Goal: Task Accomplishment & Management: Use online tool/utility

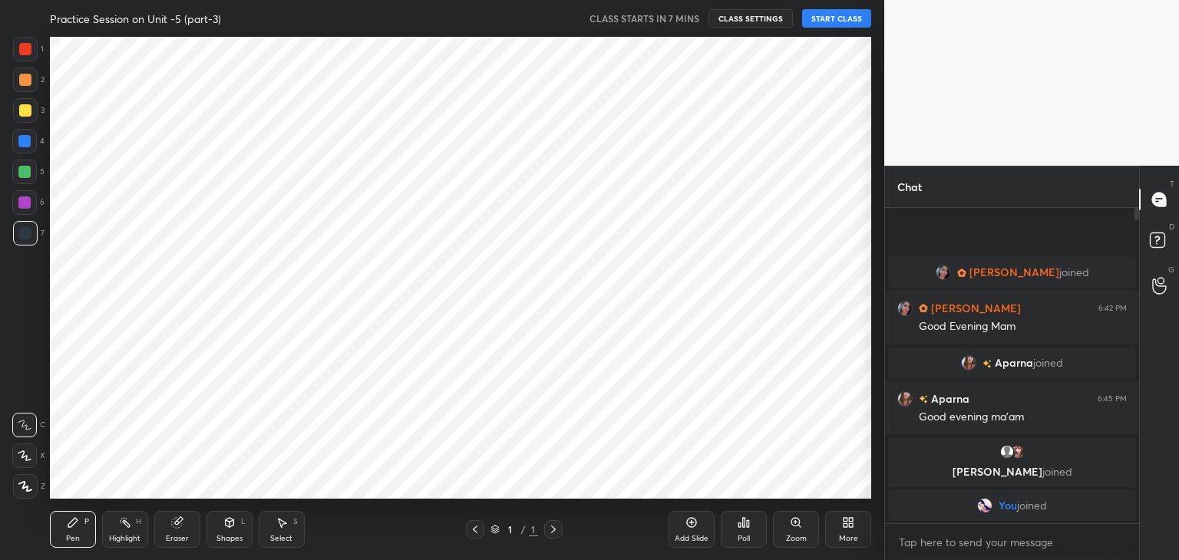
scroll to position [76316, 75956]
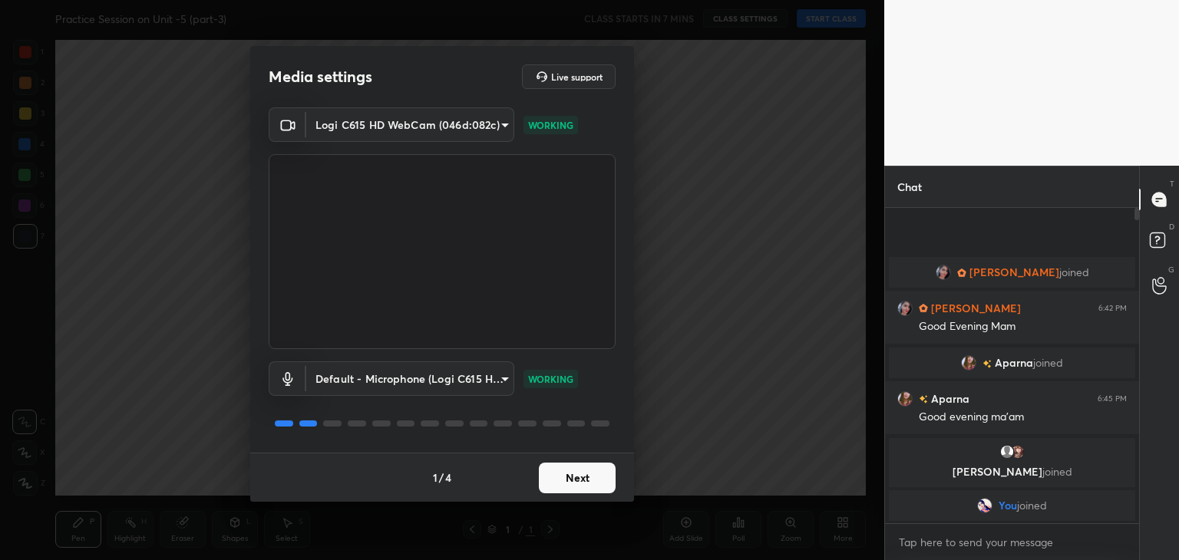
click at [584, 481] on button "Next" at bounding box center [577, 478] width 77 height 31
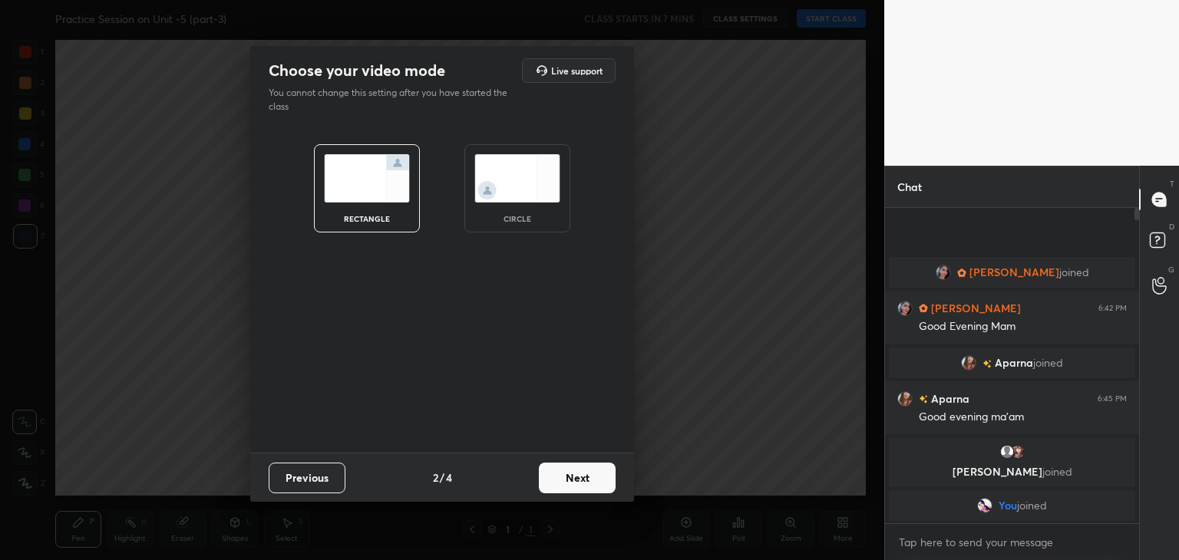
click at [584, 481] on button "Next" at bounding box center [577, 478] width 77 height 31
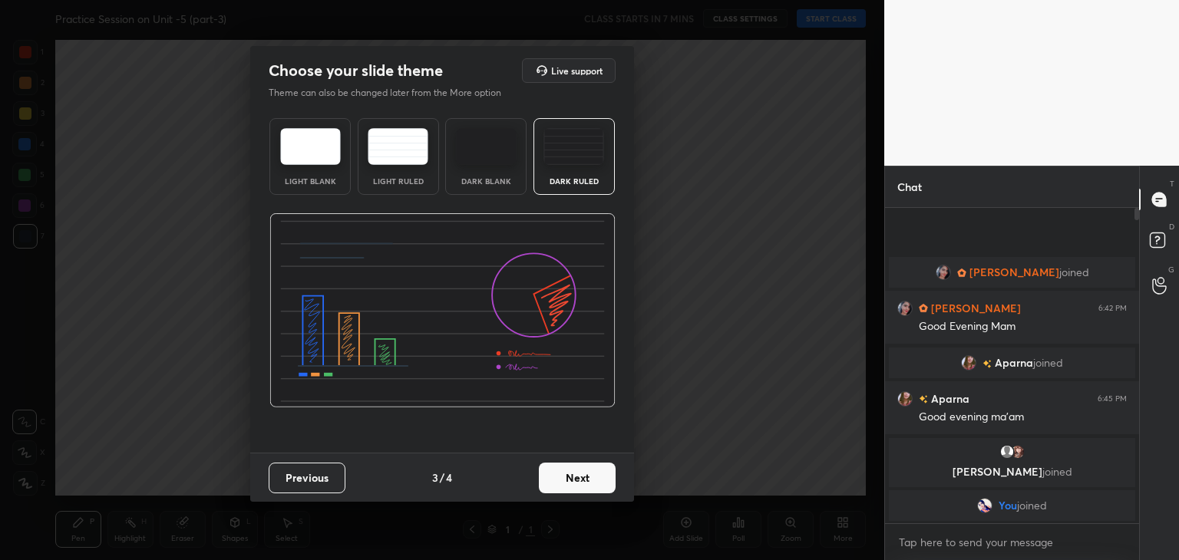
click at [399, 163] on img at bounding box center [398, 146] width 61 height 37
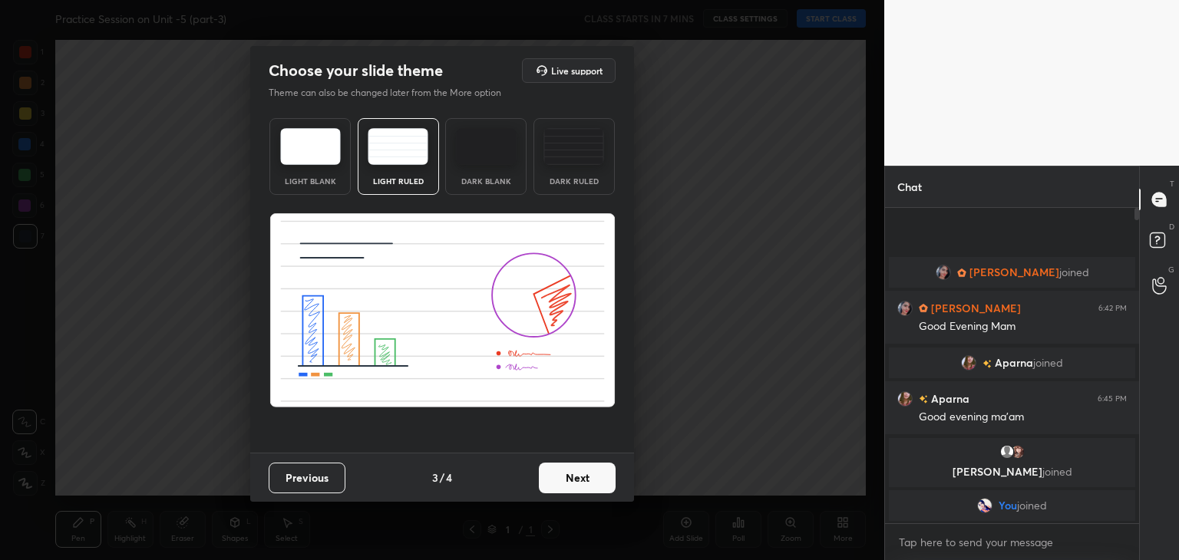
click at [584, 487] on button "Next" at bounding box center [577, 478] width 77 height 31
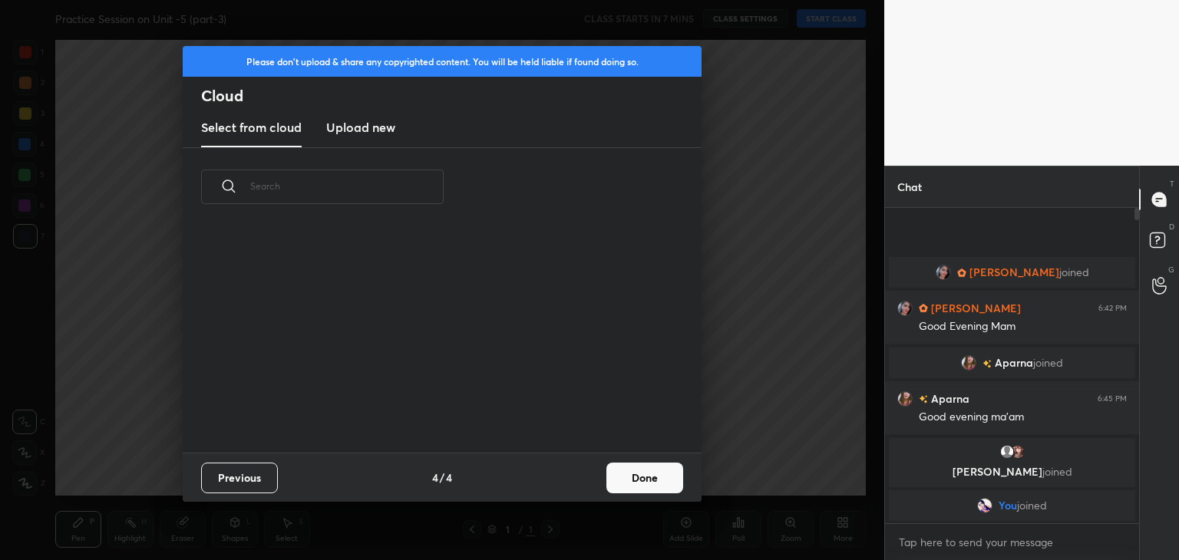
scroll to position [227, 493]
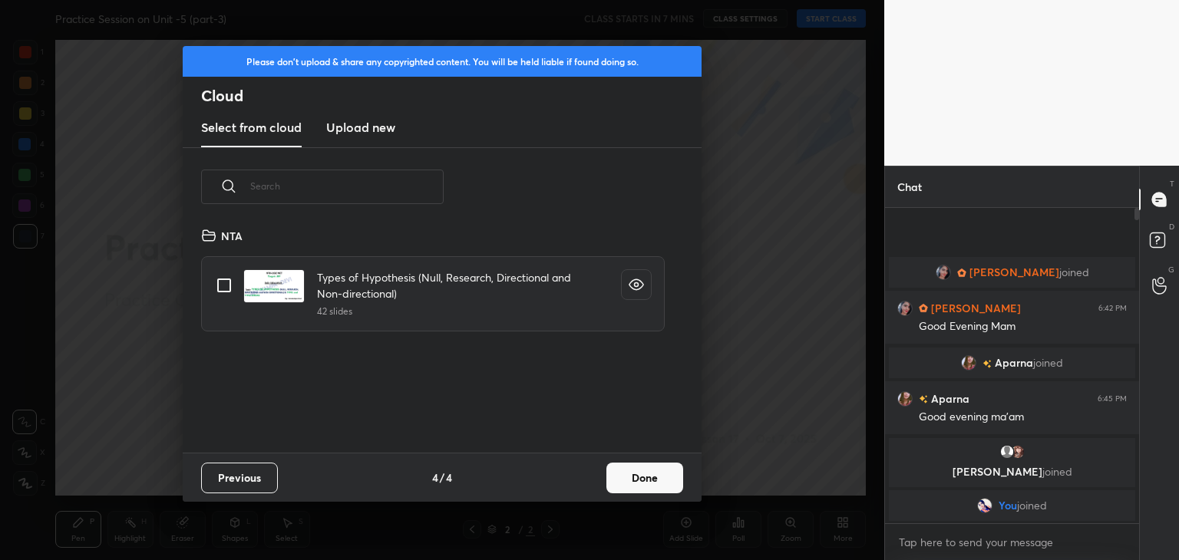
click at [349, 125] on h3 "Upload new" at bounding box center [360, 127] width 69 height 18
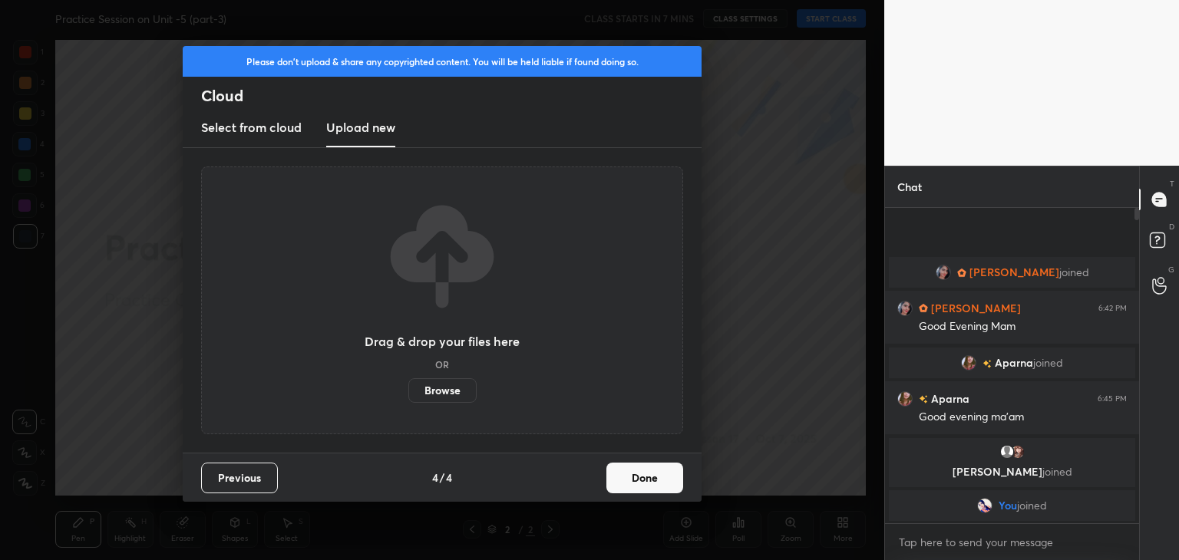
click at [448, 391] on label "Browse" at bounding box center [442, 391] width 68 height 25
click at [408, 391] on input "Browse" at bounding box center [408, 391] width 0 height 25
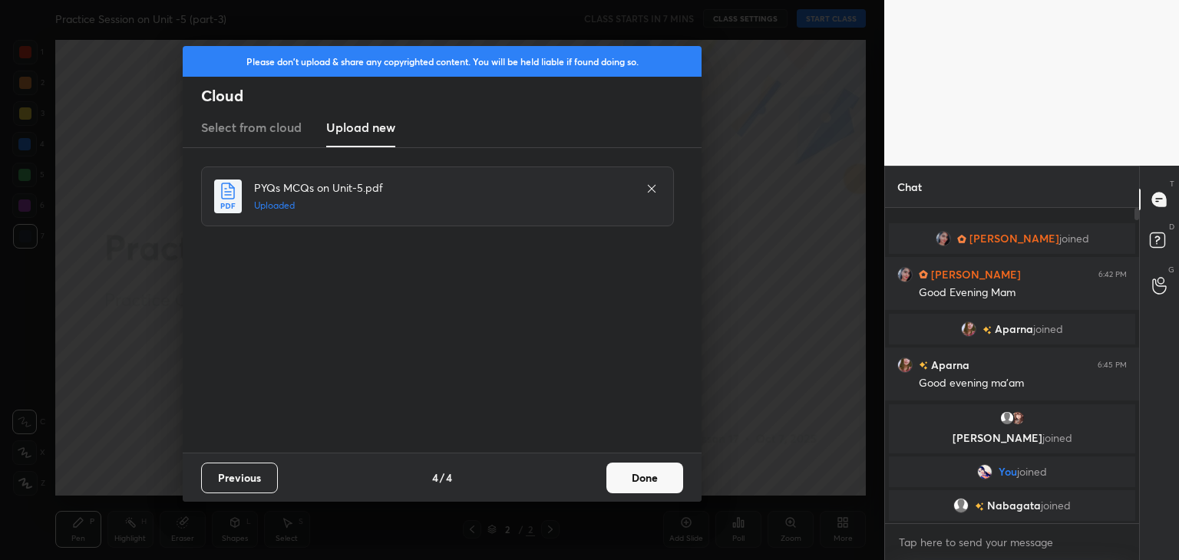
click at [630, 480] on button "Done" at bounding box center [645, 478] width 77 height 31
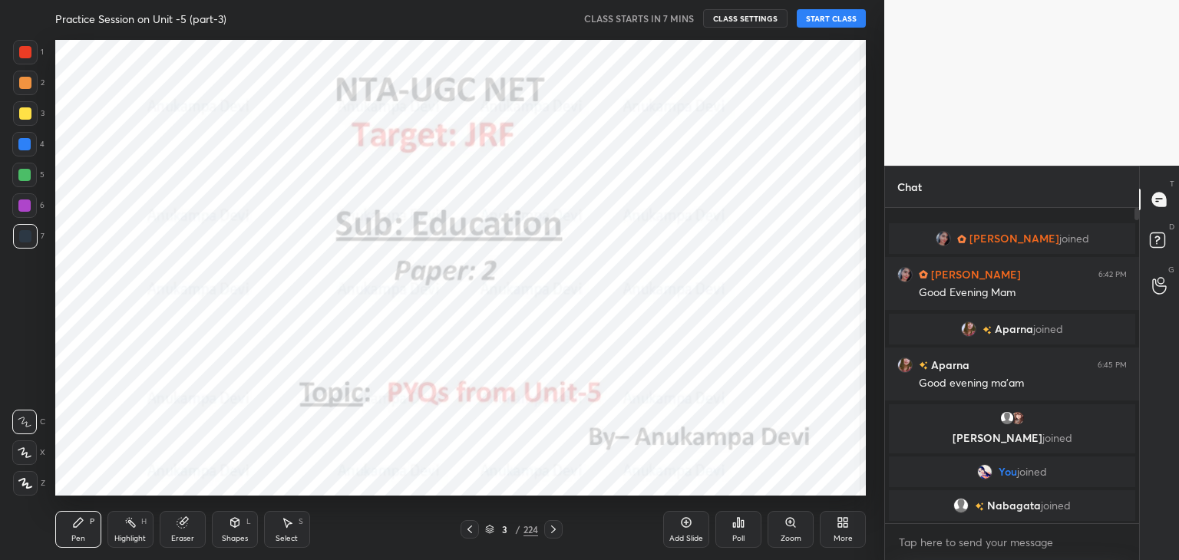
click at [467, 531] on icon at bounding box center [470, 530] width 12 height 12
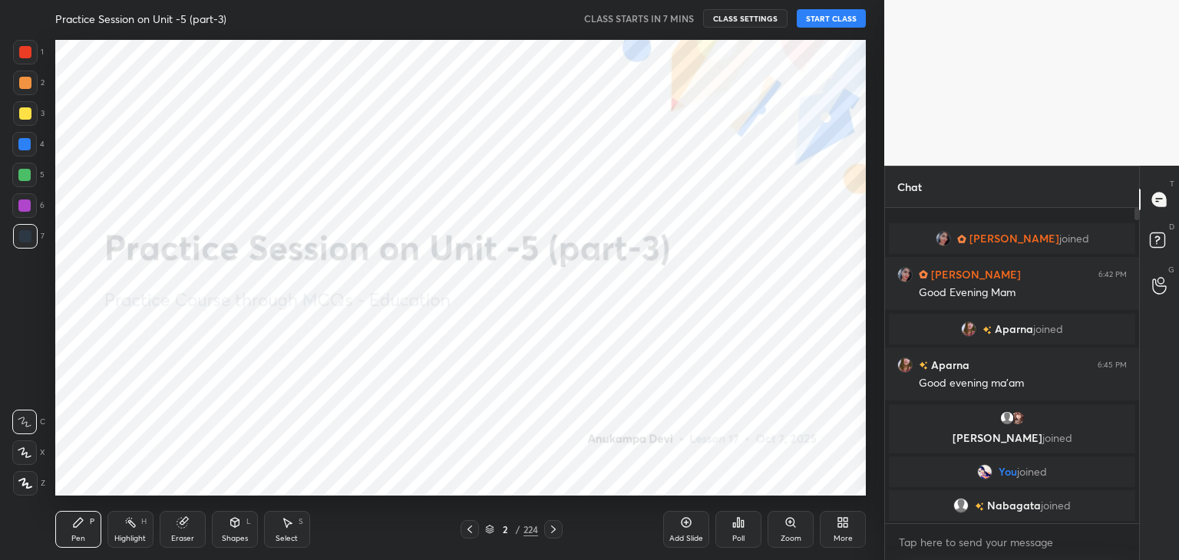
click at [25, 488] on icon at bounding box center [25, 483] width 14 height 11
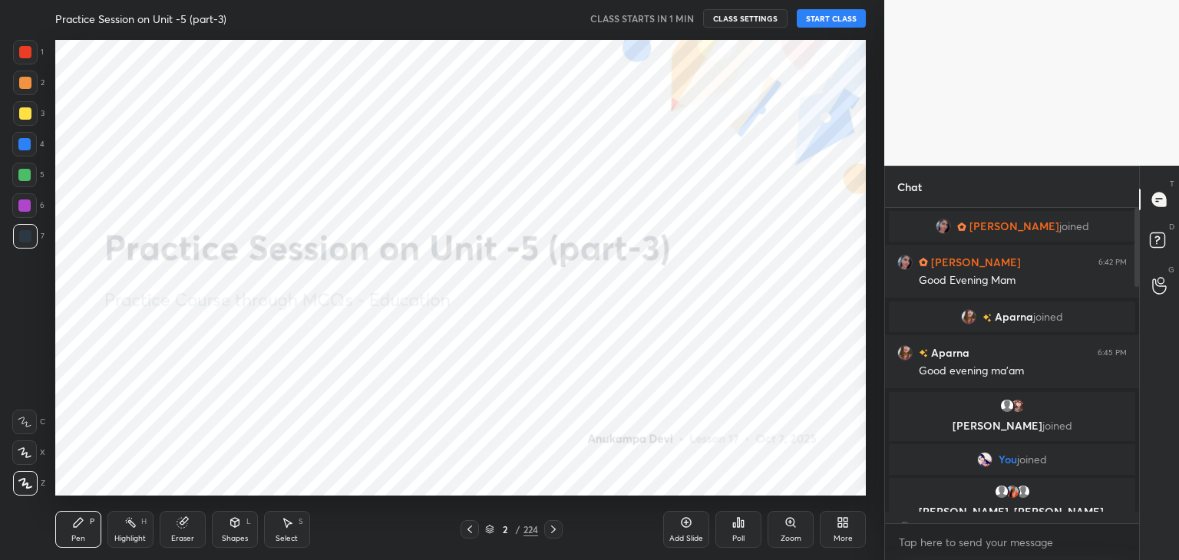
click at [823, 18] on button "START CLASS" at bounding box center [831, 18] width 69 height 18
click at [1138, 265] on div "Chat [PERSON_NAME] joined [PERSON_NAME] 6:42 PM Good Evening [PERSON_NAME] join…" at bounding box center [1031, 363] width 295 height 395
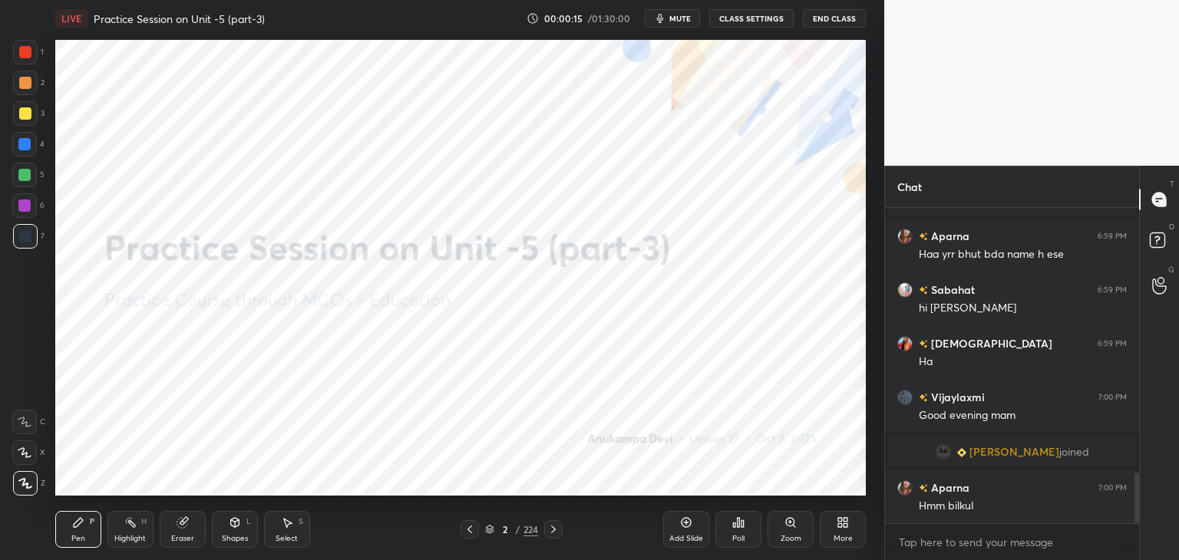
drag, startPoint x: 1139, startPoint y: 266, endPoint x: 1136, endPoint y: 284, distance: 18.6
click at [1139, 277] on div at bounding box center [1134, 366] width 9 height 316
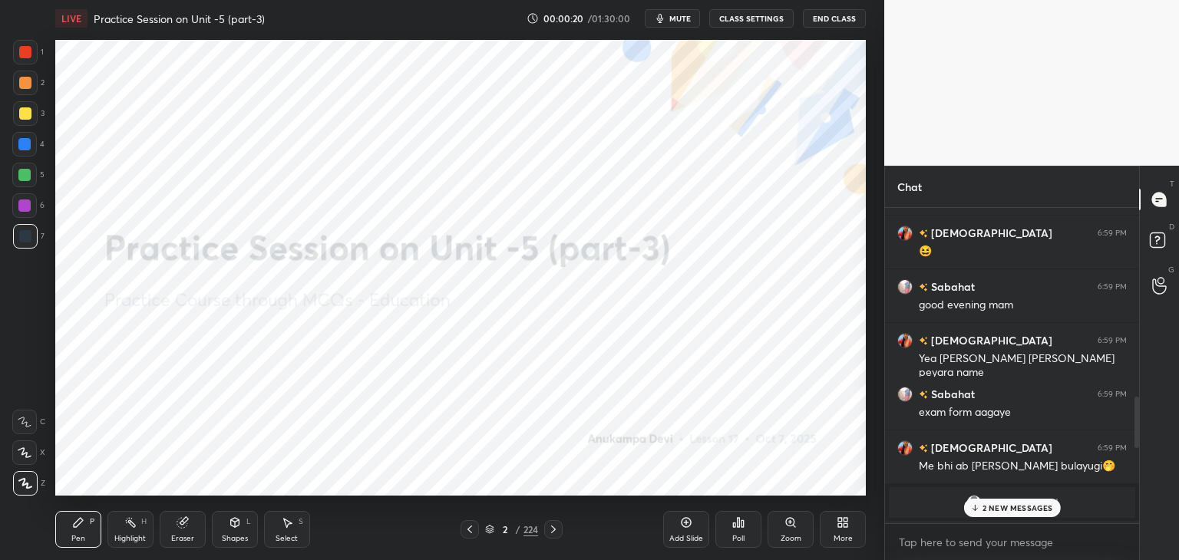
drag, startPoint x: 1137, startPoint y: 490, endPoint x: 1135, endPoint y: 452, distance: 37.7
click at [1138, 428] on div at bounding box center [1137, 422] width 5 height 51
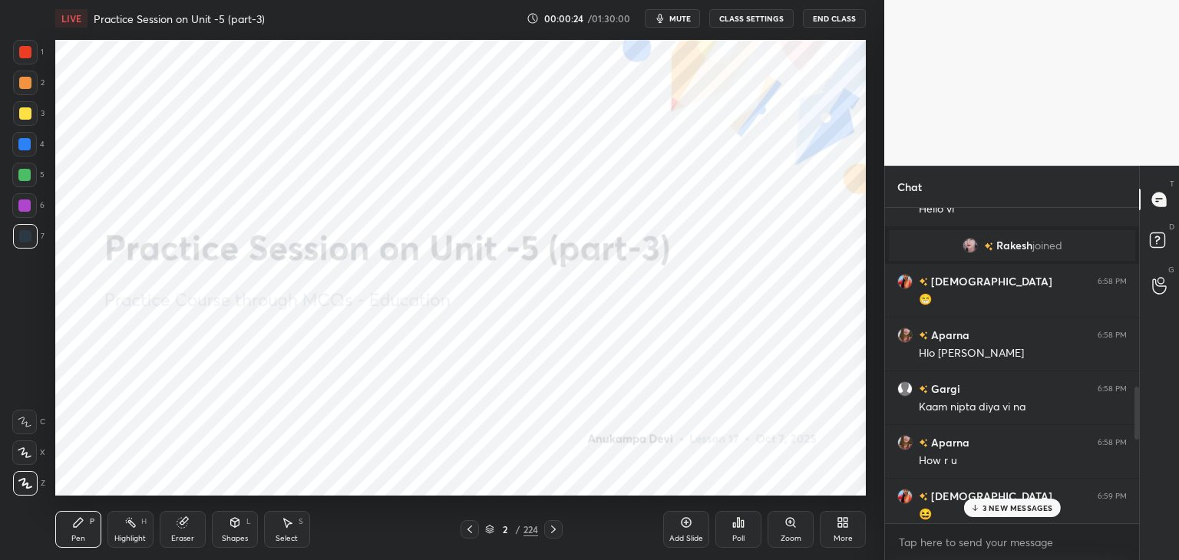
drag, startPoint x: 1136, startPoint y: 413, endPoint x: 1143, endPoint y: 376, distance: 37.5
click at [1143, 376] on div "Chat [PERSON_NAME] joined [PERSON_NAME] 6:56 PM Hello Rashmi [PERSON_NAME] [PER…" at bounding box center [1031, 363] width 295 height 395
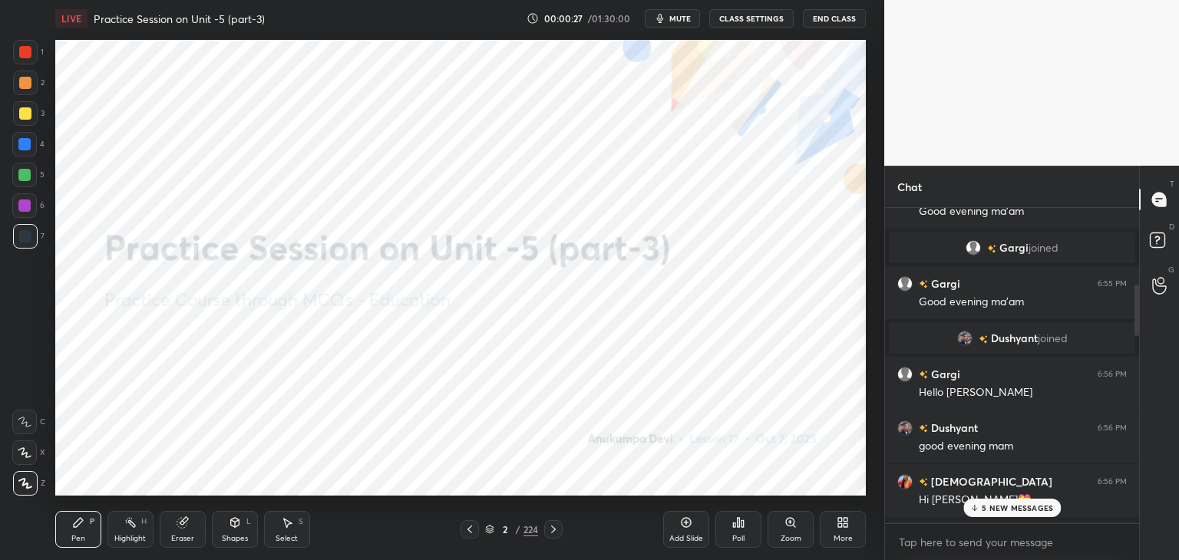
scroll to position [408, 0]
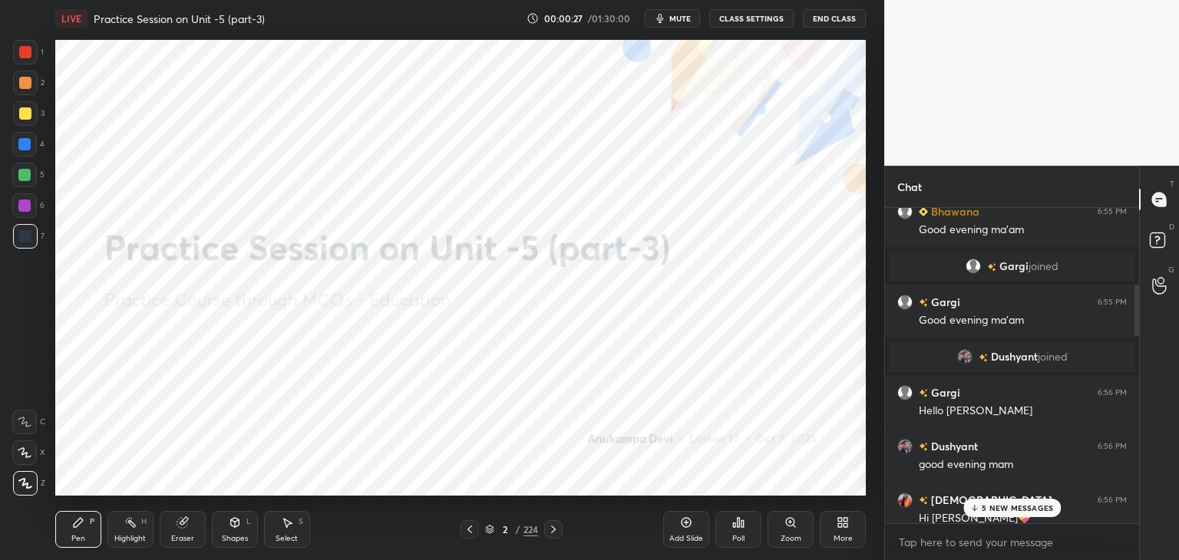
drag, startPoint x: 1139, startPoint y: 406, endPoint x: 1126, endPoint y: 301, distance: 105.9
click at [1133, 299] on div at bounding box center [1134, 366] width 9 height 316
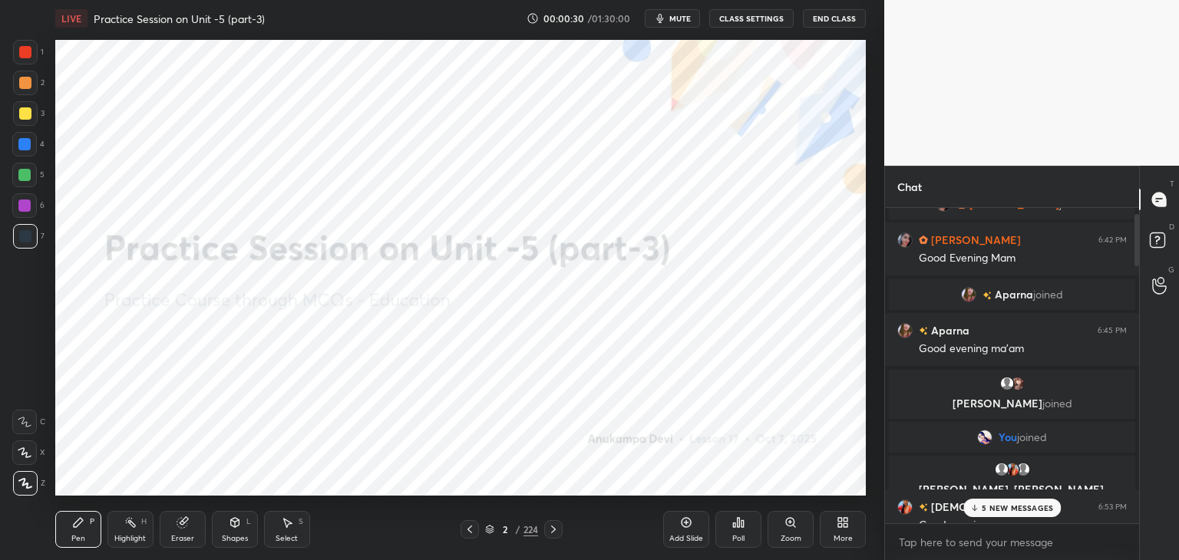
scroll to position [0, 0]
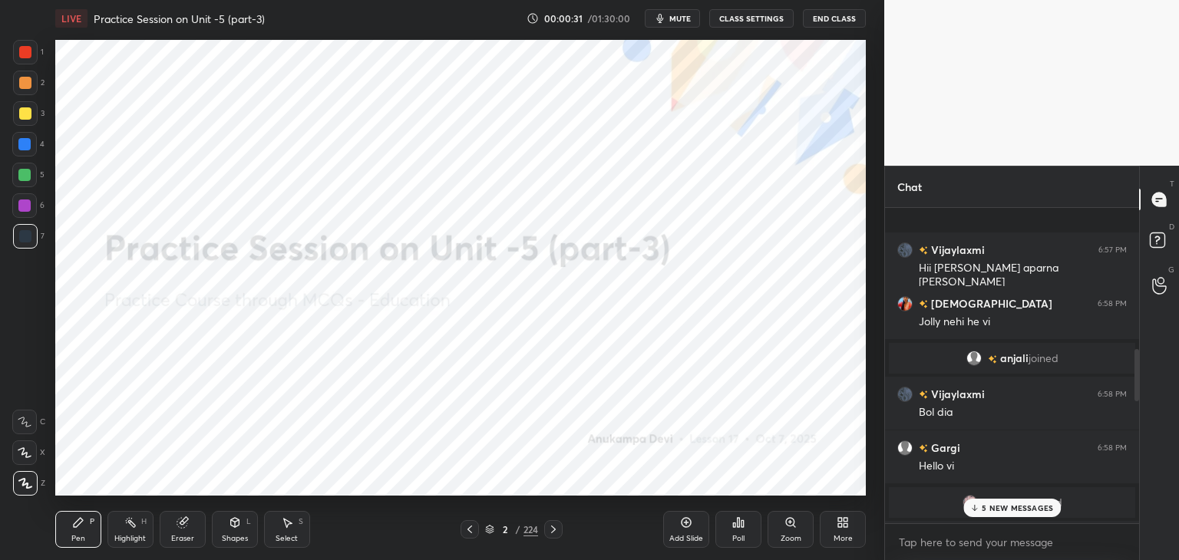
drag, startPoint x: 1136, startPoint y: 304, endPoint x: 1159, endPoint y: 579, distance: 275.8
click at [1159, 0] on html "1 2 3 4 5 6 7 C X Z C X Z E E Erase all H H LIVE Practice Session on Unit -5 (p…" at bounding box center [589, 0] width 1179 height 0
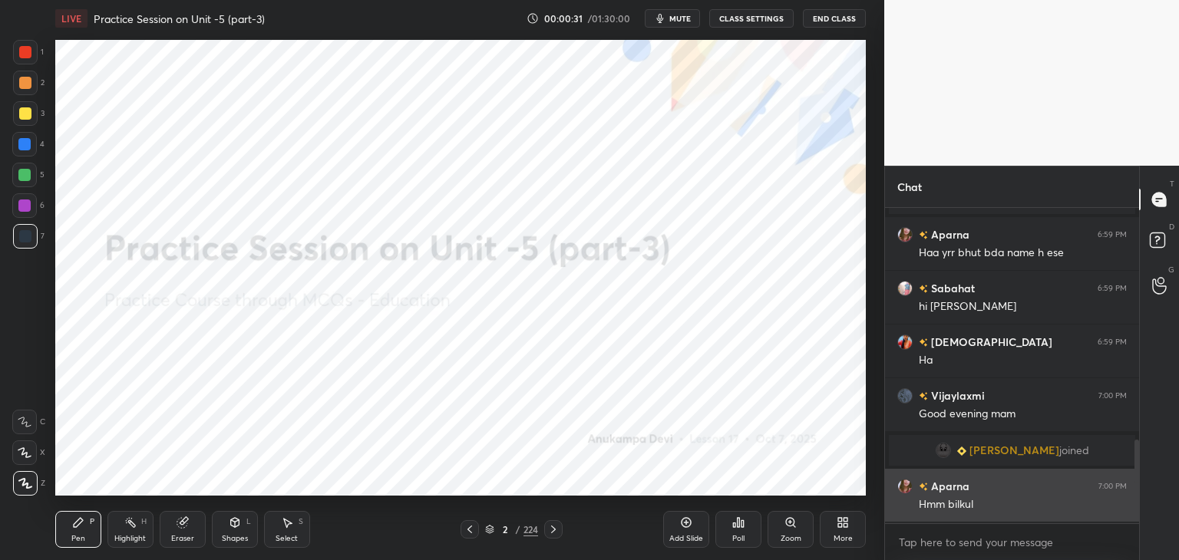
click at [1033, 510] on div "Hmm bilkul" at bounding box center [1023, 505] width 208 height 15
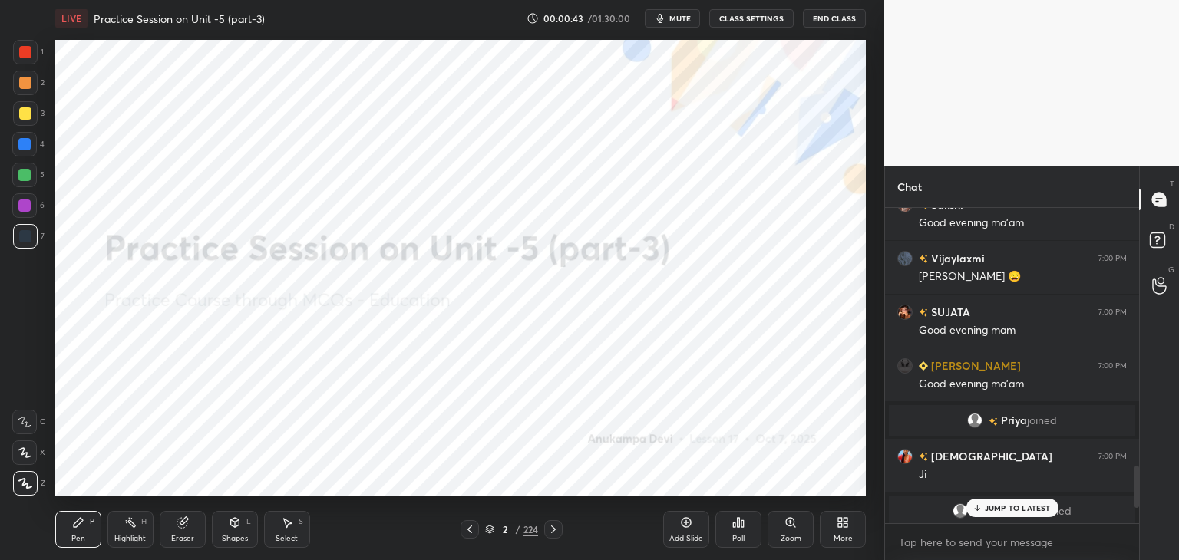
scroll to position [2059, 0]
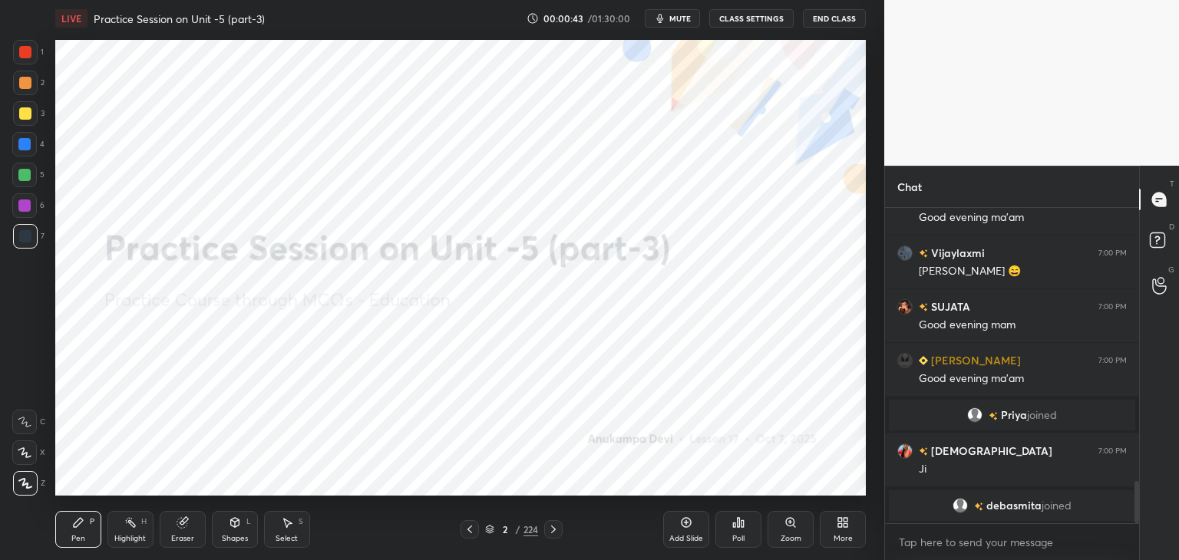
drag, startPoint x: 1137, startPoint y: 495, endPoint x: 1105, endPoint y: 537, distance: 53.1
click at [1123, 534] on div "Aparna 7:00 PM Hmm bilkul [PERSON_NAME] 7:00 PM Good evening ma'am [PERSON_NAME…" at bounding box center [1012, 384] width 254 height 352
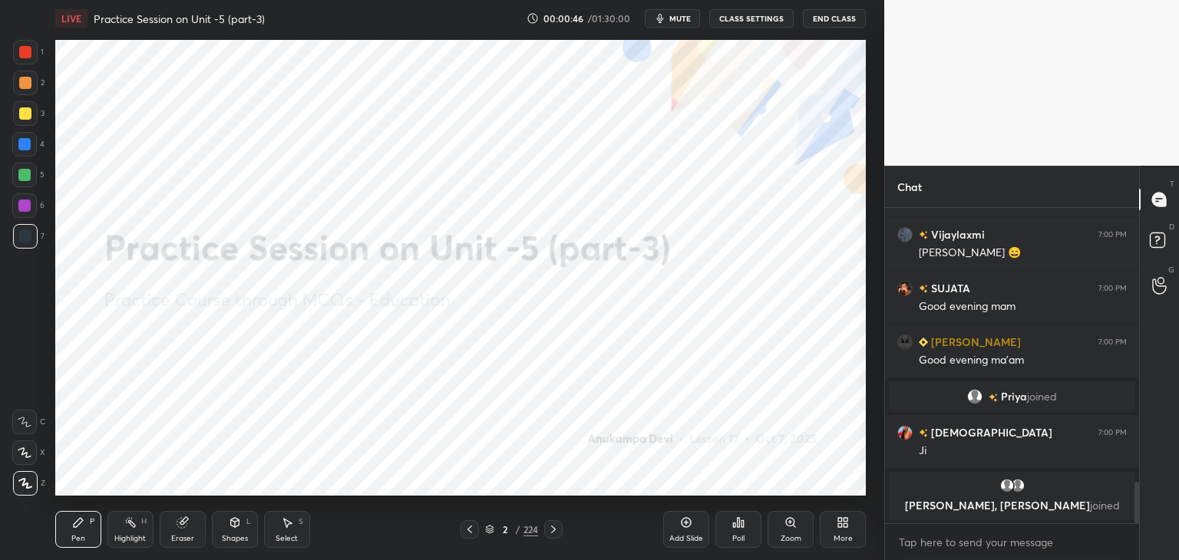
click at [233, 531] on div "Shapes L" at bounding box center [235, 529] width 46 height 37
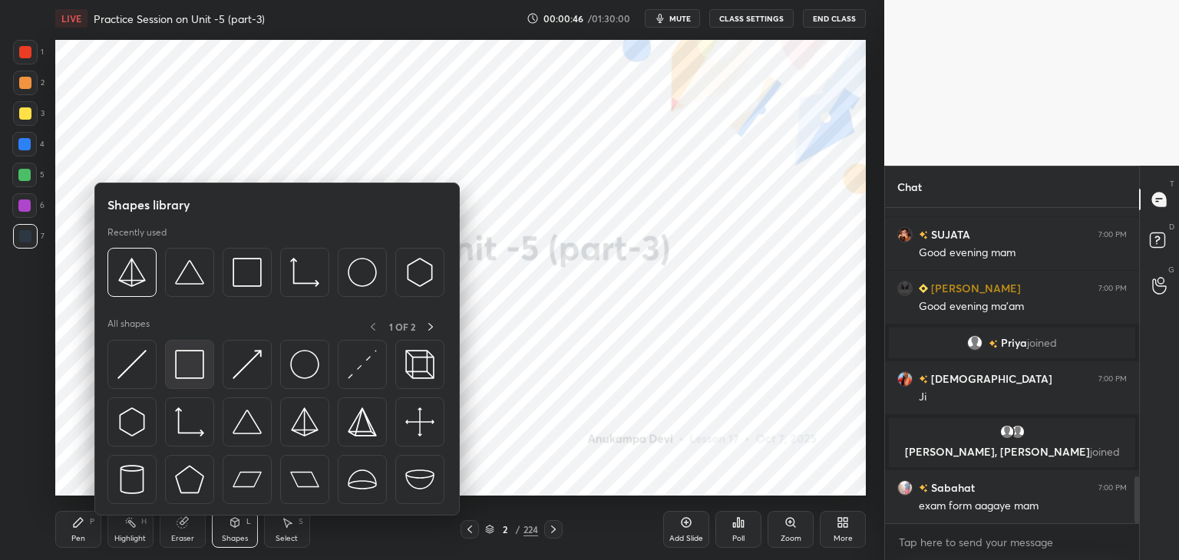
click at [192, 372] on img at bounding box center [189, 364] width 29 height 29
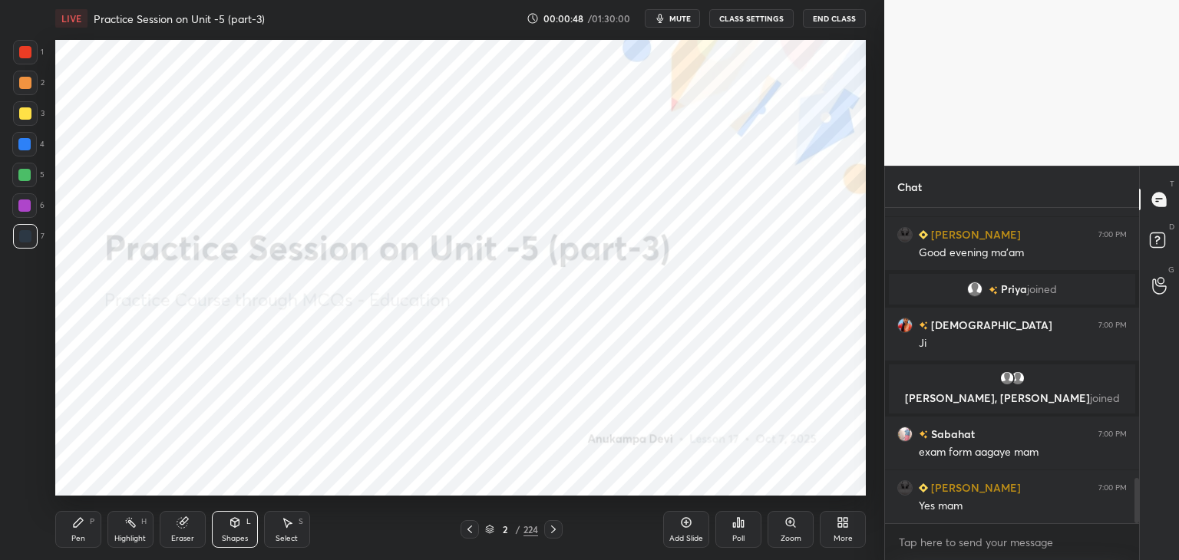
scroll to position [1936, 0]
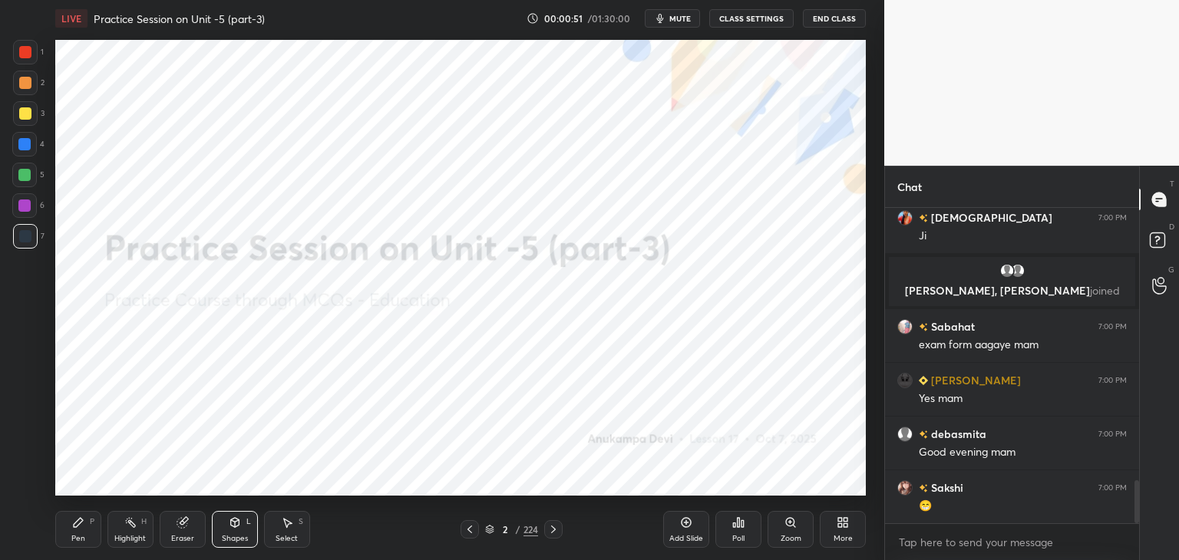
drag, startPoint x: 76, startPoint y: 532, endPoint x: 98, endPoint y: 506, distance: 34.3
click at [77, 530] on div "Pen P" at bounding box center [78, 529] width 46 height 37
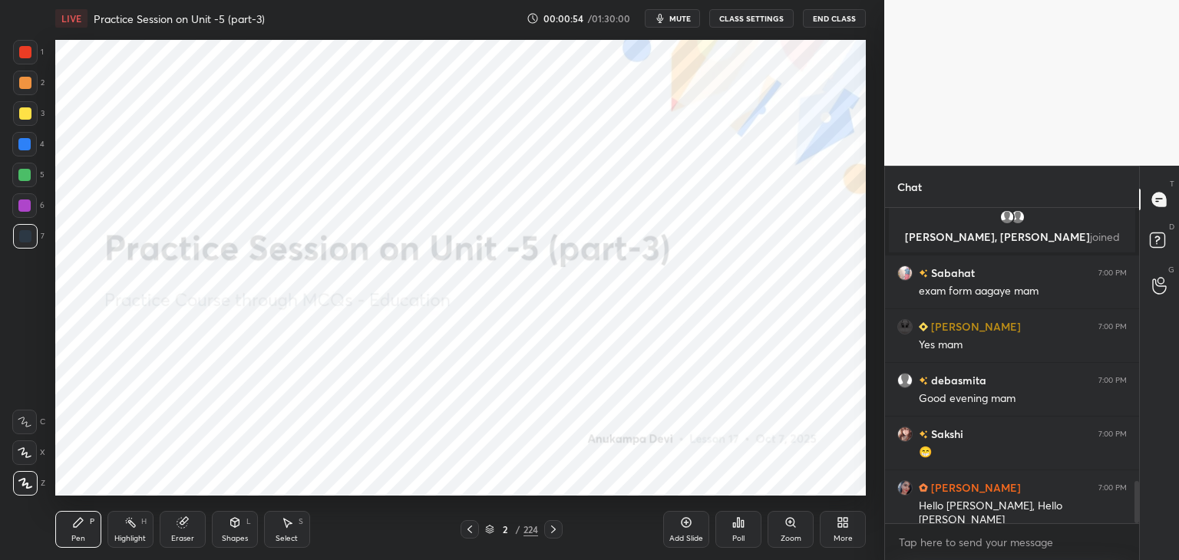
click at [491, 532] on icon at bounding box center [489, 529] width 9 height 9
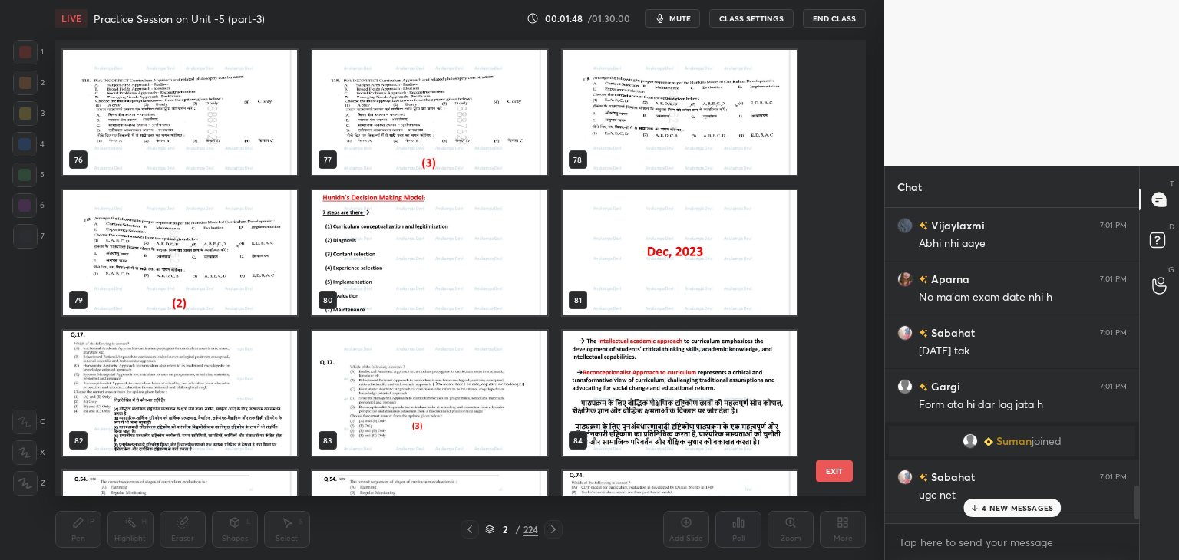
scroll to position [2584, 0]
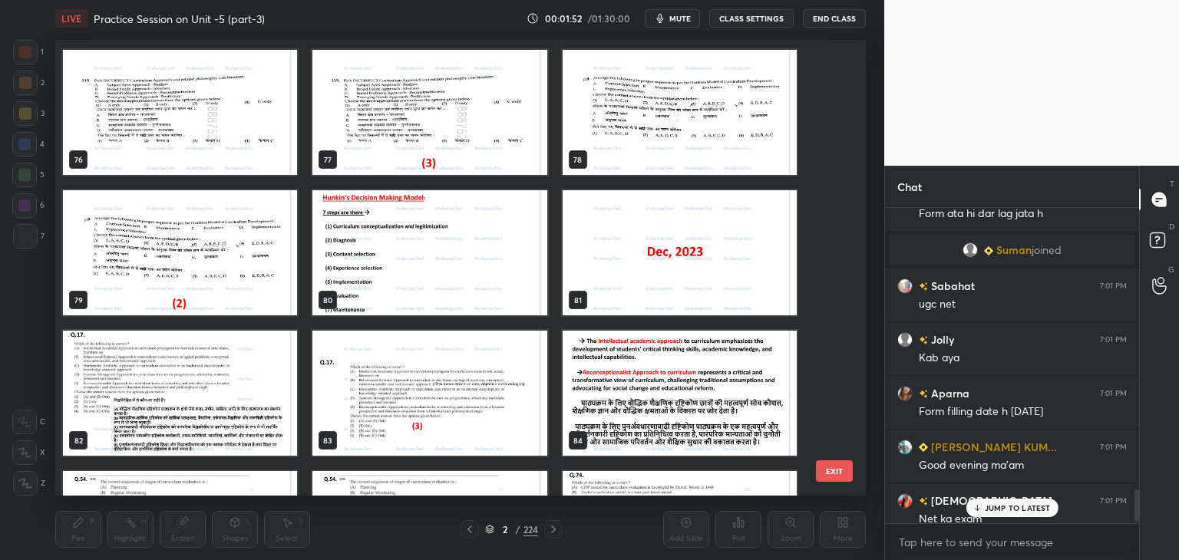
drag, startPoint x: 1136, startPoint y: 500, endPoint x: 1149, endPoint y: 538, distance: 40.5
click at [1149, 538] on div "Chat Sabahat 7:01 PM [DATE] tak [PERSON_NAME] 7:01 PM Form ata hi dar lag [PERS…" at bounding box center [1031, 363] width 295 height 395
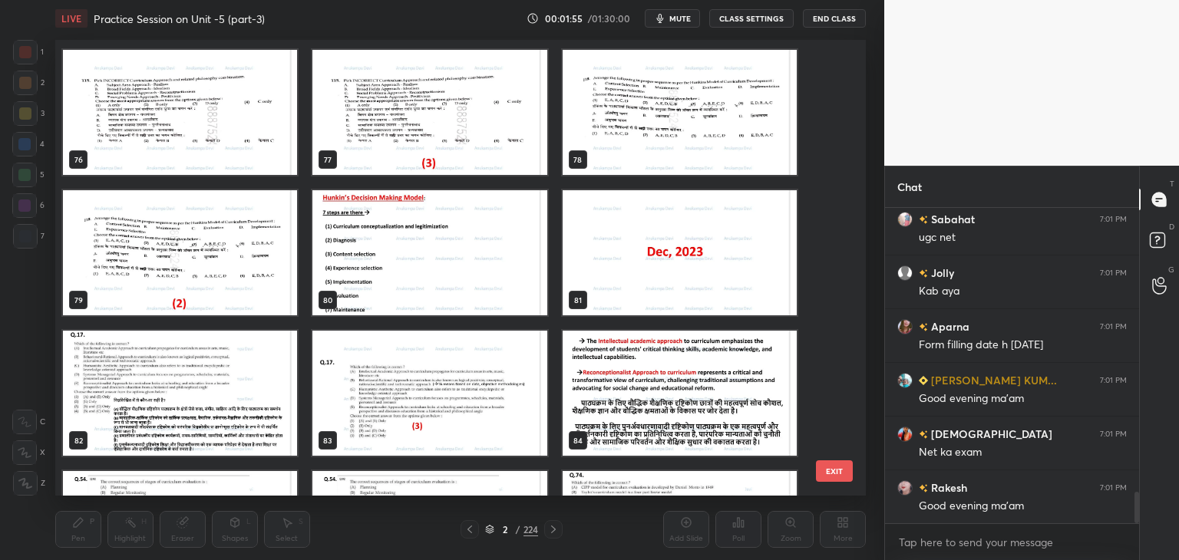
drag, startPoint x: 1136, startPoint y: 504, endPoint x: 1138, endPoint y: 516, distance: 11.6
click at [1138, 516] on div at bounding box center [1137, 507] width 5 height 31
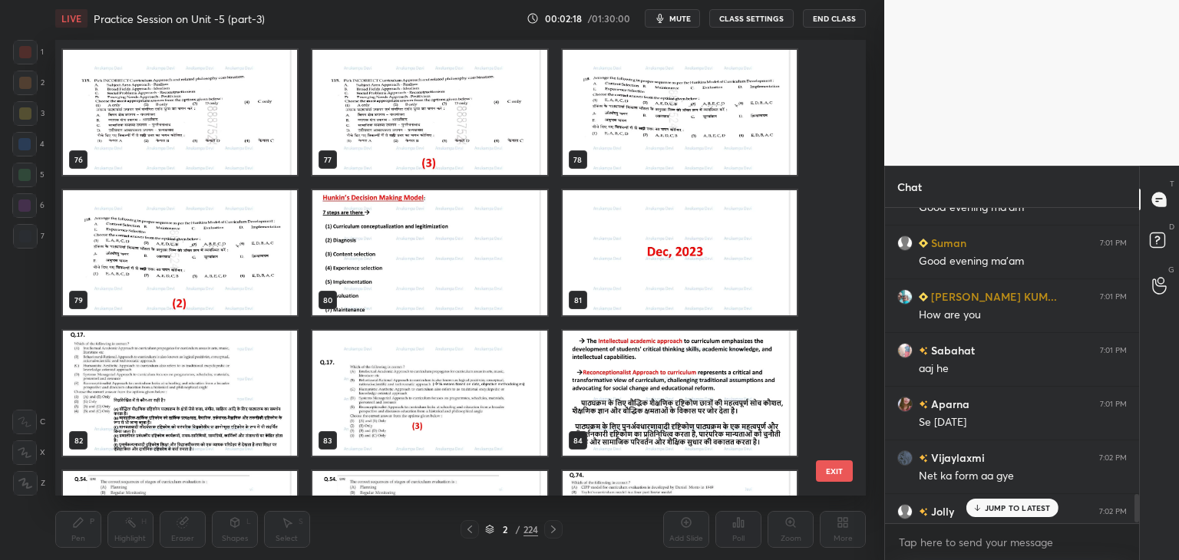
scroll to position [3157, 0]
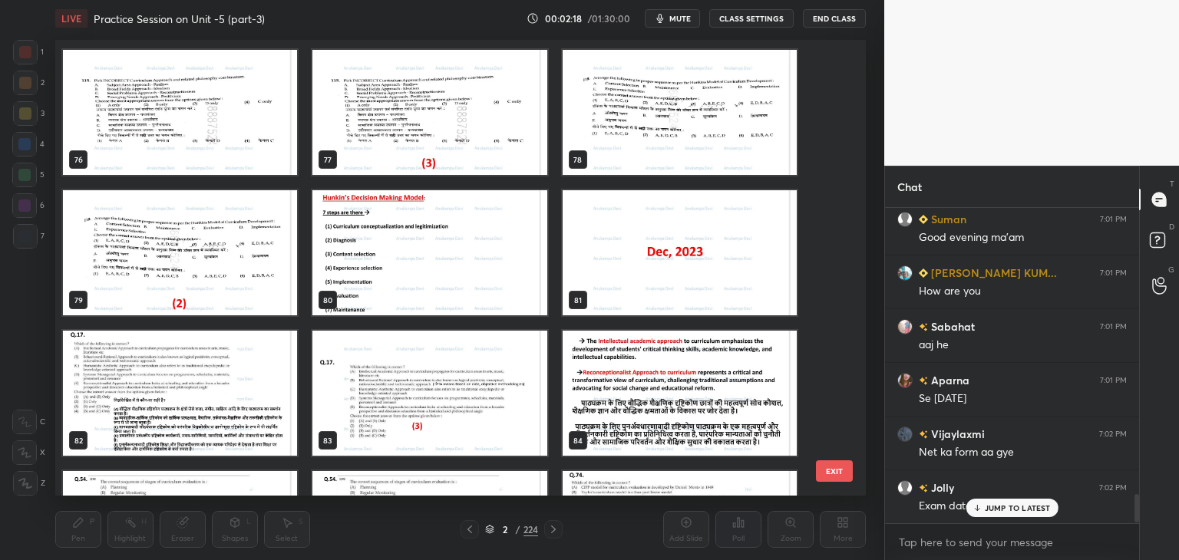
drag, startPoint x: 1134, startPoint y: 509, endPoint x: 1133, endPoint y: 527, distance: 17.7
click at [1136, 526] on div "Rakesh 7:01 PM Good evening ma'am Suman 7:01 PM Good evening ma'am [PERSON_NAME…" at bounding box center [1012, 384] width 254 height 352
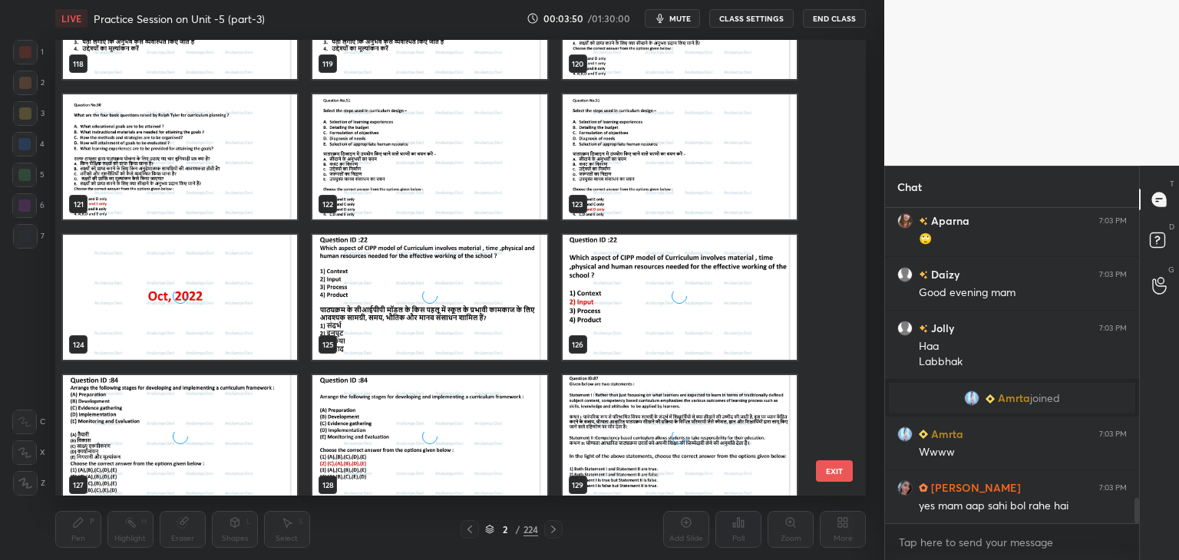
scroll to position [5623, 0]
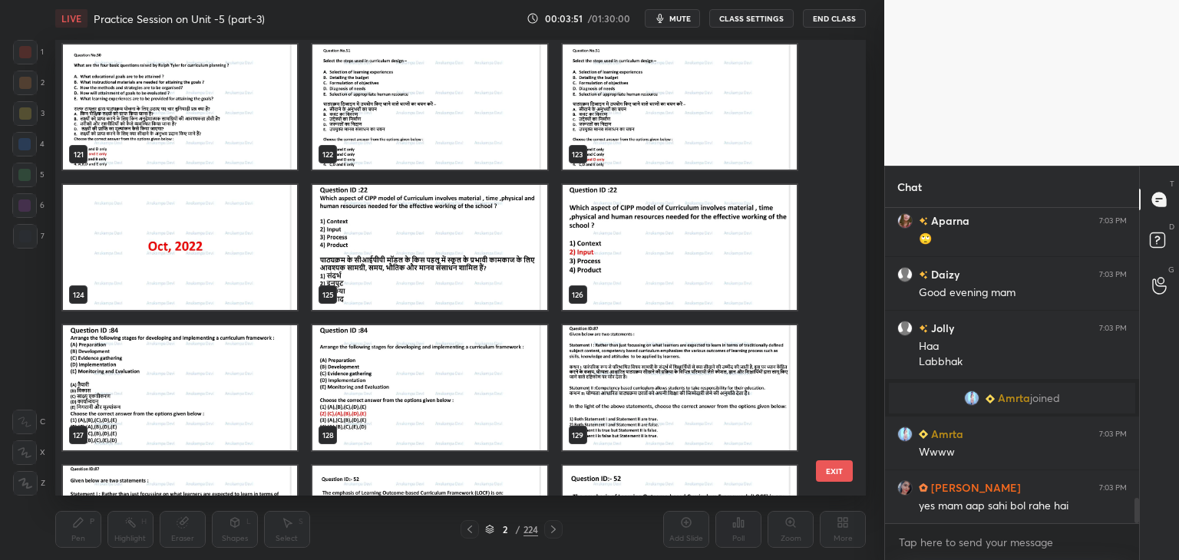
click at [236, 277] on img "grid" at bounding box center [180, 247] width 234 height 125
click at [236, 278] on img "grid" at bounding box center [180, 247] width 234 height 125
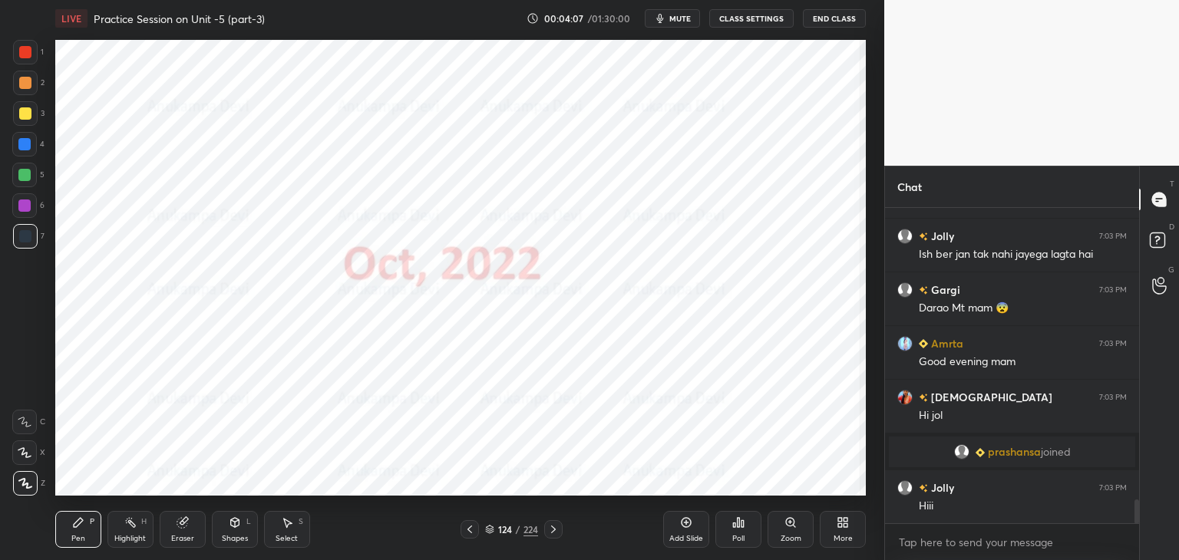
scroll to position [3942, 0]
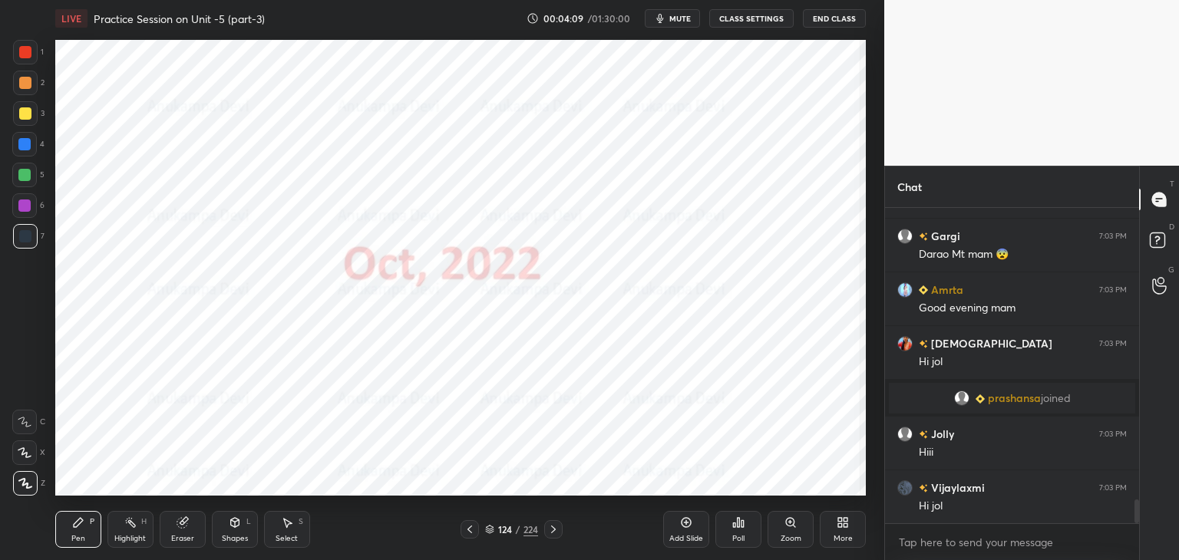
drag, startPoint x: 228, startPoint y: 531, endPoint x: 220, endPoint y: 517, distance: 16.2
click at [227, 529] on div "Shapes L" at bounding box center [235, 529] width 46 height 37
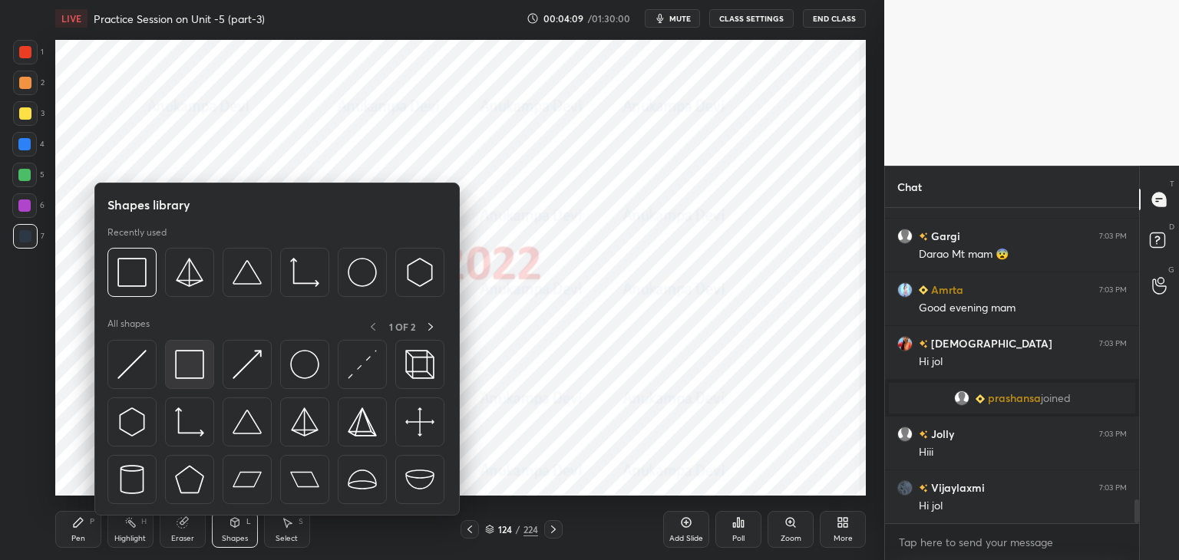
click at [181, 375] on img at bounding box center [189, 364] width 29 height 29
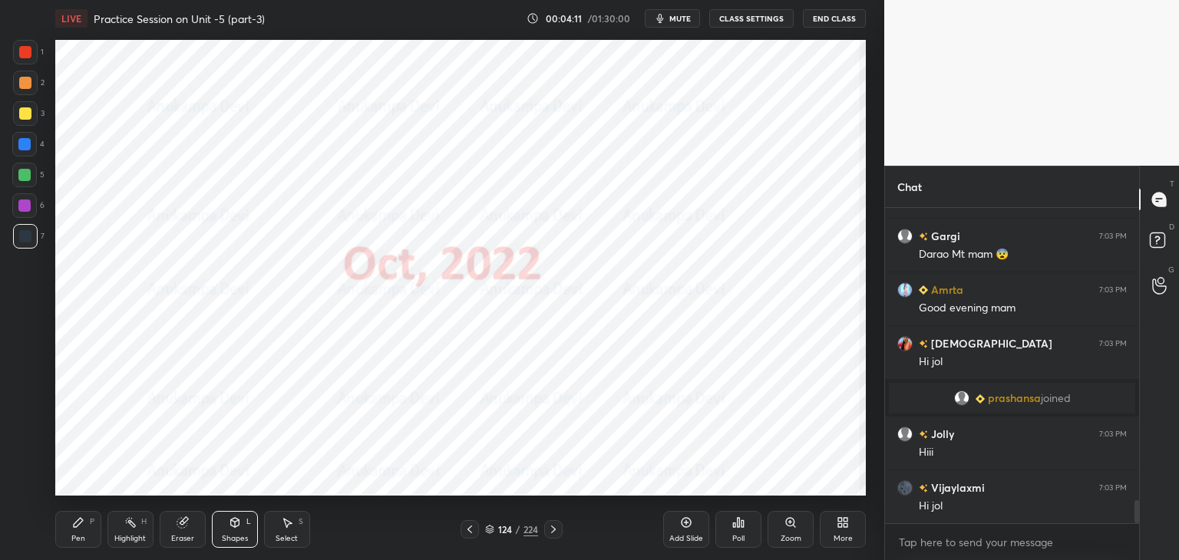
scroll to position [3996, 0]
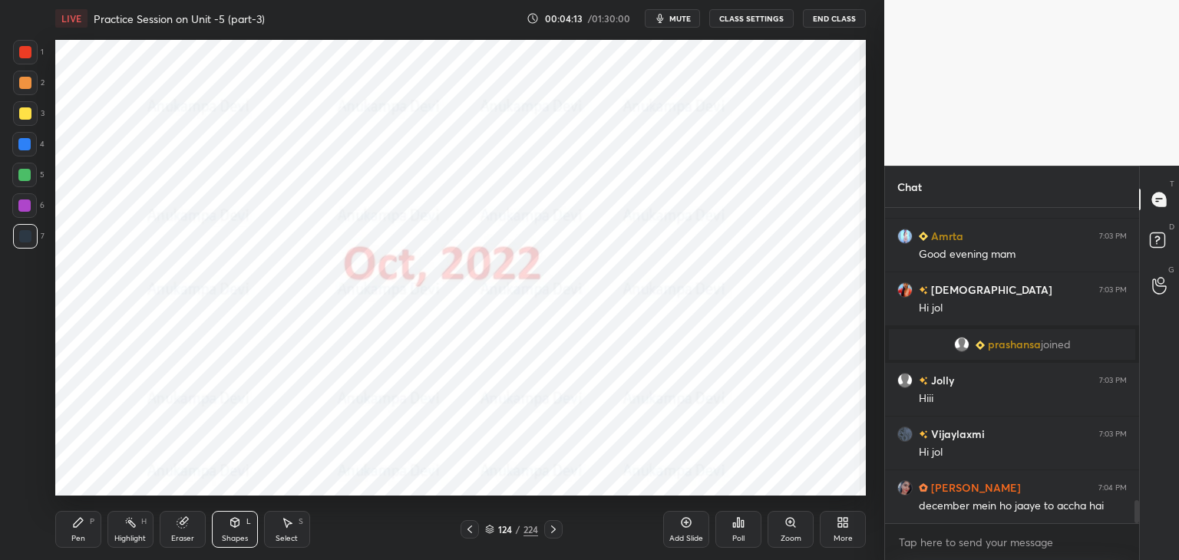
drag, startPoint x: 79, startPoint y: 536, endPoint x: 78, endPoint y: 528, distance: 7.7
click at [80, 537] on div "Pen" at bounding box center [78, 539] width 14 height 8
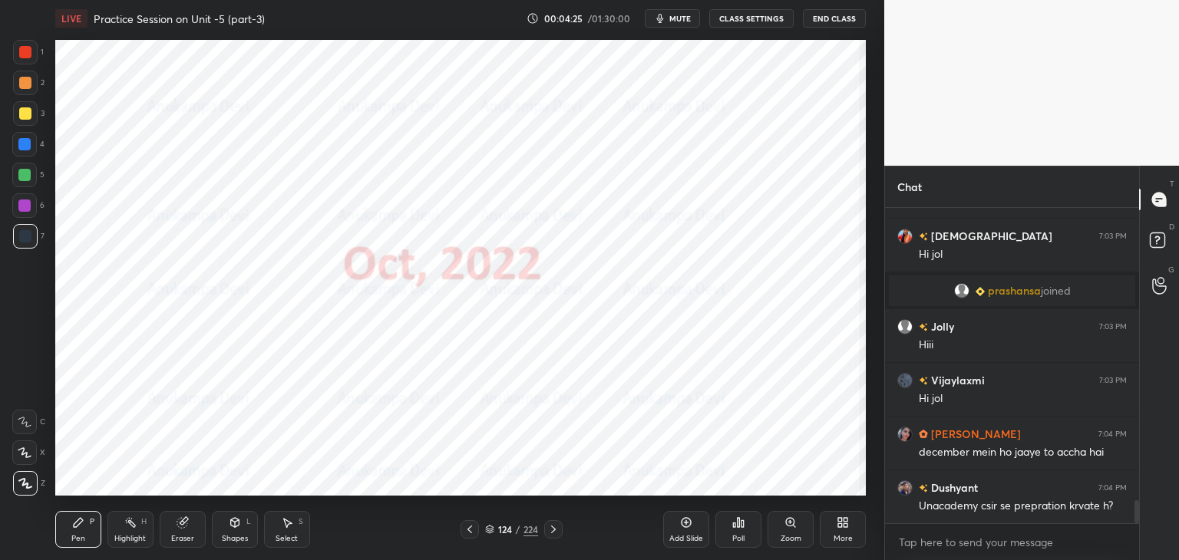
click at [554, 534] on icon at bounding box center [553, 530] width 12 height 12
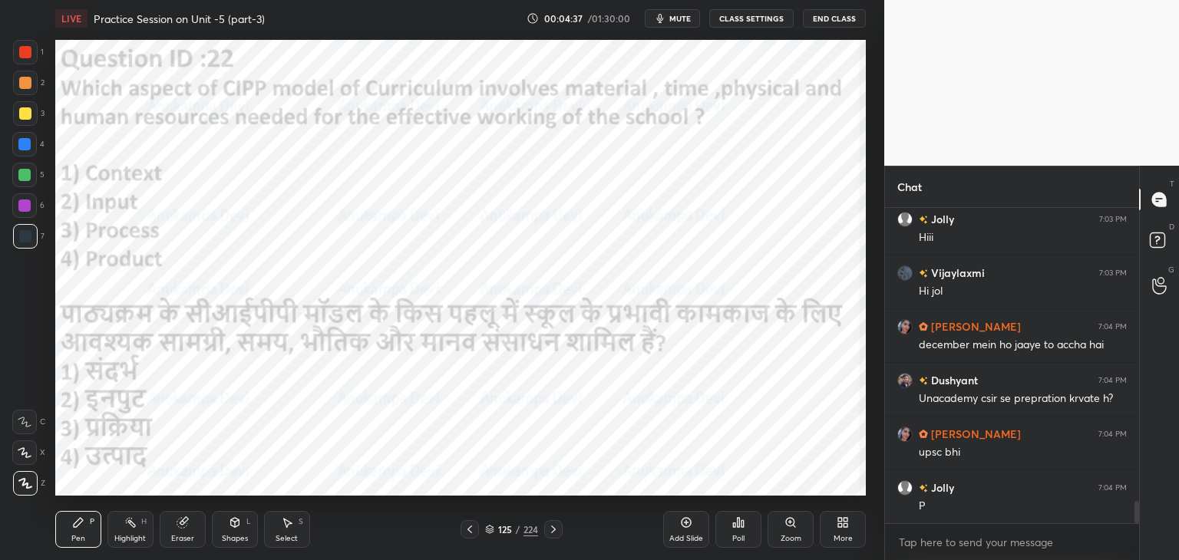
scroll to position [4223, 0]
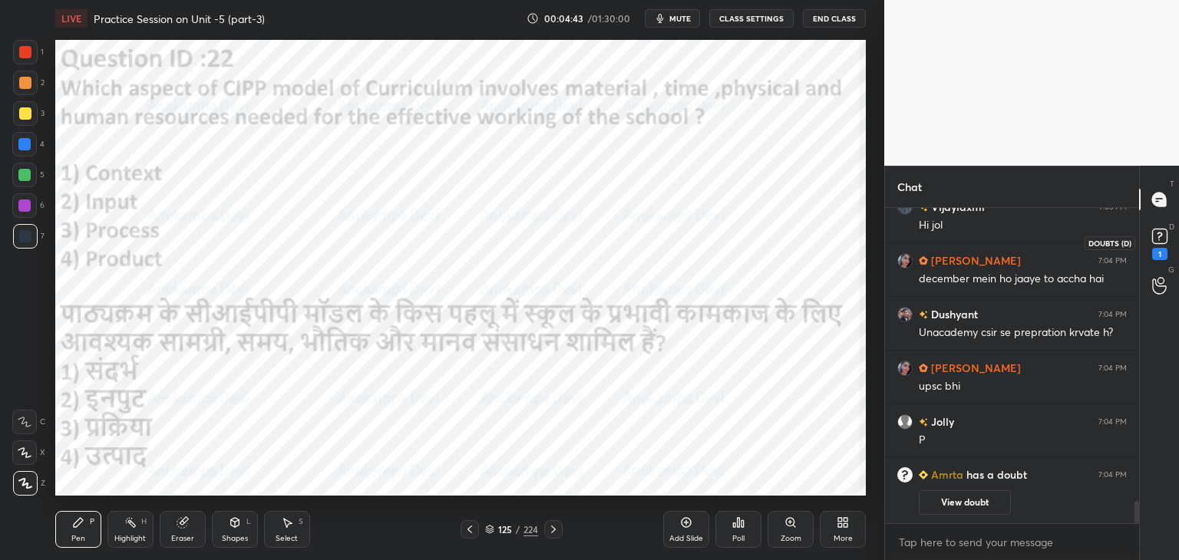
click at [1162, 236] on rect at bounding box center [1159, 237] width 15 height 15
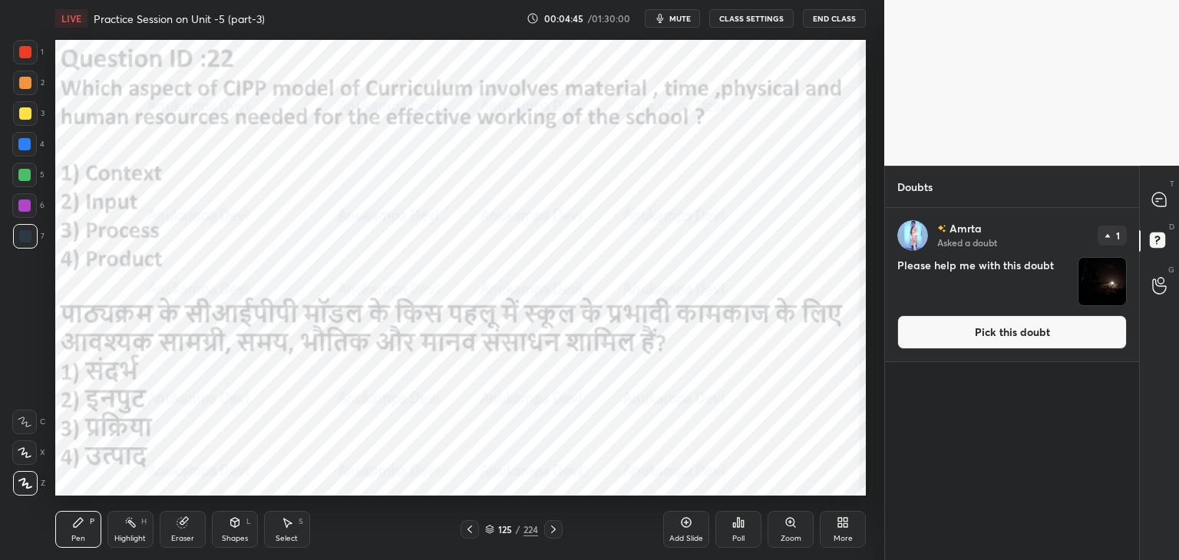
click at [992, 337] on button "Pick this doubt" at bounding box center [1013, 333] width 230 height 34
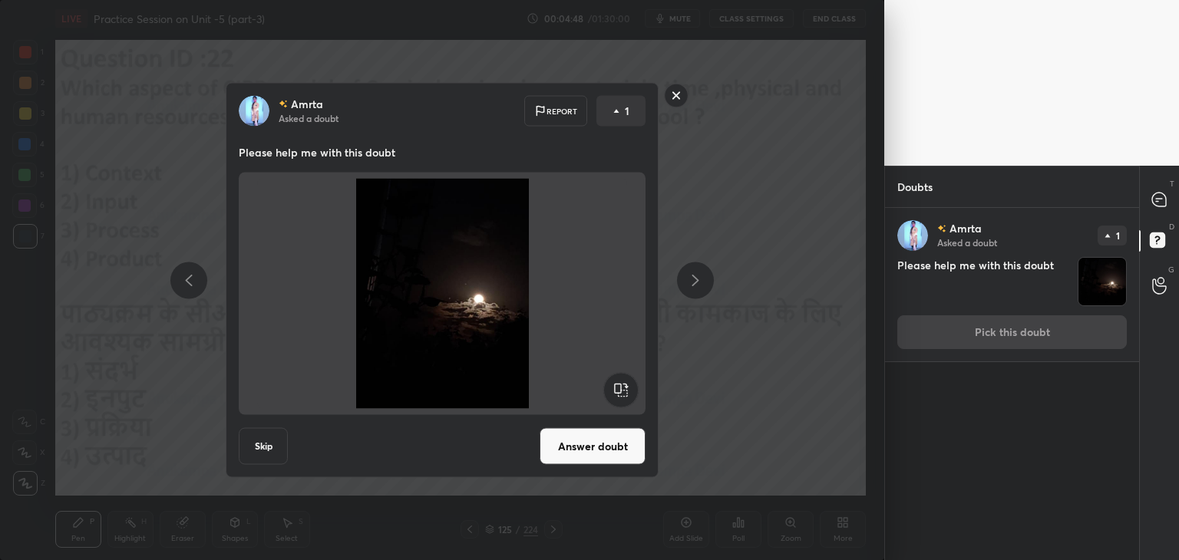
click at [625, 455] on button "Answer doubt" at bounding box center [593, 446] width 106 height 37
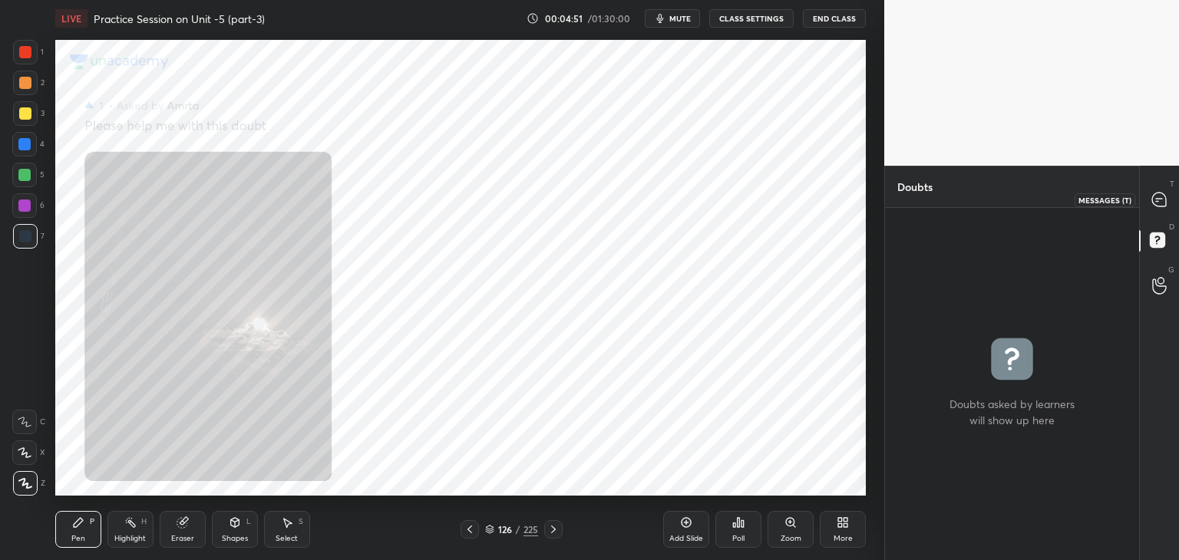
drag, startPoint x: 1160, startPoint y: 200, endPoint x: 1131, endPoint y: 203, distance: 29.4
click at [1157, 200] on icon at bounding box center [1159, 200] width 14 height 14
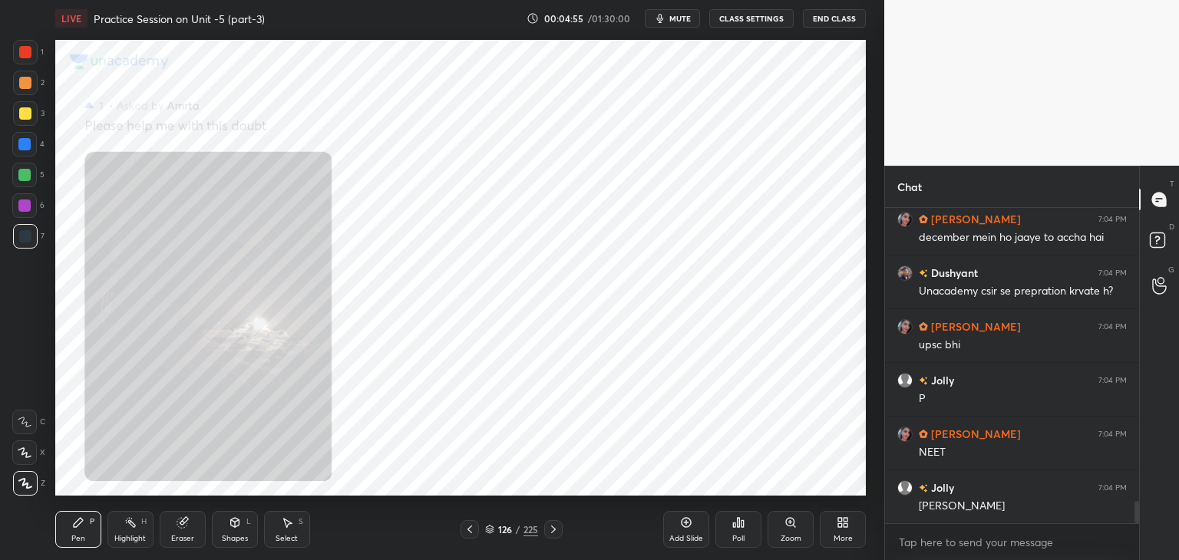
scroll to position [4234, 0]
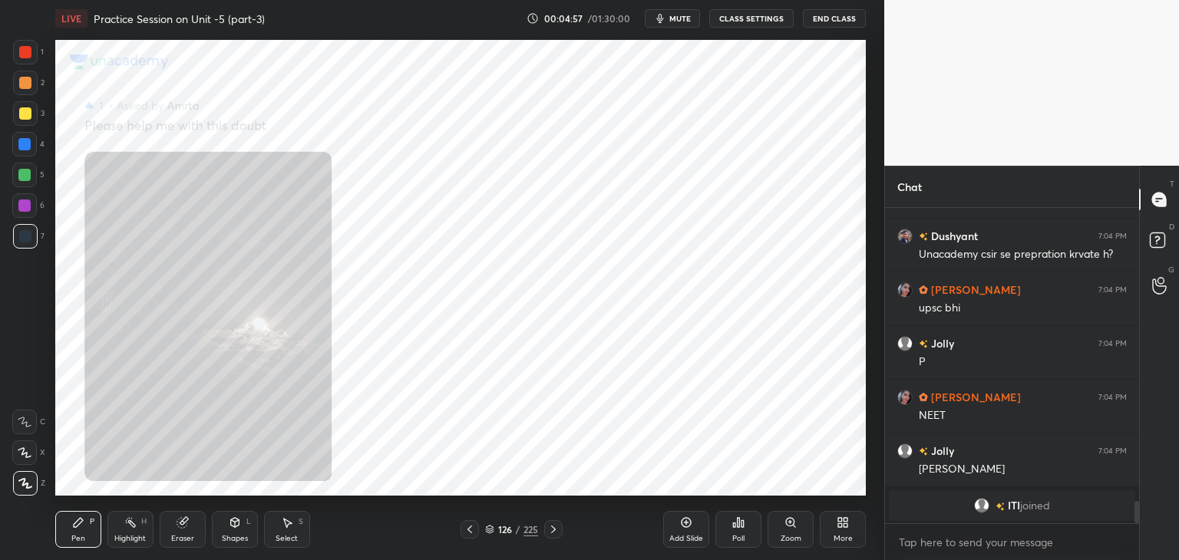
click at [470, 531] on icon at bounding box center [470, 530] width 12 height 12
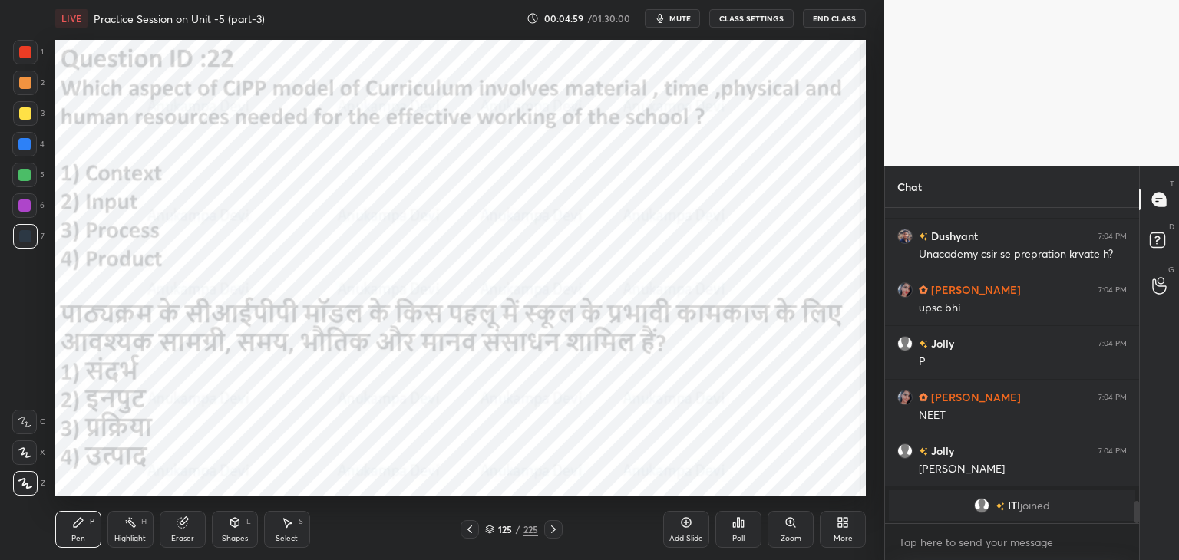
click at [678, 19] on span "mute" at bounding box center [680, 18] width 21 height 11
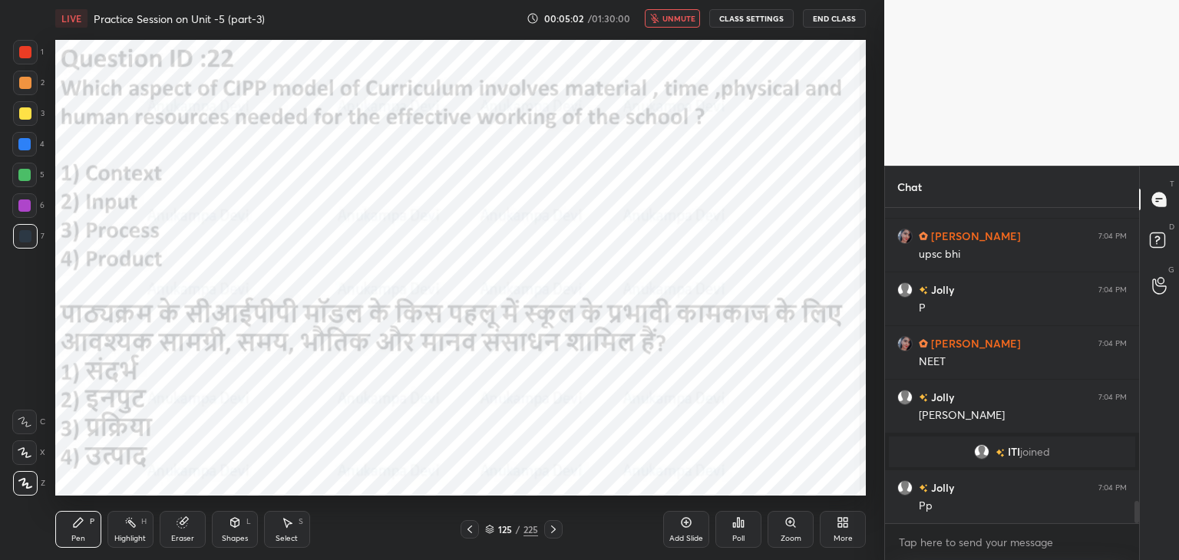
scroll to position [4255, 0]
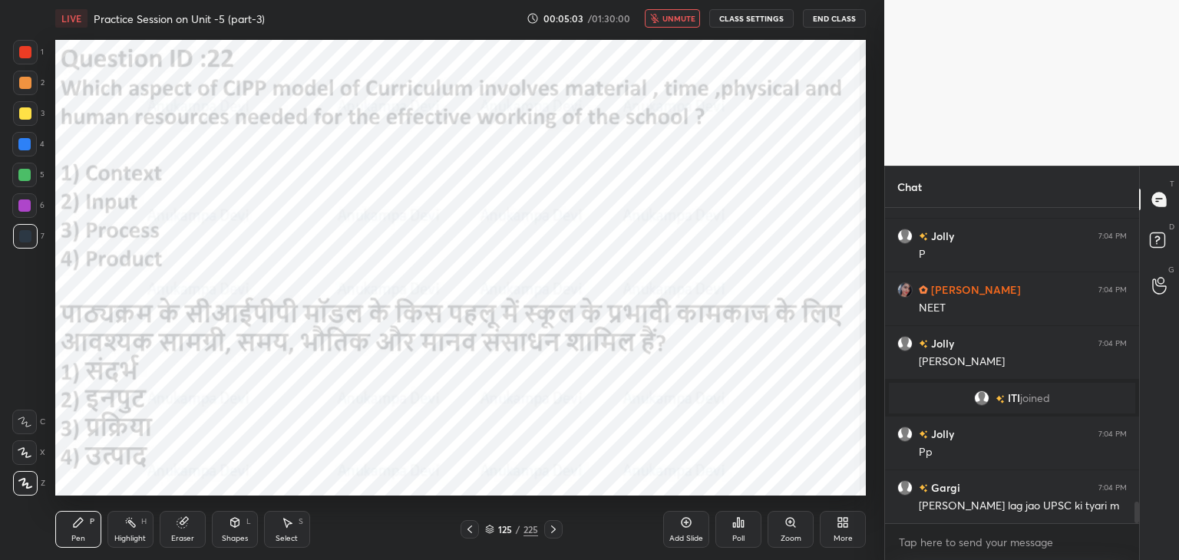
click at [679, 17] on span "unmute" at bounding box center [679, 18] width 33 height 11
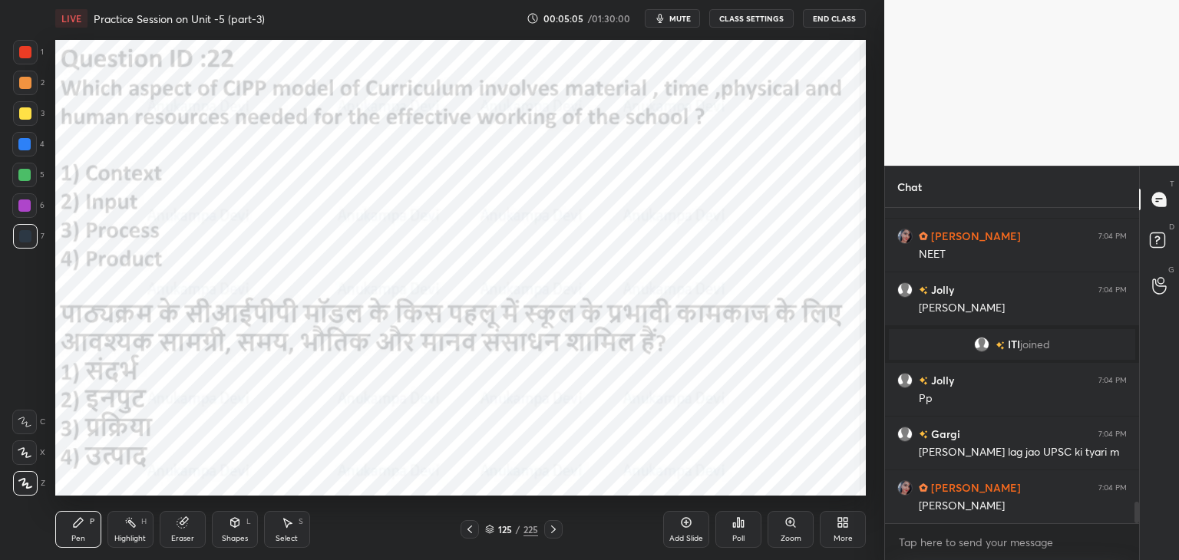
click at [488, 532] on icon at bounding box center [489, 529] width 9 height 9
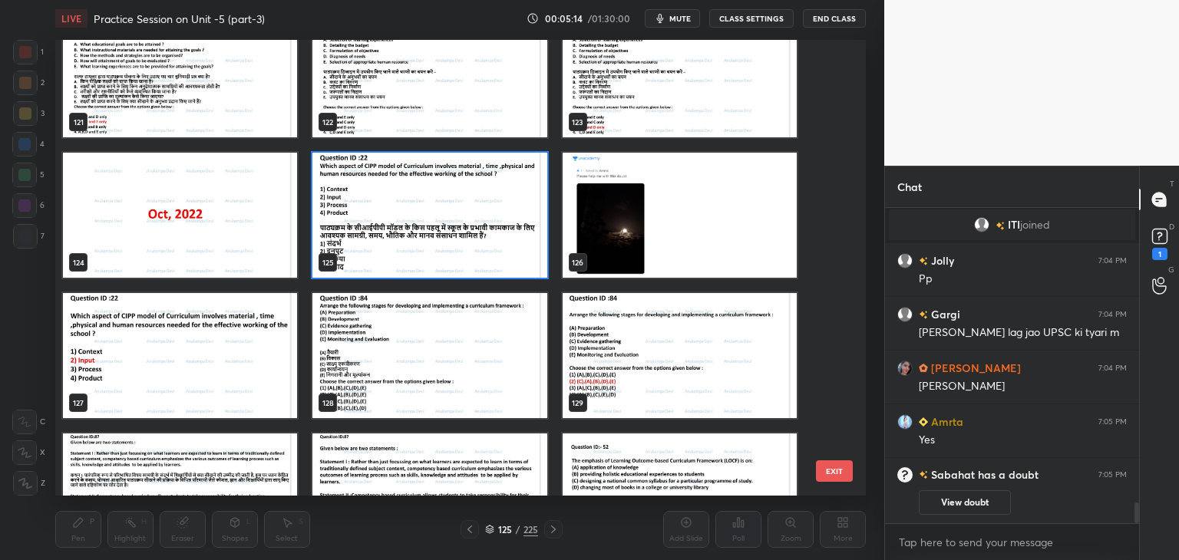
scroll to position [4392, 0]
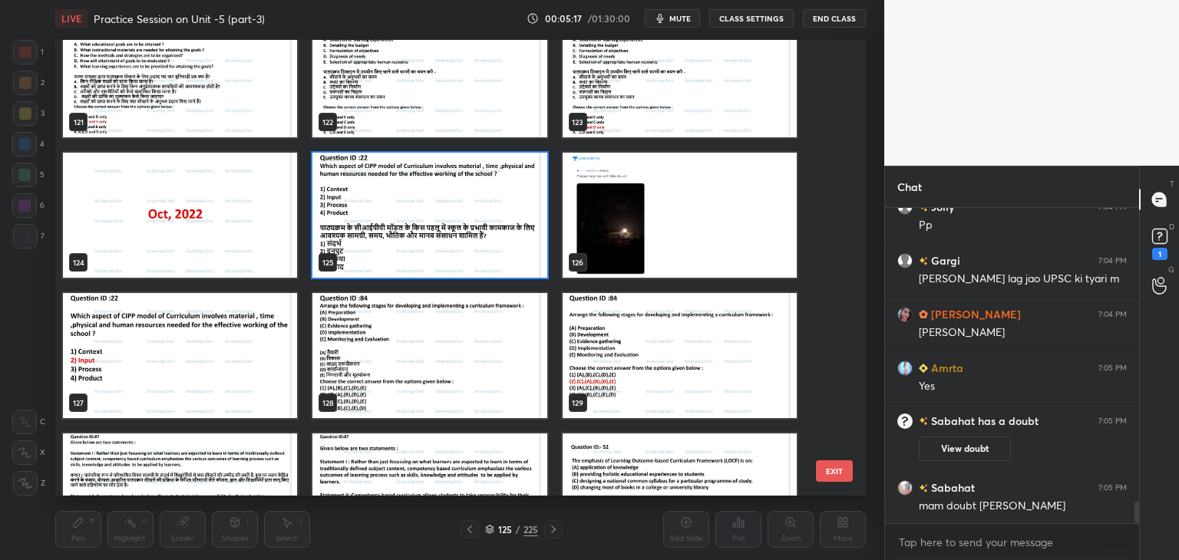
click at [494, 239] on img "grid" at bounding box center [429, 215] width 234 height 125
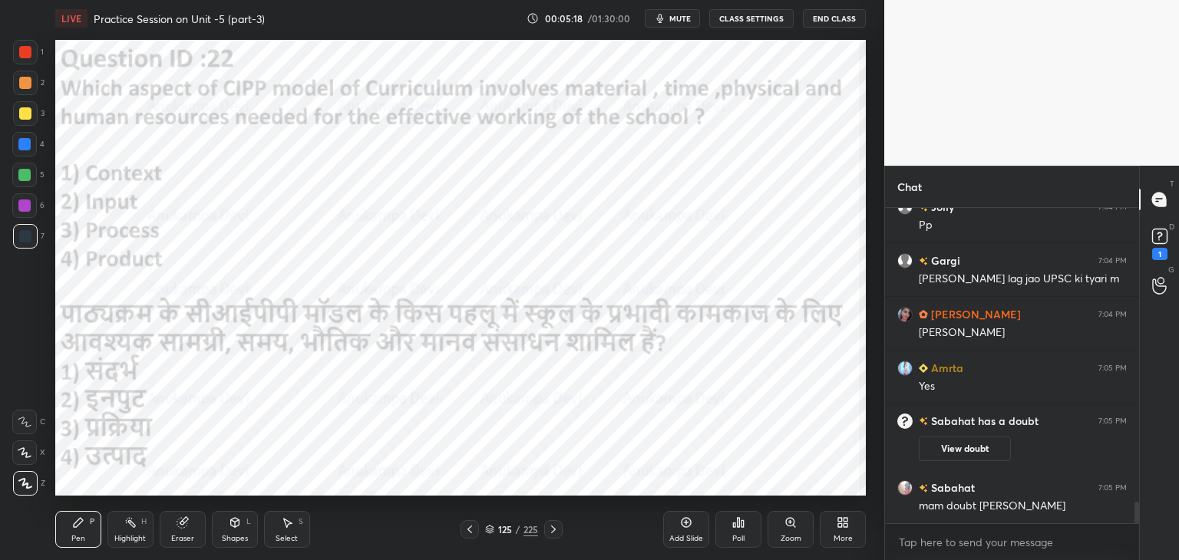
click at [738, 526] on icon at bounding box center [739, 522] width 2 height 9
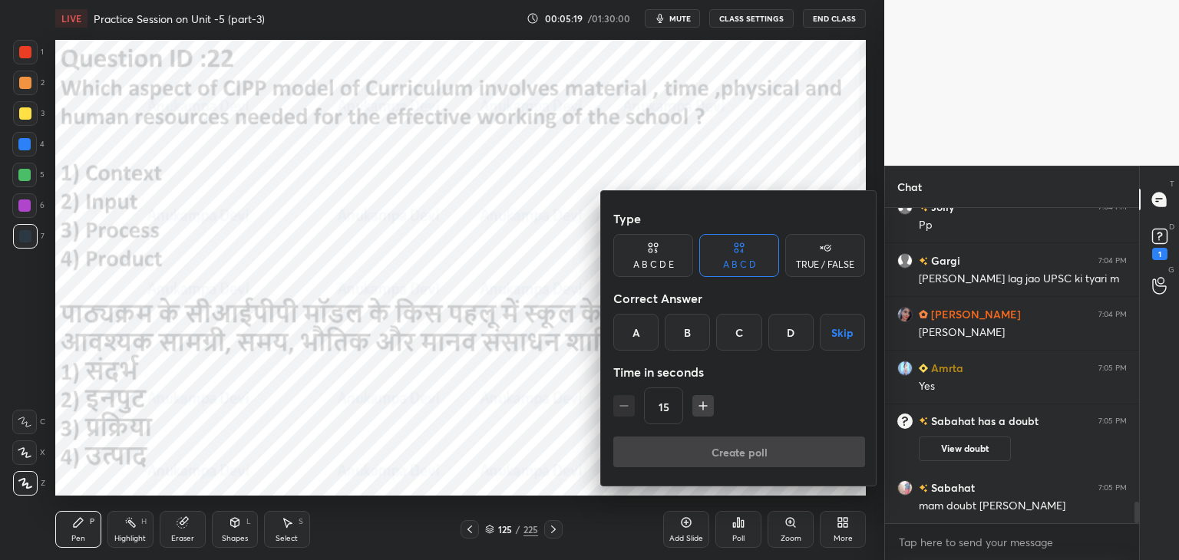
click at [684, 332] on div "B" at bounding box center [687, 332] width 45 height 37
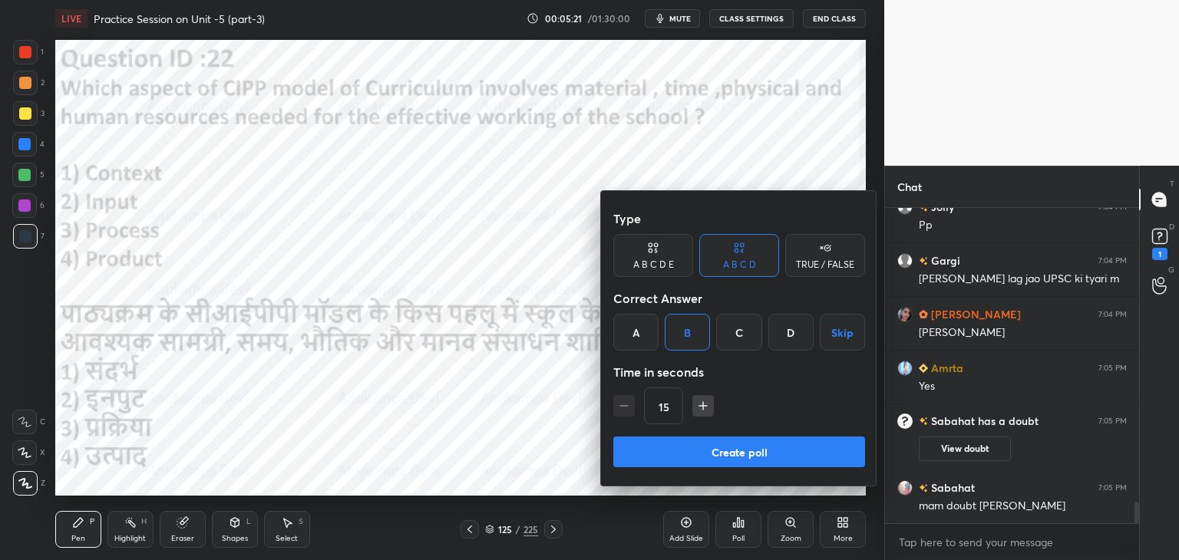
click at [764, 452] on button "Create poll" at bounding box center [739, 452] width 252 height 31
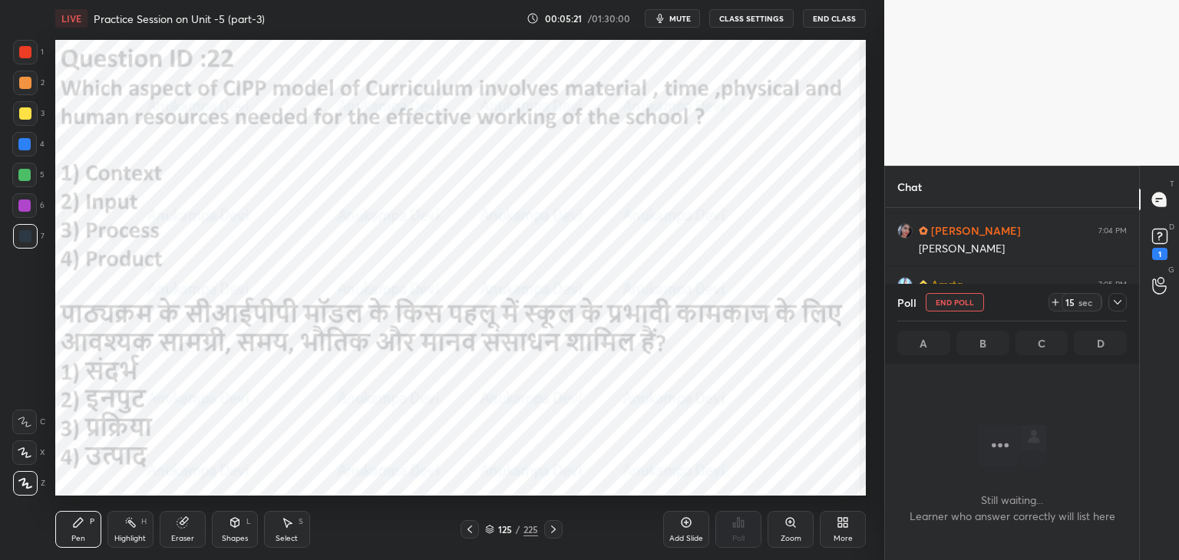
scroll to position [0, 0]
click at [1161, 236] on icon at bounding box center [1160, 236] width 23 height 23
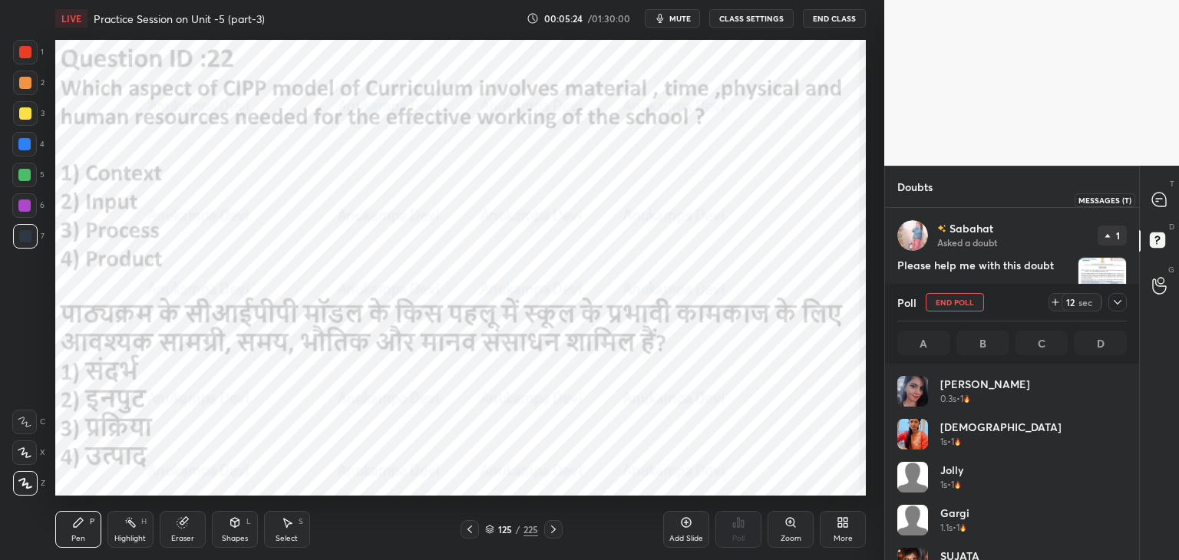
click at [1159, 195] on icon at bounding box center [1159, 200] width 14 height 14
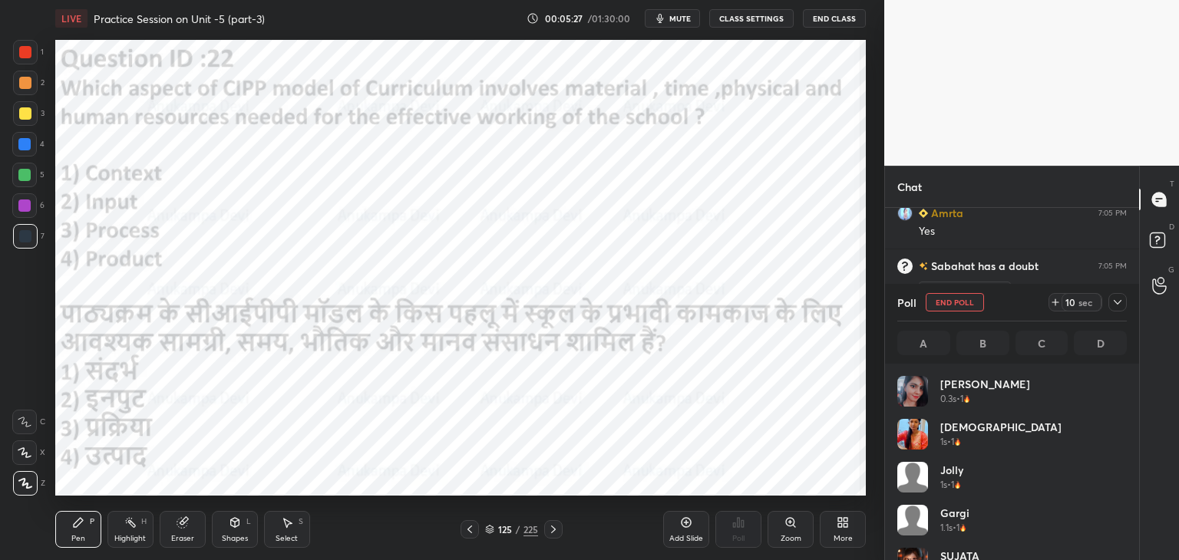
click at [1117, 305] on icon at bounding box center [1118, 302] width 12 height 12
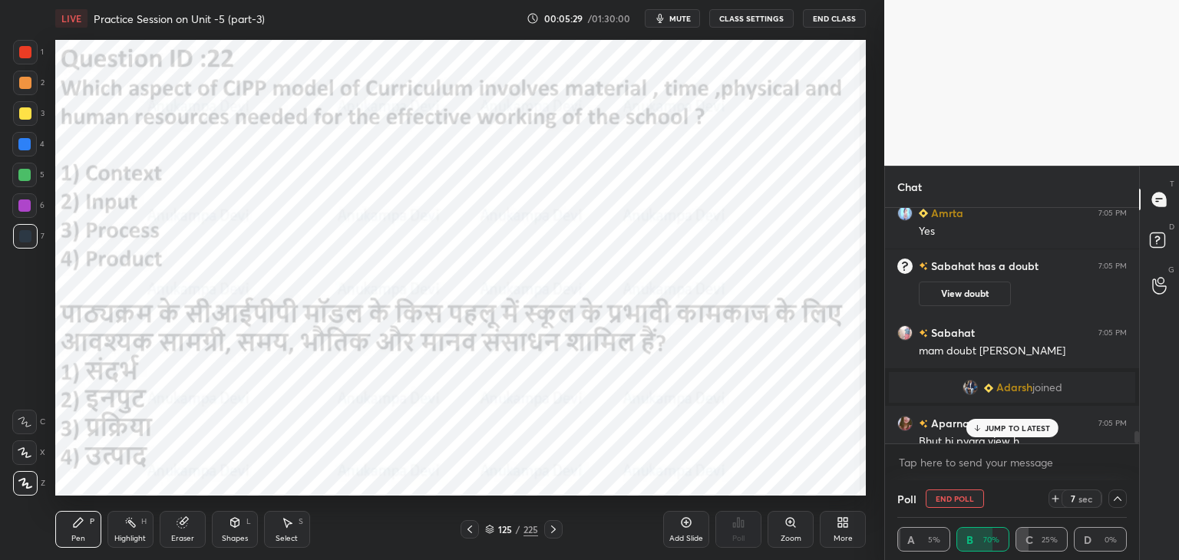
click at [994, 428] on p "JUMP TO LATEST" at bounding box center [1018, 428] width 66 height 9
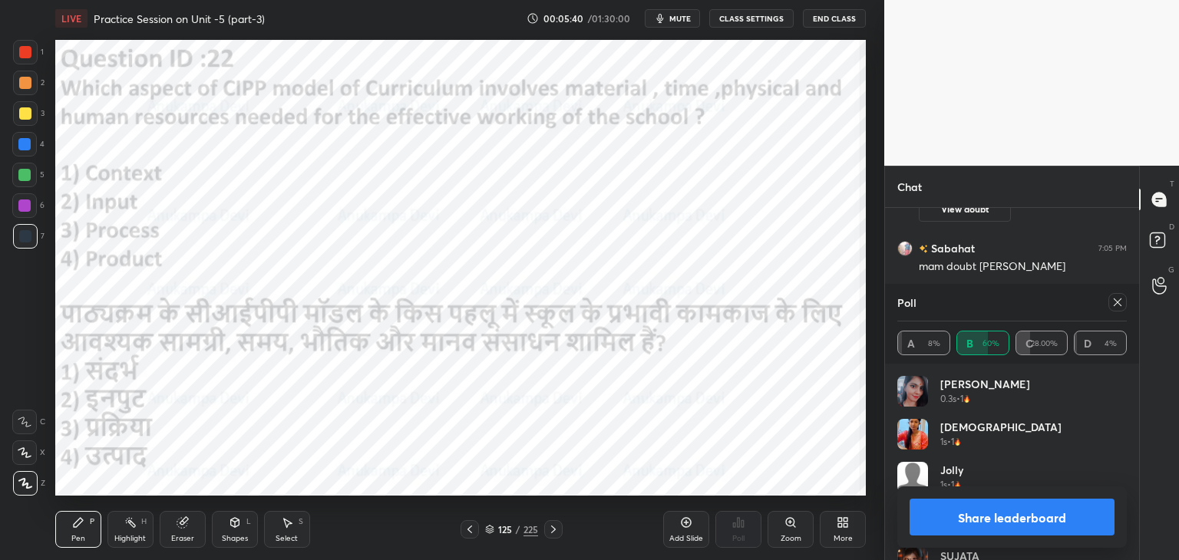
click at [1118, 306] on icon at bounding box center [1118, 302] width 12 height 12
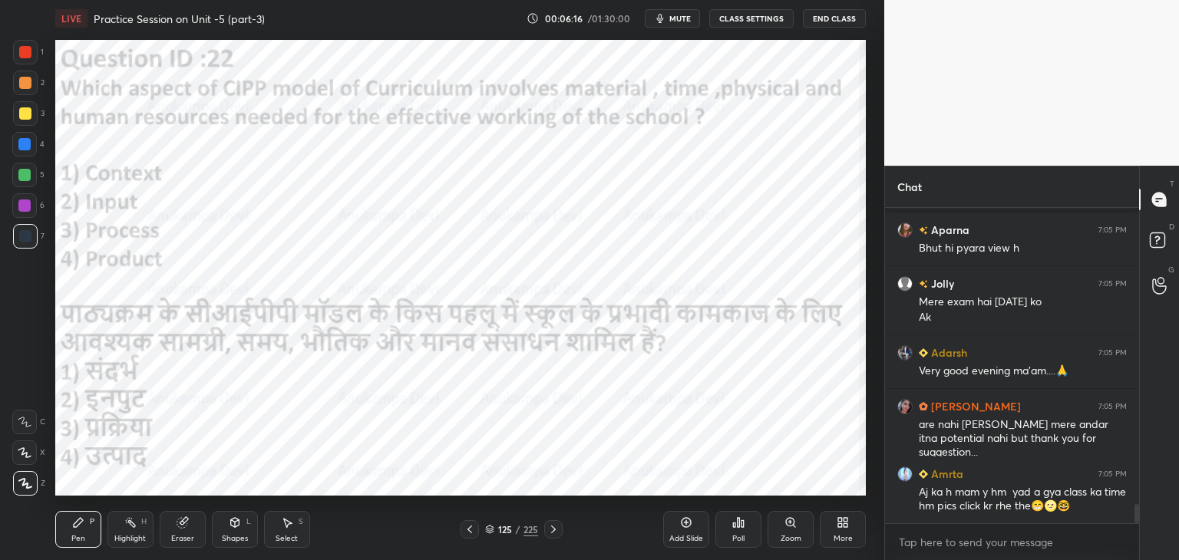
click at [553, 534] on icon at bounding box center [553, 530] width 12 height 12
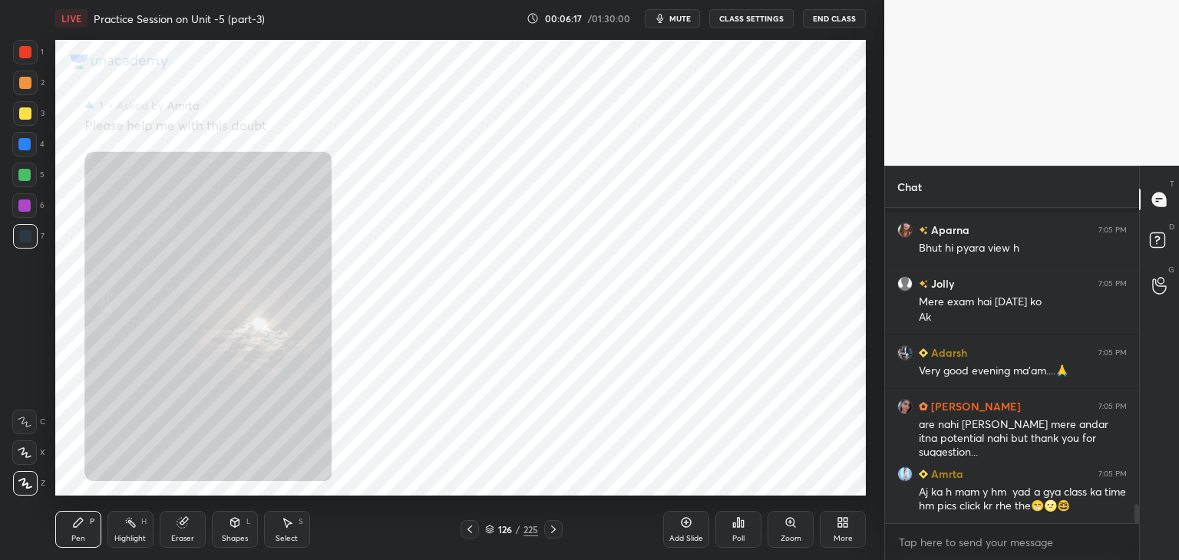
click at [554, 532] on icon at bounding box center [553, 530] width 12 height 12
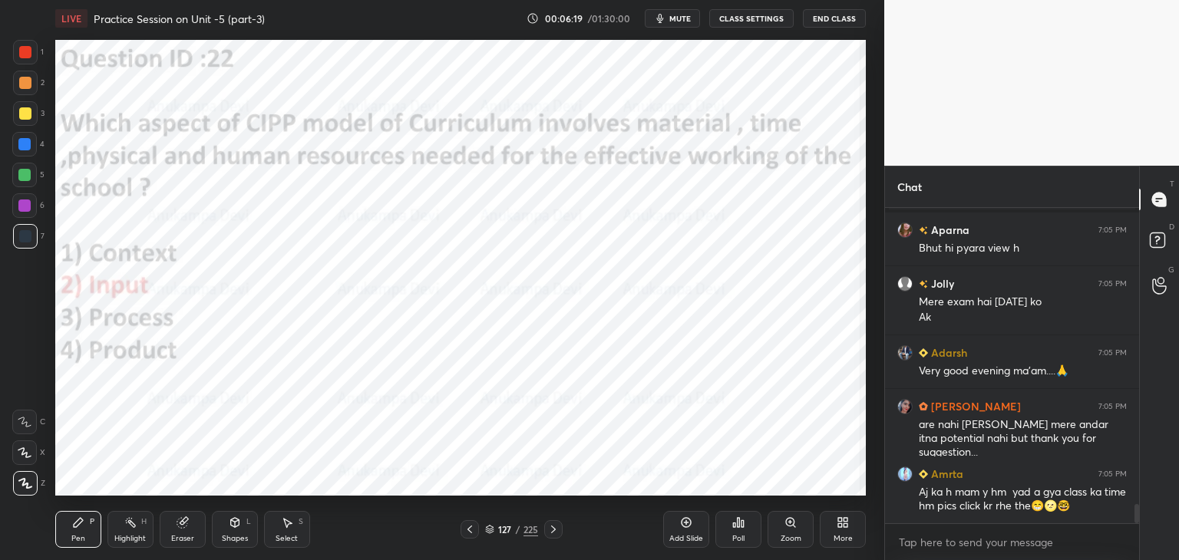
click at [552, 530] on icon at bounding box center [553, 530] width 12 height 12
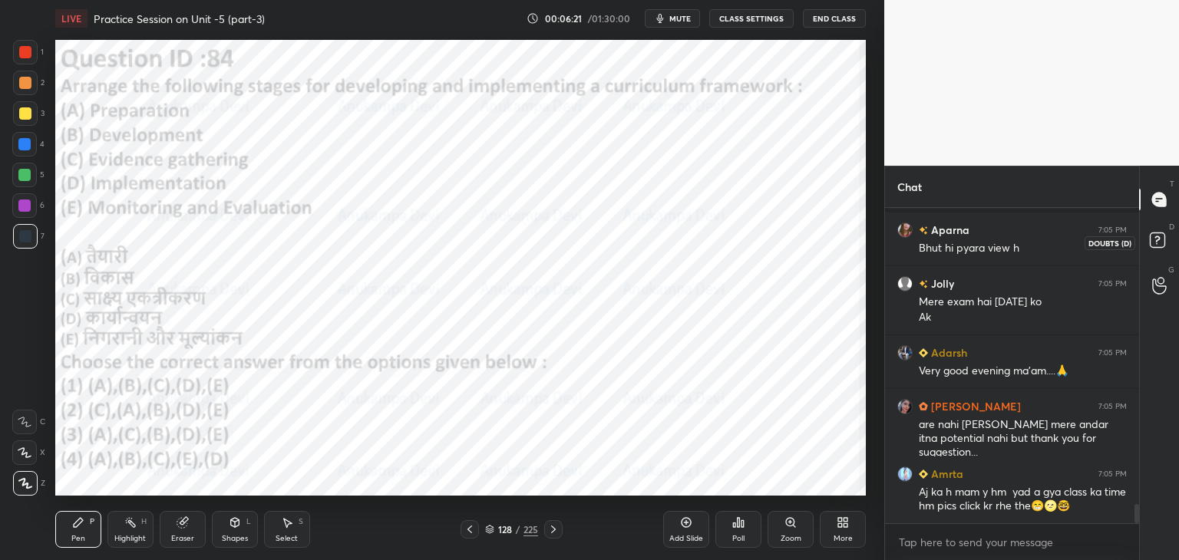
click at [1162, 233] on rect at bounding box center [1157, 240] width 15 height 15
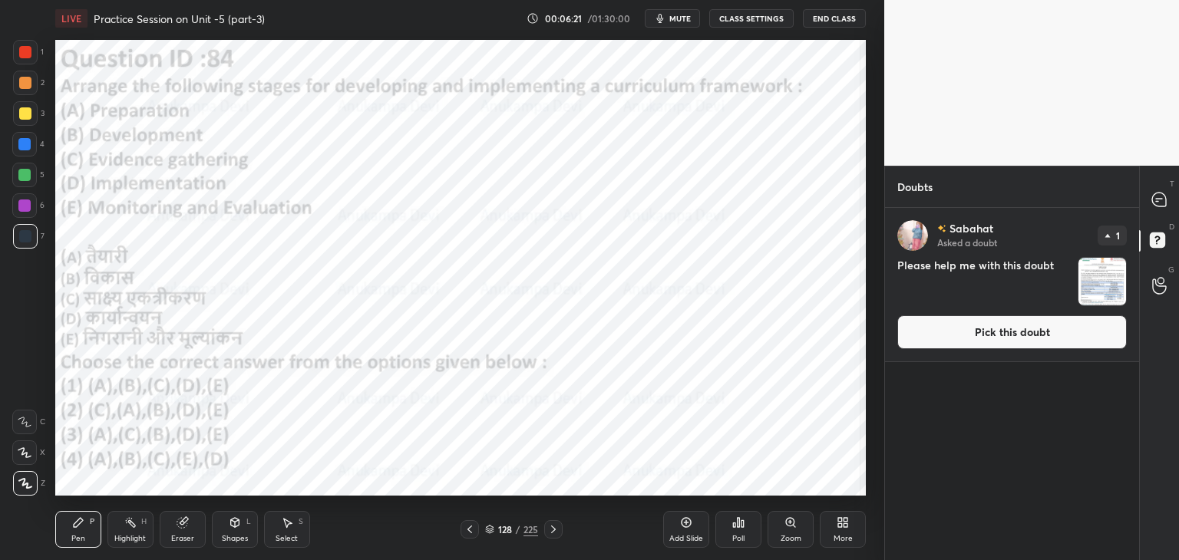
click at [1033, 334] on button "Pick this doubt" at bounding box center [1013, 333] width 230 height 34
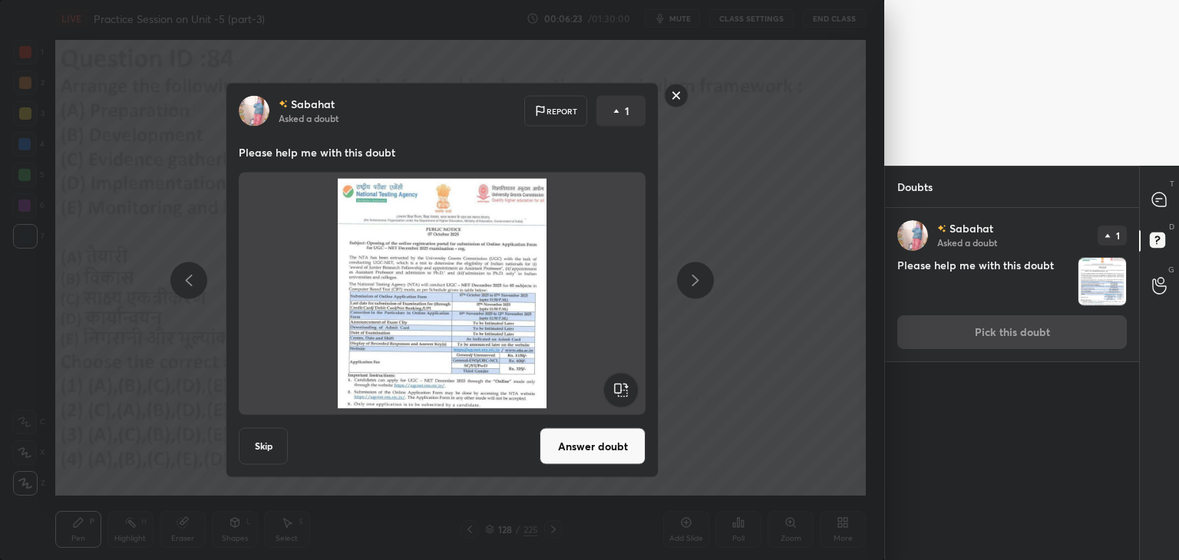
drag, startPoint x: 623, startPoint y: 449, endPoint x: 629, endPoint y: 440, distance: 11.1
click at [623, 449] on button "Answer doubt" at bounding box center [593, 446] width 106 height 37
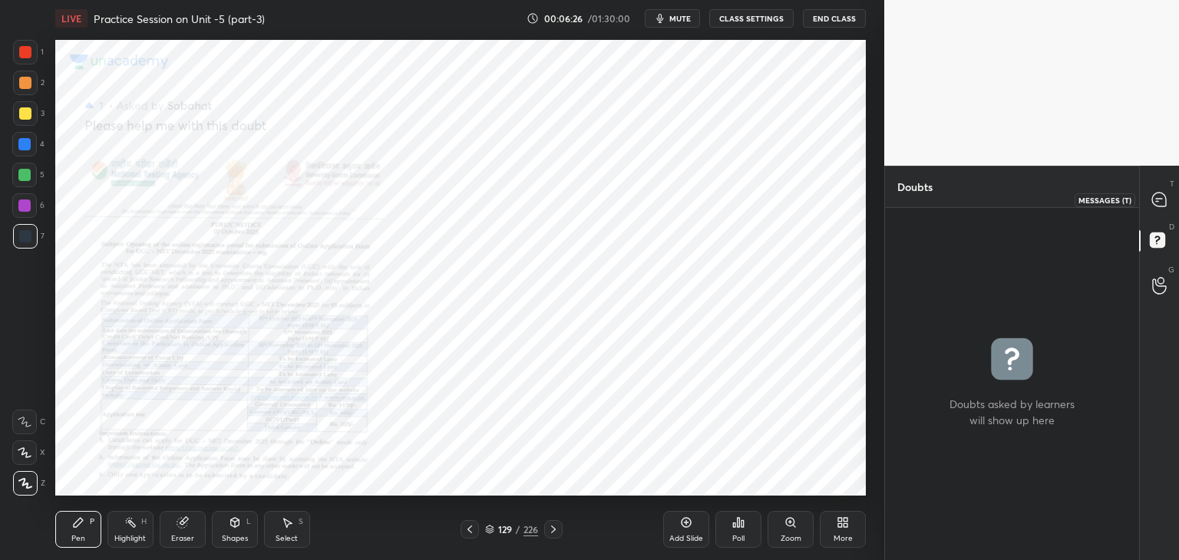
drag, startPoint x: 1161, startPoint y: 193, endPoint x: 1119, endPoint y: 206, distance: 44.0
click at [1161, 194] on icon at bounding box center [1159, 200] width 14 height 14
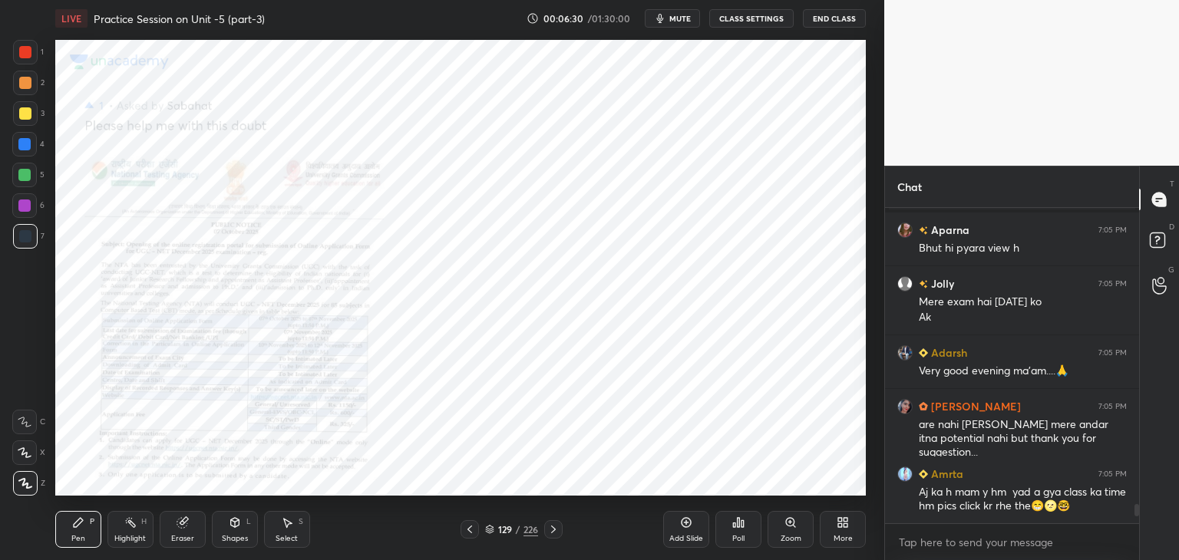
click at [789, 520] on icon at bounding box center [790, 522] width 8 height 8
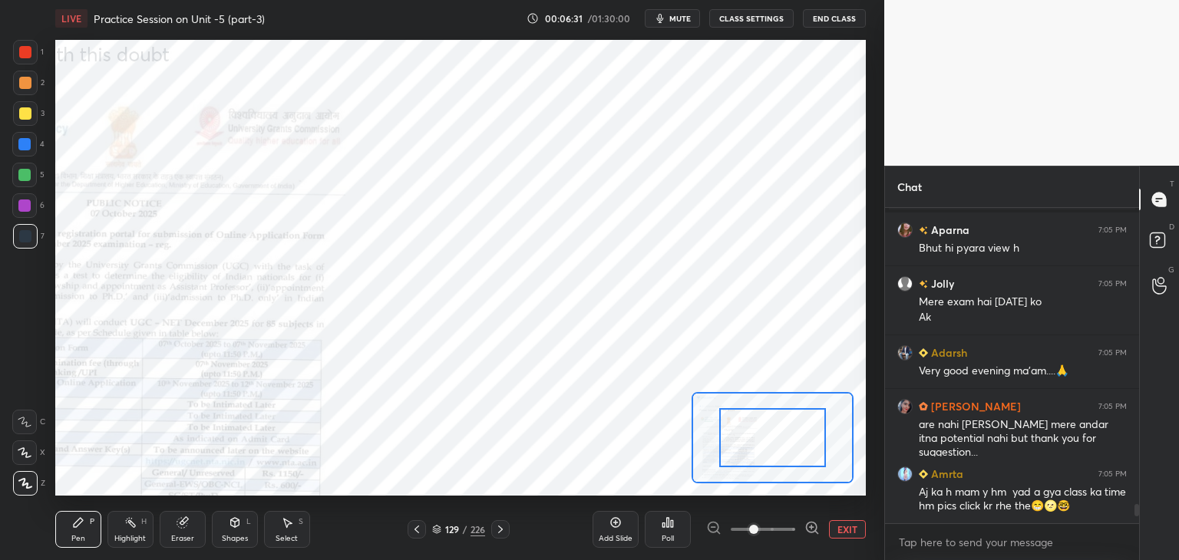
click at [810, 526] on icon at bounding box center [812, 528] width 15 height 15
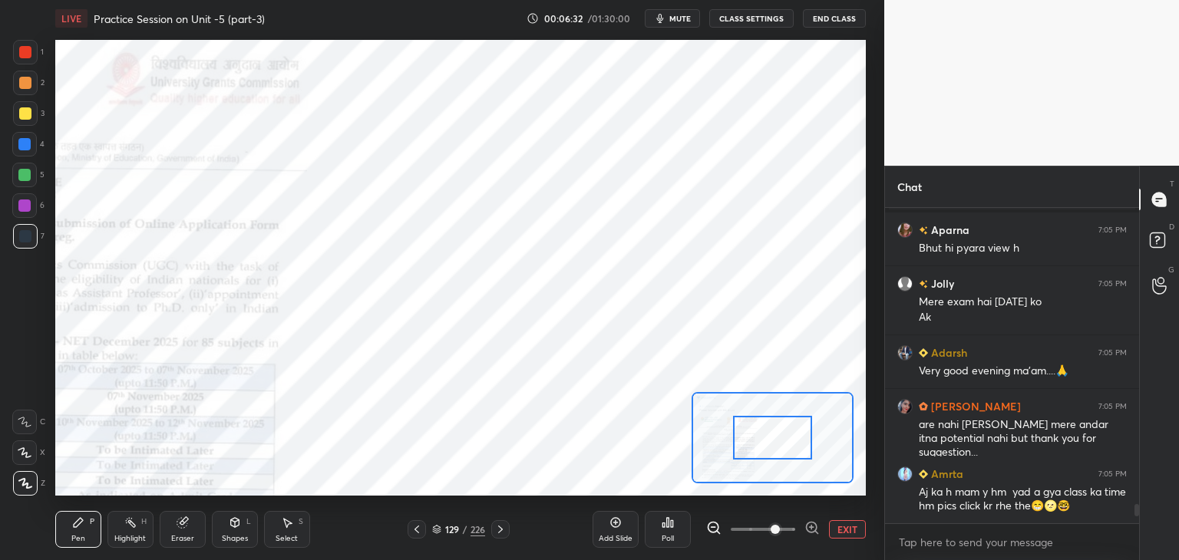
drag, startPoint x: 783, startPoint y: 446, endPoint x: 772, endPoint y: 450, distance: 12.1
click at [772, 451] on div at bounding box center [773, 438] width 80 height 44
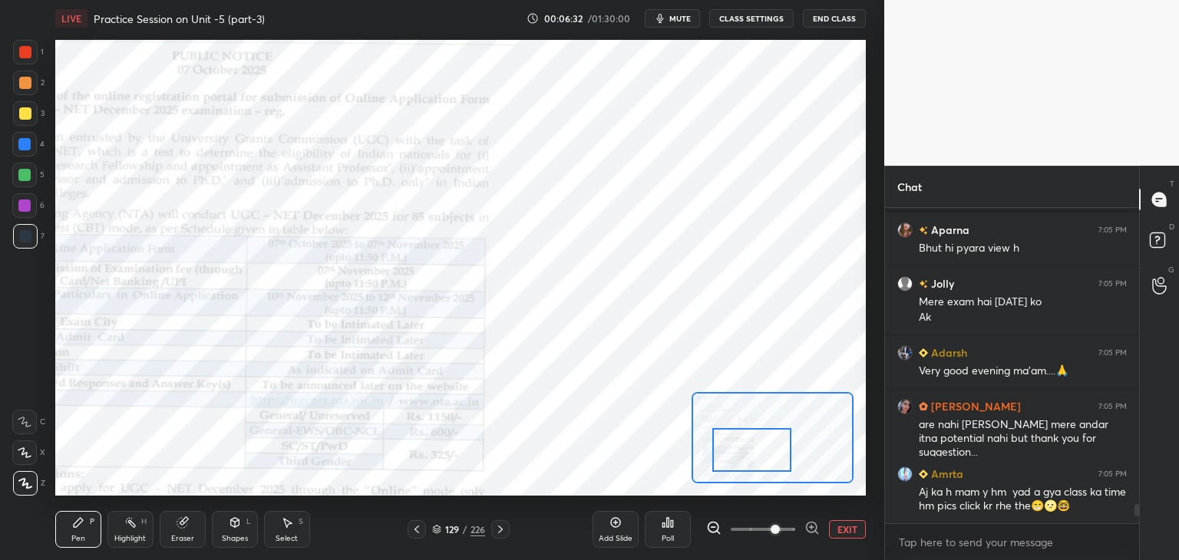
drag, startPoint x: 781, startPoint y: 438, endPoint x: 769, endPoint y: 443, distance: 12.7
click at [769, 443] on div at bounding box center [753, 450] width 80 height 44
drag, startPoint x: 781, startPoint y: 436, endPoint x: 771, endPoint y: 441, distance: 11.3
click at [771, 443] on div at bounding box center [748, 450] width 80 height 44
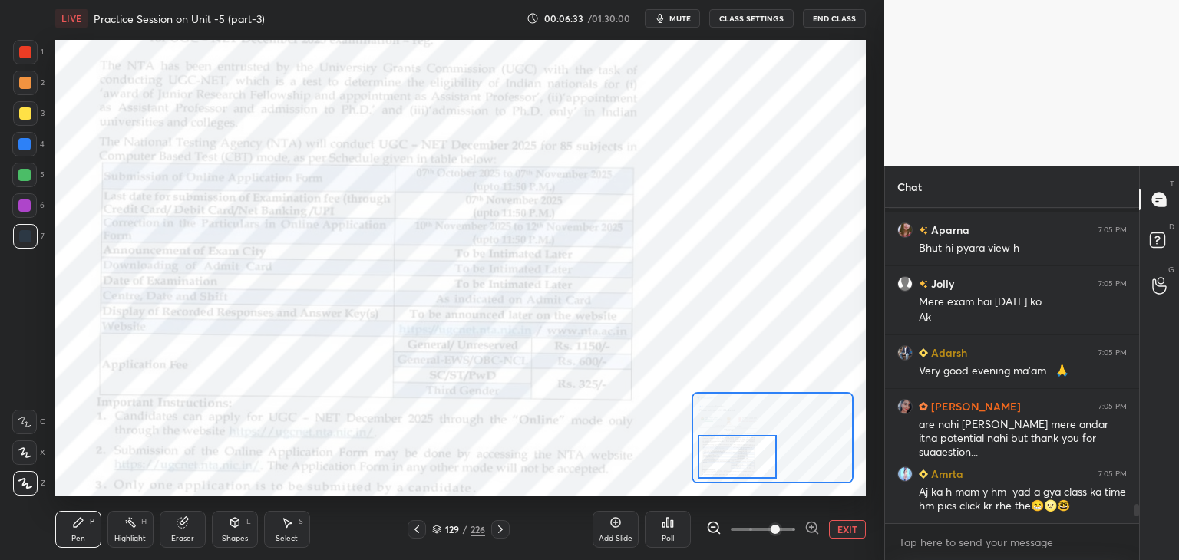
click at [767, 440] on div at bounding box center [773, 437] width 162 height 91
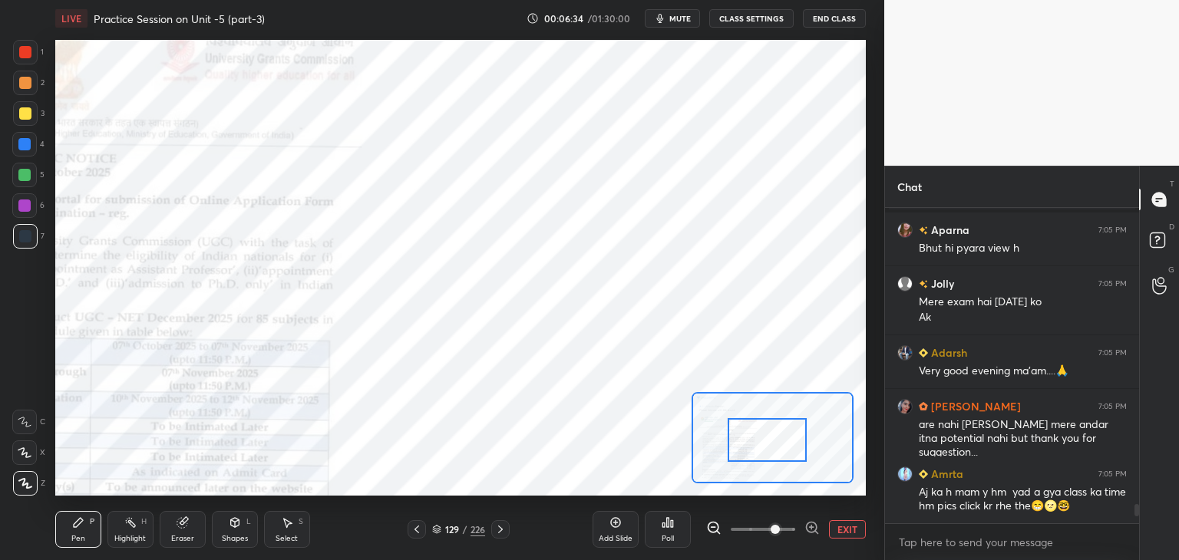
drag, startPoint x: 814, startPoint y: 534, endPoint x: 793, endPoint y: 503, distance: 37.1
click at [813, 533] on icon at bounding box center [812, 528] width 15 height 15
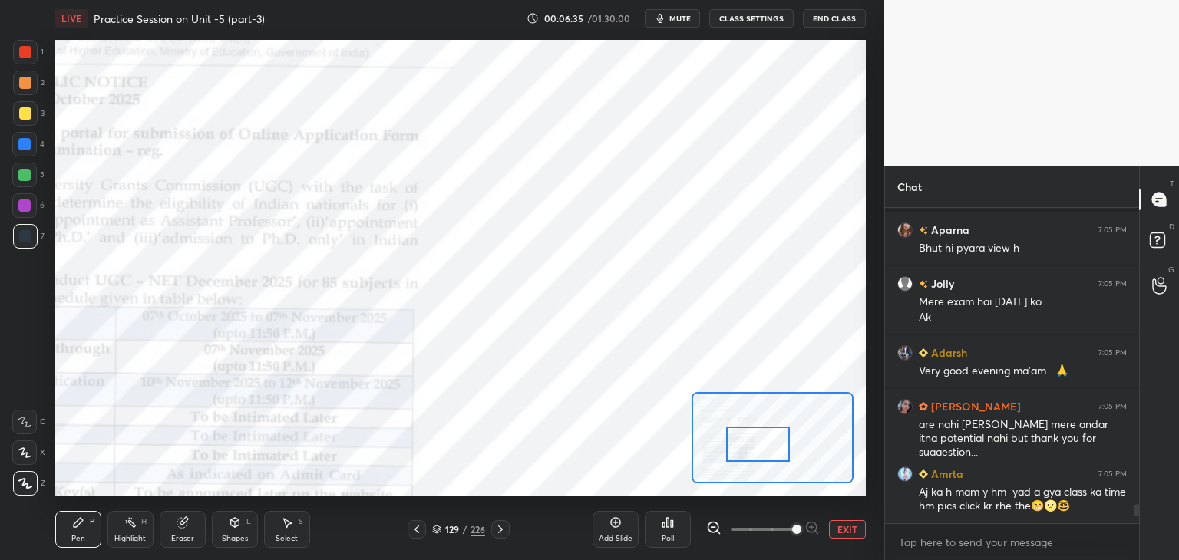
click at [753, 445] on div at bounding box center [758, 444] width 64 height 35
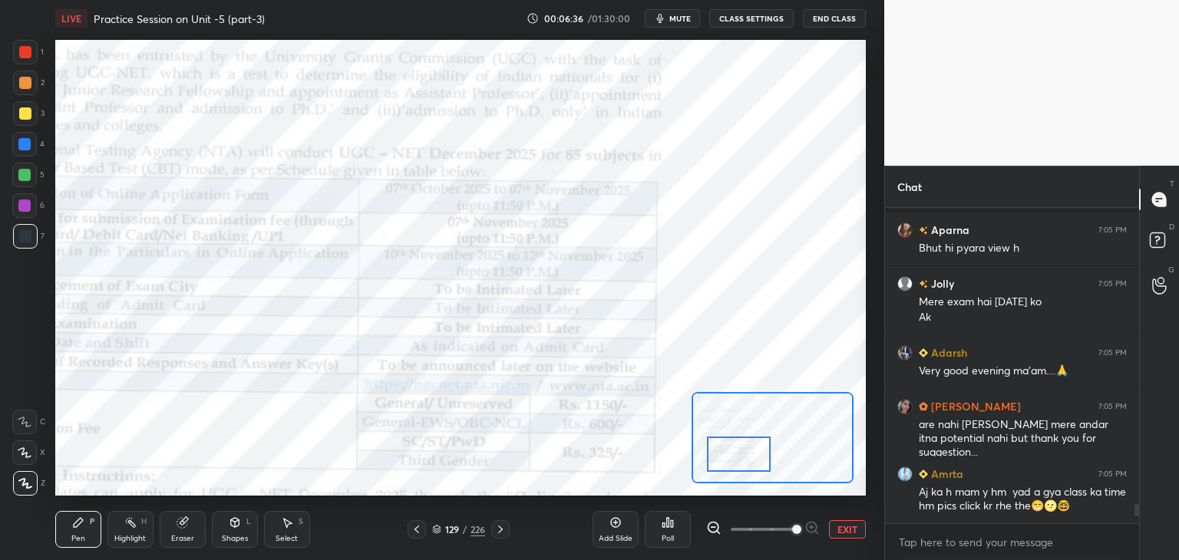
drag, startPoint x: 765, startPoint y: 438, endPoint x: 746, endPoint y: 451, distance: 23.2
click at [747, 451] on div at bounding box center [739, 454] width 64 height 35
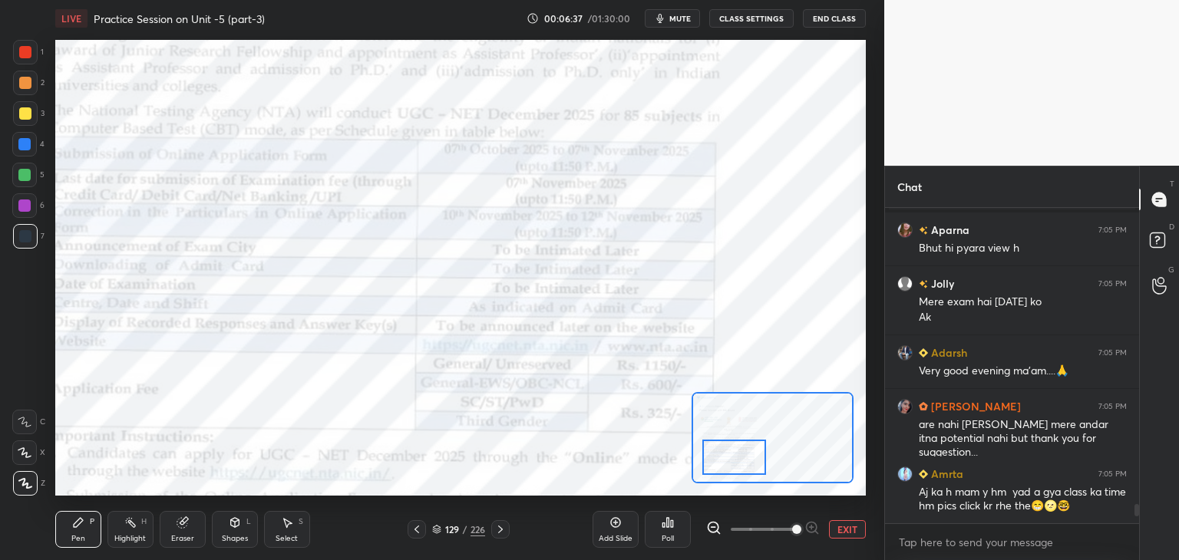
scroll to position [4875, 0]
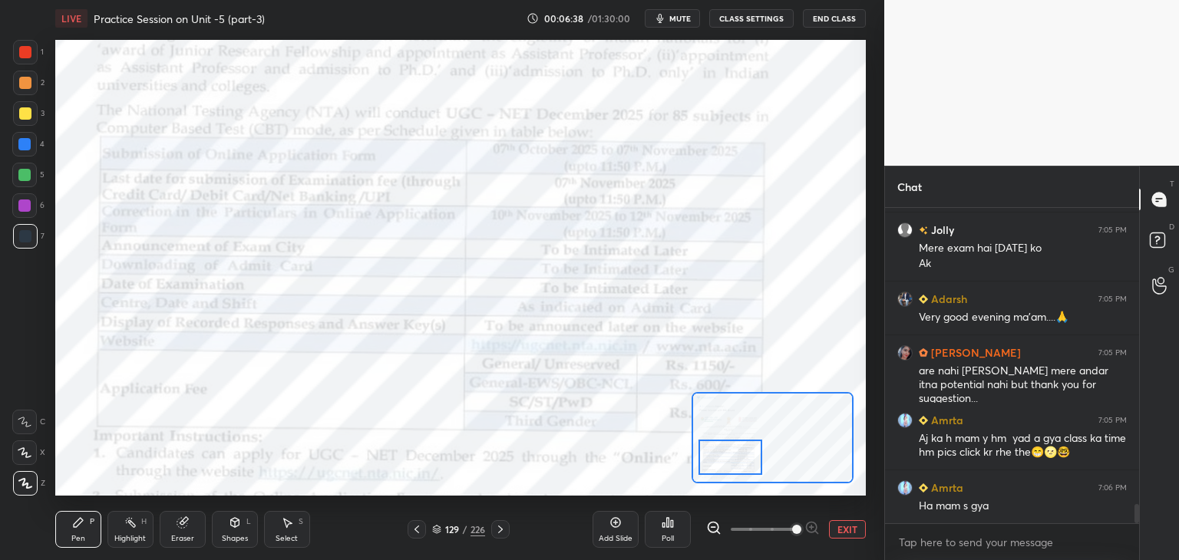
click at [734, 465] on div at bounding box center [731, 457] width 64 height 35
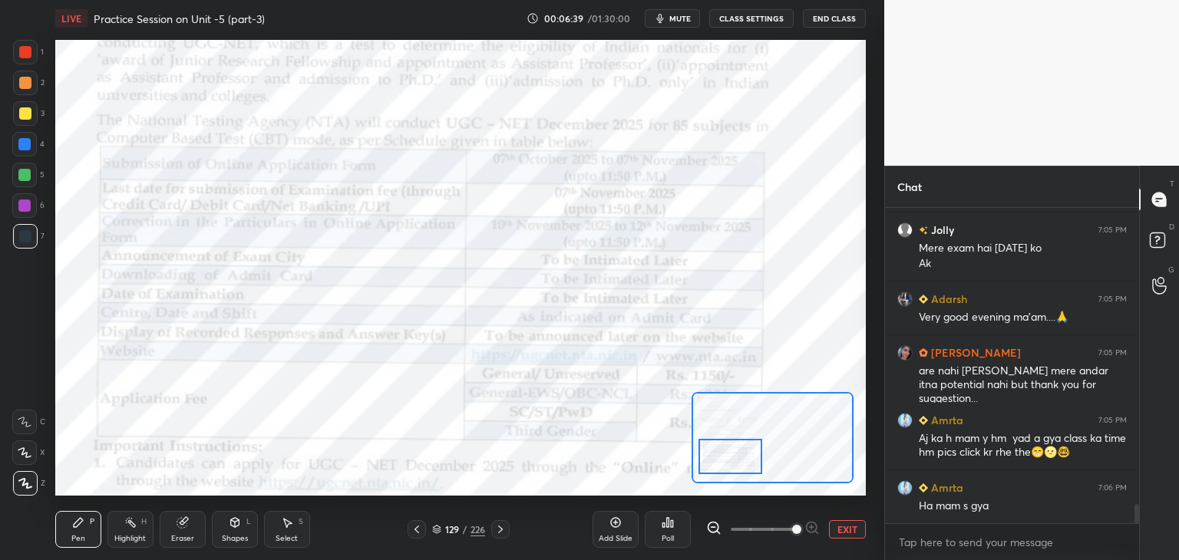
click at [23, 173] on div at bounding box center [24, 175] width 12 height 12
click at [18, 448] on icon at bounding box center [25, 453] width 14 height 11
click at [21, 430] on div at bounding box center [24, 422] width 25 height 25
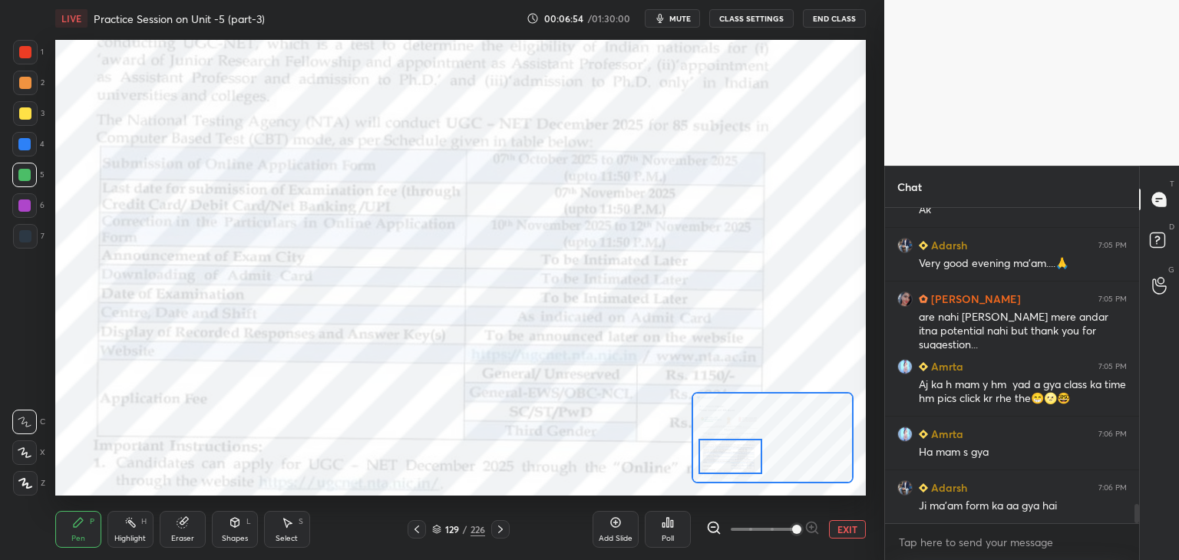
scroll to position [4983, 0]
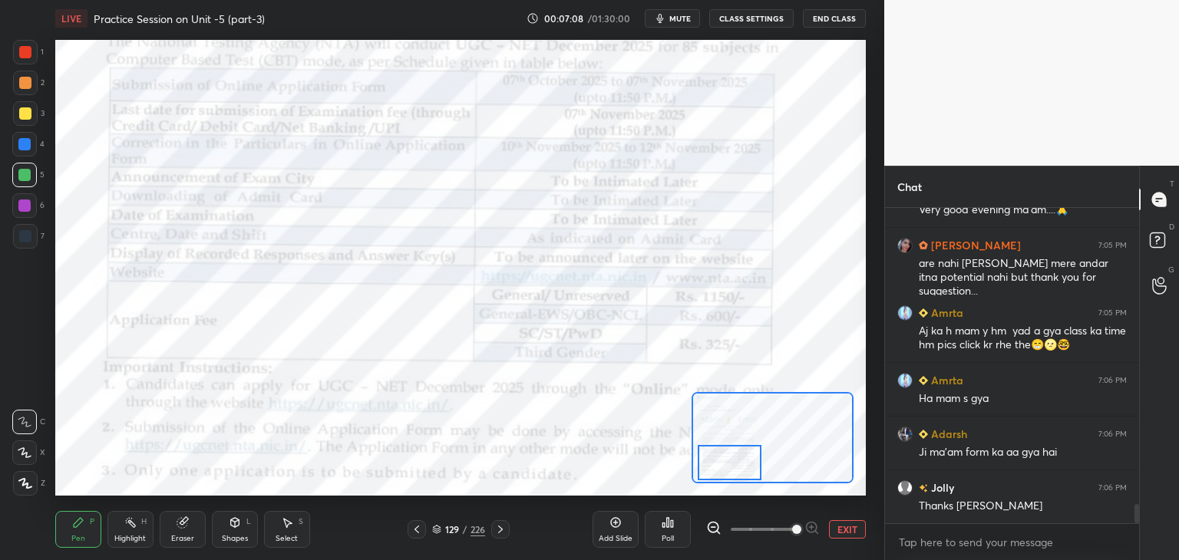
click at [719, 461] on div at bounding box center [730, 462] width 64 height 35
click at [847, 531] on button "EXIT" at bounding box center [847, 530] width 37 height 18
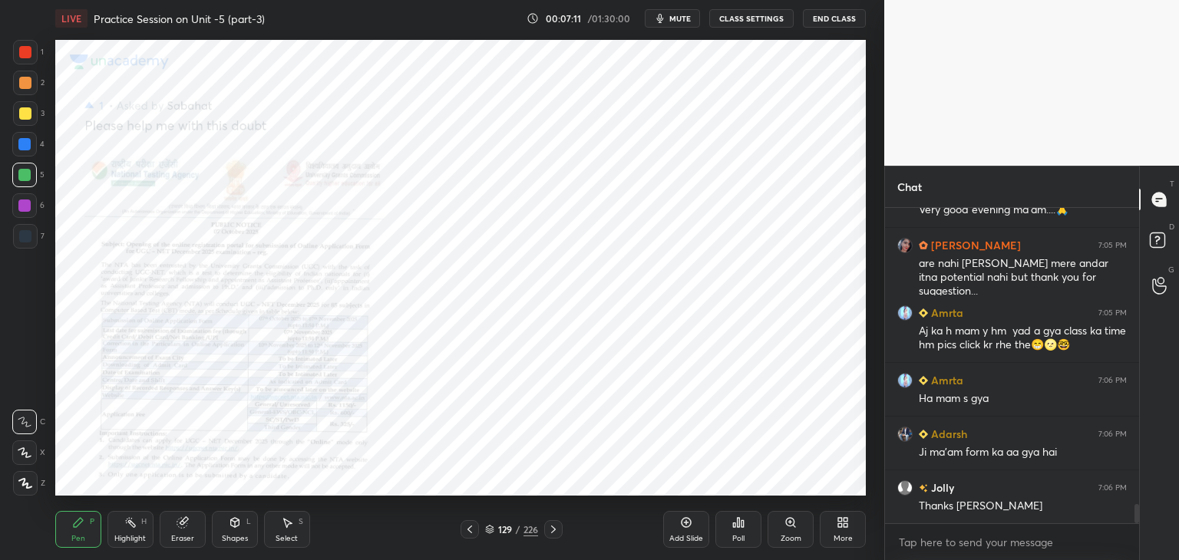
click at [470, 533] on icon at bounding box center [470, 530] width 5 height 8
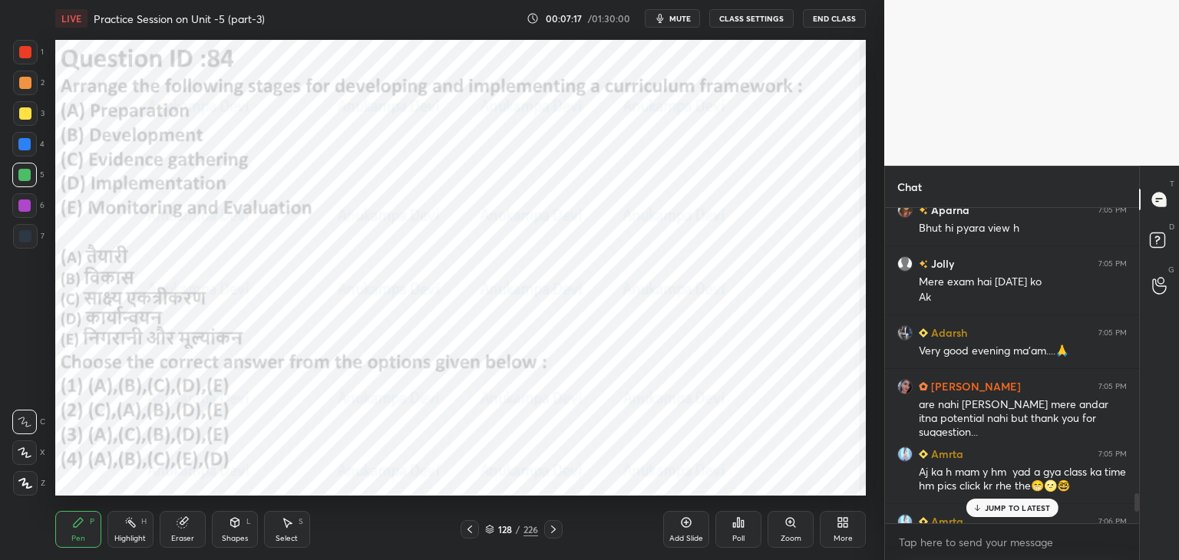
scroll to position [4789, 0]
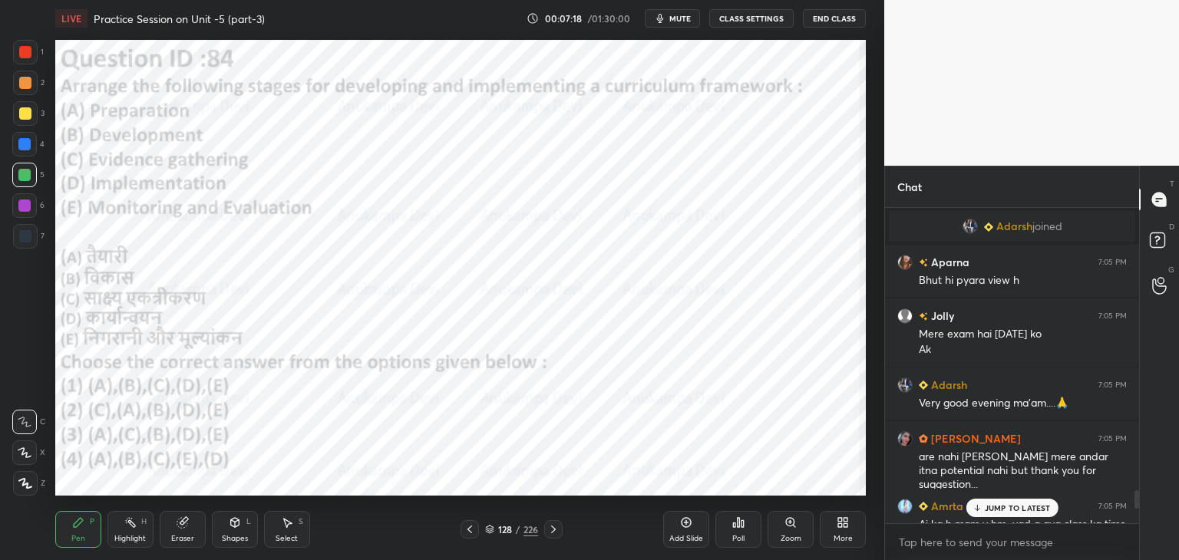
drag, startPoint x: 1136, startPoint y: 516, endPoint x: 1139, endPoint y: 501, distance: 14.8
click at [1139, 501] on div at bounding box center [1137, 500] width 5 height 18
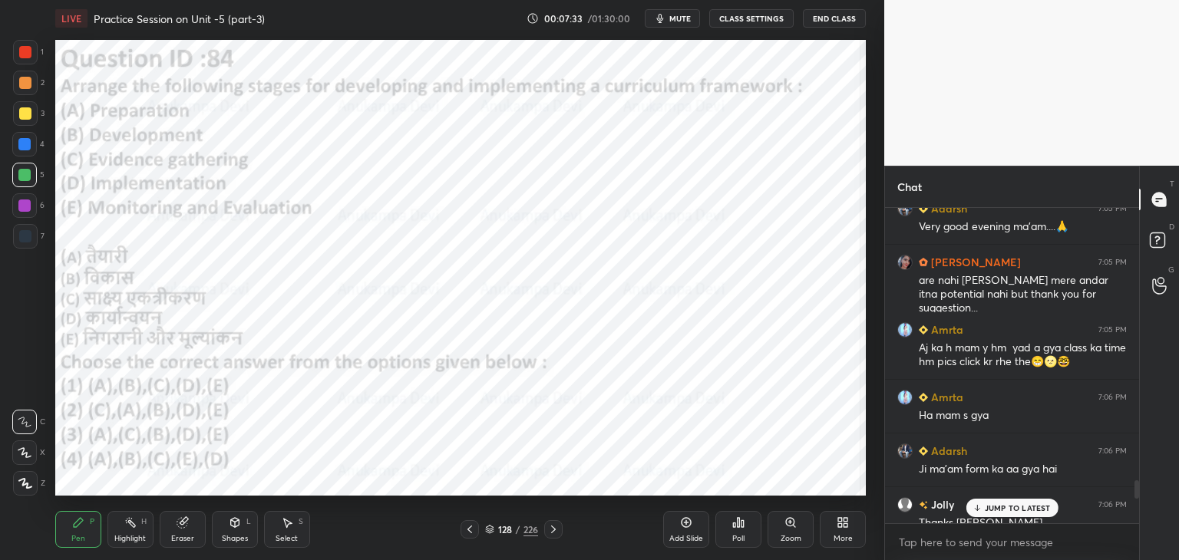
scroll to position [5172, 0]
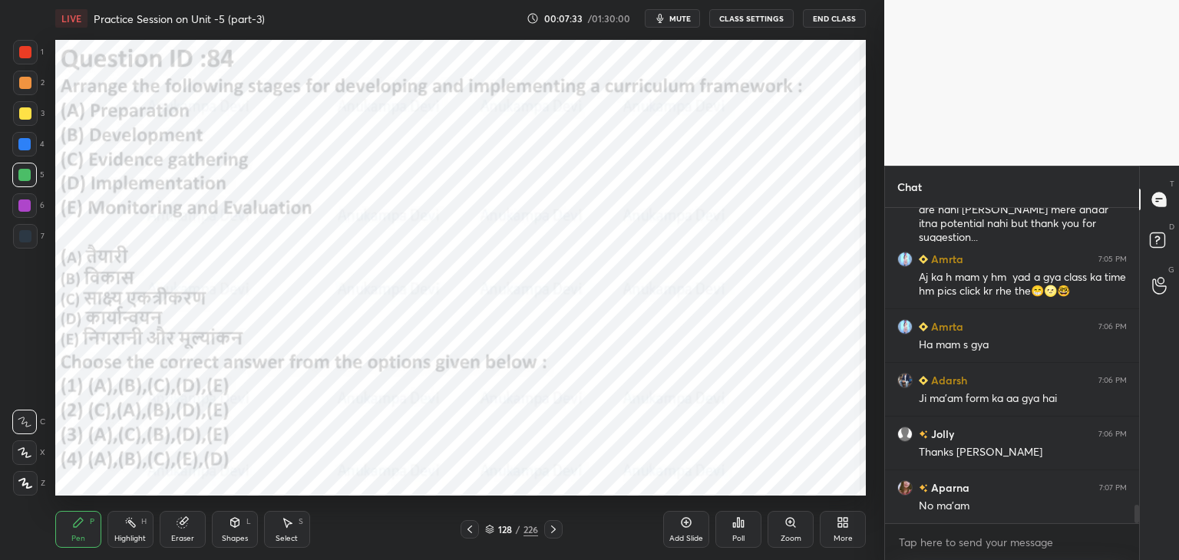
drag, startPoint x: 1136, startPoint y: 495, endPoint x: 1119, endPoint y: 539, distance: 46.6
click at [1146, 548] on div "Chat [PERSON_NAME] 7:05 PM Very good evening ma'am....🙏 [PERSON_NAME] 7:05 PM a…" at bounding box center [1031, 363] width 295 height 395
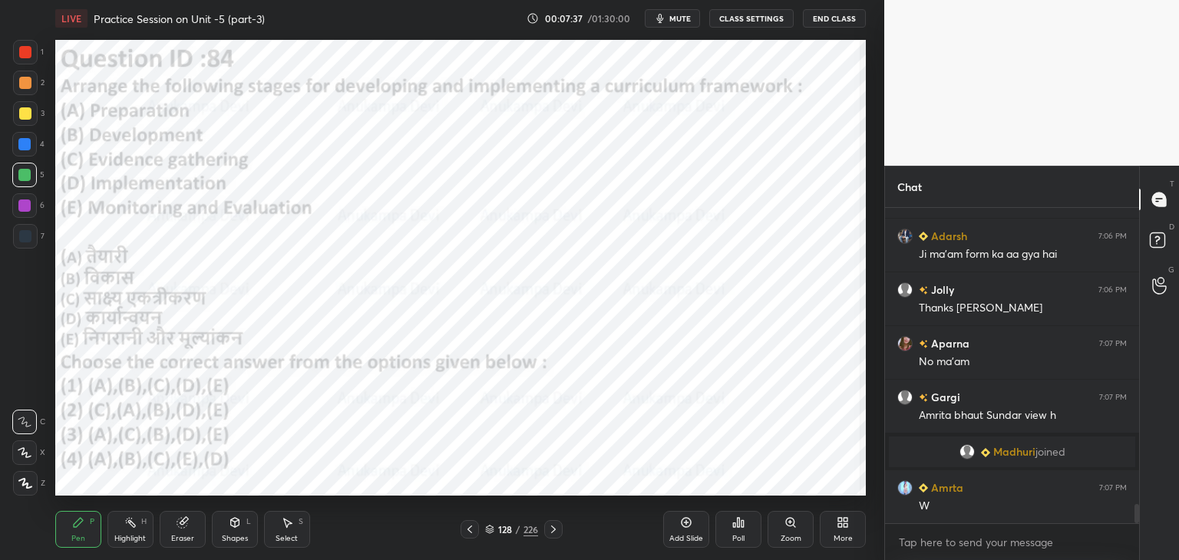
scroll to position [4935, 0]
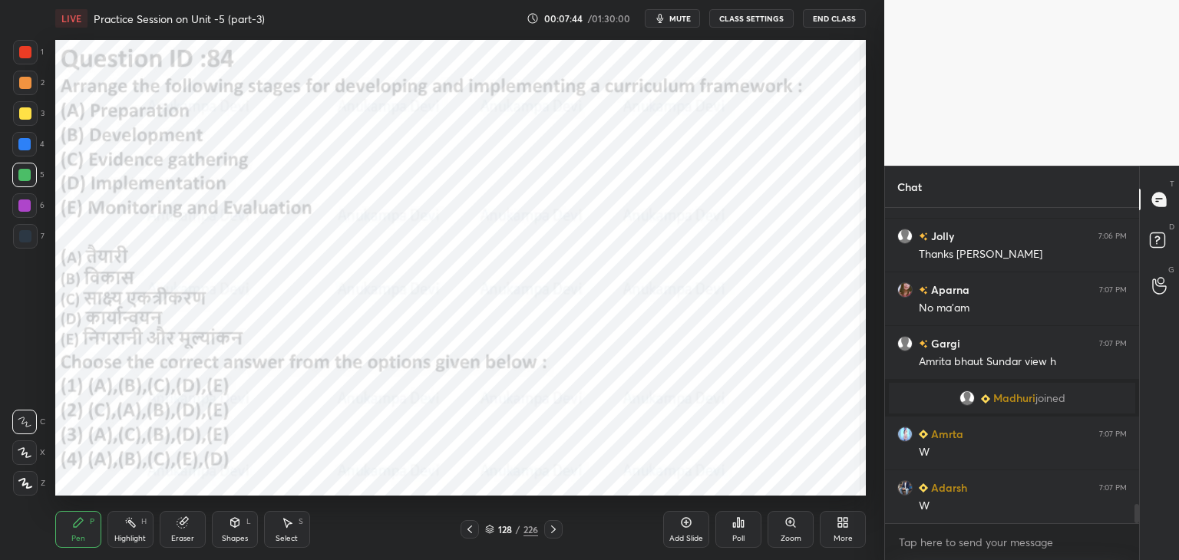
drag, startPoint x: 25, startPoint y: 480, endPoint x: 54, endPoint y: 434, distance: 54.1
click at [26, 479] on icon at bounding box center [25, 483] width 14 height 11
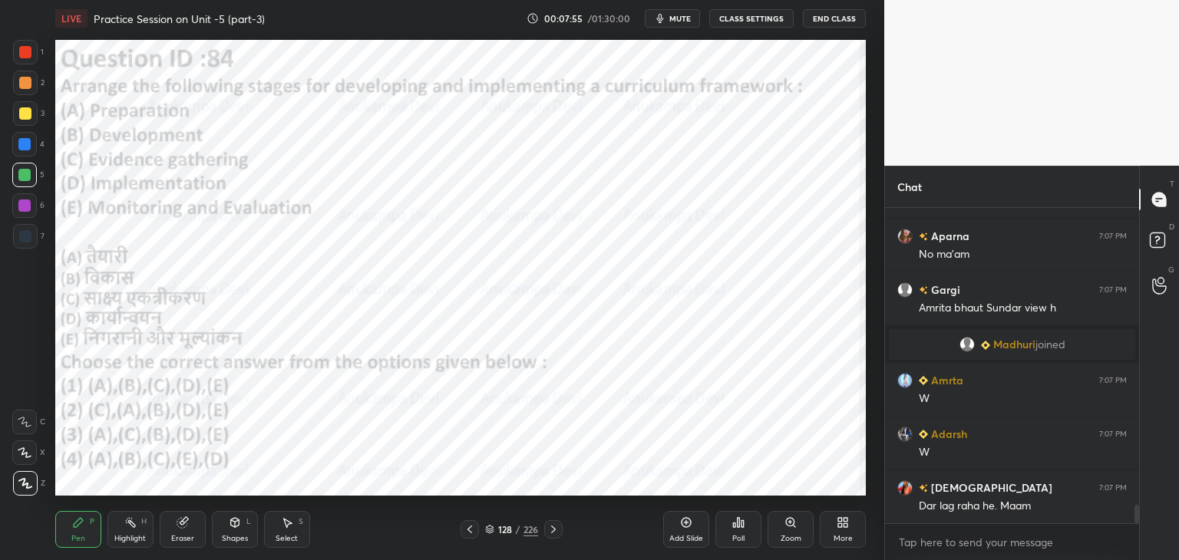
click at [683, 20] on span "mute" at bounding box center [680, 18] width 21 height 11
click at [681, 20] on span "unmute" at bounding box center [679, 18] width 33 height 11
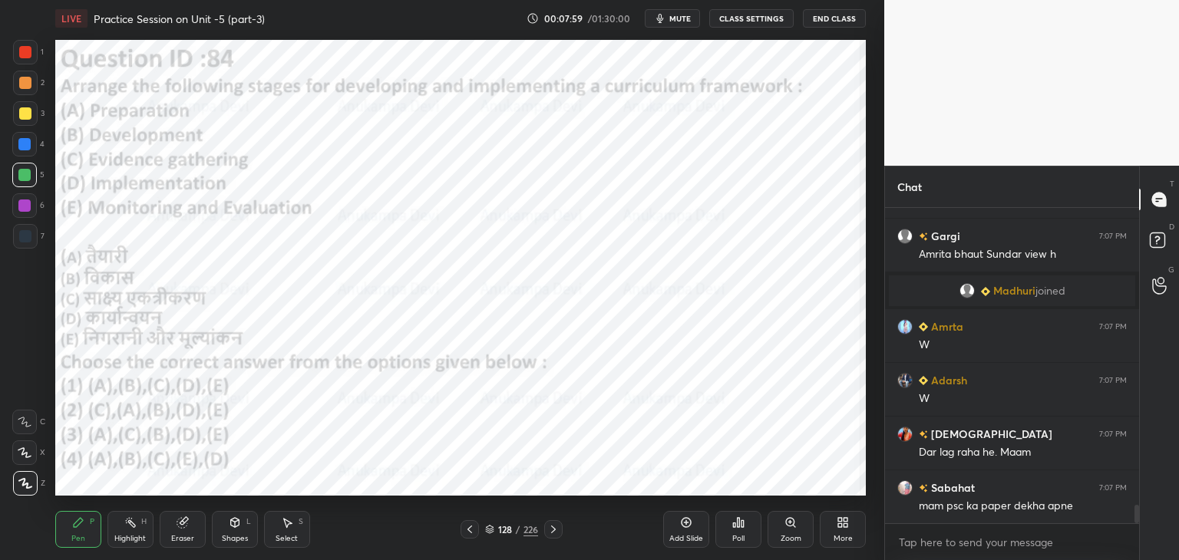
click at [487, 532] on icon at bounding box center [489, 529] width 9 height 9
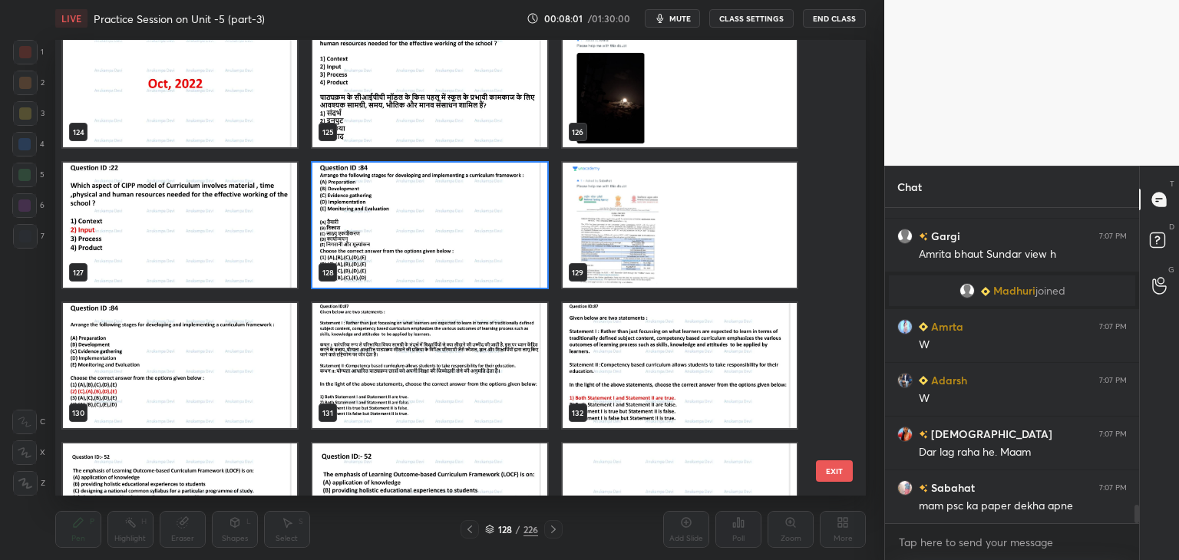
scroll to position [5853, 0]
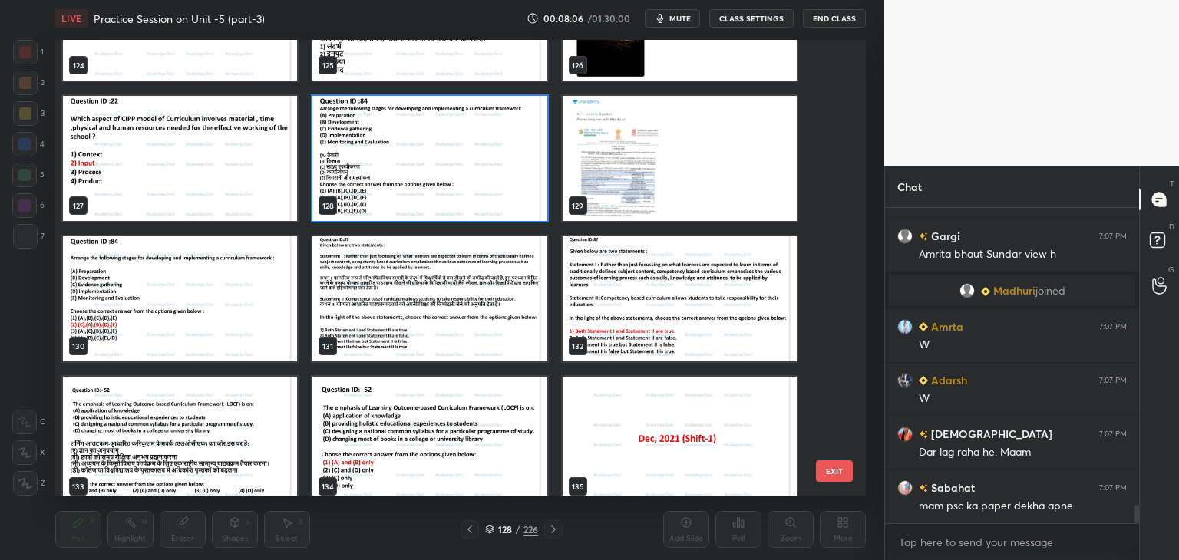
click at [529, 207] on img "grid" at bounding box center [429, 158] width 234 height 125
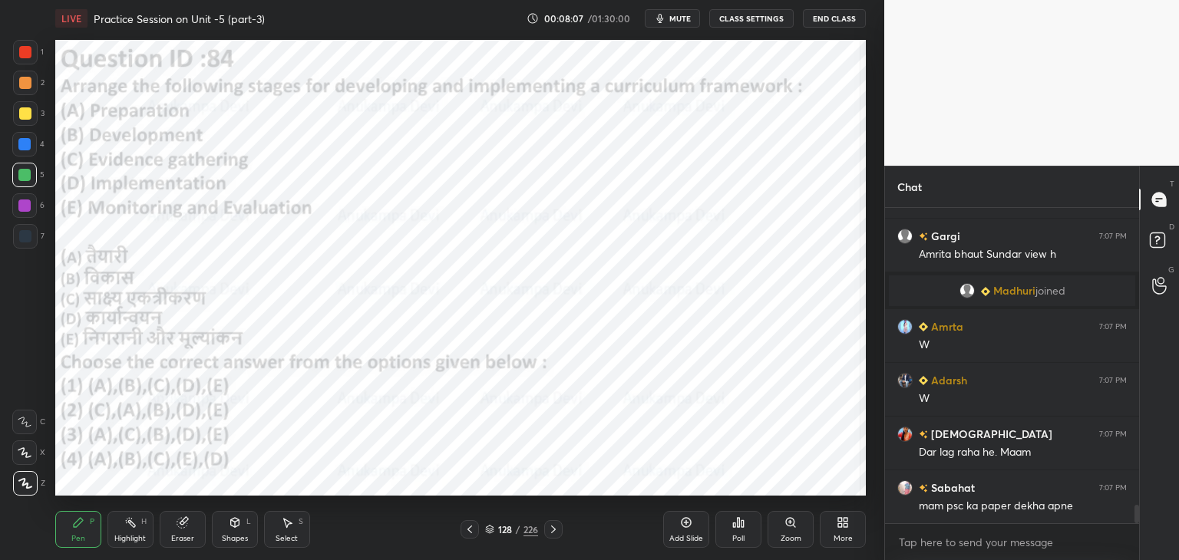
click at [737, 529] on div "Poll" at bounding box center [739, 529] width 46 height 37
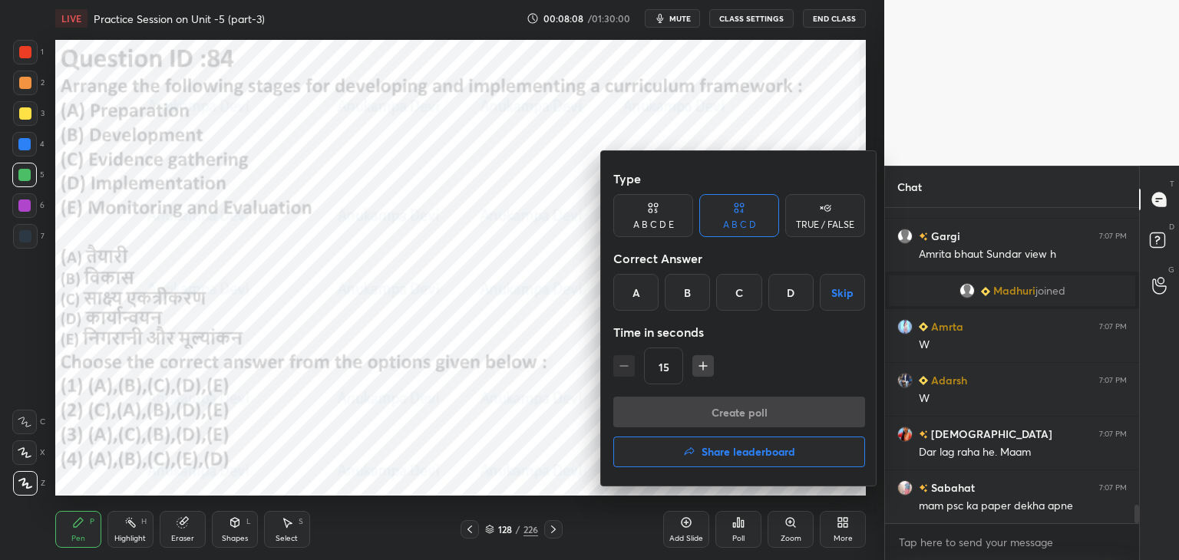
drag, startPoint x: 683, startPoint y: 297, endPoint x: 722, endPoint y: 341, distance: 58.7
click at [683, 297] on div "B" at bounding box center [687, 292] width 45 height 37
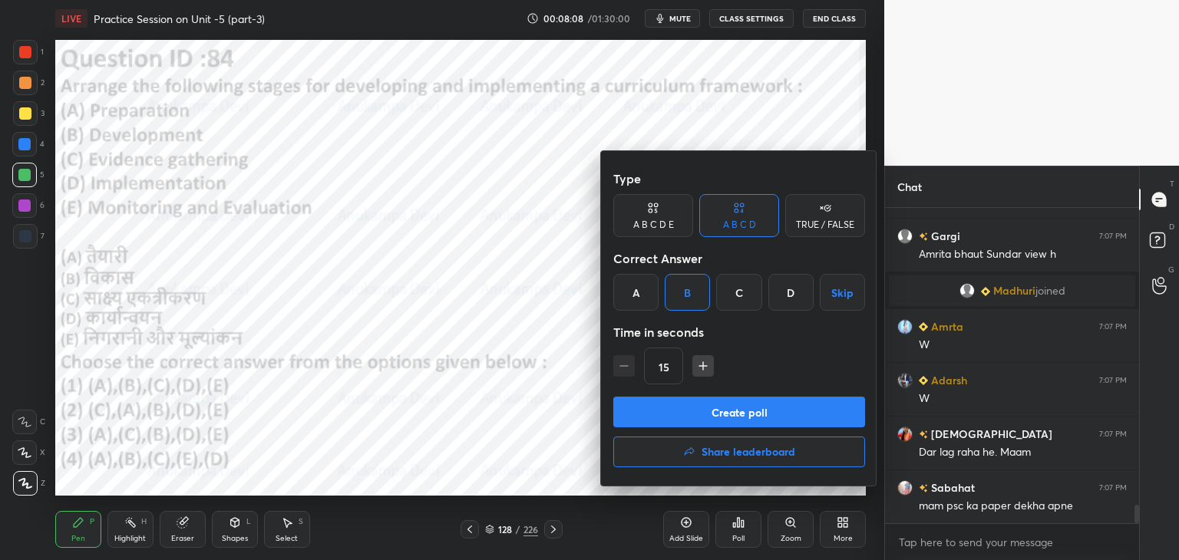
click at [756, 418] on button "Create poll" at bounding box center [739, 412] width 252 height 31
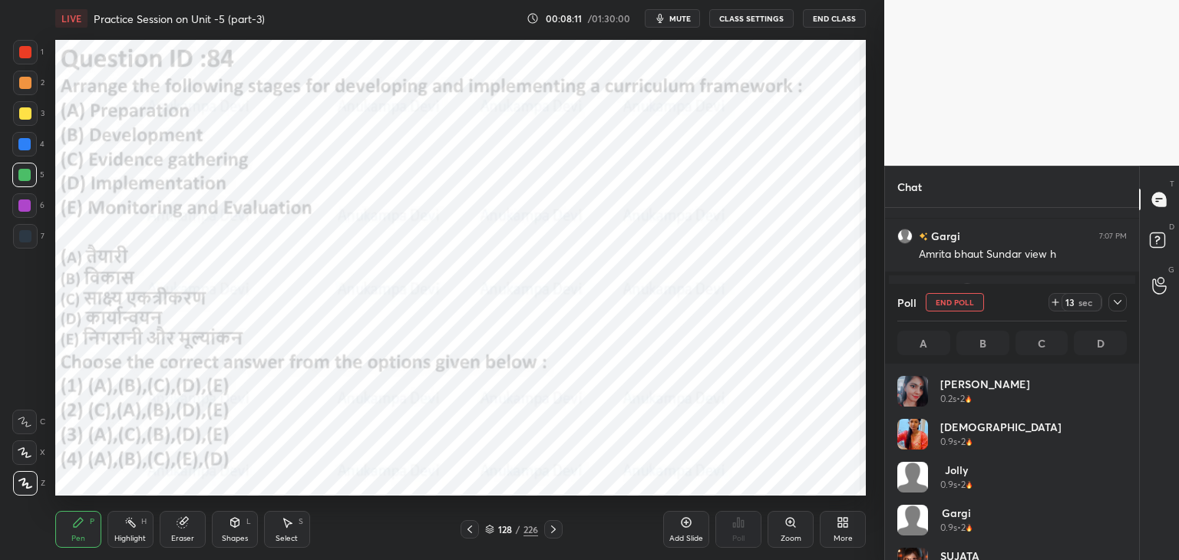
scroll to position [180, 225]
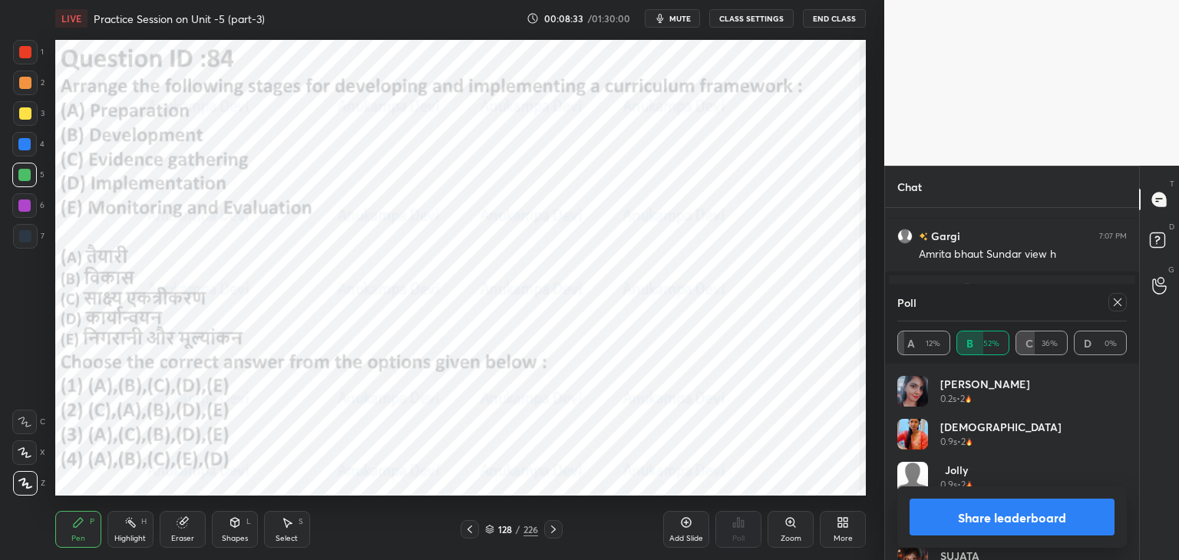
click at [1119, 305] on icon at bounding box center [1118, 302] width 12 height 12
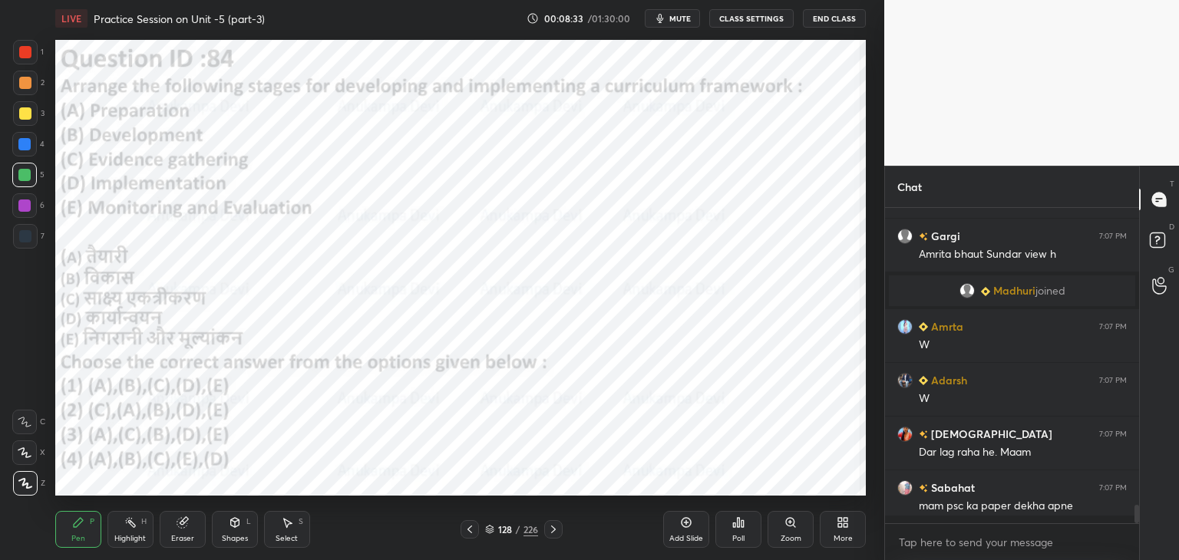
scroll to position [348, 250]
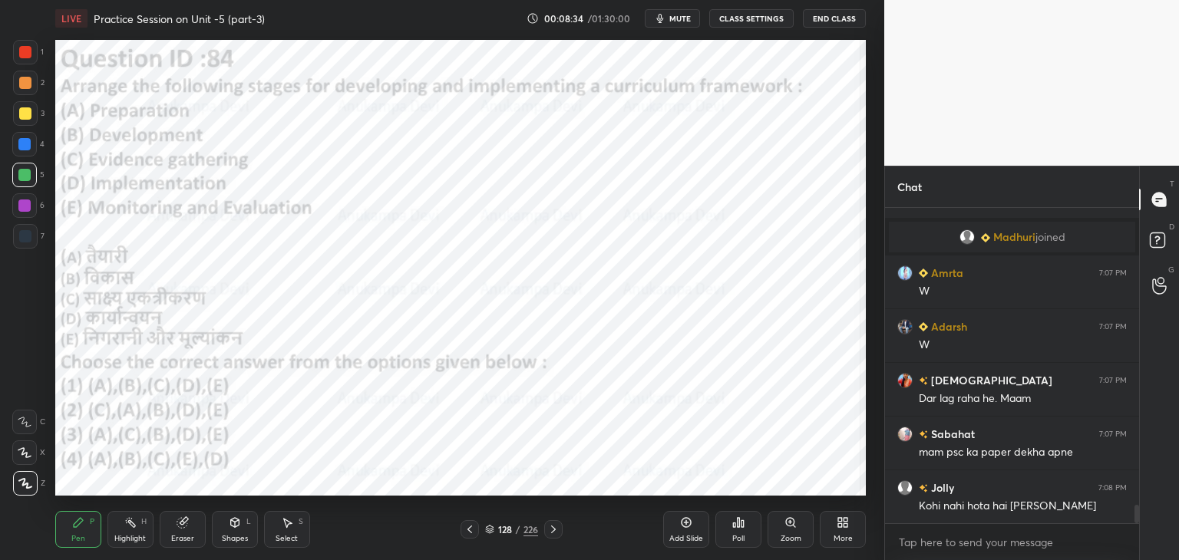
click at [186, 535] on div "Eraser" at bounding box center [182, 539] width 23 height 8
click at [26, 374] on icon at bounding box center [25, 372] width 14 height 14
click at [78, 533] on div "Pen P" at bounding box center [78, 529] width 46 height 37
click at [21, 243] on div at bounding box center [25, 236] width 25 height 25
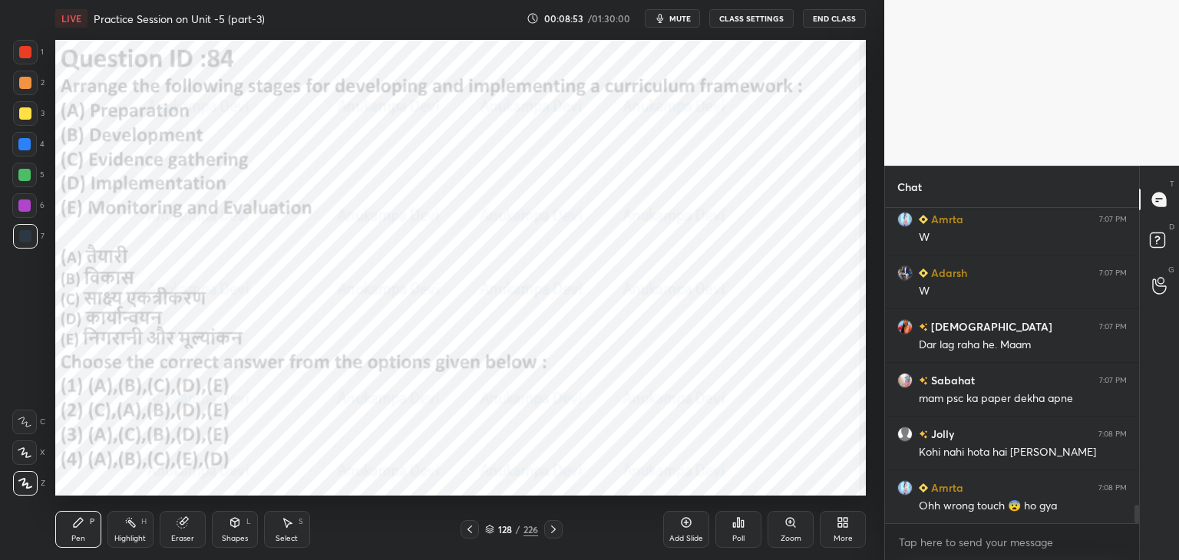
click at [554, 530] on icon at bounding box center [553, 530] width 12 height 12
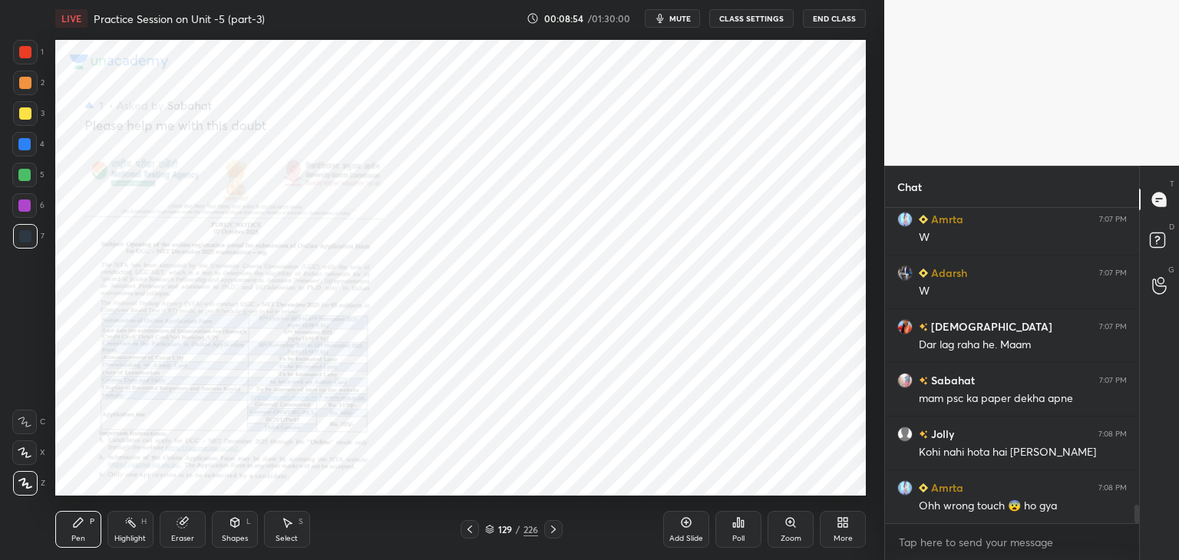
click at [553, 530] on icon at bounding box center [553, 530] width 12 height 12
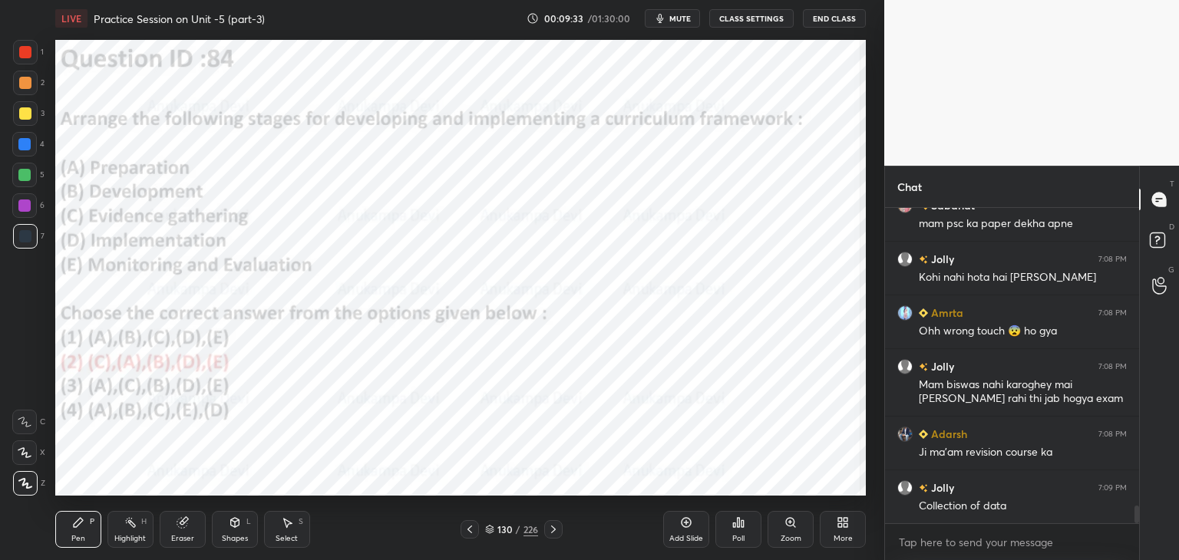
scroll to position [5362, 0]
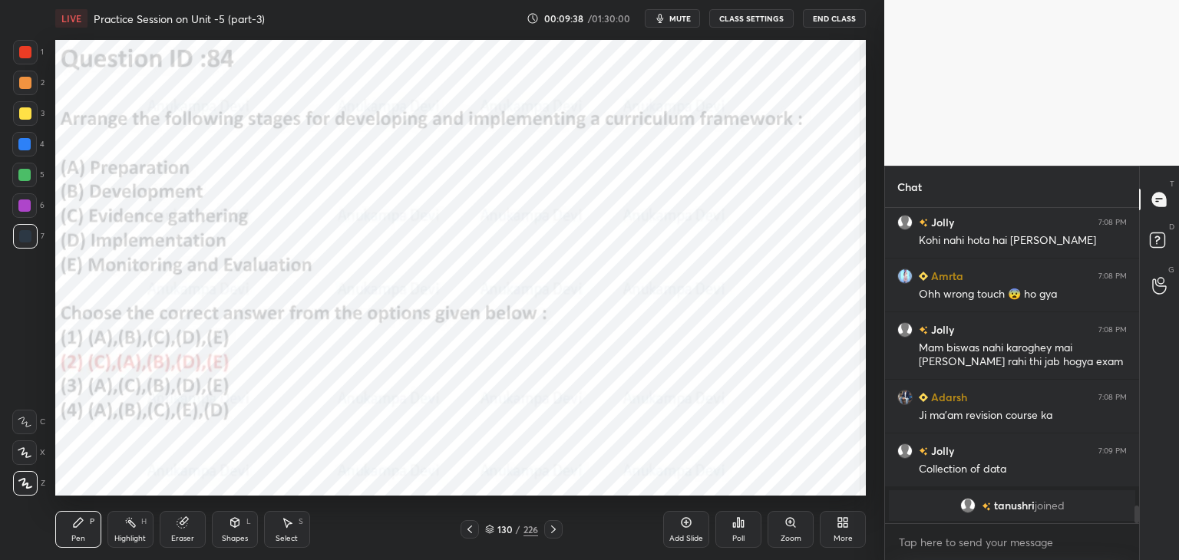
click at [556, 532] on icon at bounding box center [553, 530] width 12 height 12
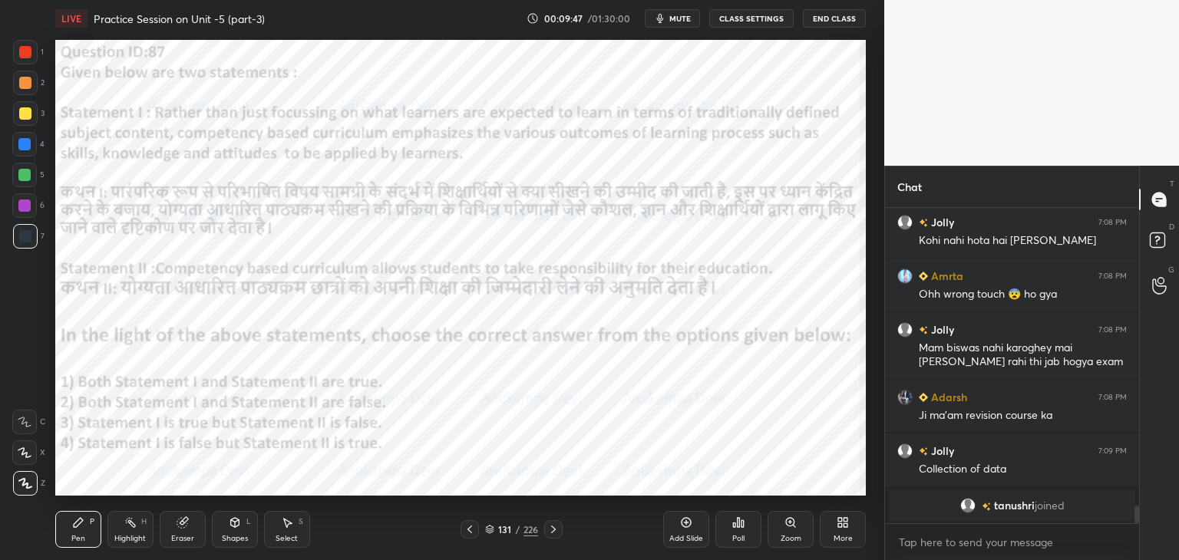
scroll to position [5381, 0]
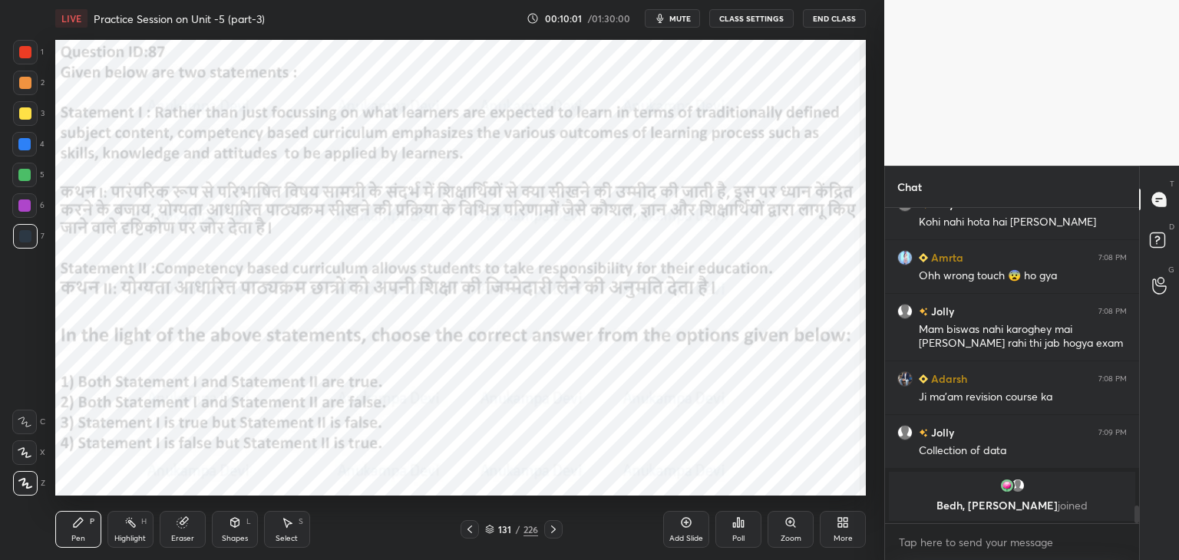
click at [23, 211] on div at bounding box center [24, 205] width 25 height 25
click at [682, 18] on span "mute" at bounding box center [680, 18] width 21 height 11
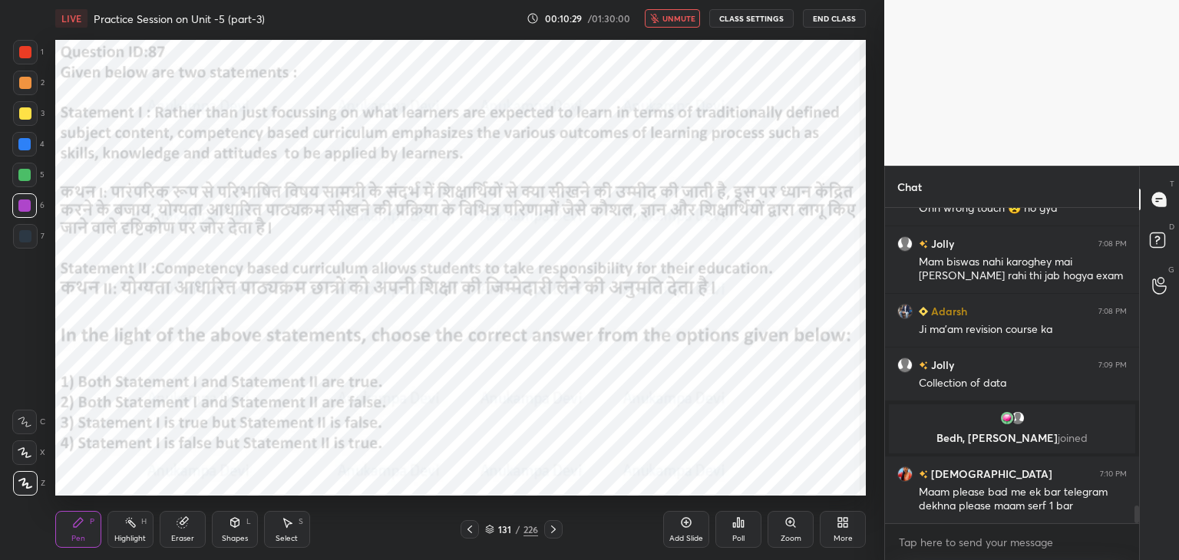
click at [683, 21] on span "unmute" at bounding box center [679, 18] width 33 height 11
click at [680, 21] on span "mute" at bounding box center [680, 18] width 21 height 11
click at [677, 15] on span "unmute" at bounding box center [679, 18] width 33 height 11
click at [487, 529] on icon at bounding box center [489, 529] width 9 height 9
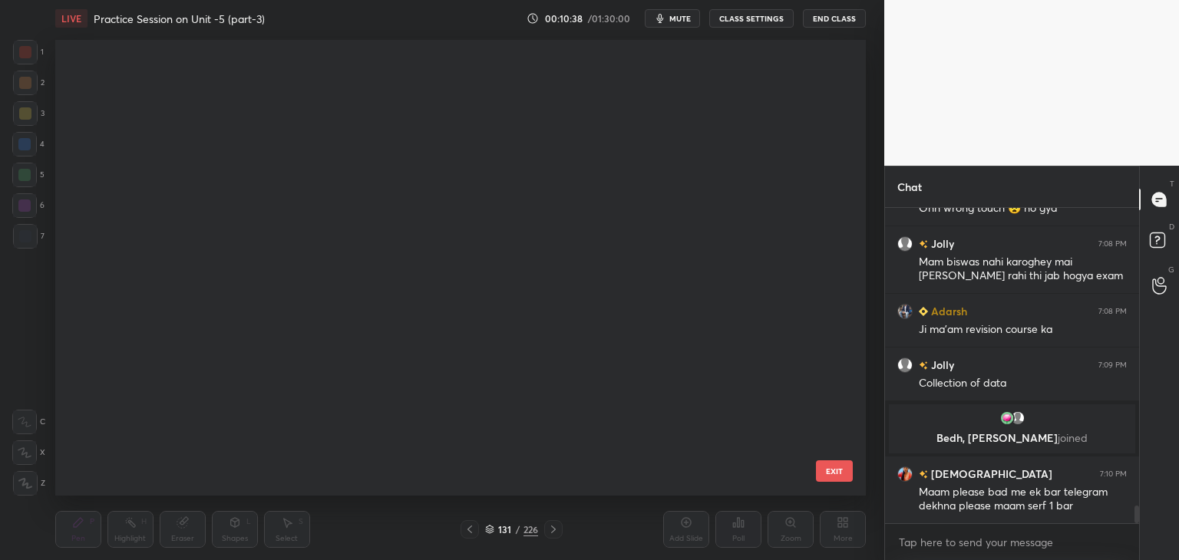
scroll to position [451, 804]
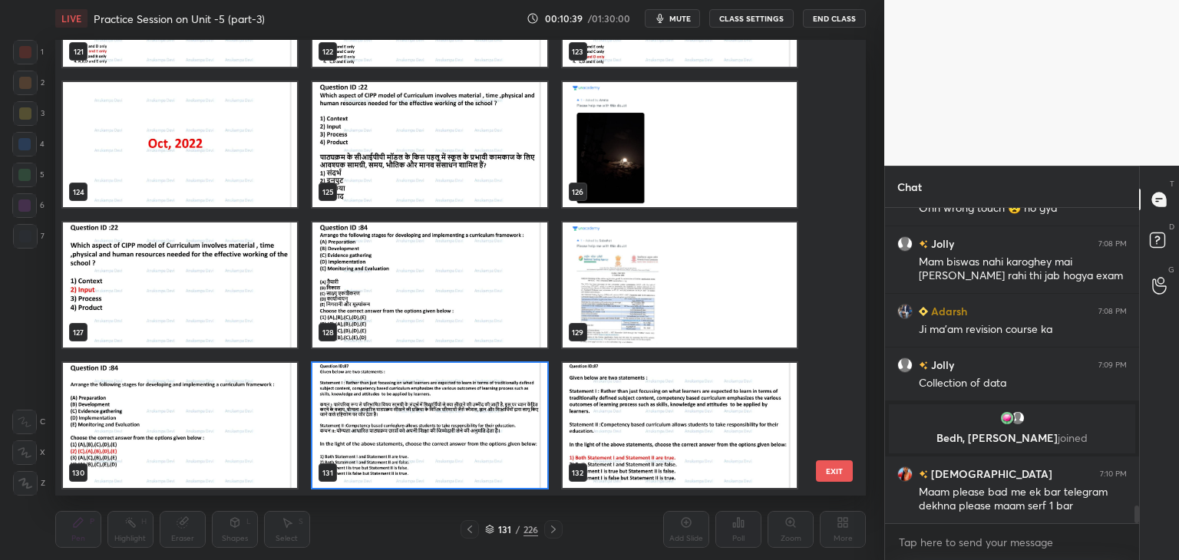
click at [485, 474] on img "grid" at bounding box center [429, 425] width 234 height 125
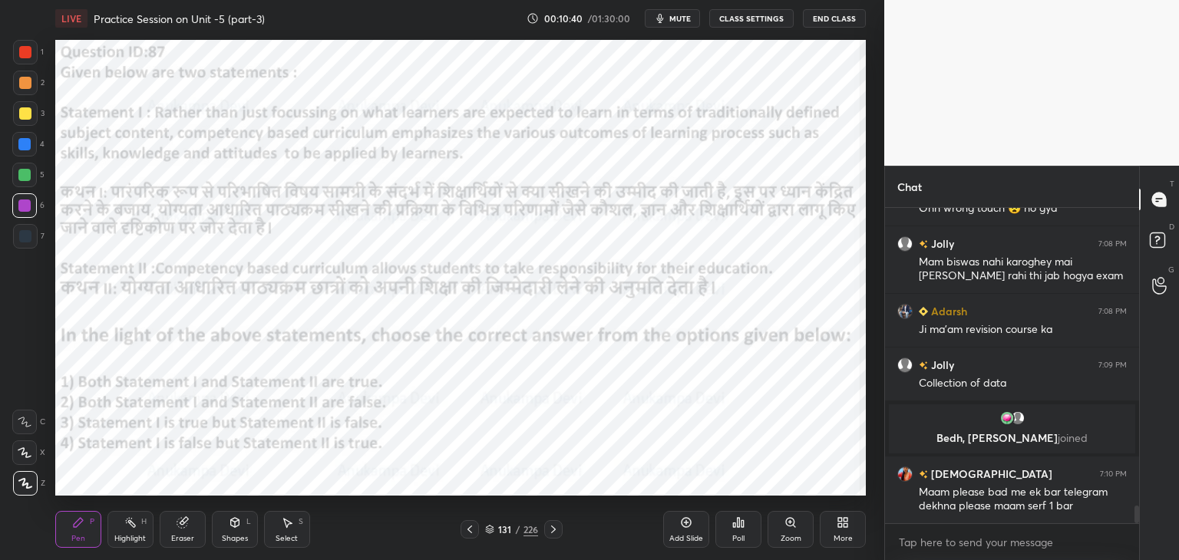
click at [736, 523] on icon at bounding box center [738, 523] width 12 height 12
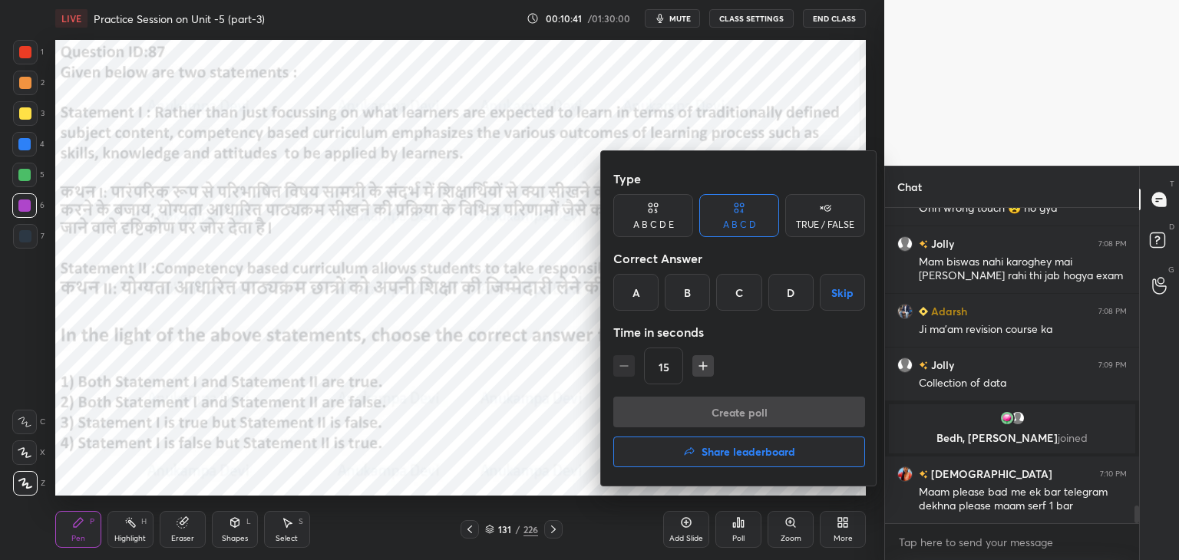
click at [639, 286] on div "A" at bounding box center [635, 292] width 45 height 37
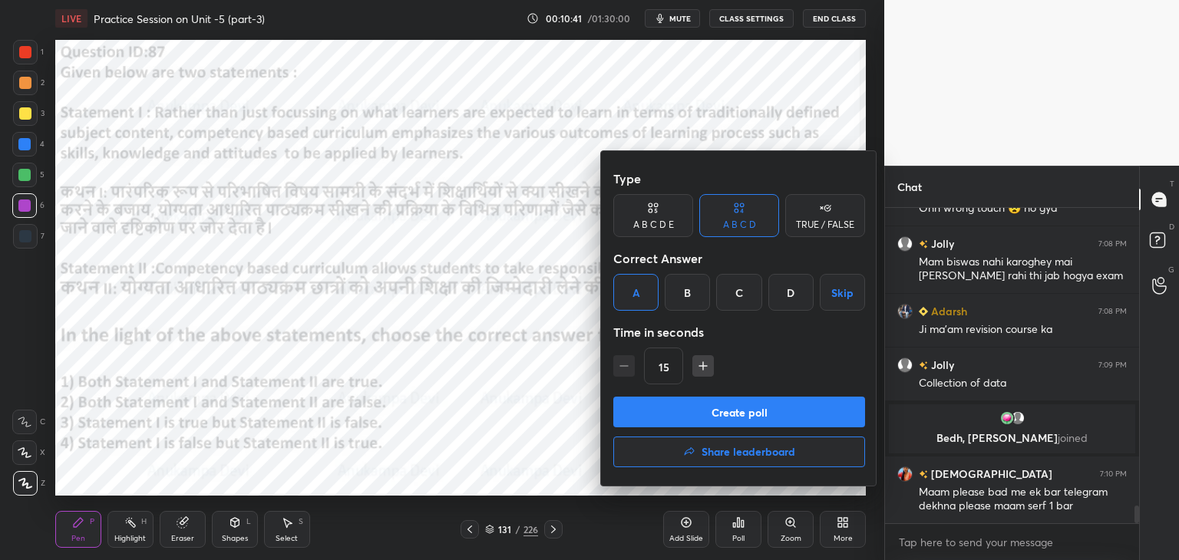
click at [713, 422] on button "Create poll" at bounding box center [739, 412] width 252 height 31
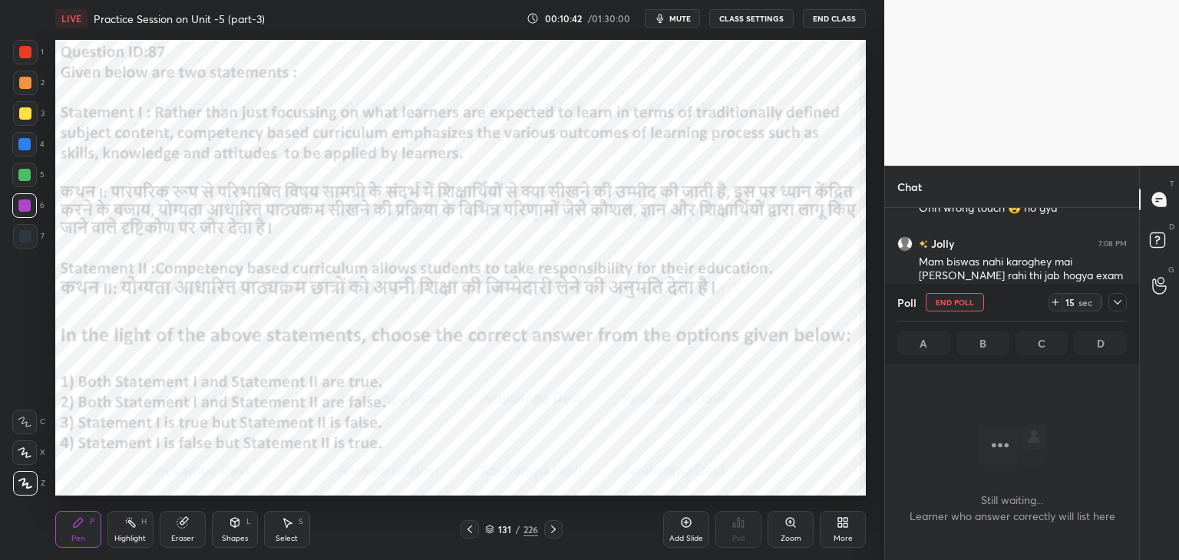
scroll to position [268, 250]
click at [686, 19] on span "mute" at bounding box center [680, 18] width 21 height 11
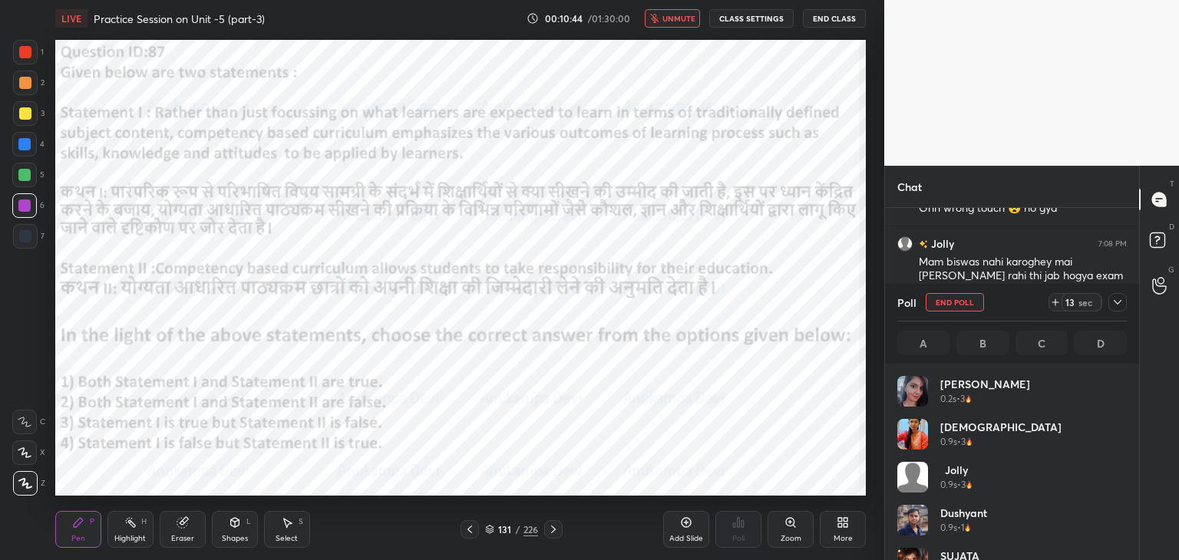
scroll to position [180, 225]
click at [679, 19] on span "unmute" at bounding box center [679, 18] width 33 height 11
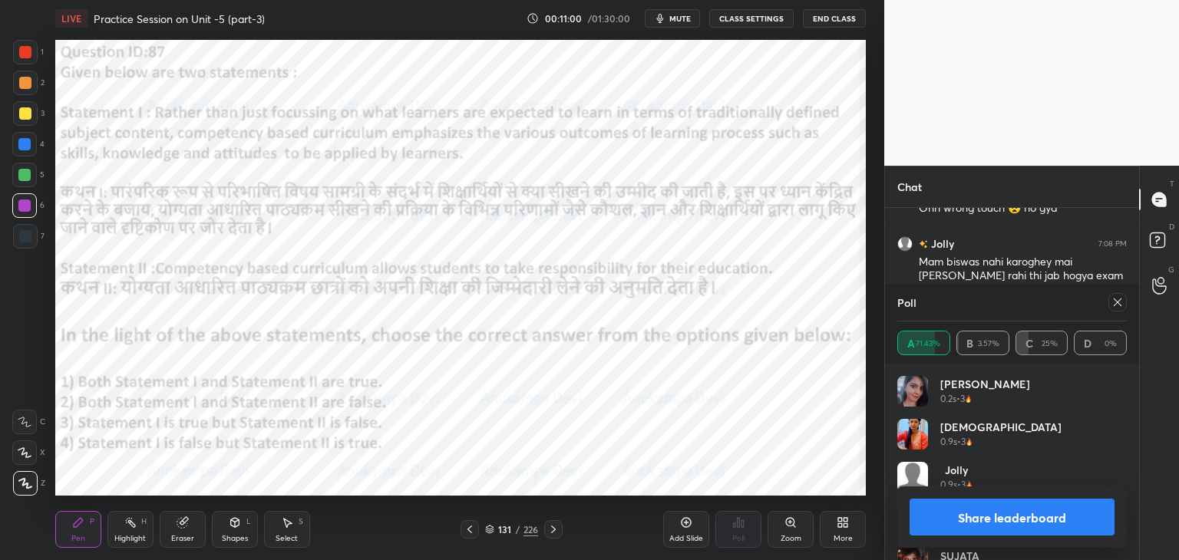
drag, startPoint x: 1121, startPoint y: 303, endPoint x: 898, endPoint y: 252, distance: 228.5
click at [1119, 303] on icon at bounding box center [1118, 302] width 12 height 12
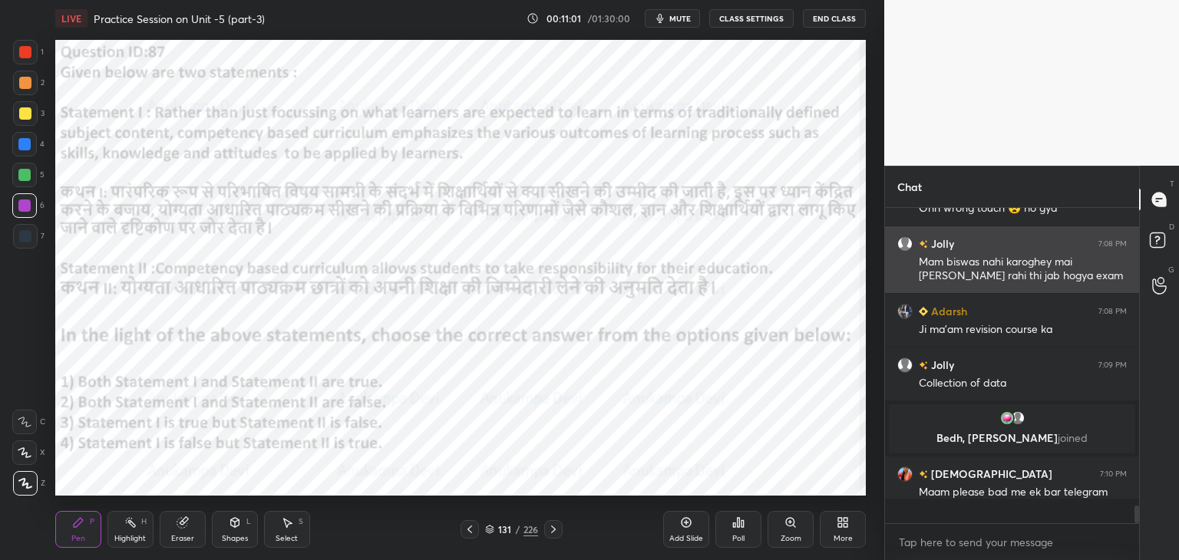
scroll to position [5, 5]
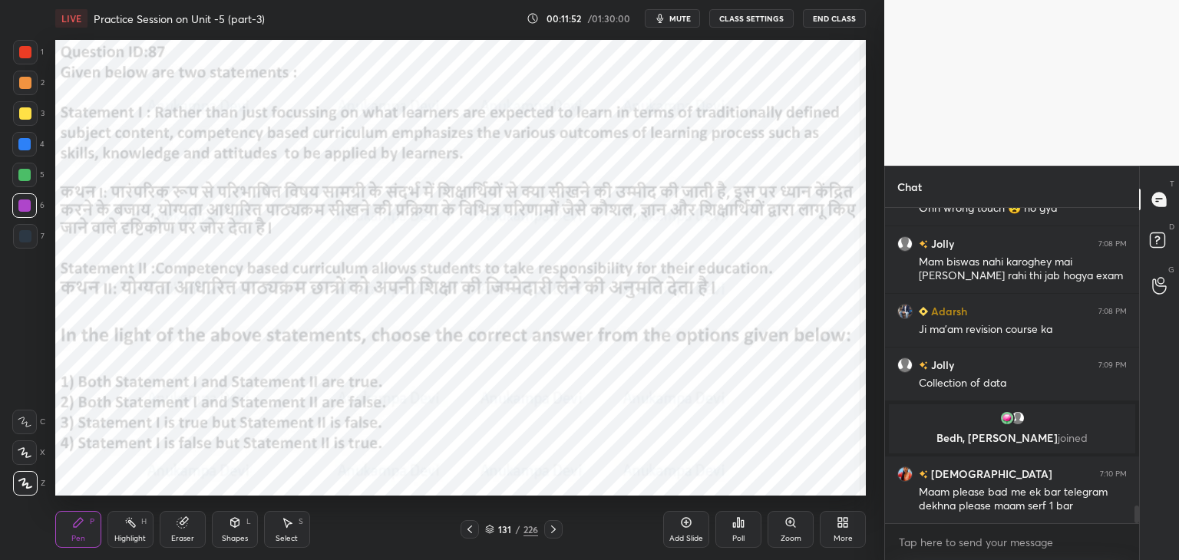
click at [553, 528] on icon at bounding box center [553, 530] width 12 height 12
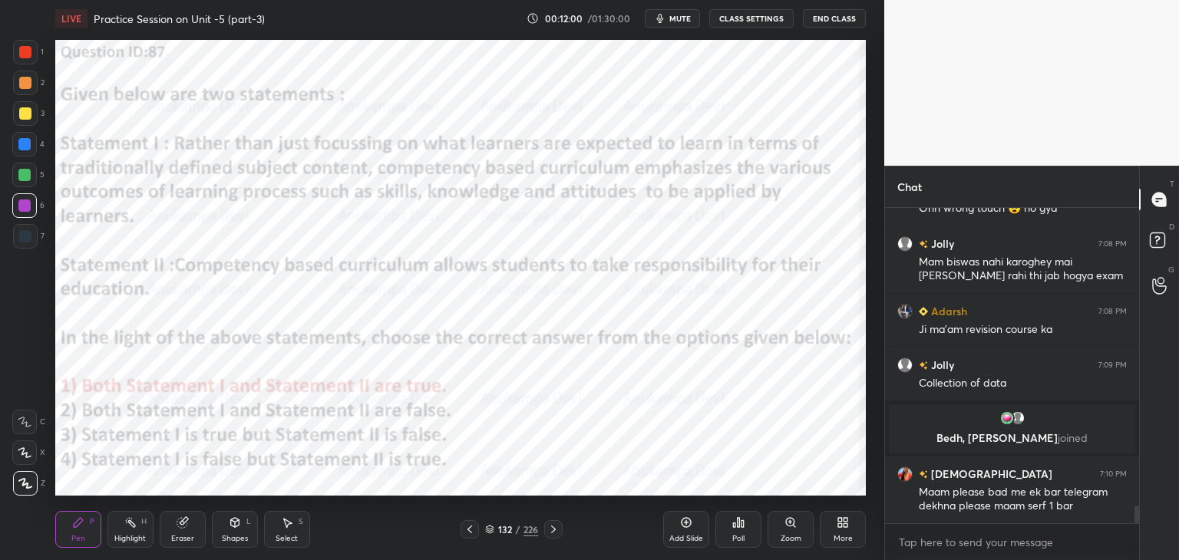
click at [554, 530] on icon at bounding box center [553, 530] width 12 height 12
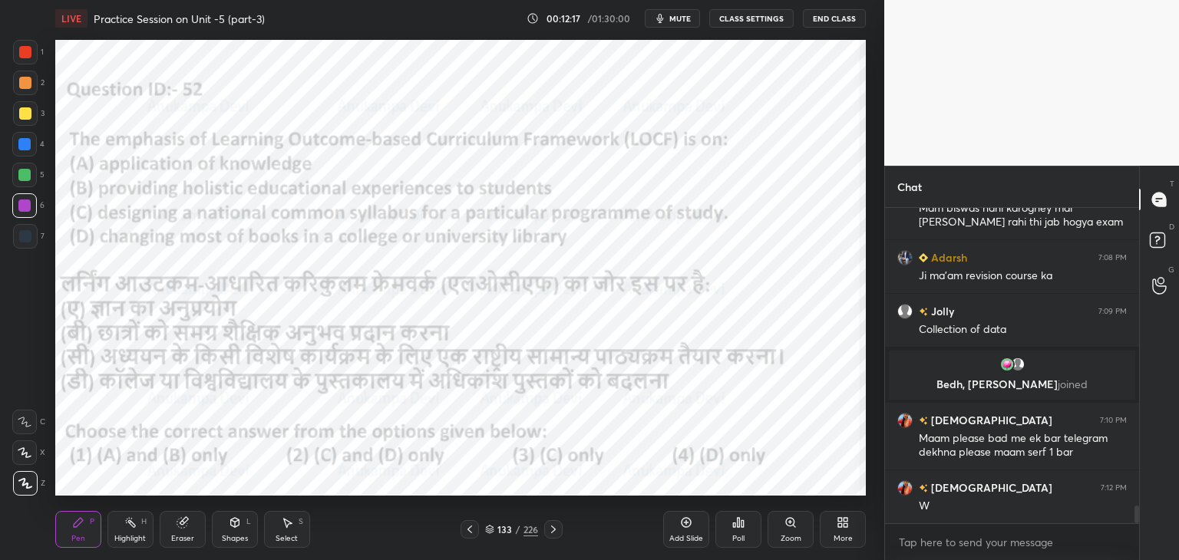
scroll to position [5421, 0]
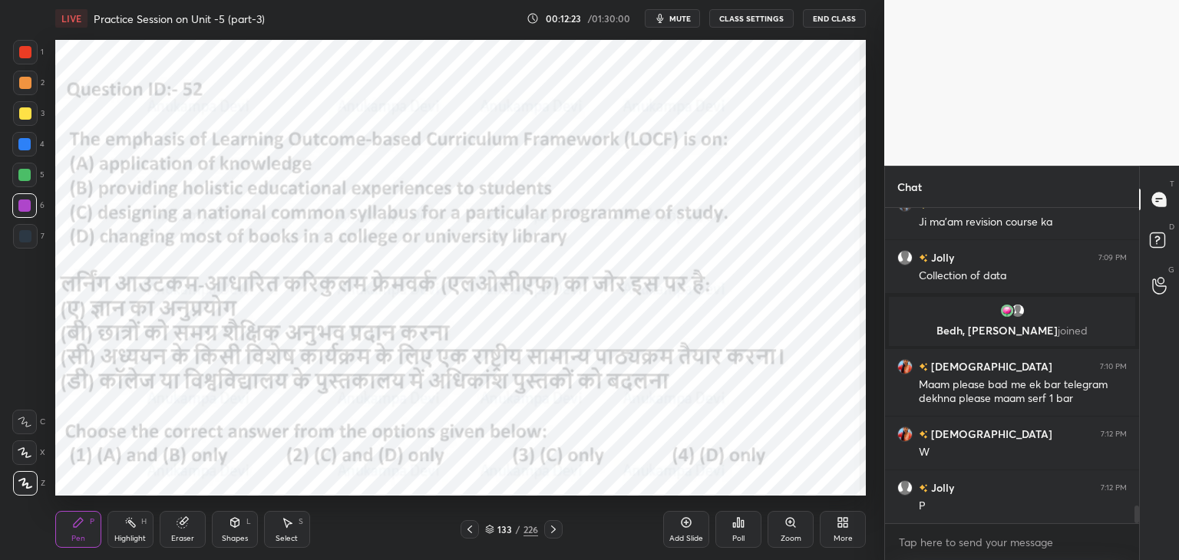
click at [676, 19] on span "mute" at bounding box center [680, 18] width 21 height 11
click at [488, 534] on icon at bounding box center [489, 529] width 9 height 9
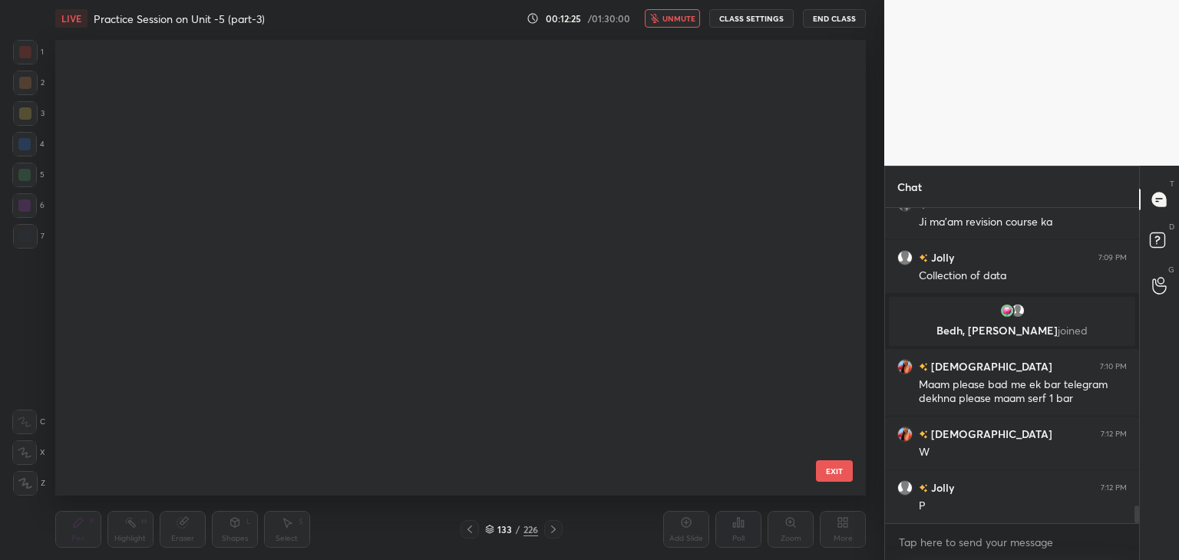
scroll to position [451, 804]
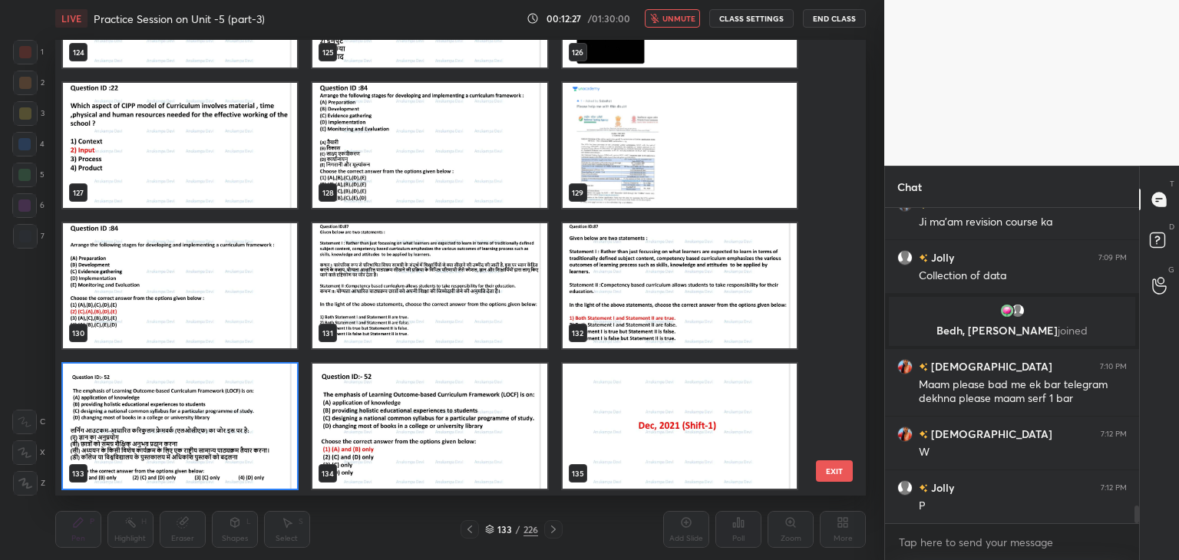
click at [291, 480] on img "grid" at bounding box center [180, 426] width 234 height 125
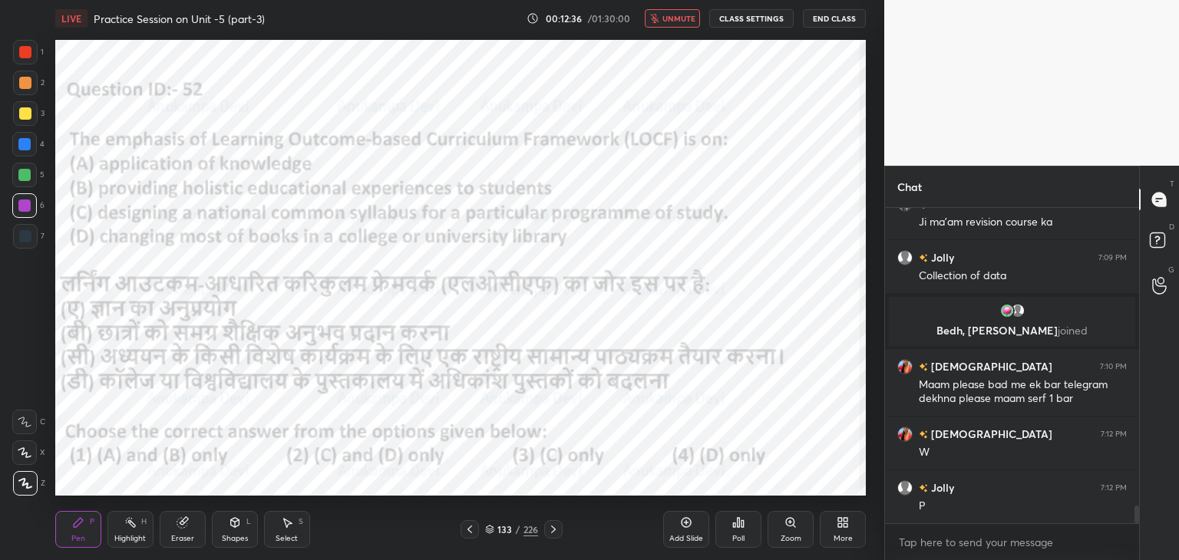
scroll to position [5474, 0]
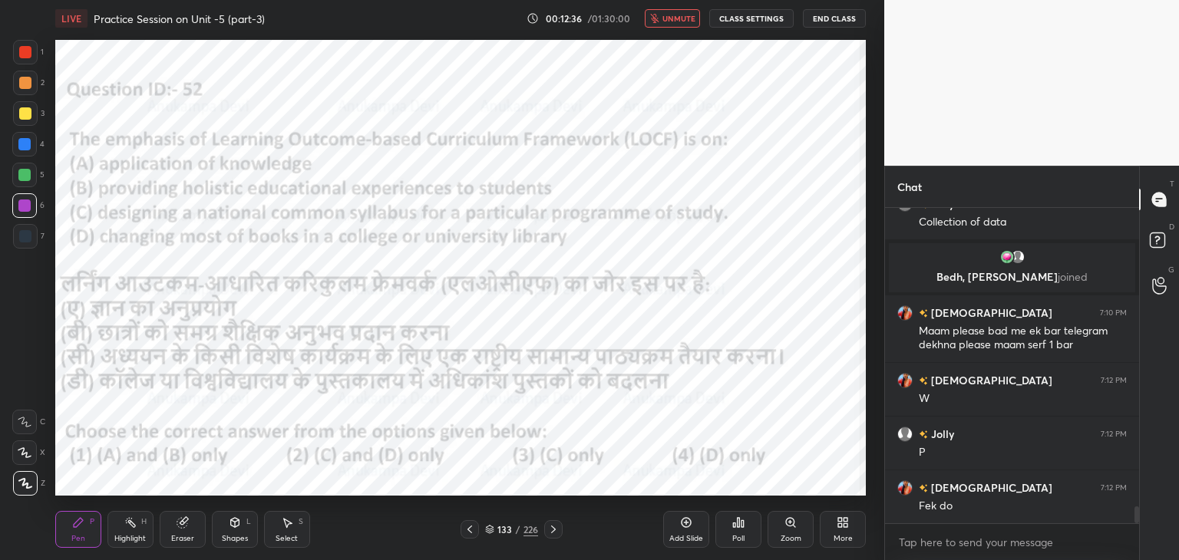
click at [679, 18] on span "unmute" at bounding box center [679, 18] width 33 height 11
click at [738, 528] on icon at bounding box center [738, 523] width 12 height 12
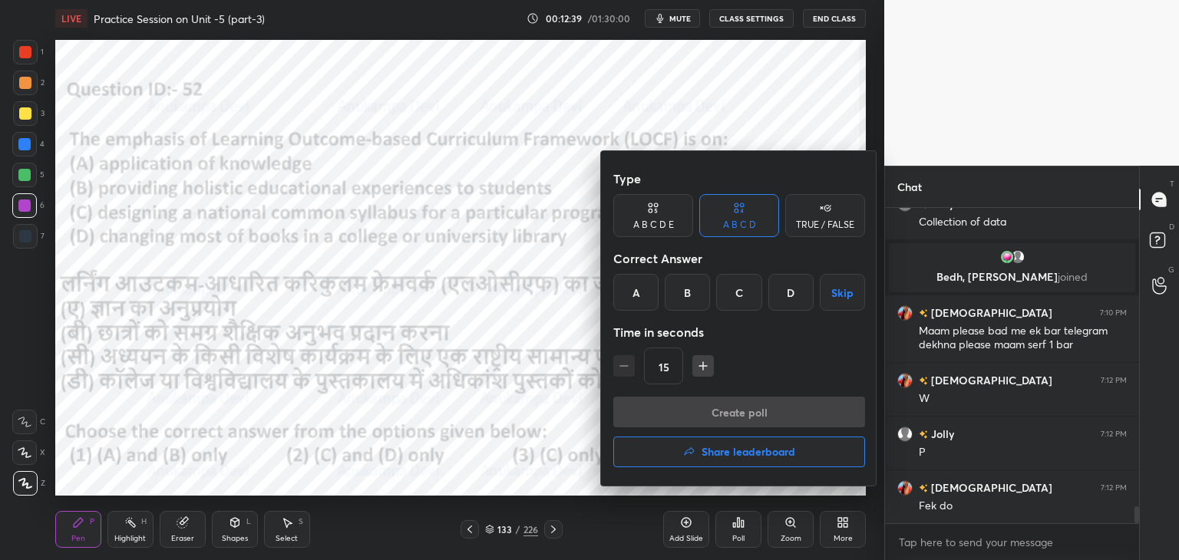
click at [636, 293] on div "A" at bounding box center [635, 292] width 45 height 37
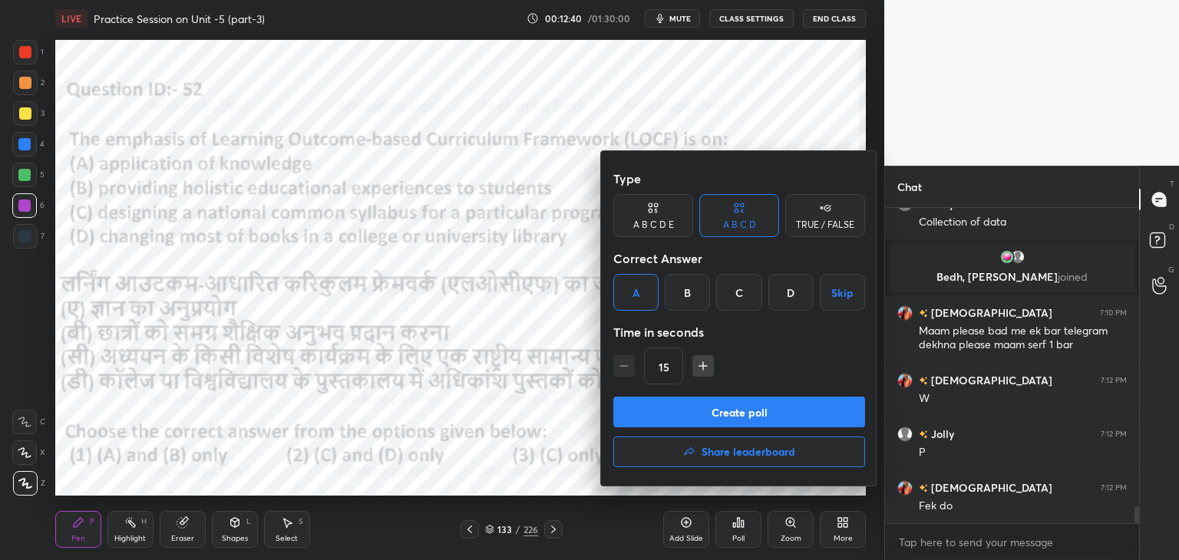
click at [739, 417] on button "Create poll" at bounding box center [739, 412] width 252 height 31
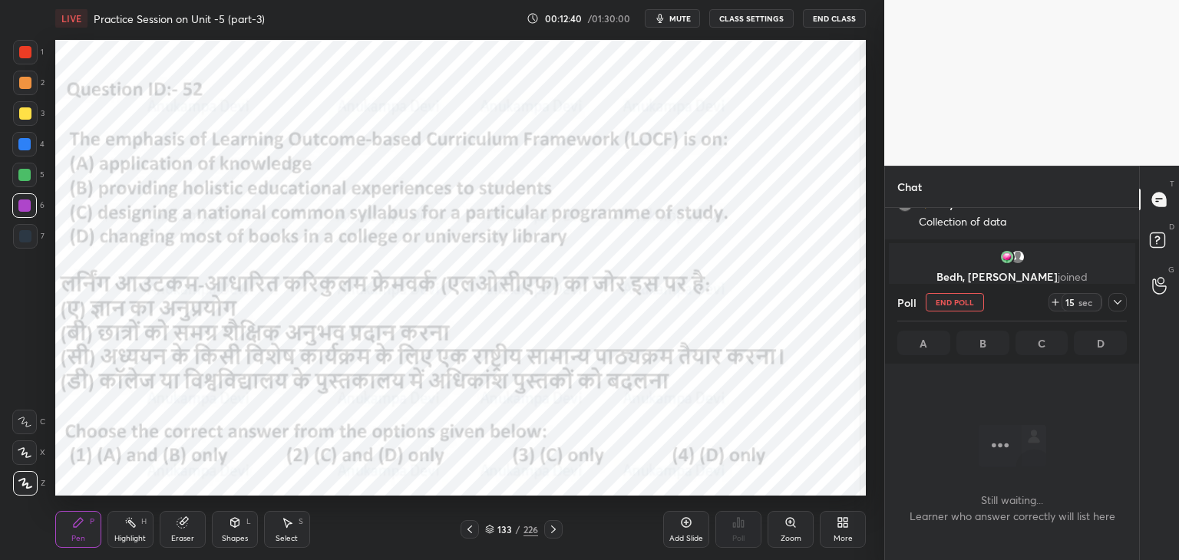
scroll to position [268, 250]
click at [682, 19] on span "mute" at bounding box center [680, 18] width 21 height 11
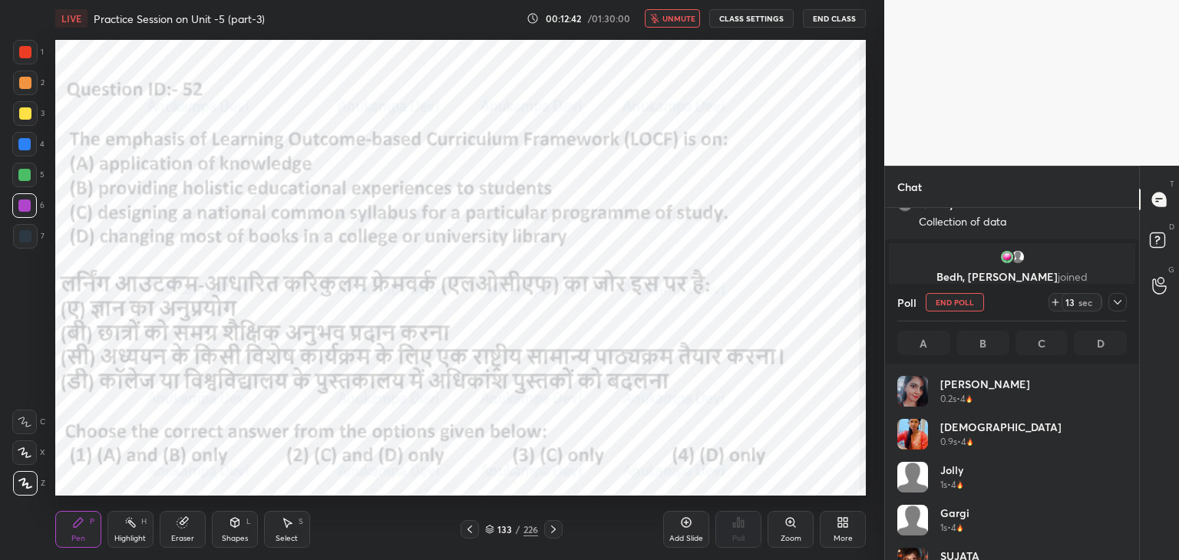
scroll to position [180, 225]
click at [673, 19] on span "unmute" at bounding box center [679, 18] width 33 height 11
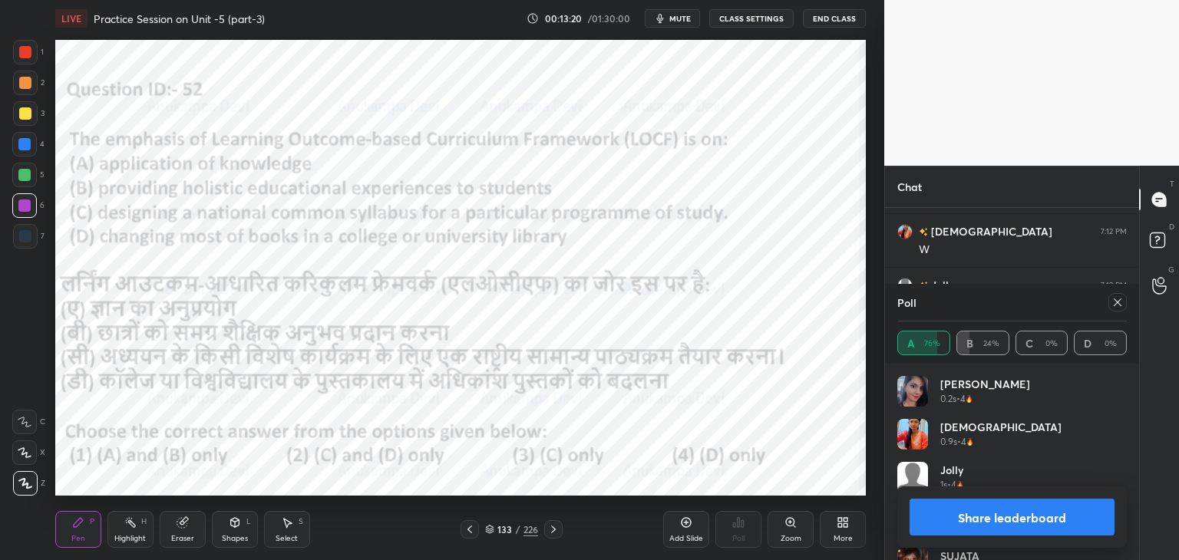
scroll to position [5677, 0]
drag, startPoint x: 554, startPoint y: 530, endPoint x: 571, endPoint y: 498, distance: 36.1
click at [554, 529] on icon at bounding box center [553, 530] width 12 height 12
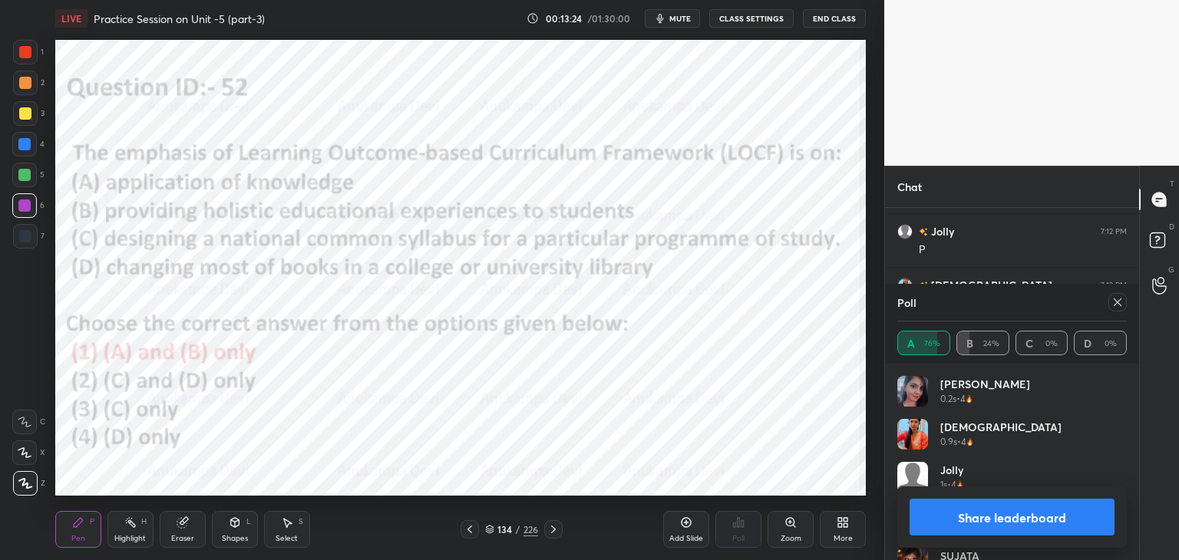
click at [554, 532] on icon at bounding box center [553, 530] width 12 height 12
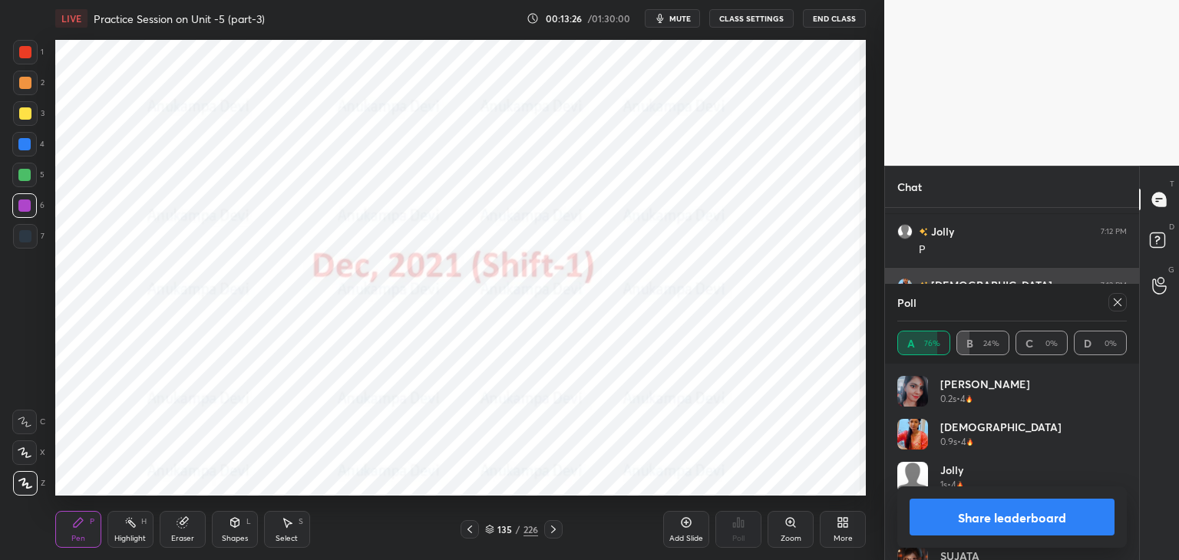
drag, startPoint x: 1121, startPoint y: 307, endPoint x: 893, endPoint y: 318, distance: 228.3
click at [1119, 308] on icon at bounding box center [1118, 302] width 12 height 12
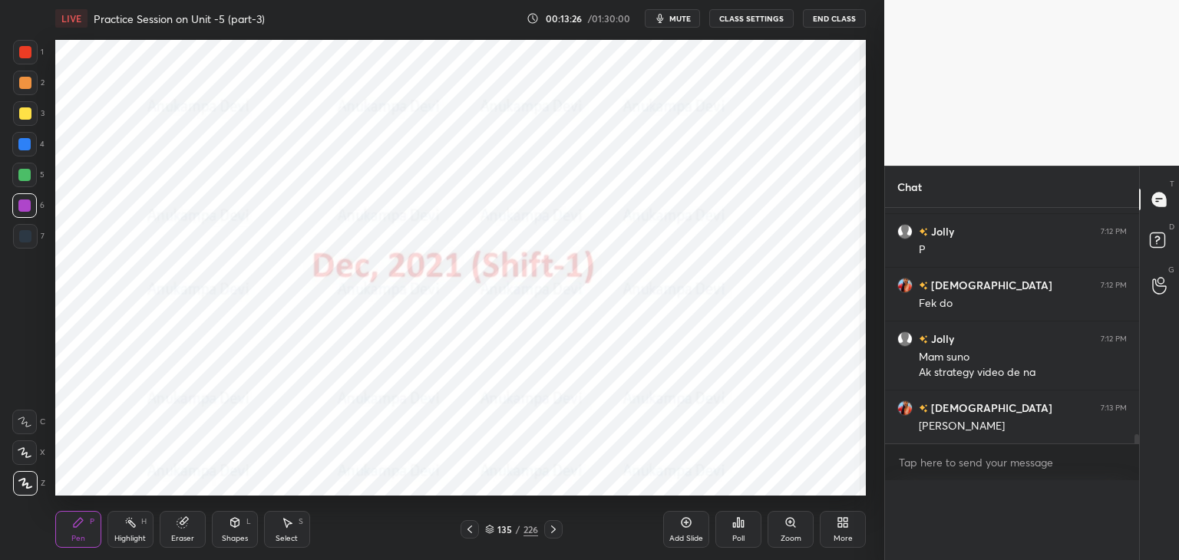
scroll to position [5659, 0]
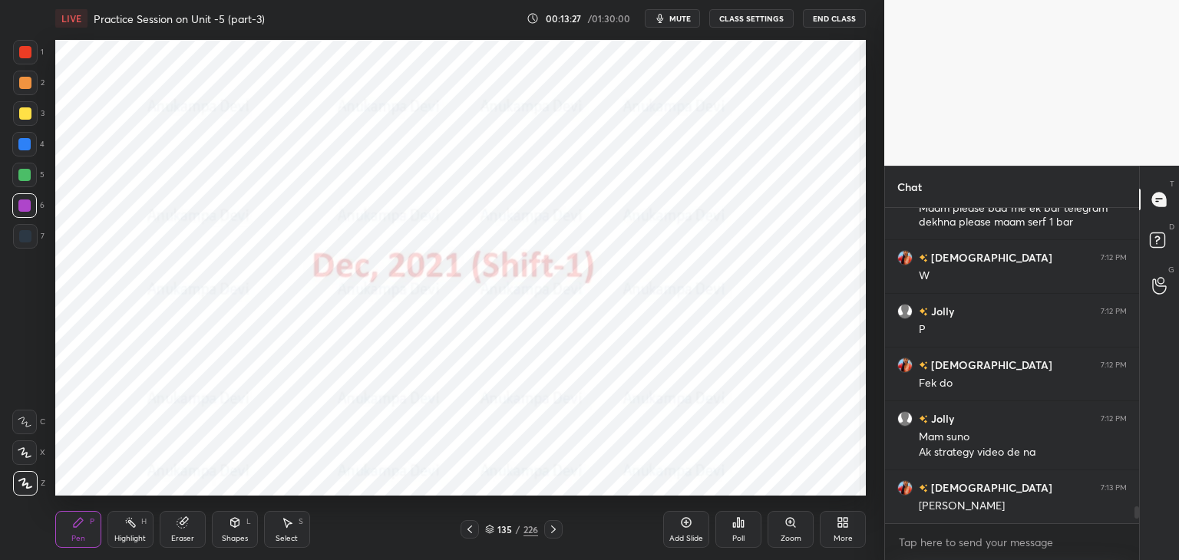
click at [490, 529] on icon at bounding box center [489, 529] width 9 height 9
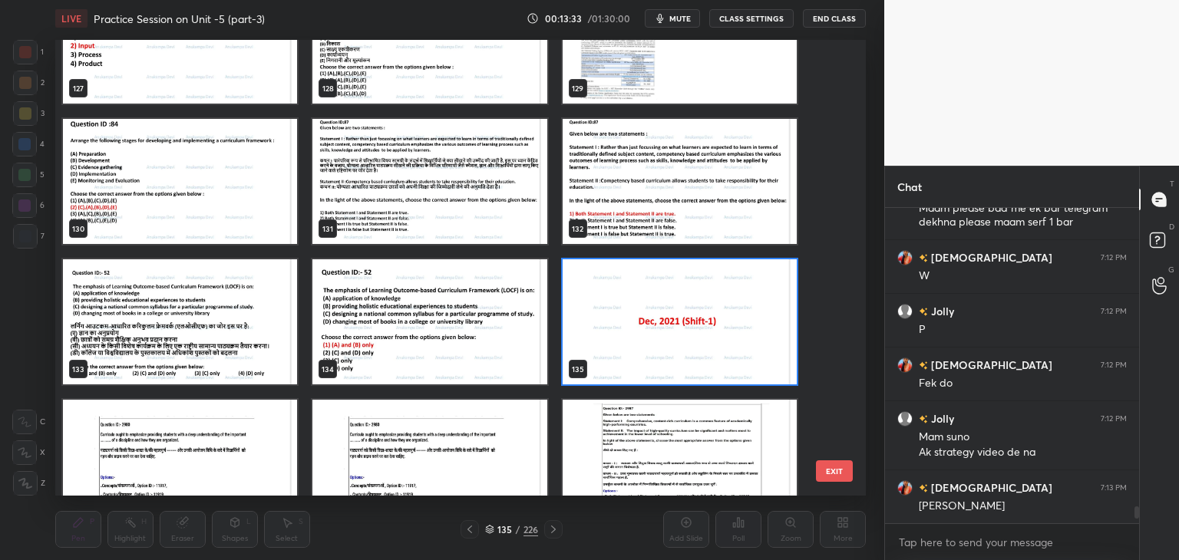
click at [635, 338] on img "grid" at bounding box center [680, 322] width 234 height 125
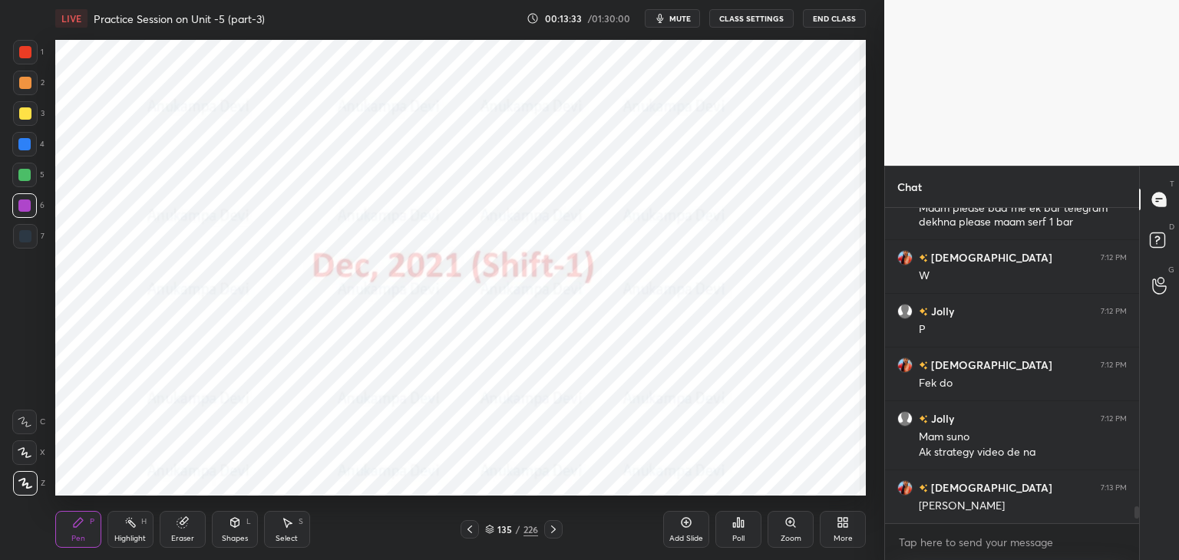
click at [635, 339] on img "grid" at bounding box center [680, 322] width 234 height 125
click at [736, 527] on icon at bounding box center [738, 523] width 12 height 12
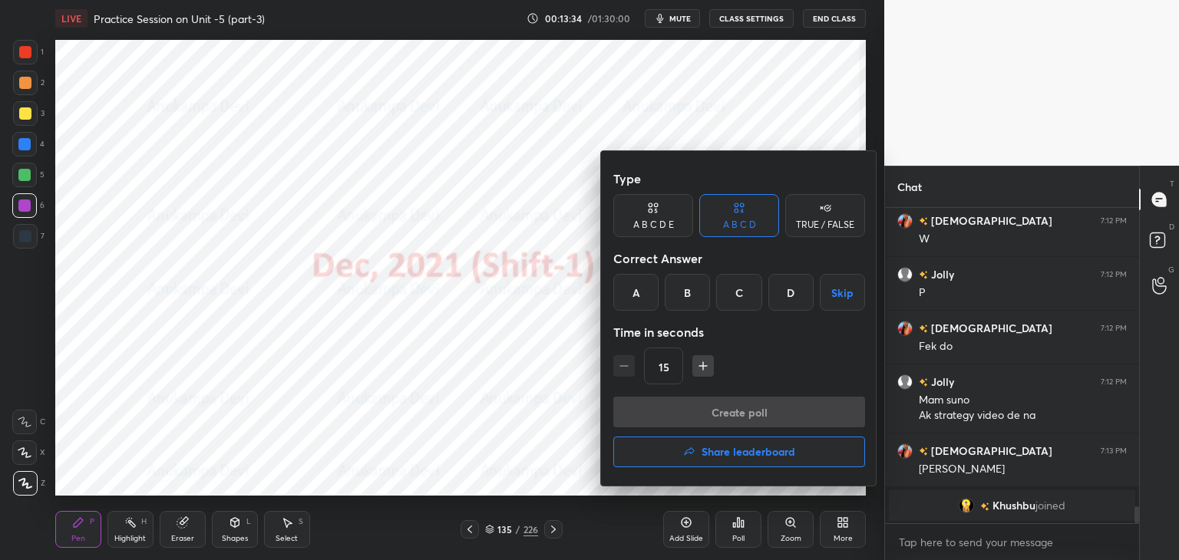
click at [750, 460] on button "Share leaderboard" at bounding box center [739, 452] width 252 height 31
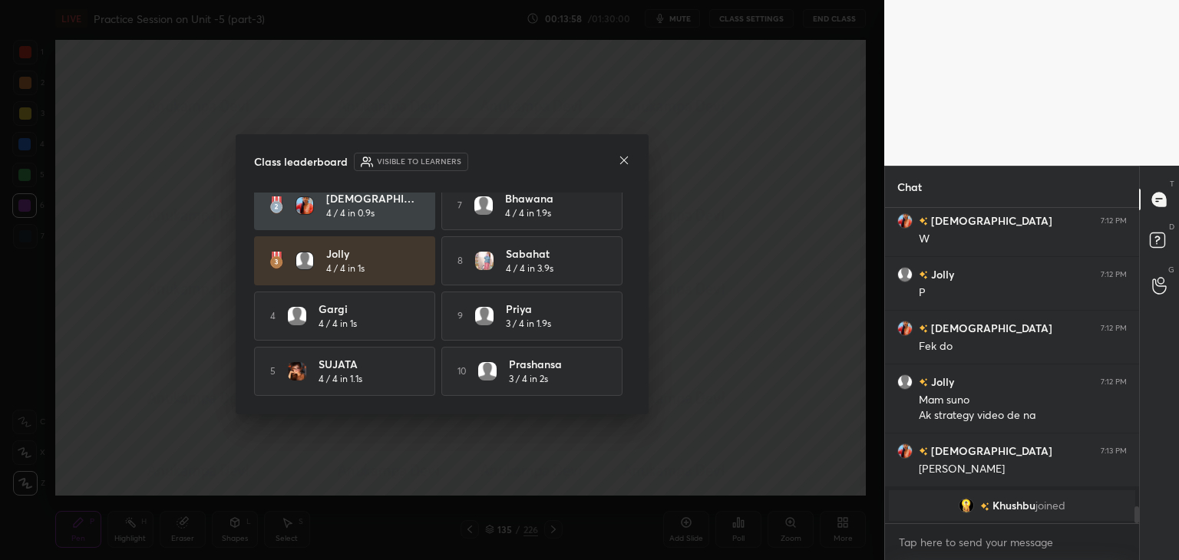
click at [620, 163] on icon at bounding box center [624, 160] width 12 height 12
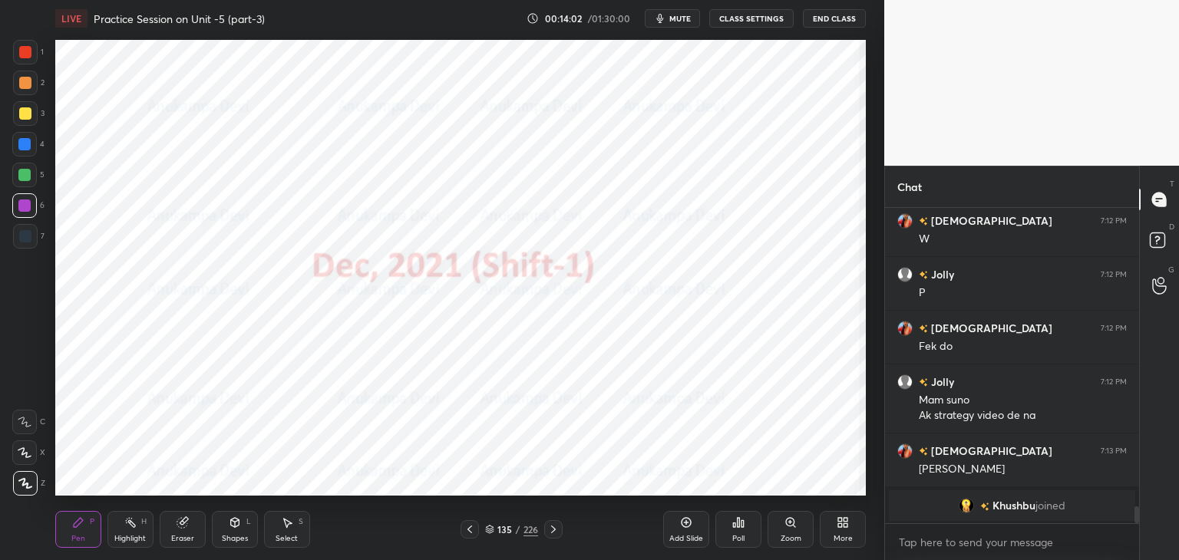
drag, startPoint x: 551, startPoint y: 532, endPoint x: 553, endPoint y: 504, distance: 27.7
click at [551, 530] on icon at bounding box center [553, 530] width 12 height 12
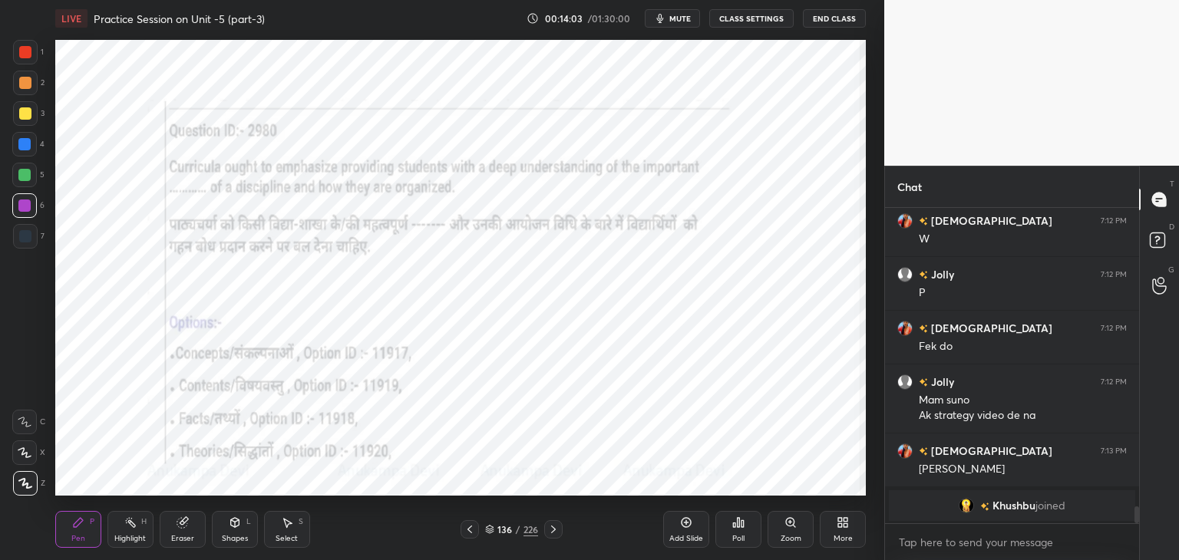
click at [684, 16] on span "mute" at bounding box center [680, 18] width 21 height 11
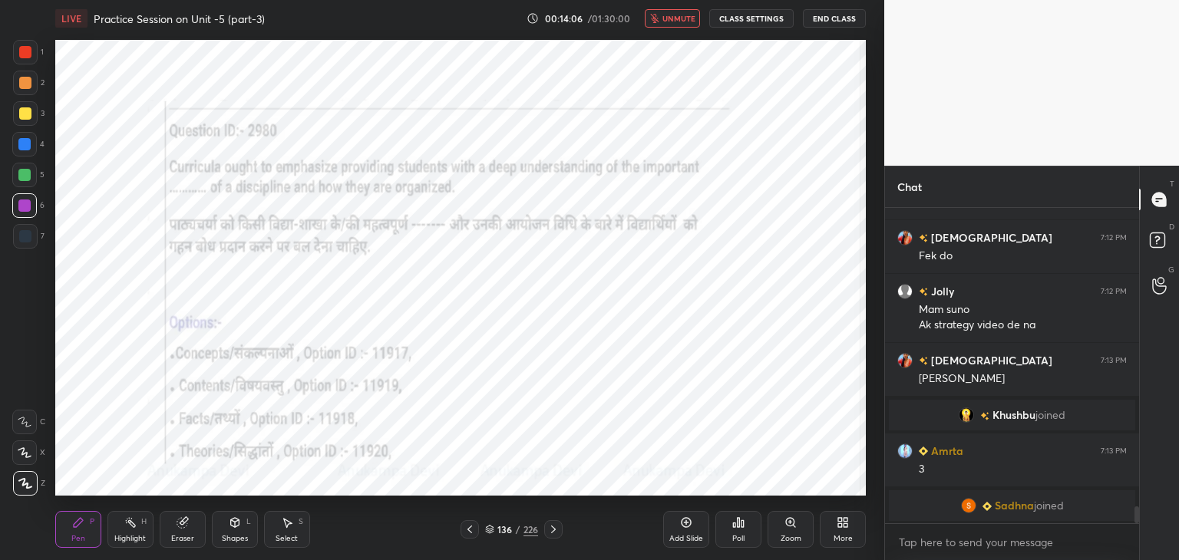
click at [673, 19] on span "unmute" at bounding box center [679, 18] width 33 height 11
click at [682, 13] on span "mute" at bounding box center [680, 18] width 21 height 11
click at [681, 16] on span "unmute" at bounding box center [679, 18] width 33 height 11
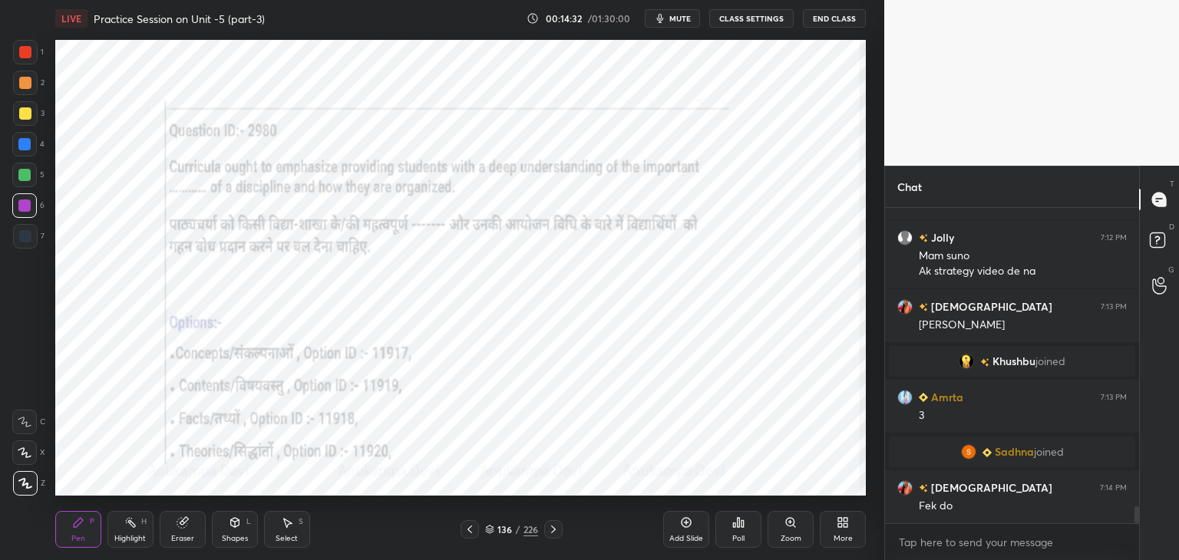
click at [489, 533] on icon at bounding box center [489, 529] width 9 height 9
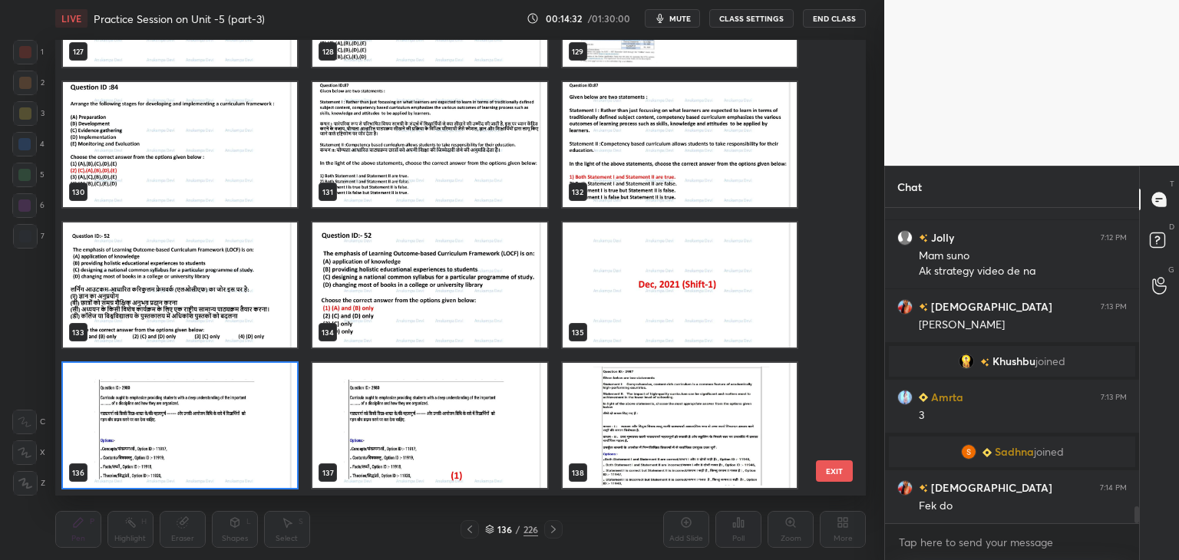
scroll to position [451, 804]
click at [291, 468] on img "grid" at bounding box center [180, 425] width 234 height 125
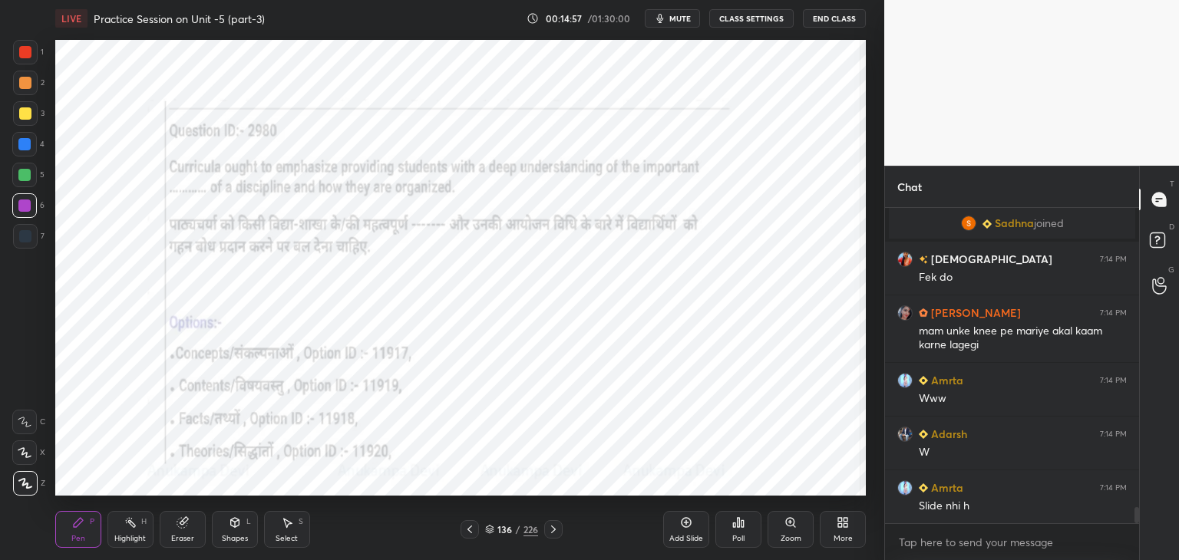
scroll to position [5927, 0]
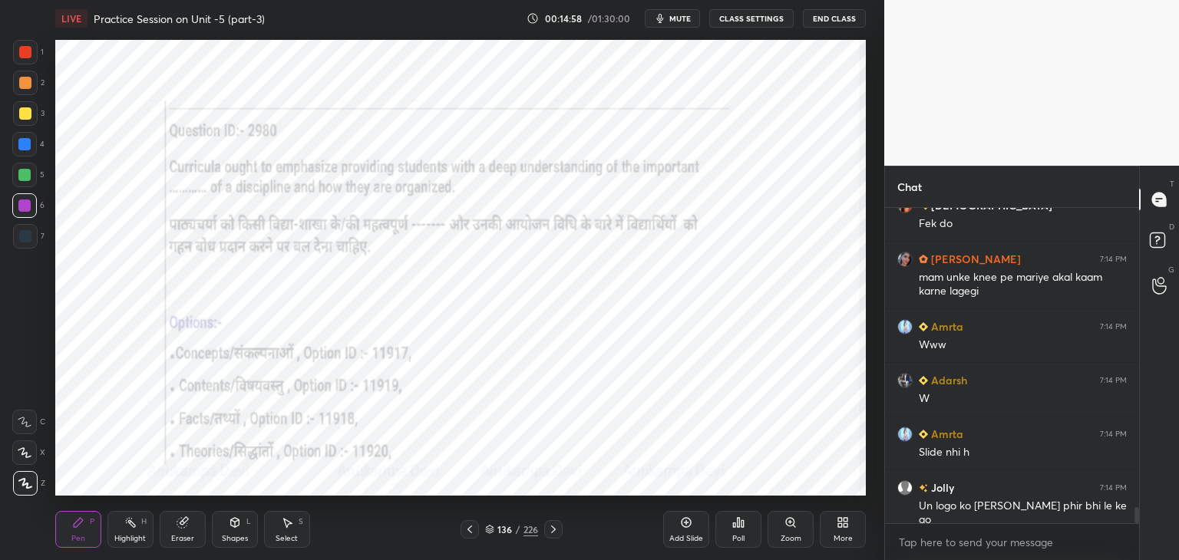
drag, startPoint x: 490, startPoint y: 531, endPoint x: 488, endPoint y: 524, distance: 7.8
click at [489, 531] on icon at bounding box center [490, 531] width 8 height 2
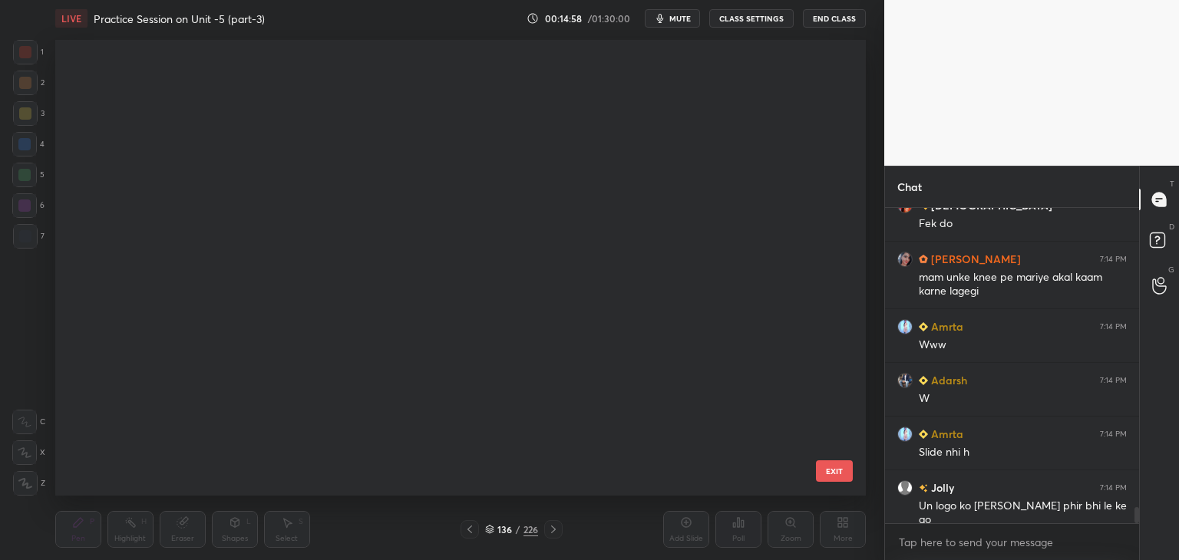
scroll to position [451, 804]
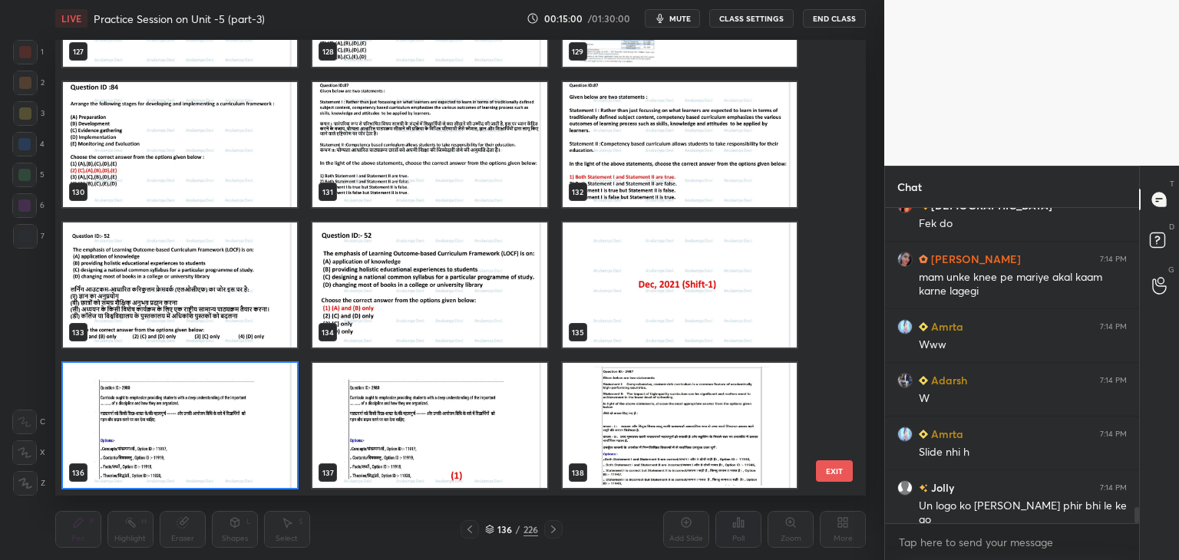
click at [281, 471] on img "grid" at bounding box center [180, 425] width 234 height 125
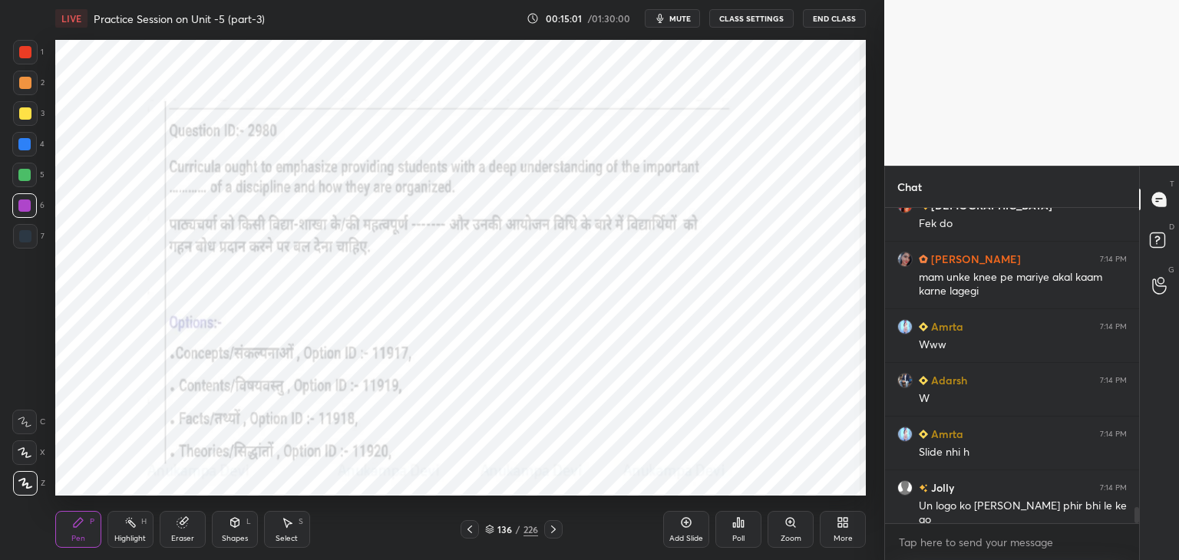
click at [736, 531] on div "Poll" at bounding box center [739, 529] width 46 height 37
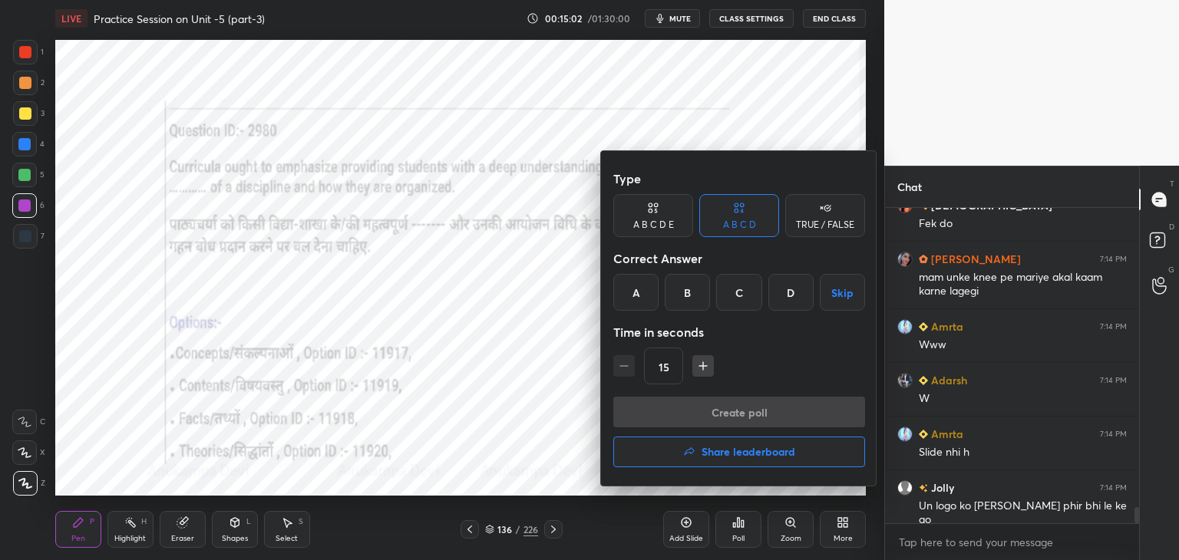
click at [639, 293] on div "A" at bounding box center [635, 292] width 45 height 37
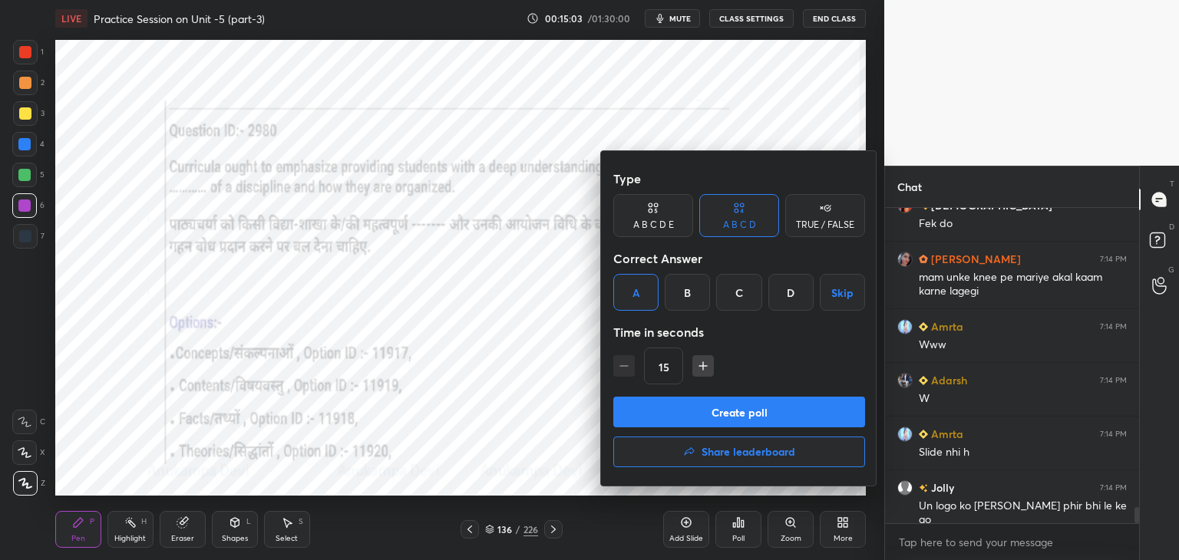
click at [736, 416] on button "Create poll" at bounding box center [739, 412] width 252 height 31
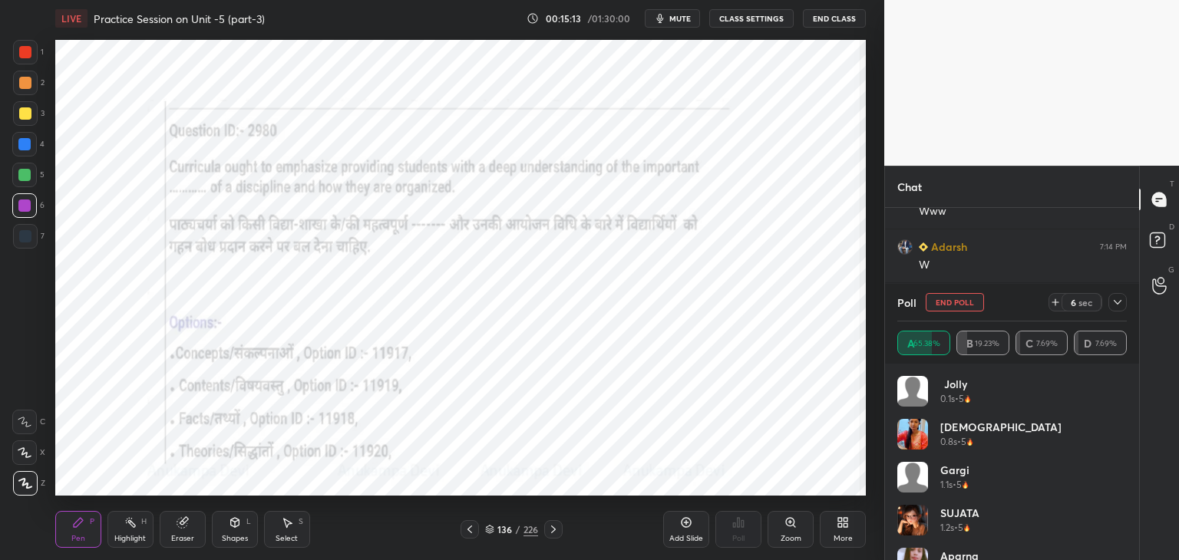
scroll to position [6142, 0]
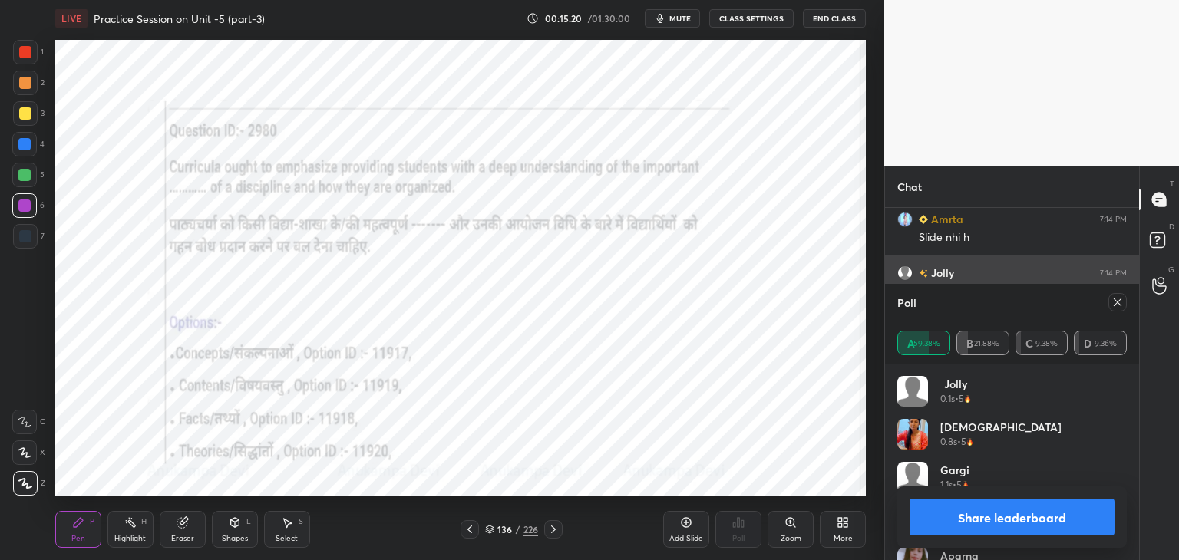
drag, startPoint x: 1124, startPoint y: 300, endPoint x: 1049, endPoint y: 307, distance: 75.6
click at [1124, 302] on div at bounding box center [1118, 302] width 18 height 18
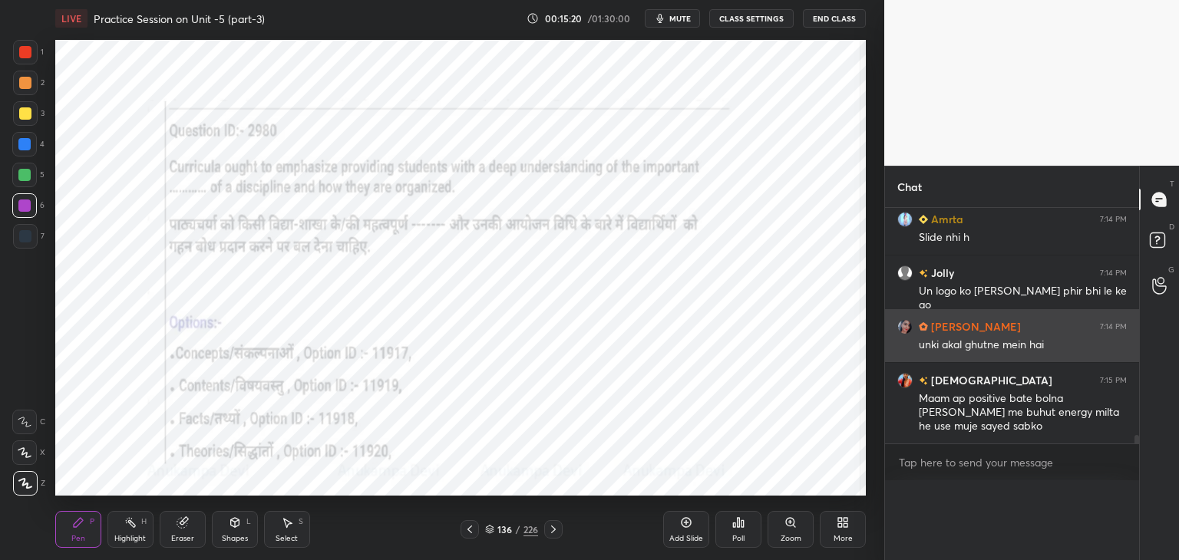
scroll to position [6118, 0]
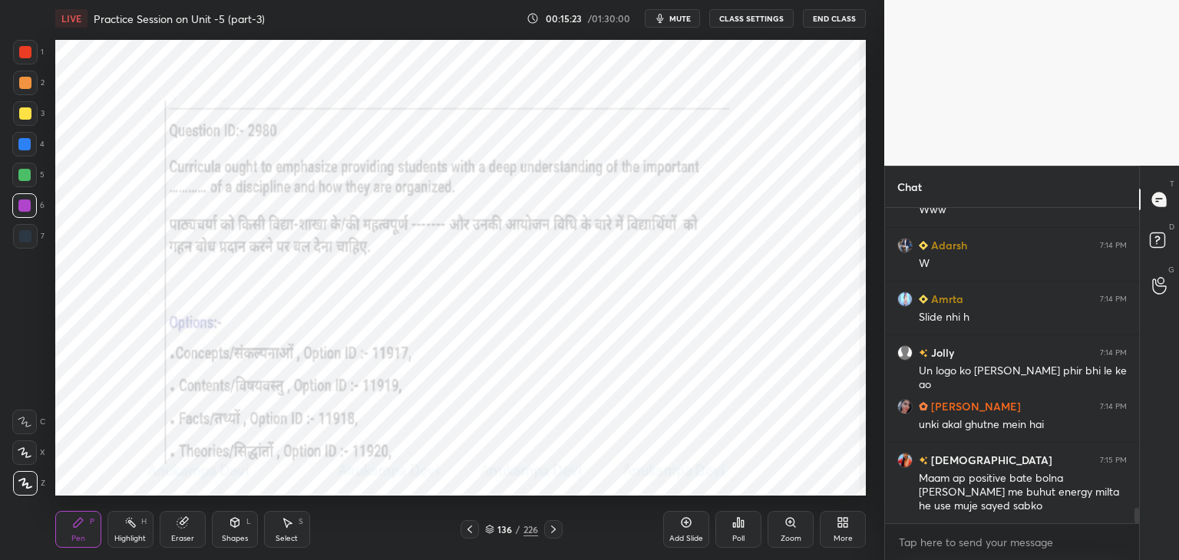
drag, startPoint x: 554, startPoint y: 532, endPoint x: 451, endPoint y: 504, distance: 107.5
click at [552, 532] on icon at bounding box center [553, 530] width 12 height 12
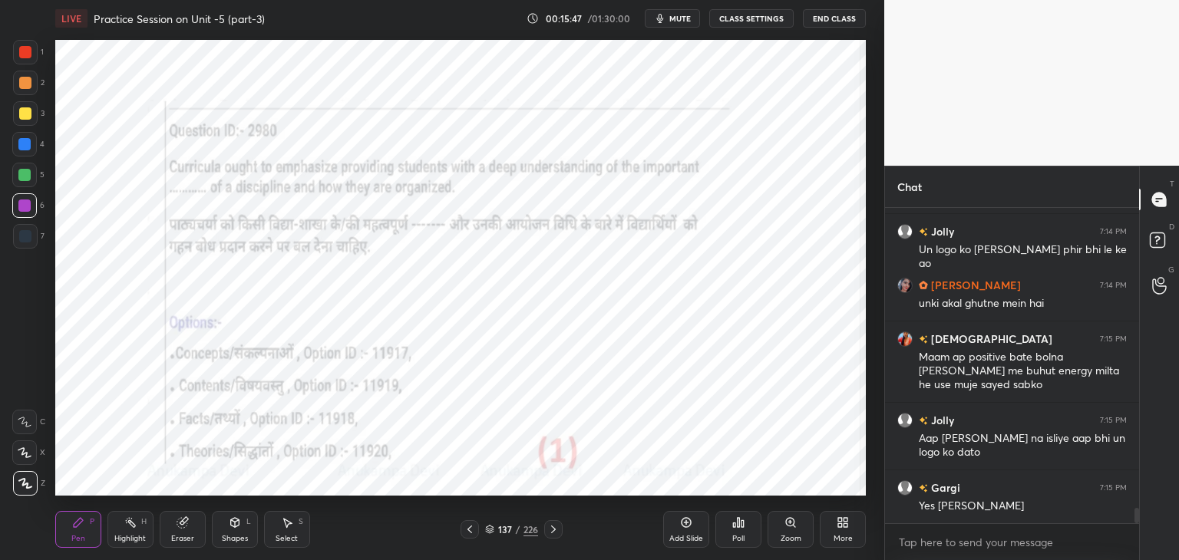
click at [553, 531] on icon at bounding box center [553, 530] width 12 height 12
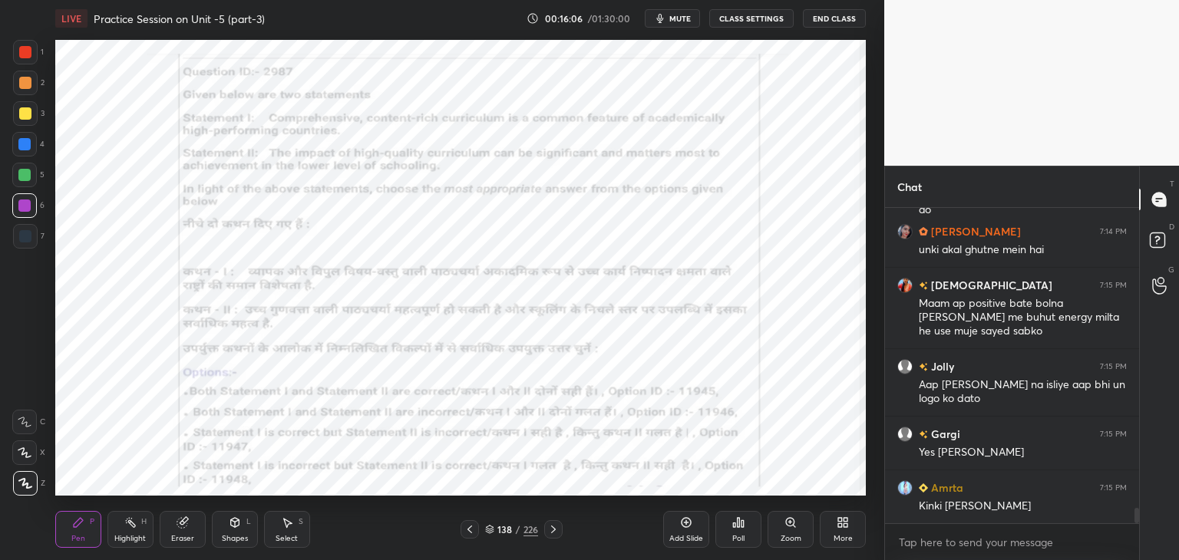
click at [25, 147] on div at bounding box center [24, 144] width 12 height 12
click at [25, 176] on div at bounding box center [24, 175] width 12 height 12
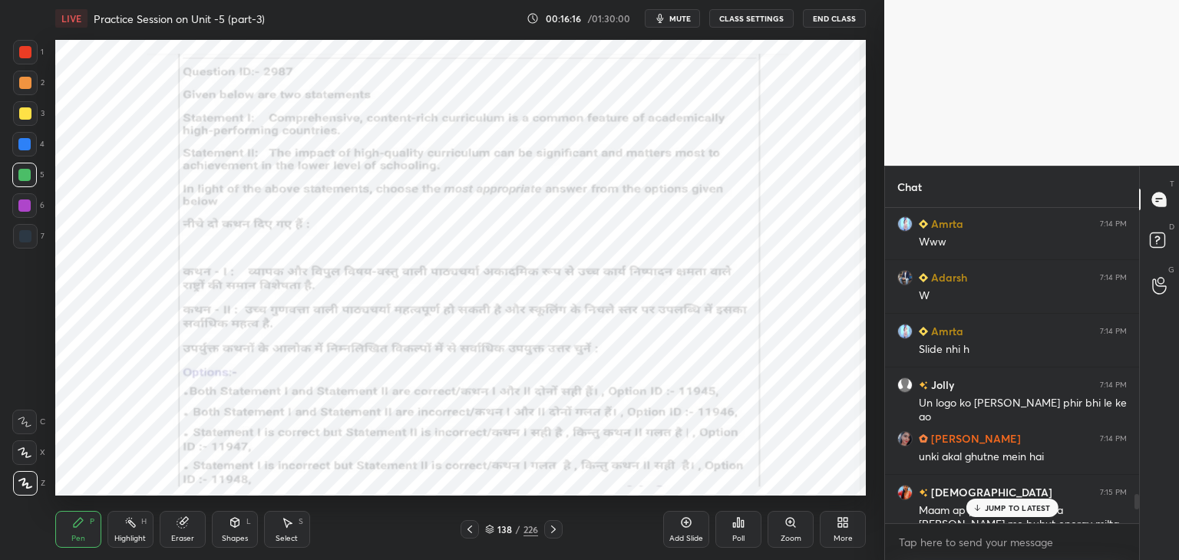
scroll to position [6237, 0]
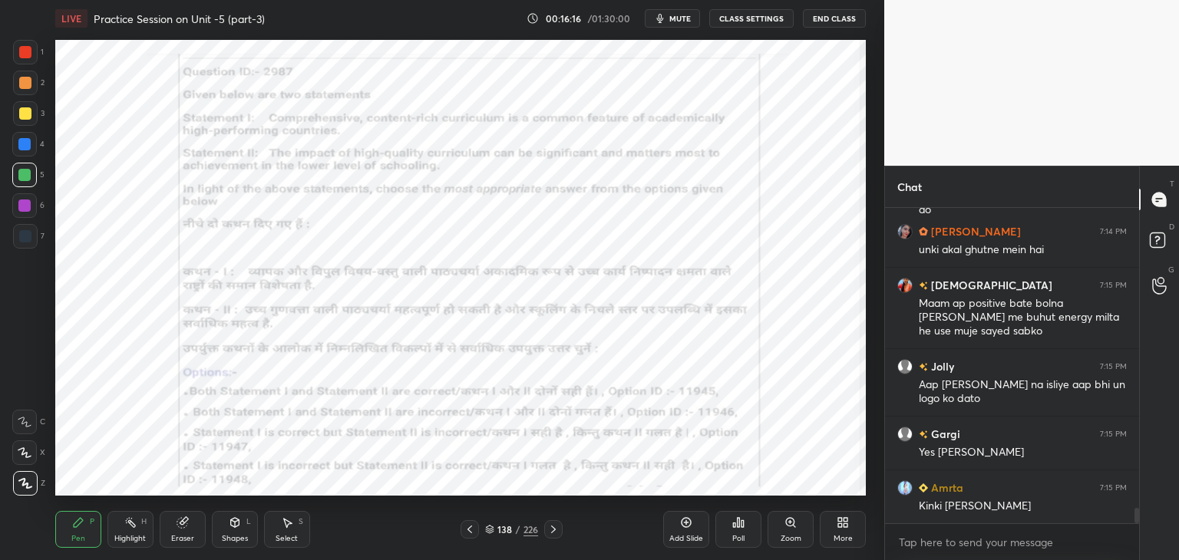
drag, startPoint x: 1136, startPoint y: 519, endPoint x: 1146, endPoint y: 564, distance: 45.5
click at [1146, 0] on html "1 2 3 4 5 6 7 C X Z C X Z E E Erase all H H LIVE Practice Session on Unit -5 (p…" at bounding box center [589, 0] width 1179 height 0
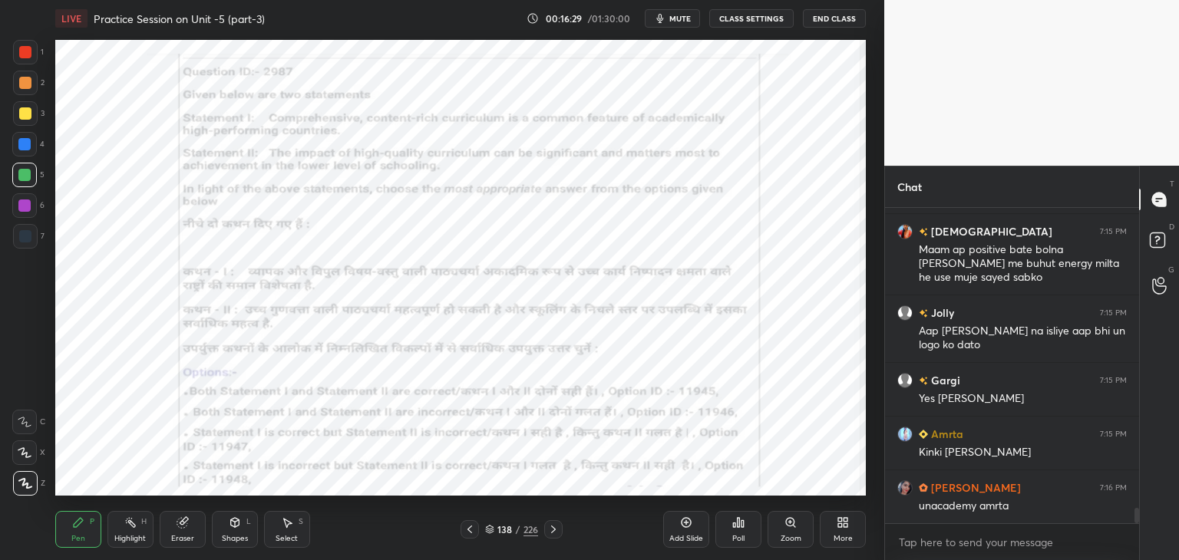
scroll to position [6345, 0]
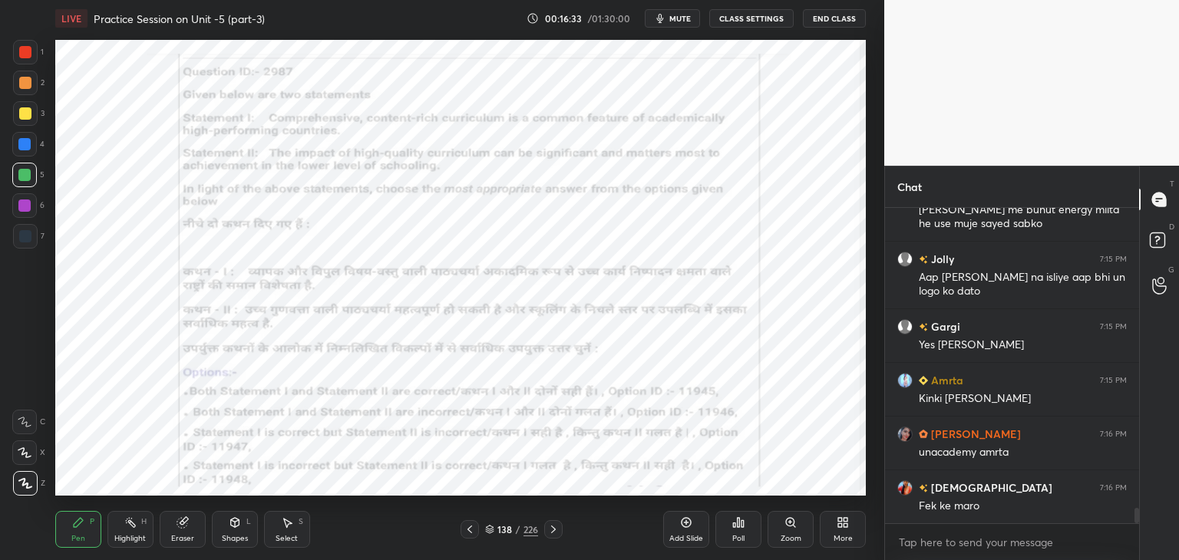
click at [487, 524] on div "138 / 226" at bounding box center [511, 530] width 53 height 14
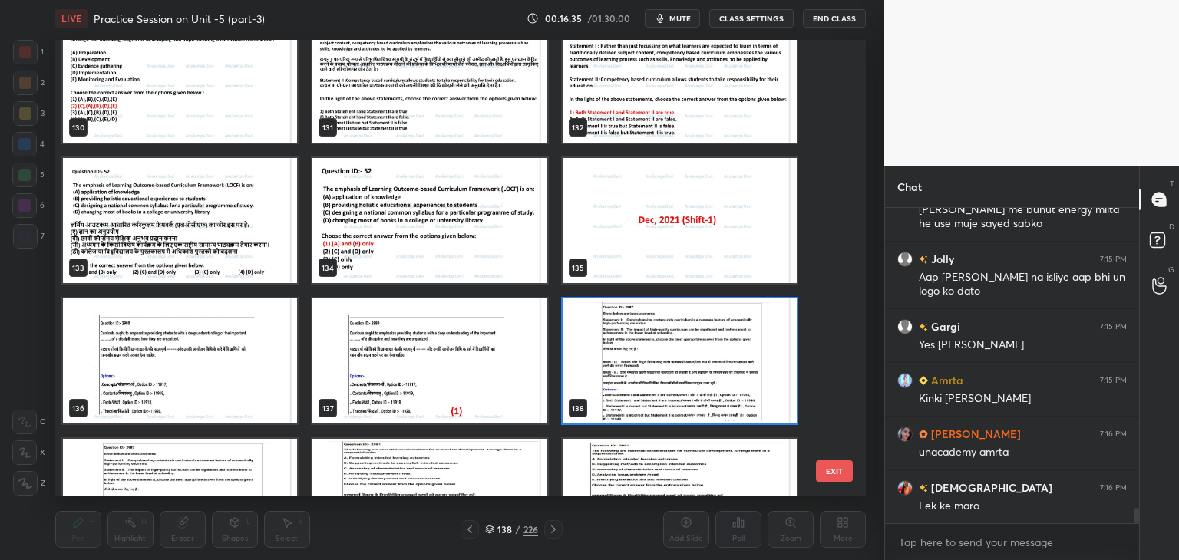
scroll to position [6359, 0]
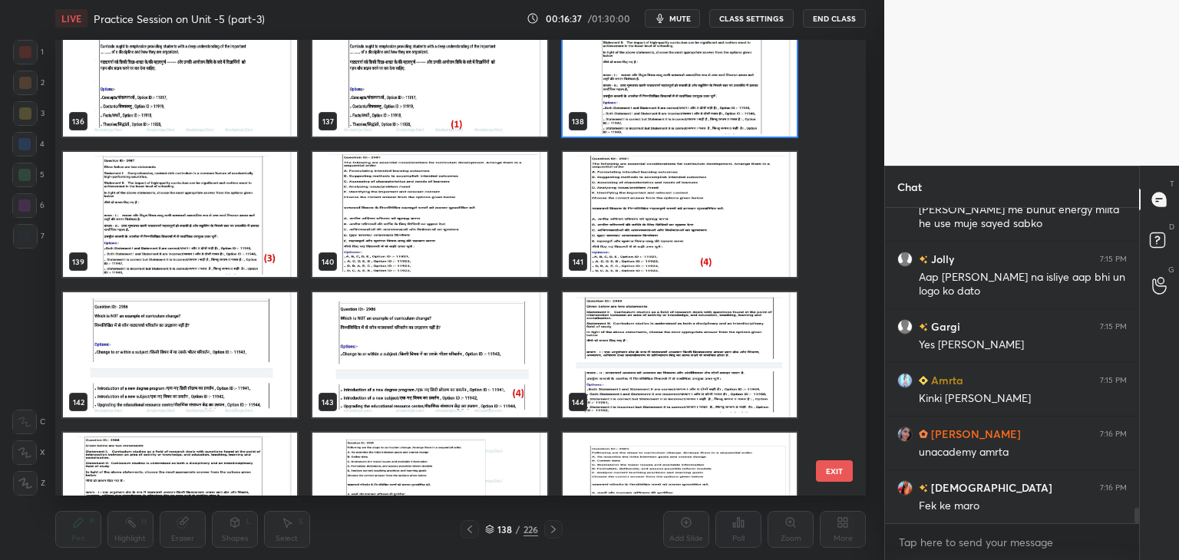
click at [722, 99] on img "grid" at bounding box center [680, 74] width 234 height 125
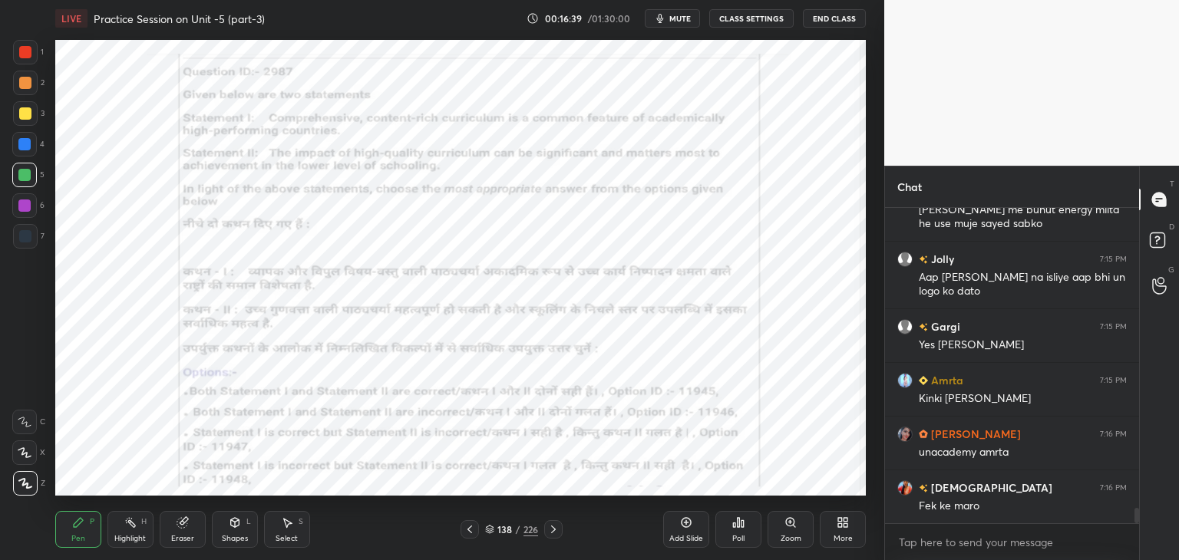
click at [737, 529] on div "Poll" at bounding box center [739, 529] width 46 height 37
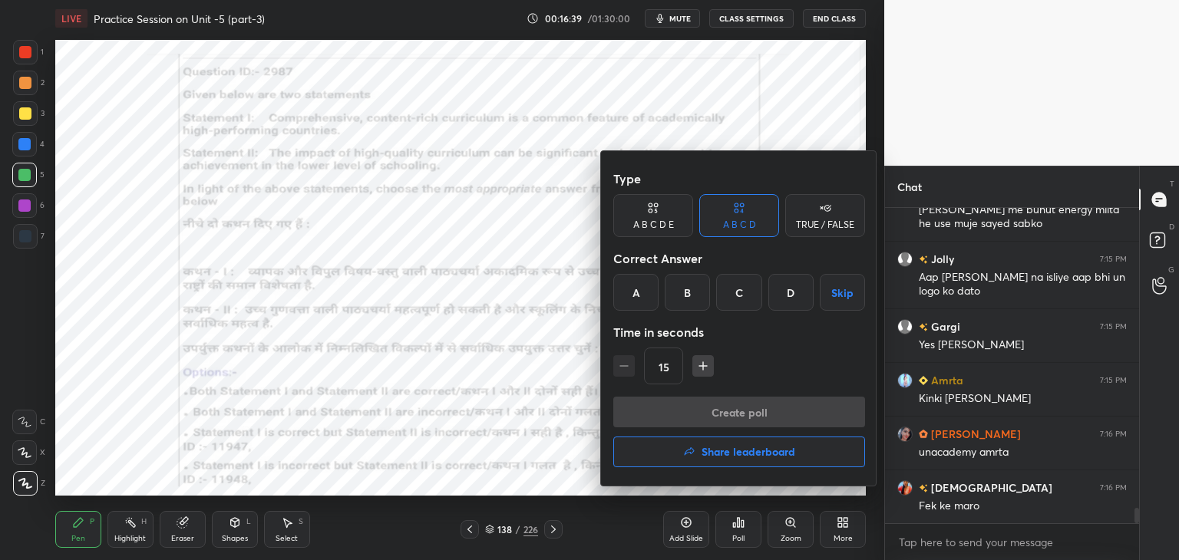
scroll to position [6399, 0]
click at [737, 297] on div "C" at bounding box center [738, 292] width 45 height 37
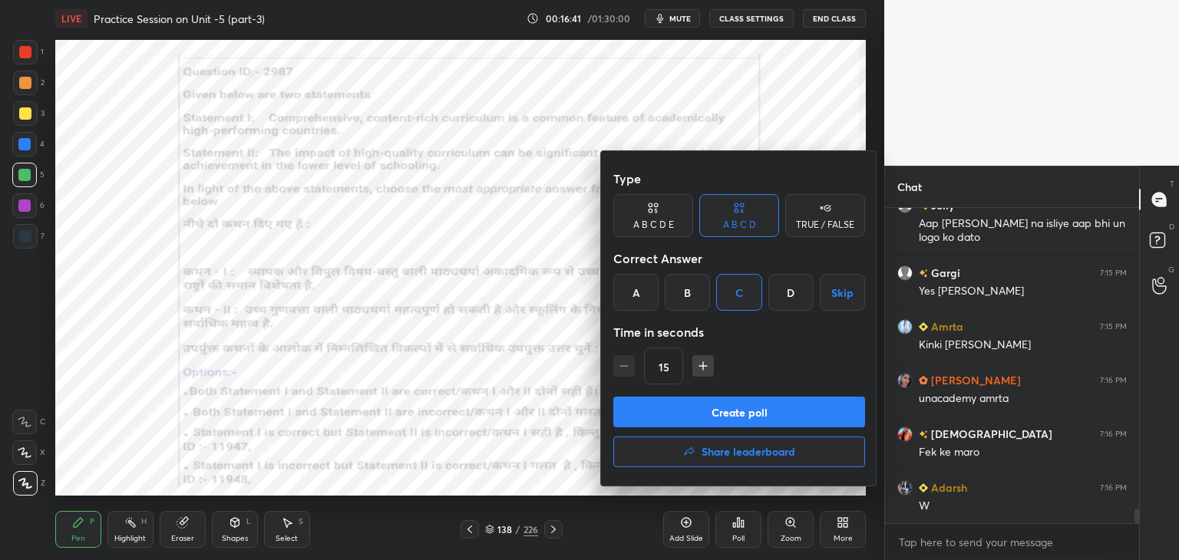
click at [757, 416] on button "Create poll" at bounding box center [739, 412] width 252 height 31
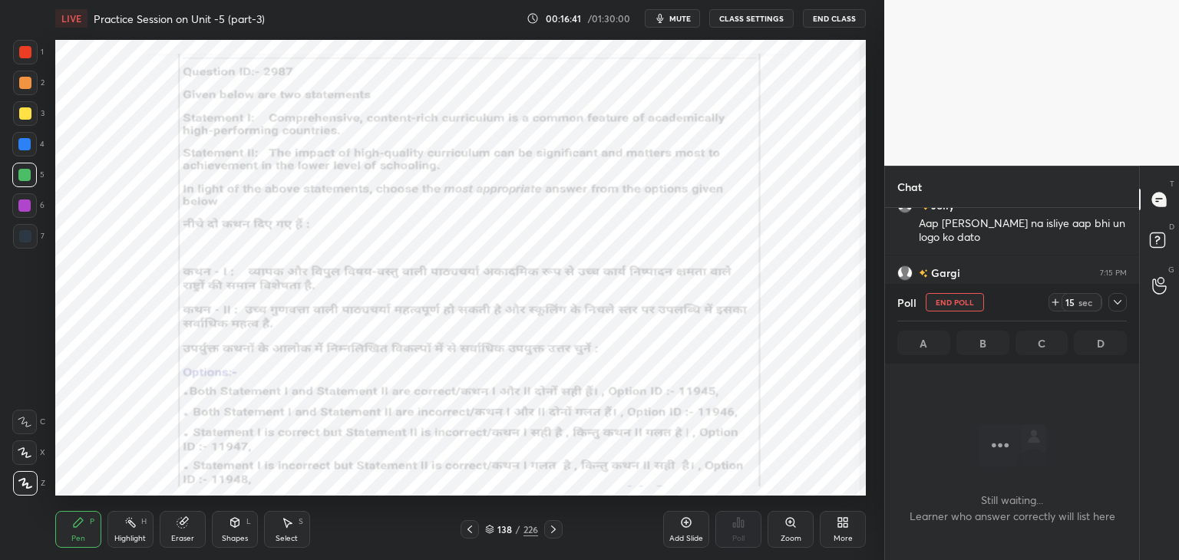
scroll to position [5, 5]
click at [688, 15] on span "mute" at bounding box center [680, 18] width 21 height 11
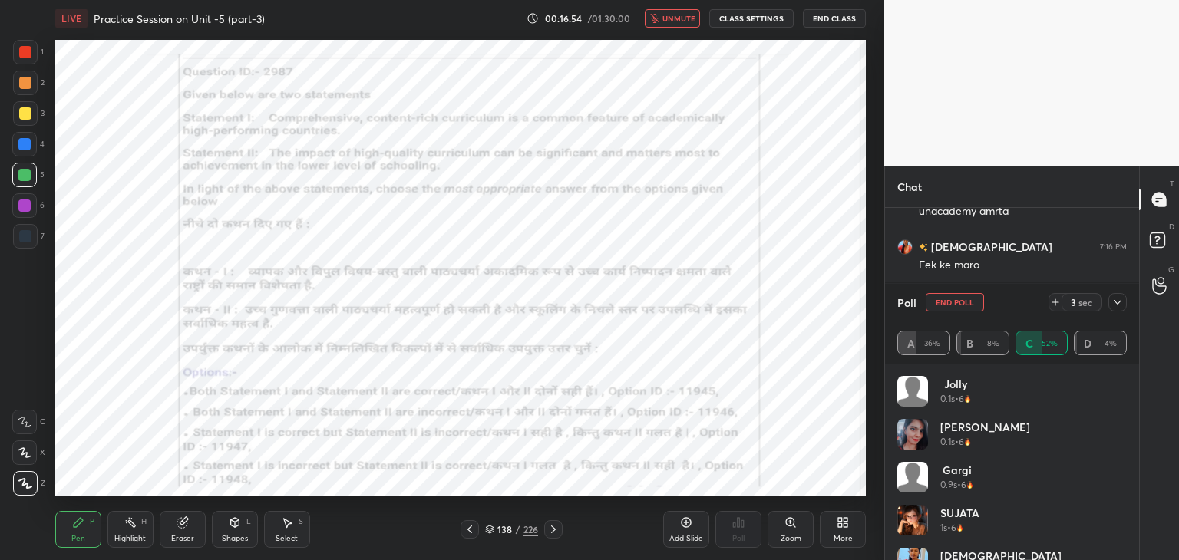
scroll to position [6640, 0]
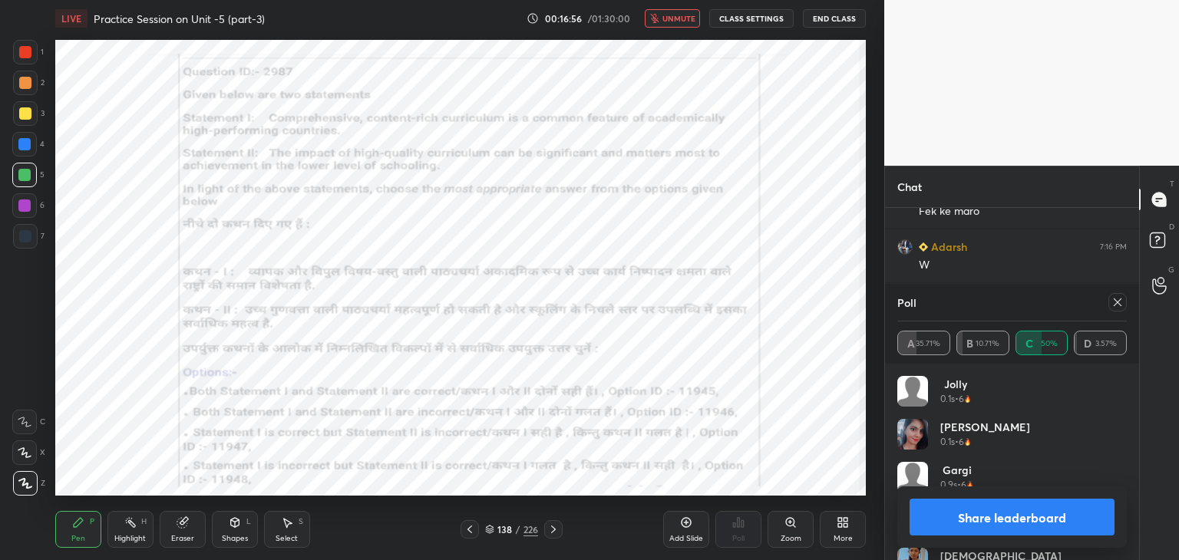
click at [676, 19] on span "unmute" at bounding box center [679, 18] width 33 height 11
click at [1122, 303] on icon at bounding box center [1118, 302] width 12 height 12
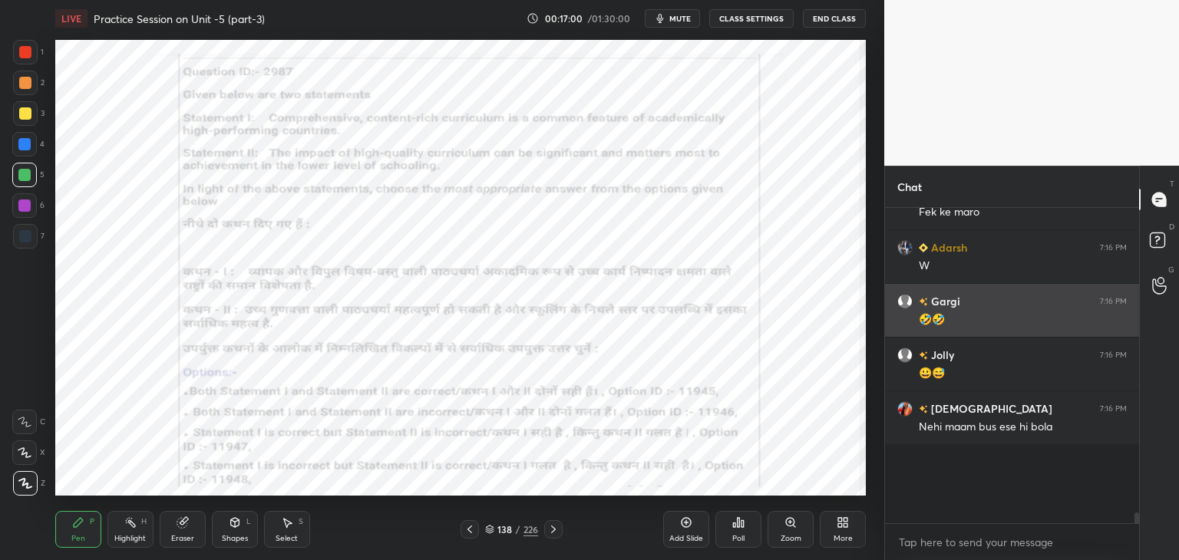
scroll to position [329, 250]
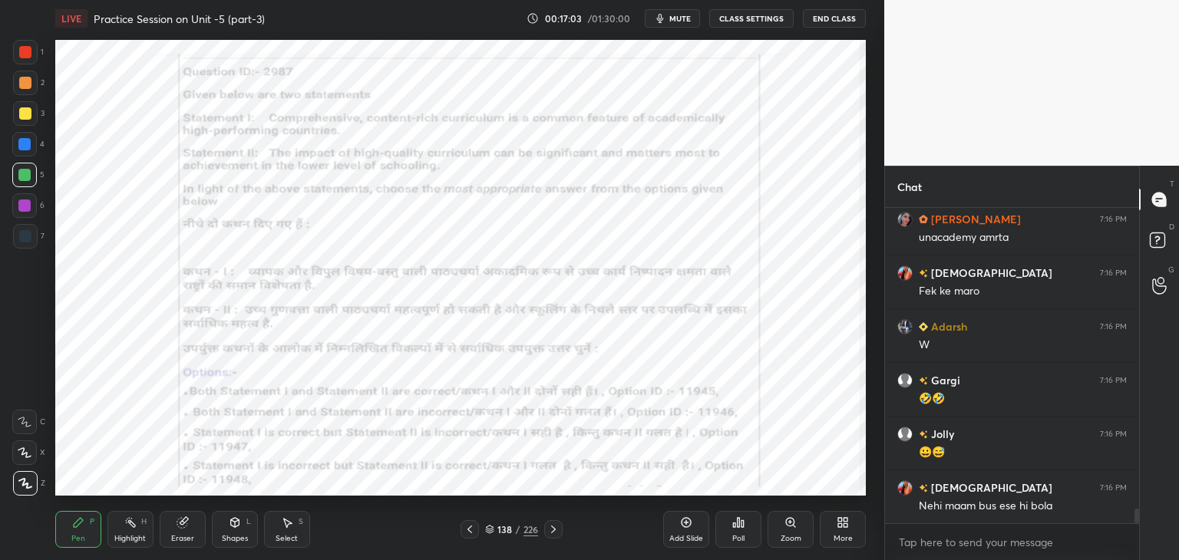
click at [557, 530] on icon at bounding box center [553, 530] width 12 height 12
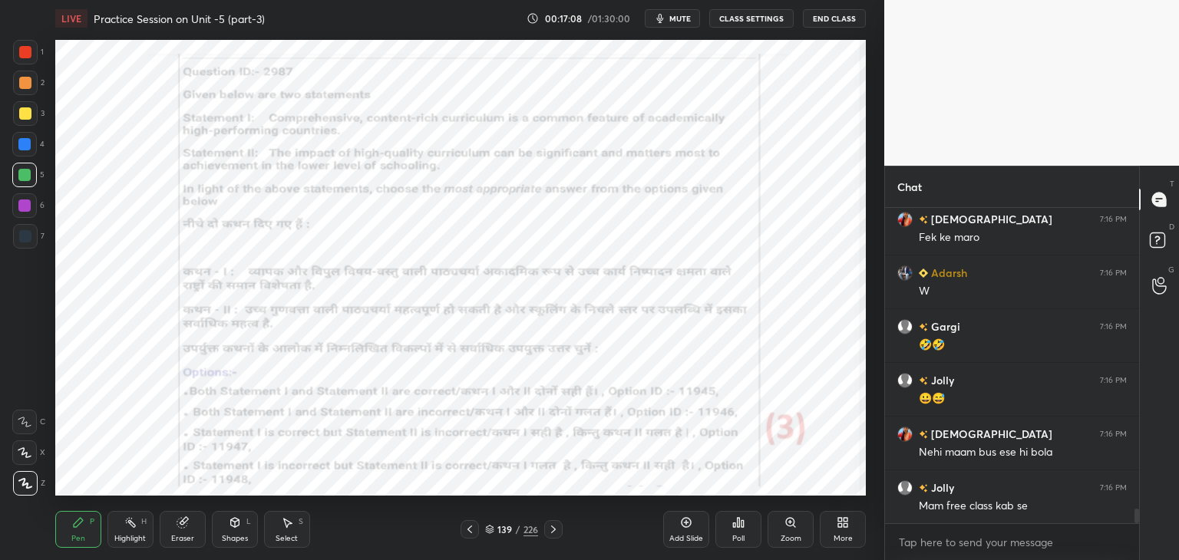
click at [24, 149] on div at bounding box center [24, 144] width 12 height 12
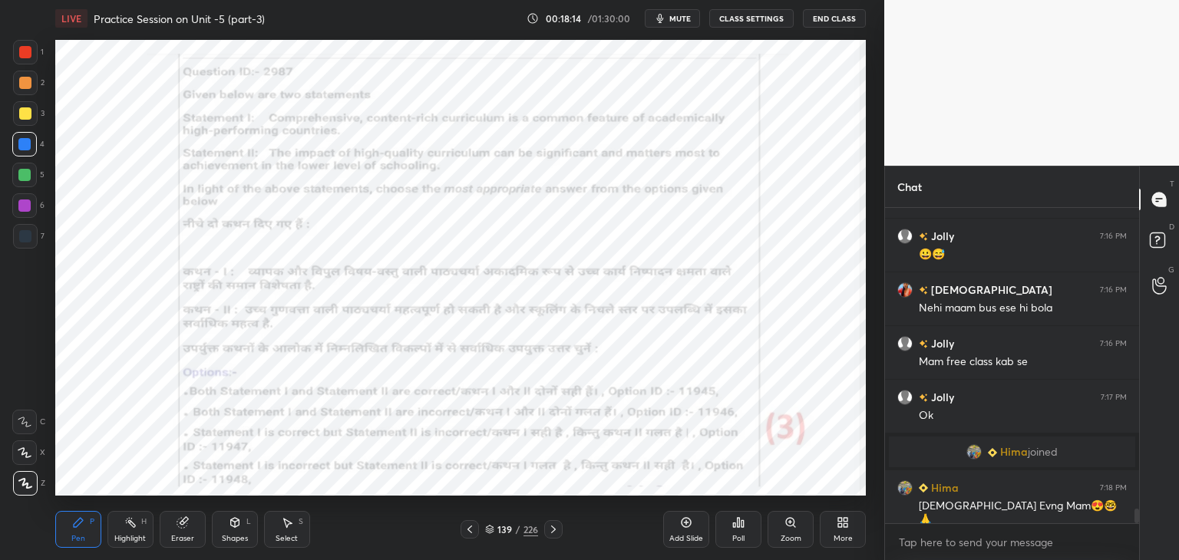
scroll to position [6456, 0]
click at [553, 531] on icon at bounding box center [553, 530] width 12 height 12
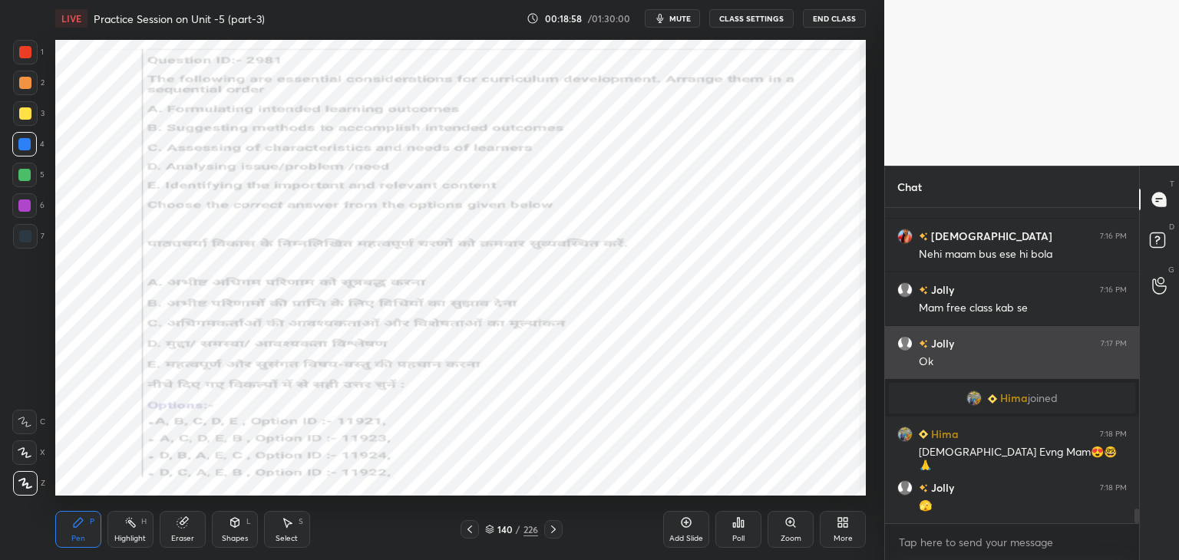
scroll to position [6563, 0]
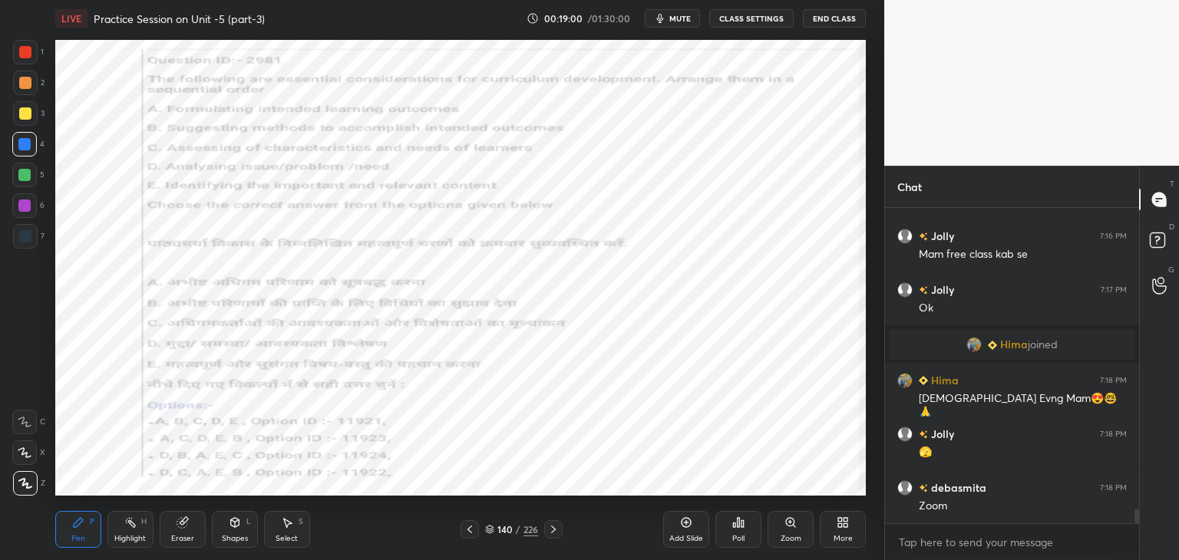
click at [795, 527] on div "Zoom" at bounding box center [791, 529] width 46 height 37
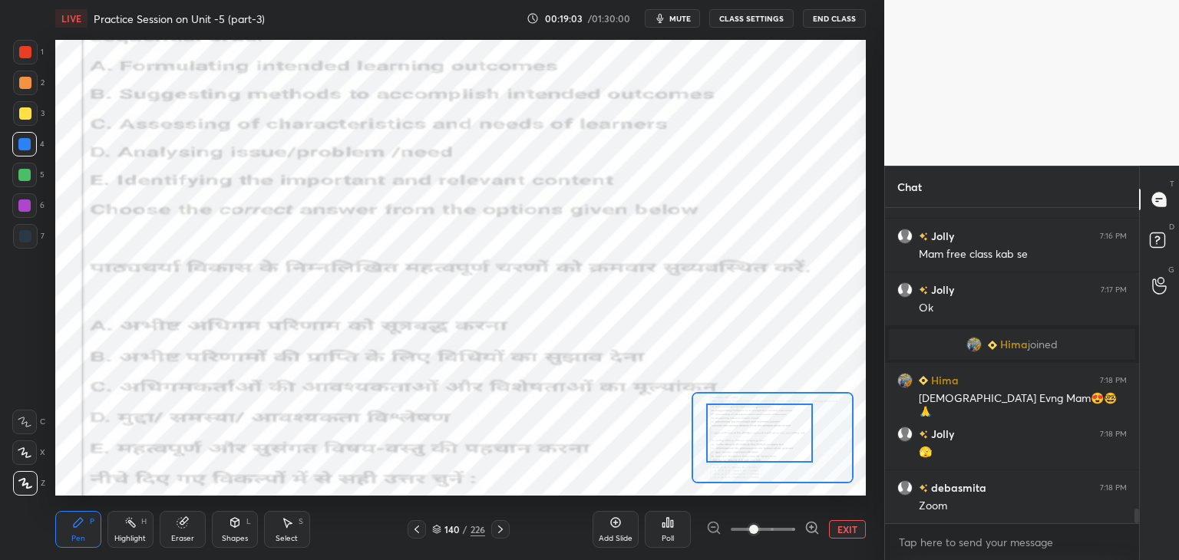
drag, startPoint x: 780, startPoint y: 458, endPoint x: 770, endPoint y: 454, distance: 11.0
click at [770, 454] on div at bounding box center [759, 433] width 106 height 59
click at [770, 451] on div at bounding box center [759, 433] width 106 height 59
click at [679, 18] on span "mute" at bounding box center [680, 18] width 21 height 11
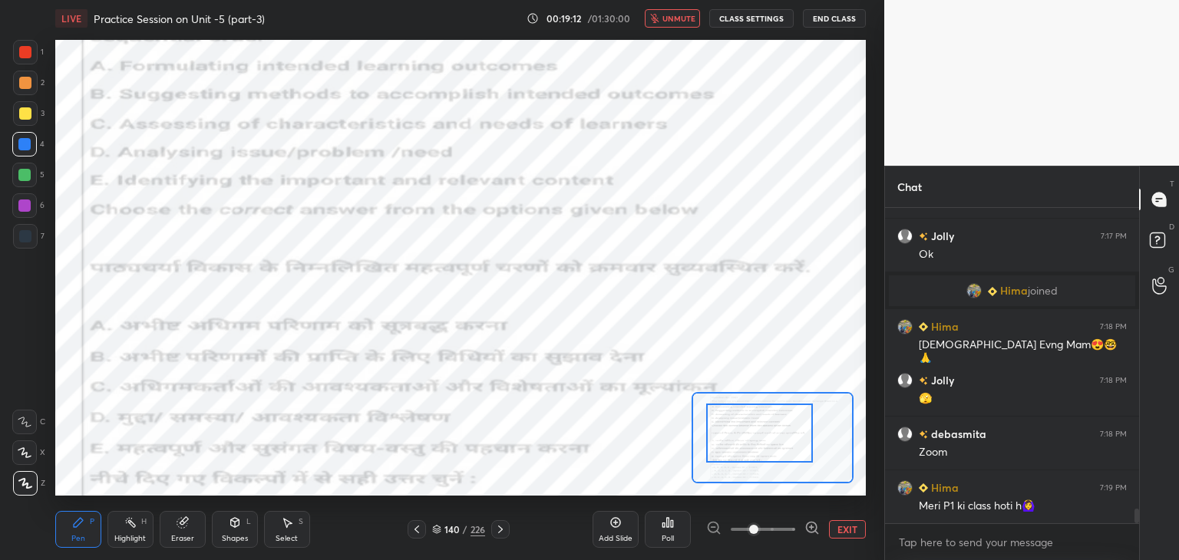
click at [689, 18] on span "unmute" at bounding box center [679, 18] width 33 height 11
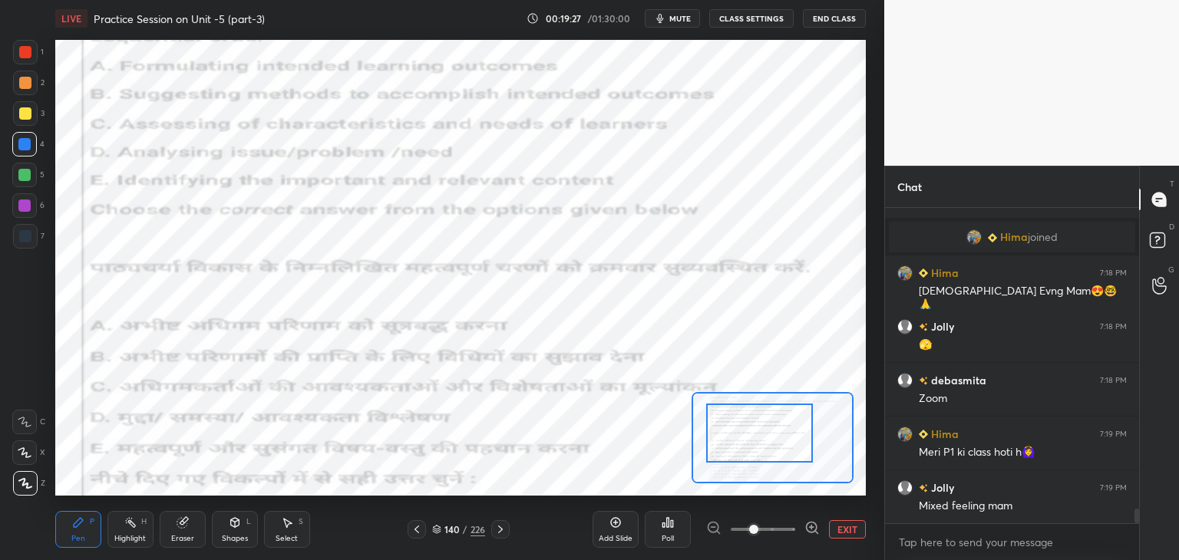
scroll to position [6724, 0]
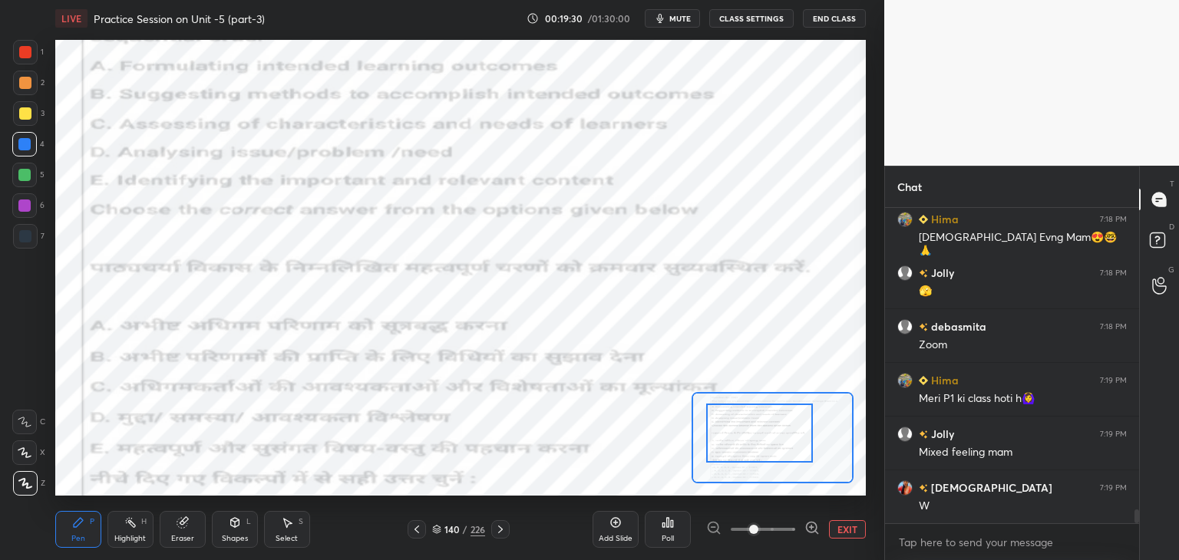
click at [684, 19] on span "mute" at bounding box center [680, 18] width 21 height 11
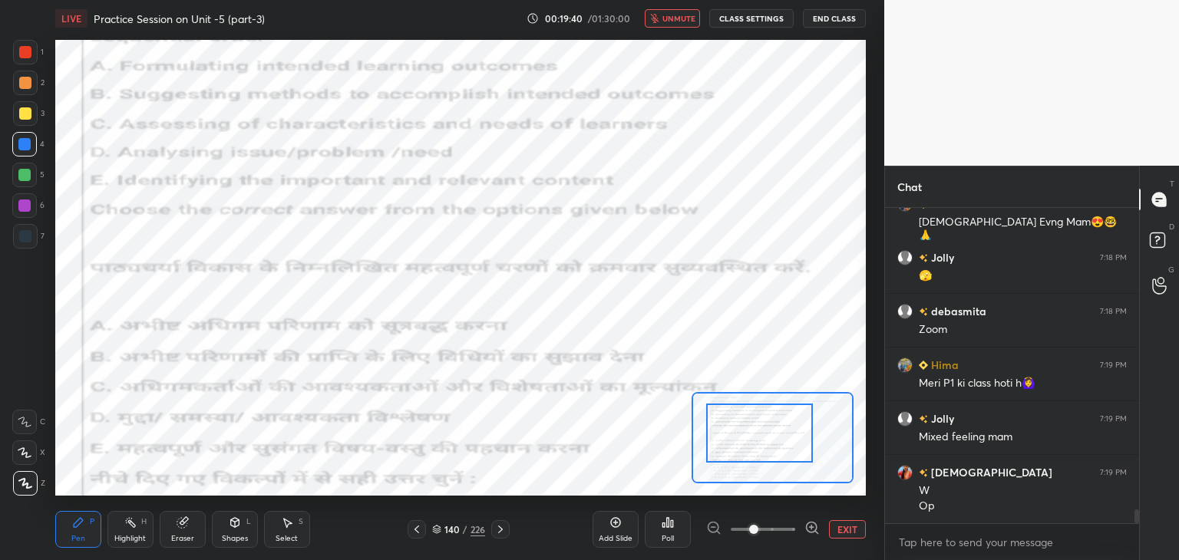
scroll to position [6793, 0]
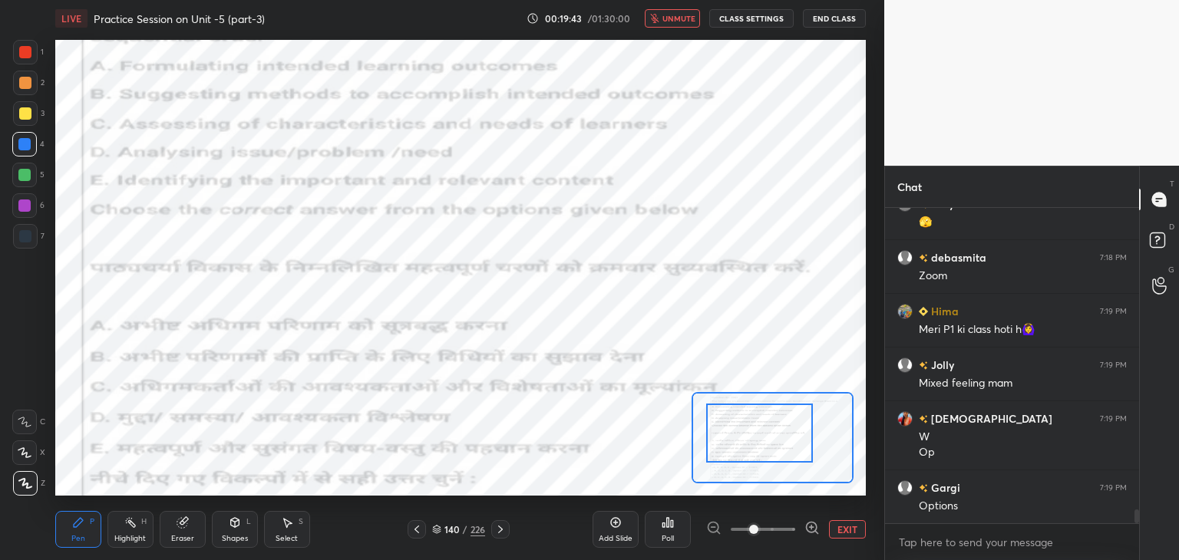
drag, startPoint x: 679, startPoint y: 14, endPoint x: 684, endPoint y: 35, distance: 21.2
click at [681, 14] on span "unmute" at bounding box center [679, 18] width 33 height 11
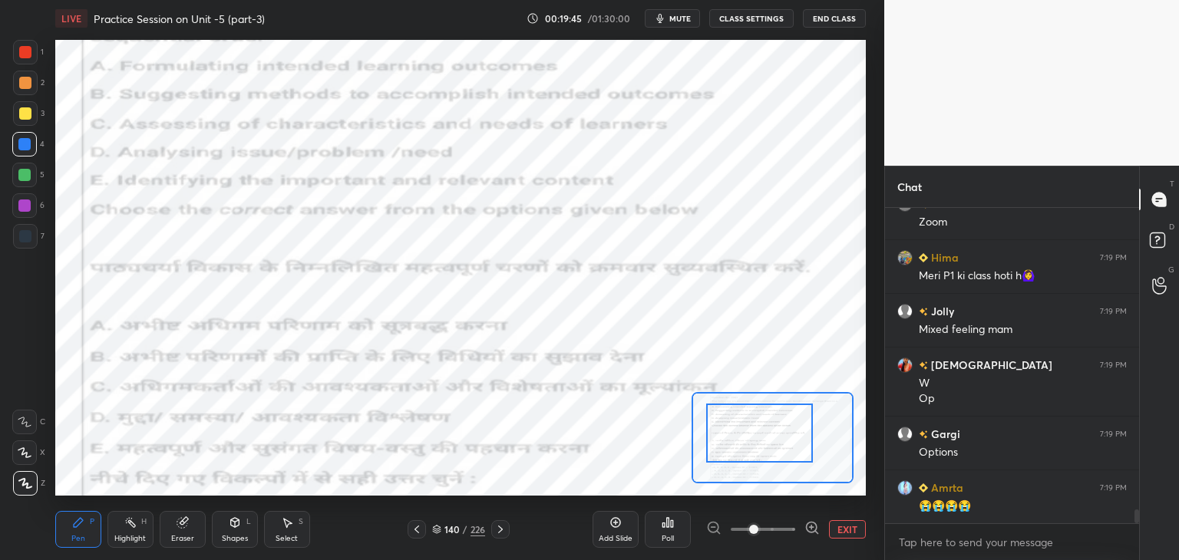
click at [838, 529] on button "EXIT" at bounding box center [847, 530] width 37 height 18
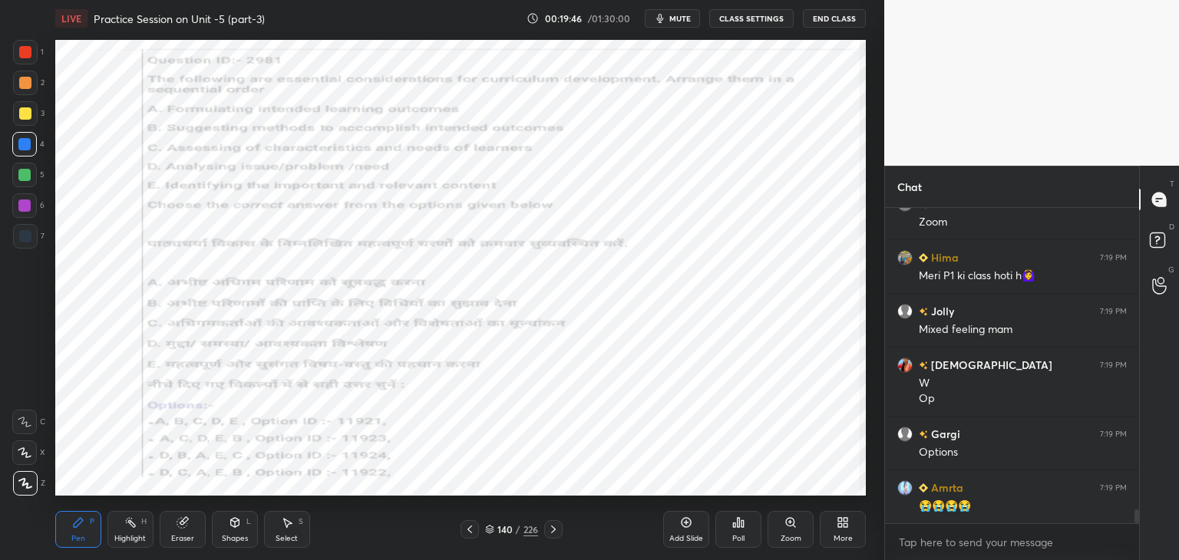
click at [683, 15] on span "mute" at bounding box center [680, 18] width 21 height 11
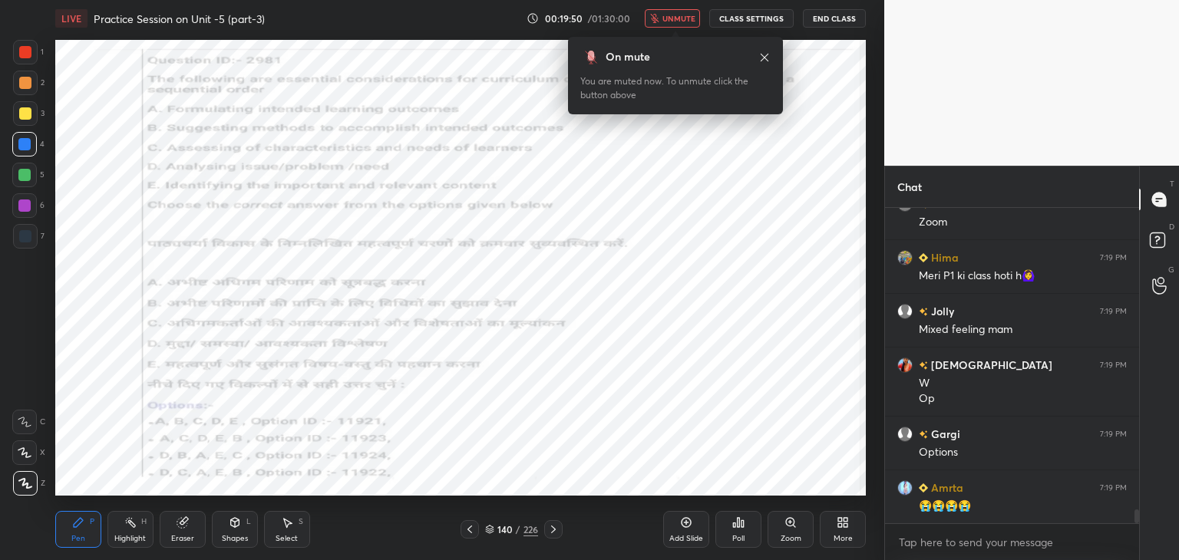
click at [491, 532] on icon at bounding box center [489, 529] width 9 height 9
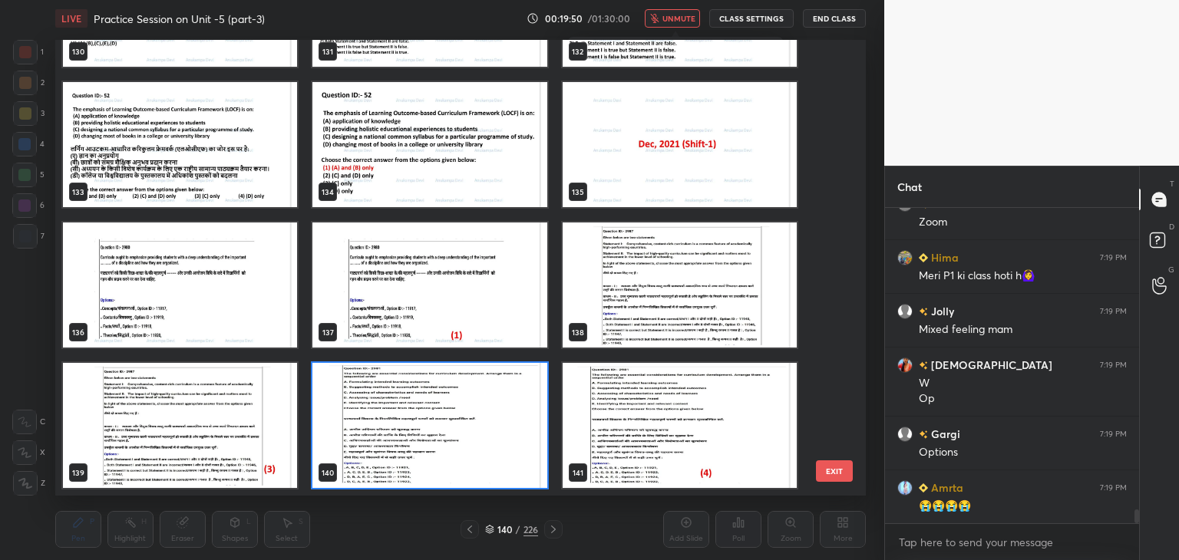
scroll to position [451, 804]
click at [520, 473] on img "grid" at bounding box center [429, 425] width 234 height 125
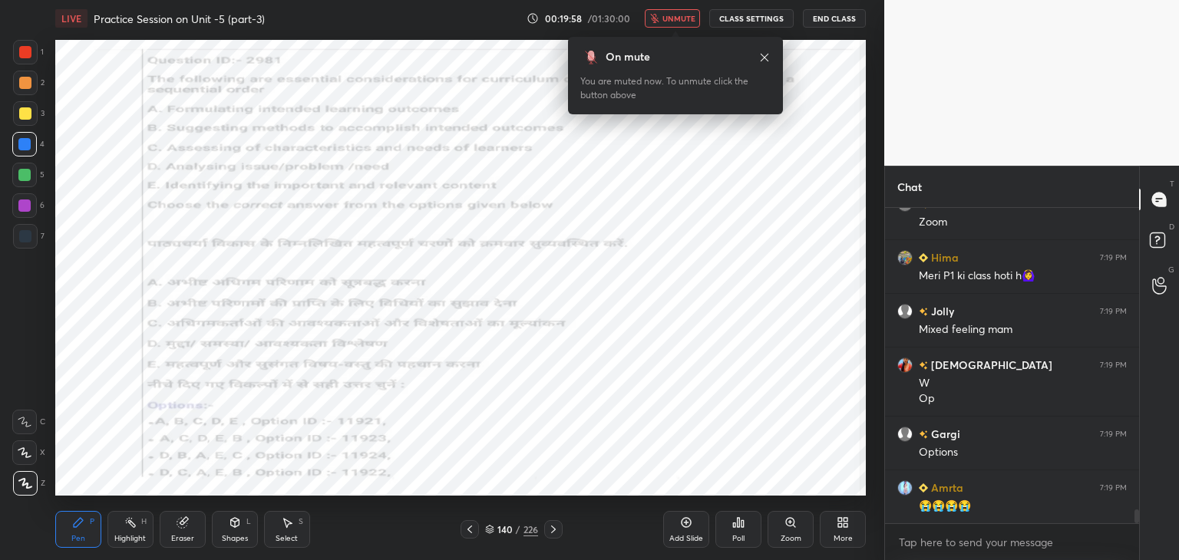
click at [685, 16] on span "unmute" at bounding box center [679, 18] width 33 height 11
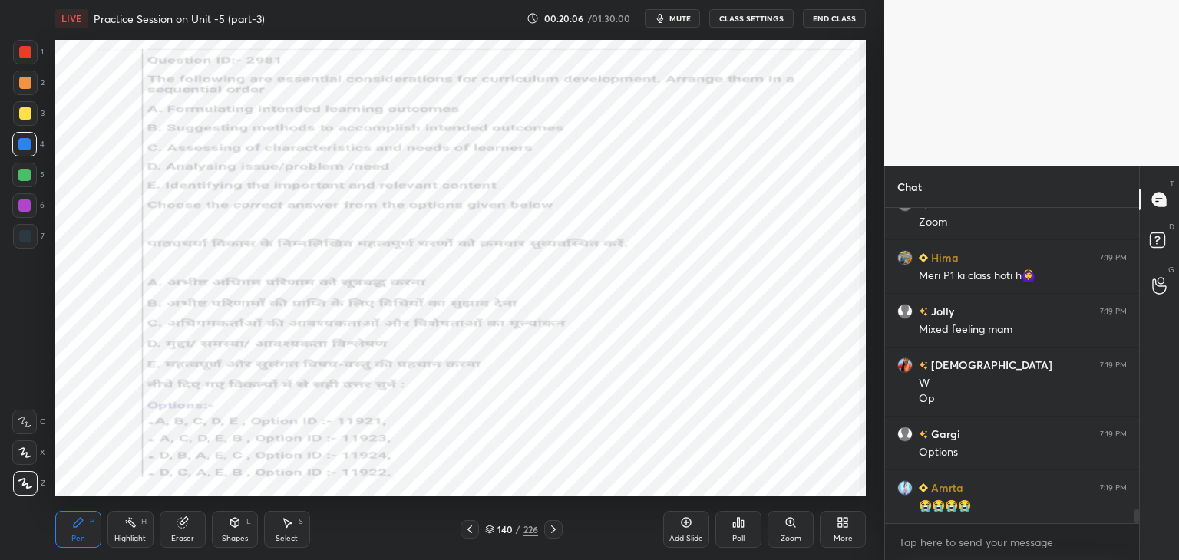
click at [738, 535] on div "Poll" at bounding box center [738, 539] width 12 height 8
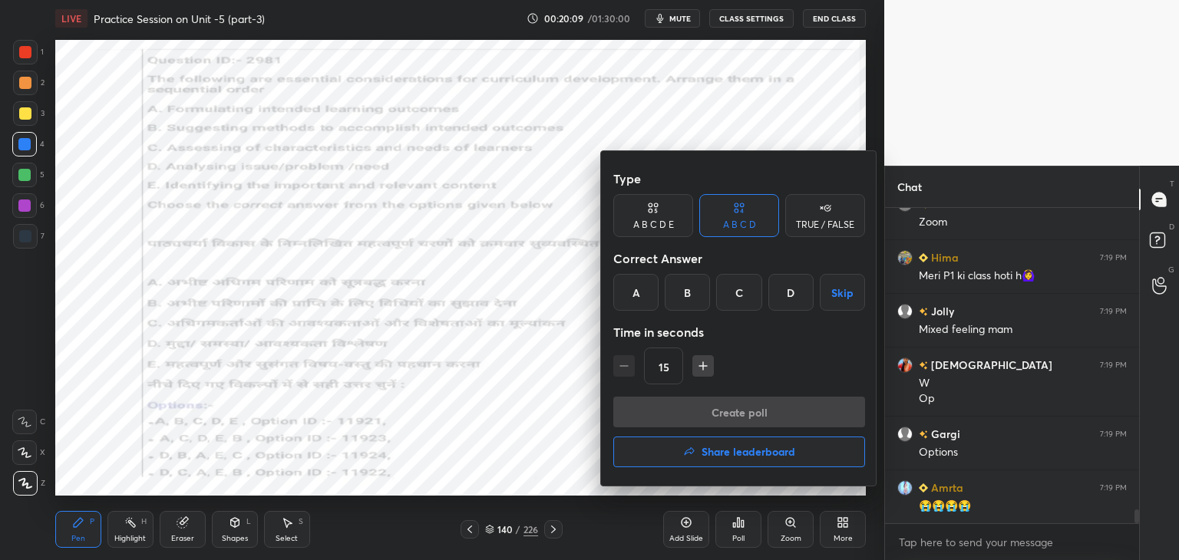
click at [785, 296] on div "D" at bounding box center [791, 292] width 45 height 37
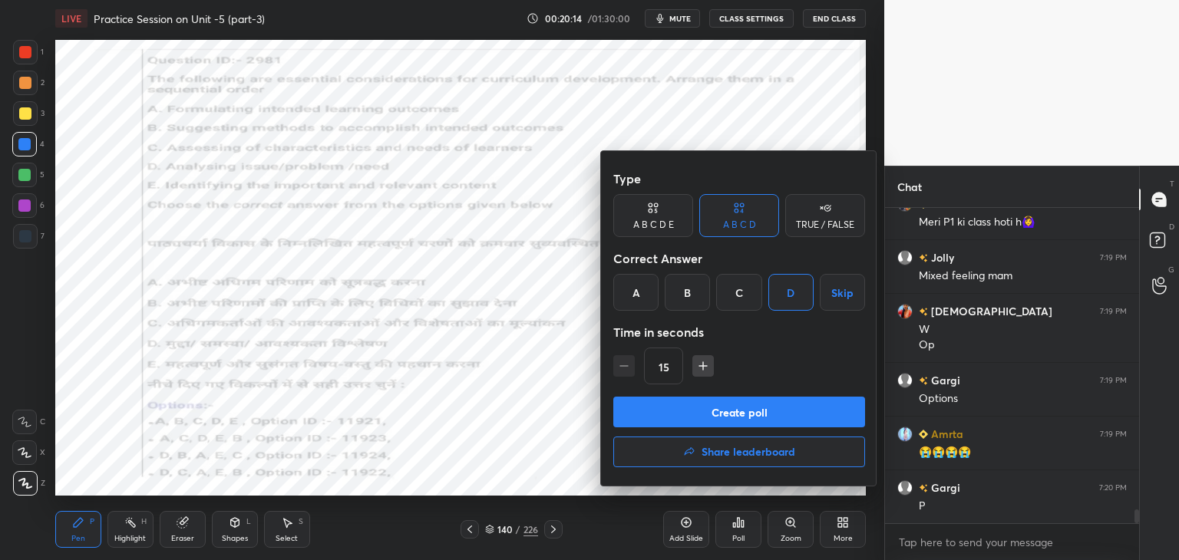
scroll to position [5, 5]
drag, startPoint x: 756, startPoint y: 416, endPoint x: 756, endPoint y: 407, distance: 9.2
click at [757, 413] on button "Create poll" at bounding box center [739, 412] width 252 height 31
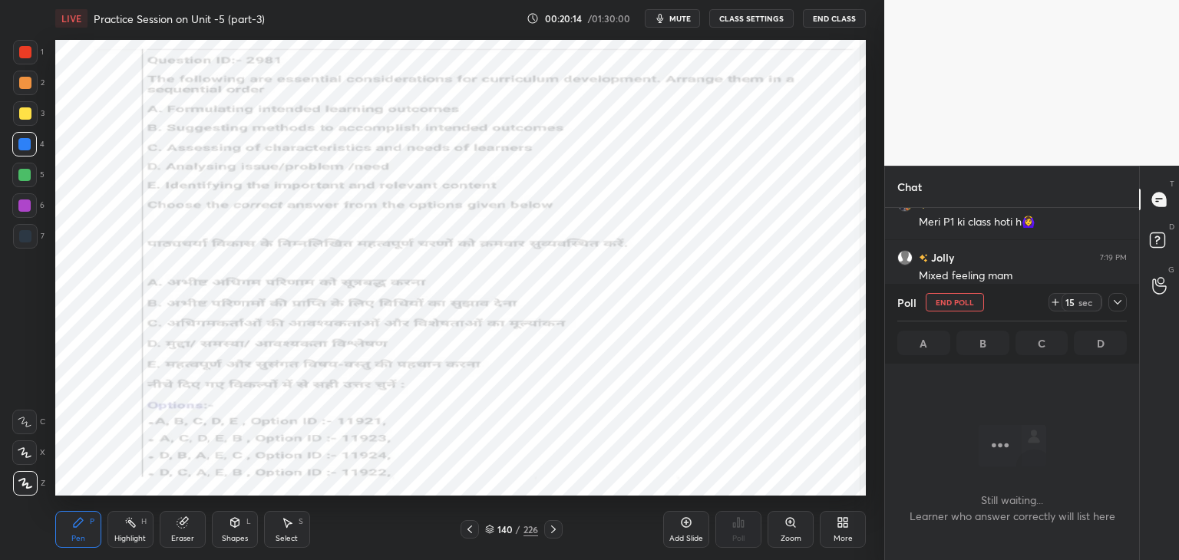
scroll to position [5, 5]
click at [683, 20] on span "mute" at bounding box center [680, 18] width 21 height 11
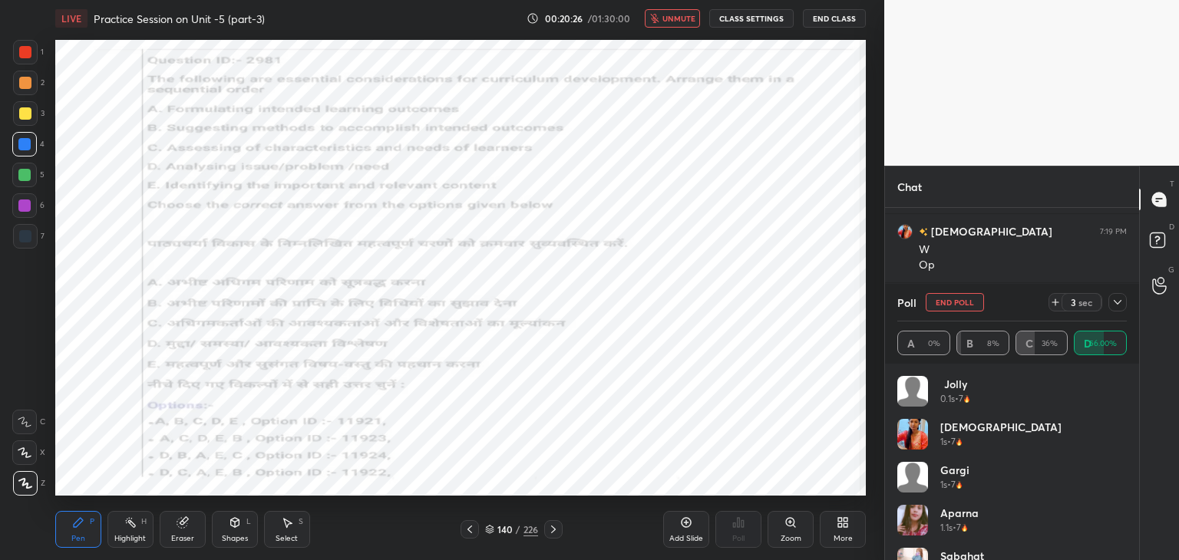
click at [693, 15] on span "unmute" at bounding box center [679, 18] width 33 height 11
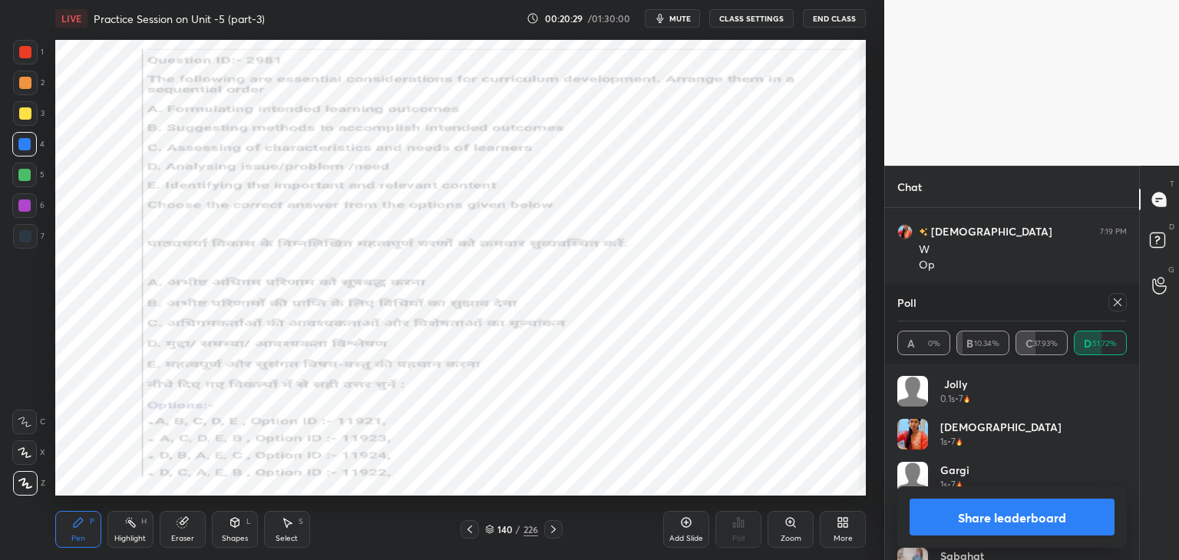
scroll to position [7034, 0]
drag, startPoint x: 1119, startPoint y: 303, endPoint x: 1066, endPoint y: 288, distance: 54.2
click at [1118, 303] on icon at bounding box center [1118, 302] width 12 height 12
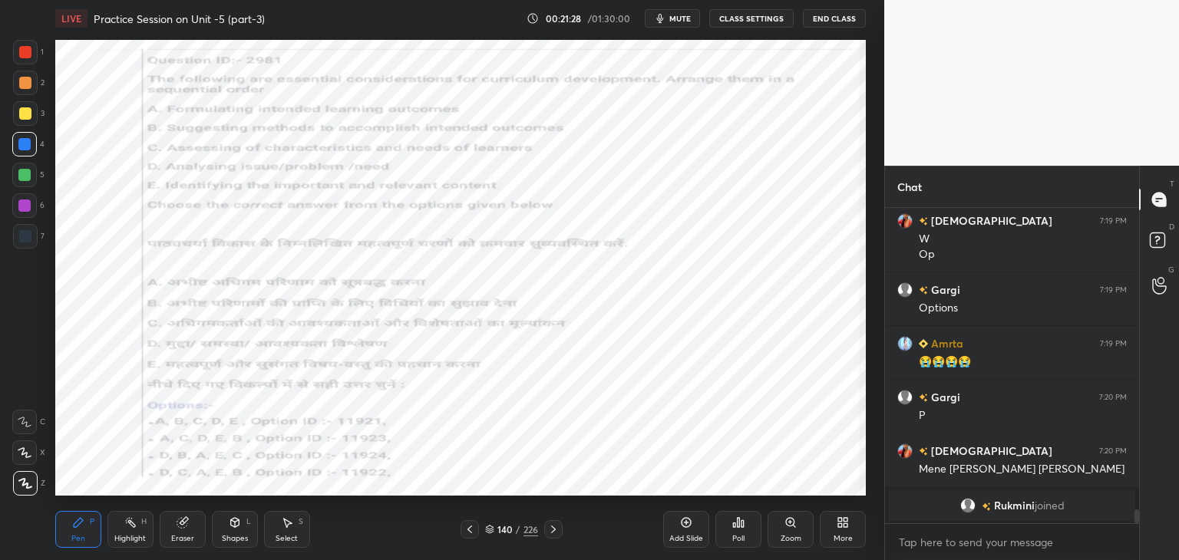
scroll to position [6775, 0]
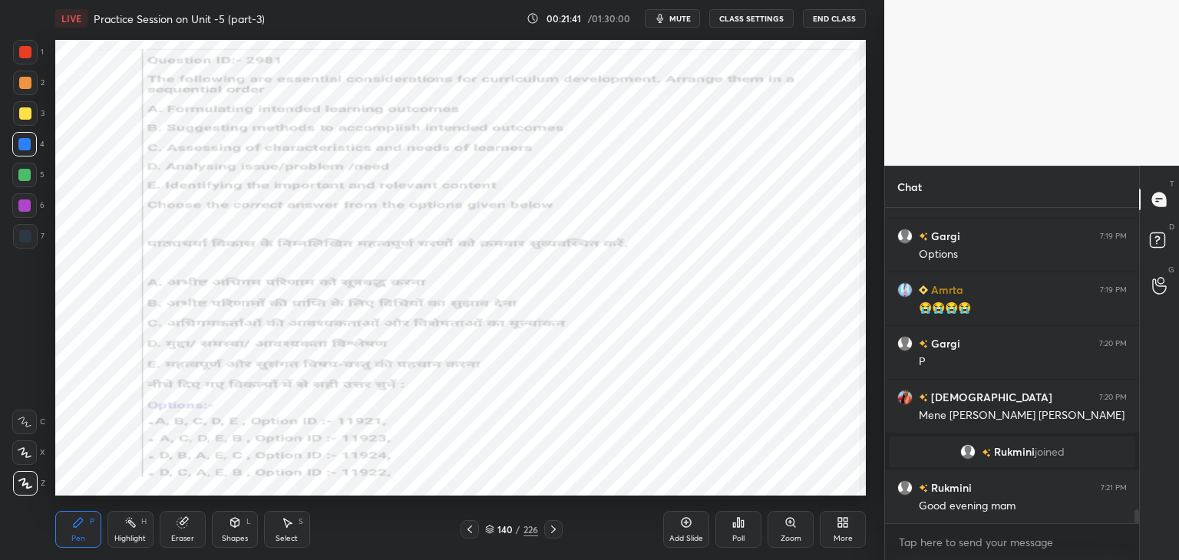
click at [555, 526] on icon at bounding box center [553, 530] width 12 height 12
click at [554, 529] on icon at bounding box center [553, 530] width 5 height 8
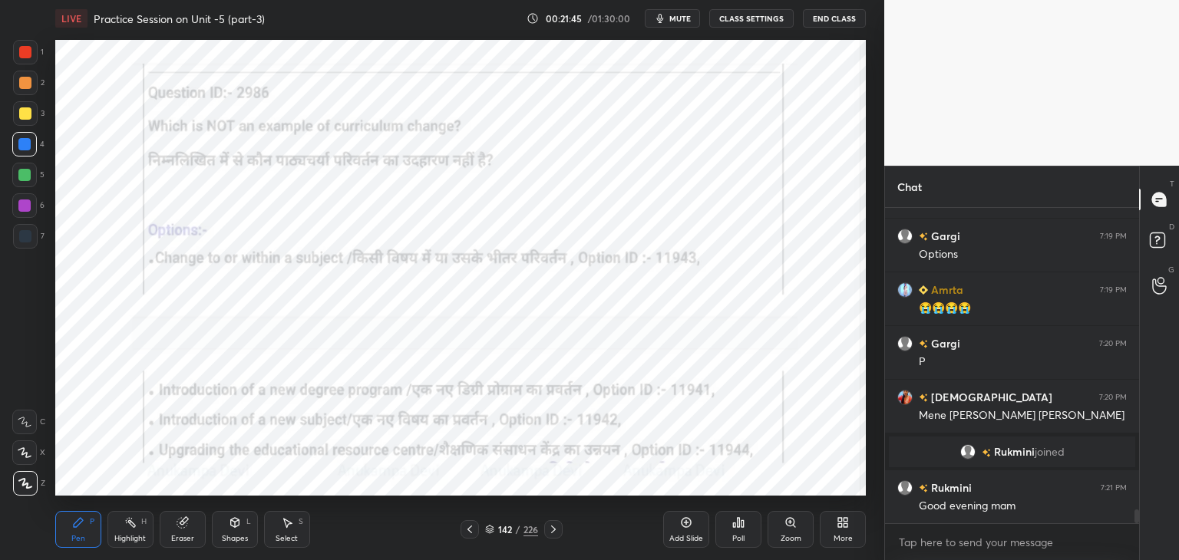
scroll to position [6829, 0]
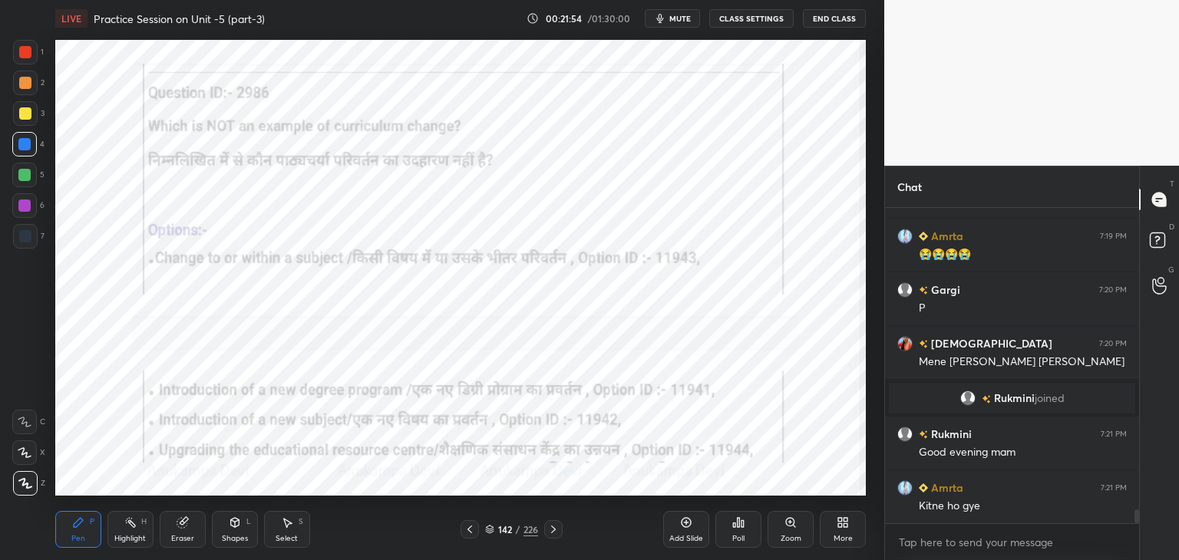
click at [740, 532] on div "Poll" at bounding box center [739, 529] width 46 height 37
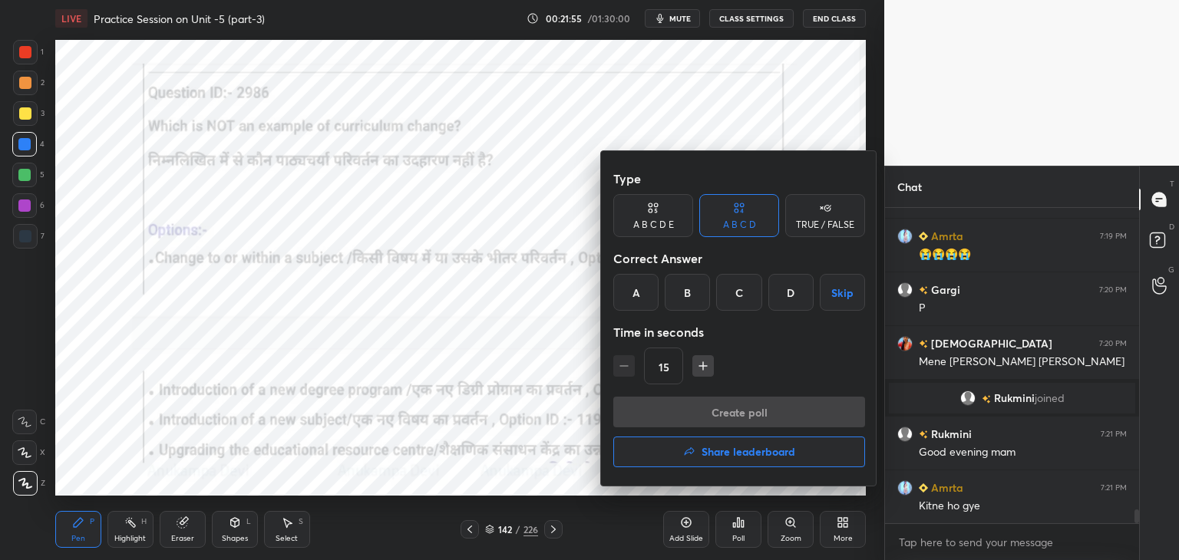
click at [770, 456] on h4 "Share leaderboard" at bounding box center [749, 452] width 94 height 11
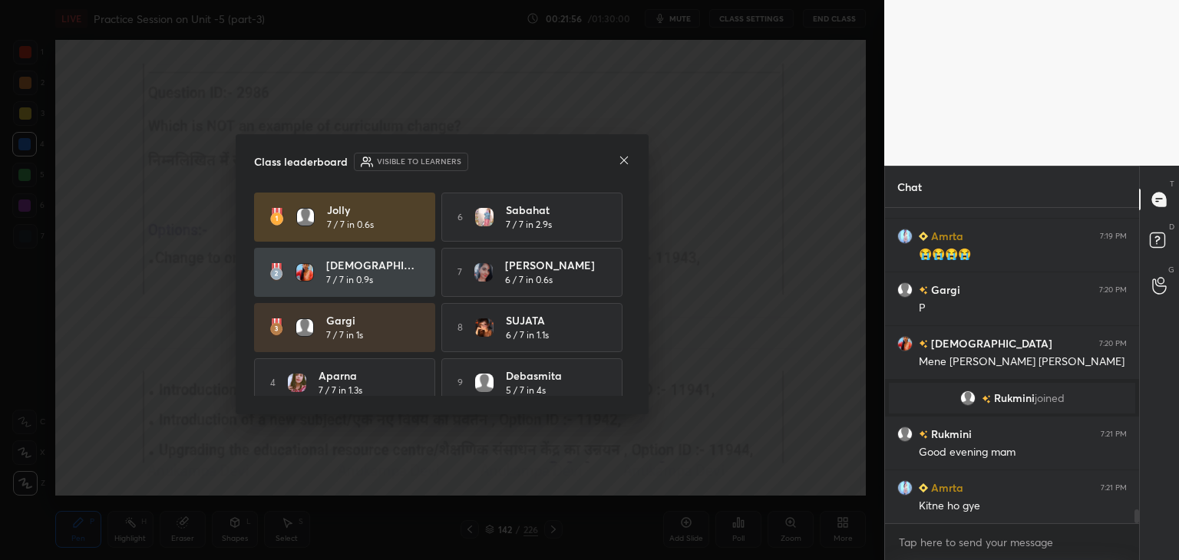
click at [623, 162] on icon at bounding box center [624, 160] width 12 height 12
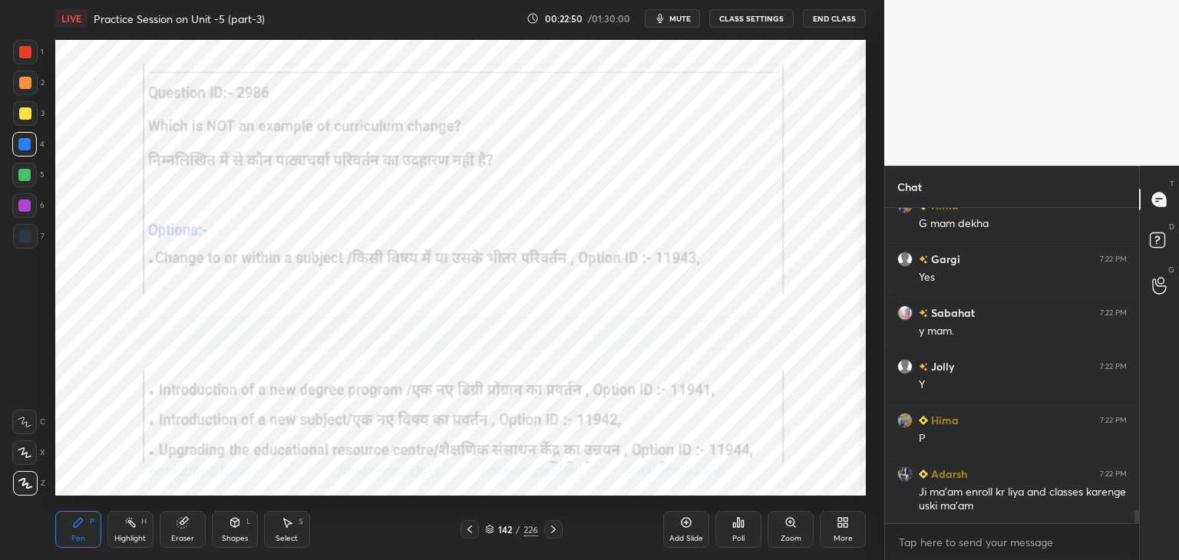
scroll to position [7303, 0]
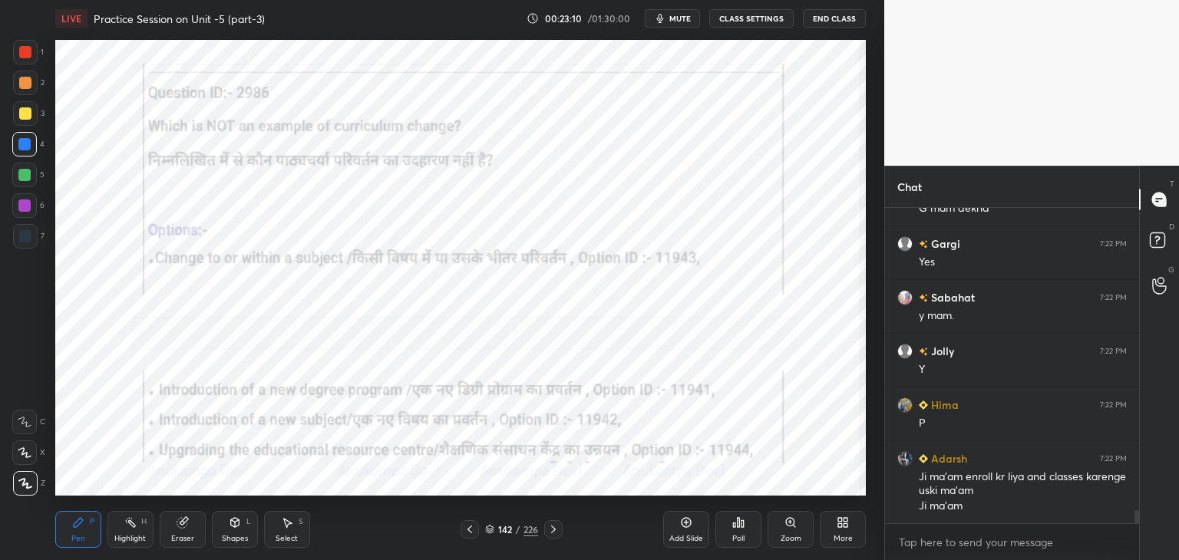
drag, startPoint x: 486, startPoint y: 534, endPoint x: 488, endPoint y: 526, distance: 8.6
click at [488, 533] on icon at bounding box center [489, 529] width 9 height 9
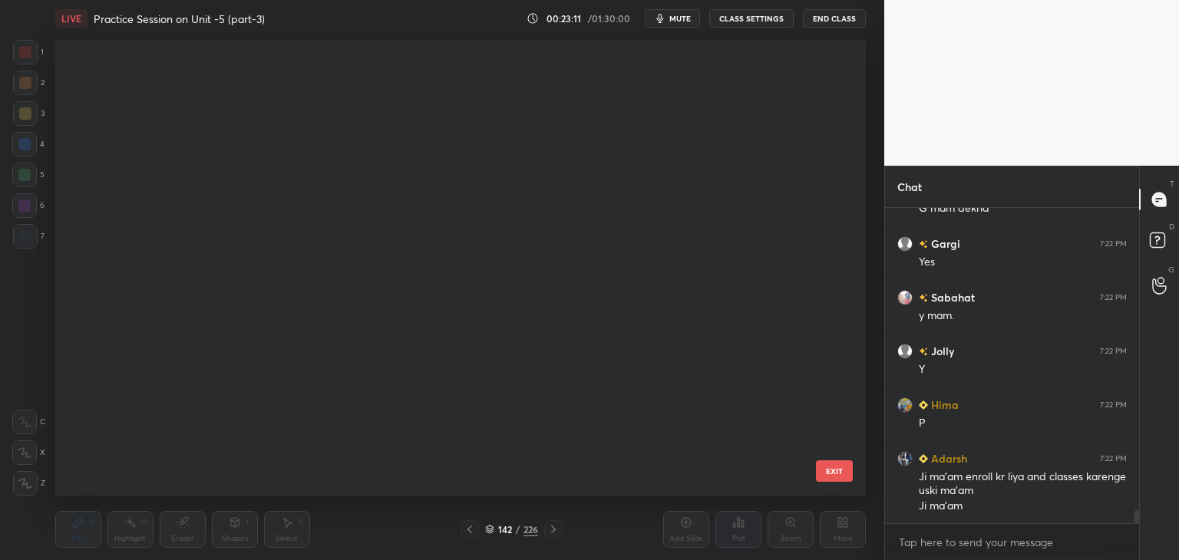
scroll to position [451, 804]
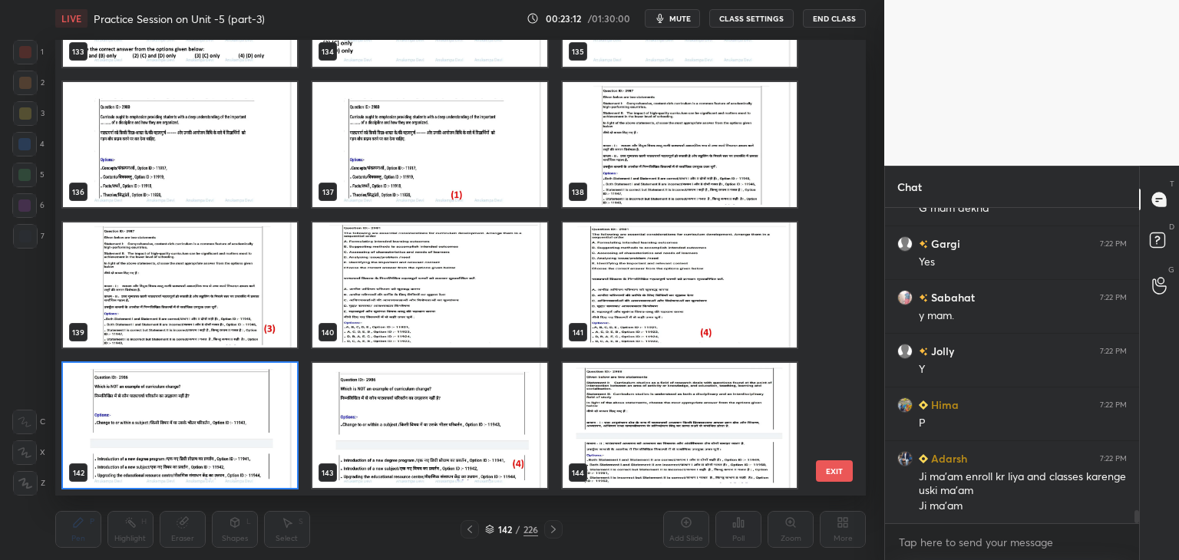
drag, startPoint x: 276, startPoint y: 453, endPoint x: 320, endPoint y: 450, distance: 43.9
click at [277, 453] on img "grid" at bounding box center [180, 425] width 234 height 125
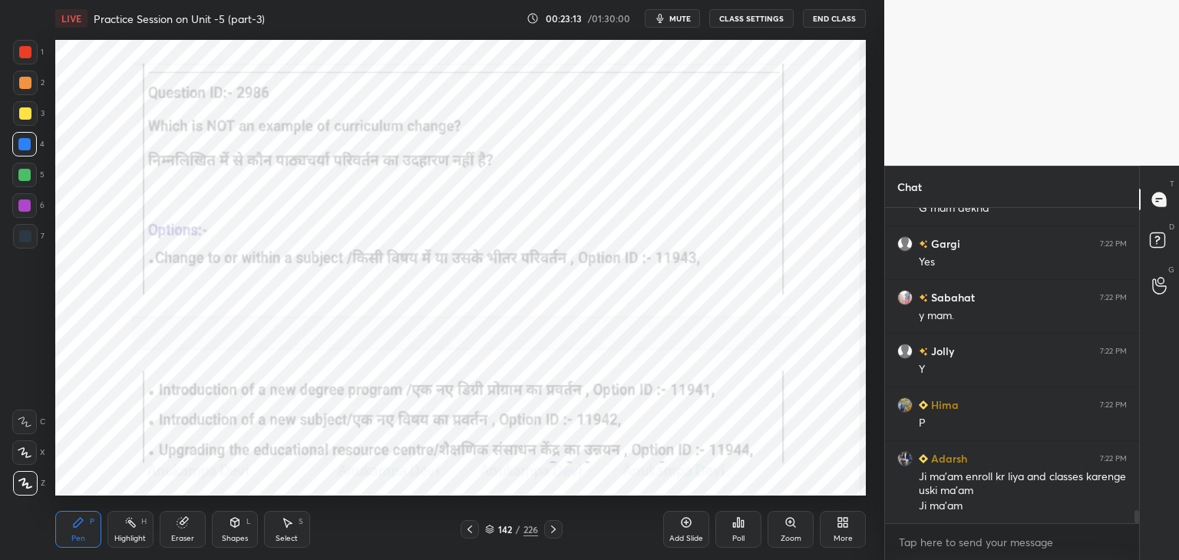
click at [742, 529] on div "Poll" at bounding box center [739, 529] width 46 height 37
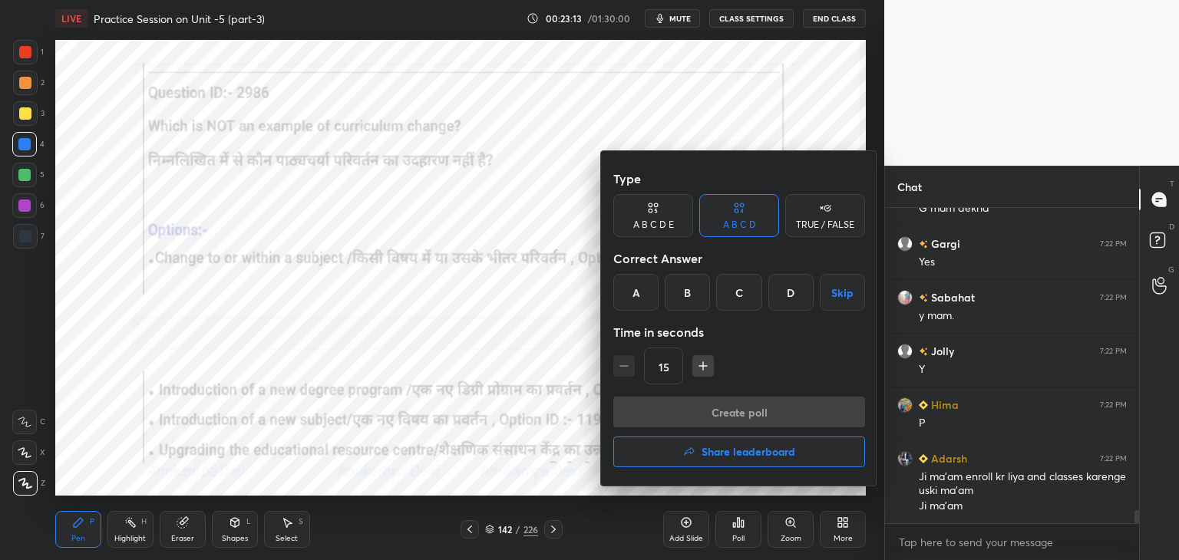
click at [782, 296] on div "D" at bounding box center [791, 292] width 45 height 37
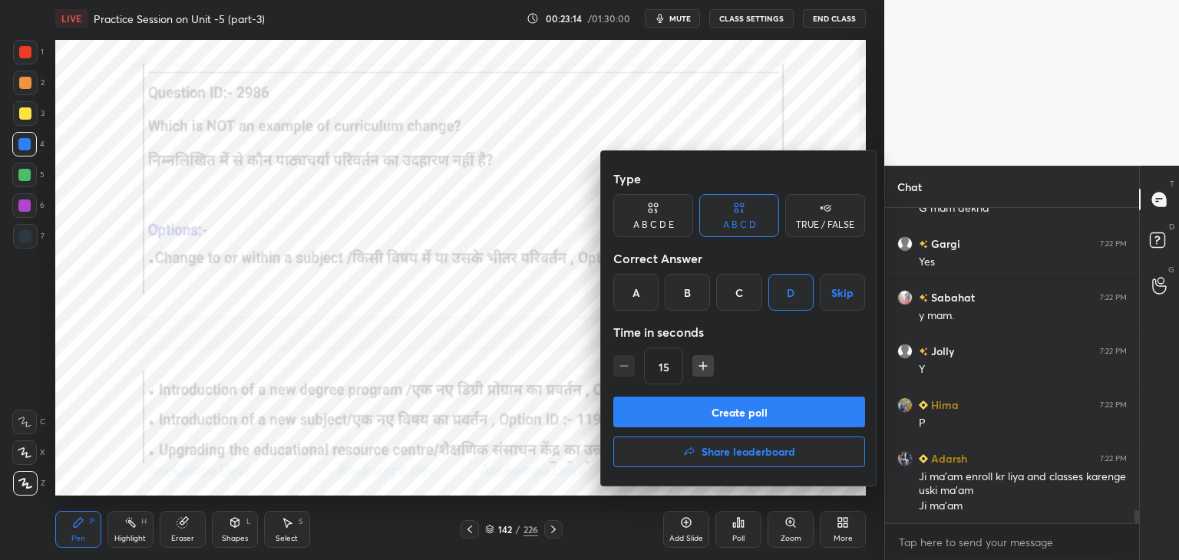
click at [772, 414] on button "Create poll" at bounding box center [739, 412] width 252 height 31
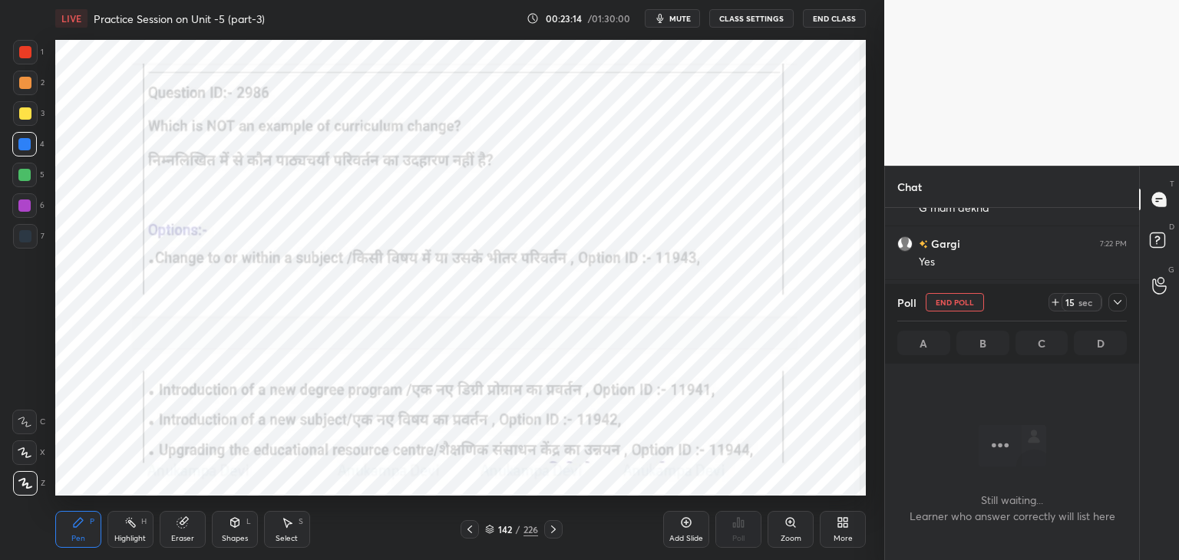
scroll to position [5, 5]
click at [683, 18] on span "mute" at bounding box center [680, 18] width 21 height 11
click at [687, 18] on span "unmute" at bounding box center [679, 18] width 33 height 11
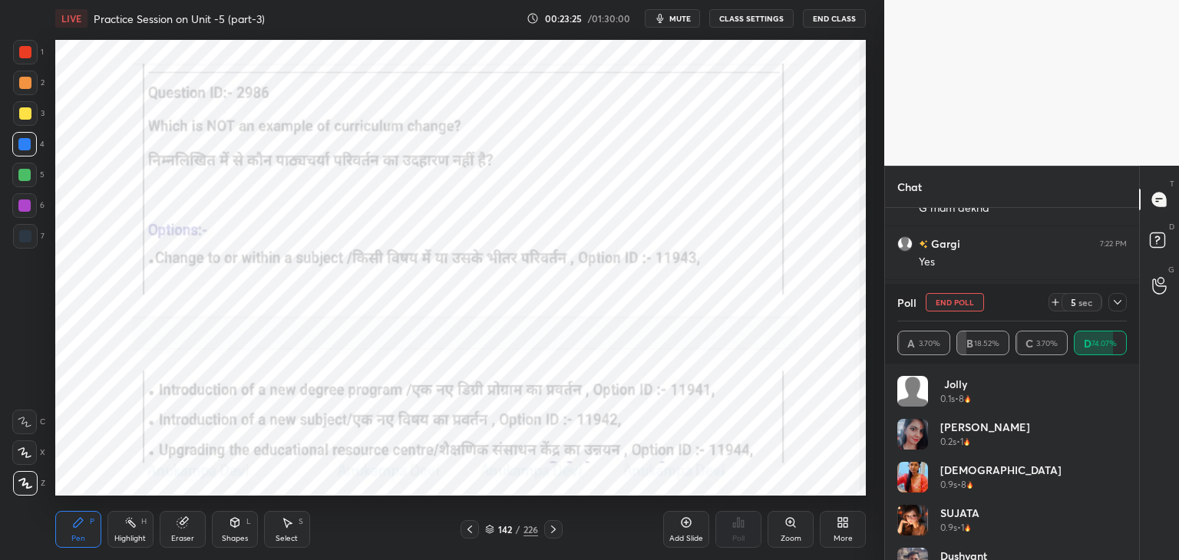
click at [181, 531] on div "Eraser" at bounding box center [183, 529] width 46 height 37
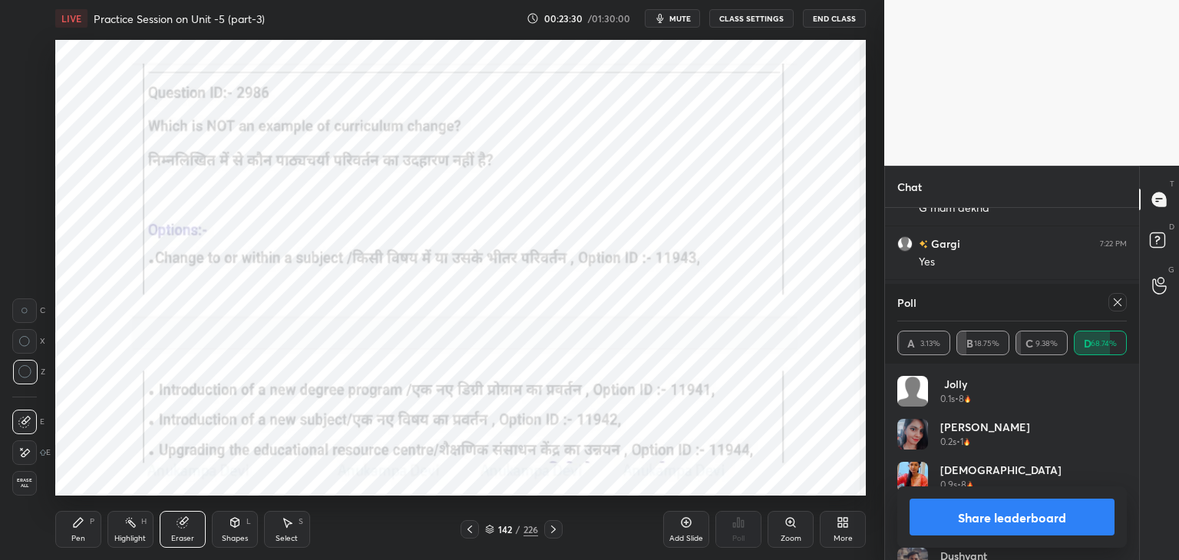
click at [79, 531] on div "Pen P" at bounding box center [78, 529] width 46 height 37
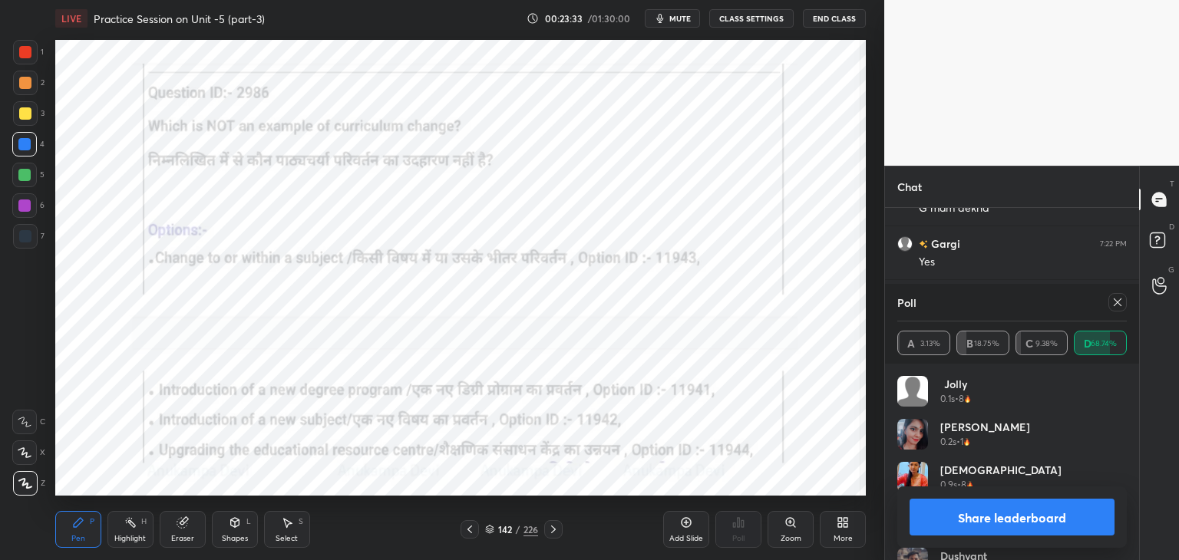
click at [1120, 303] on icon at bounding box center [1118, 302] width 12 height 12
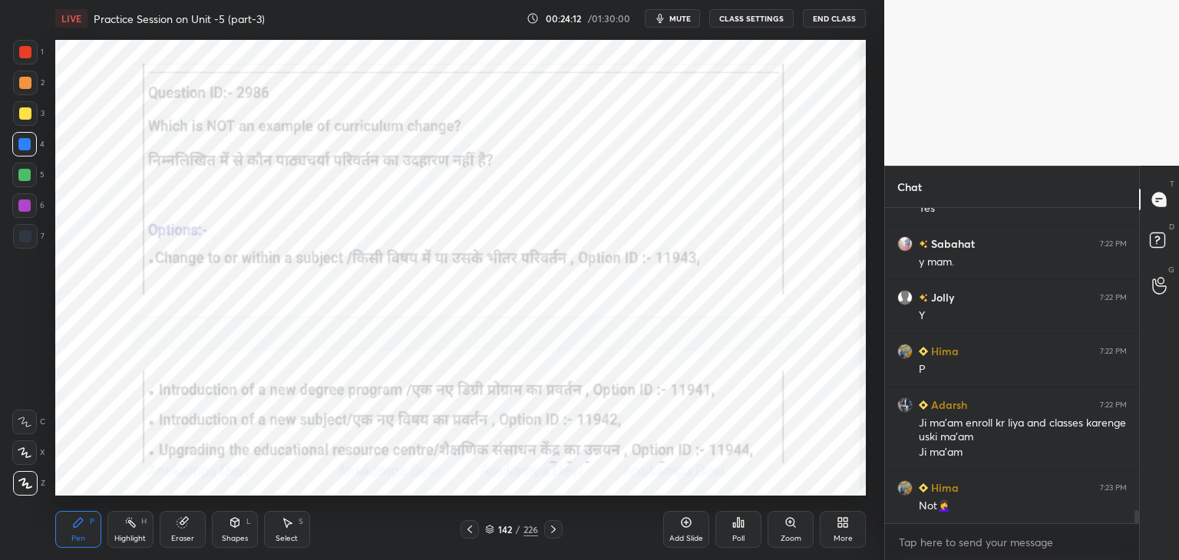
scroll to position [7411, 0]
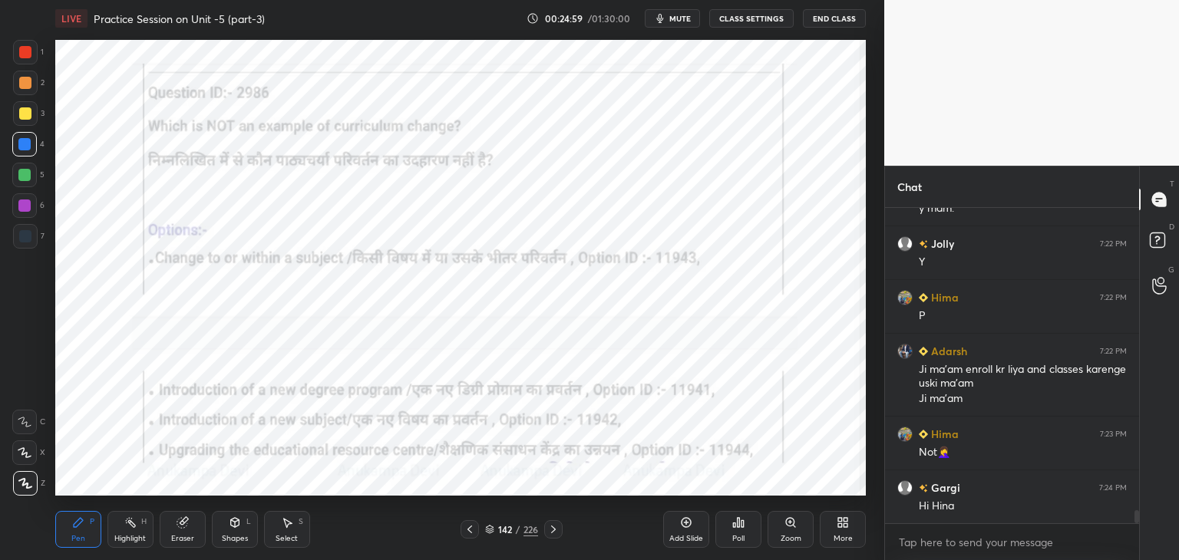
click at [554, 527] on icon at bounding box center [553, 530] width 12 height 12
drag, startPoint x: 556, startPoint y: 530, endPoint x: 555, endPoint y: 514, distance: 16.1
click at [554, 527] on icon at bounding box center [553, 530] width 12 height 12
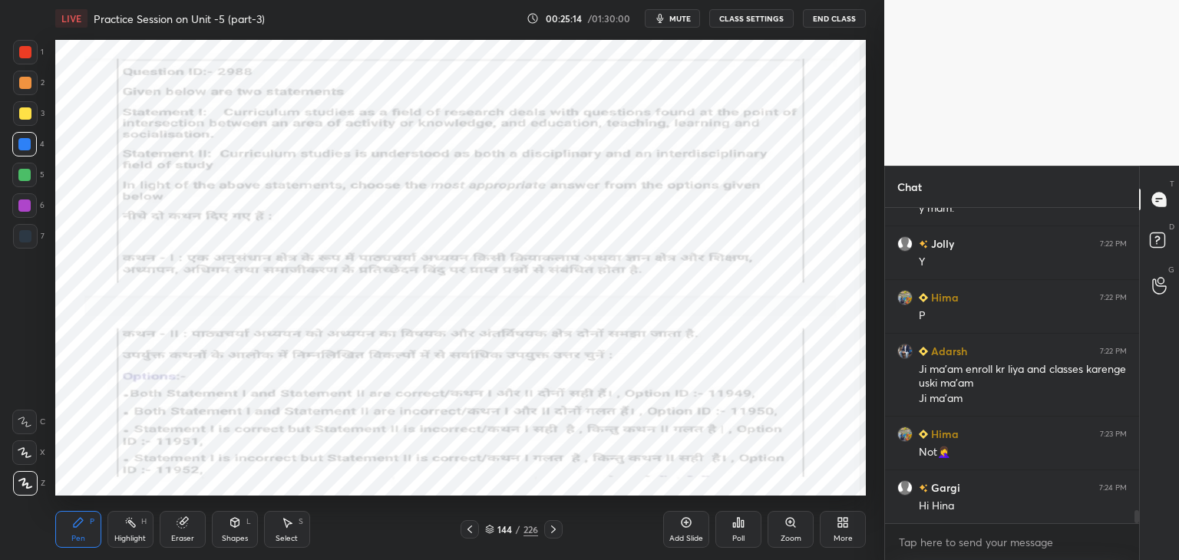
click at [682, 19] on span "mute" at bounding box center [680, 18] width 21 height 11
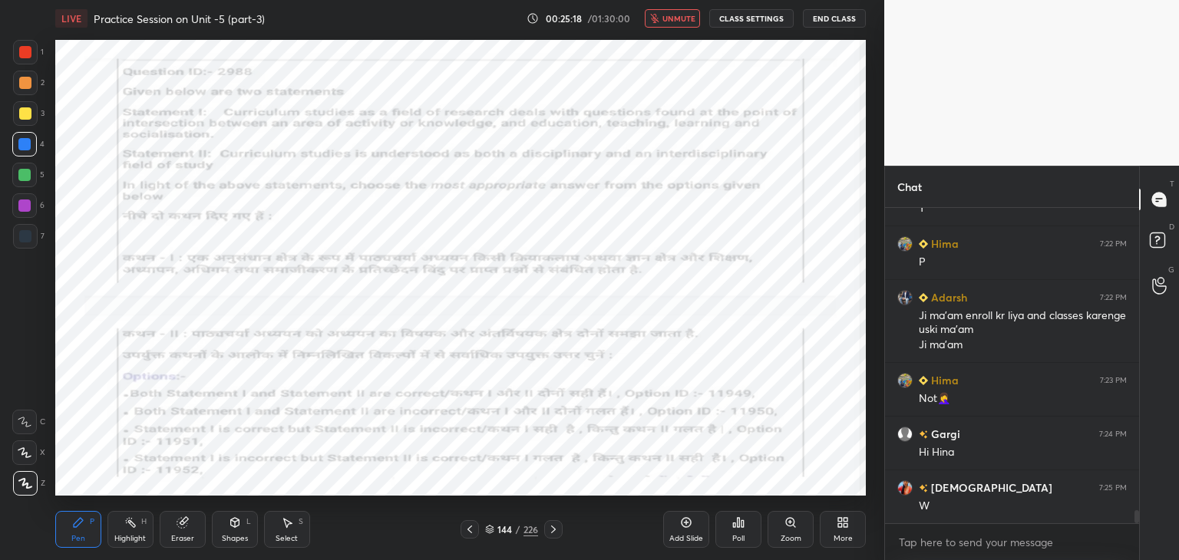
click at [679, 16] on span "unmute" at bounding box center [679, 18] width 33 height 11
click at [673, 18] on span "mute" at bounding box center [680, 18] width 21 height 11
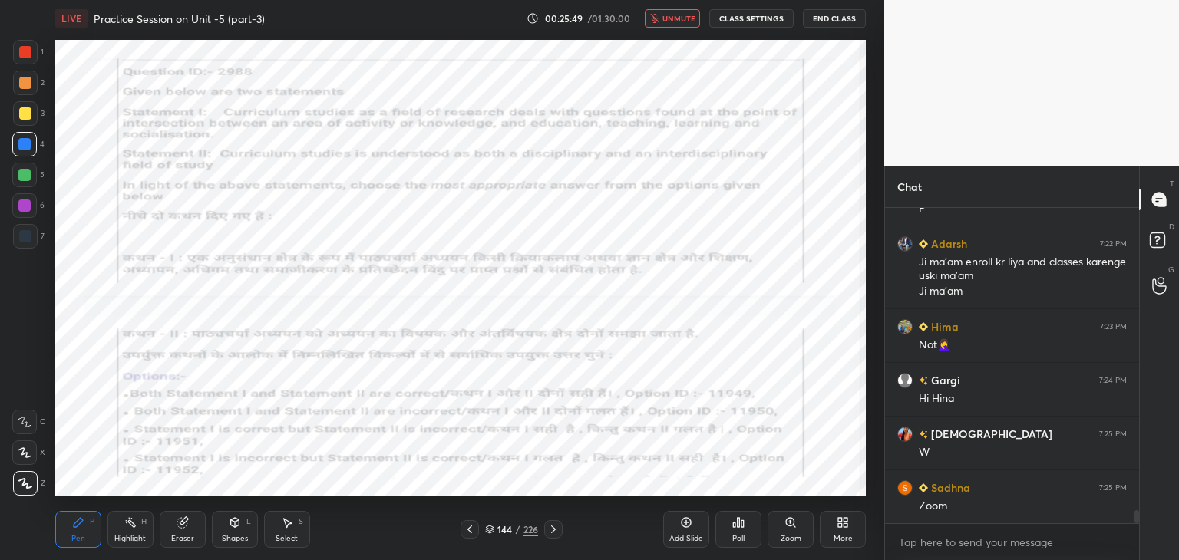
scroll to position [7572, 0]
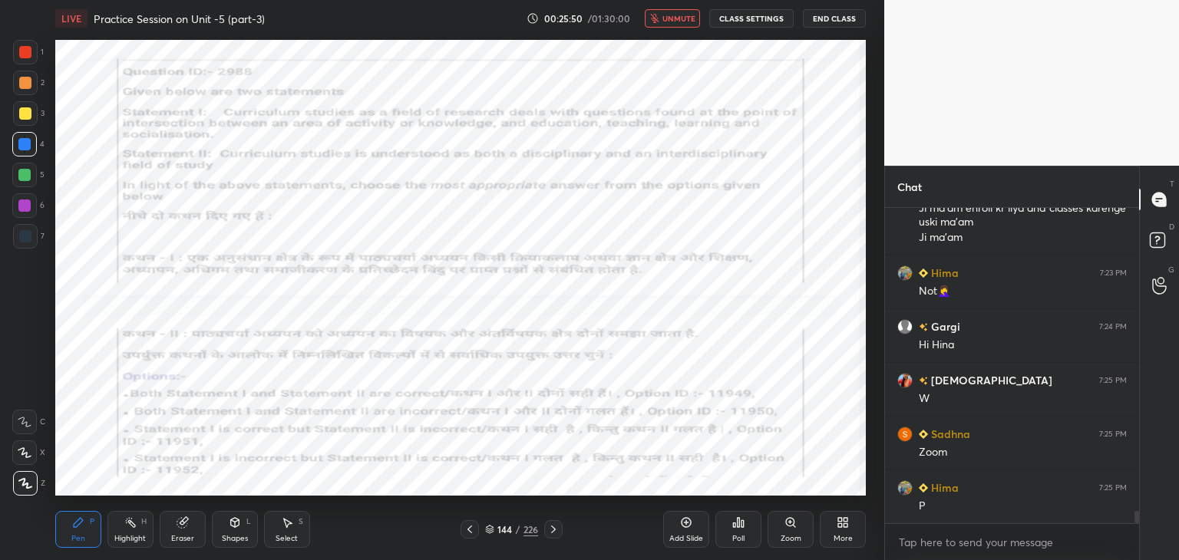
click at [676, 18] on span "unmute" at bounding box center [679, 18] width 33 height 11
click at [791, 523] on icon at bounding box center [790, 522] width 8 height 8
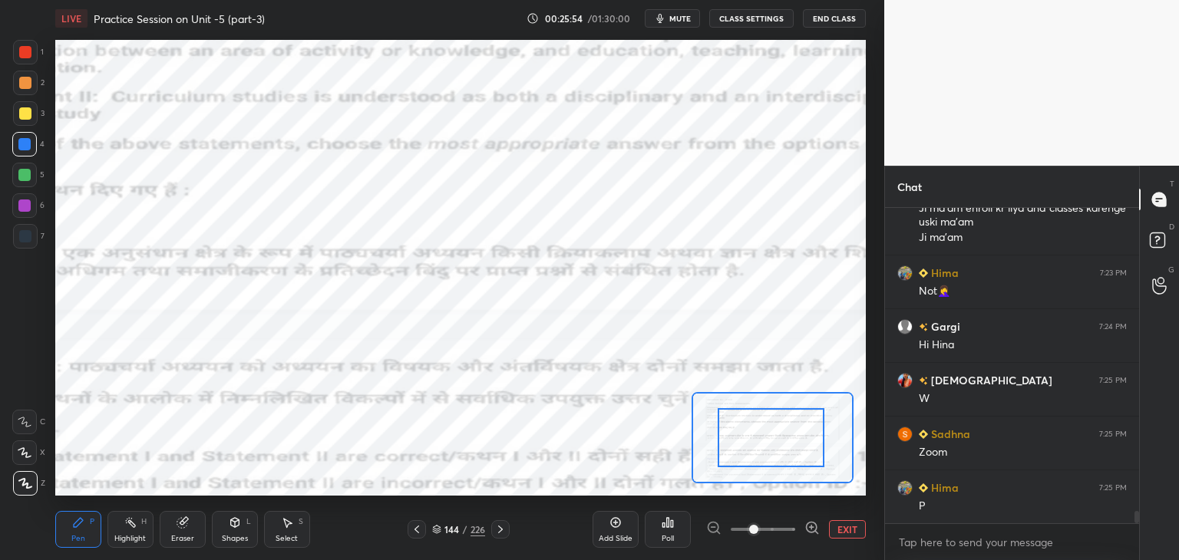
drag, startPoint x: 765, startPoint y: 449, endPoint x: 759, endPoint y: 444, distance: 8.8
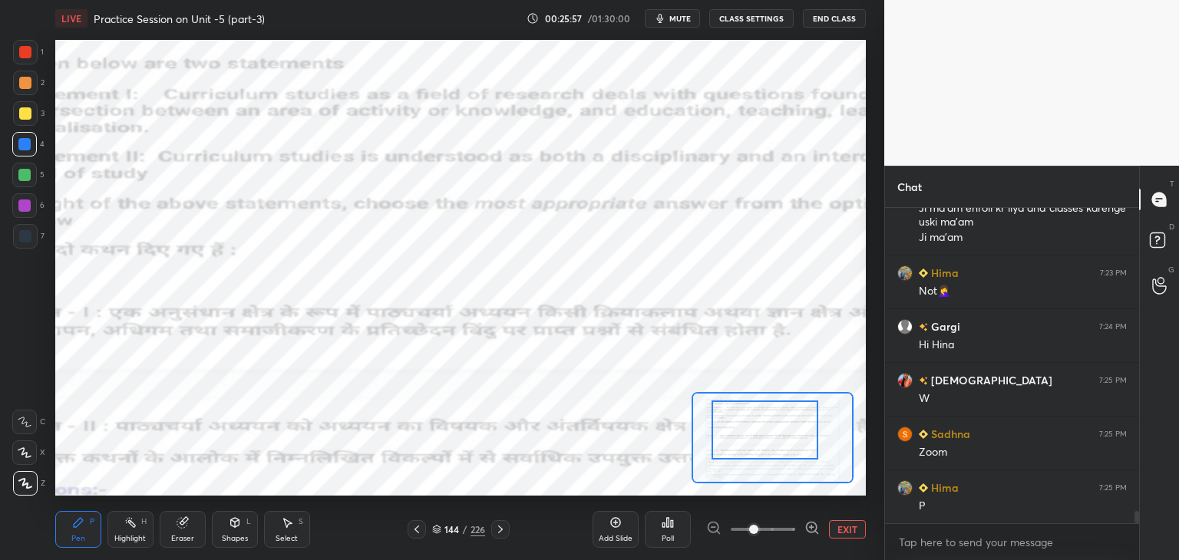
drag, startPoint x: 768, startPoint y: 444, endPoint x: 762, endPoint y: 436, distance: 9.8
click at [762, 436] on div at bounding box center [765, 430] width 106 height 59
click at [837, 528] on button "EXIT" at bounding box center [847, 530] width 37 height 18
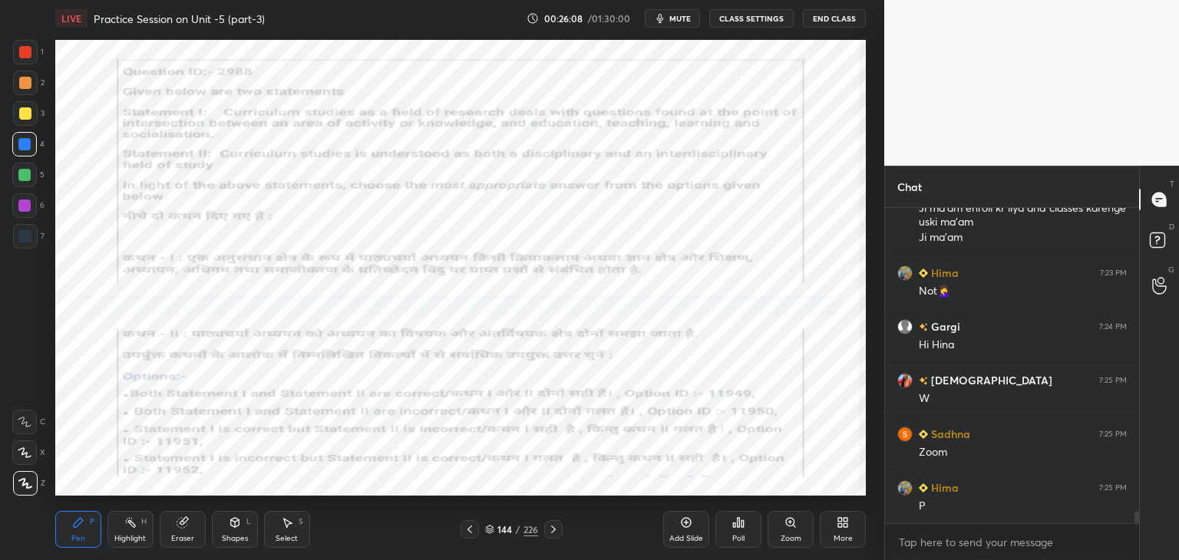
scroll to position [7626, 0]
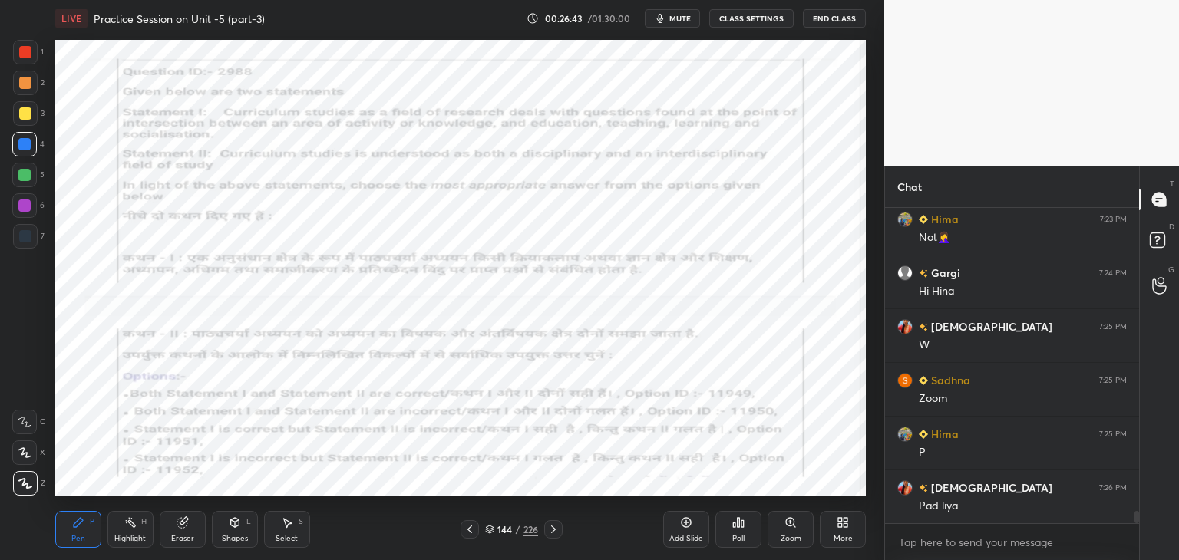
click at [488, 534] on icon at bounding box center [489, 529] width 9 height 9
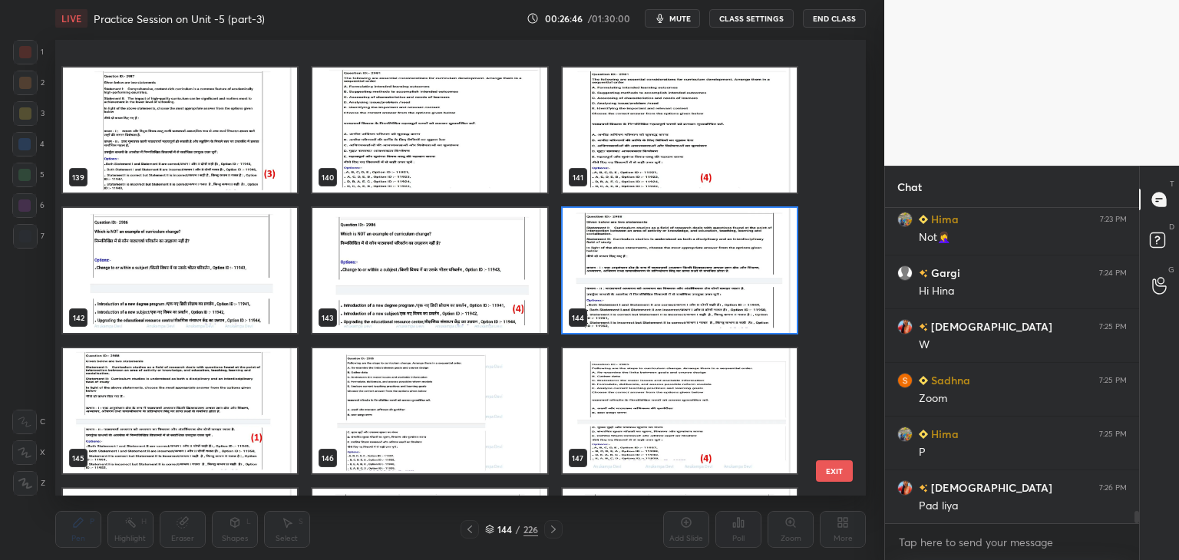
scroll to position [6511, 0]
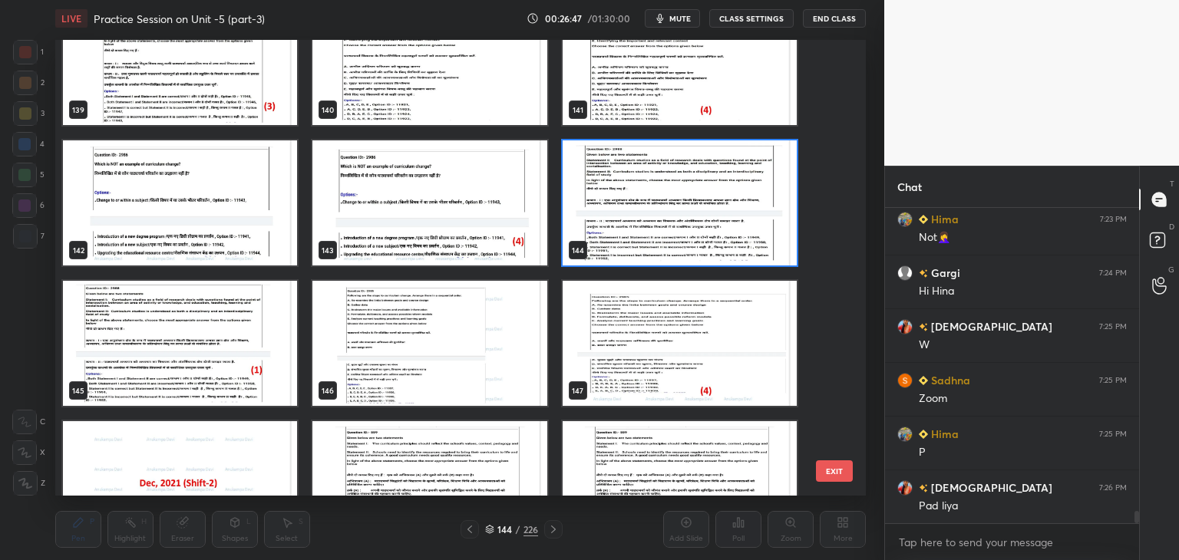
click at [716, 231] on img "grid" at bounding box center [680, 203] width 234 height 125
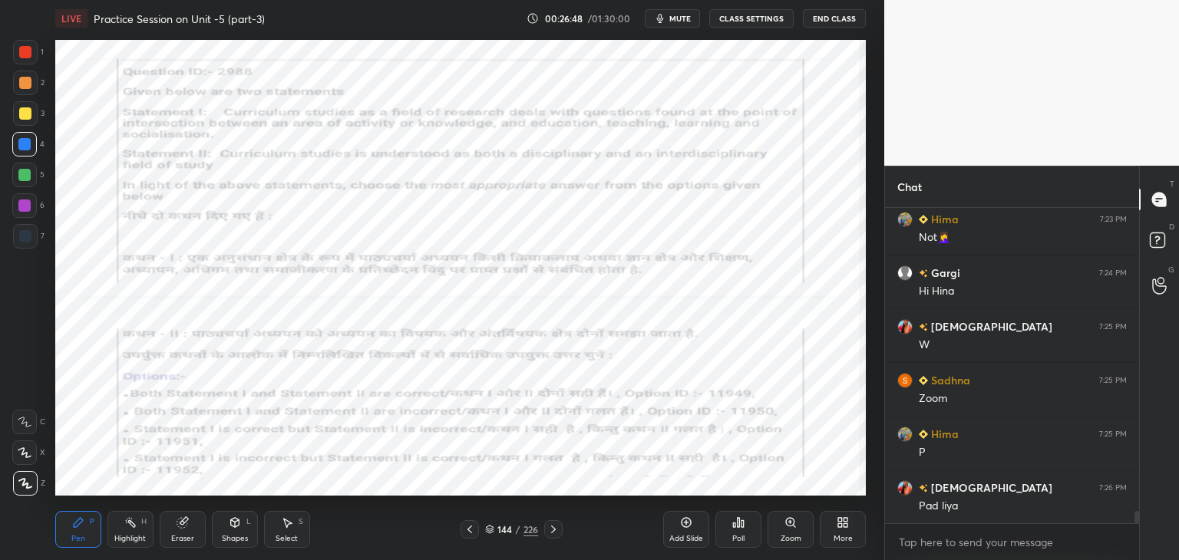
click at [737, 532] on div "Poll" at bounding box center [739, 529] width 46 height 37
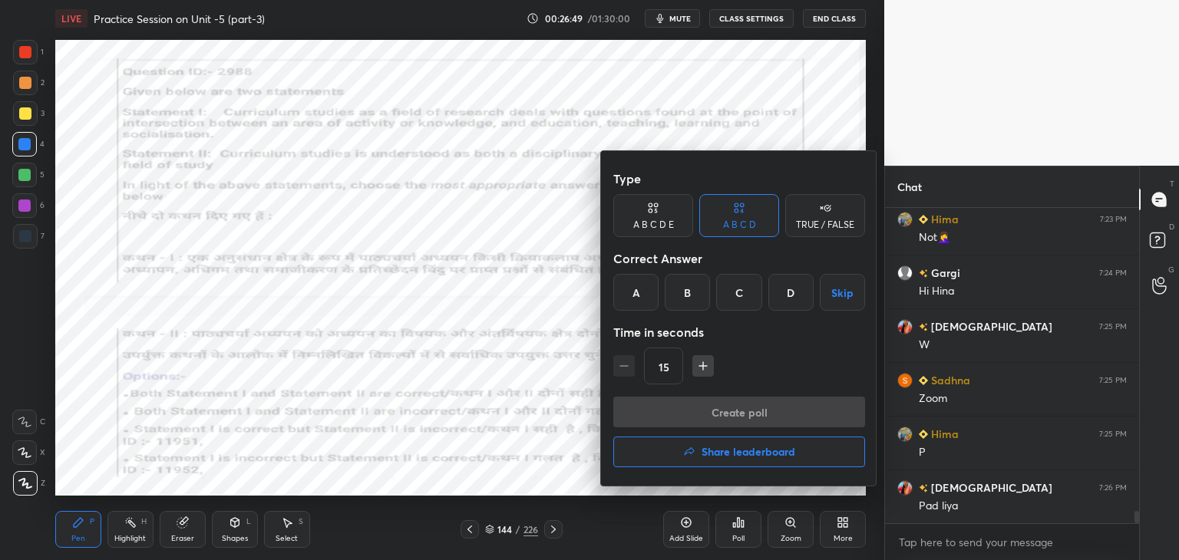
drag, startPoint x: 631, startPoint y: 288, endPoint x: 641, endPoint y: 312, distance: 26.5
click at [631, 287] on div "A" at bounding box center [635, 292] width 45 height 37
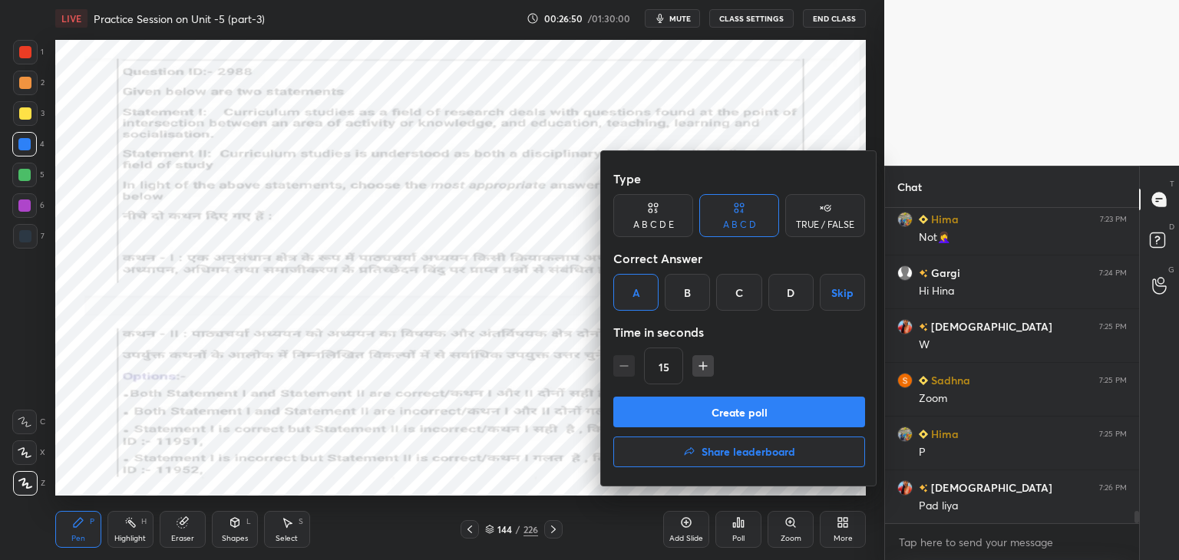
click at [682, 415] on button "Create poll" at bounding box center [739, 412] width 252 height 31
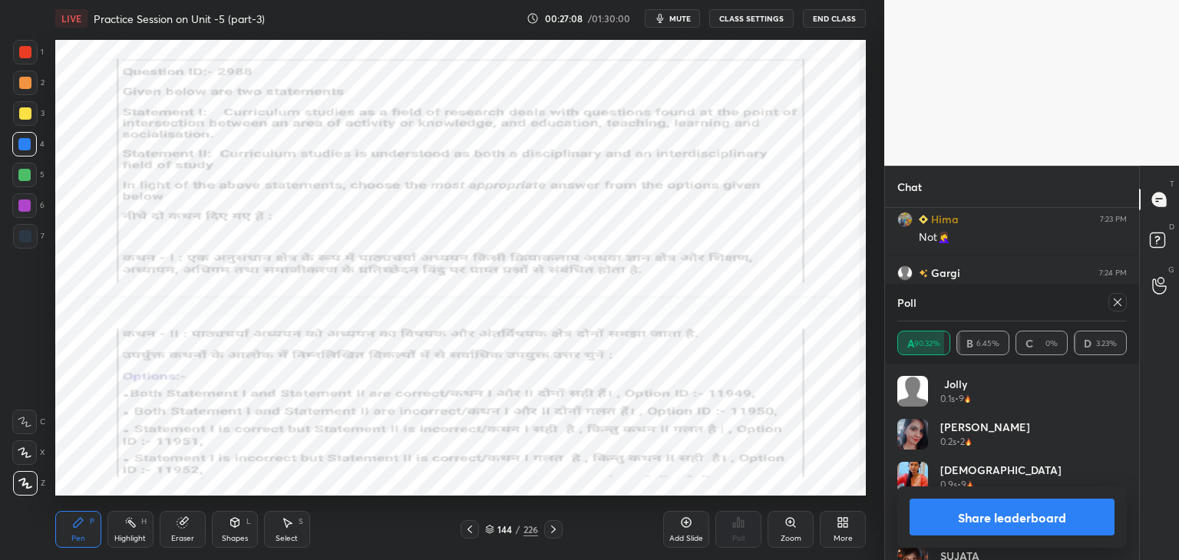
scroll to position [7759, 0]
click at [1124, 305] on div at bounding box center [1118, 302] width 18 height 18
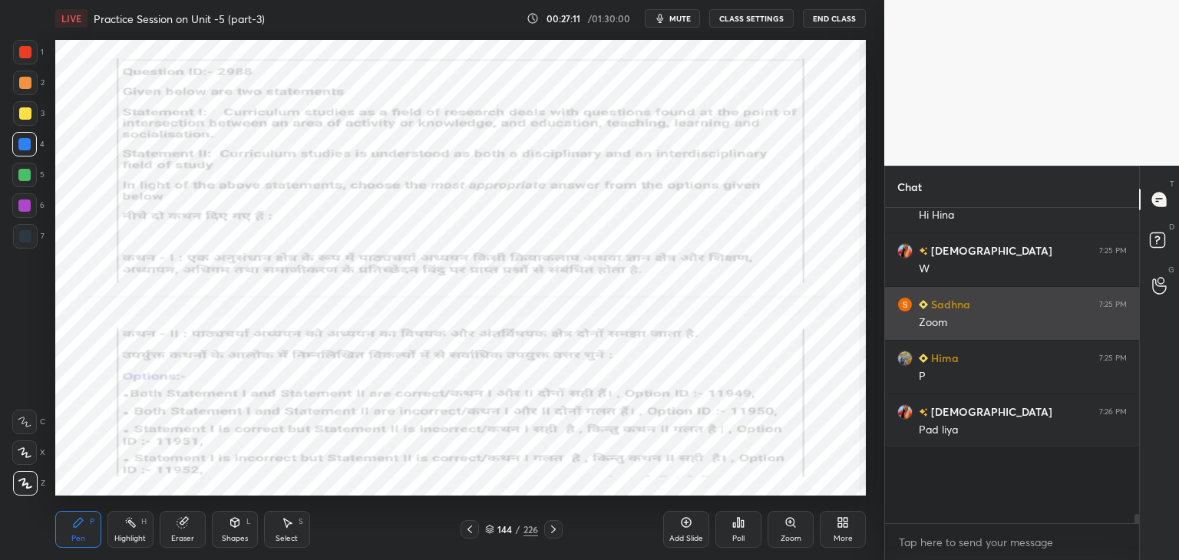
scroll to position [310, 250]
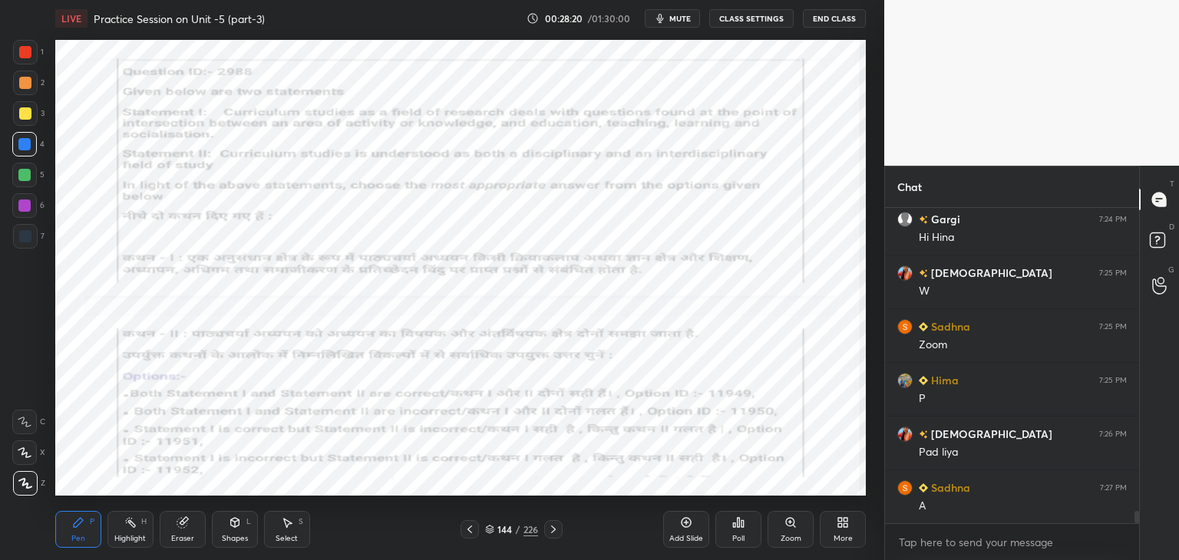
click at [551, 536] on div at bounding box center [553, 530] width 18 height 18
click at [554, 533] on icon at bounding box center [553, 530] width 12 height 12
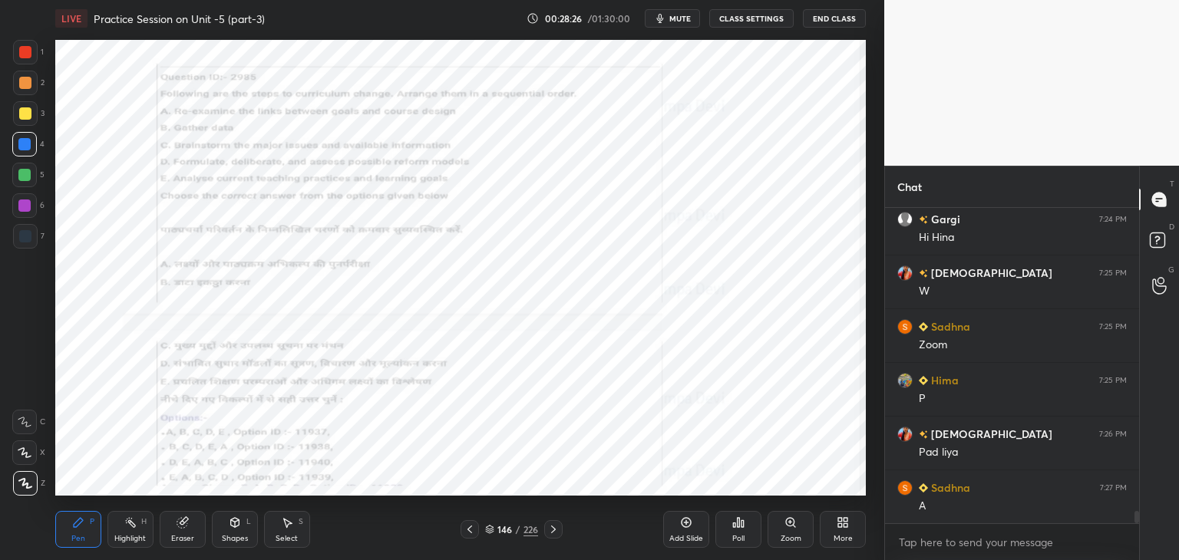
drag, startPoint x: 792, startPoint y: 524, endPoint x: 787, endPoint y: 514, distance: 11.0
click at [792, 524] on icon at bounding box center [790, 522] width 8 height 8
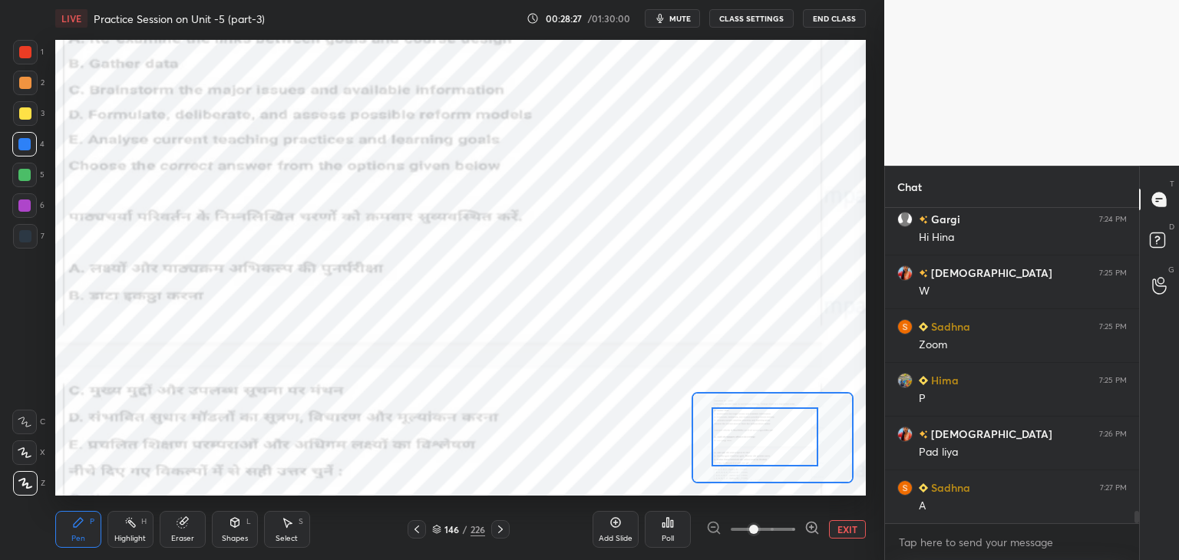
click at [772, 441] on div at bounding box center [765, 437] width 106 height 59
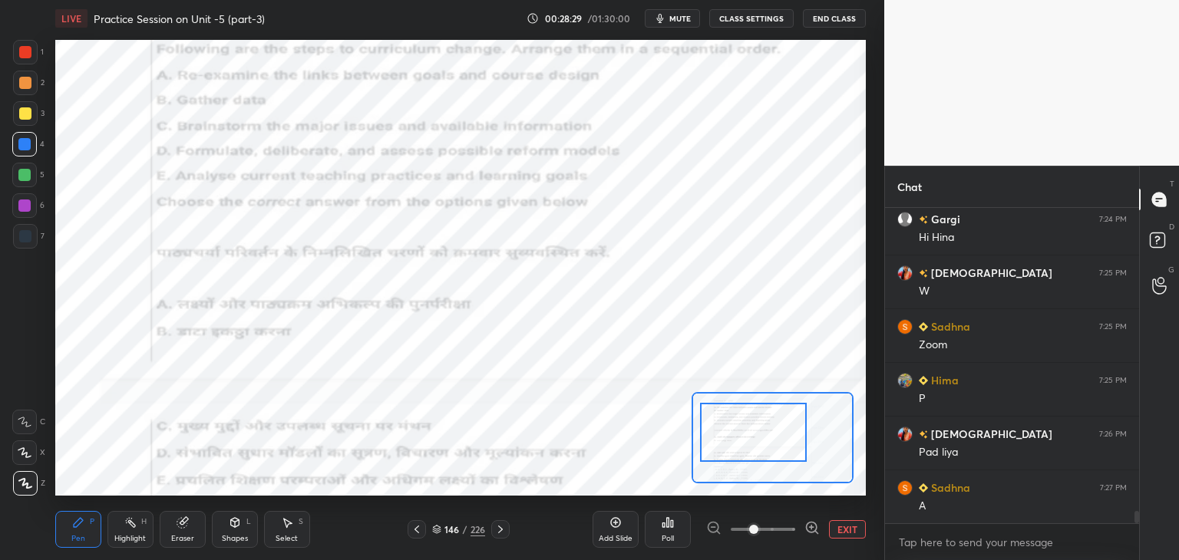
drag, startPoint x: 785, startPoint y: 440, endPoint x: 773, endPoint y: 434, distance: 13.1
click at [775, 435] on div at bounding box center [753, 432] width 106 height 59
click at [769, 443] on div at bounding box center [753, 431] width 106 height 59
click at [25, 454] on icon at bounding box center [24, 452] width 12 height 9
click at [617, 497] on div "LIVE Practice Session on Unit -5 (part-3) 00:28:43 / 01:30:00 mute CLASS SETTIN…" at bounding box center [460, 280] width 823 height 560
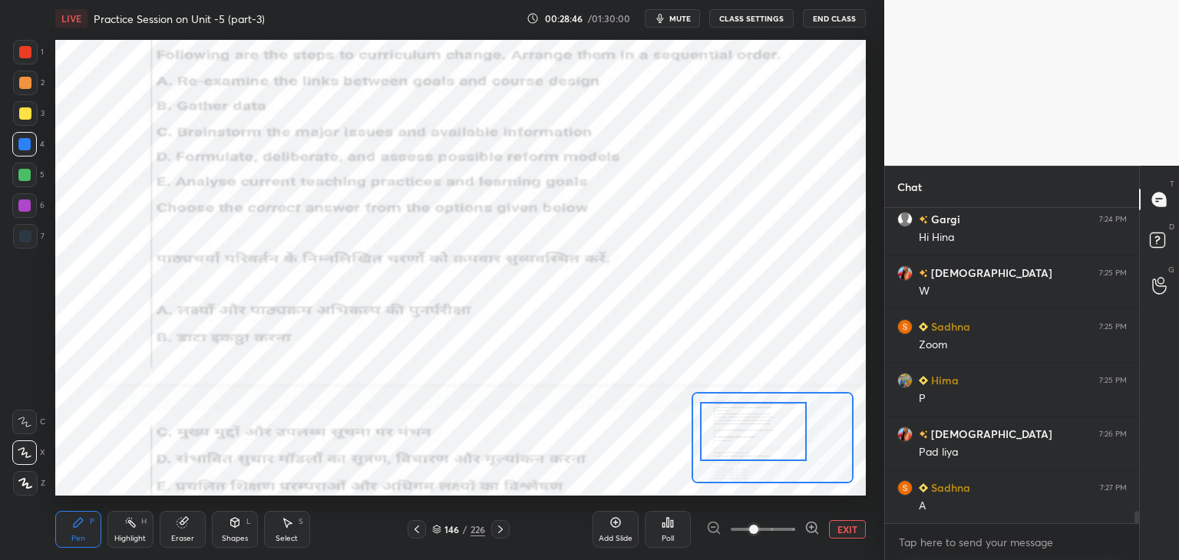
drag, startPoint x: 679, startPoint y: 16, endPoint x: 679, endPoint y: 26, distance: 10.0
click at [679, 17] on span "mute" at bounding box center [680, 18] width 21 height 11
click at [679, 20] on span "unmute" at bounding box center [679, 18] width 33 height 11
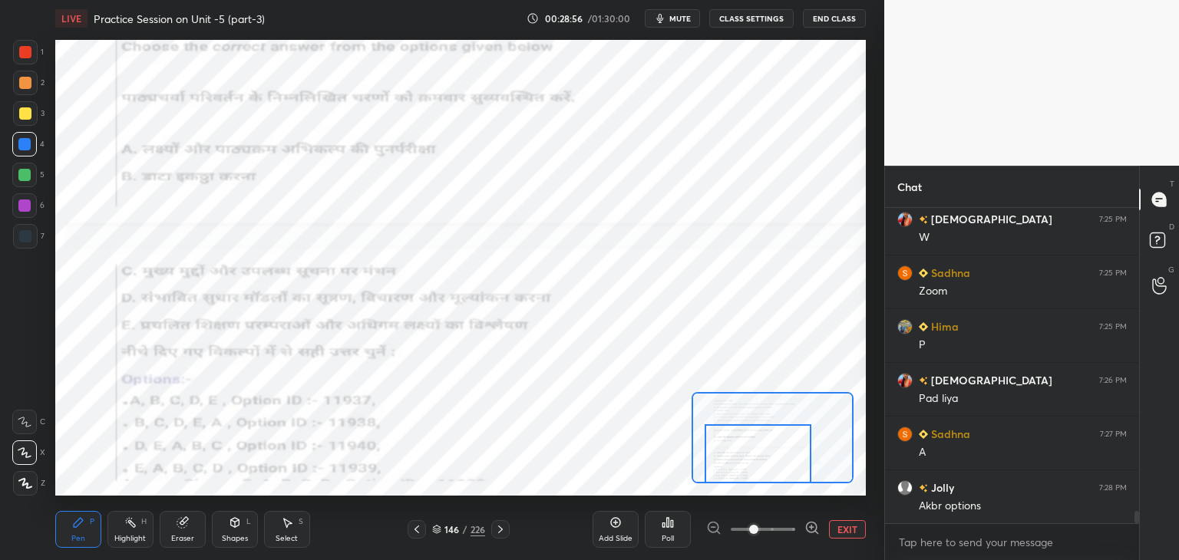
drag, startPoint x: 736, startPoint y: 433, endPoint x: 740, endPoint y: 455, distance: 22.6
click at [741, 461] on div at bounding box center [758, 454] width 106 height 59
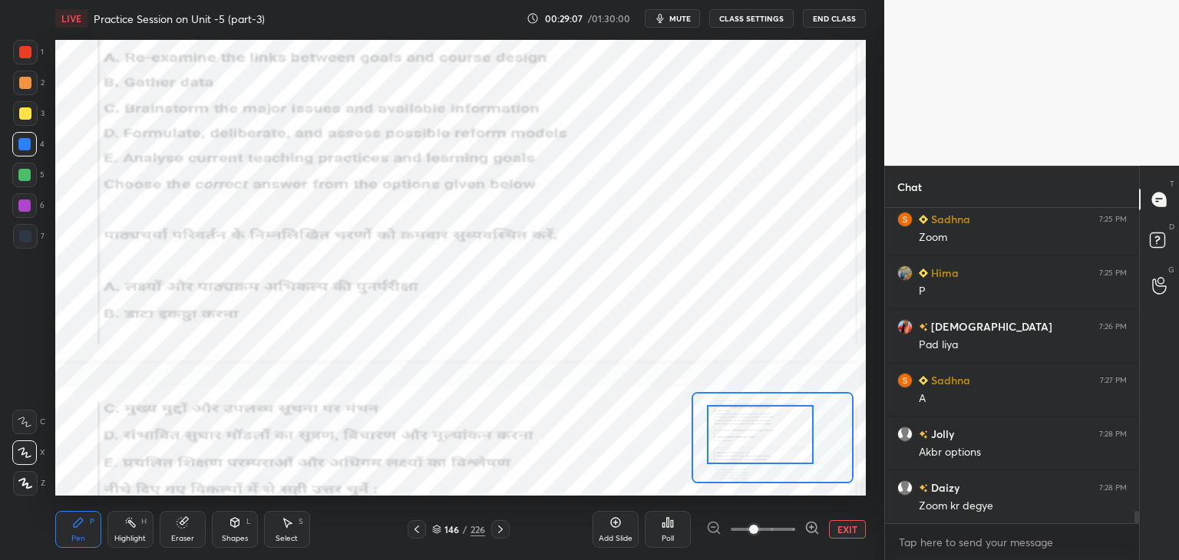
drag, startPoint x: 758, startPoint y: 470, endPoint x: 761, endPoint y: 451, distance: 19.4
click at [761, 451] on div at bounding box center [760, 434] width 106 height 59
click at [683, 18] on span "mute" at bounding box center [680, 18] width 21 height 11
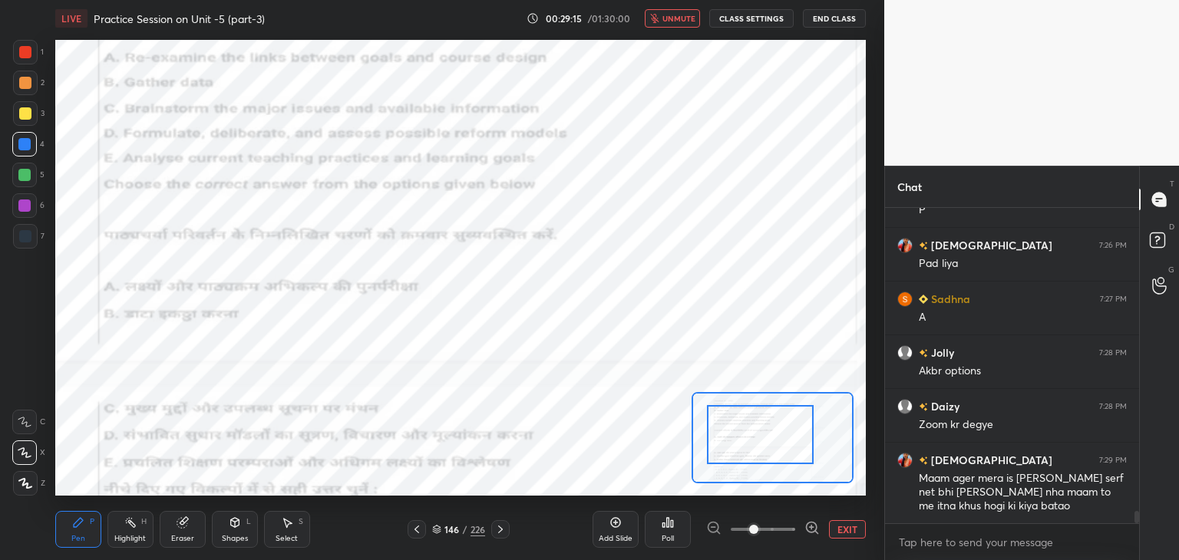
click at [808, 526] on icon at bounding box center [812, 528] width 15 height 15
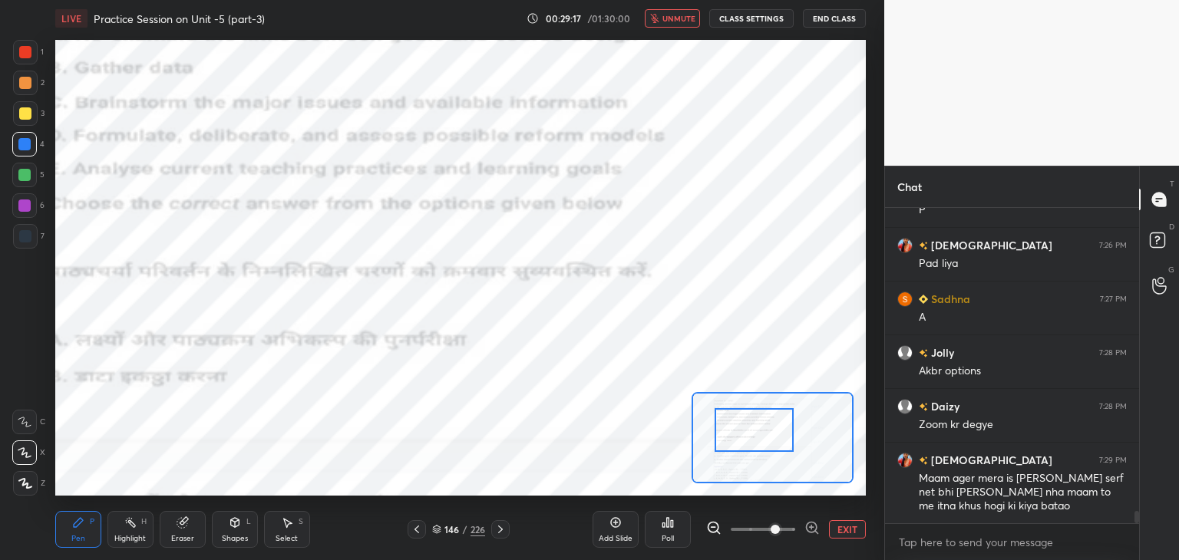
click at [759, 434] on div at bounding box center [755, 430] width 80 height 44
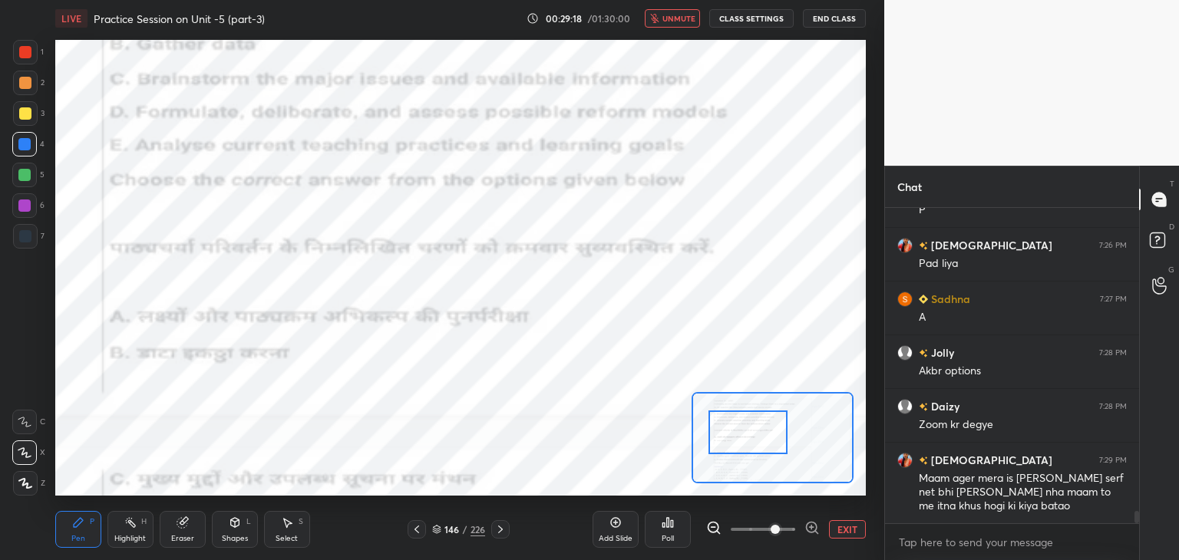
click at [753, 431] on div at bounding box center [749, 433] width 80 height 44
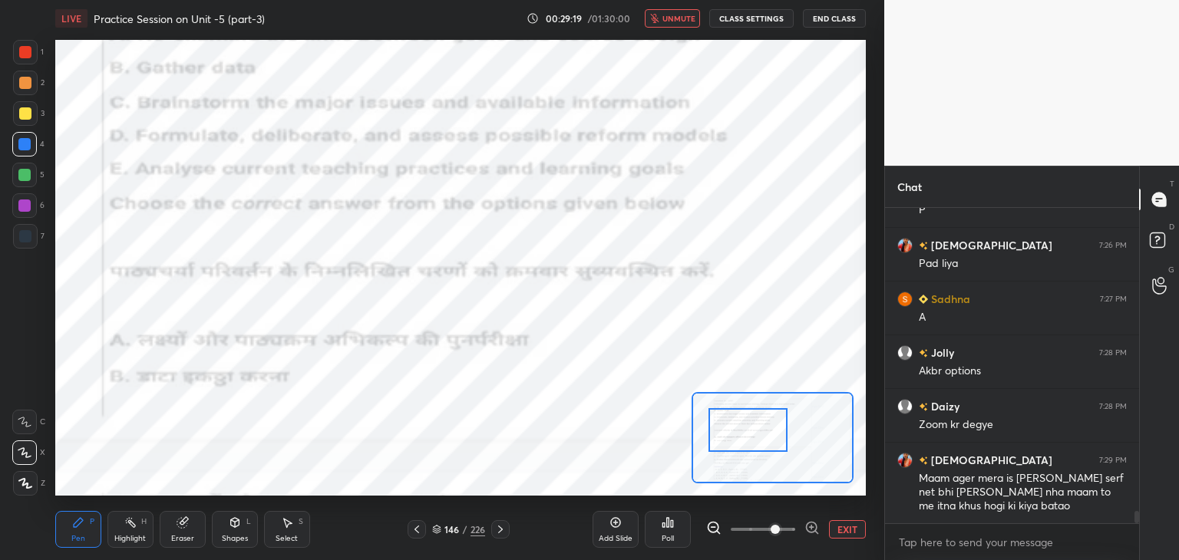
scroll to position [7884, 0]
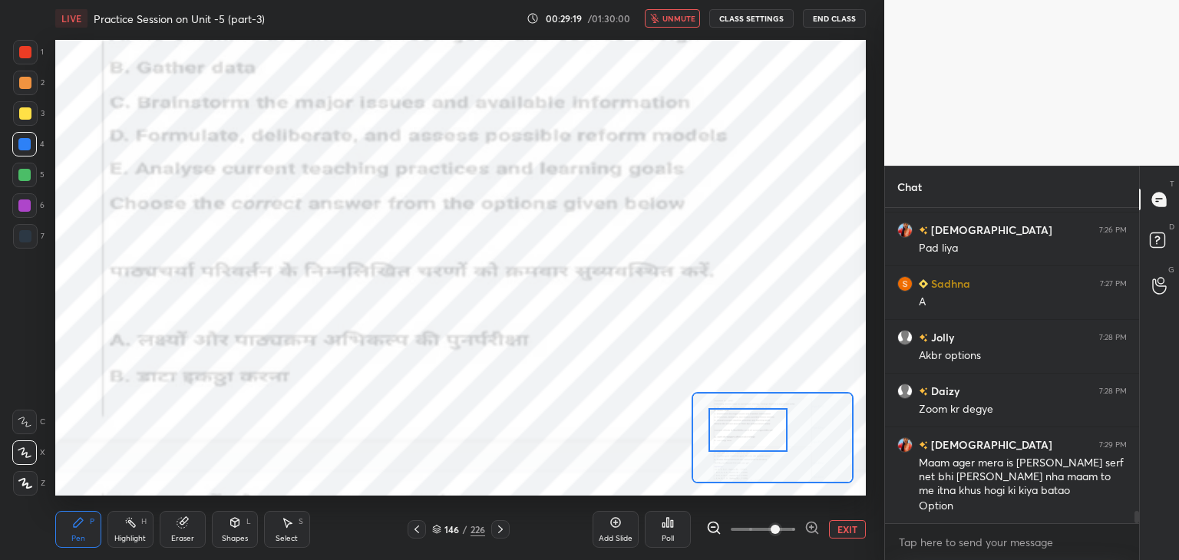
click at [713, 527] on icon at bounding box center [714, 527] width 4 height 0
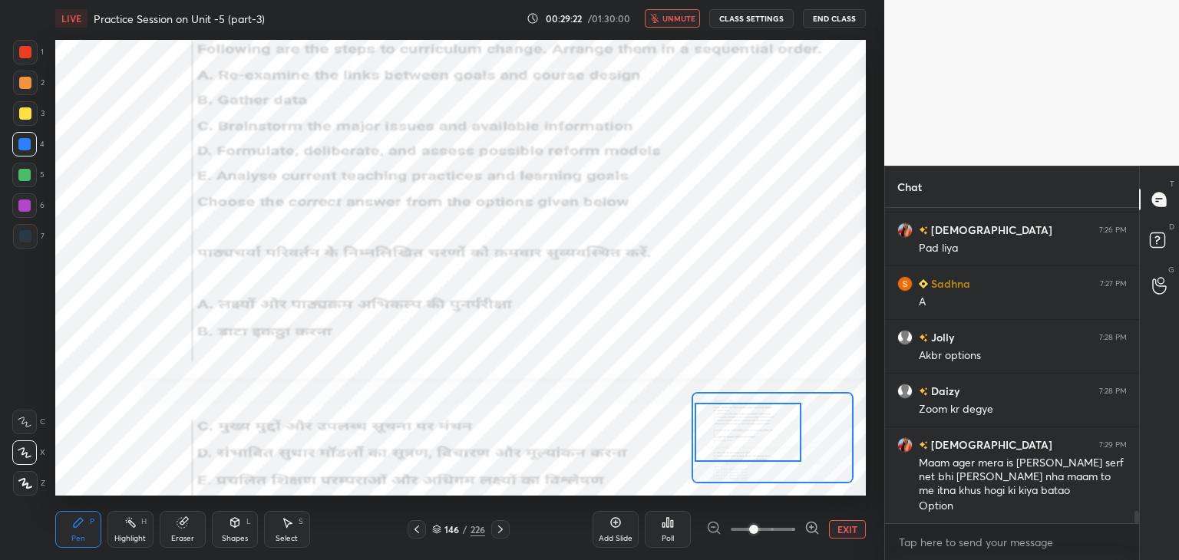
click at [739, 432] on div at bounding box center [748, 432] width 106 height 59
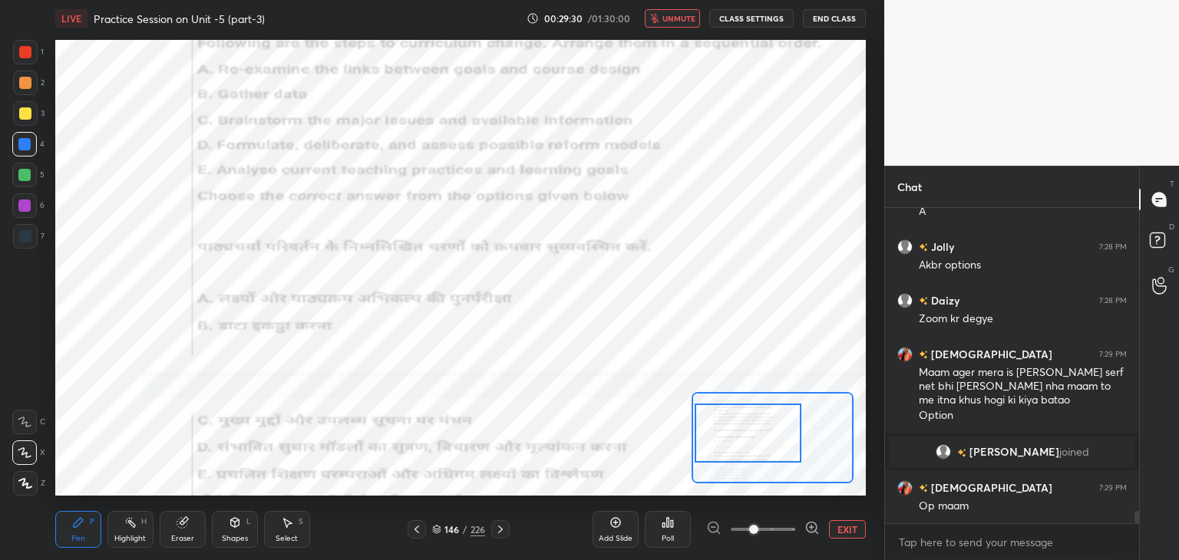
scroll to position [7701, 0]
drag, startPoint x: 679, startPoint y: 14, endPoint x: 680, endPoint y: 31, distance: 17.7
click at [678, 15] on span "unmute" at bounding box center [679, 18] width 33 height 11
click at [435, 531] on icon at bounding box center [436, 529] width 9 height 9
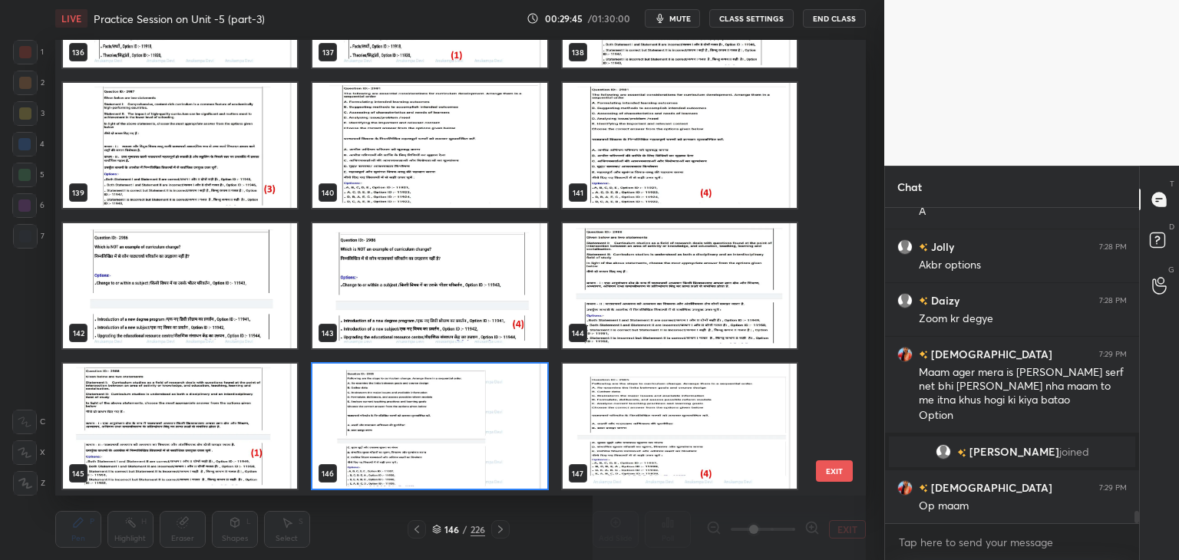
scroll to position [7716, 0]
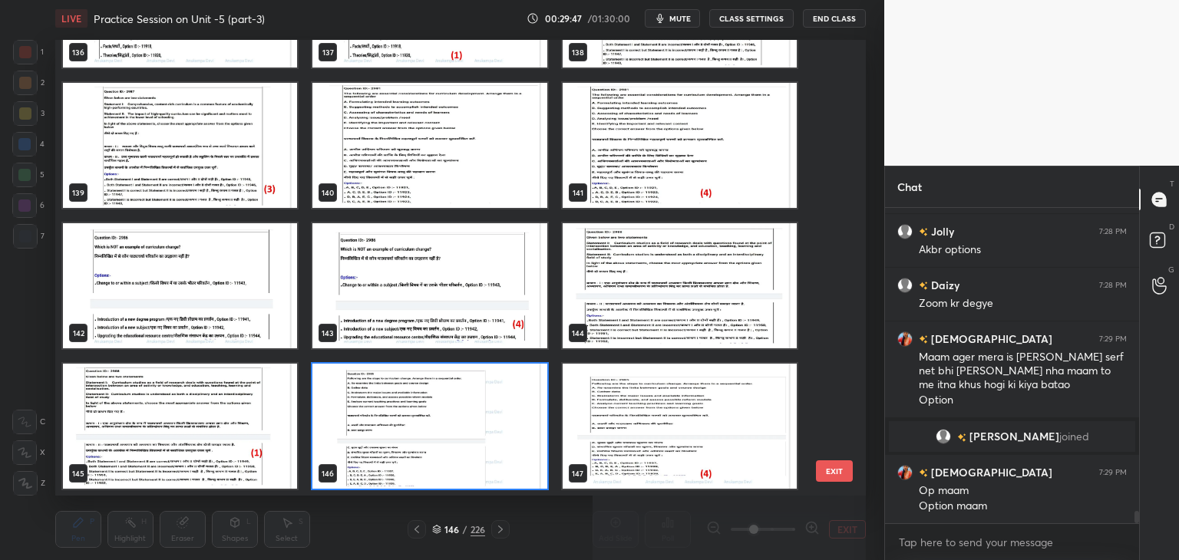
click at [532, 464] on img "grid" at bounding box center [429, 426] width 234 height 125
click at [531, 464] on img "grid" at bounding box center [429, 426] width 234 height 125
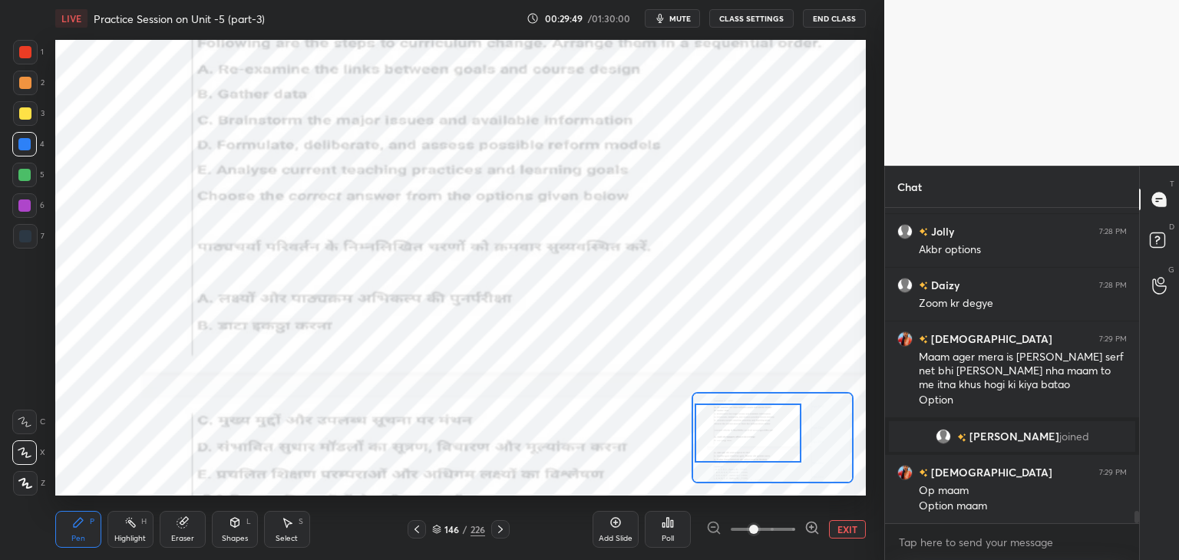
click at [843, 532] on button "EXIT" at bounding box center [847, 530] width 37 height 18
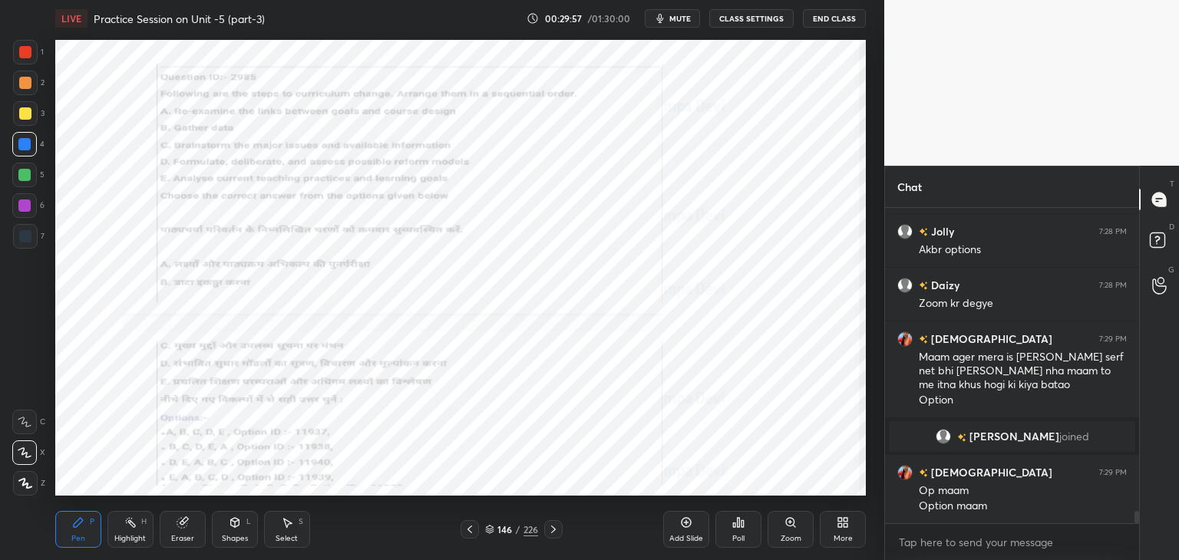
scroll to position [7770, 0]
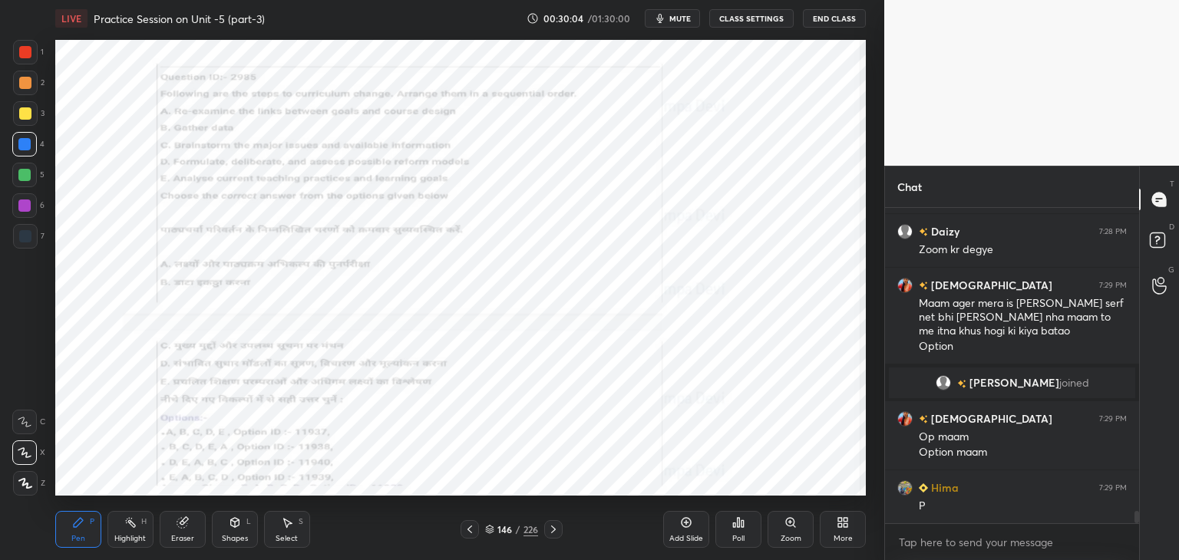
click at [488, 534] on icon at bounding box center [489, 529] width 9 height 9
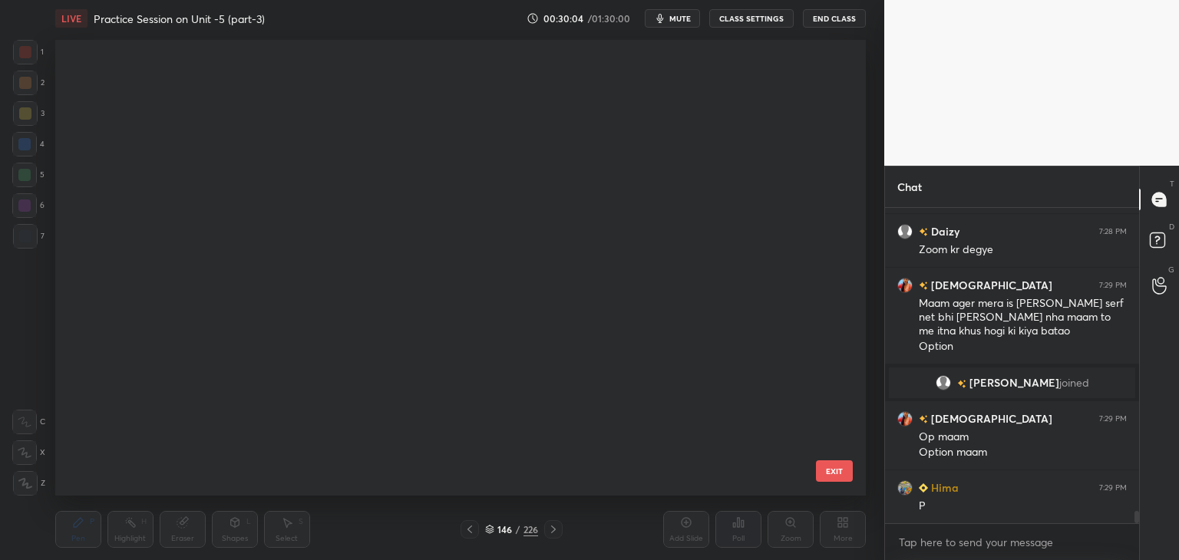
scroll to position [451, 804]
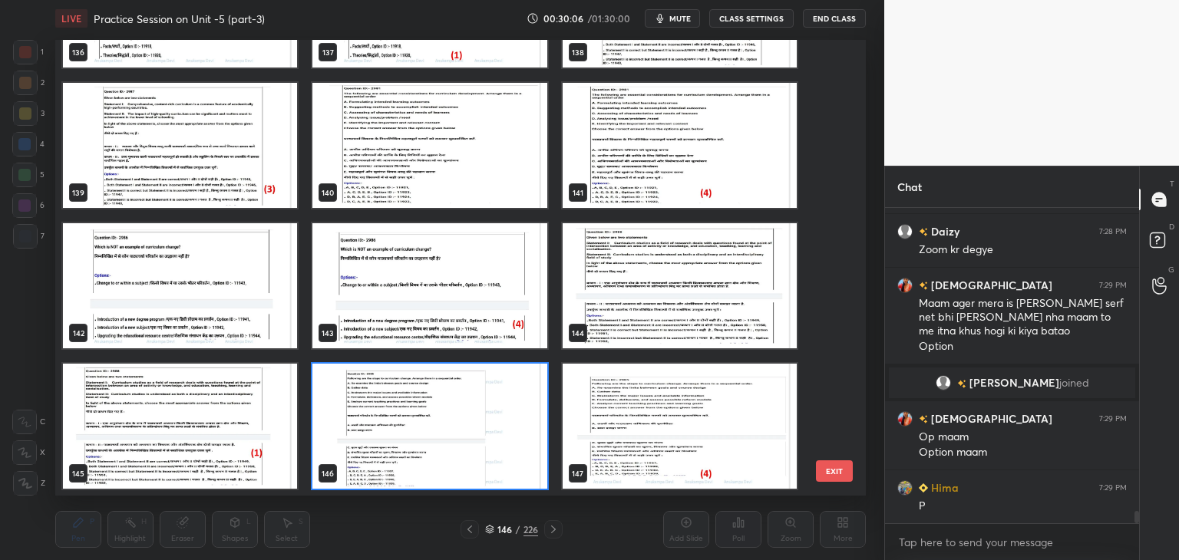
click at [531, 467] on img "grid" at bounding box center [429, 426] width 234 height 125
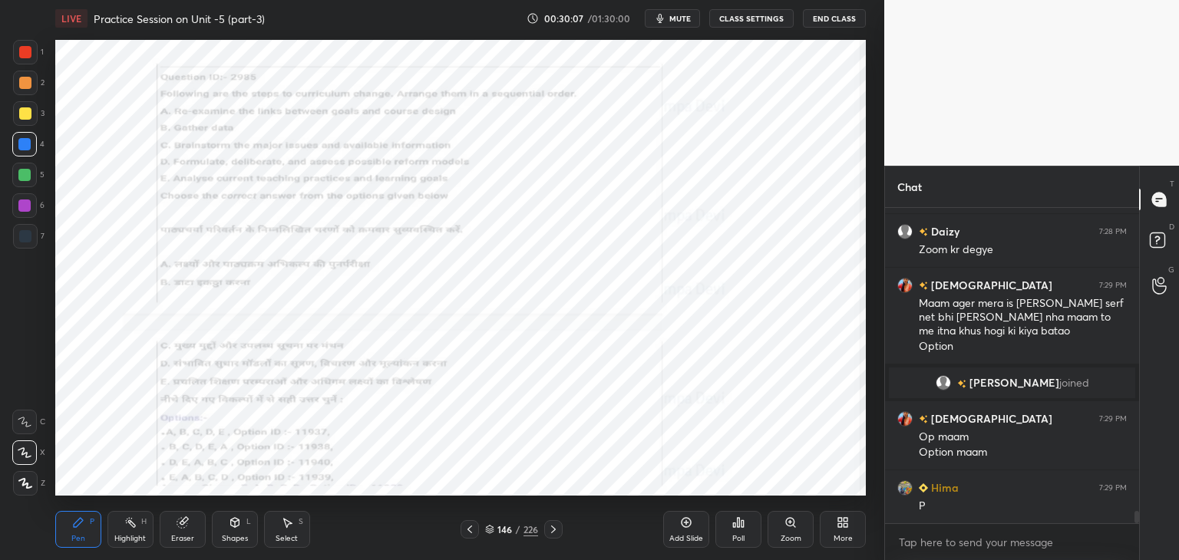
click at [740, 537] on div "Poll" at bounding box center [738, 539] width 12 height 8
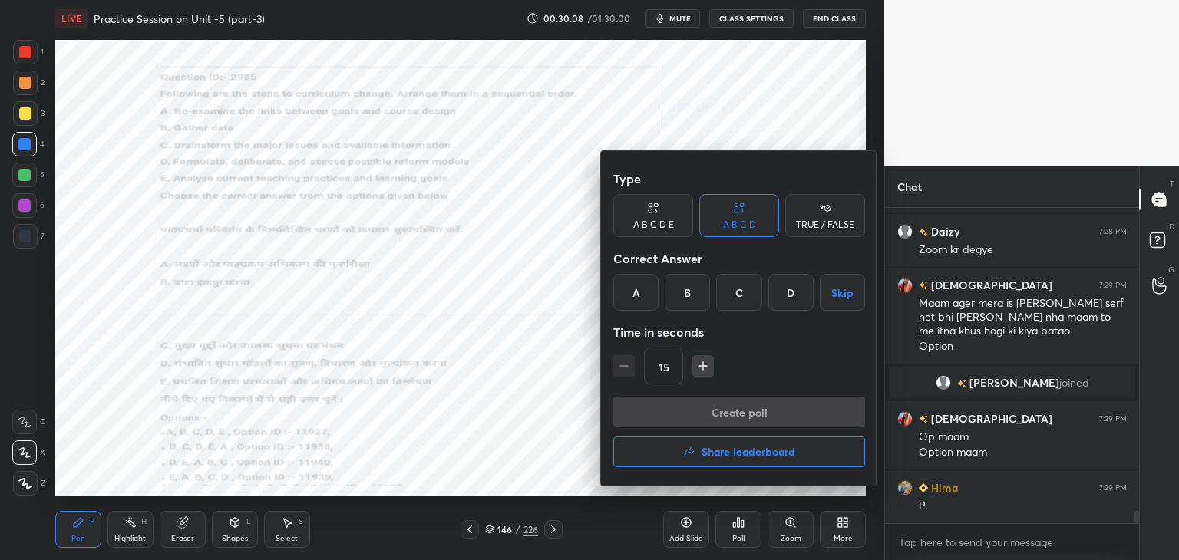
scroll to position [7824, 0]
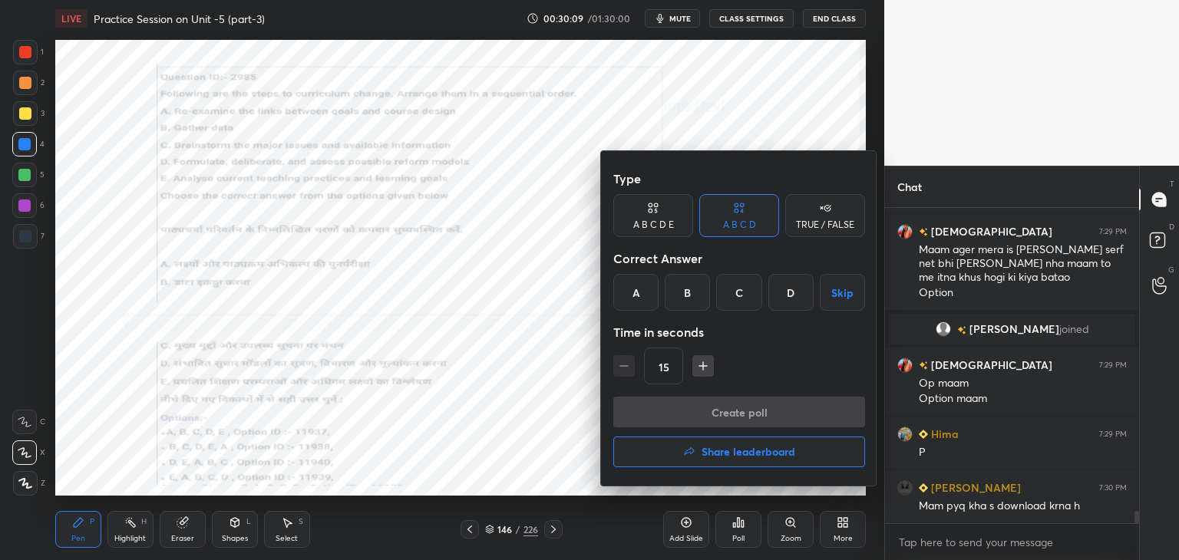
click at [784, 294] on div "D" at bounding box center [791, 292] width 45 height 37
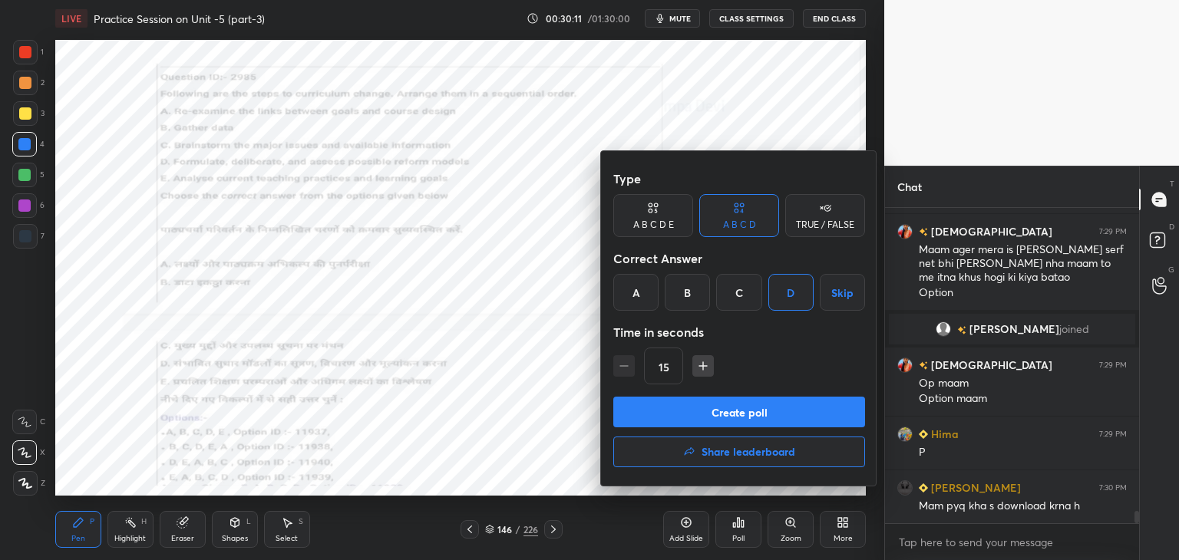
click at [773, 412] on button "Create poll" at bounding box center [739, 412] width 252 height 31
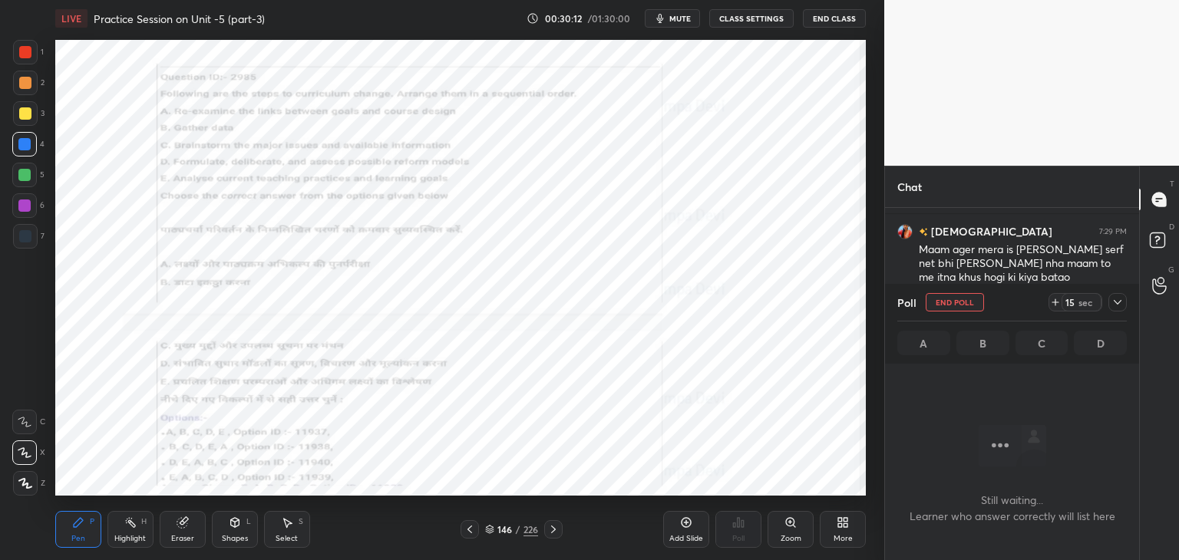
scroll to position [269, 250]
click at [1117, 303] on icon at bounding box center [1118, 302] width 8 height 5
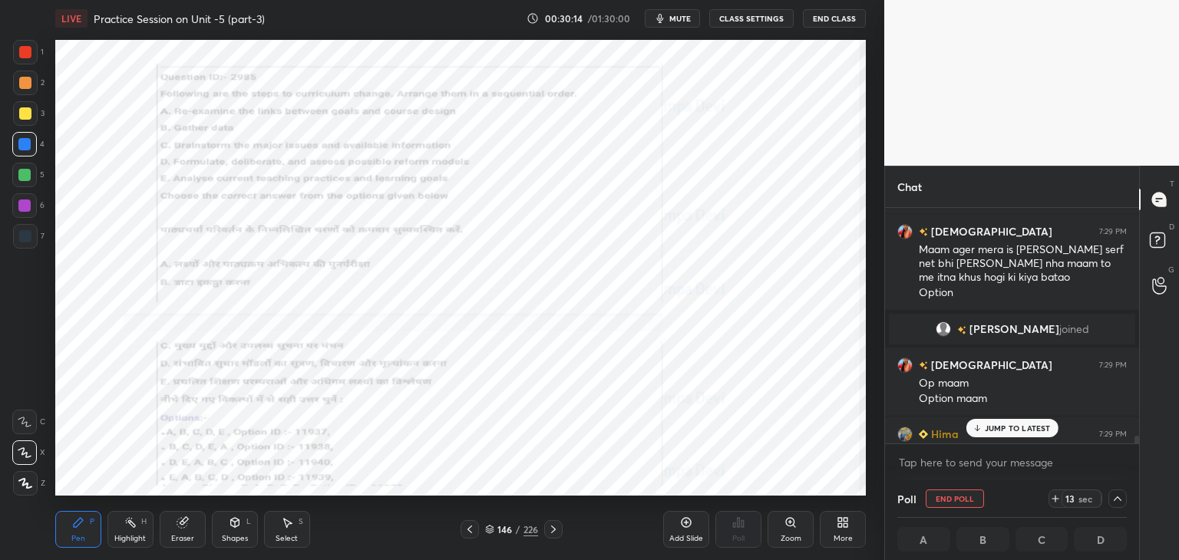
scroll to position [7904, 0]
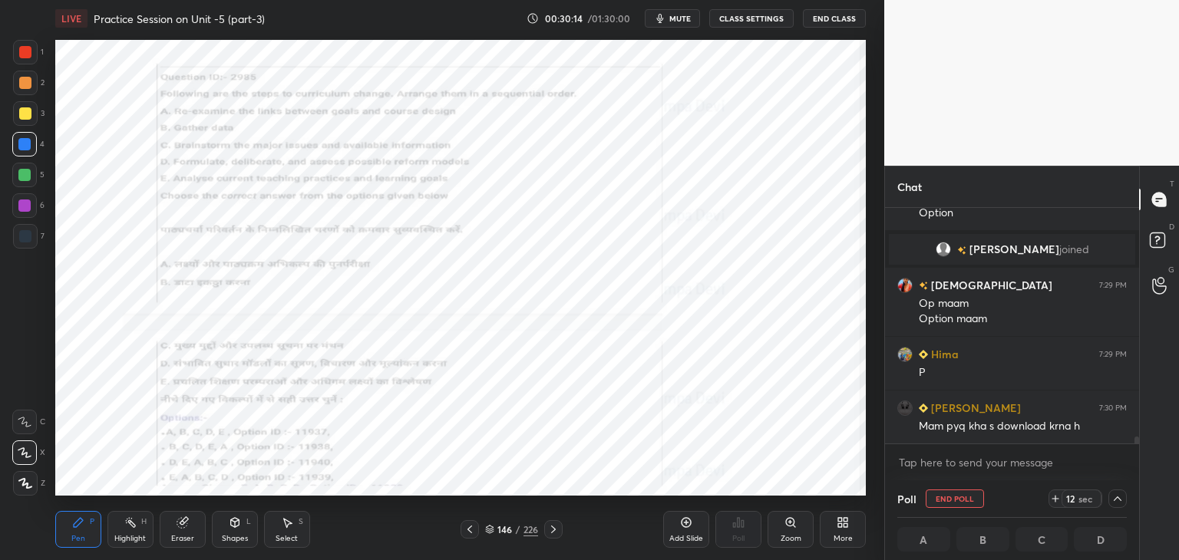
drag, startPoint x: 1137, startPoint y: 437, endPoint x: 1141, endPoint y: 458, distance: 21.8
click at [1141, 458] on div "Chat Daizy 7:28 PM Zoom kr degye krishnavi 7:29 PM Maam ager mera is [PERSON_NA…" at bounding box center [1031, 363] width 295 height 395
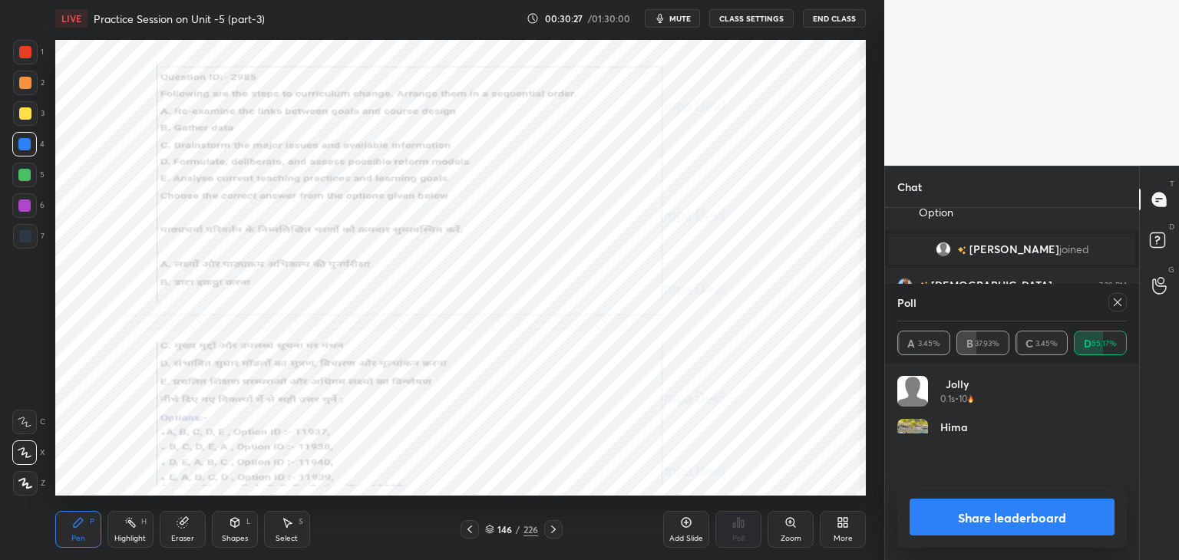
scroll to position [180, 225]
click at [1119, 298] on icon at bounding box center [1118, 302] width 12 height 12
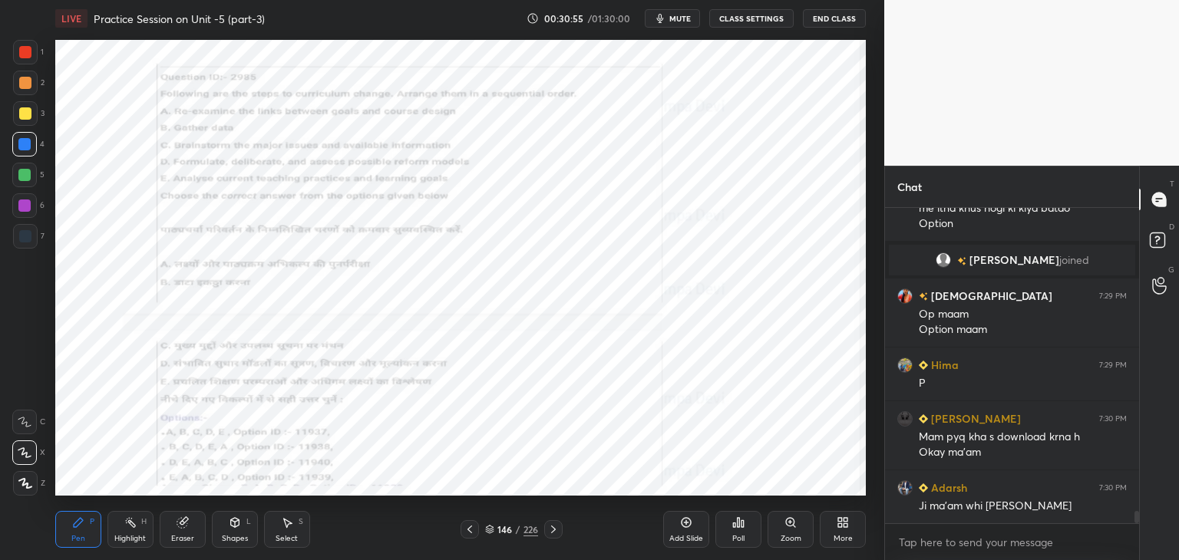
click at [554, 531] on icon at bounding box center [553, 530] width 12 height 12
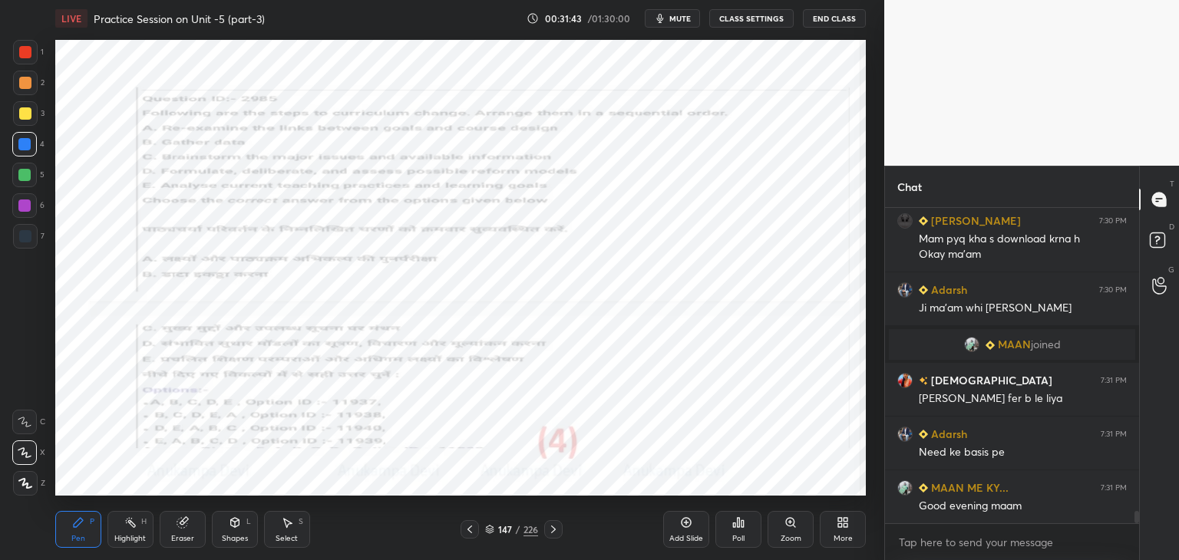
scroll to position [8020, 0]
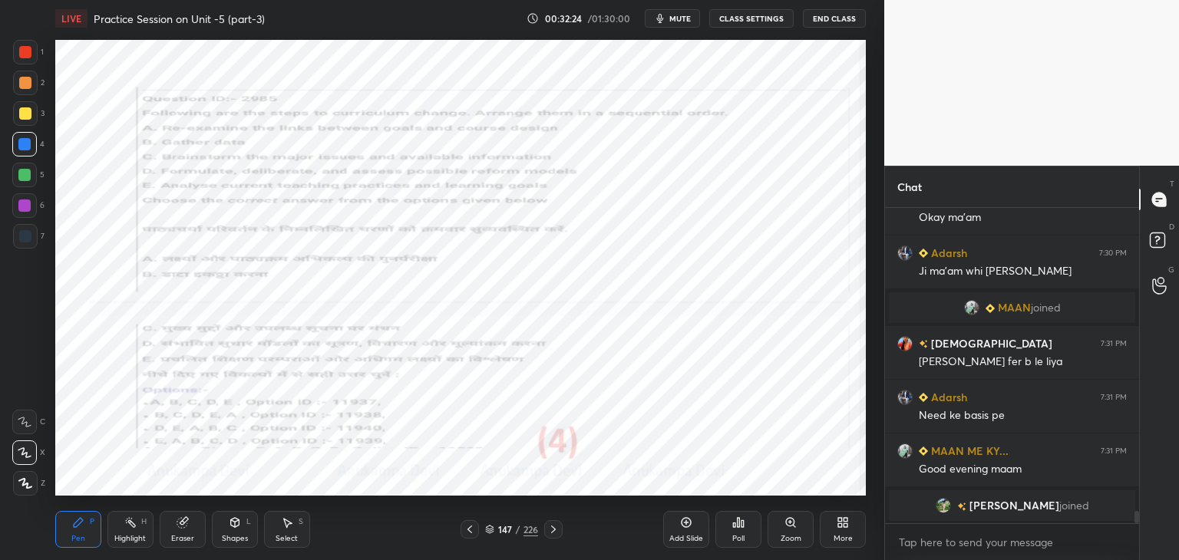
click at [686, 17] on span "mute" at bounding box center [680, 18] width 21 height 11
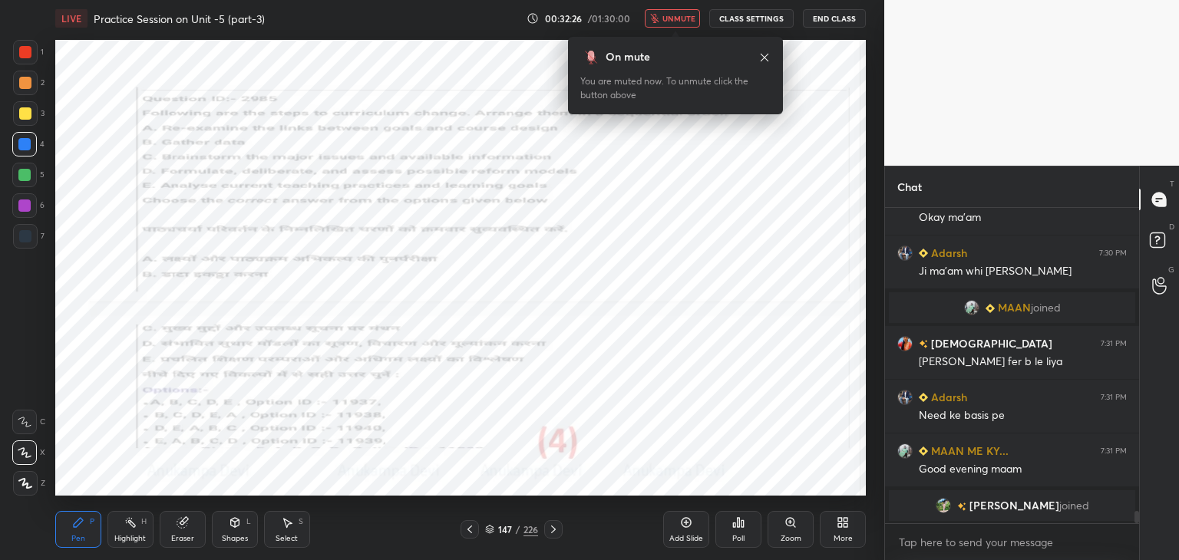
click at [684, 18] on span "unmute" at bounding box center [679, 18] width 33 height 11
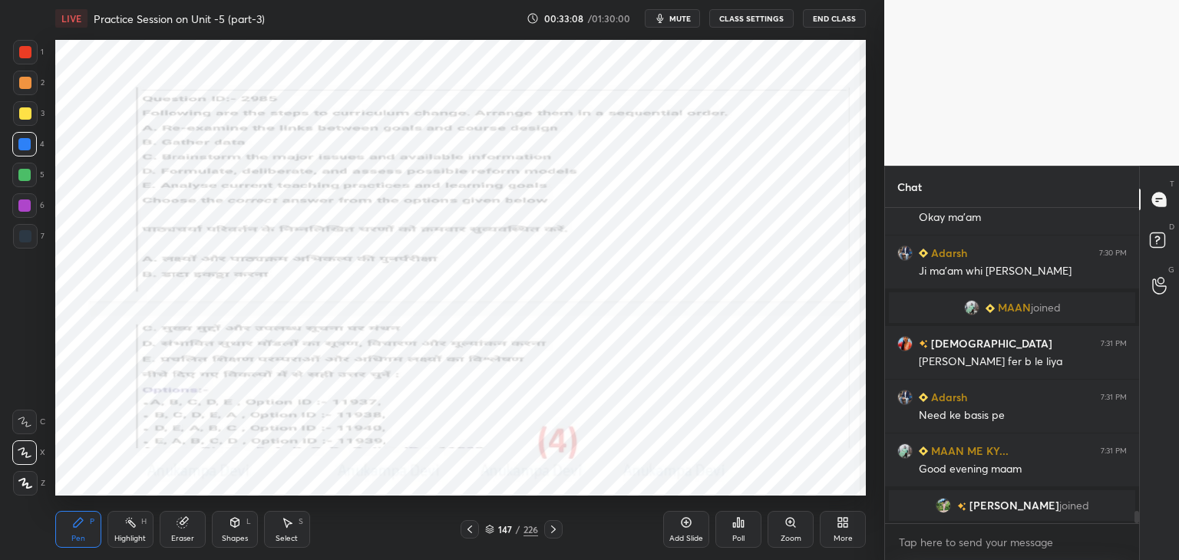
click at [554, 533] on icon at bounding box center [553, 530] width 12 height 12
click at [741, 519] on icon at bounding box center [738, 523] width 12 height 12
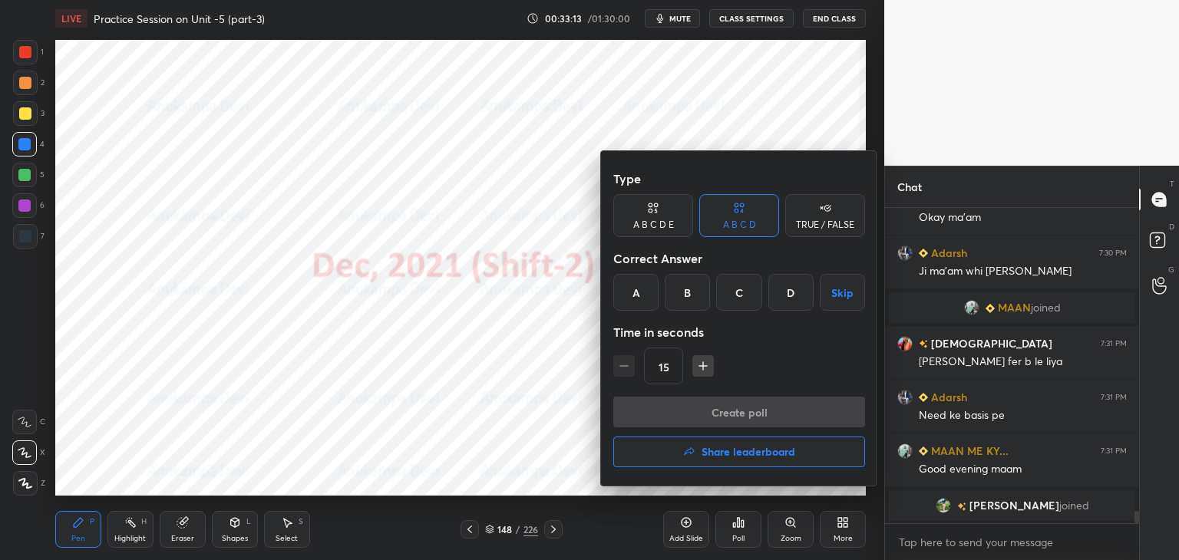
click at [759, 452] on h4 "Share leaderboard" at bounding box center [749, 452] width 94 height 11
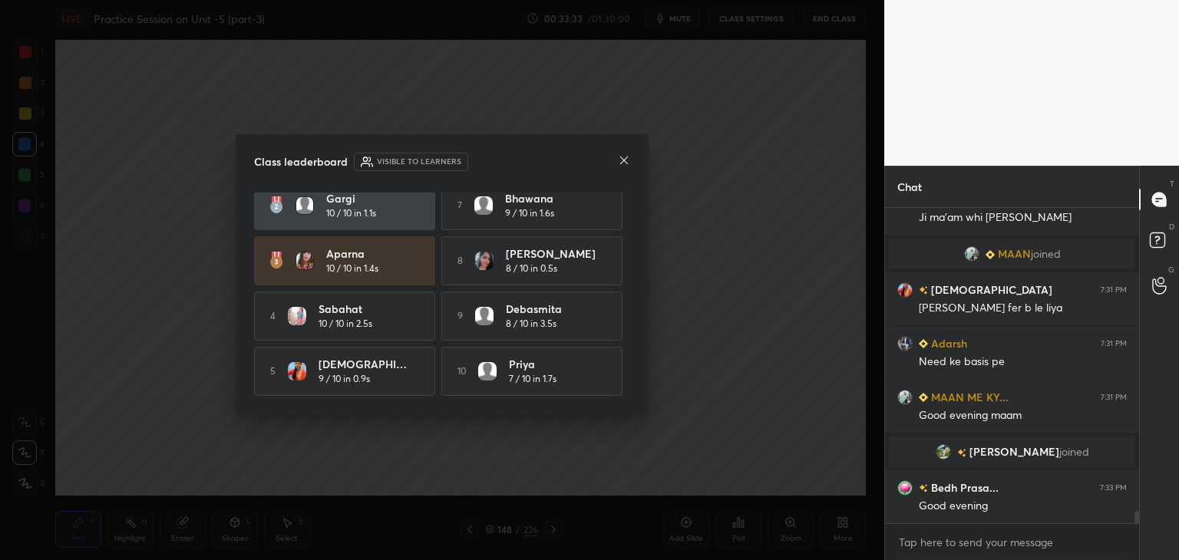
scroll to position [8053, 0]
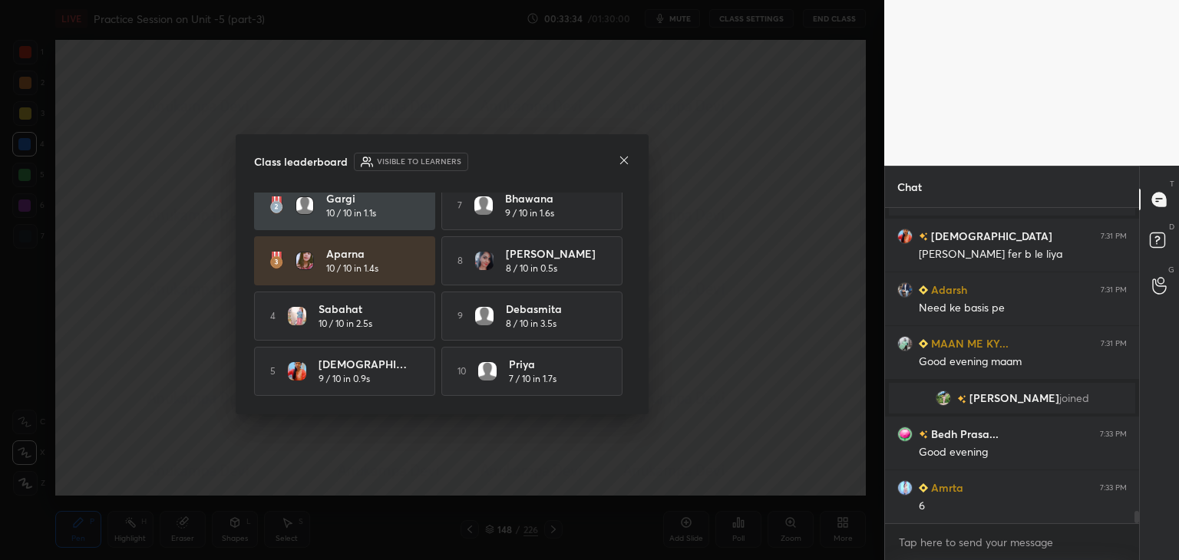
click at [625, 157] on icon at bounding box center [624, 160] width 12 height 12
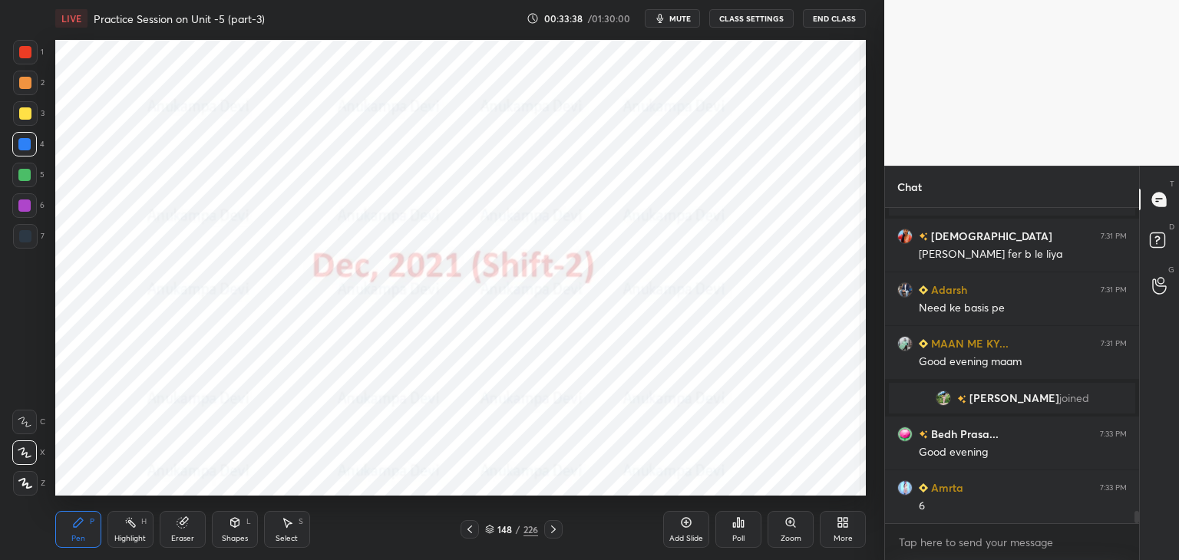
click at [556, 533] on icon at bounding box center [553, 530] width 12 height 12
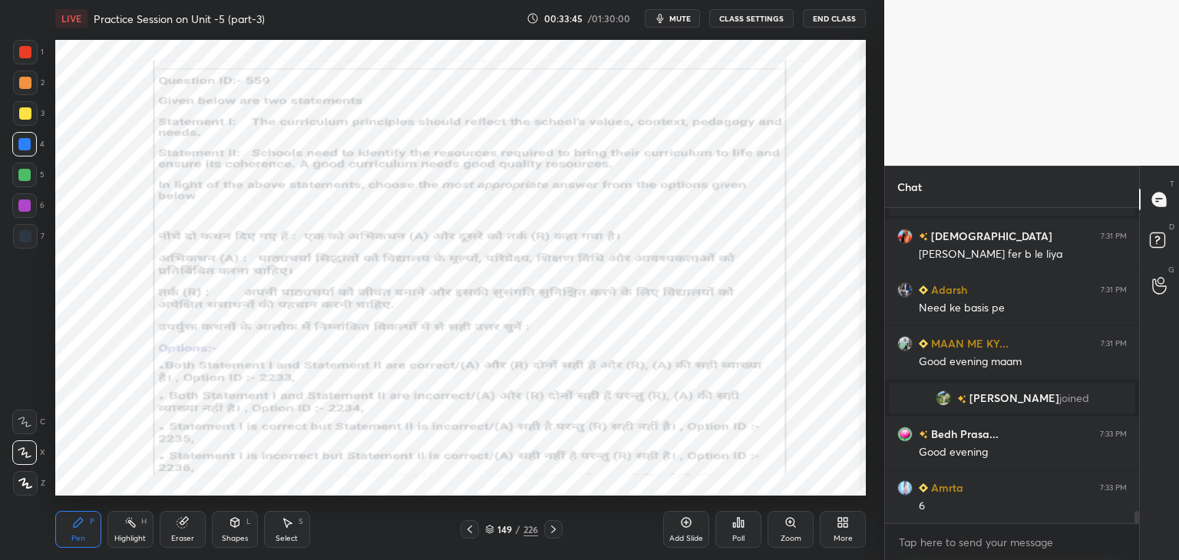
scroll to position [8068, 0]
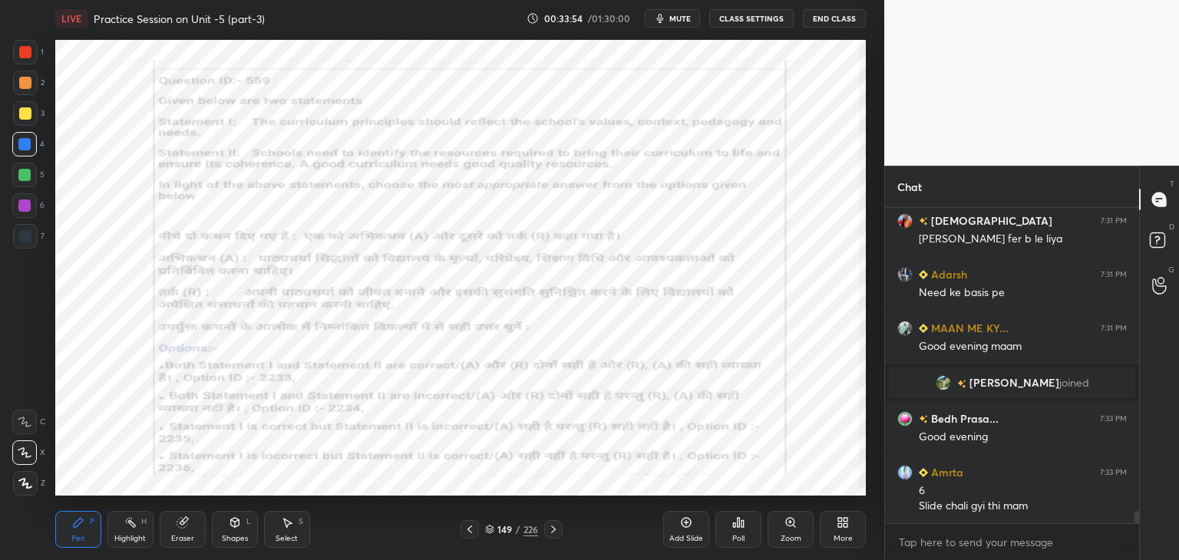
click at [24, 239] on div at bounding box center [25, 236] width 12 height 12
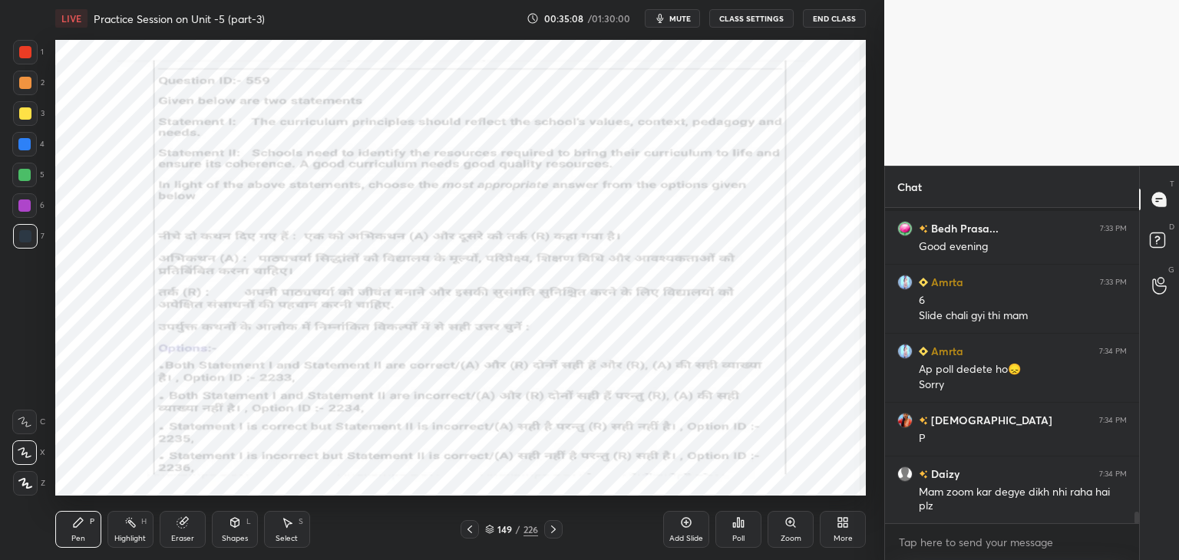
scroll to position [8312, 0]
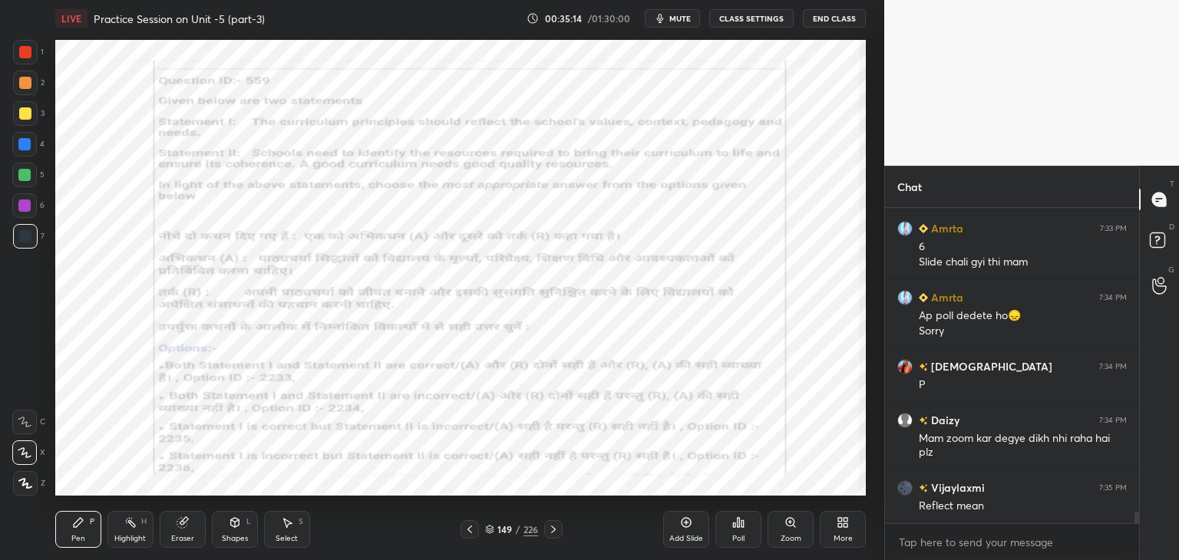
click at [792, 524] on icon at bounding box center [790, 522] width 8 height 8
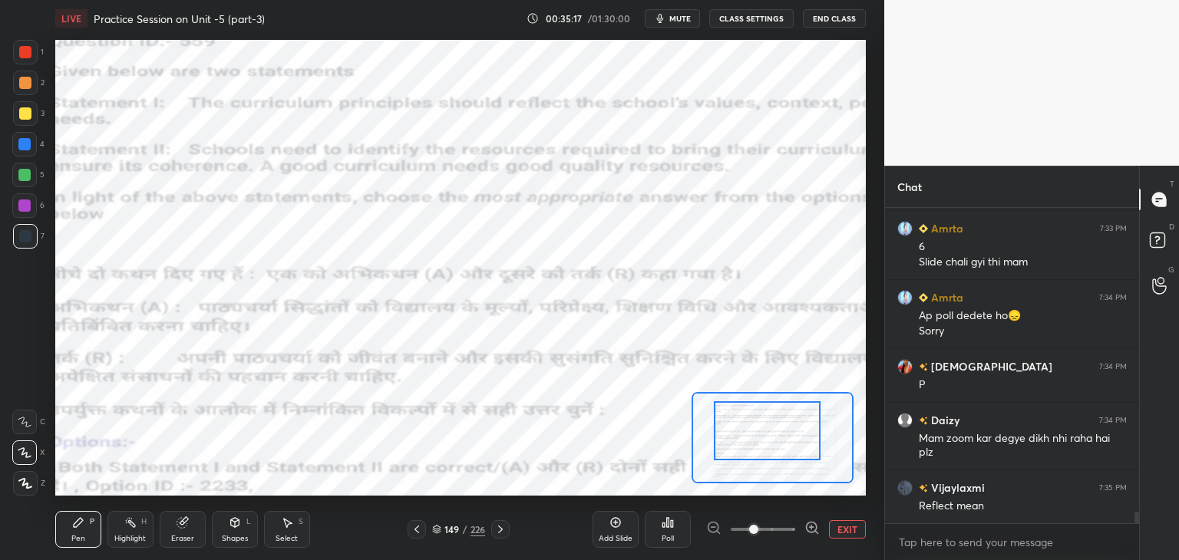
click at [760, 449] on div at bounding box center [767, 431] width 106 height 59
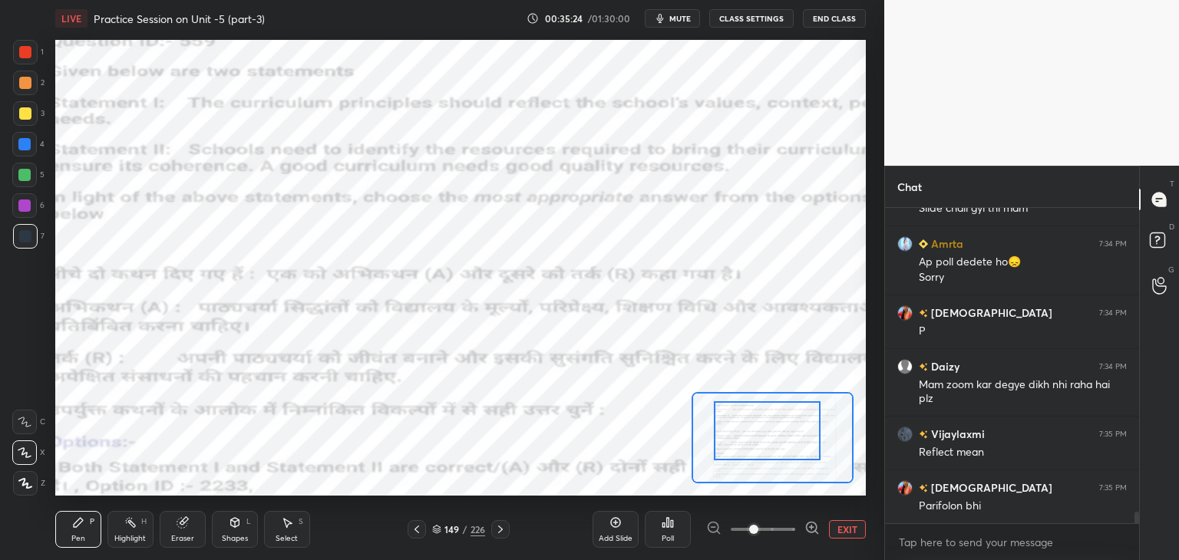
scroll to position [8381, 0]
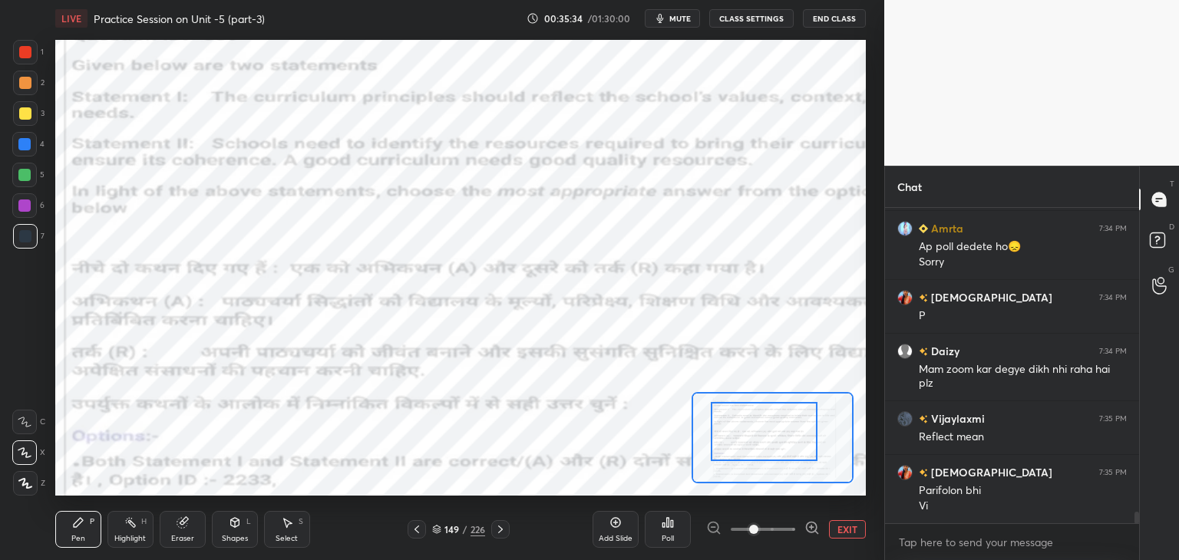
click at [744, 445] on div at bounding box center [764, 431] width 106 height 59
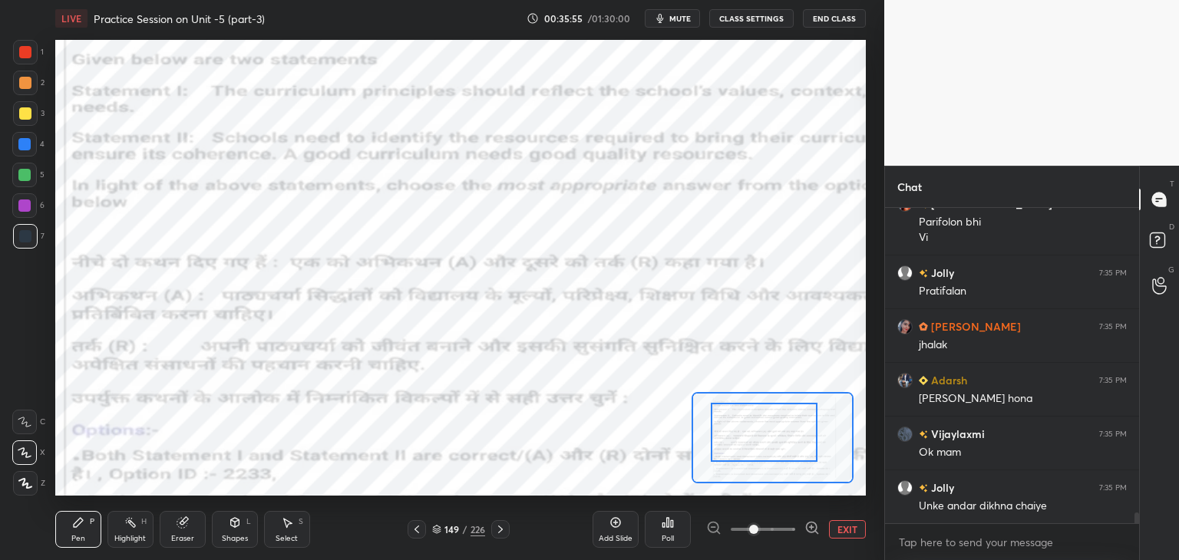
scroll to position [8704, 0]
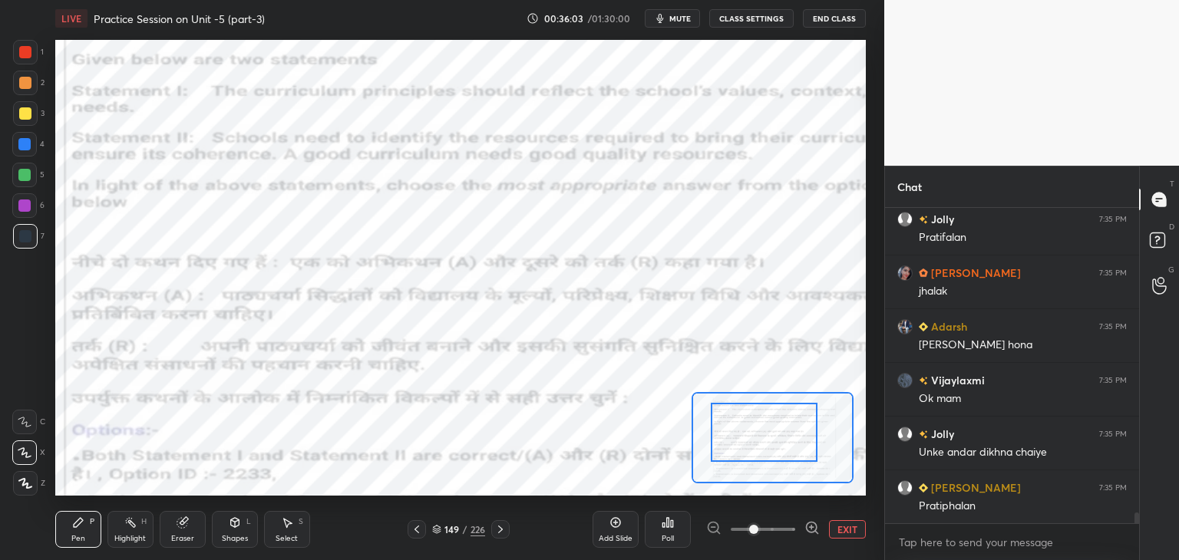
drag, startPoint x: 845, startPoint y: 533, endPoint x: 765, endPoint y: 514, distance: 82.9
click at [843, 533] on button "EXIT" at bounding box center [847, 530] width 37 height 18
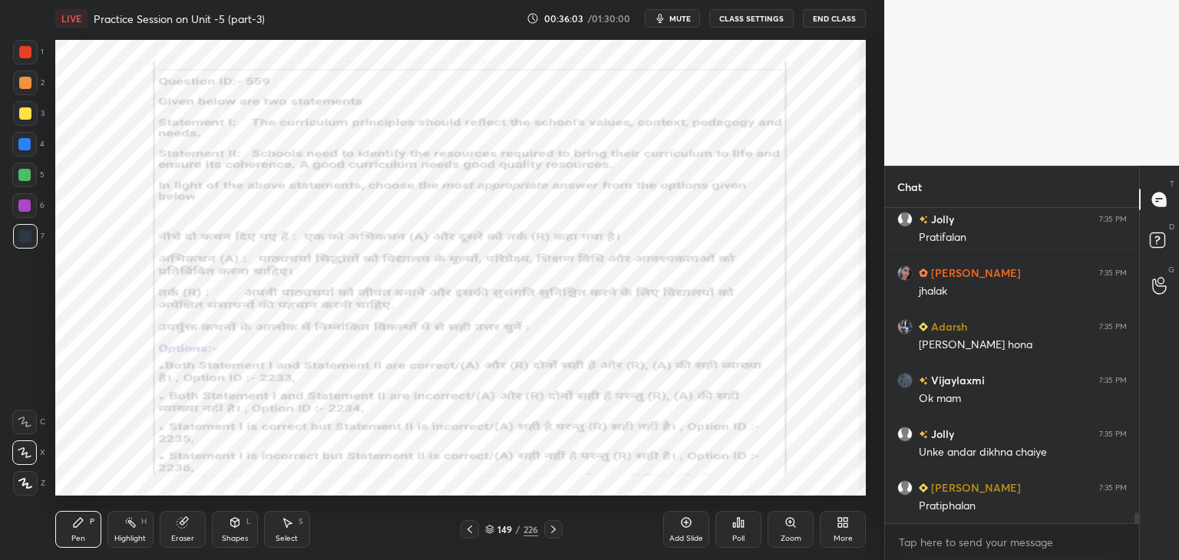
scroll to position [8757, 0]
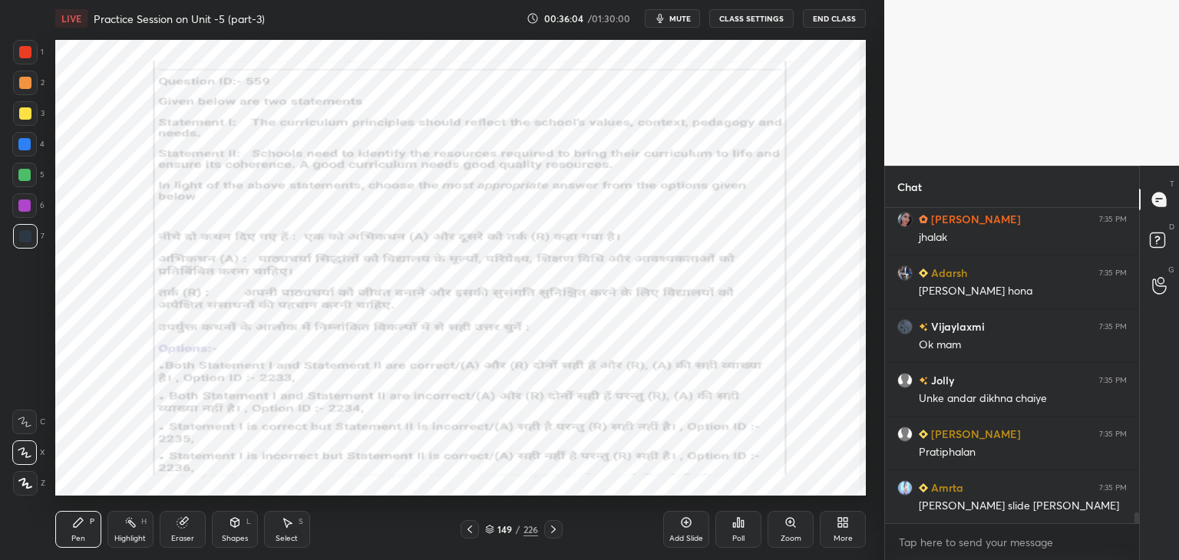
click at [844, 531] on div "More" at bounding box center [843, 529] width 46 height 37
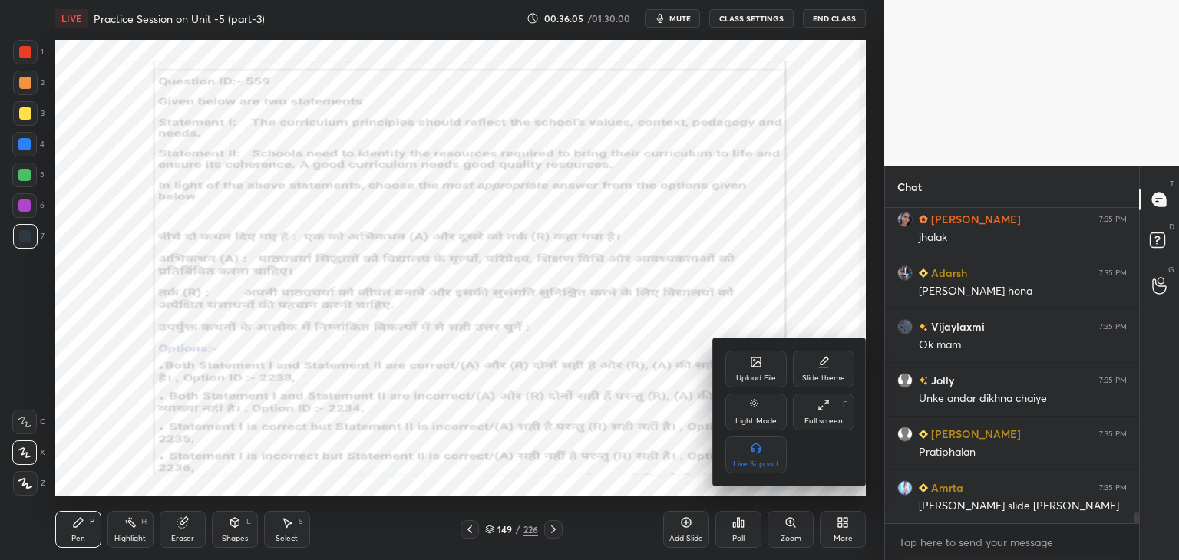
click at [594, 446] on div at bounding box center [589, 280] width 1179 height 560
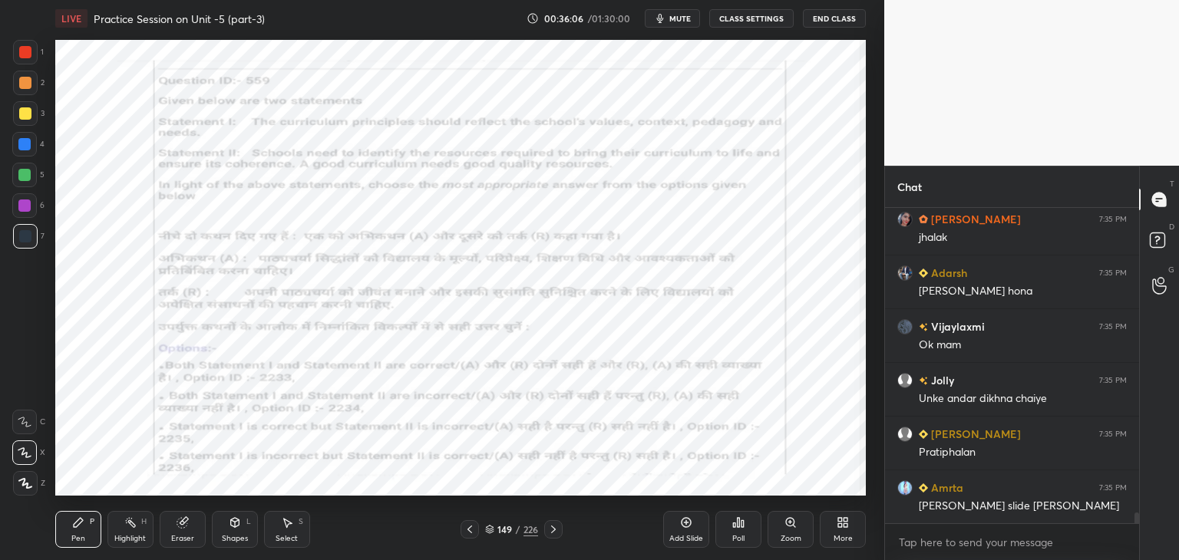
click at [482, 527] on div "149 / 226" at bounding box center [512, 530] width 102 height 18
click at [486, 529] on icon at bounding box center [489, 529] width 9 height 9
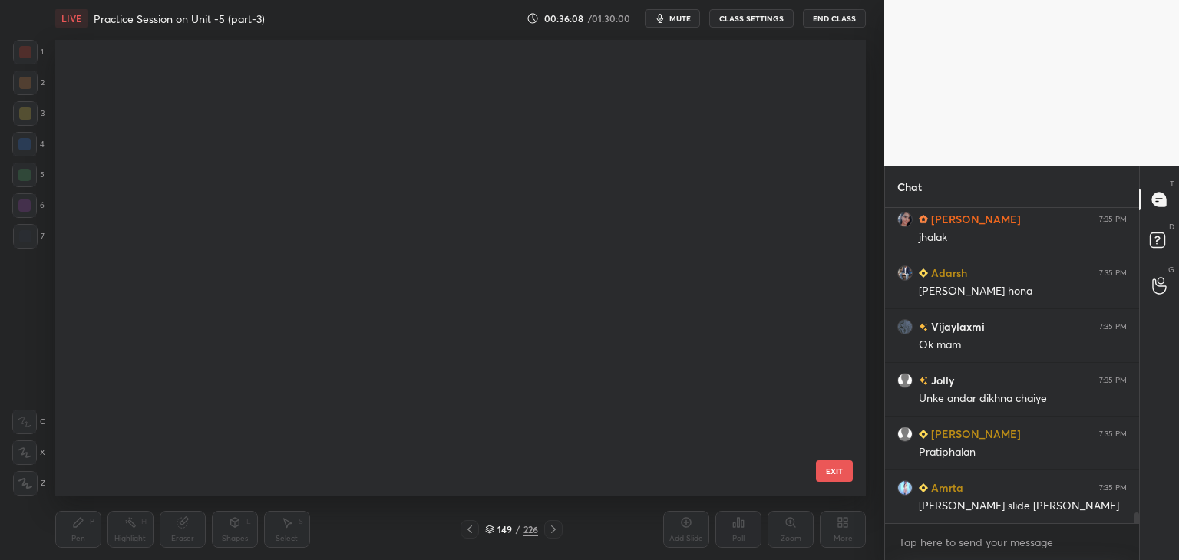
scroll to position [451, 804]
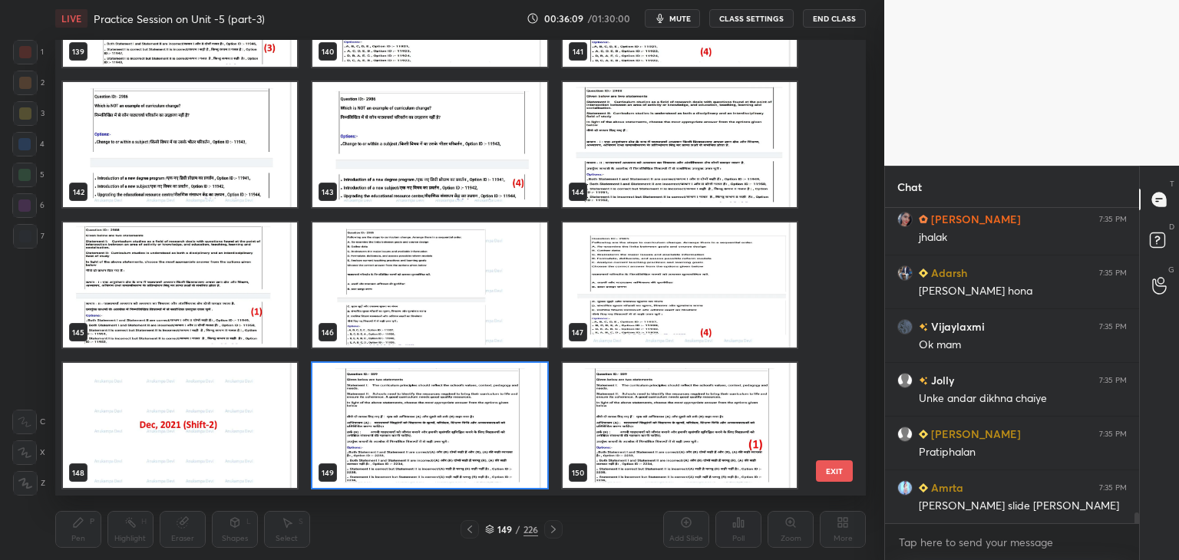
drag, startPoint x: 497, startPoint y: 458, endPoint x: 488, endPoint y: 455, distance: 10.0
click at [497, 458] on img "grid" at bounding box center [429, 425] width 234 height 125
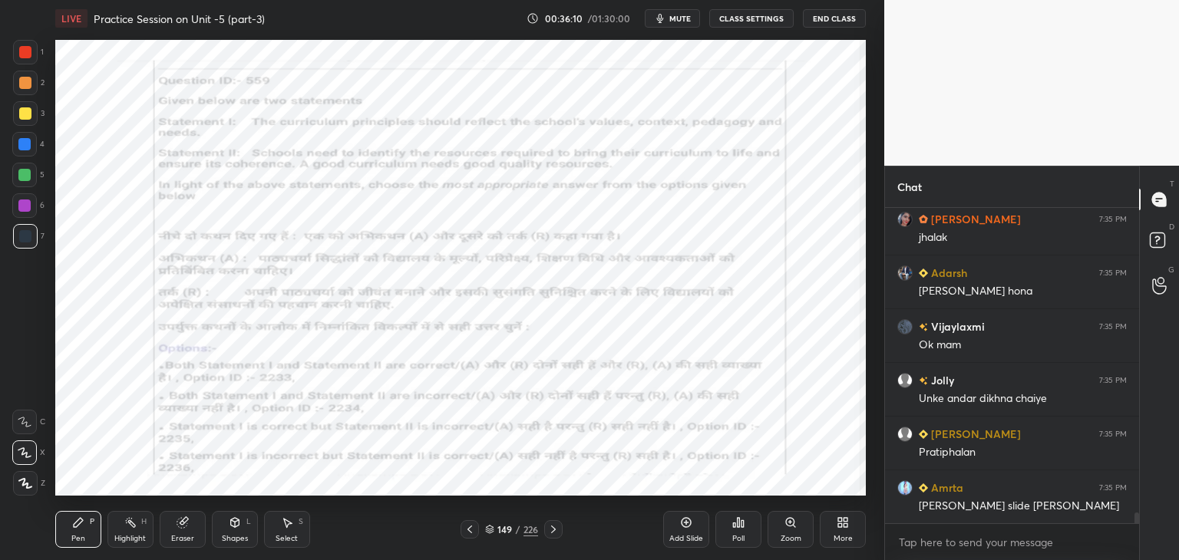
click at [739, 531] on div "Poll" at bounding box center [739, 529] width 46 height 37
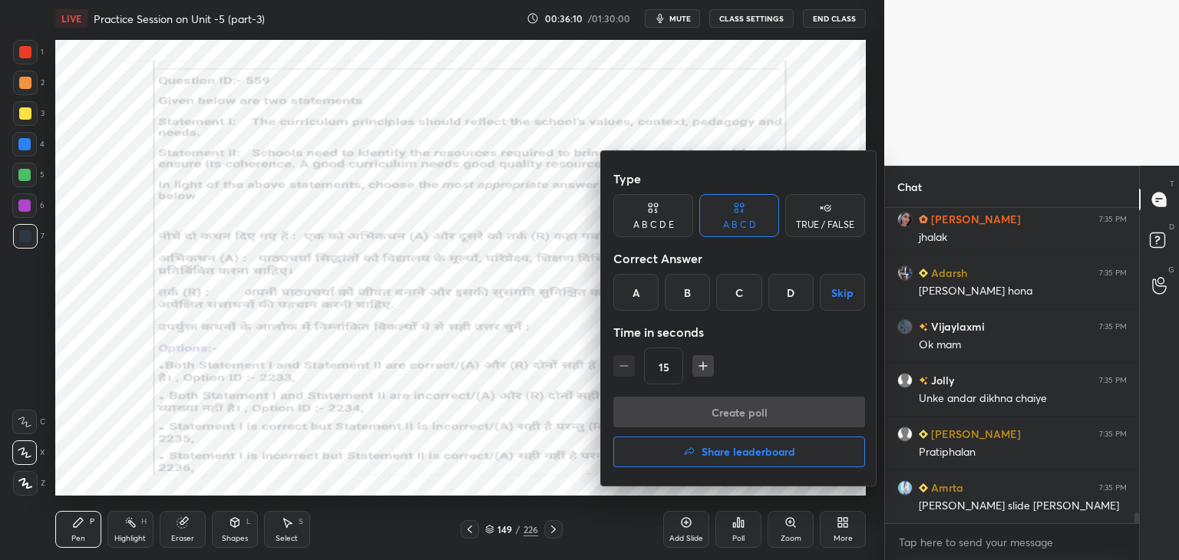
click at [636, 296] on div "A" at bounding box center [635, 292] width 45 height 37
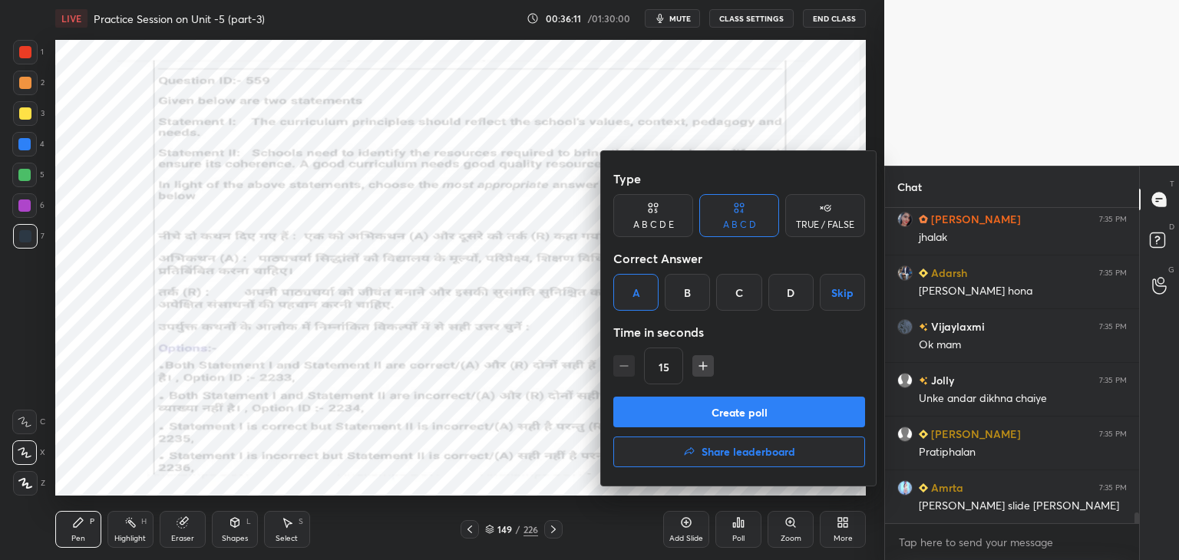
click at [728, 418] on button "Create poll" at bounding box center [739, 412] width 252 height 31
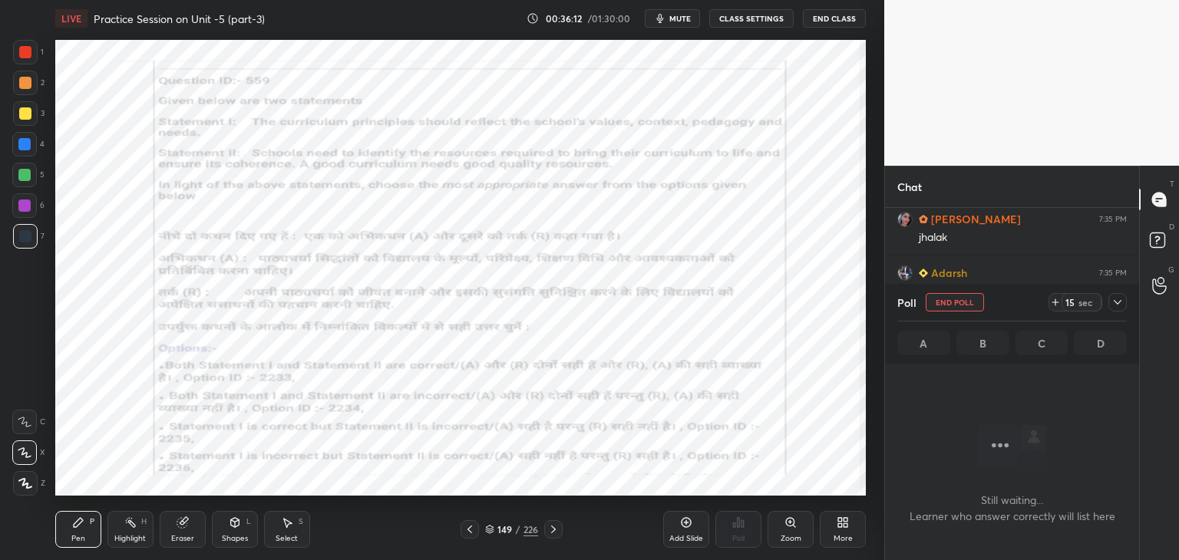
scroll to position [268, 250]
click at [680, 16] on span "mute" at bounding box center [680, 18] width 21 height 11
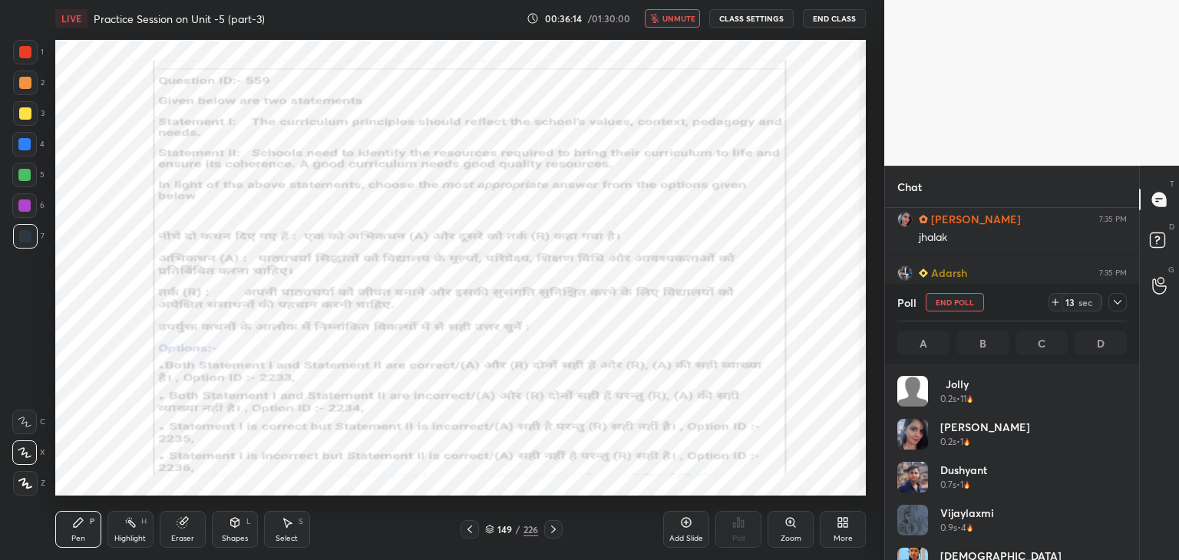
scroll to position [180, 225]
click at [666, 21] on span "unmute" at bounding box center [679, 18] width 33 height 11
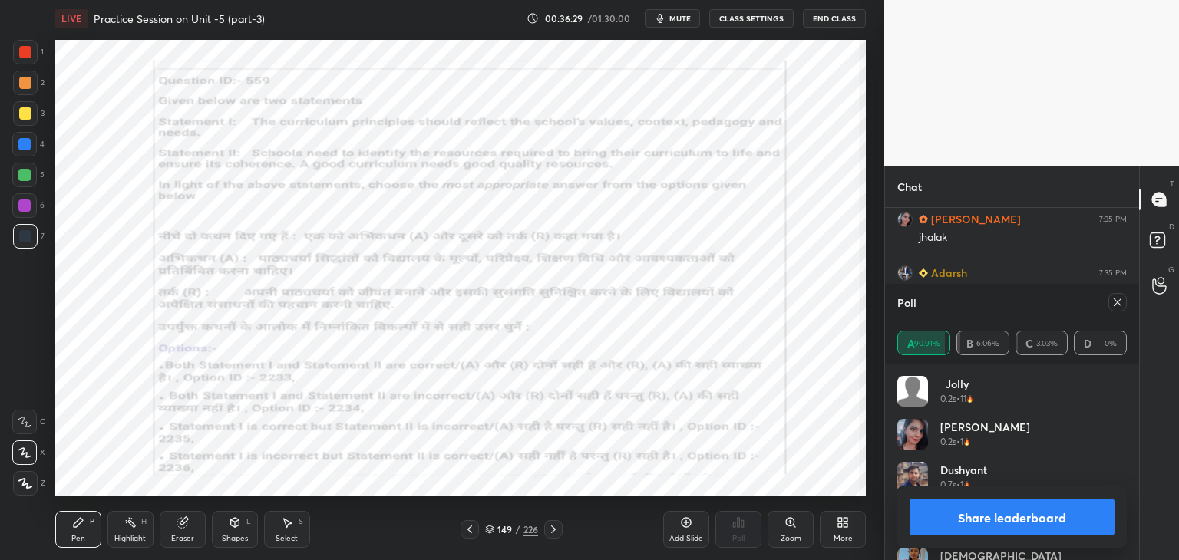
click at [1121, 309] on div at bounding box center [1118, 302] width 18 height 18
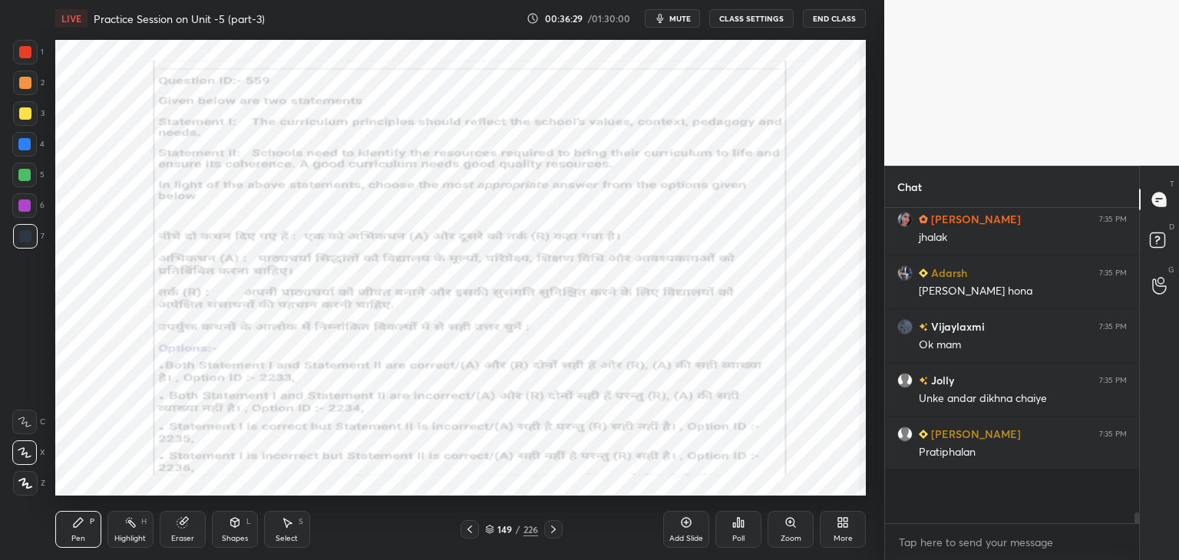
scroll to position [286, 250]
click at [554, 535] on icon at bounding box center [553, 530] width 12 height 12
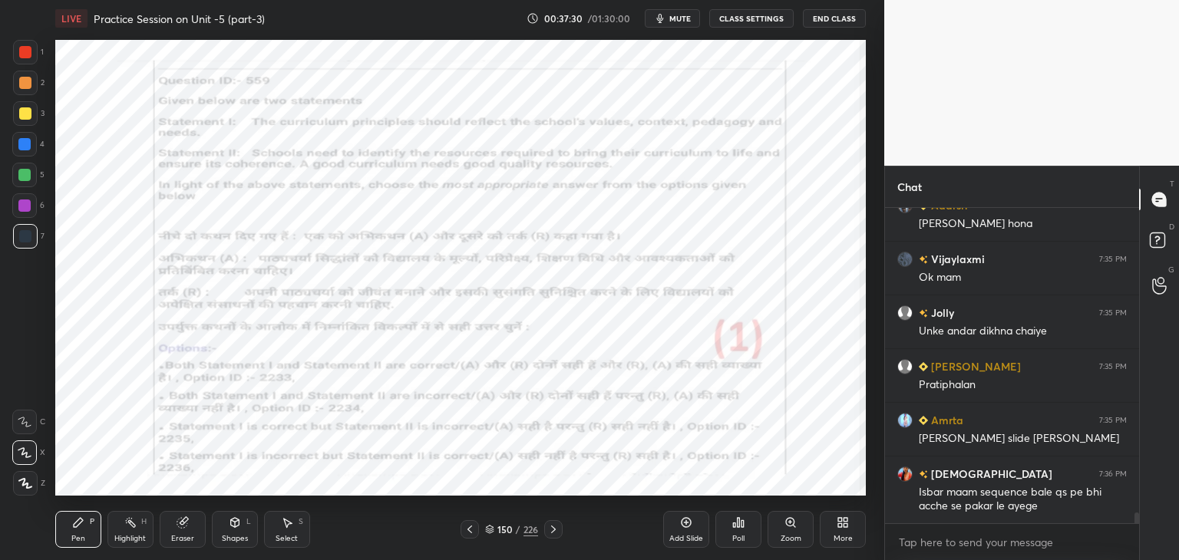
click at [553, 533] on icon at bounding box center [553, 530] width 12 height 12
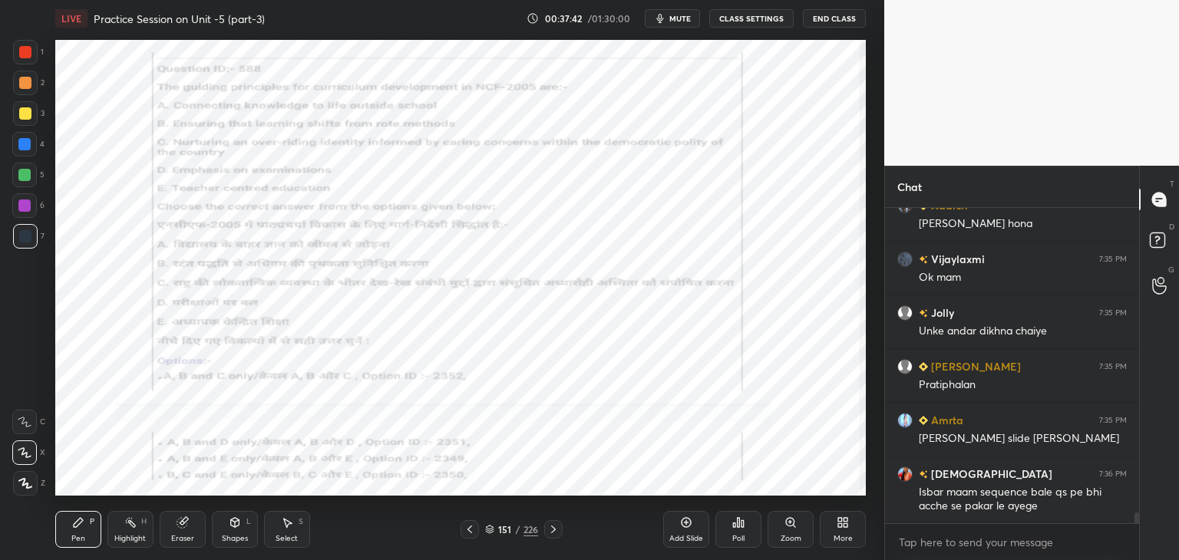
click at [31, 211] on div at bounding box center [24, 205] width 25 height 25
click at [27, 182] on div at bounding box center [24, 175] width 25 height 25
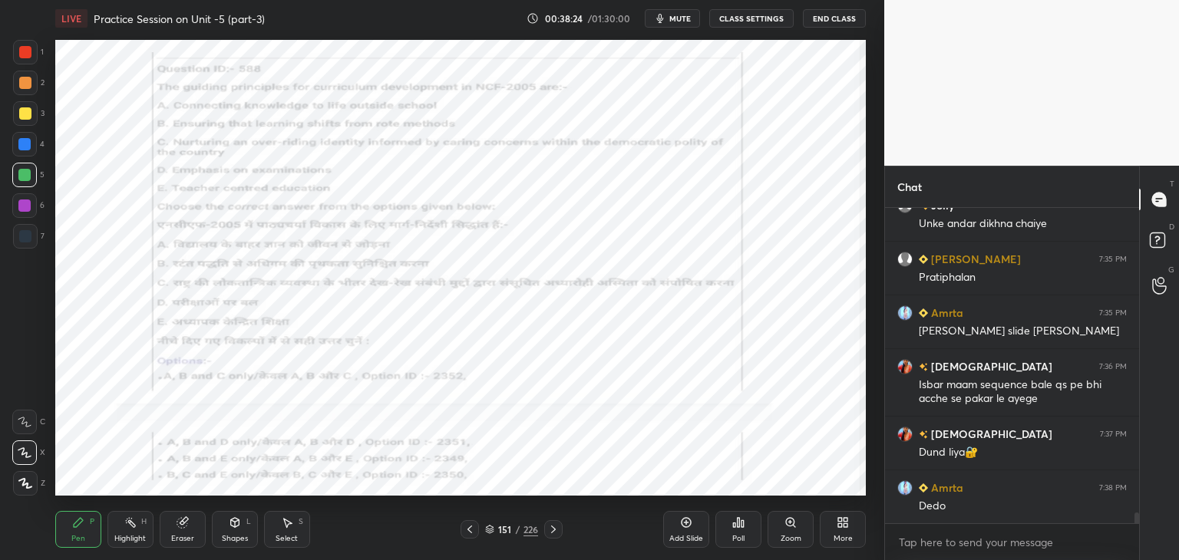
scroll to position [8948, 0]
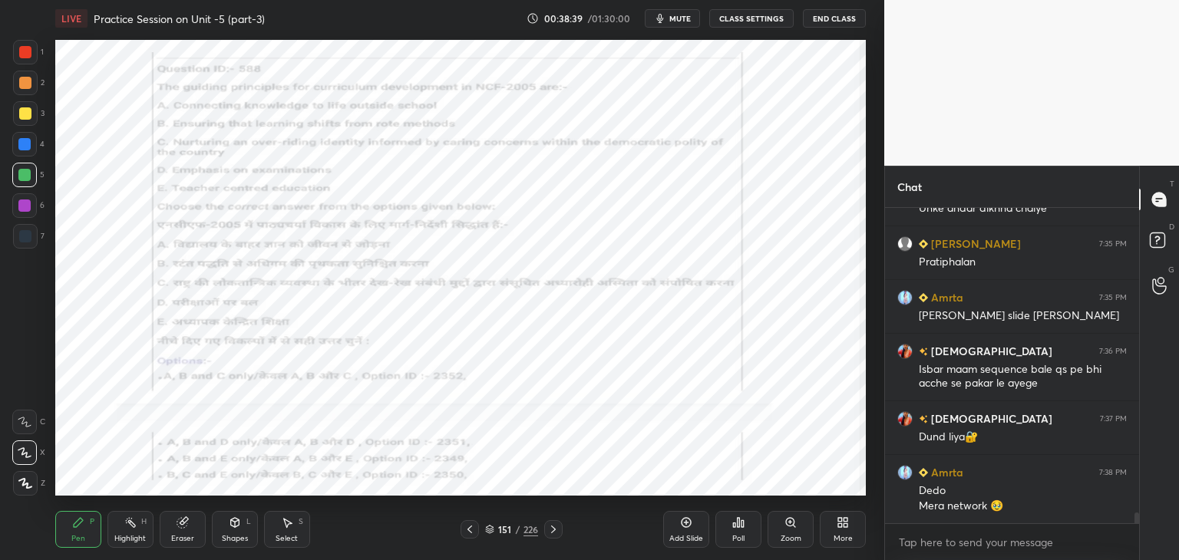
drag, startPoint x: 491, startPoint y: 532, endPoint x: 488, endPoint y: 503, distance: 29.3
click at [491, 531] on icon at bounding box center [489, 529] width 9 height 9
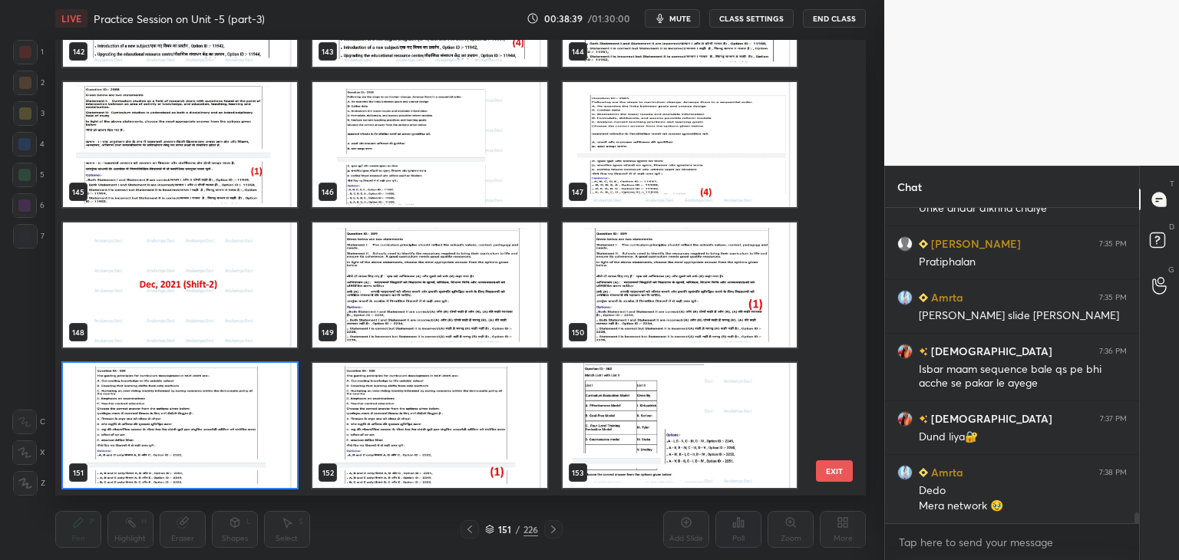
scroll to position [451, 804]
click at [286, 466] on img "grid" at bounding box center [180, 425] width 234 height 125
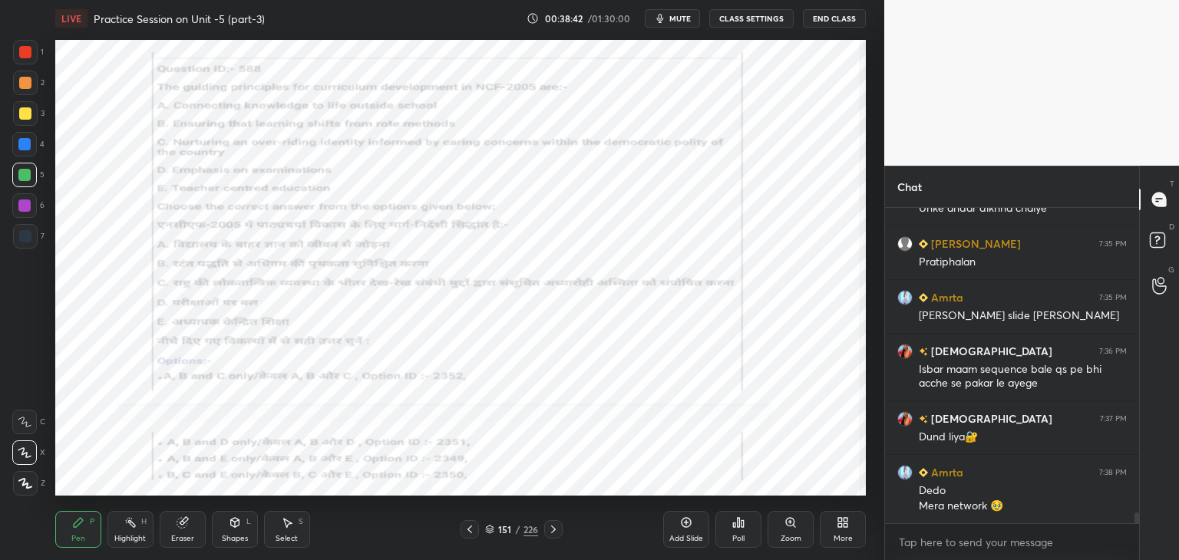
click at [746, 531] on div "Poll" at bounding box center [739, 529] width 46 height 37
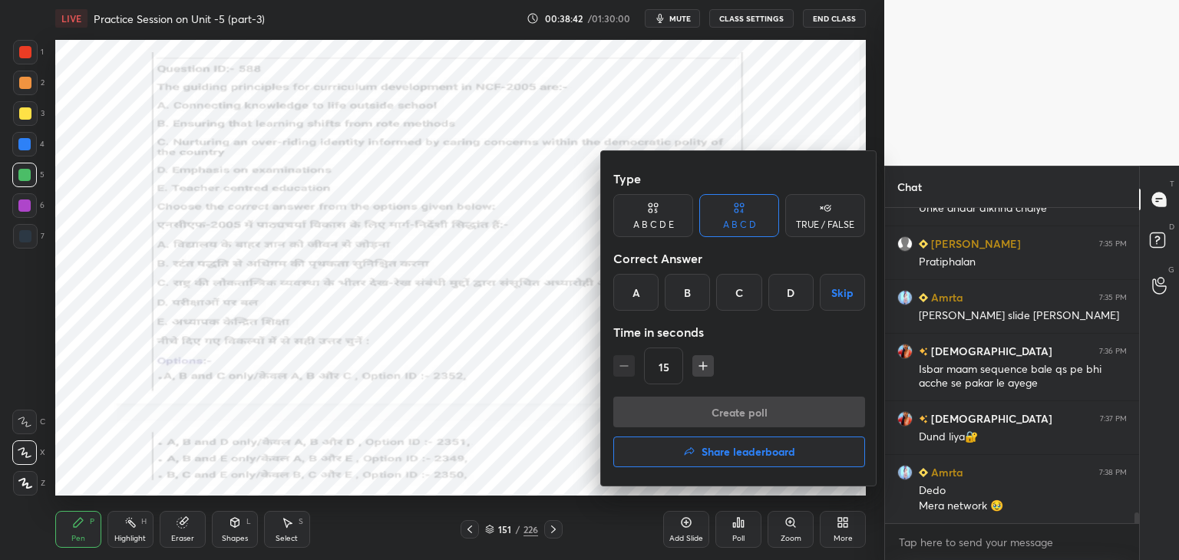
click at [630, 292] on div "A" at bounding box center [635, 292] width 45 height 37
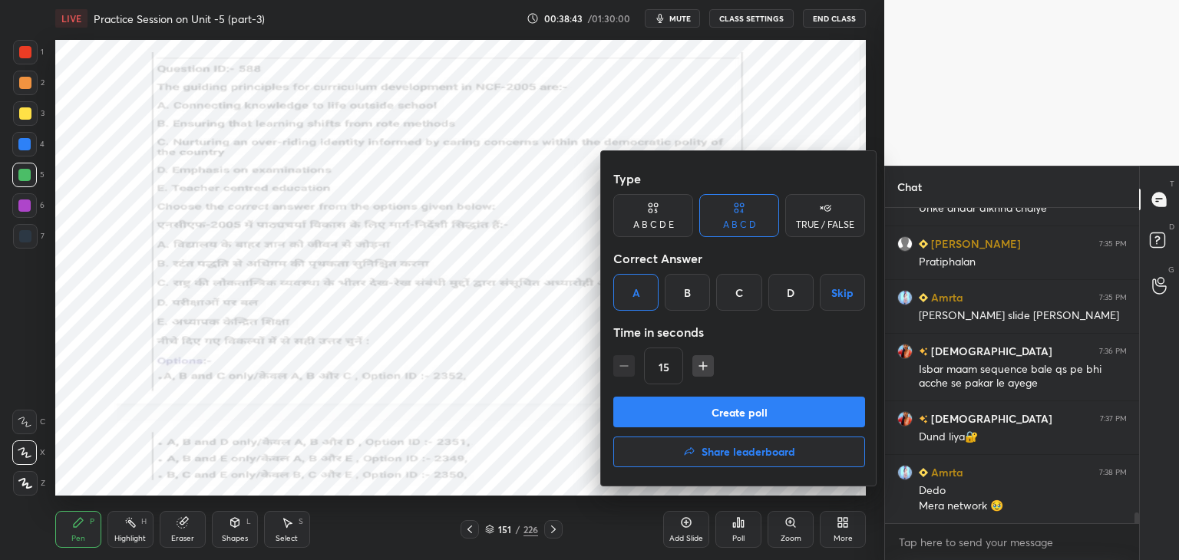
click at [733, 415] on button "Create poll" at bounding box center [739, 412] width 252 height 31
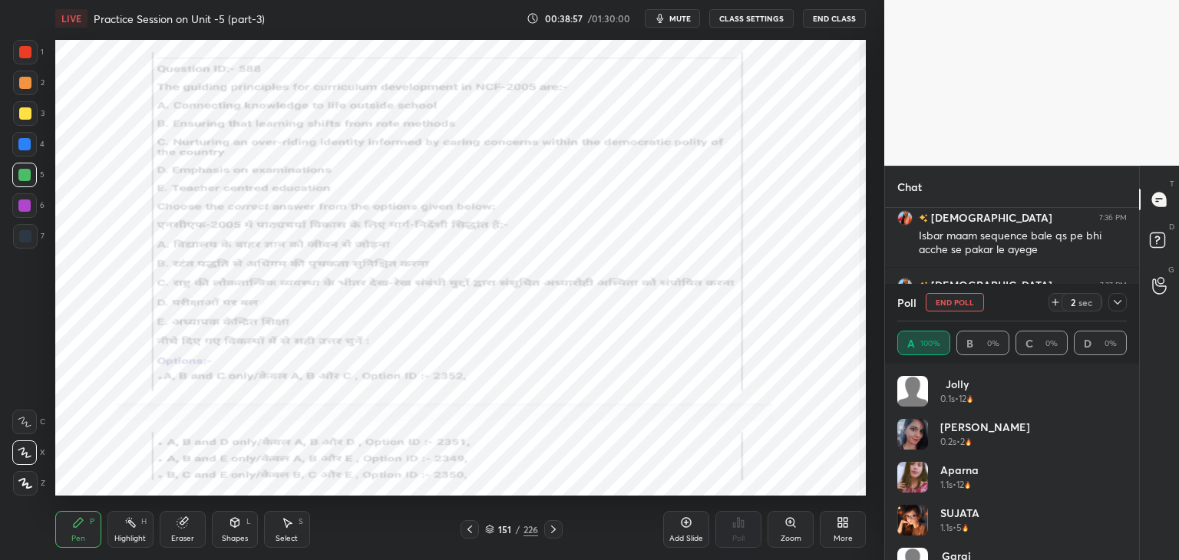
scroll to position [9135, 0]
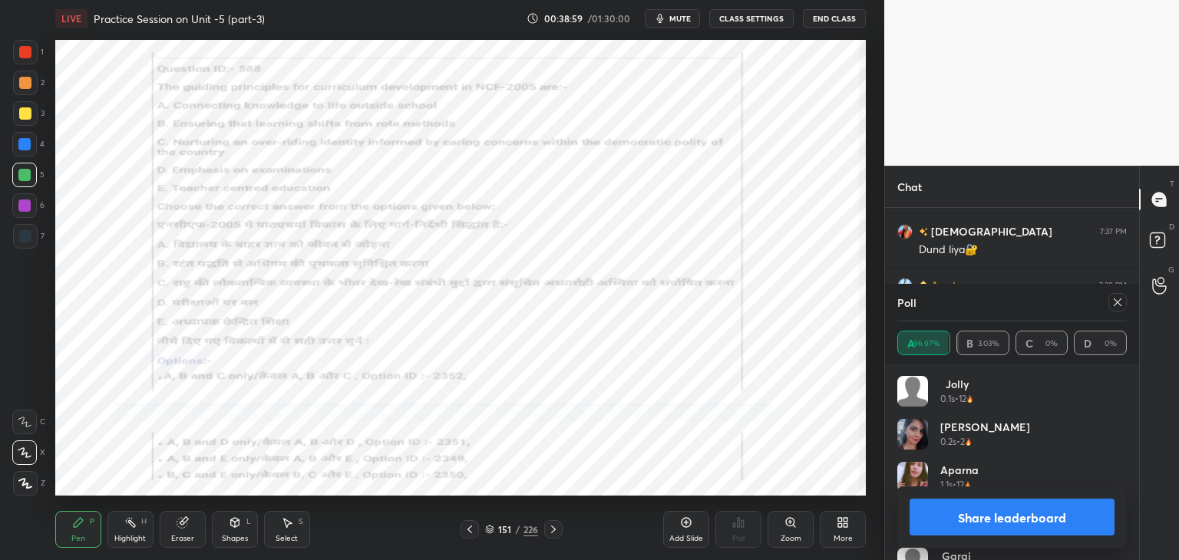
click at [1120, 304] on icon at bounding box center [1118, 302] width 12 height 12
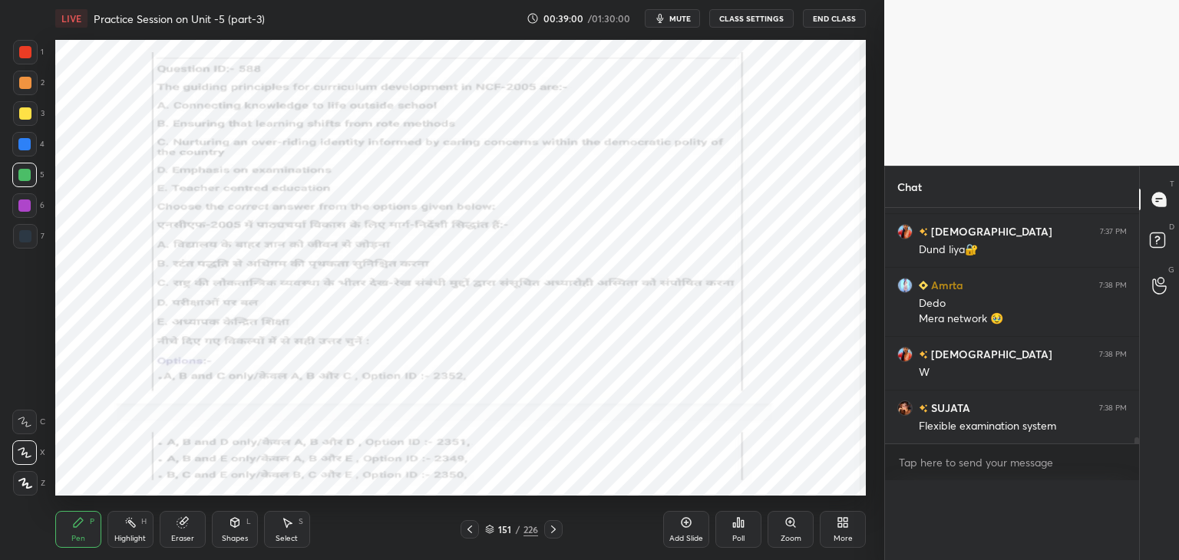
scroll to position [9117, 0]
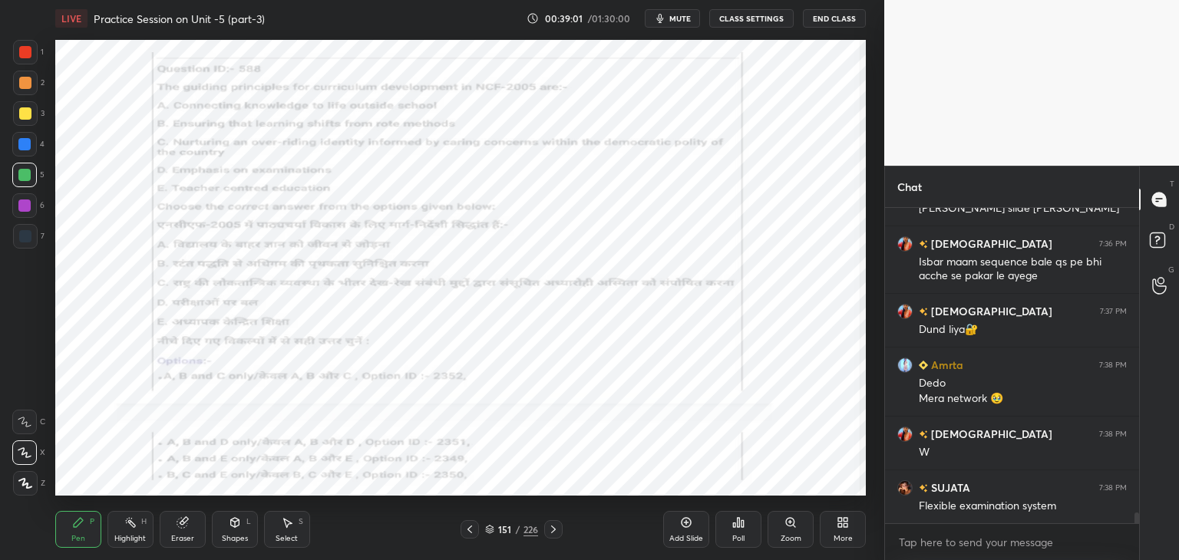
click at [554, 532] on icon at bounding box center [553, 530] width 12 height 12
click at [555, 535] on icon at bounding box center [553, 530] width 12 height 12
click at [490, 529] on icon at bounding box center [490, 528] width 8 height 4
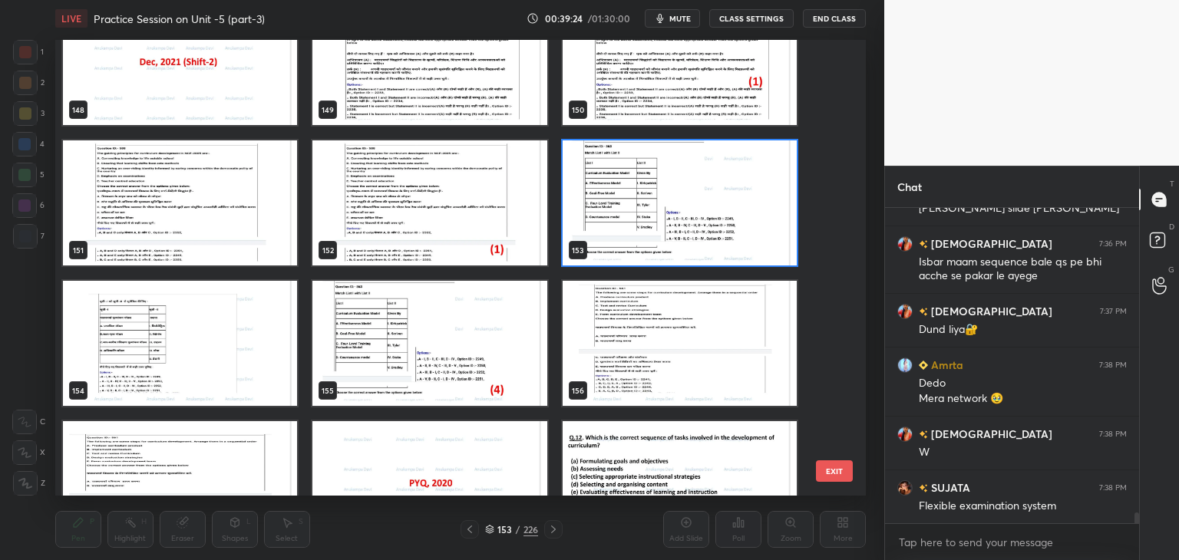
click at [782, 243] on img "grid" at bounding box center [680, 203] width 234 height 125
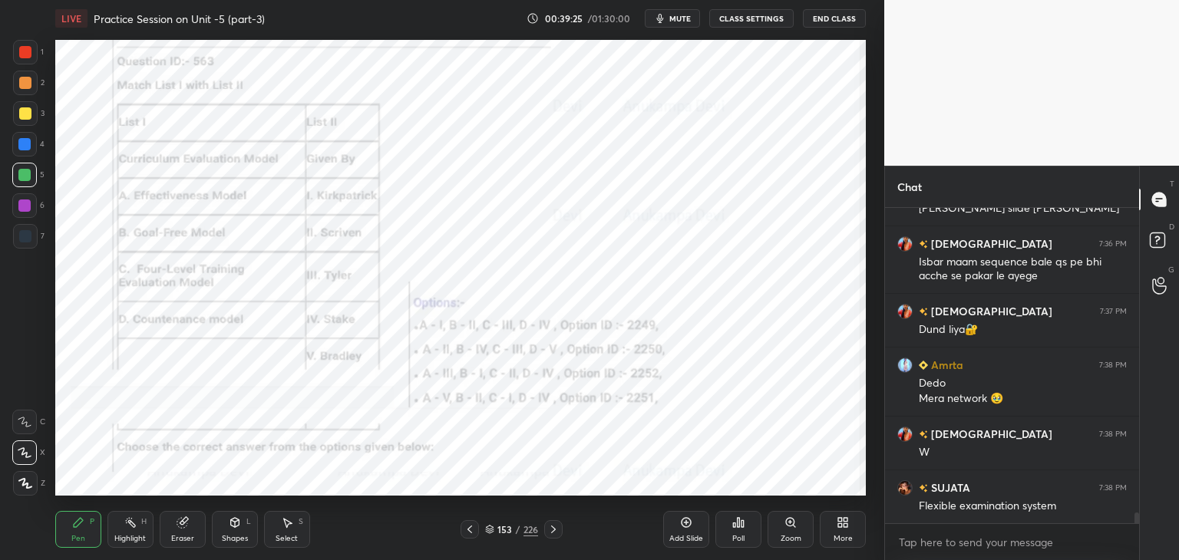
click at [682, 22] on span "mute" at bounding box center [680, 18] width 21 height 11
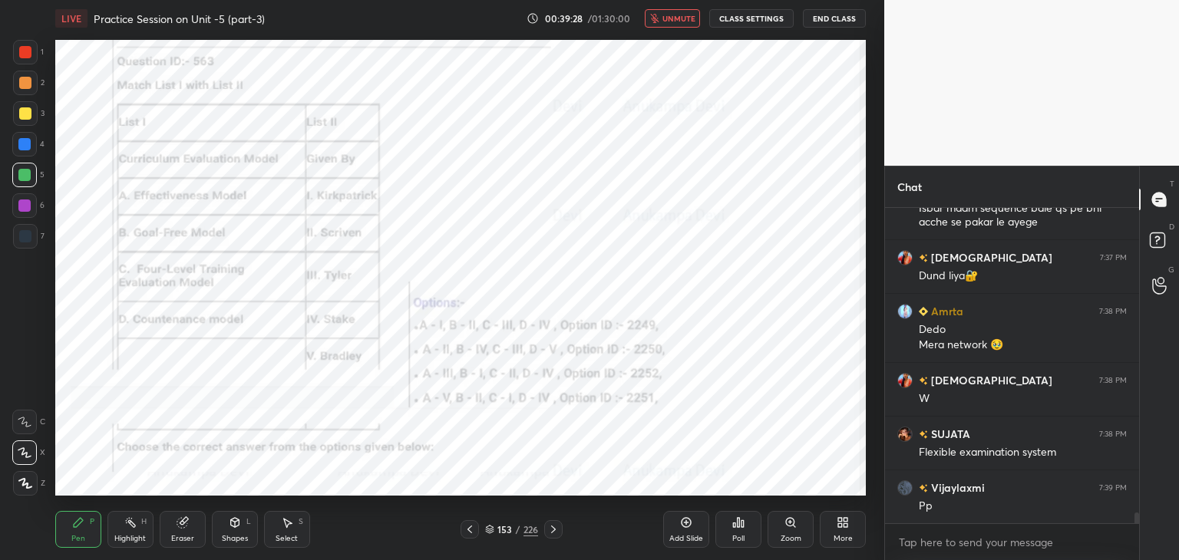
click at [686, 19] on span "unmute" at bounding box center [679, 18] width 33 height 11
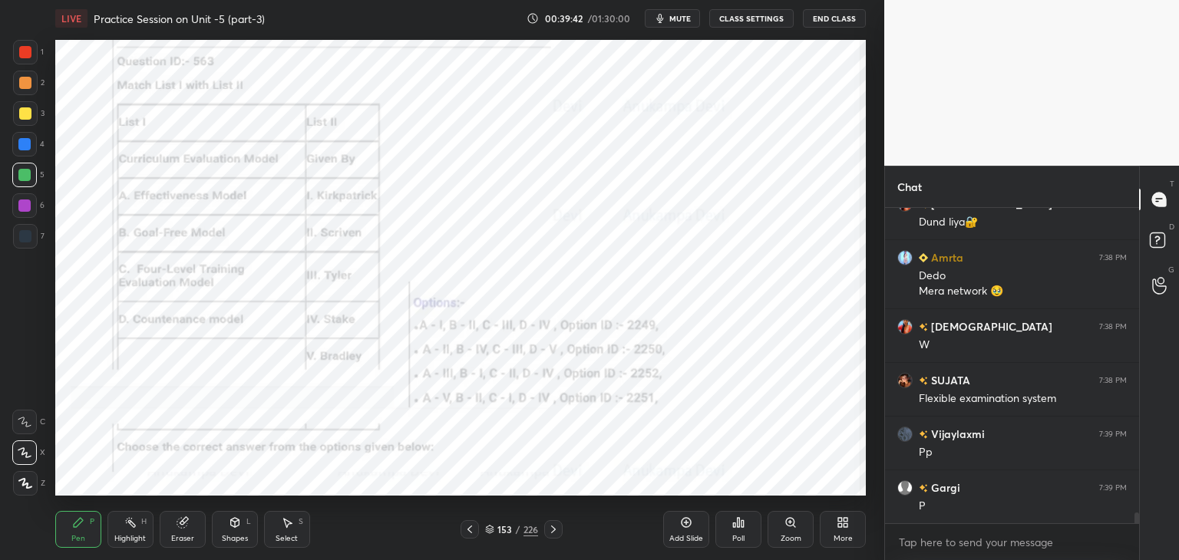
click at [488, 531] on icon at bounding box center [489, 529] width 9 height 9
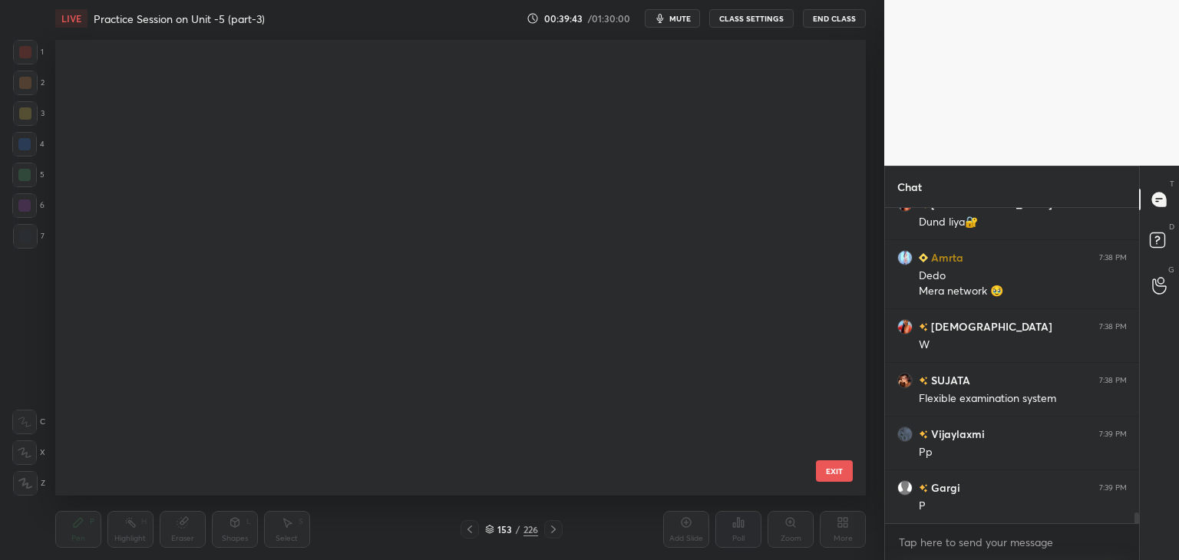
click at [488, 531] on icon at bounding box center [489, 529] width 9 height 9
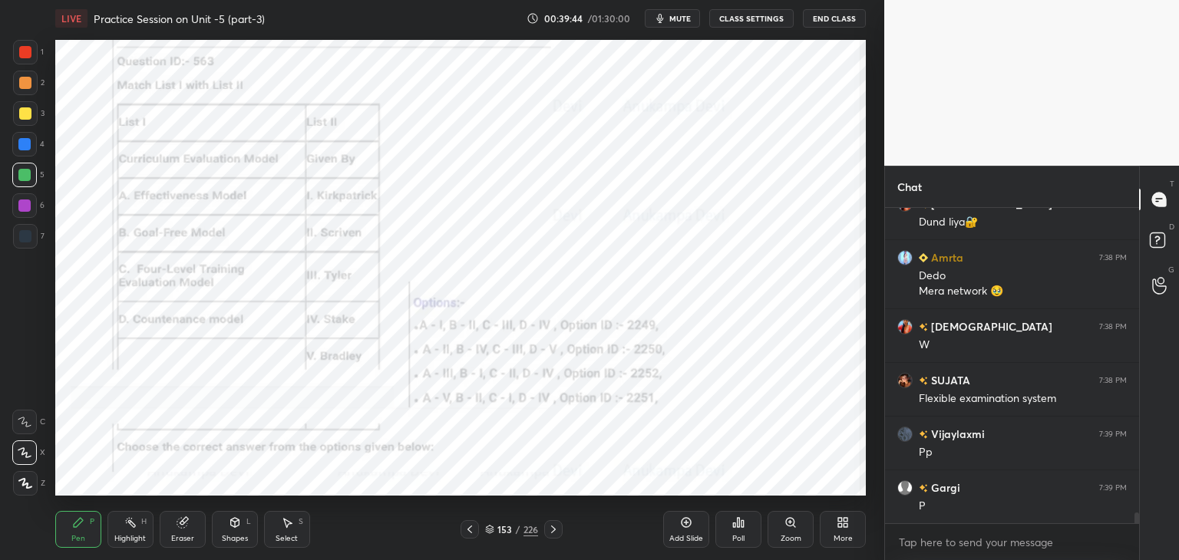
click at [488, 526] on icon at bounding box center [489, 529] width 9 height 9
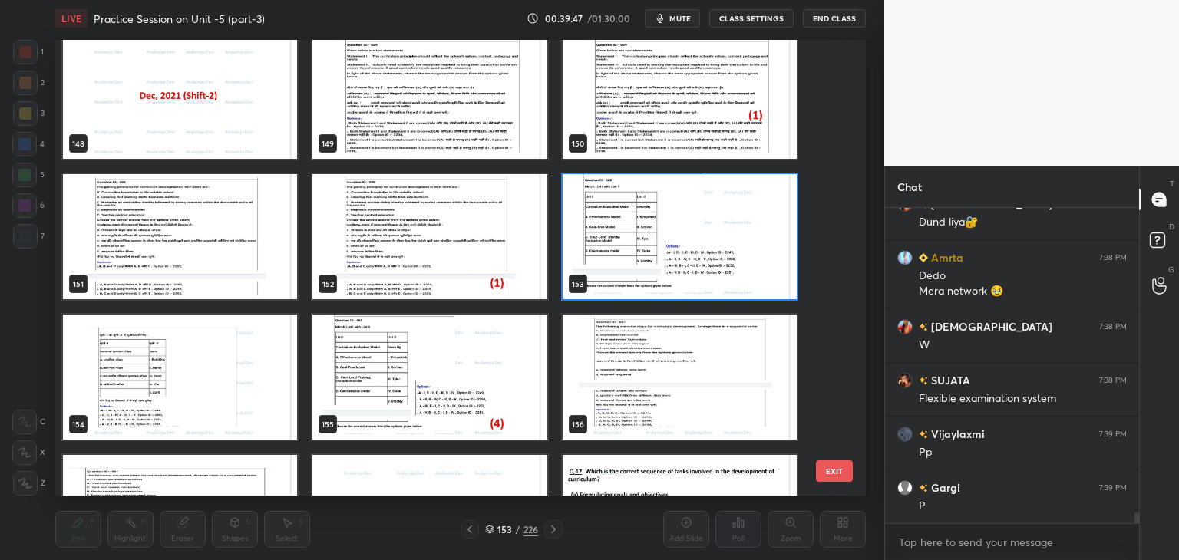
click at [746, 249] on img "grid" at bounding box center [680, 236] width 234 height 125
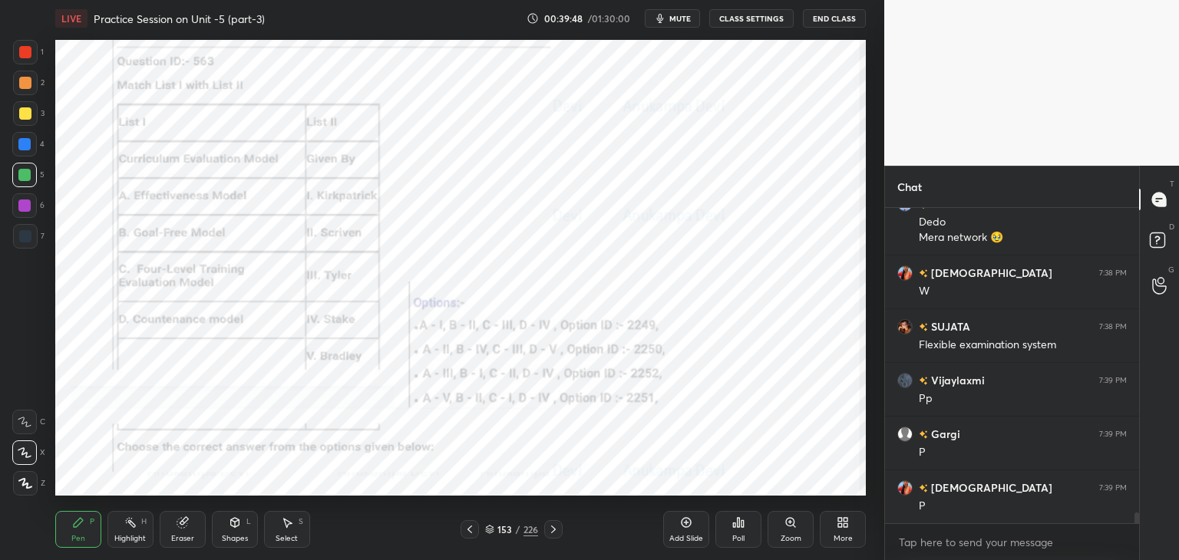
click at [739, 540] on div "Poll" at bounding box center [738, 539] width 12 height 8
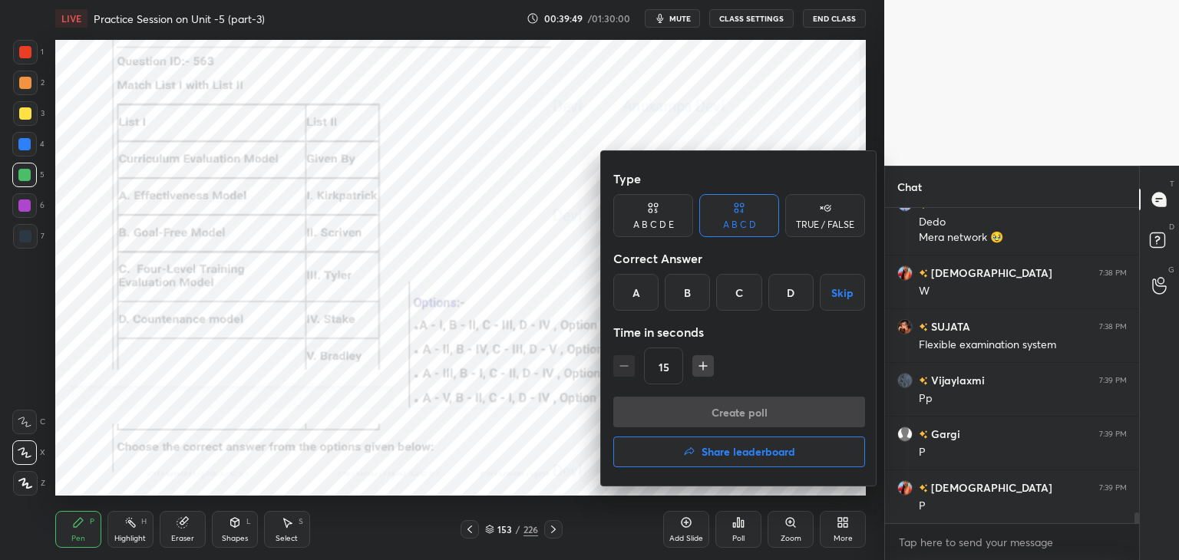
drag, startPoint x: 782, startPoint y: 287, endPoint x: 782, endPoint y: 362, distance: 75.2
click at [782, 289] on div "D" at bounding box center [791, 292] width 45 height 37
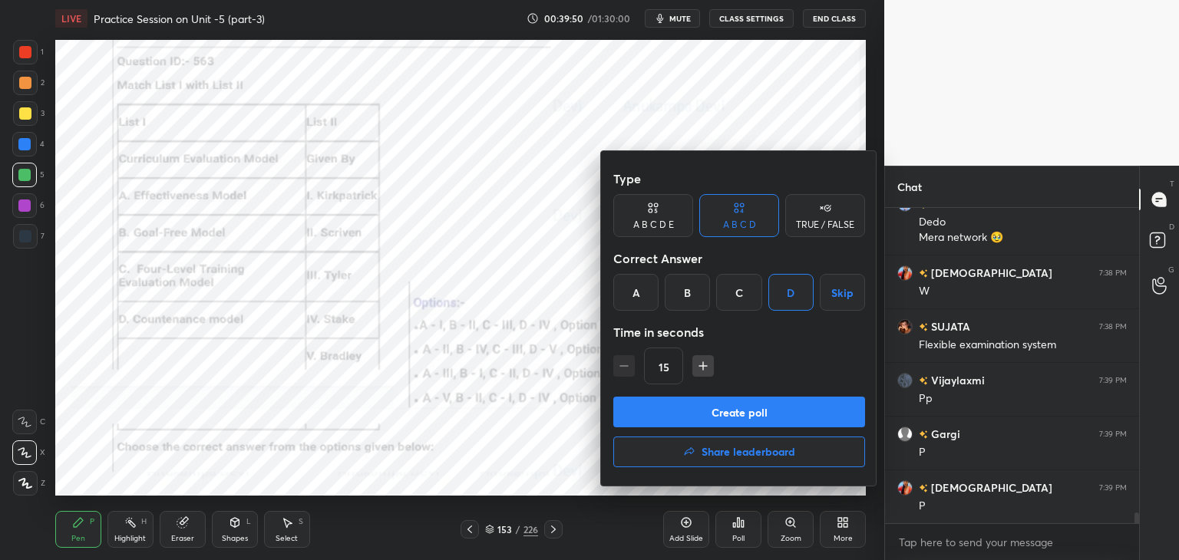
click at [775, 416] on button "Create poll" at bounding box center [739, 412] width 252 height 31
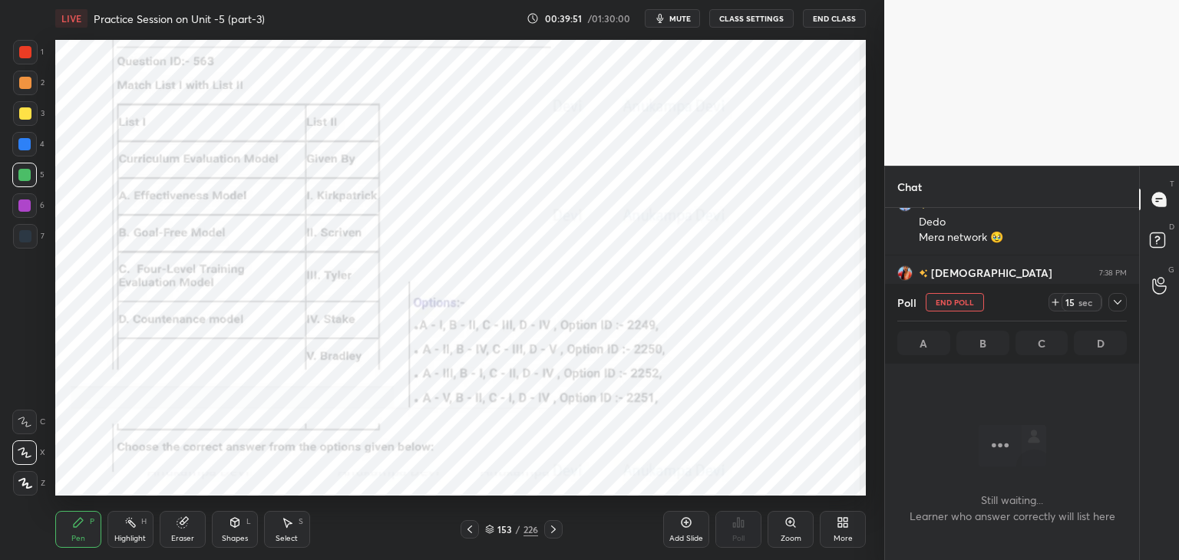
click at [677, 13] on span "mute" at bounding box center [680, 18] width 21 height 11
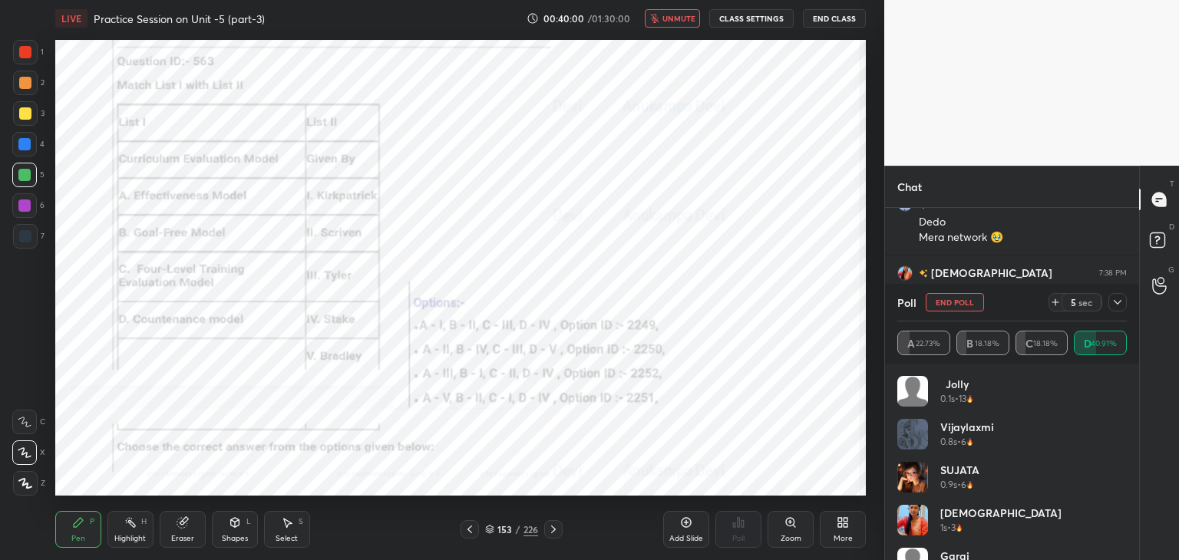
drag, startPoint x: 673, startPoint y: 21, endPoint x: 663, endPoint y: 35, distance: 16.0
click at [673, 21] on span "unmute" at bounding box center [679, 18] width 33 height 11
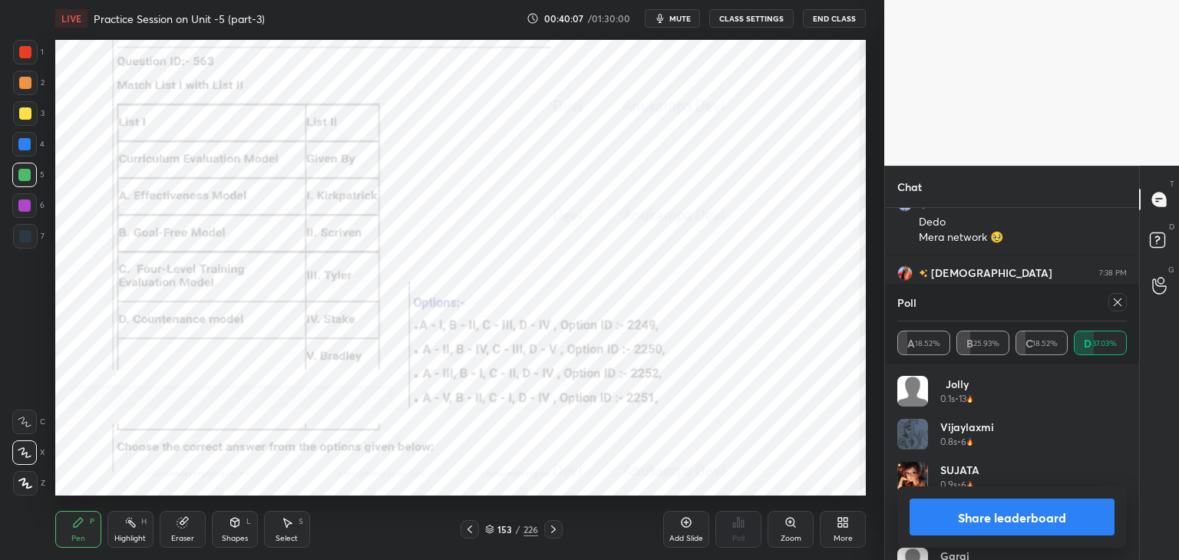
click at [1120, 307] on icon at bounding box center [1118, 302] width 12 height 12
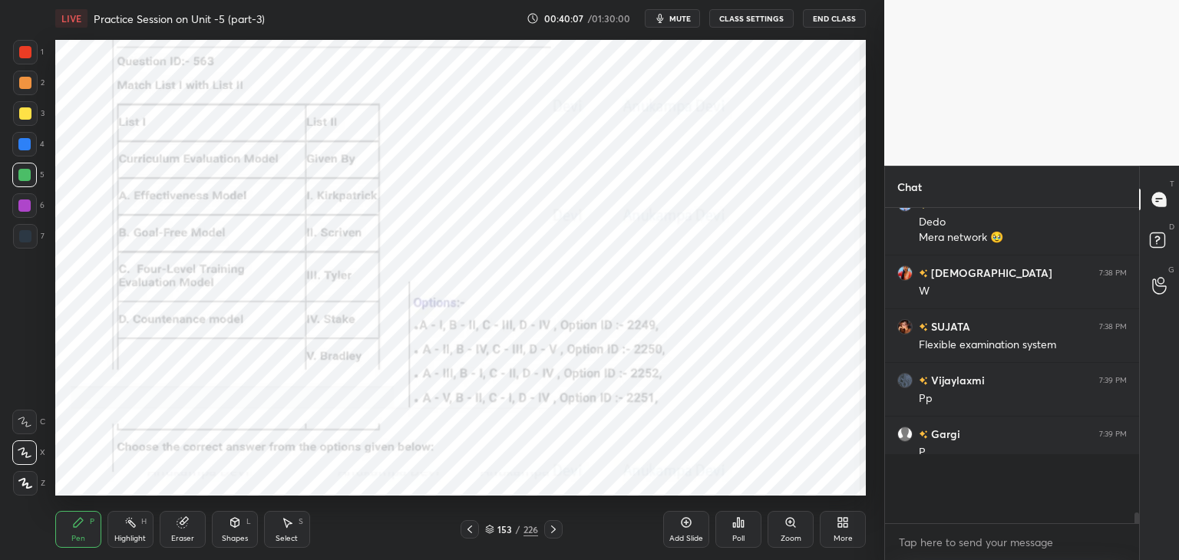
scroll to position [286, 250]
click at [552, 528] on icon at bounding box center [553, 530] width 12 height 12
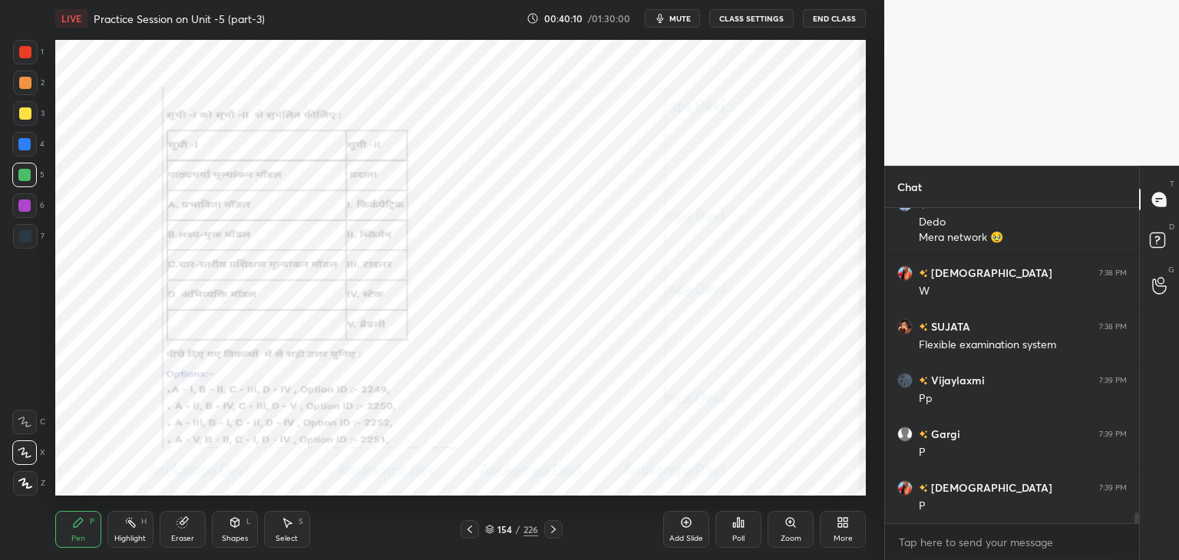
click at [551, 531] on icon at bounding box center [553, 530] width 12 height 12
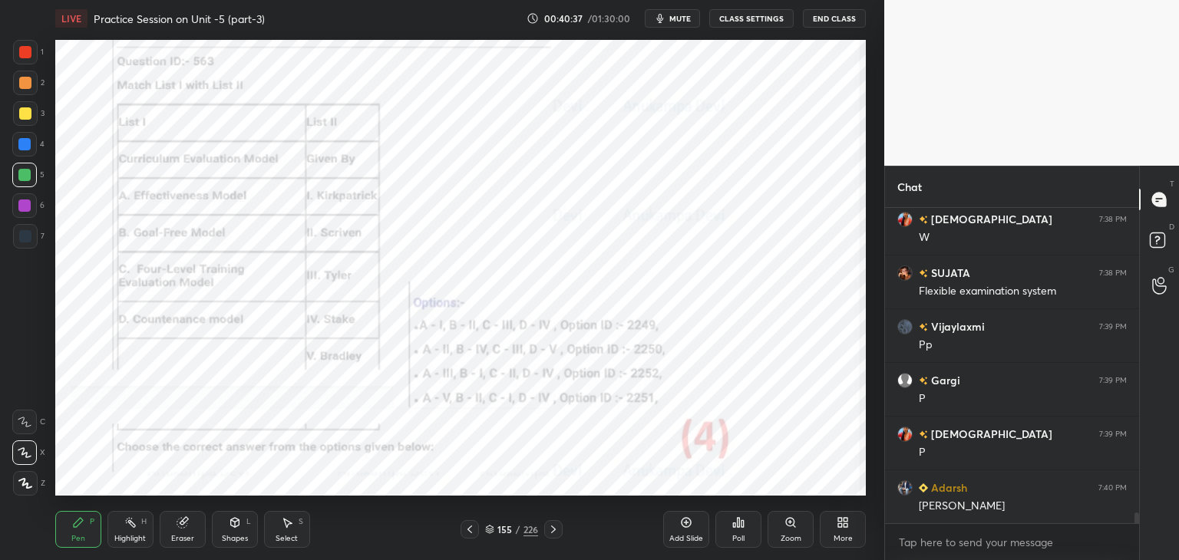
drag, startPoint x: 555, startPoint y: 529, endPoint x: 548, endPoint y: 498, distance: 31.5
click at [555, 527] on icon at bounding box center [553, 530] width 12 height 12
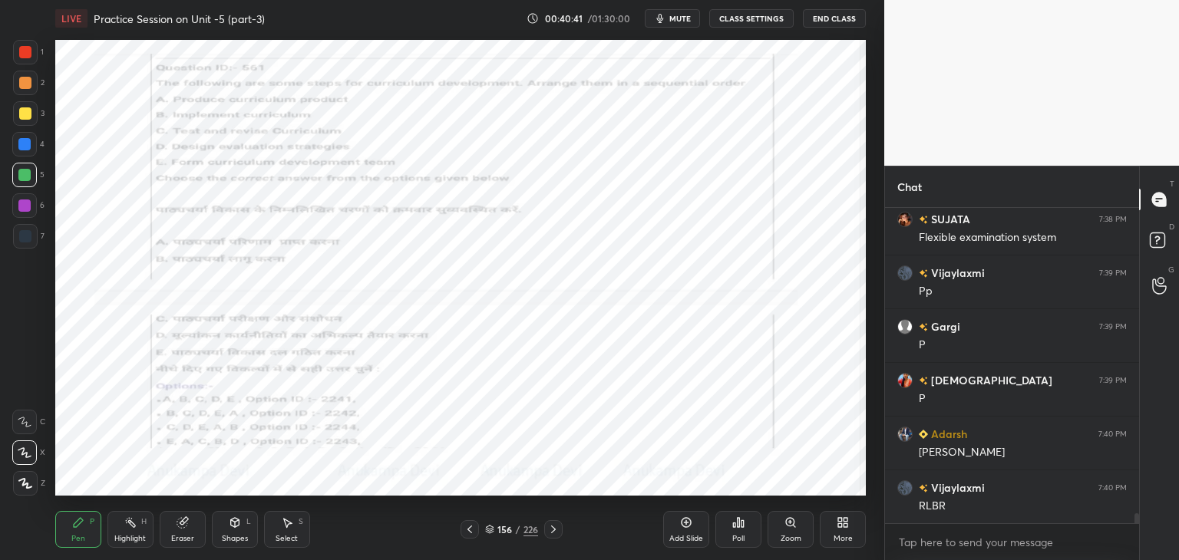
click at [790, 526] on icon at bounding box center [790, 522] width 8 height 8
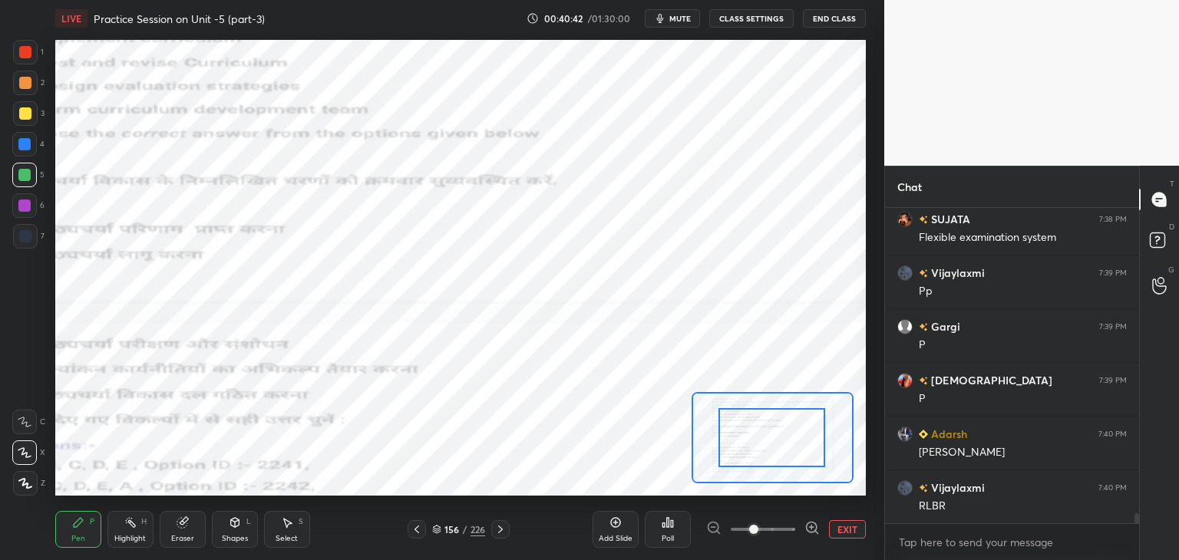
drag, startPoint x: 754, startPoint y: 455, endPoint x: 762, endPoint y: 445, distance: 12.6
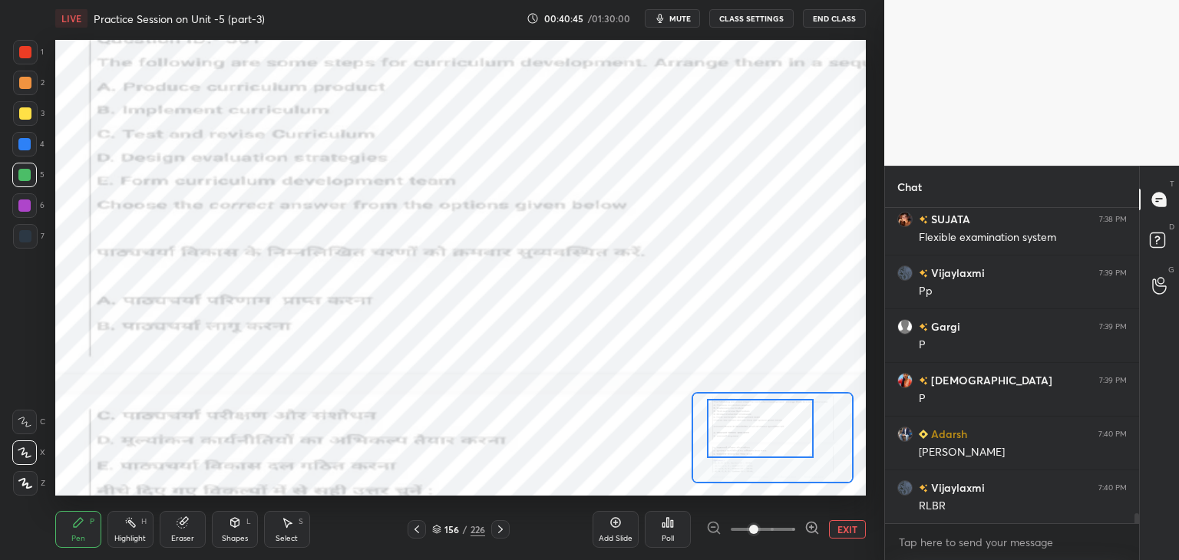
drag, startPoint x: 764, startPoint y: 448, endPoint x: 753, endPoint y: 438, distance: 15.2
click at [753, 438] on div at bounding box center [760, 428] width 106 height 59
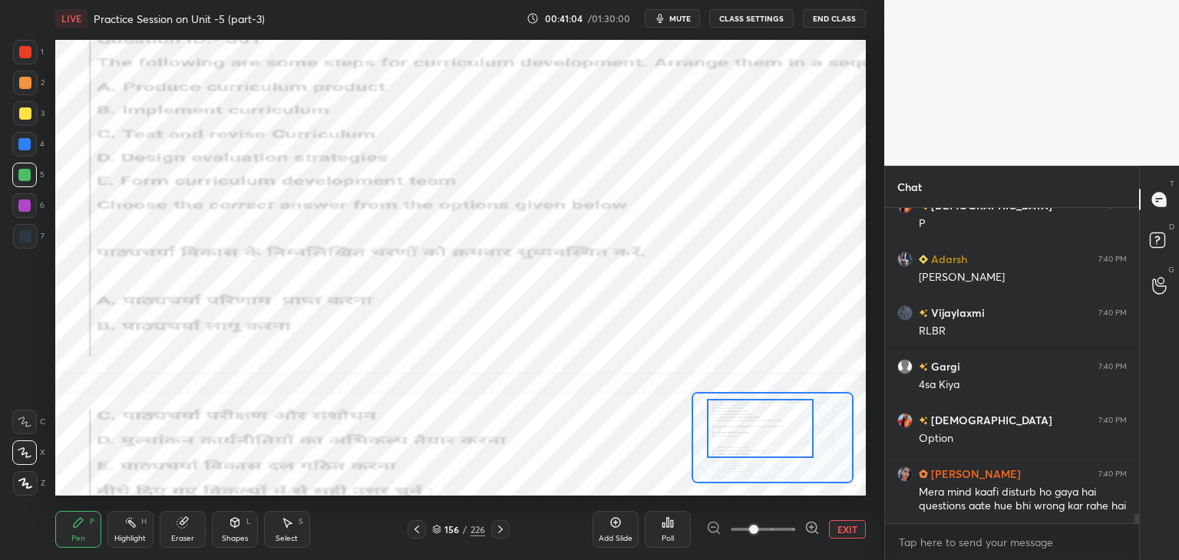
scroll to position [9553, 0]
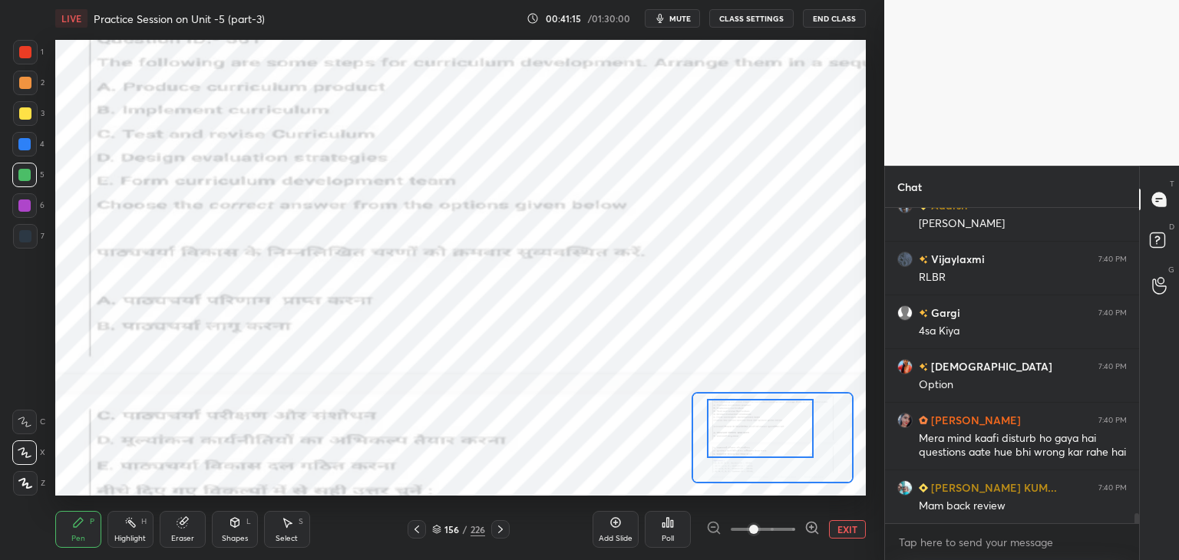
click at [415, 530] on icon at bounding box center [417, 530] width 12 height 12
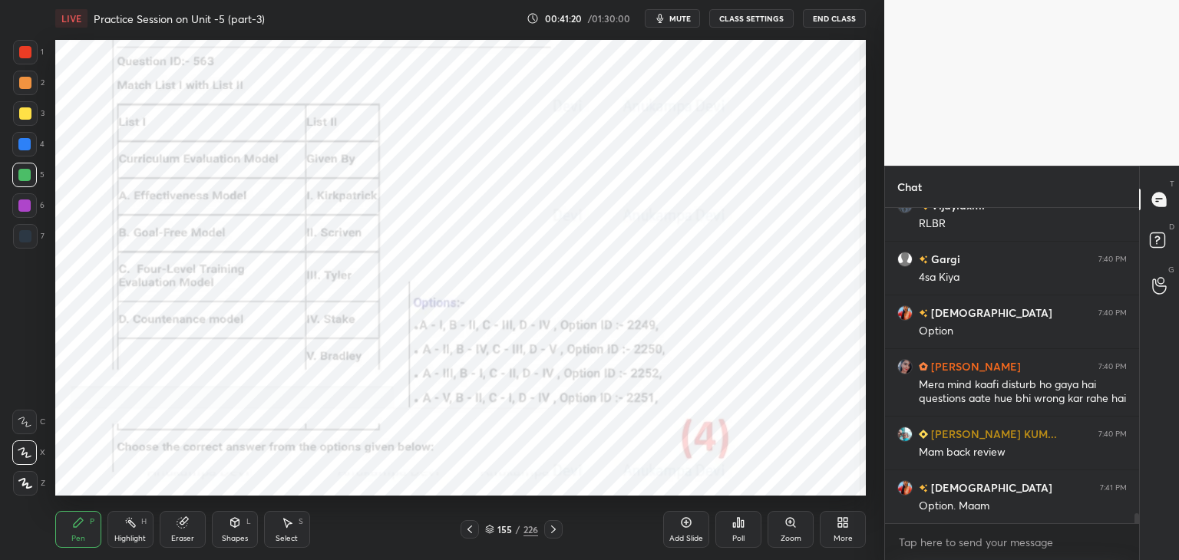
scroll to position [9660, 0]
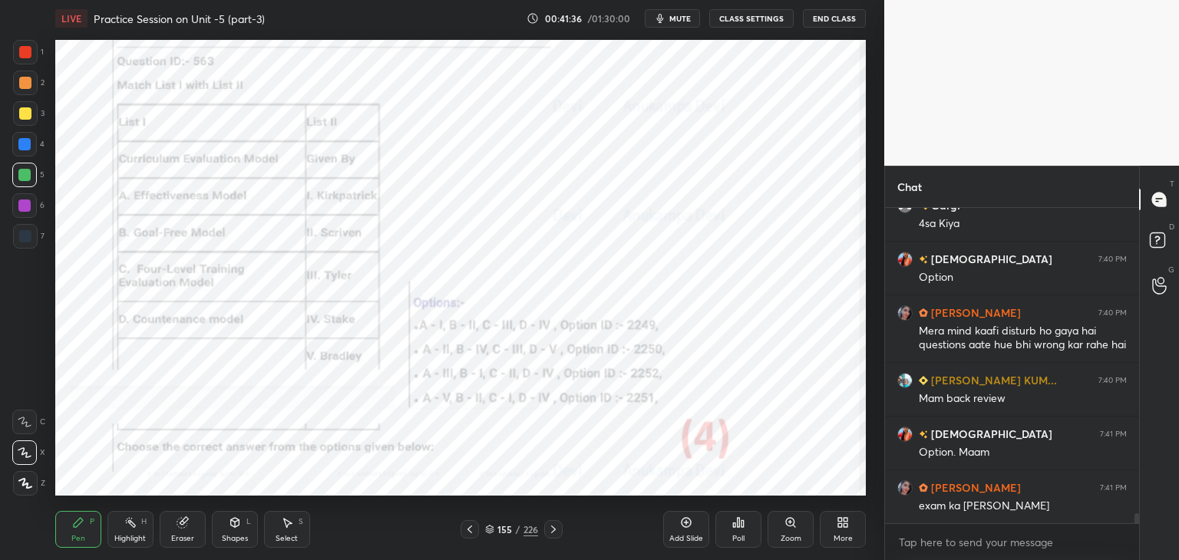
click at [556, 532] on icon at bounding box center [553, 530] width 12 height 12
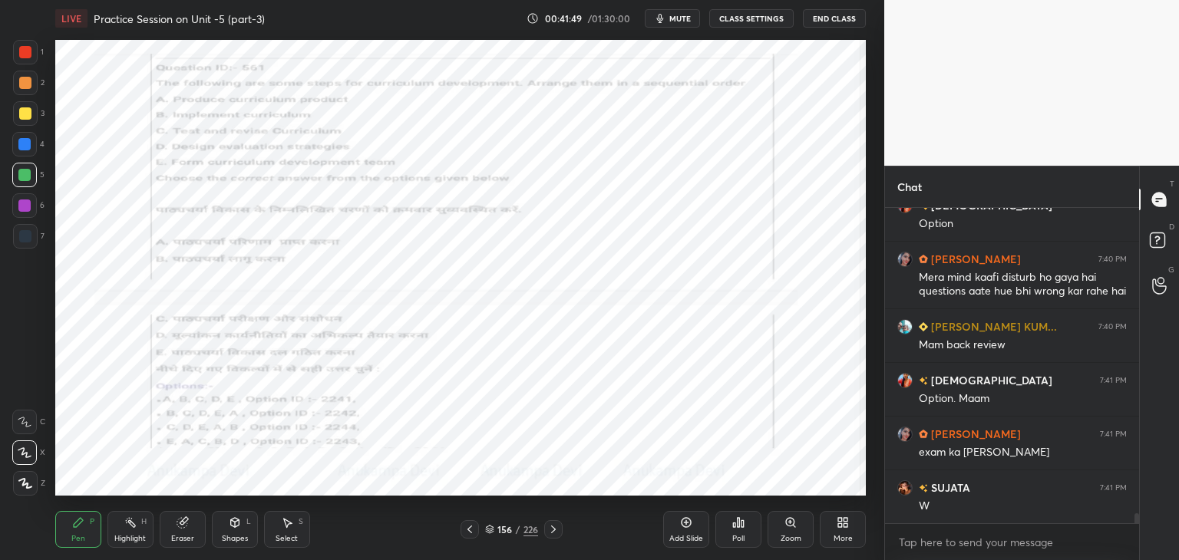
scroll to position [9822, 0]
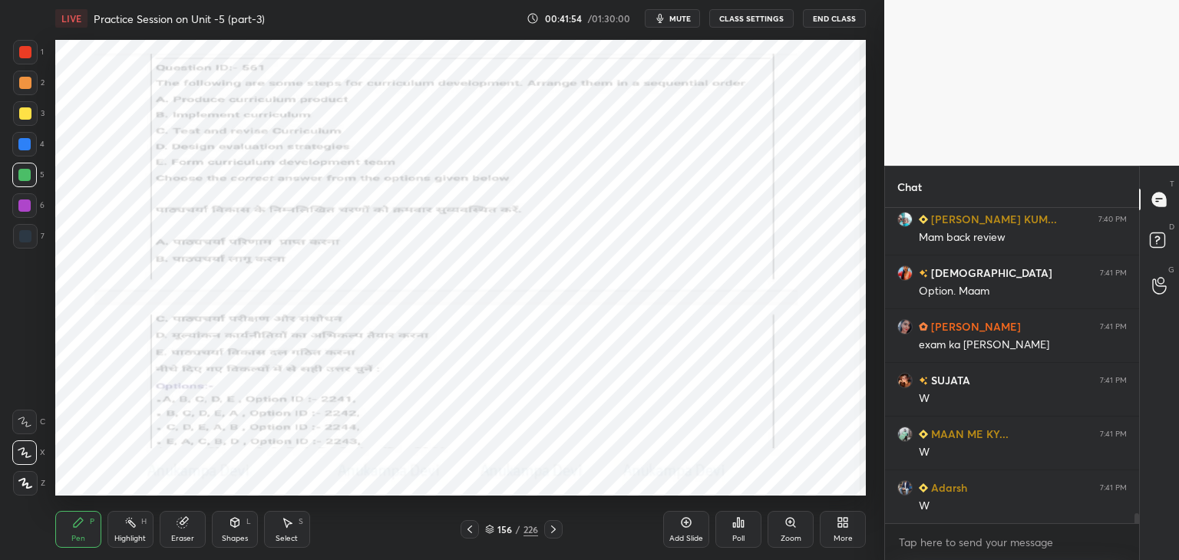
drag, startPoint x: 794, startPoint y: 520, endPoint x: 771, endPoint y: 501, distance: 29.5
click at [792, 520] on icon at bounding box center [790, 522] width 8 height 8
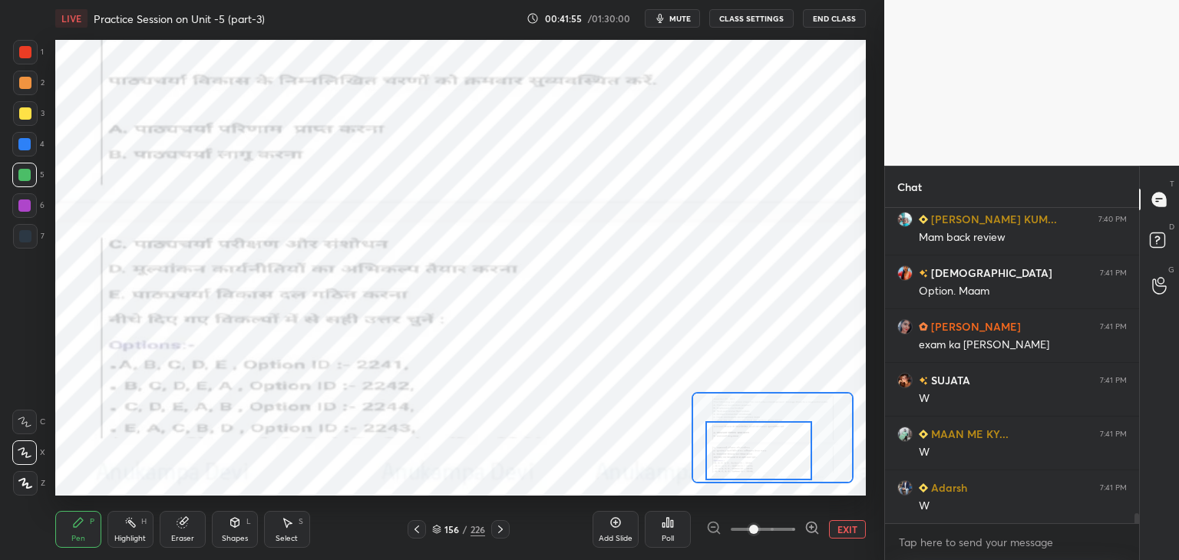
drag, startPoint x: 754, startPoint y: 438, endPoint x: 739, endPoint y: 447, distance: 16.9
click at [742, 449] on div at bounding box center [759, 451] width 106 height 59
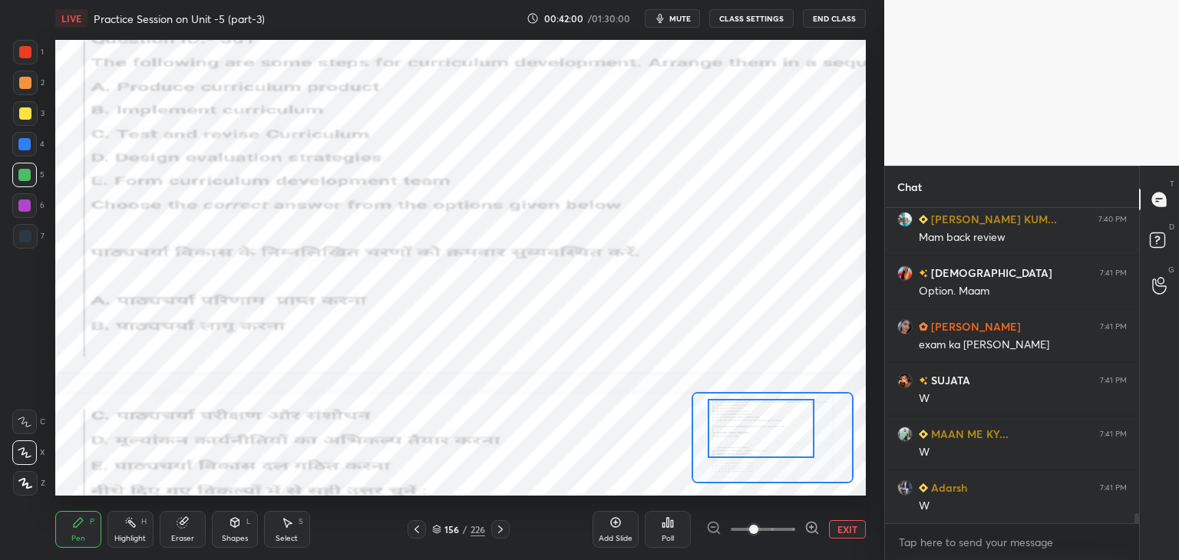
drag, startPoint x: 737, startPoint y: 461, endPoint x: 742, endPoint y: 435, distance: 27.4
click at [742, 435] on div at bounding box center [761, 428] width 106 height 59
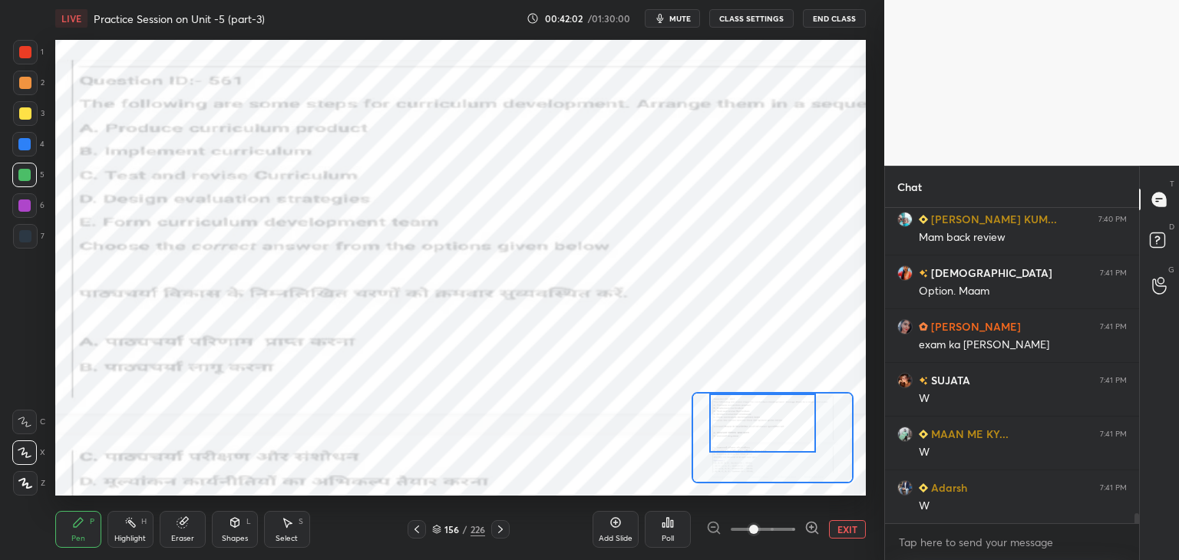
click at [749, 442] on div at bounding box center [762, 423] width 106 height 59
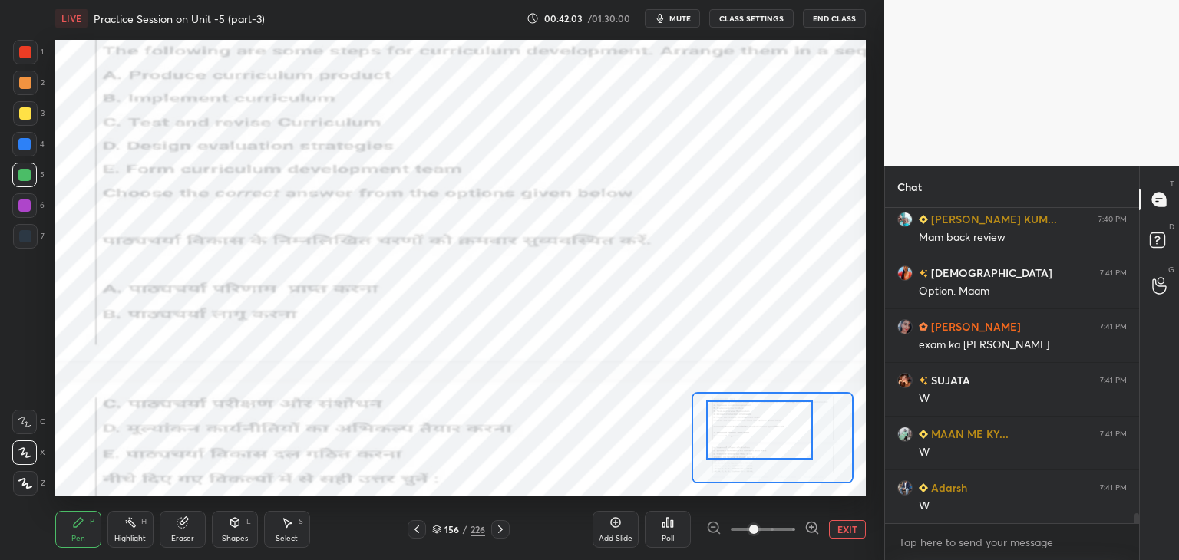
click at [747, 440] on div at bounding box center [759, 430] width 106 height 59
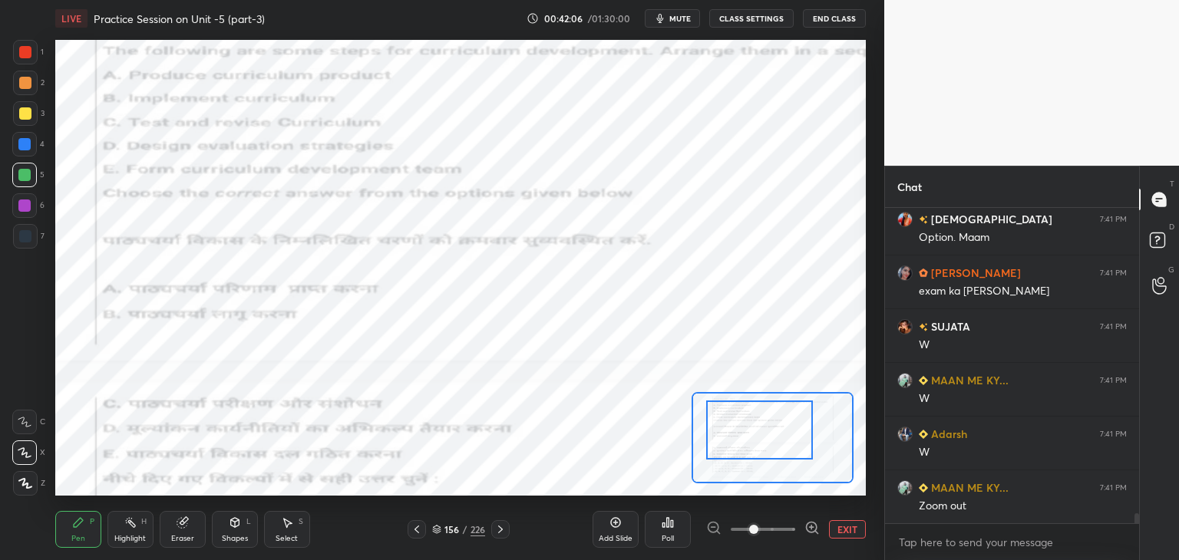
scroll to position [9929, 0]
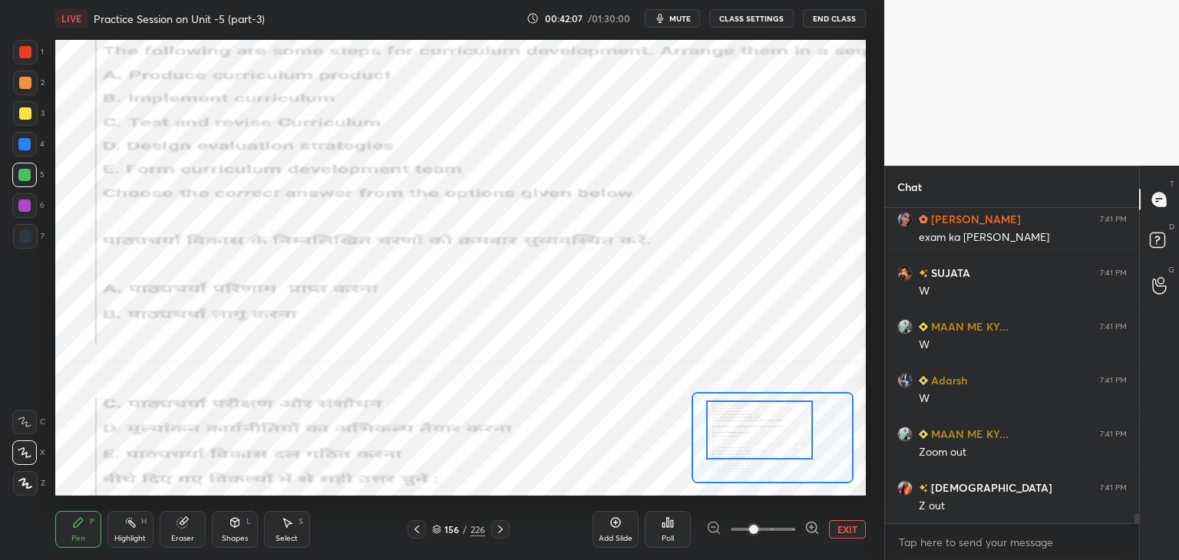
click at [849, 532] on button "EXIT" at bounding box center [847, 530] width 37 height 18
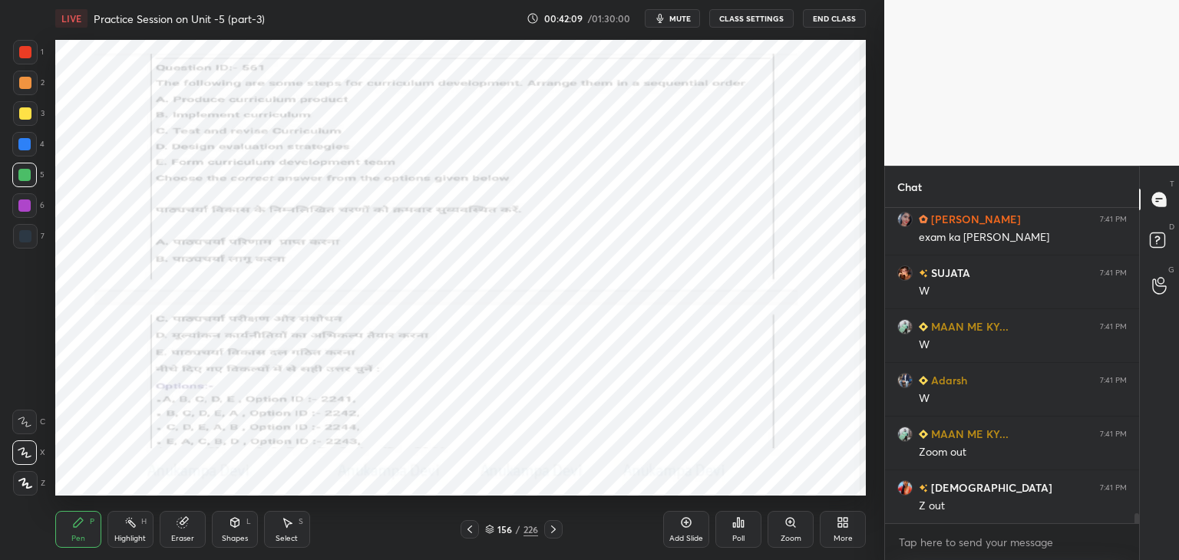
click at [679, 16] on span "mute" at bounding box center [680, 18] width 21 height 11
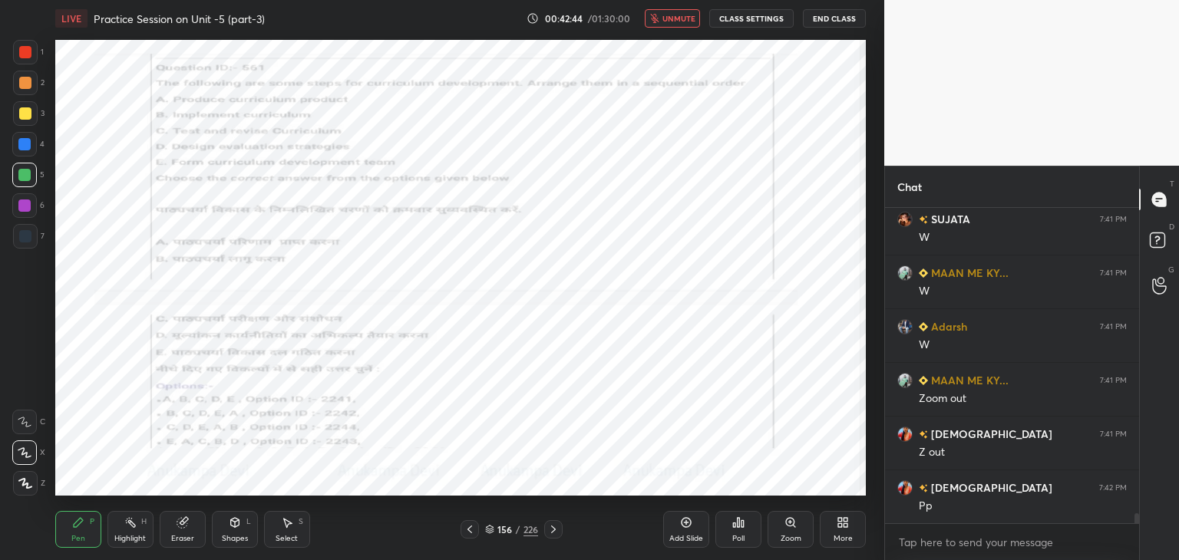
click at [677, 19] on span "unmute" at bounding box center [679, 18] width 33 height 11
click at [488, 532] on icon at bounding box center [490, 531] width 8 height 2
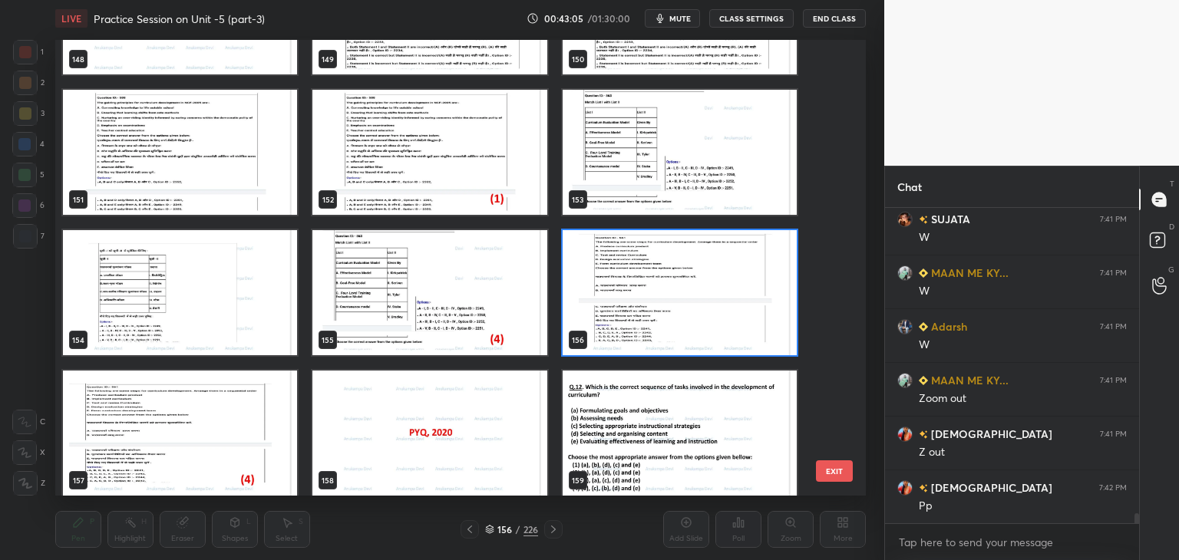
scroll to position [7017, 0]
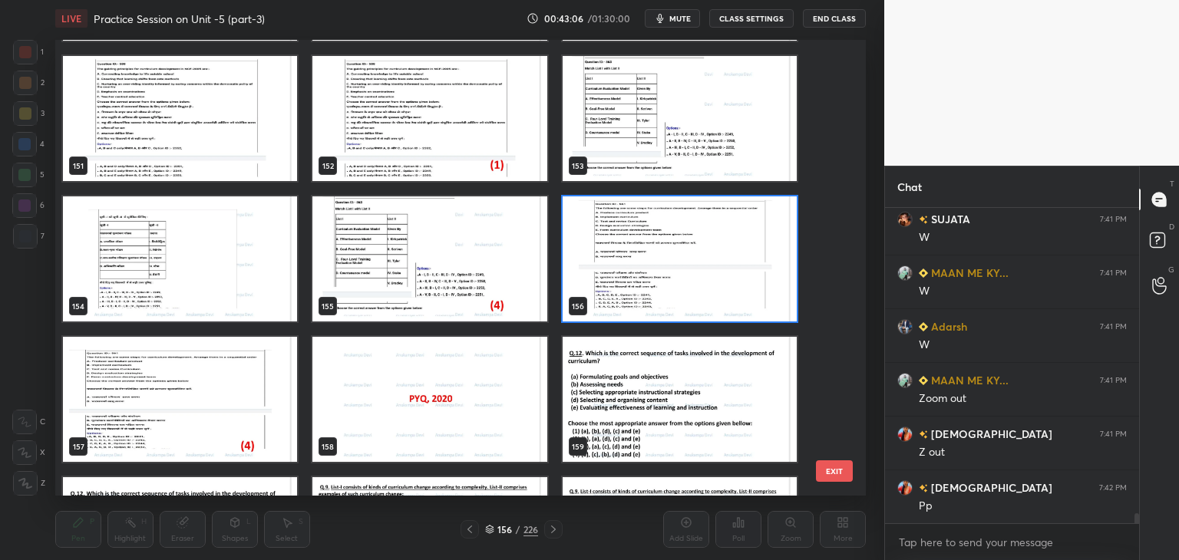
drag, startPoint x: 750, startPoint y: 303, endPoint x: 744, endPoint y: 309, distance: 8.2
click at [750, 302] on img "grid" at bounding box center [680, 259] width 234 height 125
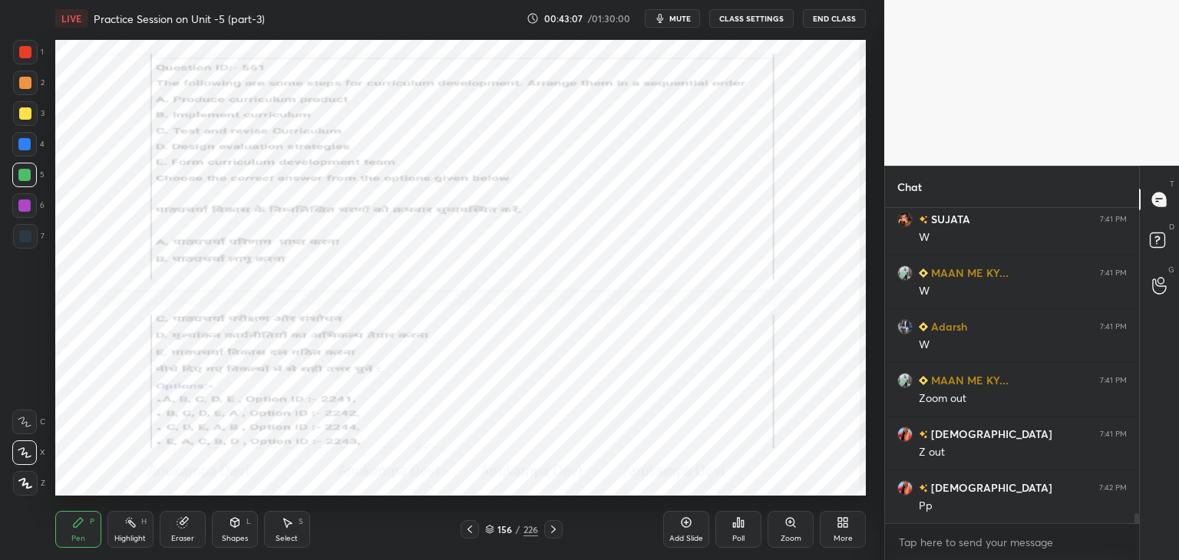
click at [732, 527] on div "Poll" at bounding box center [739, 529] width 46 height 37
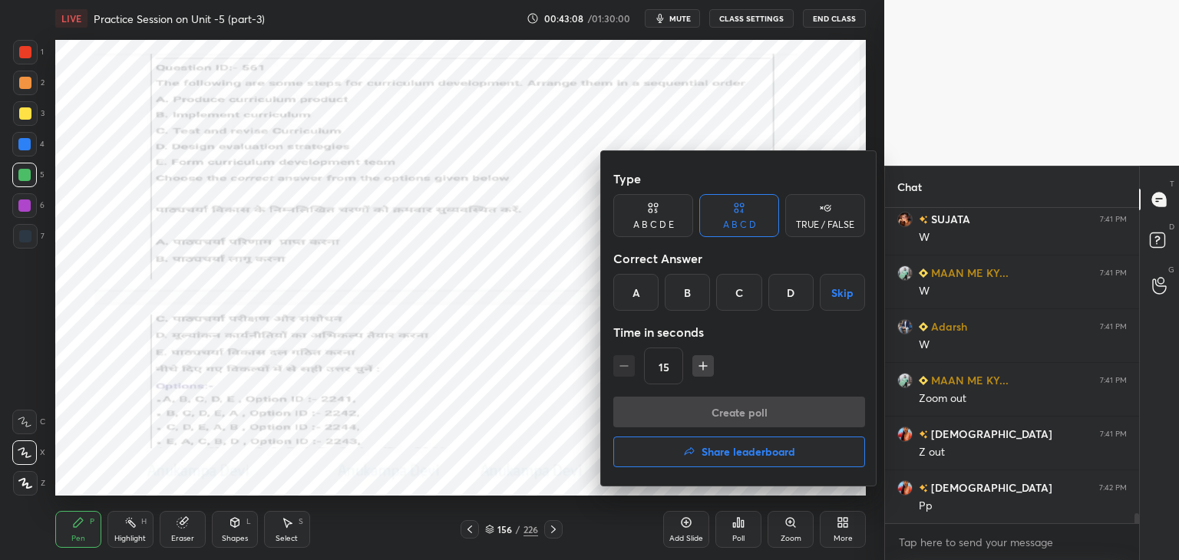
click at [790, 296] on div "D" at bounding box center [791, 292] width 45 height 37
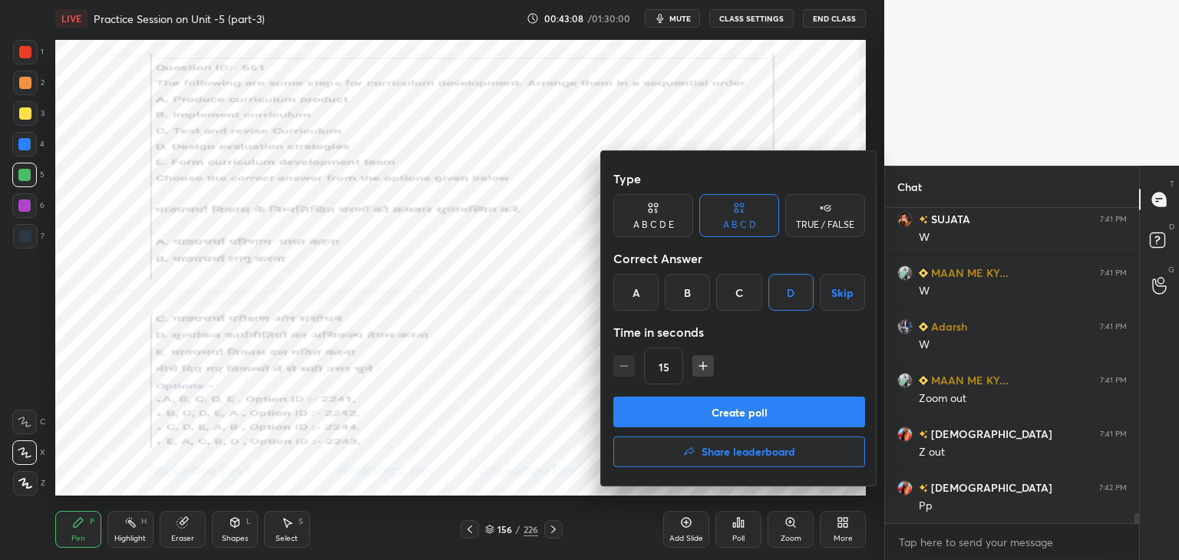
drag, startPoint x: 798, startPoint y: 415, endPoint x: 785, endPoint y: 362, distance: 54.8
click at [798, 415] on button "Create poll" at bounding box center [739, 412] width 252 height 31
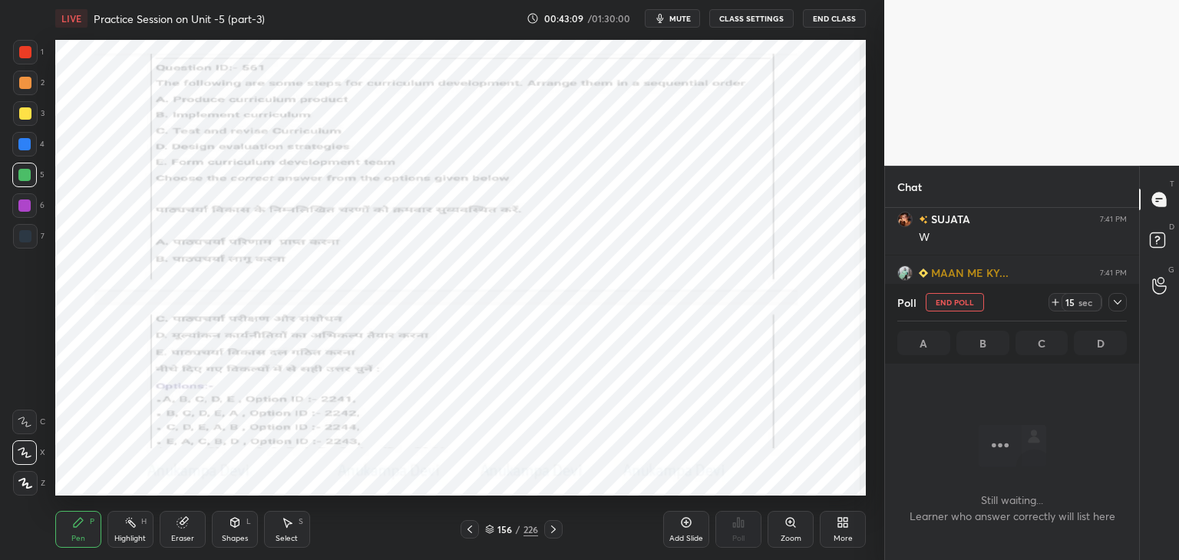
scroll to position [5, 5]
click at [688, 13] on span "mute" at bounding box center [680, 18] width 21 height 11
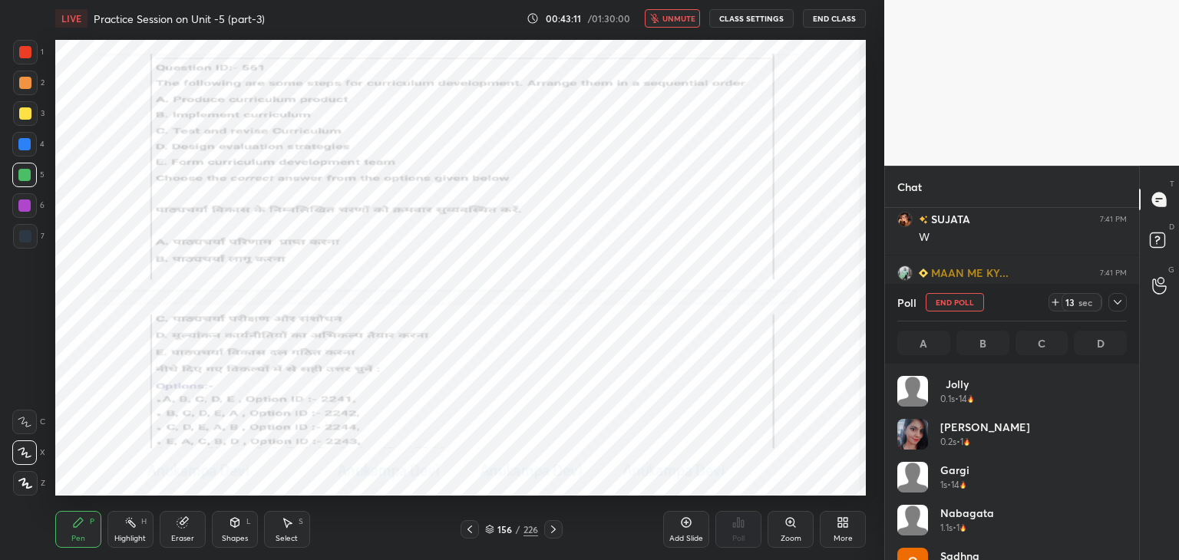
scroll to position [180, 225]
click at [681, 21] on span "unmute" at bounding box center [679, 18] width 33 height 11
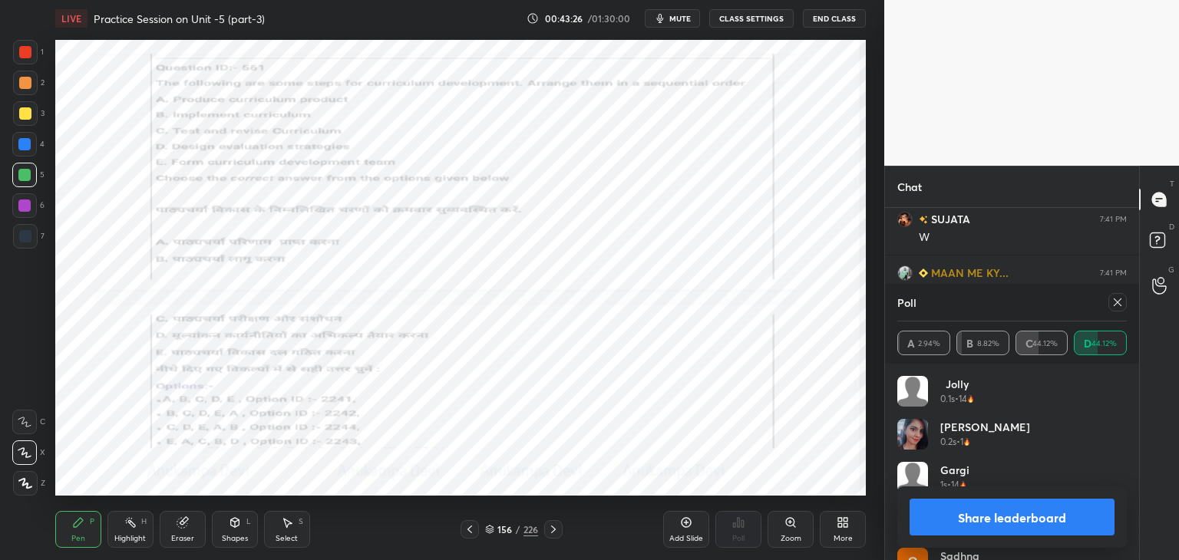
drag, startPoint x: 1120, startPoint y: 304, endPoint x: 1106, endPoint y: 301, distance: 14.9
click at [1119, 303] on icon at bounding box center [1118, 302] width 12 height 12
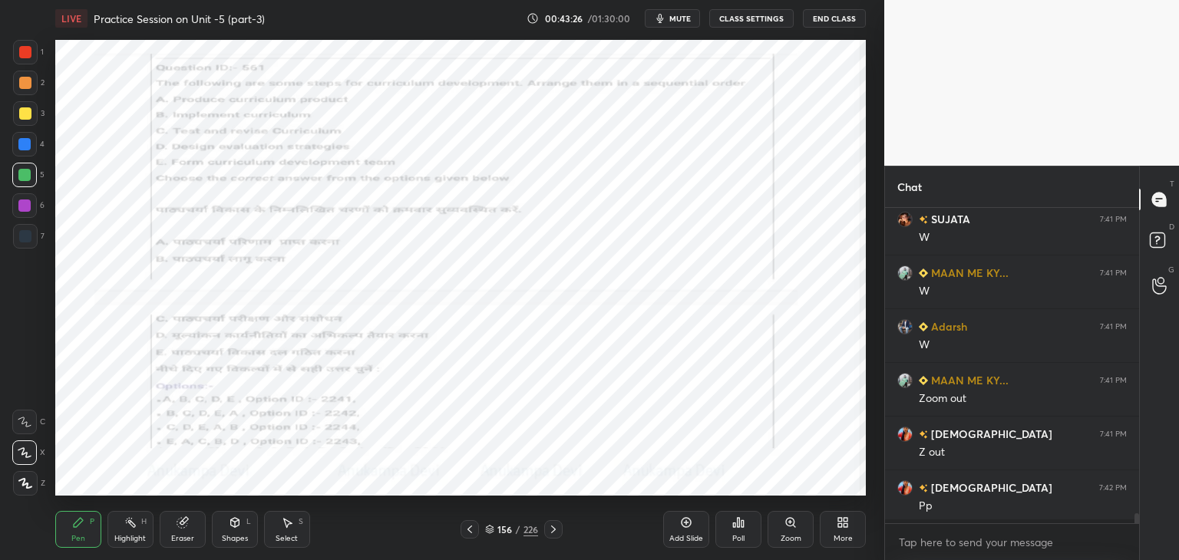
scroll to position [5, 5]
click at [556, 528] on icon at bounding box center [553, 530] width 12 height 12
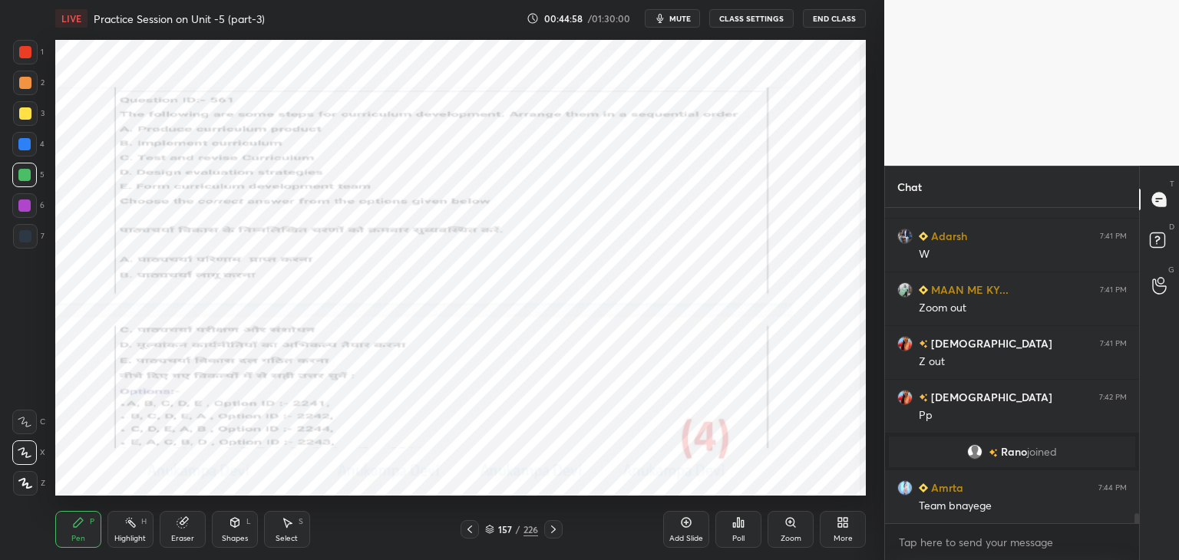
scroll to position [9422, 0]
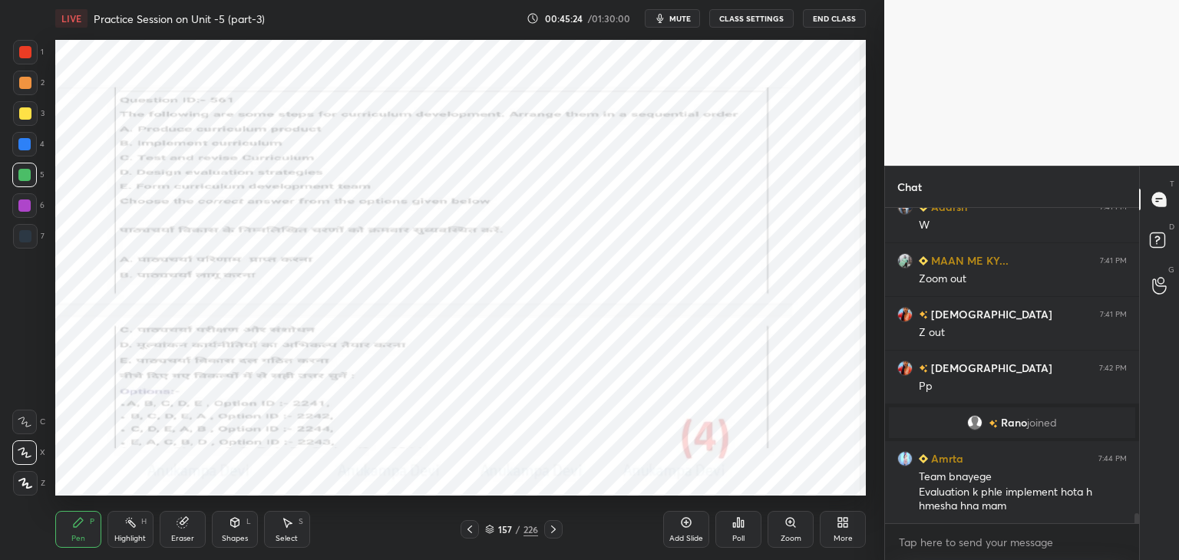
click at [25, 56] on div at bounding box center [25, 52] width 12 height 12
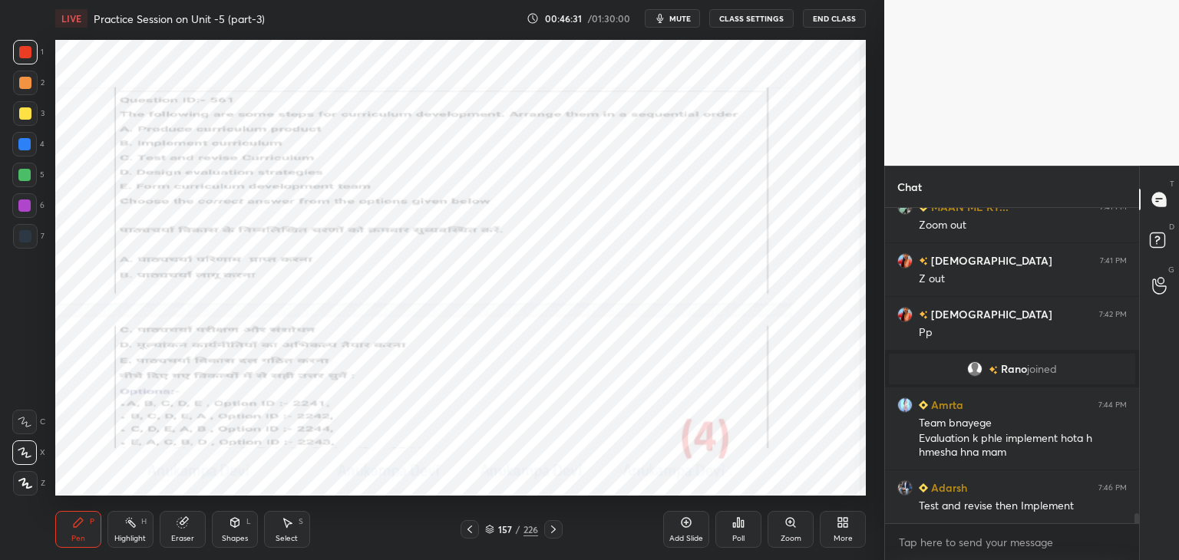
click at [555, 531] on icon at bounding box center [553, 530] width 12 height 12
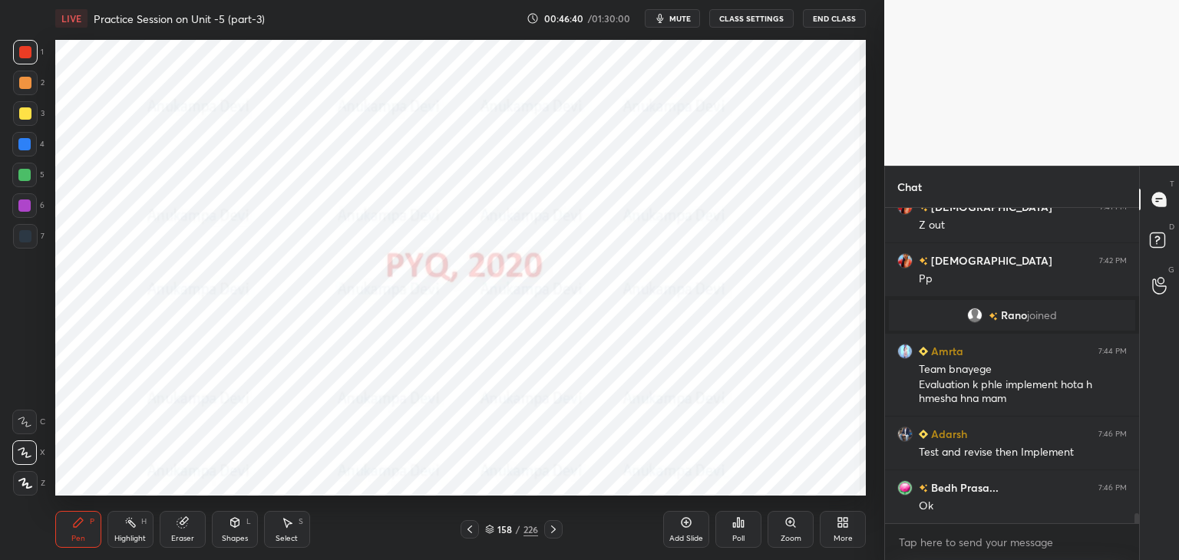
click at [476, 529] on div at bounding box center [470, 530] width 18 height 18
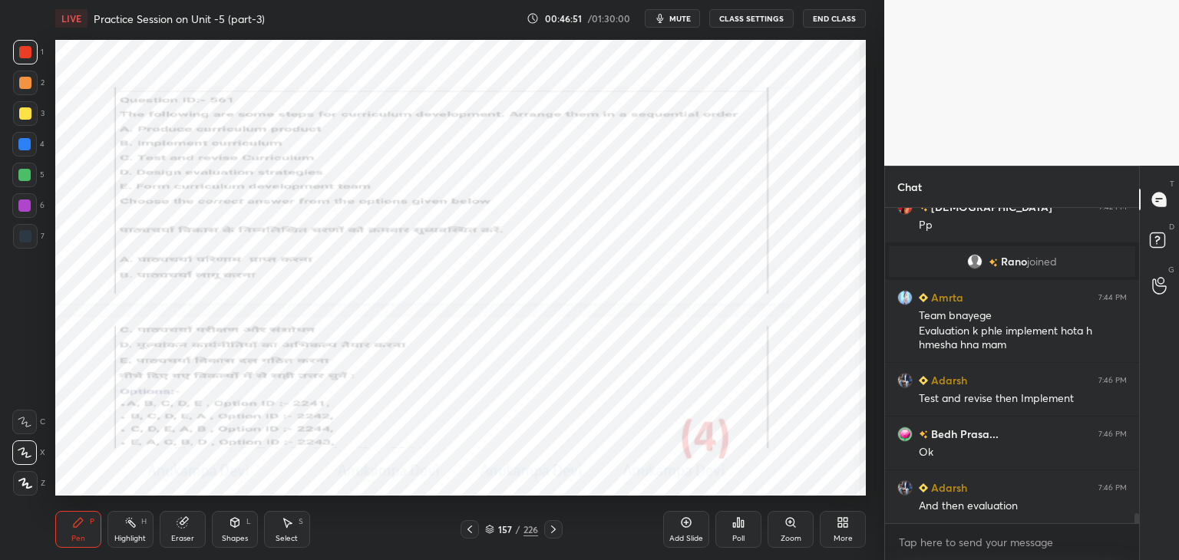
click at [556, 532] on icon at bounding box center [553, 530] width 12 height 12
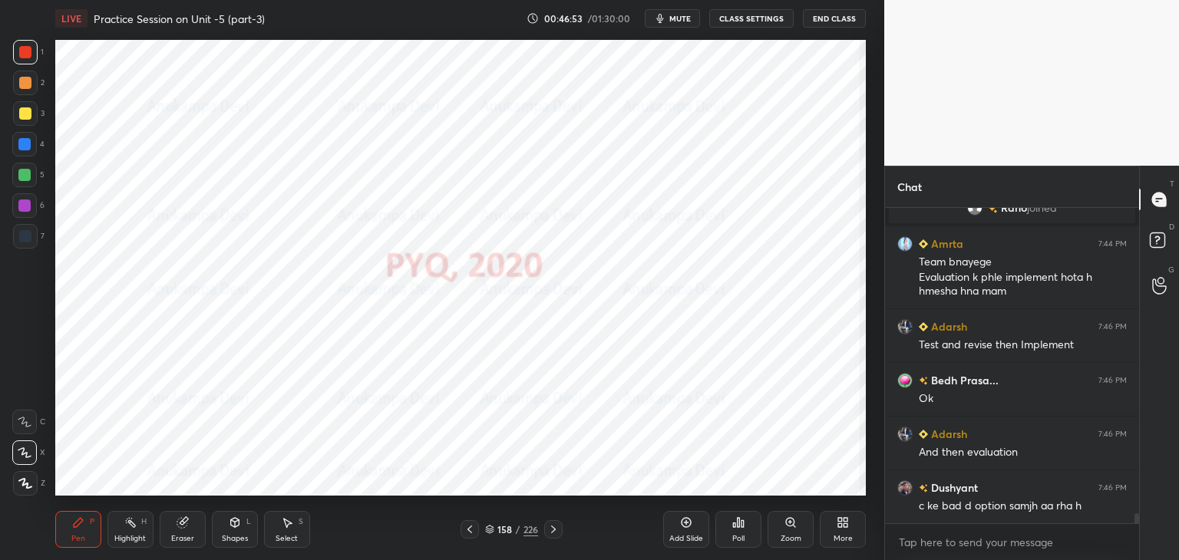
click at [235, 532] on div "Shapes L" at bounding box center [235, 529] width 46 height 37
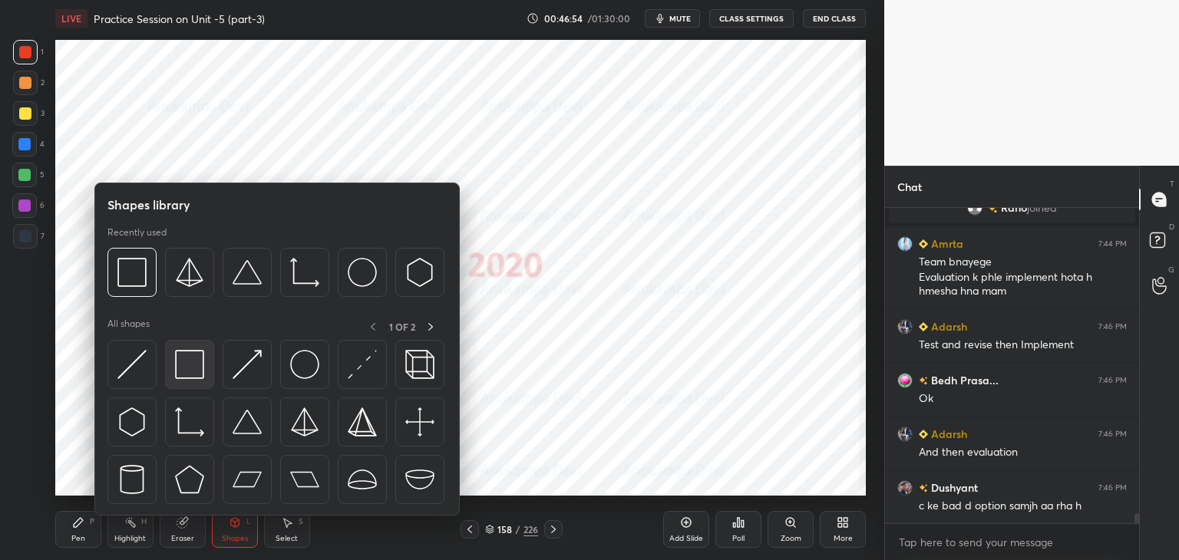
click at [202, 370] on img at bounding box center [189, 364] width 29 height 29
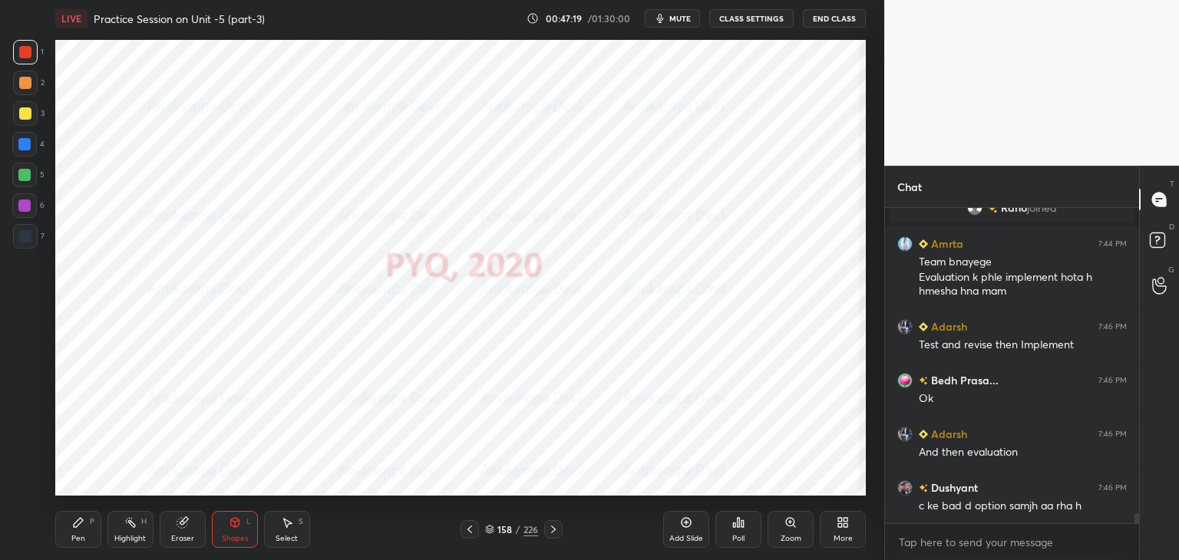
click at [556, 532] on icon at bounding box center [553, 530] width 12 height 12
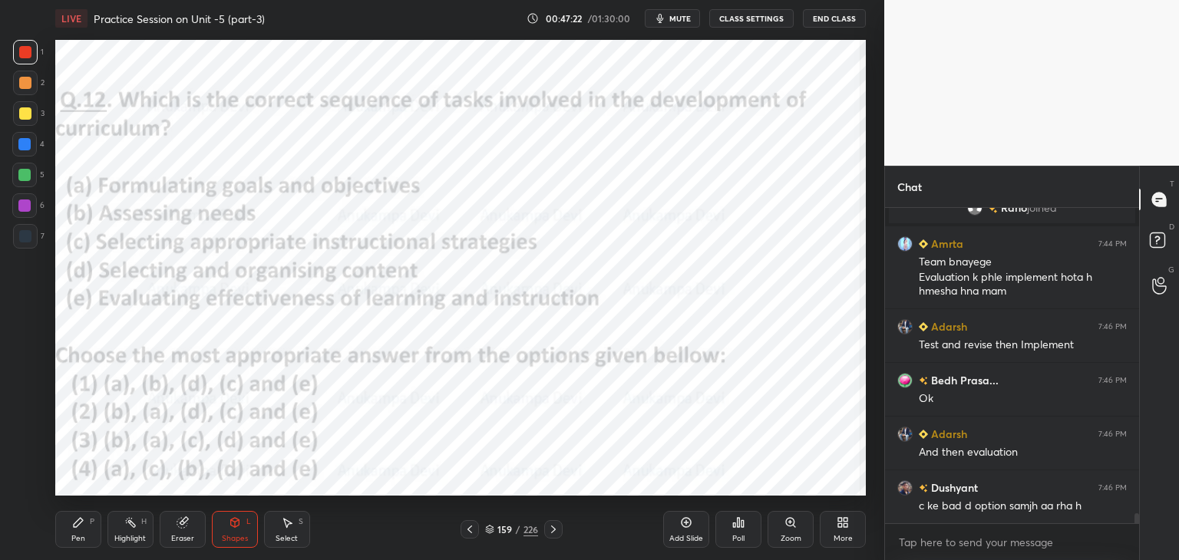
click at [80, 531] on div "Pen P" at bounding box center [78, 529] width 46 height 37
click at [78, 527] on icon at bounding box center [78, 523] width 12 height 12
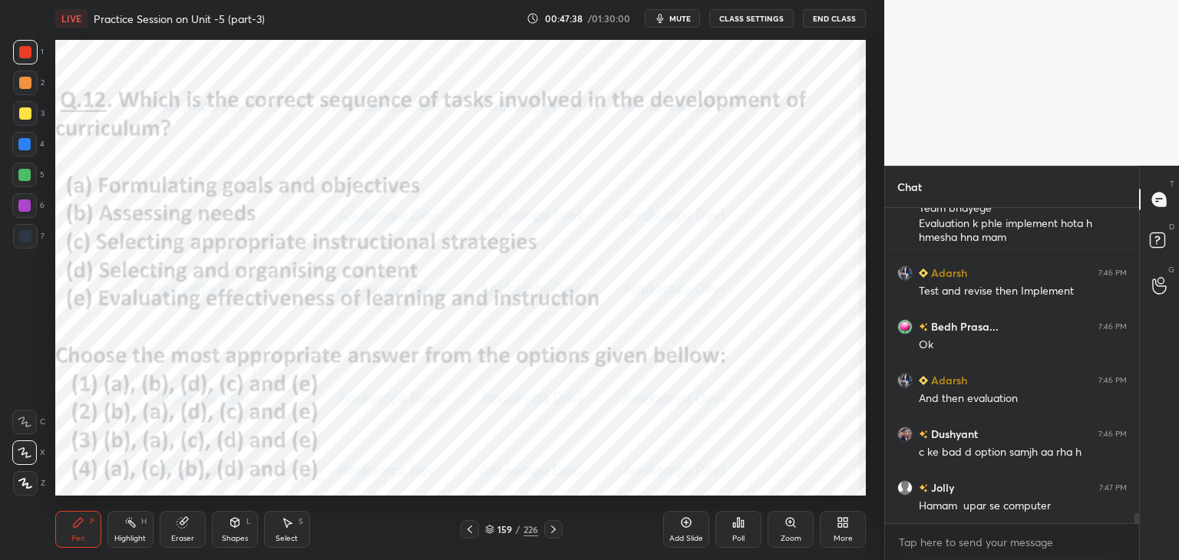
click at [468, 533] on icon at bounding box center [470, 530] width 12 height 12
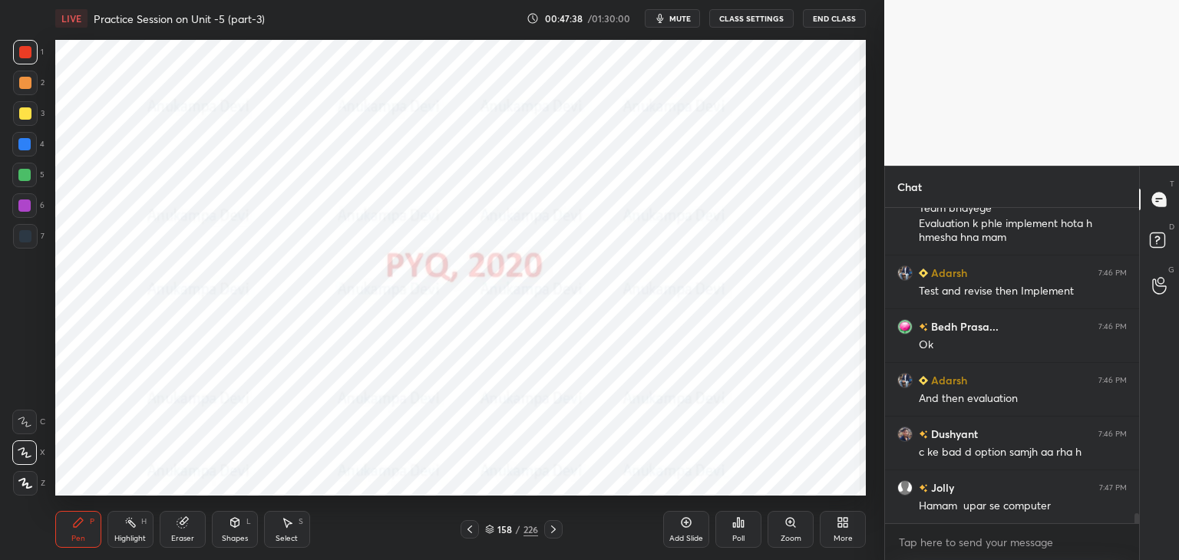
click at [467, 534] on icon at bounding box center [470, 530] width 12 height 12
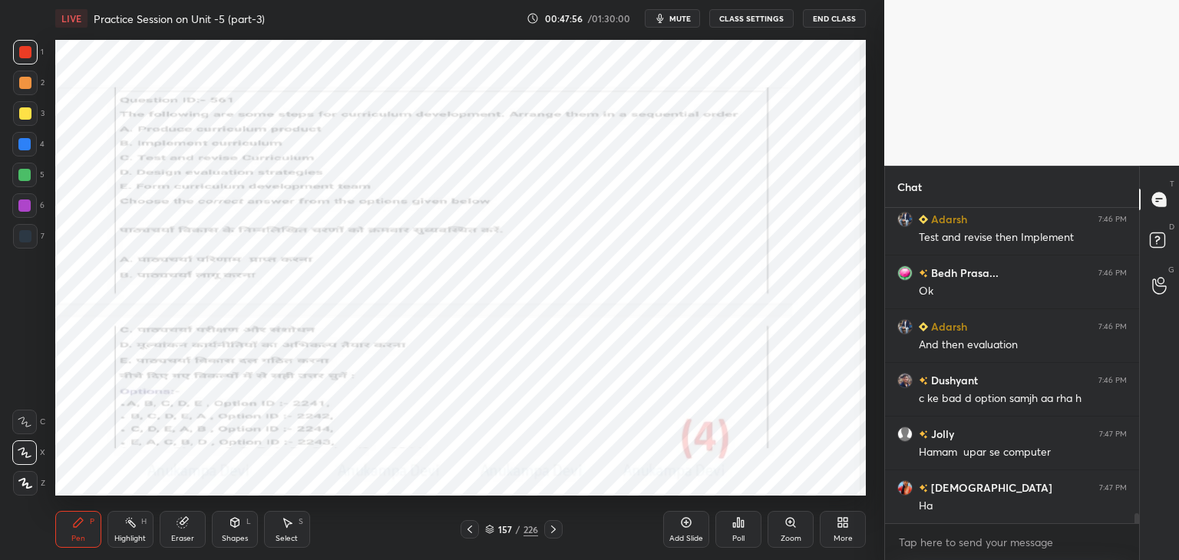
click at [557, 530] on icon at bounding box center [553, 530] width 12 height 12
click at [553, 532] on icon at bounding box center [553, 530] width 12 height 12
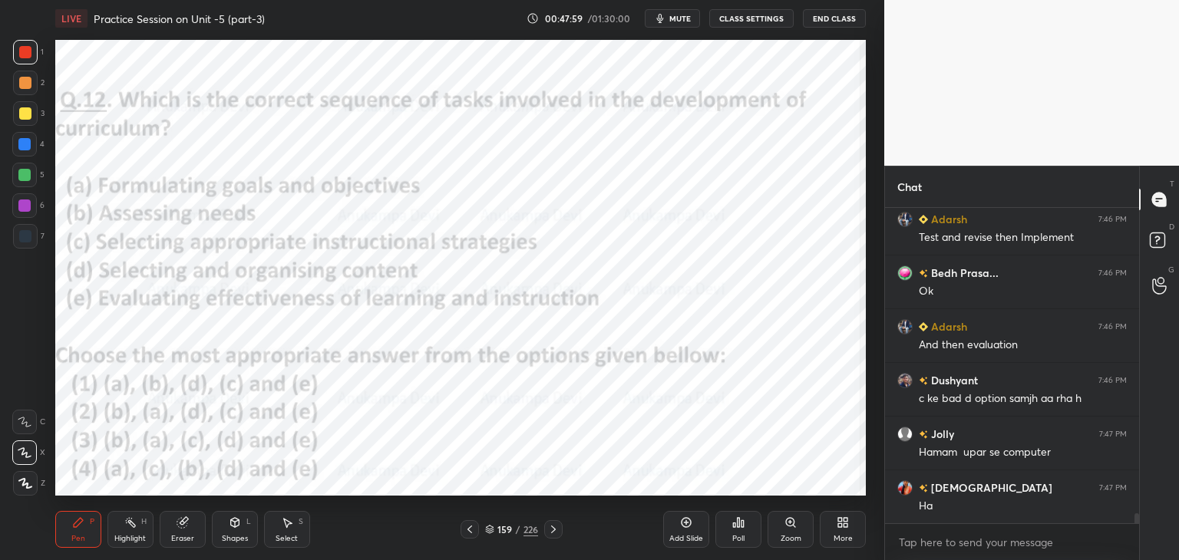
click at [683, 21] on span "mute" at bounding box center [680, 18] width 21 height 11
click at [676, 21] on span "unmute" at bounding box center [679, 18] width 33 height 11
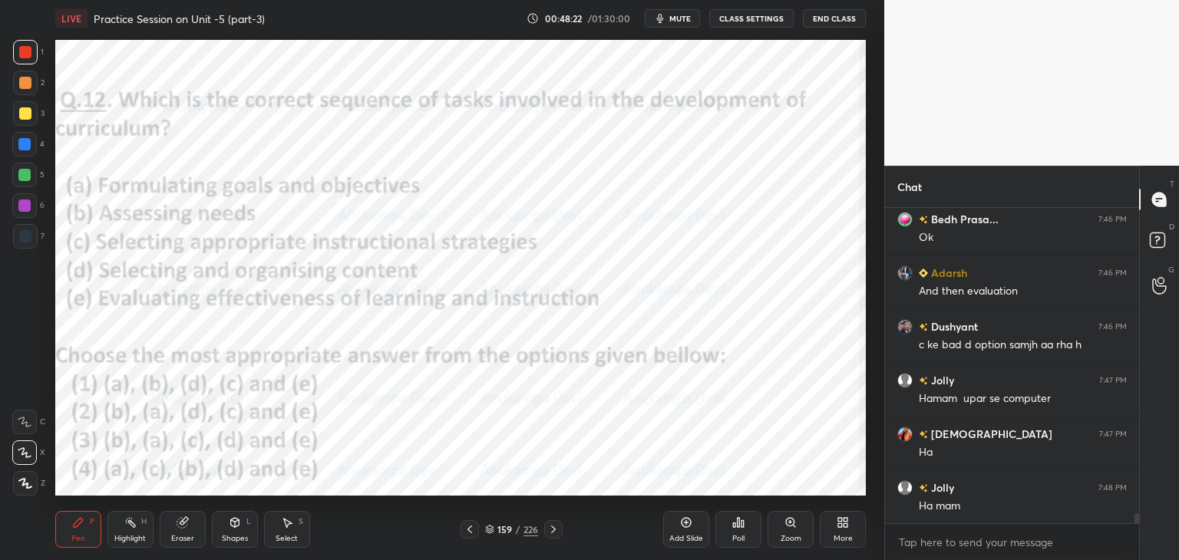
scroll to position [9852, 0]
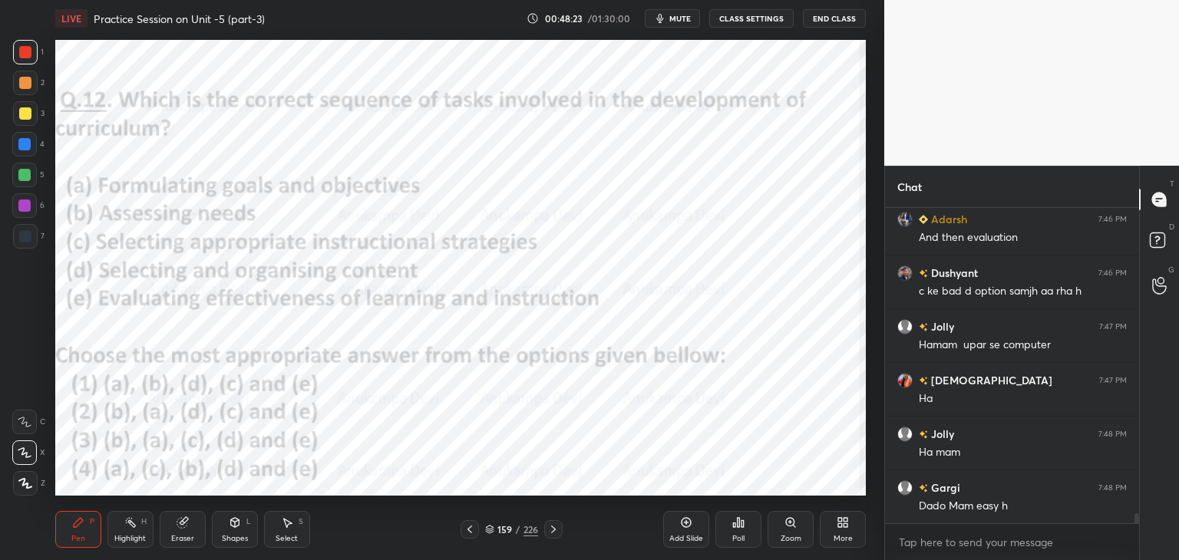
click at [490, 531] on icon at bounding box center [489, 529] width 9 height 9
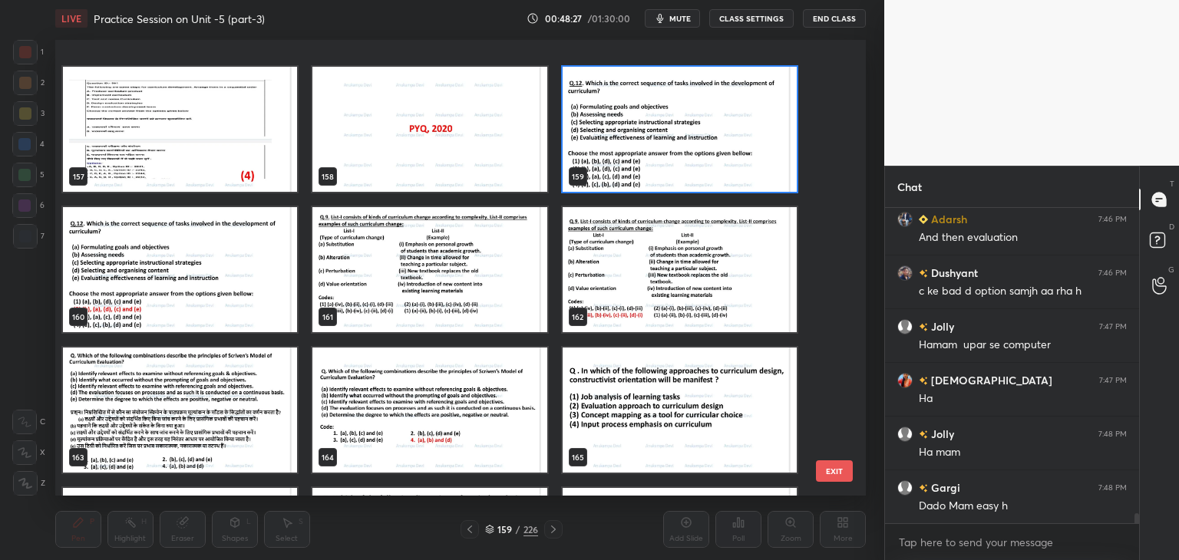
scroll to position [7321, 0]
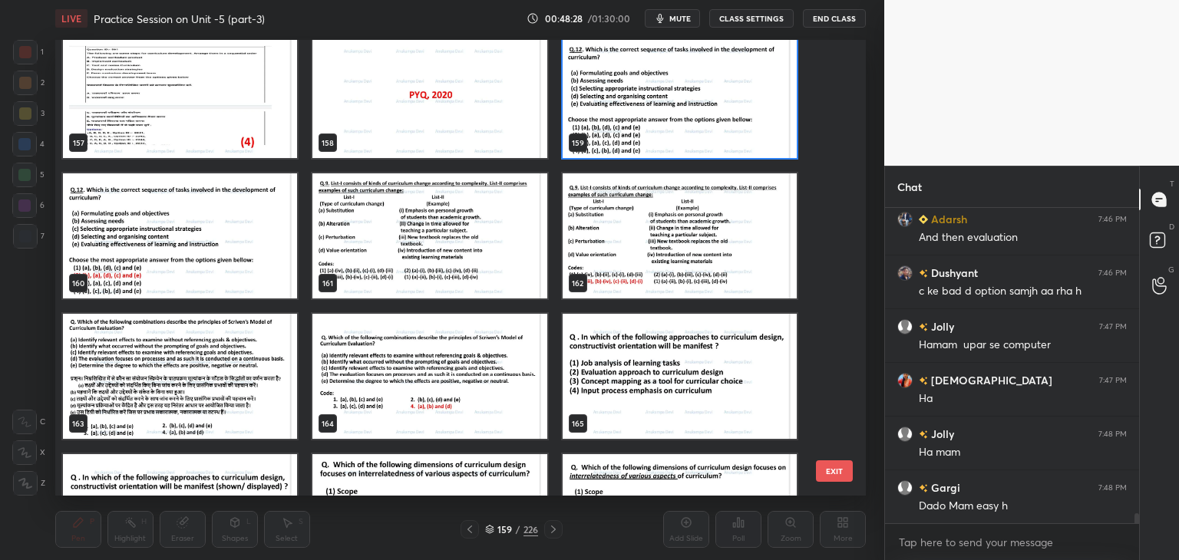
click at [726, 127] on img "grid" at bounding box center [680, 95] width 234 height 125
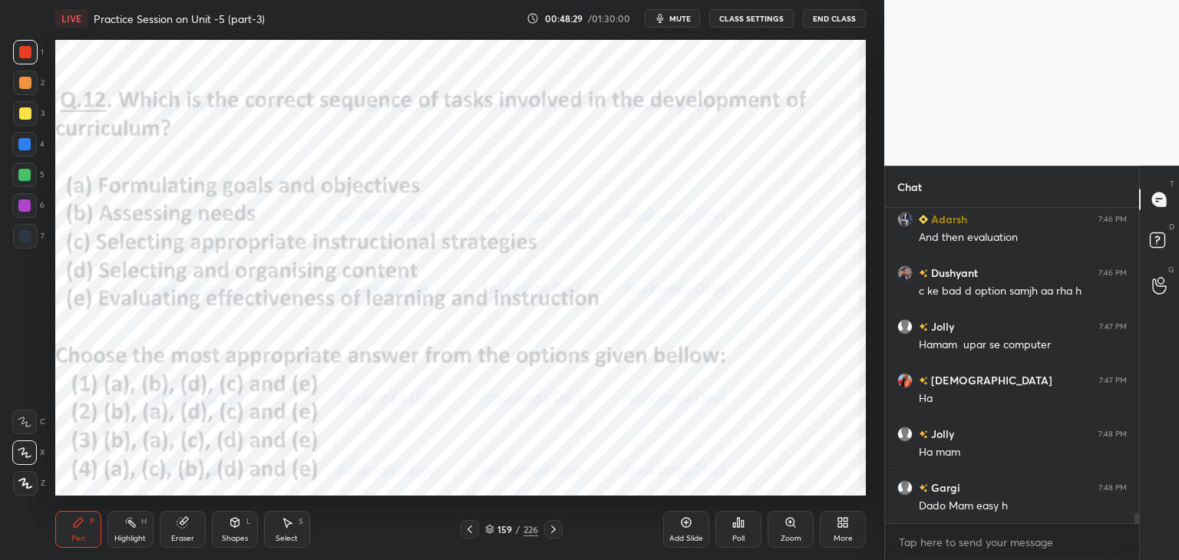
click at [738, 527] on icon at bounding box center [738, 523] width 12 height 12
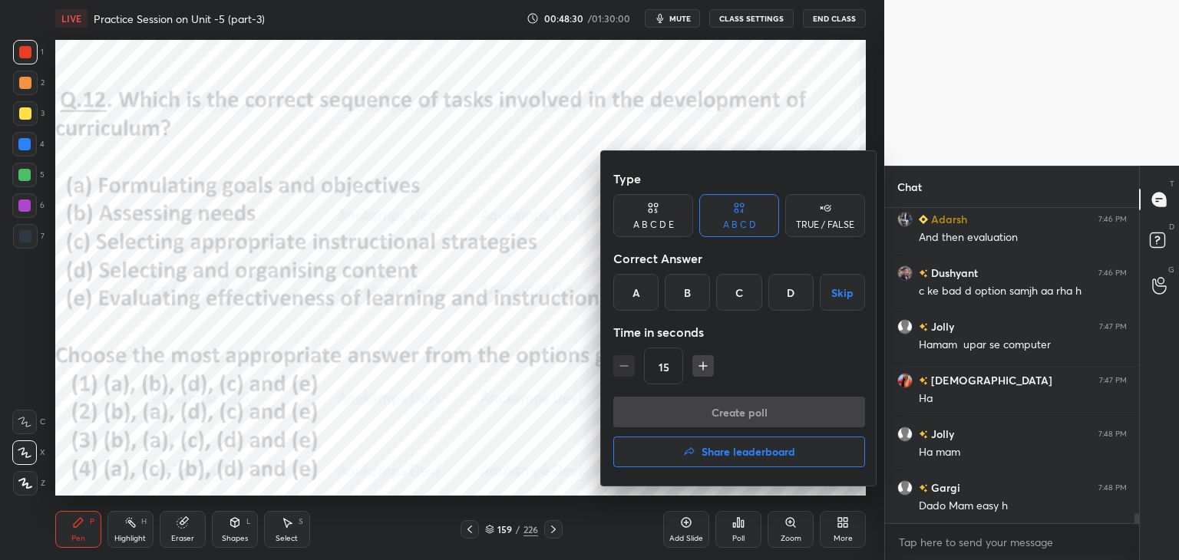
click at [688, 293] on div "B" at bounding box center [687, 292] width 45 height 37
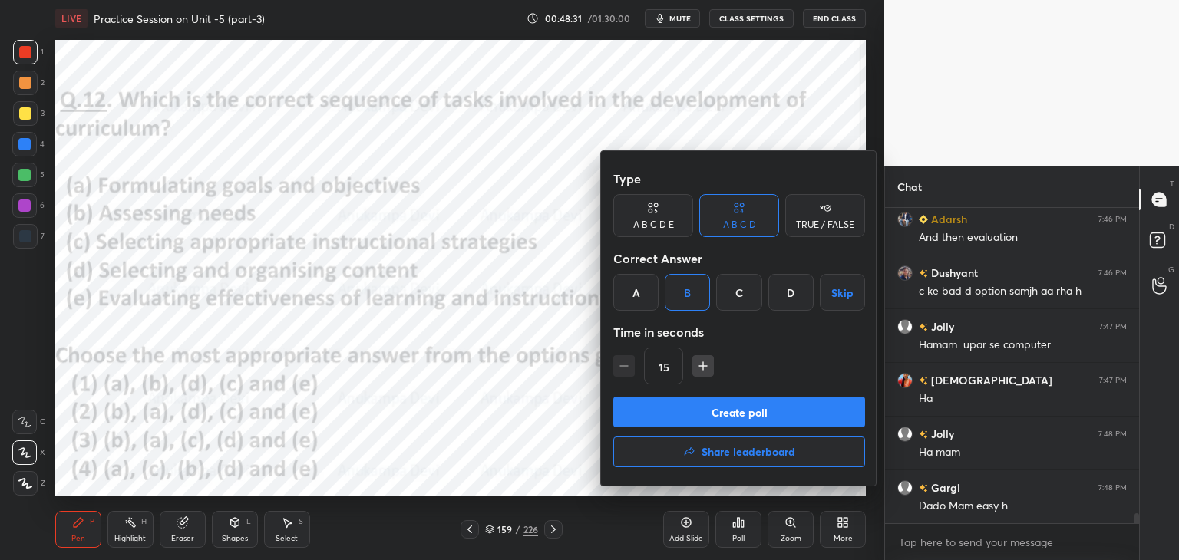
click at [740, 420] on button "Create poll" at bounding box center [739, 412] width 252 height 31
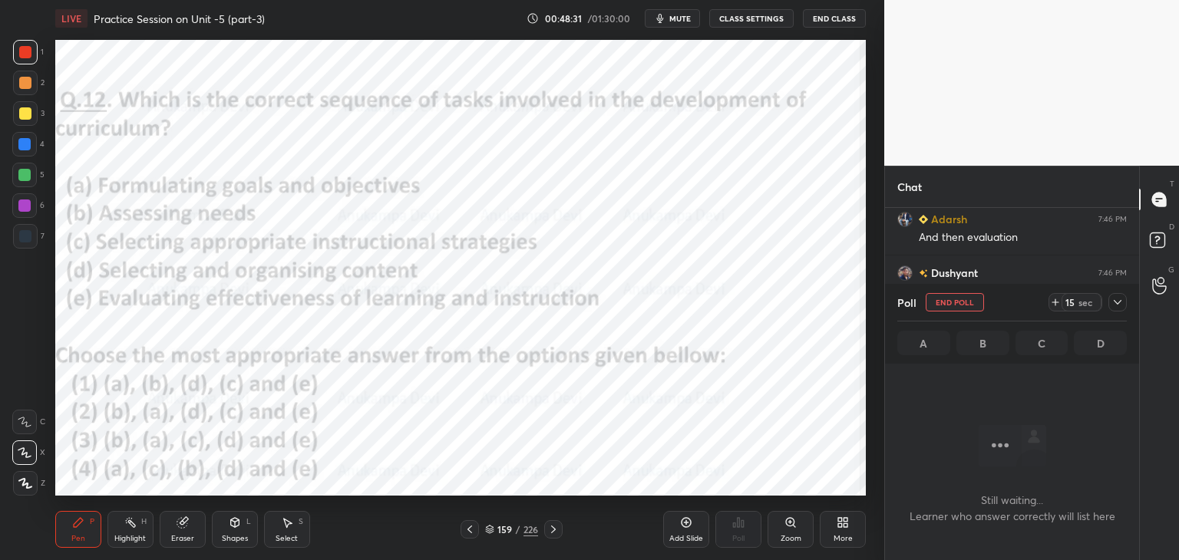
scroll to position [5, 5]
click at [679, 23] on button "mute" at bounding box center [672, 18] width 55 height 18
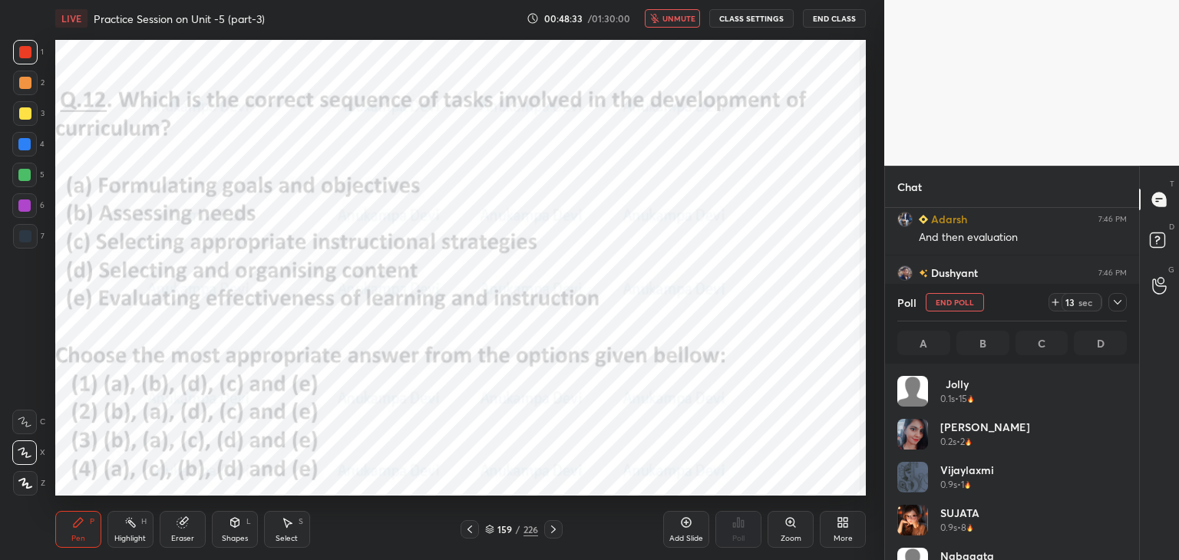
scroll to position [180, 225]
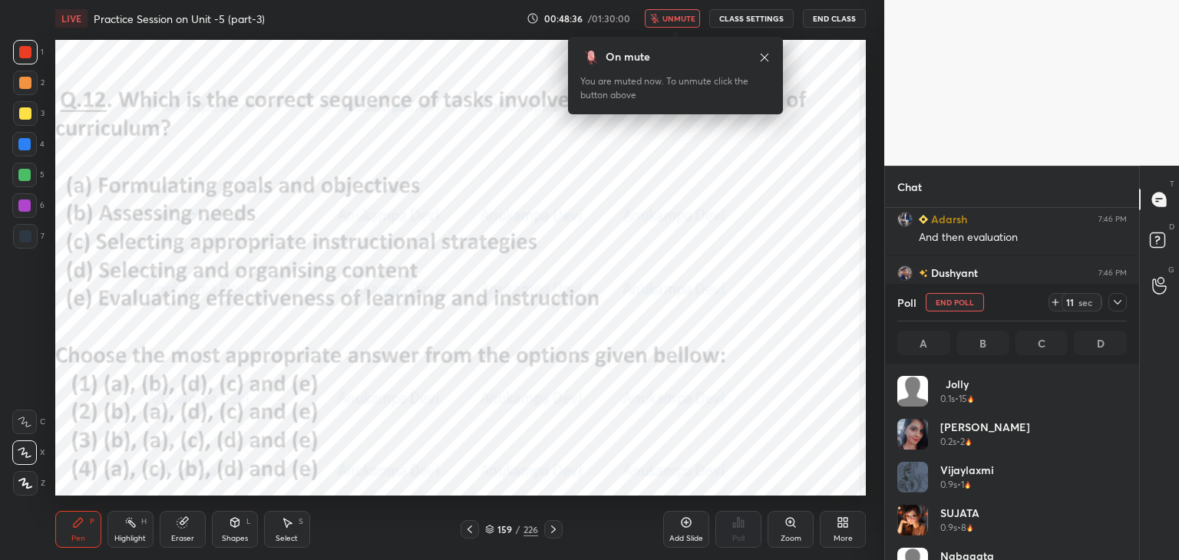
click at [767, 55] on icon at bounding box center [765, 57] width 12 height 12
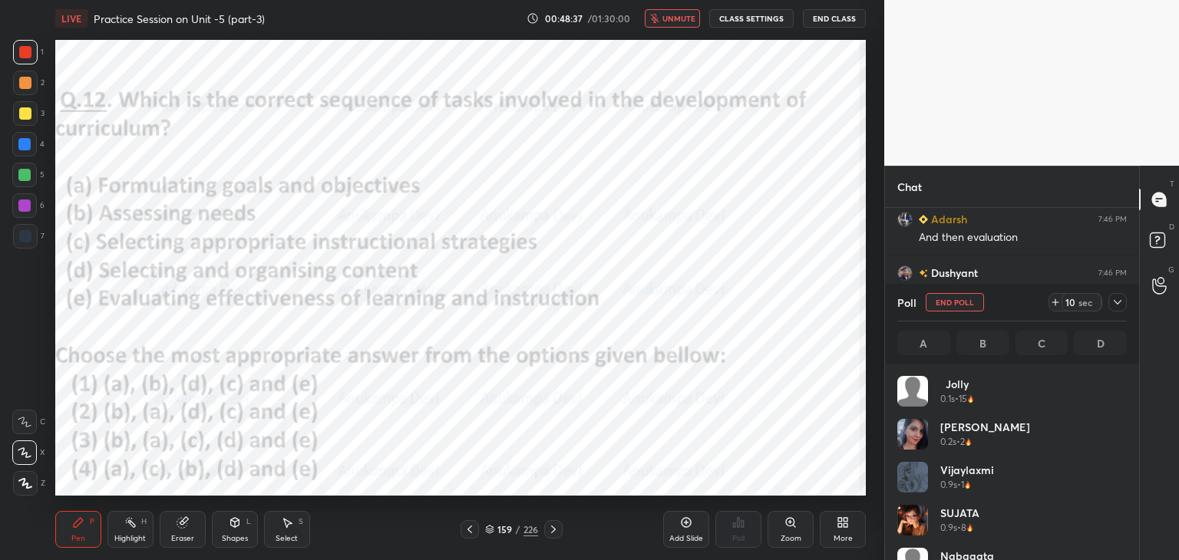
click at [682, 19] on span "unmute" at bounding box center [679, 18] width 33 height 11
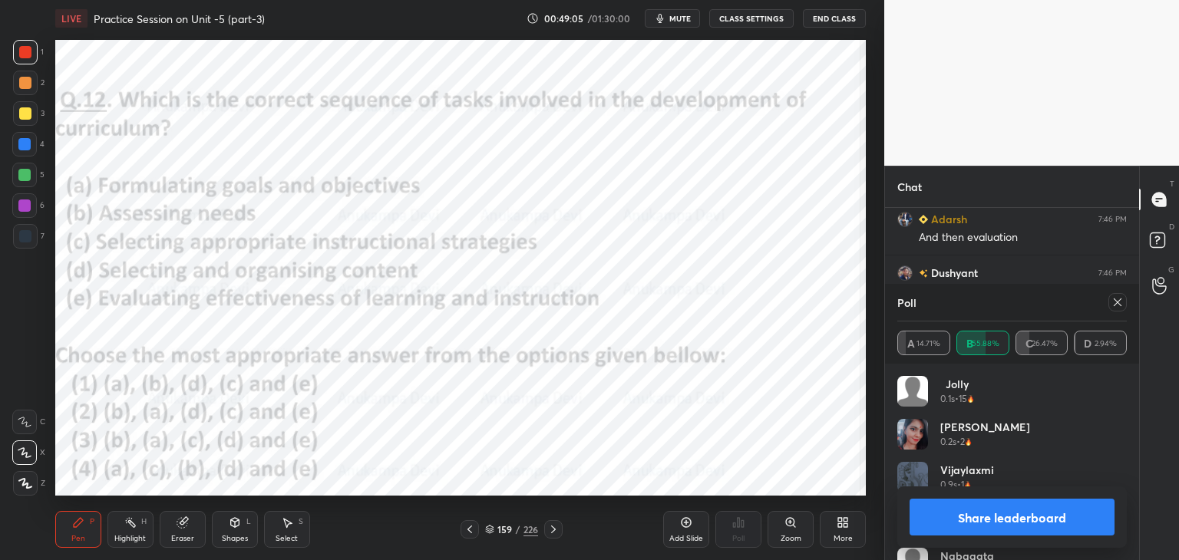
drag, startPoint x: 1117, startPoint y: 307, endPoint x: 915, endPoint y: 290, distance: 202.6
click at [1116, 307] on icon at bounding box center [1118, 302] width 12 height 12
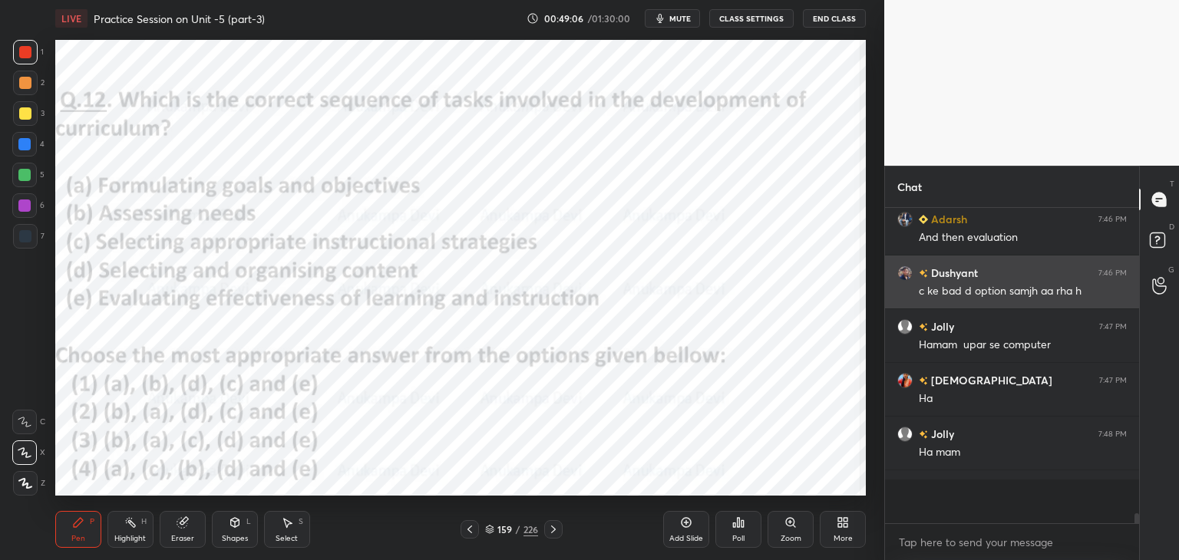
scroll to position [348, 250]
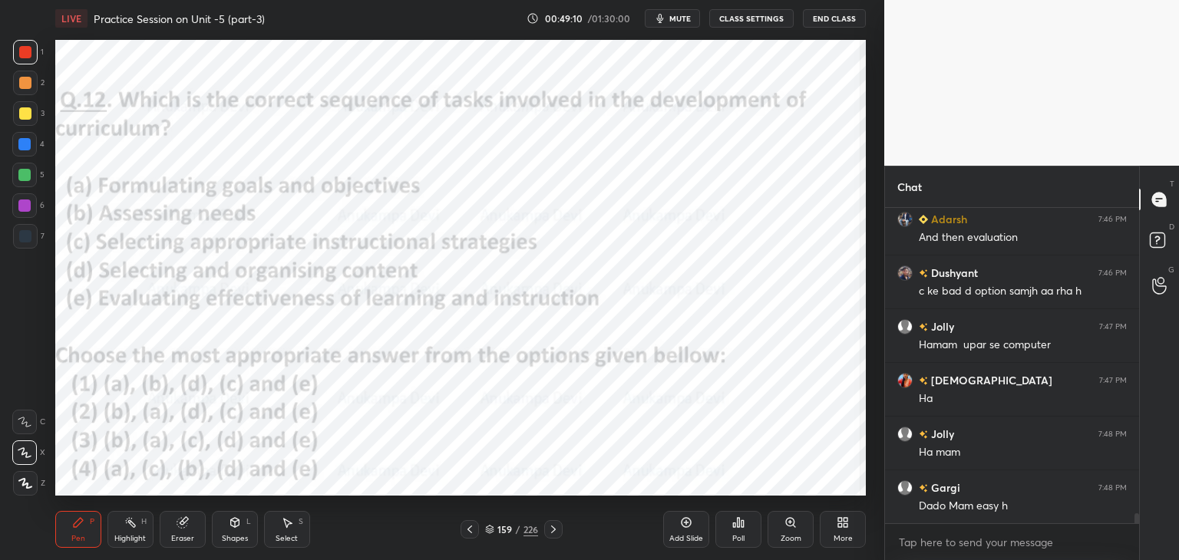
click at [555, 529] on icon at bounding box center [553, 530] width 12 height 12
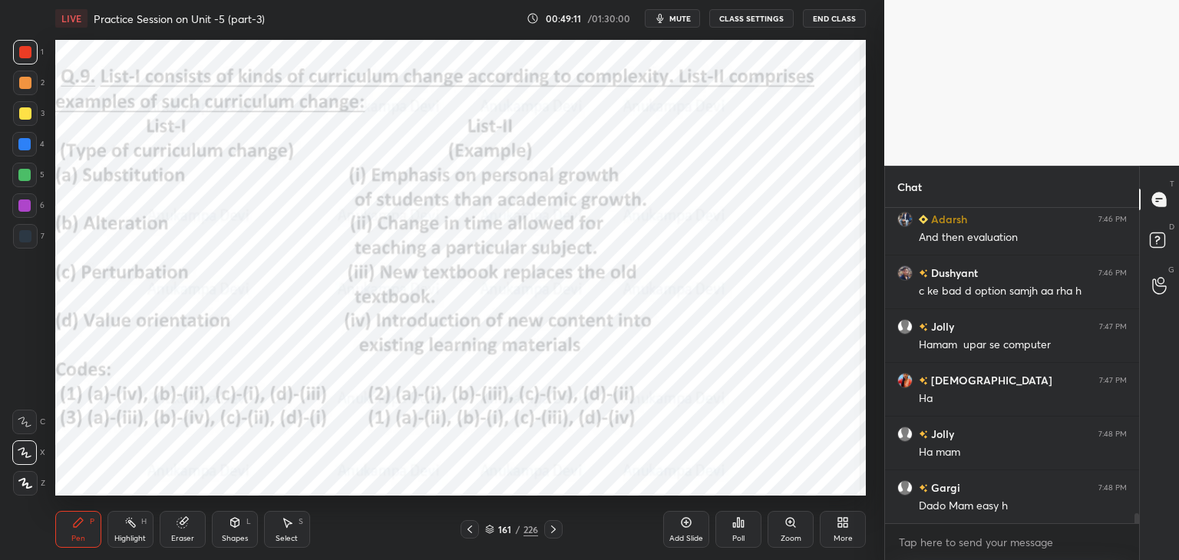
scroll to position [9906, 0]
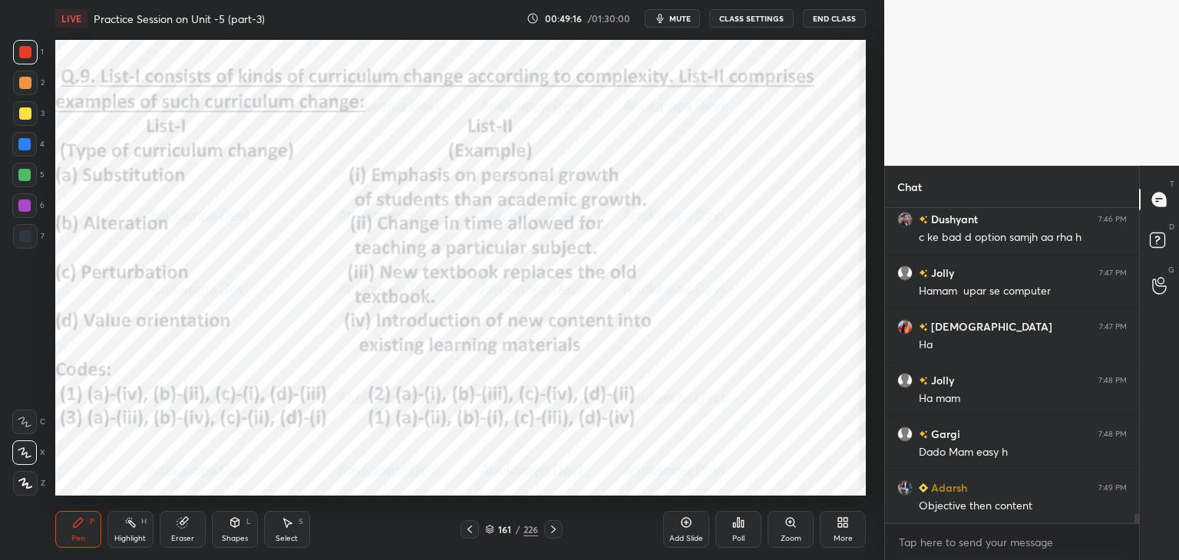
click at [488, 532] on icon at bounding box center [489, 529] width 9 height 9
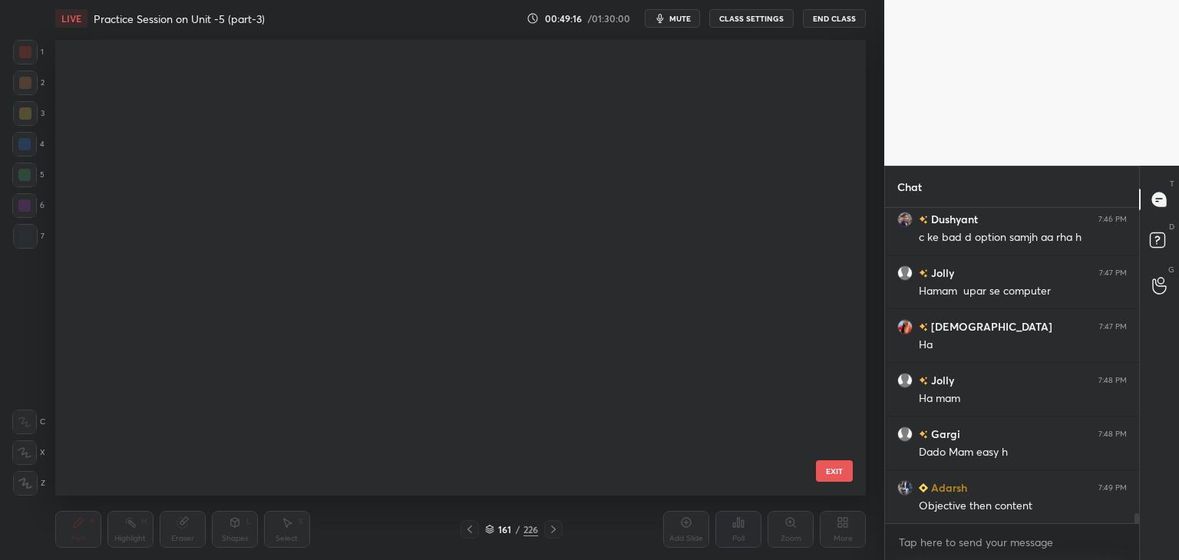
scroll to position [7131, 0]
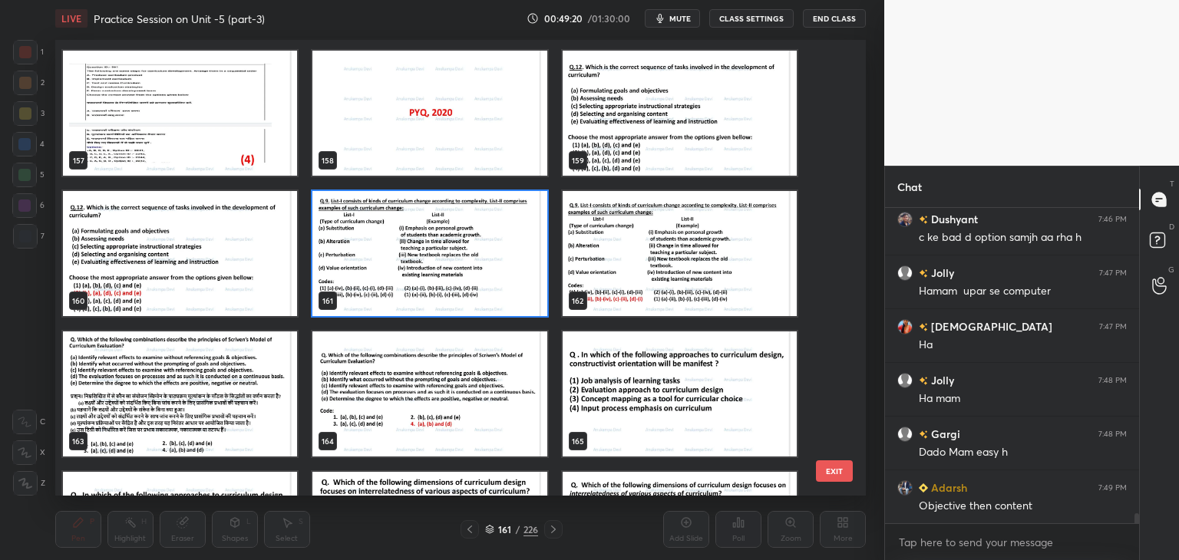
click at [519, 299] on img "grid" at bounding box center [429, 253] width 234 height 125
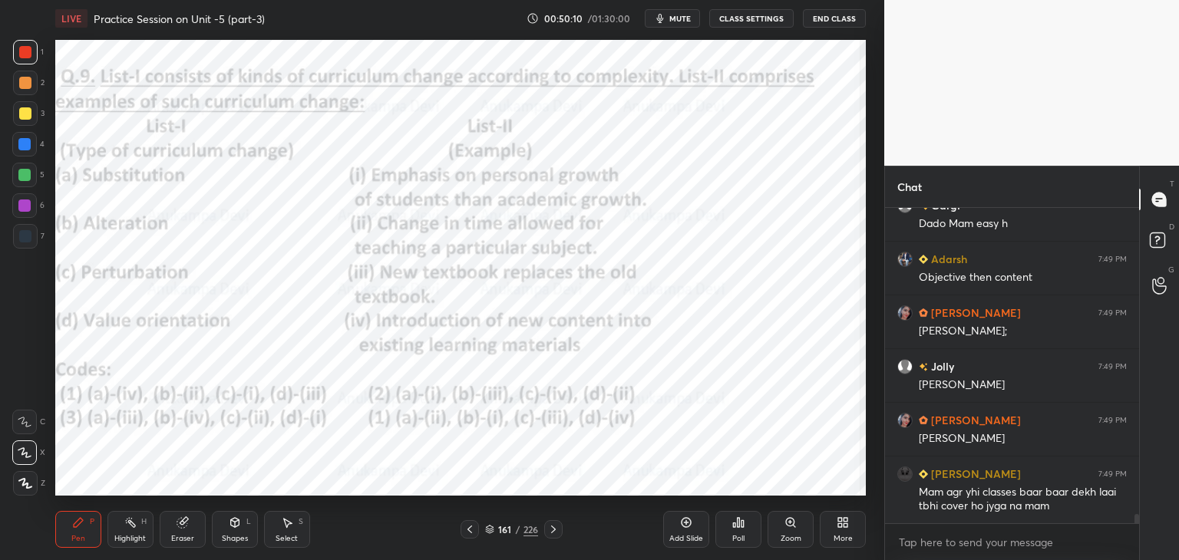
scroll to position [10189, 0]
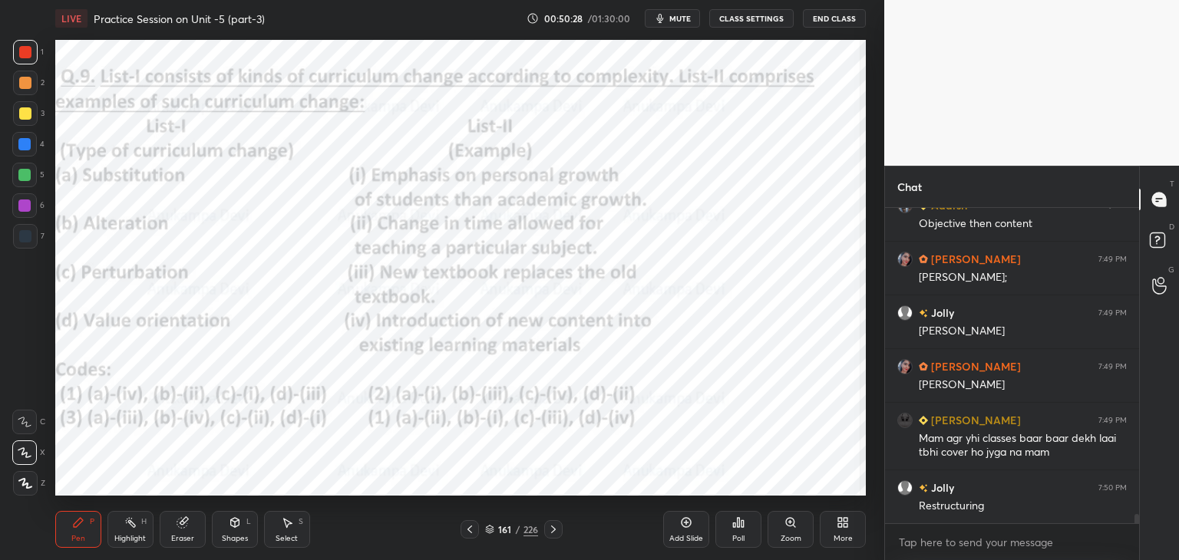
click at [491, 534] on icon at bounding box center [489, 529] width 9 height 9
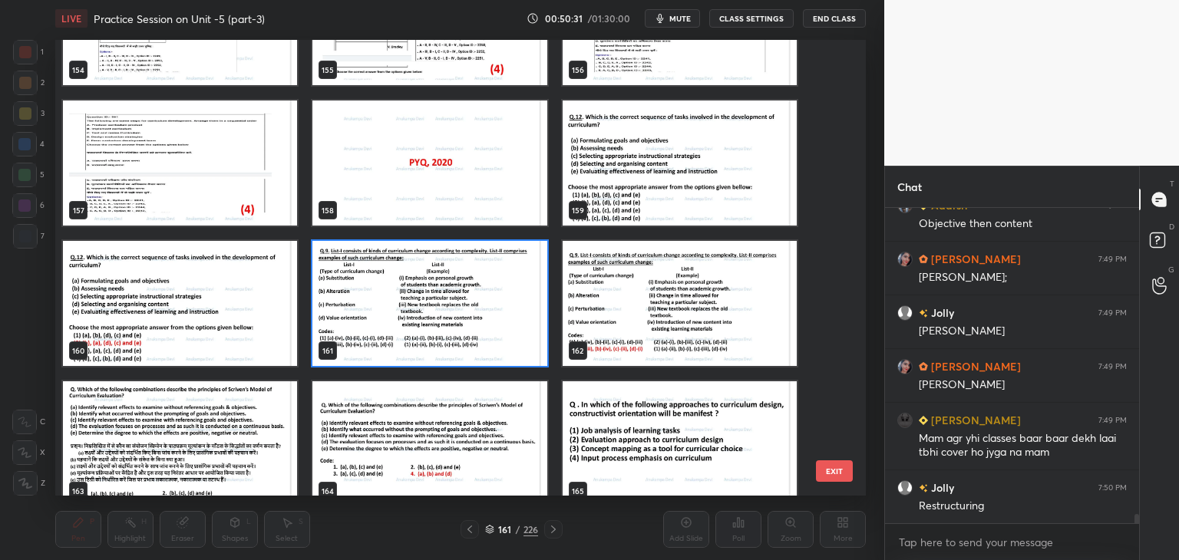
scroll to position [7321, 0]
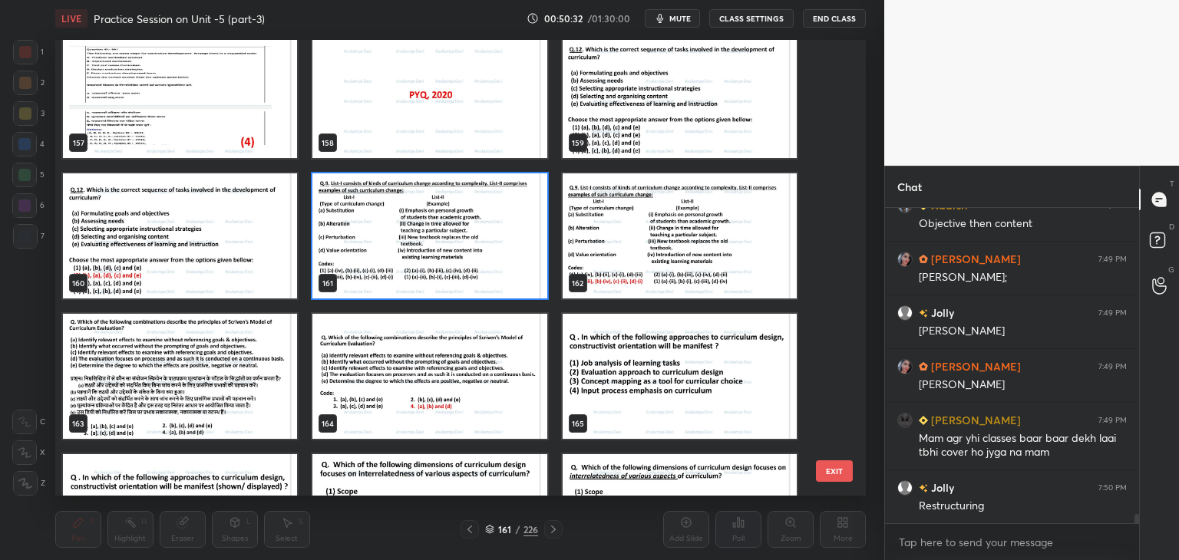
click at [514, 274] on img "grid" at bounding box center [429, 236] width 234 height 125
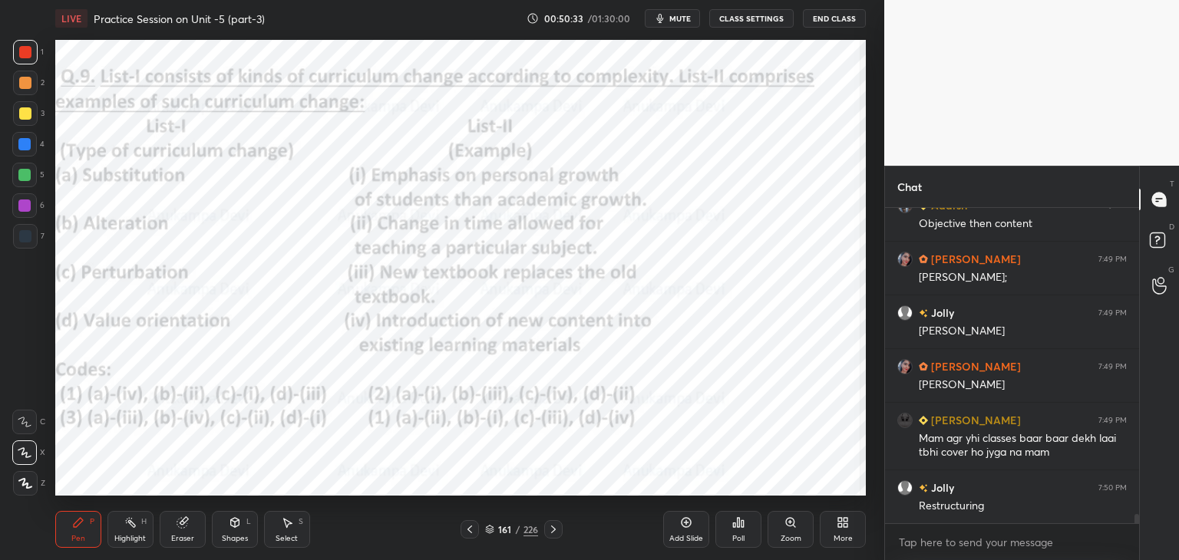
click at [742, 527] on div "Poll" at bounding box center [739, 529] width 46 height 37
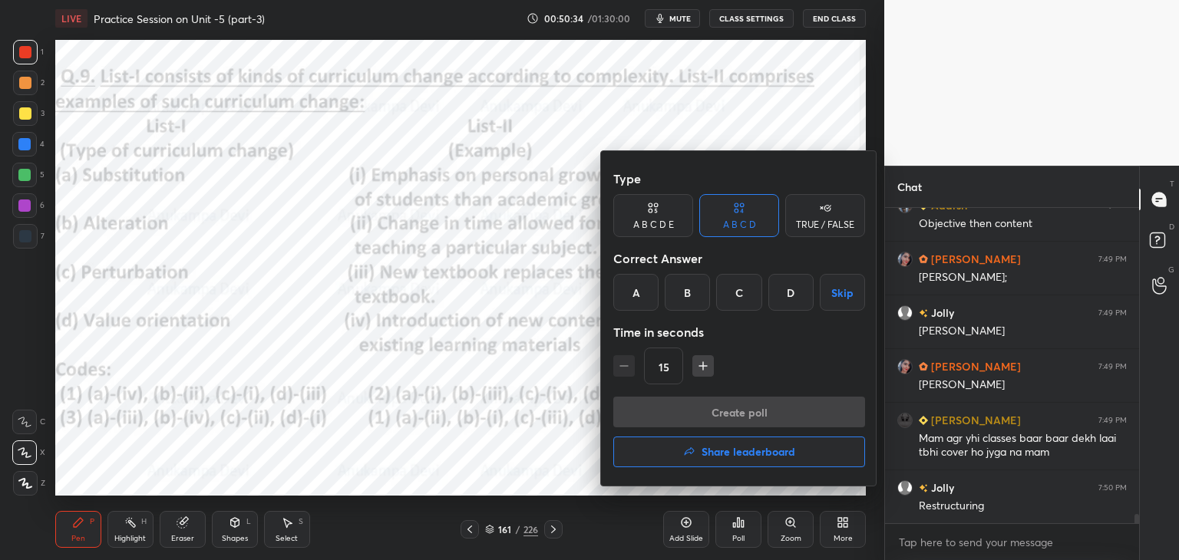
click at [739, 291] on div "C" at bounding box center [738, 292] width 45 height 37
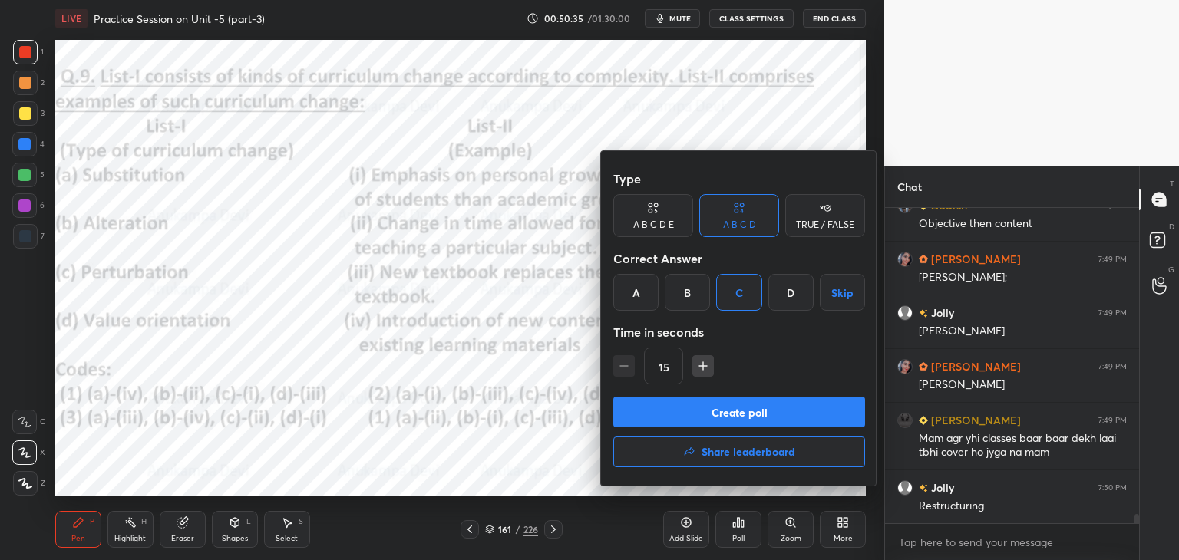
click at [760, 418] on button "Create poll" at bounding box center [739, 412] width 252 height 31
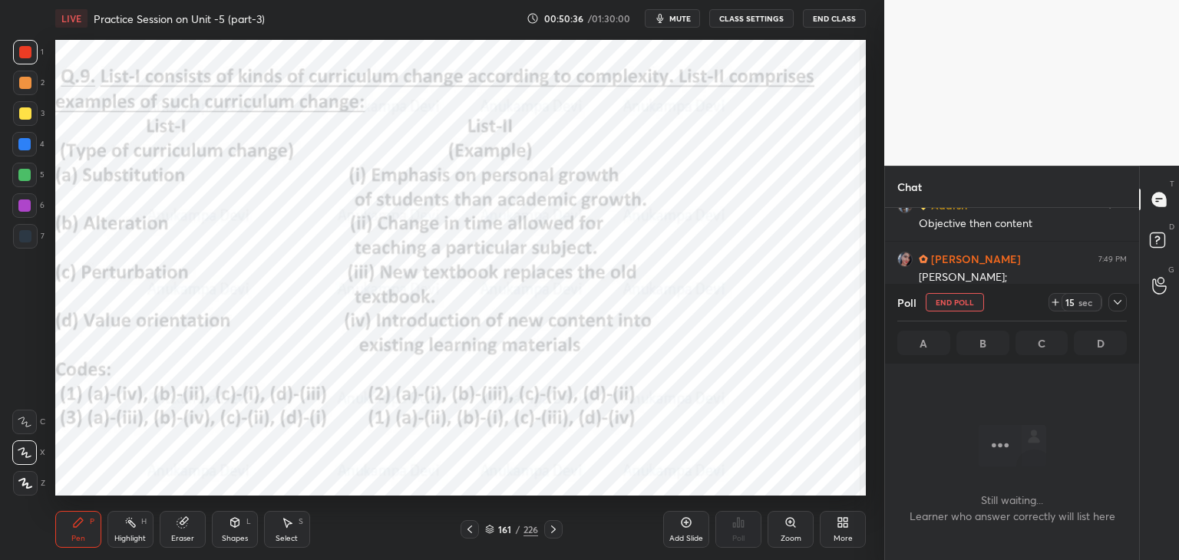
scroll to position [5, 5]
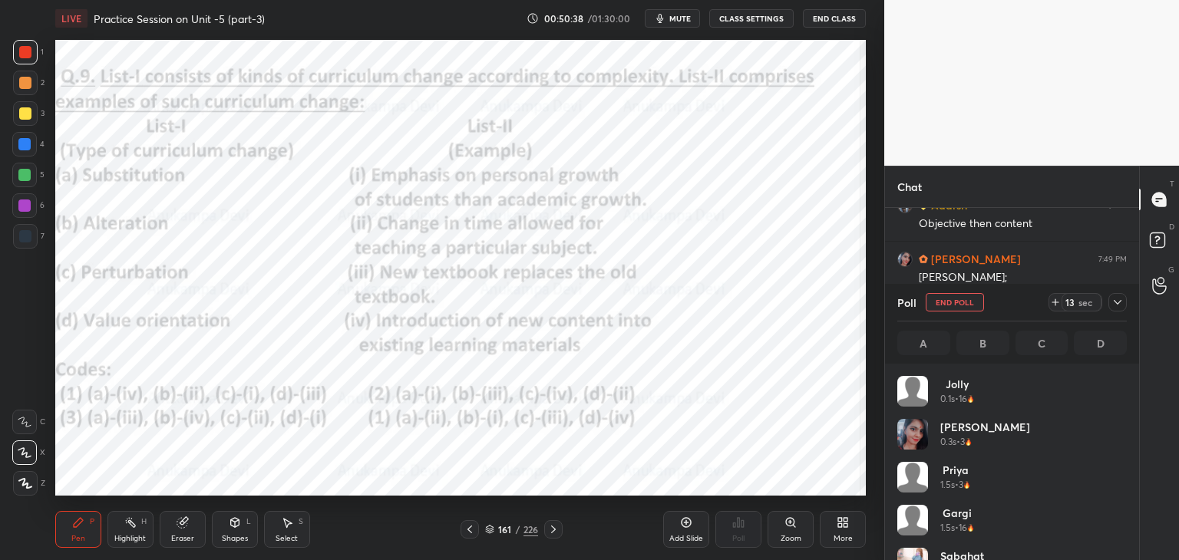
click at [682, 18] on span "mute" at bounding box center [680, 18] width 21 height 11
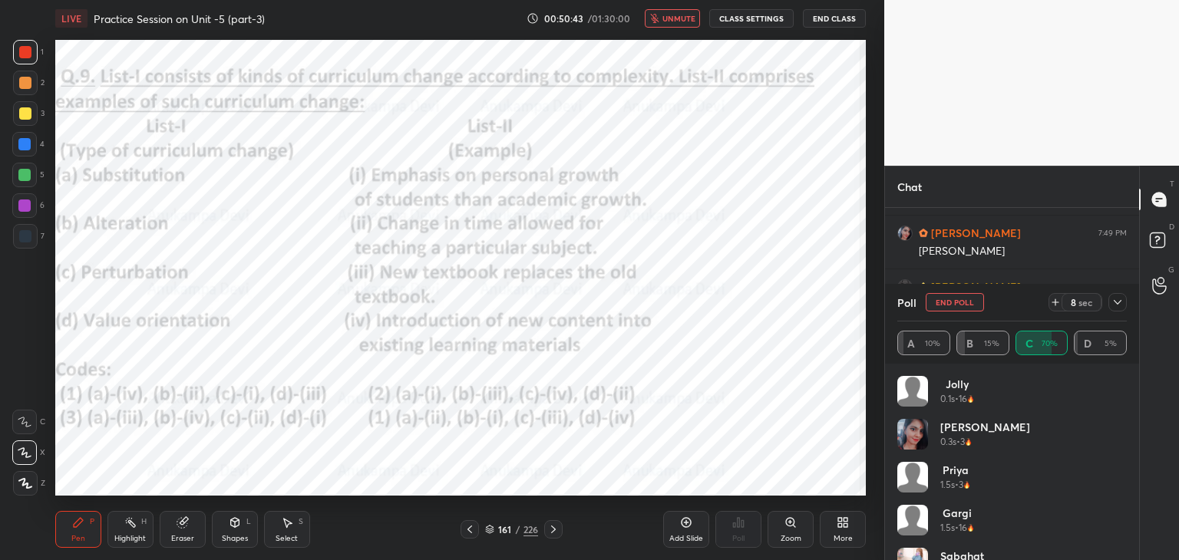
click at [681, 19] on span "unmute" at bounding box center [679, 18] width 33 height 11
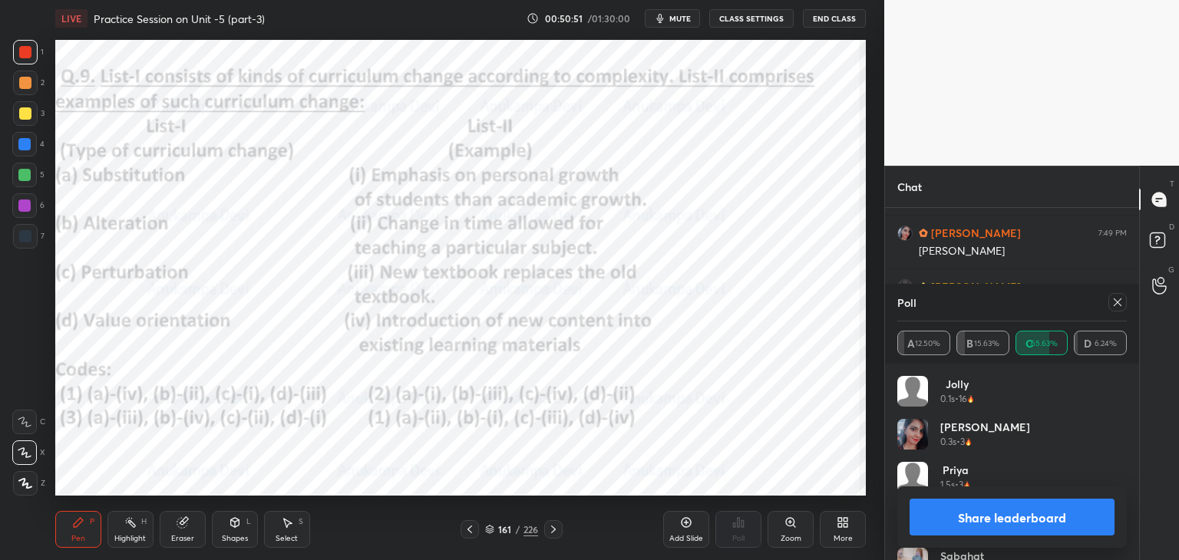
click at [1119, 306] on icon at bounding box center [1118, 302] width 12 height 12
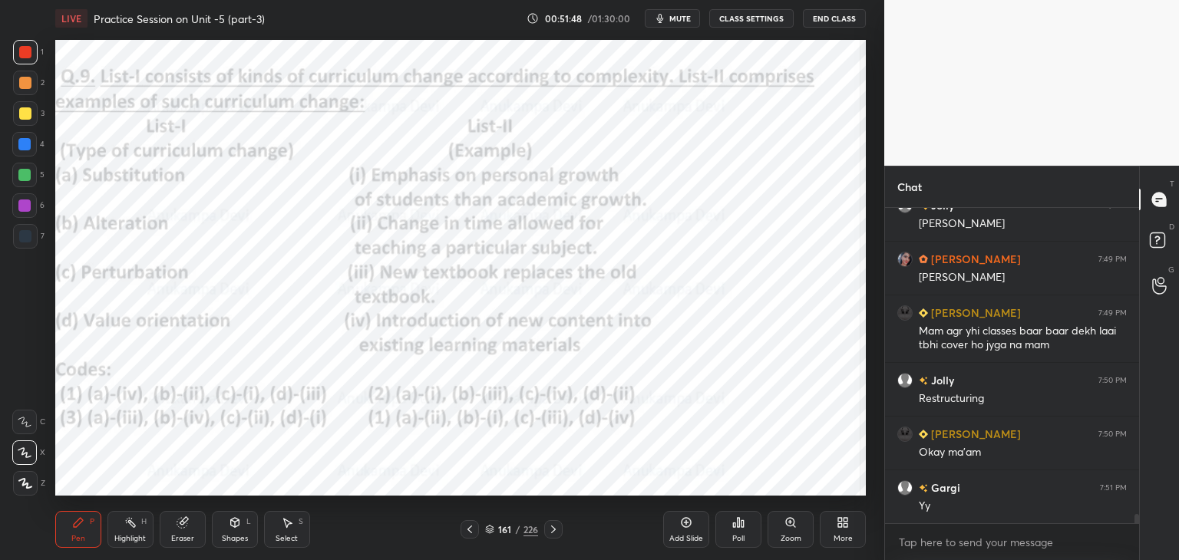
scroll to position [10350, 0]
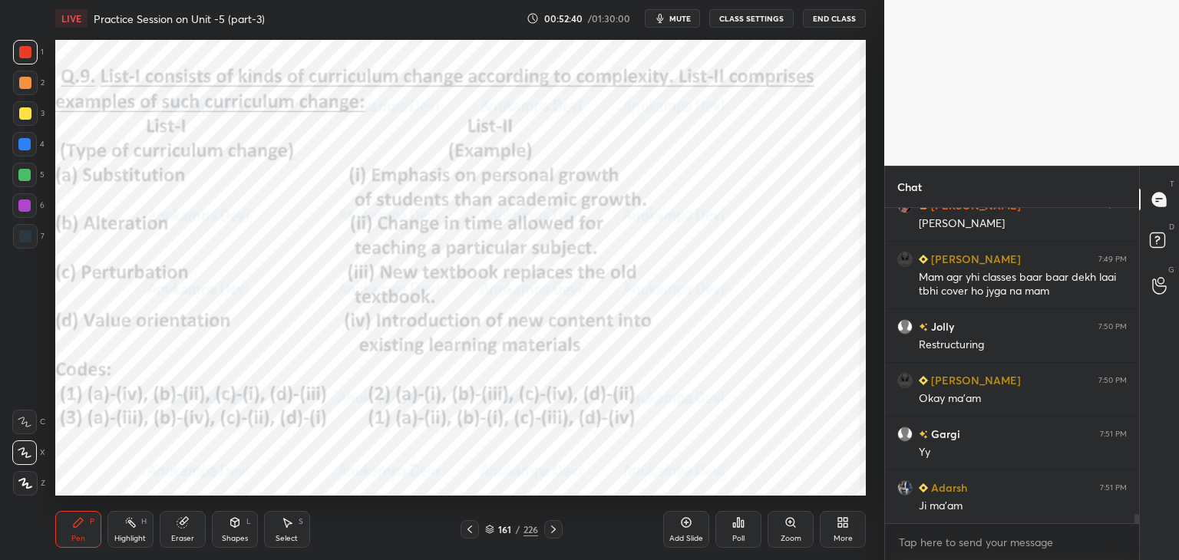
click at [555, 534] on icon at bounding box center [553, 530] width 12 height 12
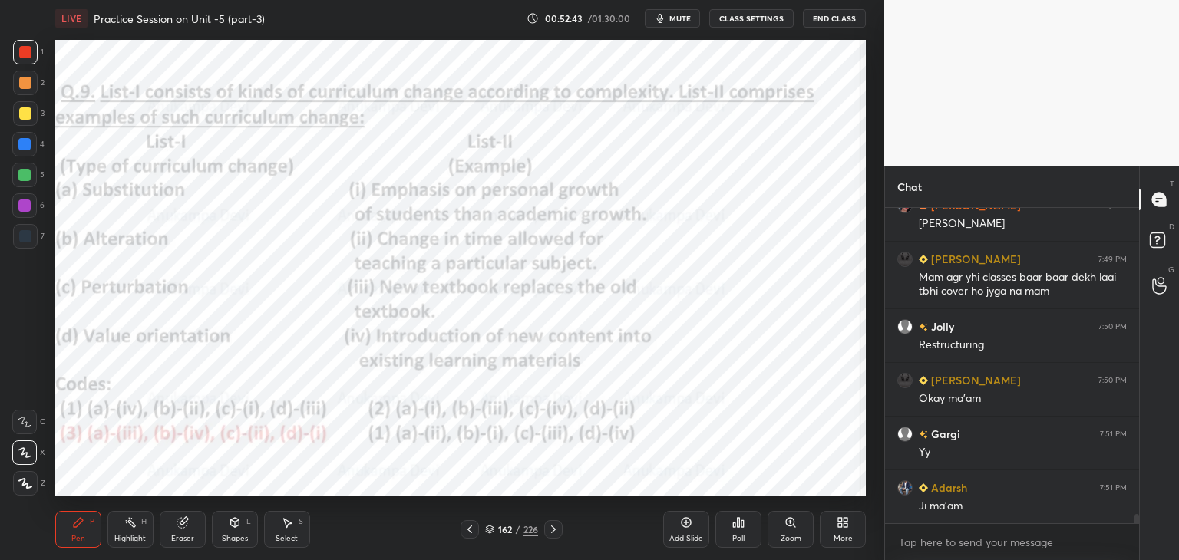
click at [551, 533] on icon at bounding box center [553, 530] width 12 height 12
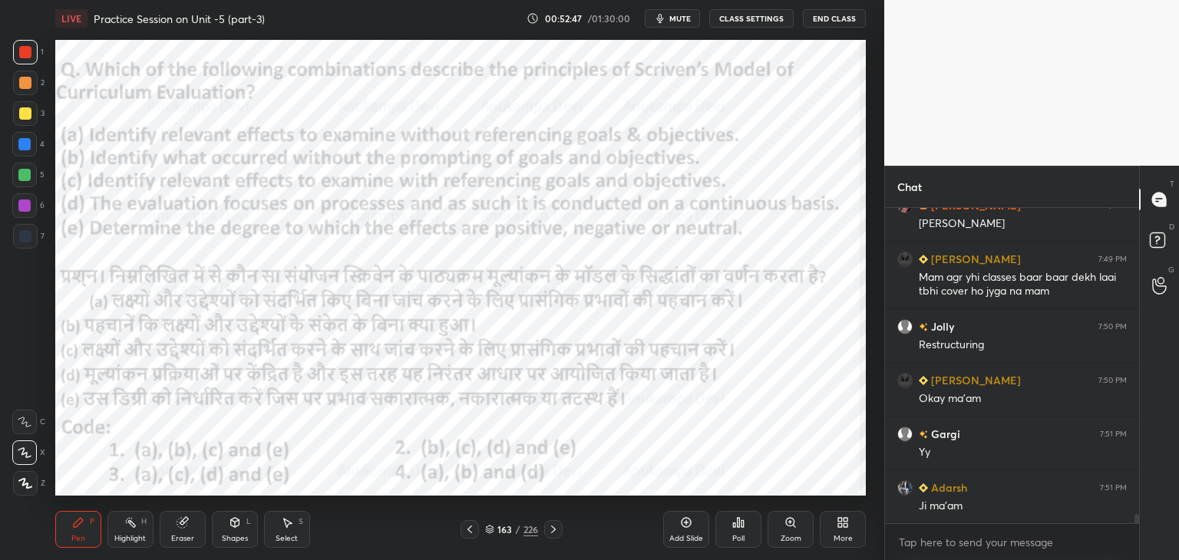
scroll to position [10404, 0]
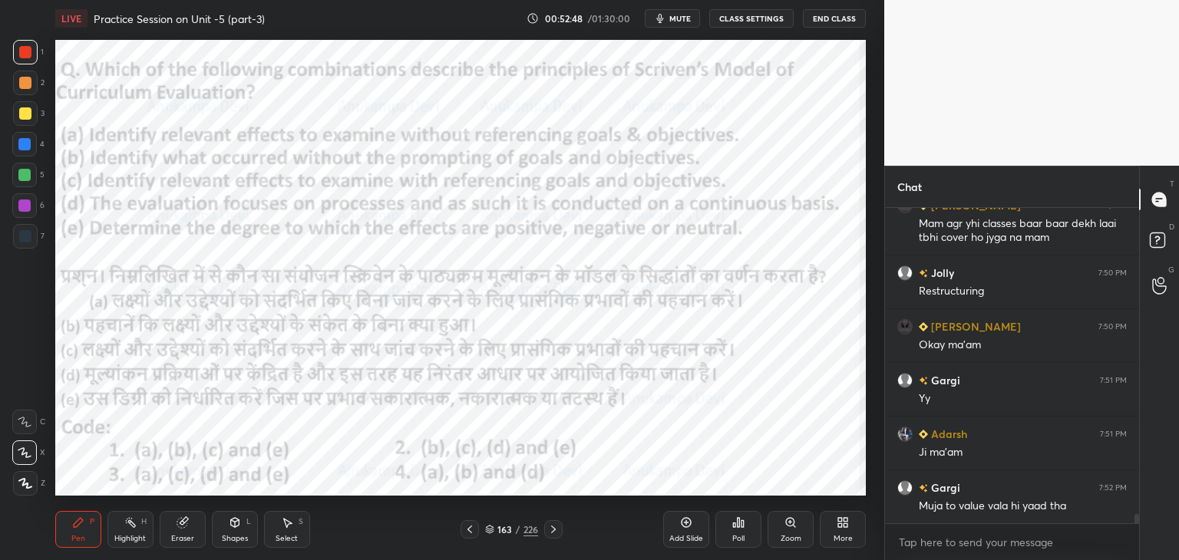
click at [682, 16] on span "mute" at bounding box center [680, 18] width 21 height 11
click at [676, 20] on span "unmute" at bounding box center [679, 18] width 33 height 11
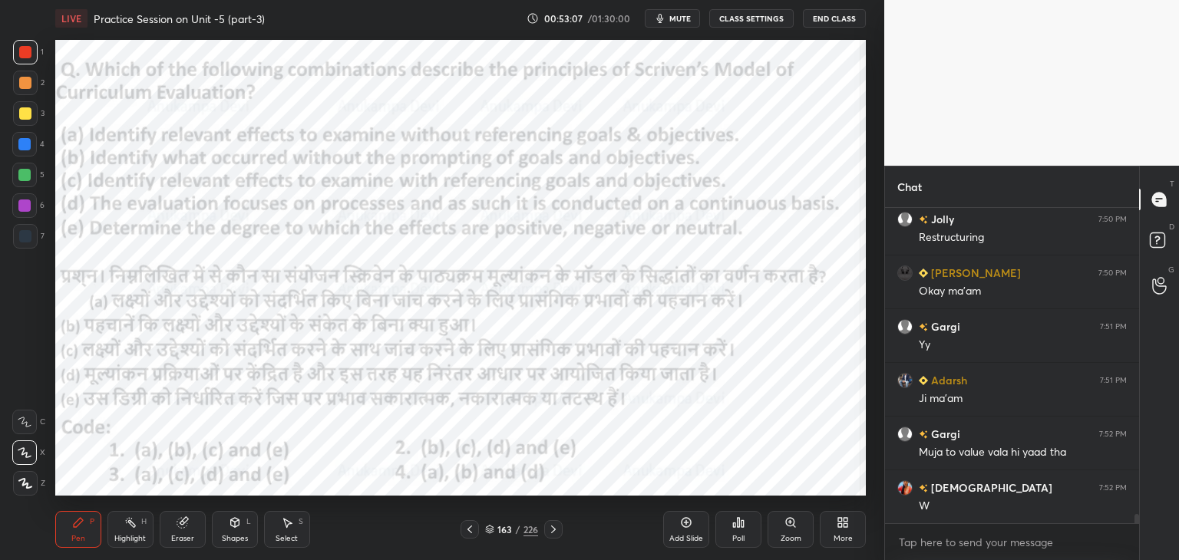
click at [679, 20] on span "mute" at bounding box center [680, 18] width 21 height 11
click at [679, 25] on button "unmute" at bounding box center [672, 18] width 55 height 18
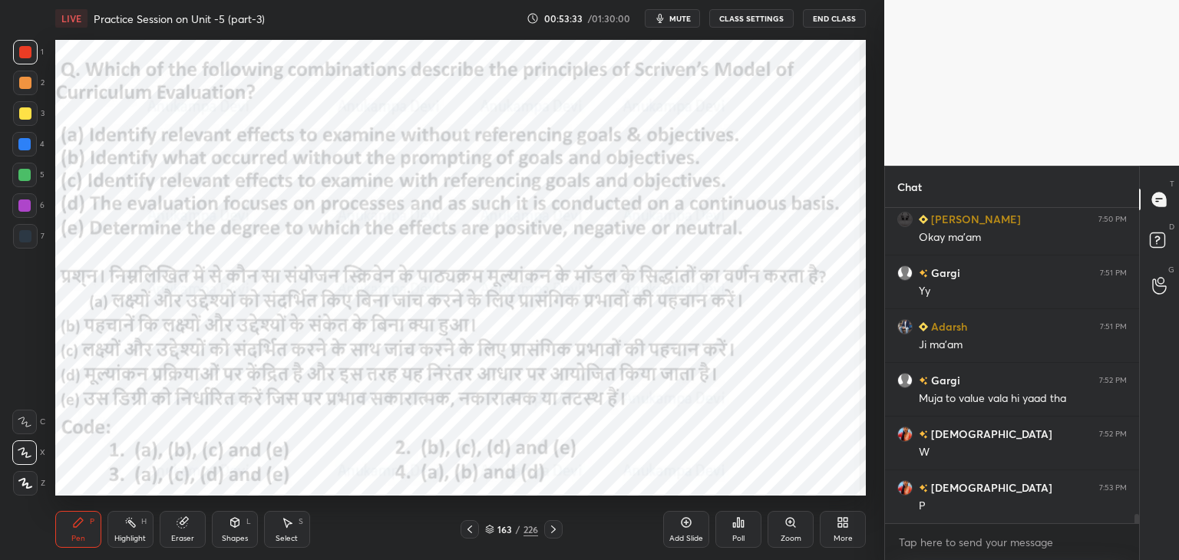
scroll to position [10565, 0]
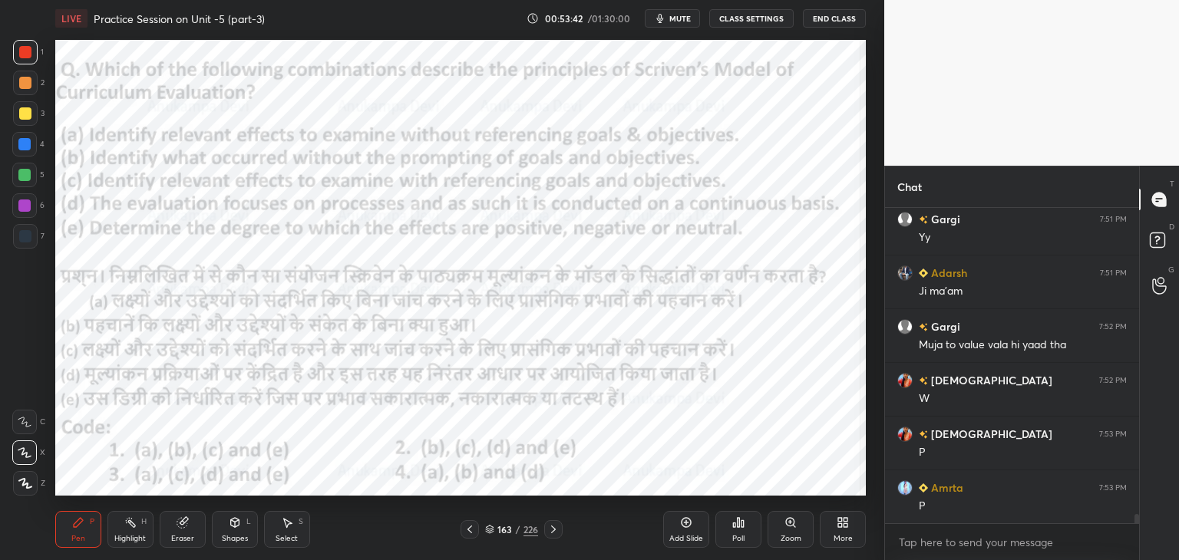
click at [488, 532] on icon at bounding box center [489, 529] width 9 height 9
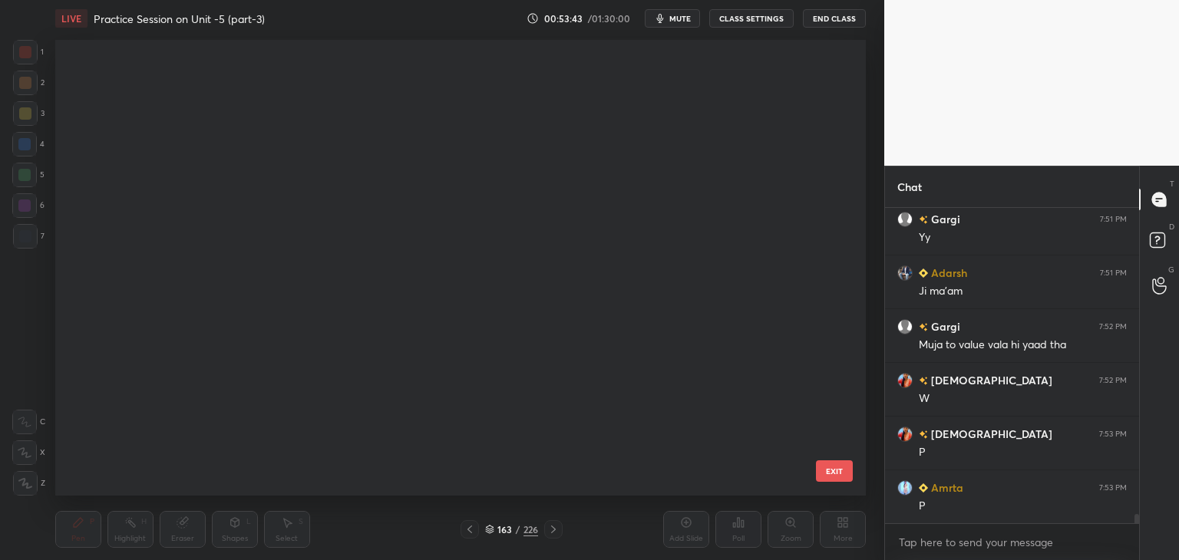
scroll to position [451, 804]
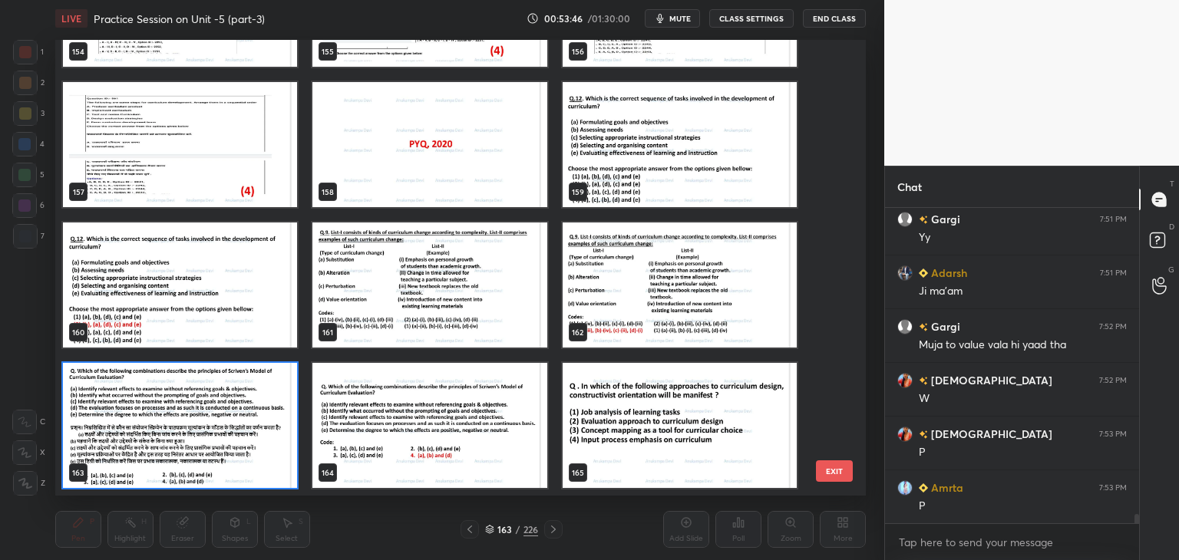
click at [292, 468] on img "grid" at bounding box center [180, 425] width 234 height 125
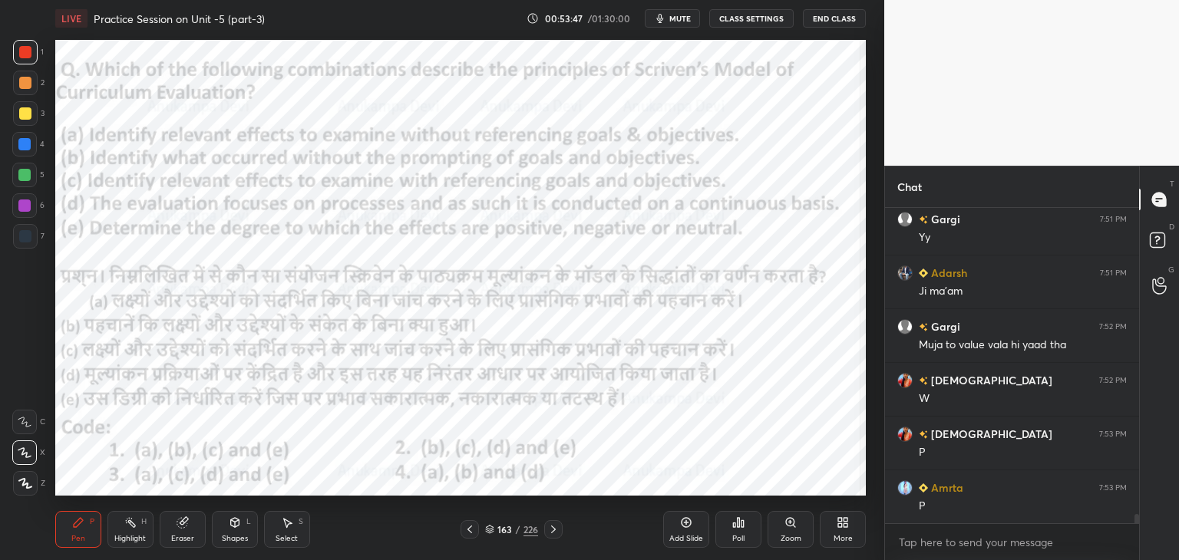
click at [736, 528] on icon at bounding box center [738, 523] width 12 height 12
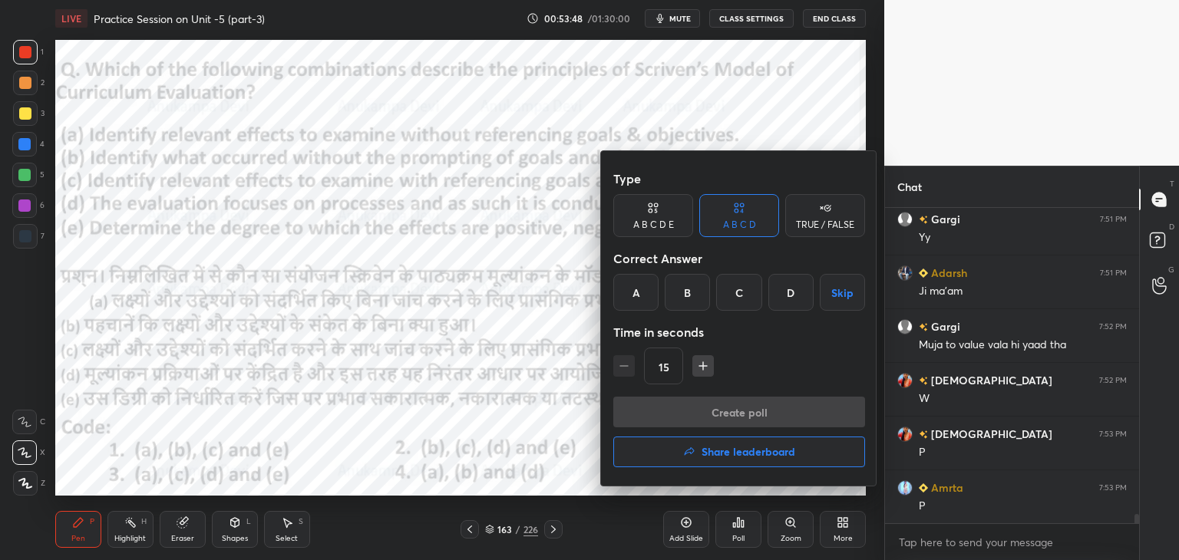
click at [782, 302] on div "D" at bounding box center [791, 292] width 45 height 37
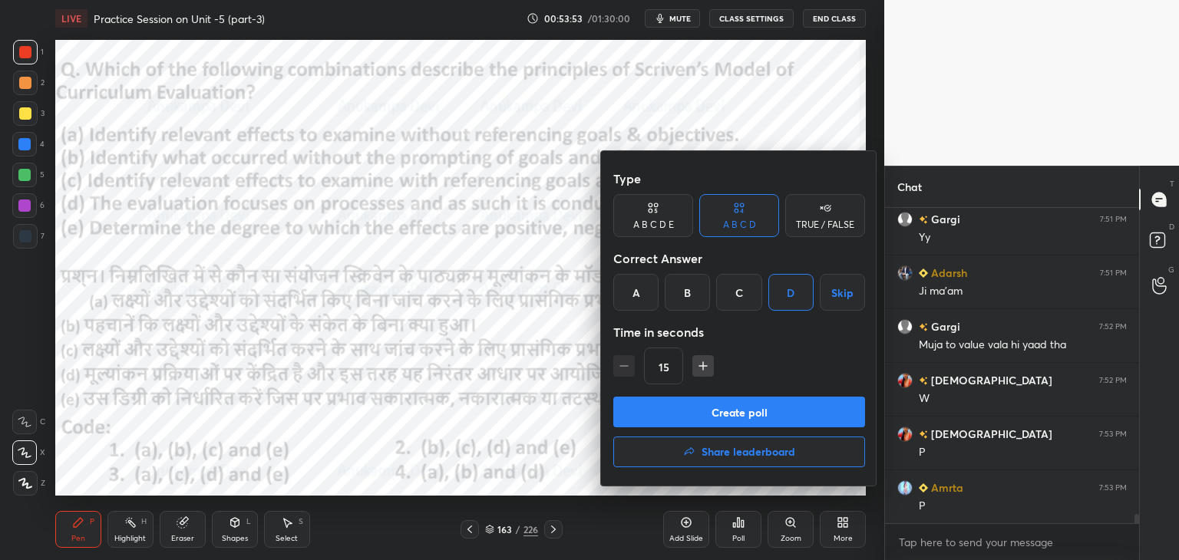
click at [720, 412] on button "Create poll" at bounding box center [739, 412] width 252 height 31
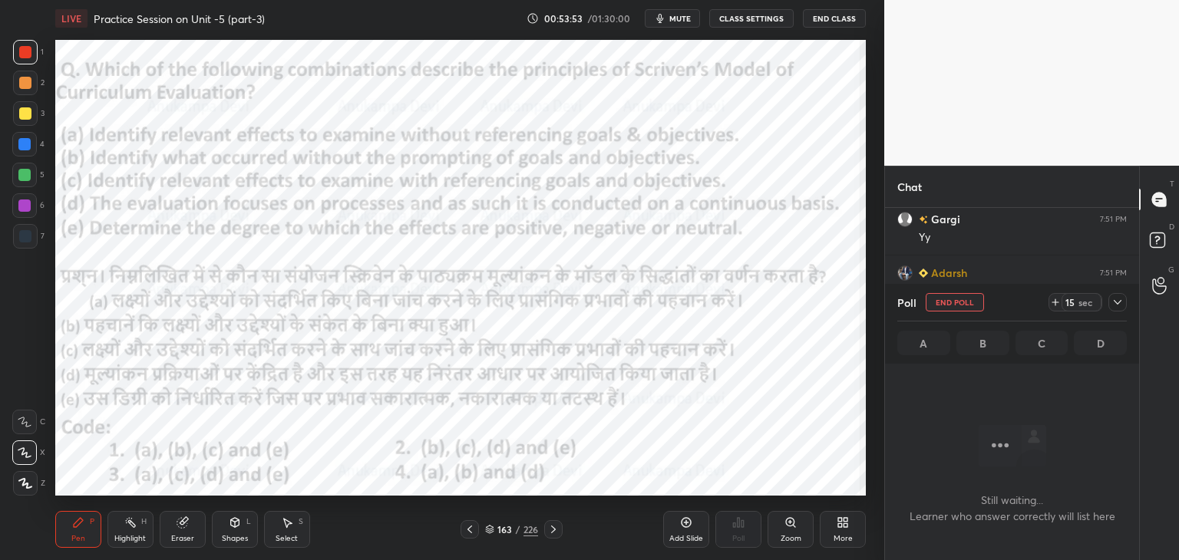
scroll to position [5, 5]
click at [687, 13] on span "mute" at bounding box center [680, 18] width 21 height 11
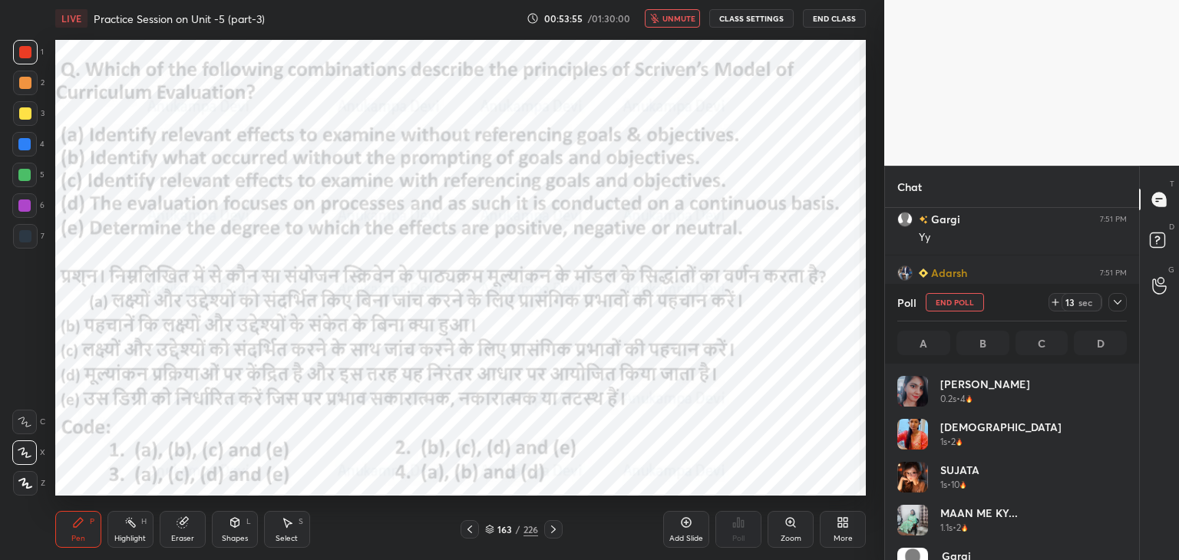
scroll to position [180, 225]
click at [686, 19] on span "unmute" at bounding box center [679, 18] width 33 height 11
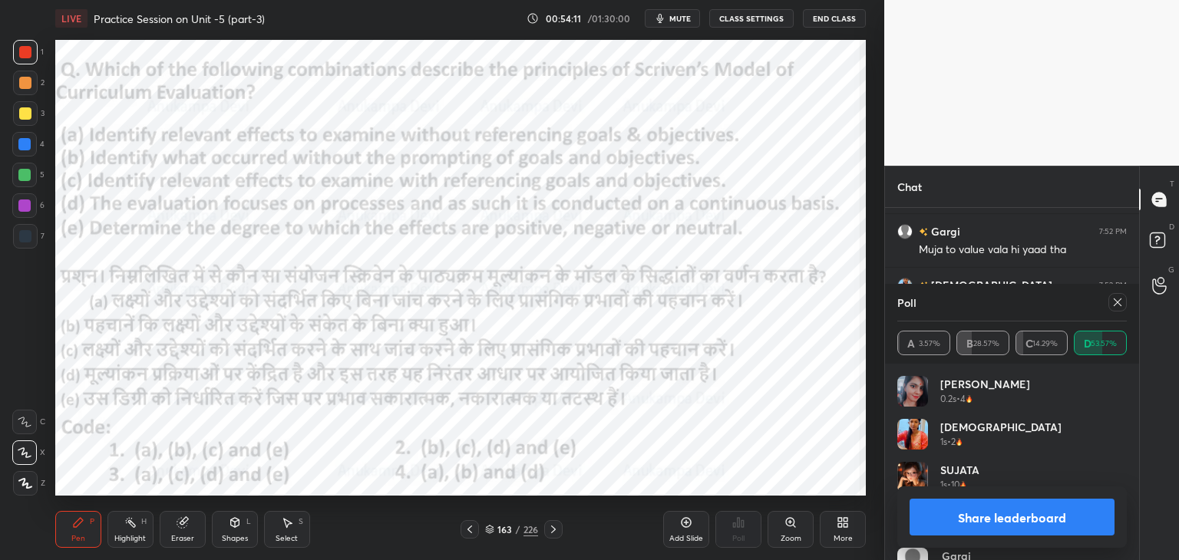
drag, startPoint x: 1121, startPoint y: 302, endPoint x: 921, endPoint y: 216, distance: 217.4
click at [1121, 302] on icon at bounding box center [1118, 302] width 12 height 12
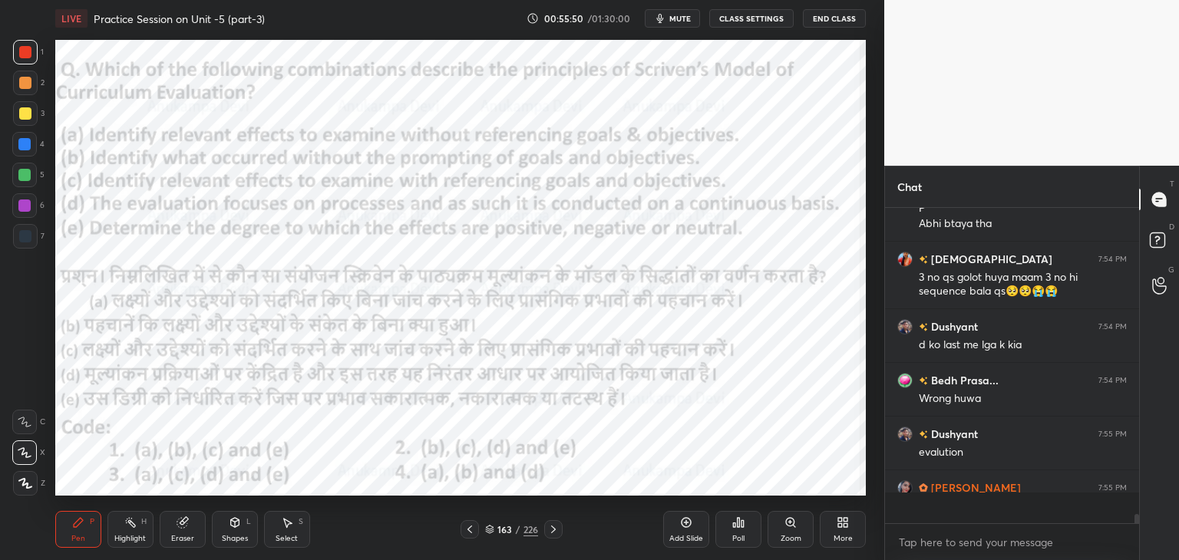
scroll to position [10863, 0]
click at [554, 532] on icon at bounding box center [553, 530] width 12 height 12
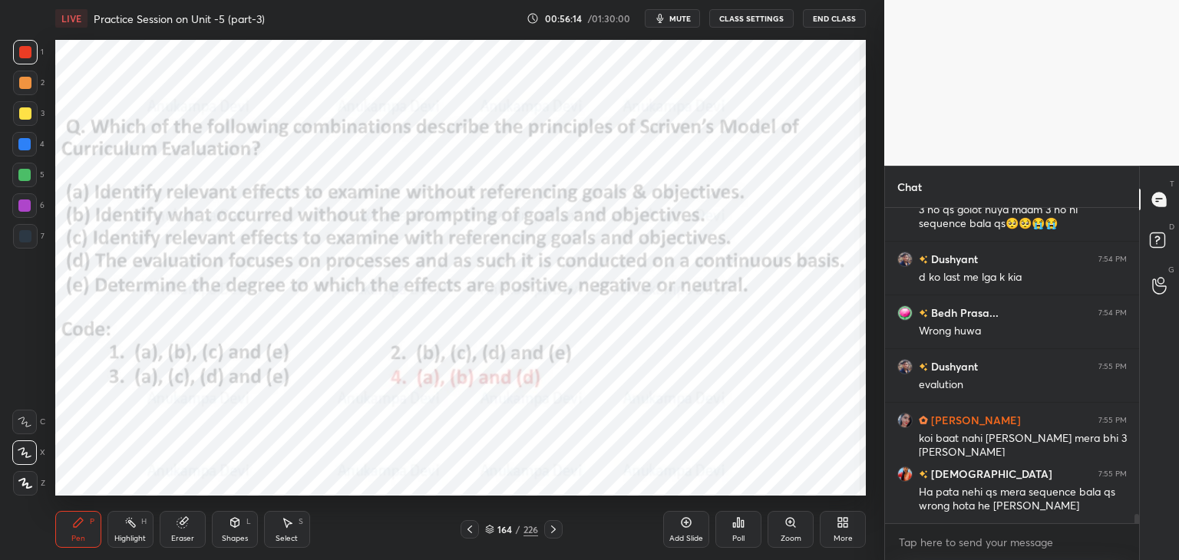
scroll to position [11012, 0]
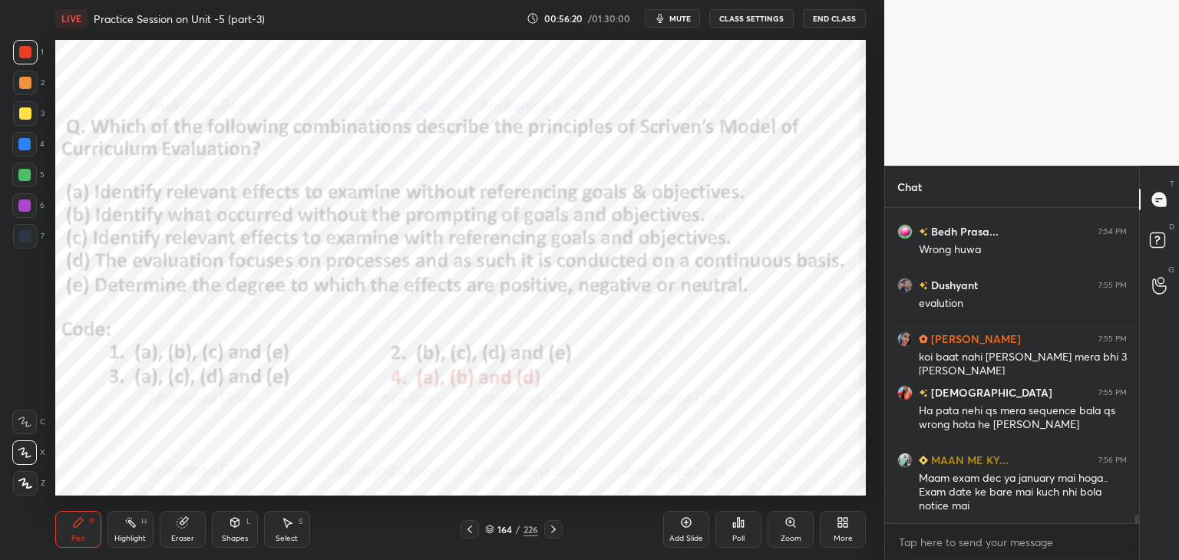
click at [488, 529] on icon at bounding box center [490, 528] width 8 height 4
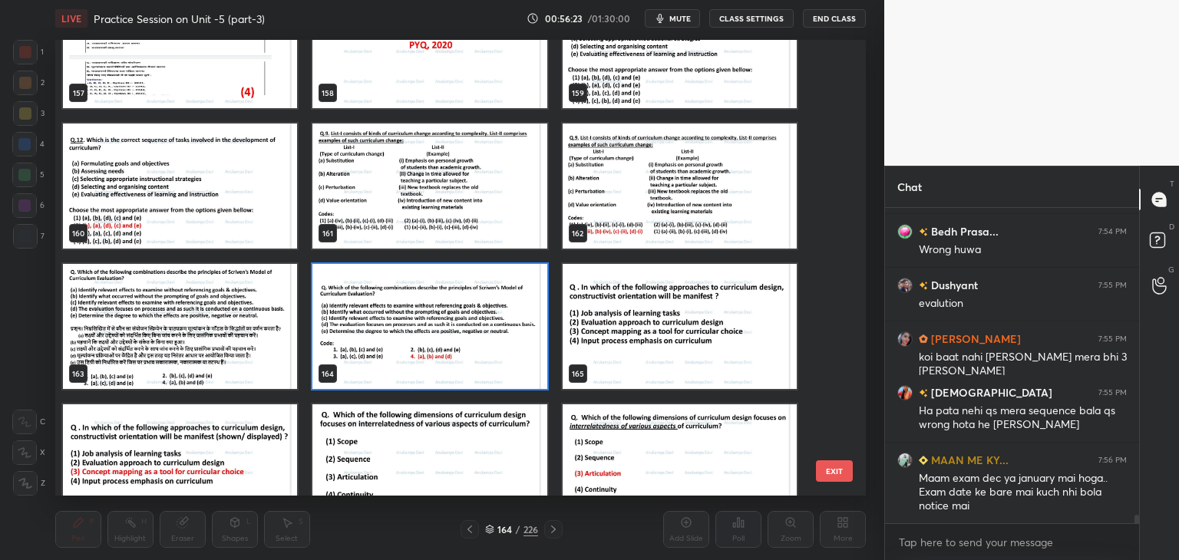
scroll to position [7607, 0]
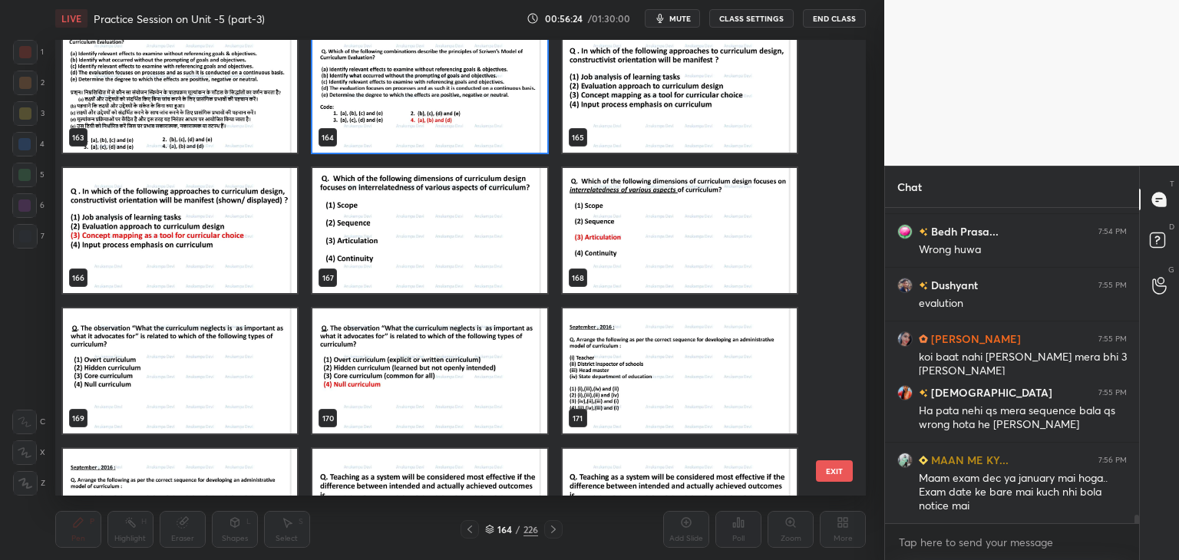
click at [717, 124] on img "grid" at bounding box center [680, 90] width 234 height 125
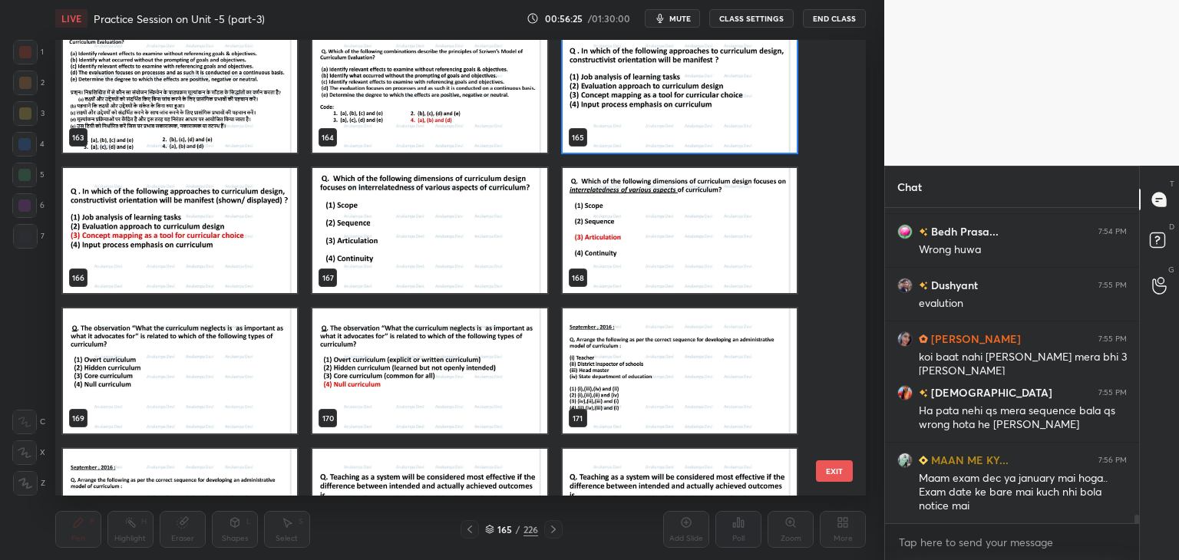
click at [719, 123] on img "grid" at bounding box center [680, 90] width 234 height 125
click at [722, 123] on img "grid" at bounding box center [680, 90] width 234 height 125
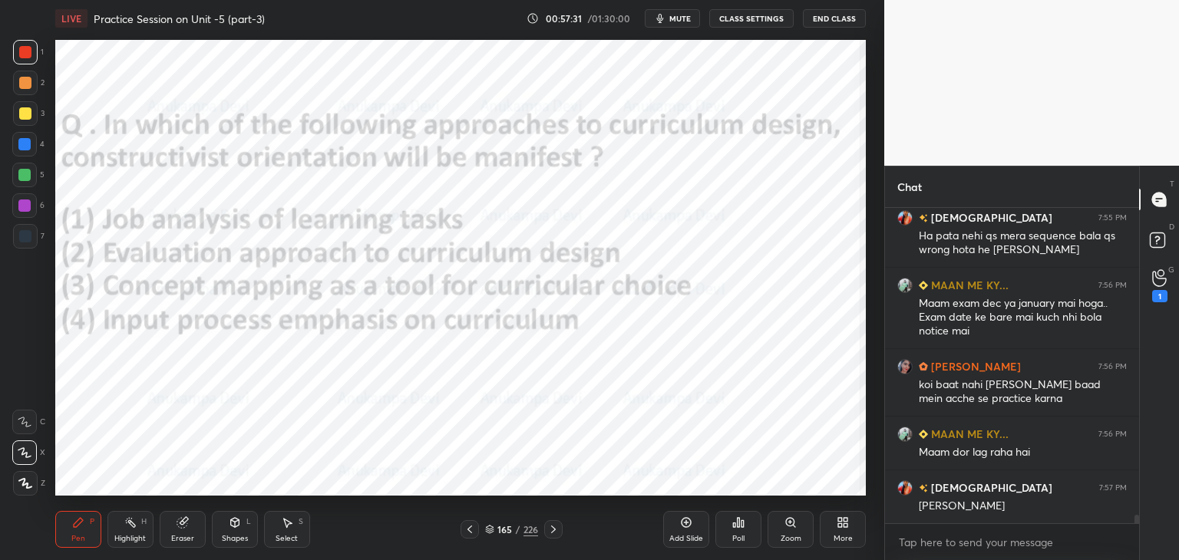
scroll to position [11268, 0]
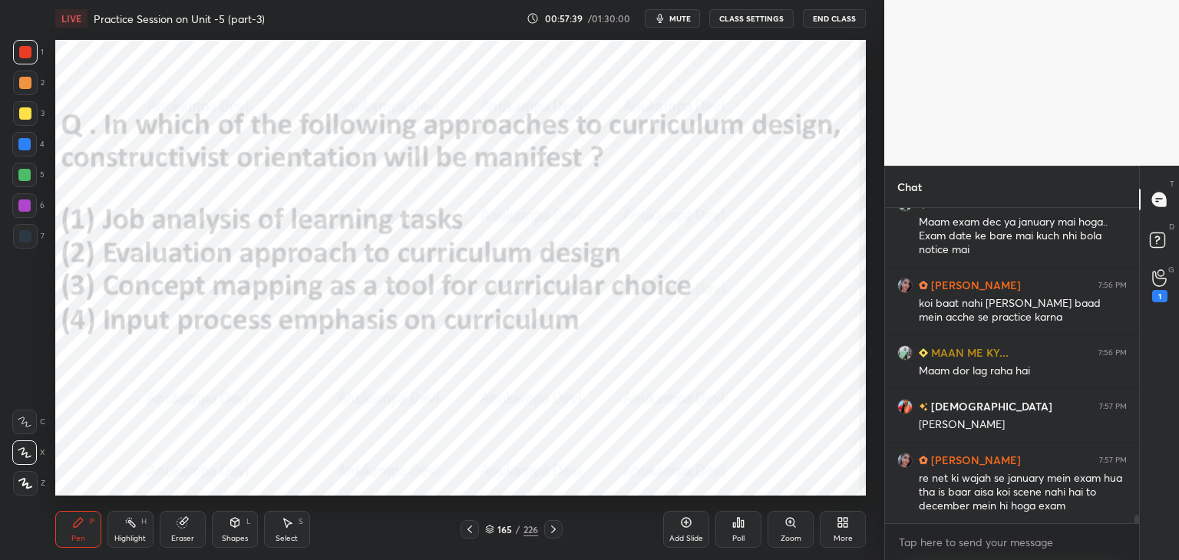
click at [489, 532] on icon at bounding box center [490, 531] width 8 height 2
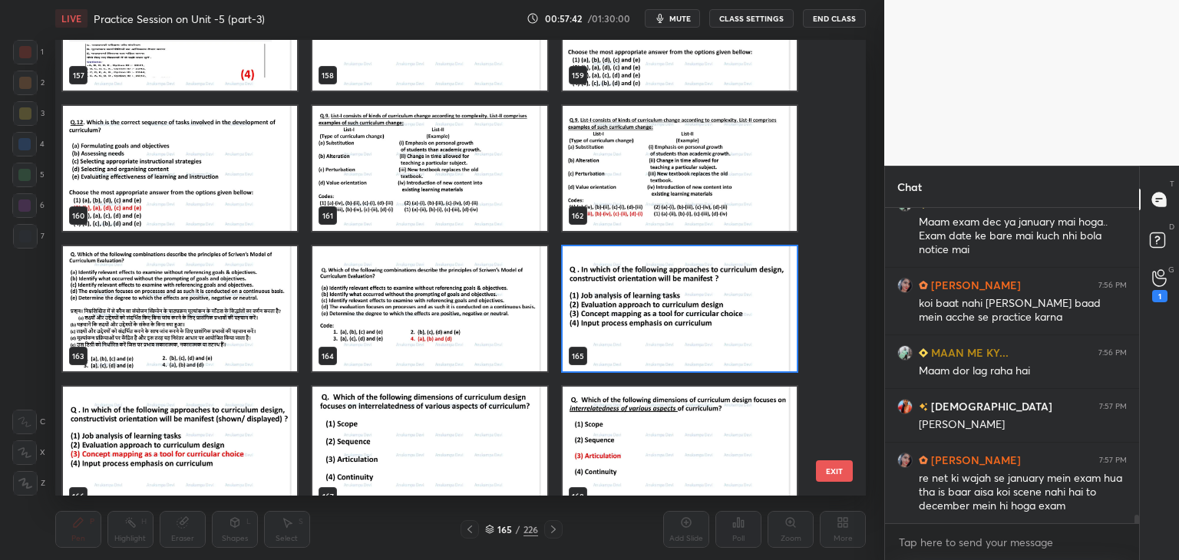
scroll to position [7421, 0]
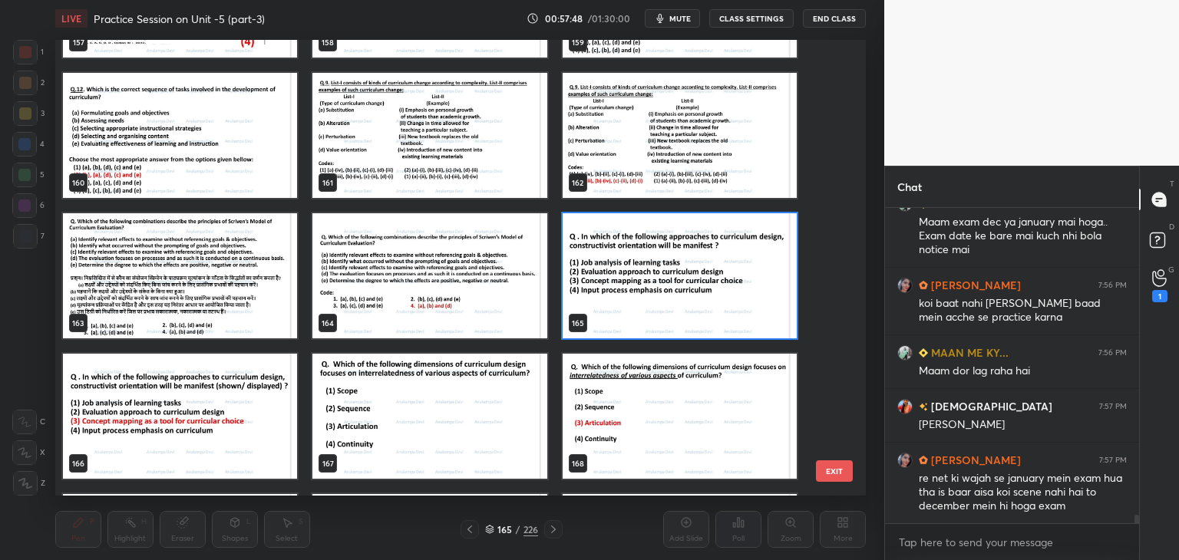
click at [678, 296] on img "grid" at bounding box center [680, 275] width 234 height 125
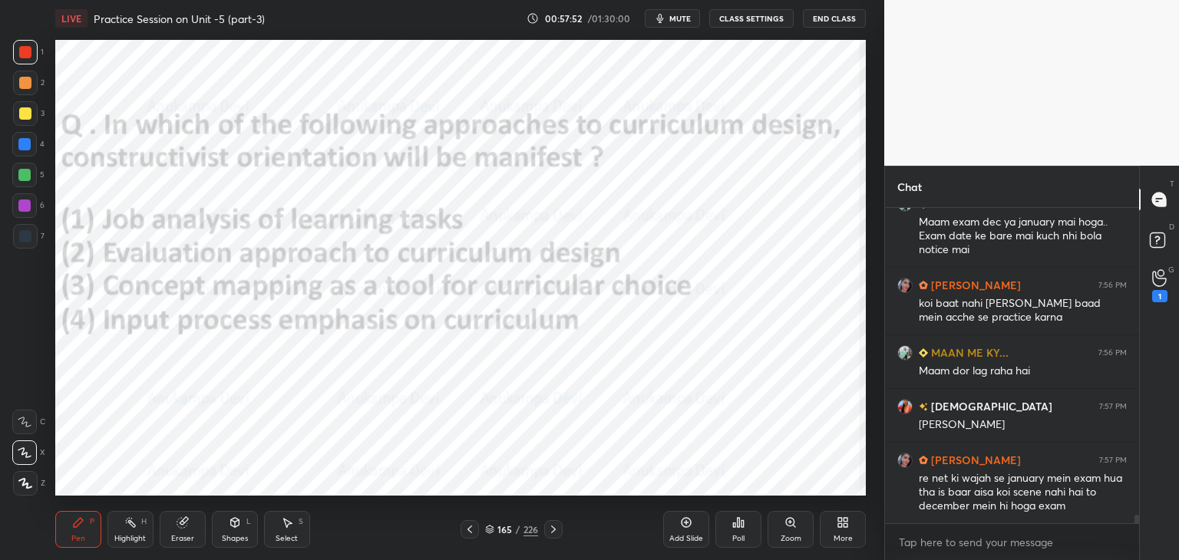
click at [737, 532] on div "Poll" at bounding box center [739, 529] width 46 height 37
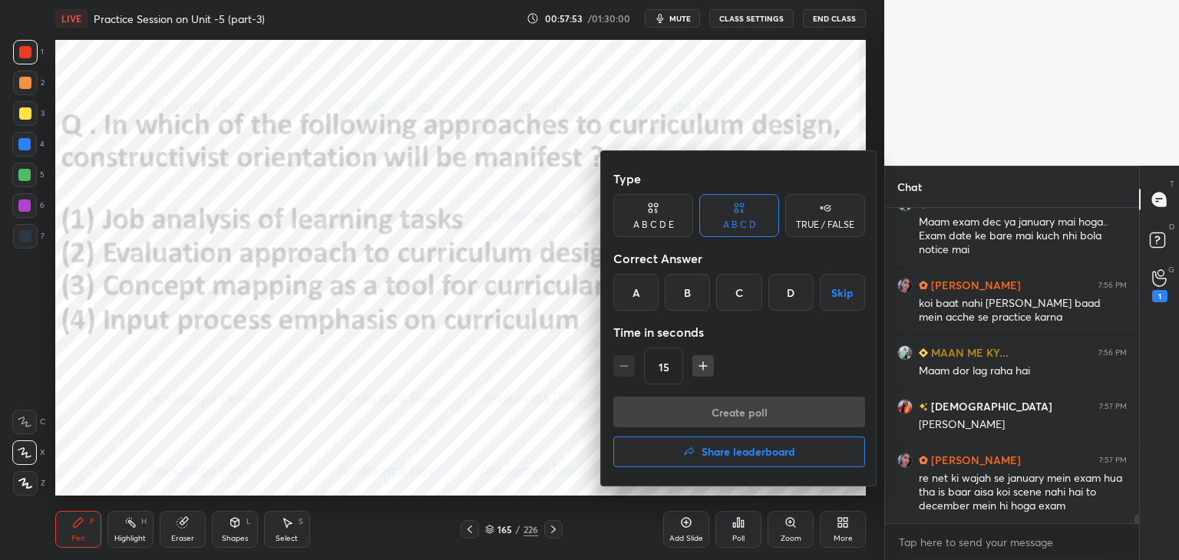
scroll to position [11322, 0]
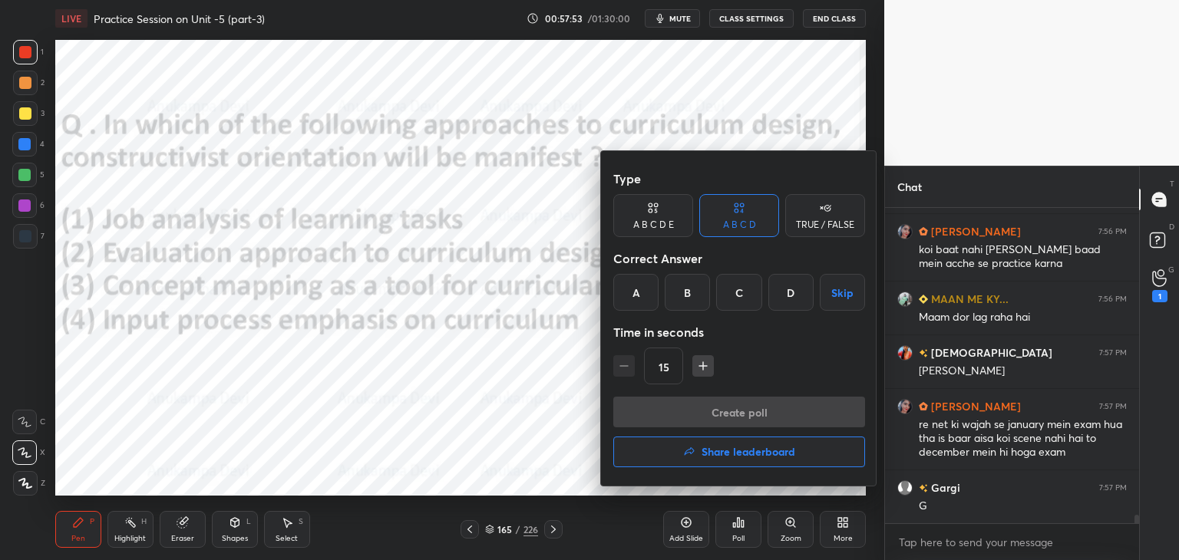
click at [735, 289] on div "C" at bounding box center [738, 292] width 45 height 37
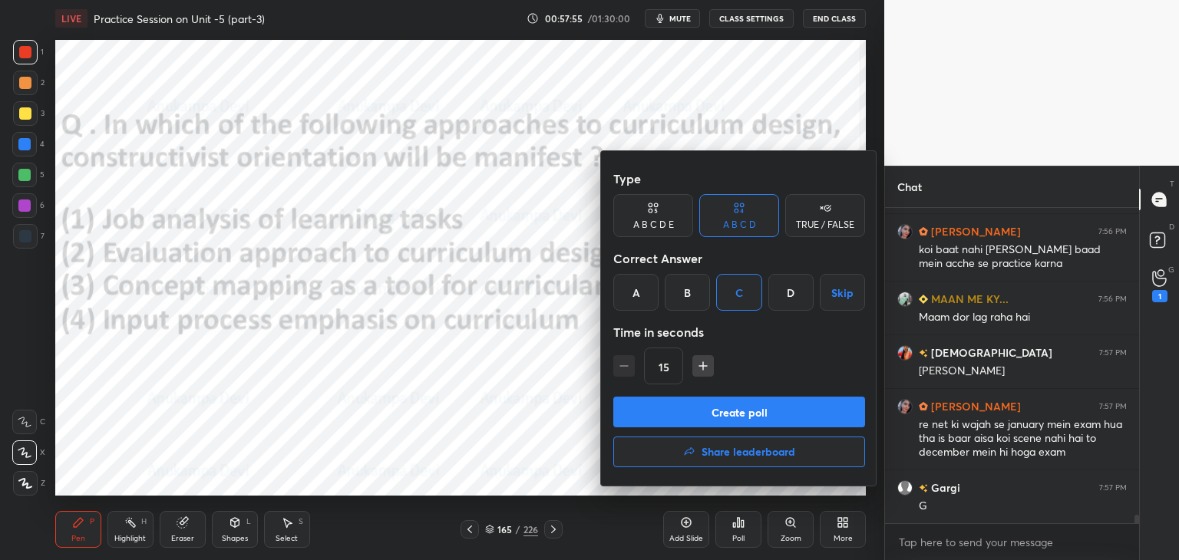
click at [752, 416] on button "Create poll" at bounding box center [739, 412] width 252 height 31
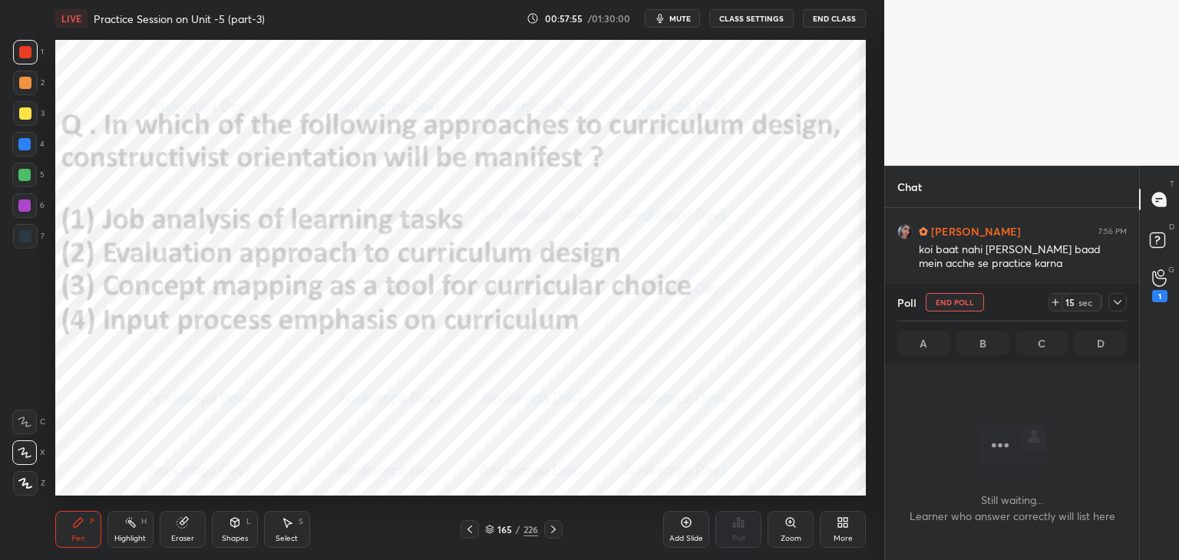
scroll to position [5, 5]
click at [679, 18] on span "mute" at bounding box center [680, 18] width 21 height 11
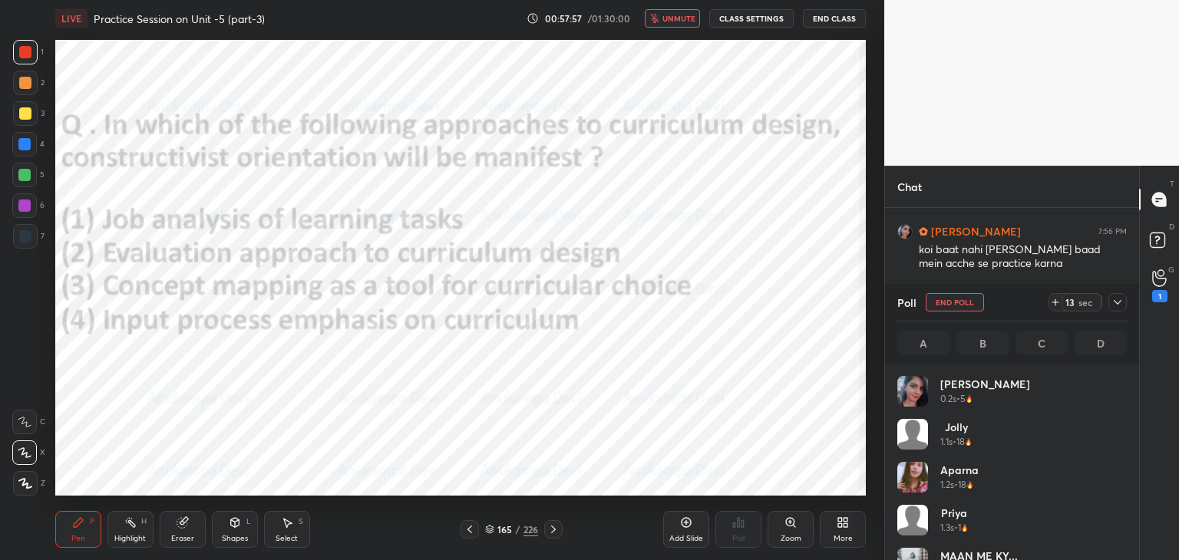
scroll to position [180, 225]
click at [1161, 282] on icon at bounding box center [1159, 278] width 15 height 18
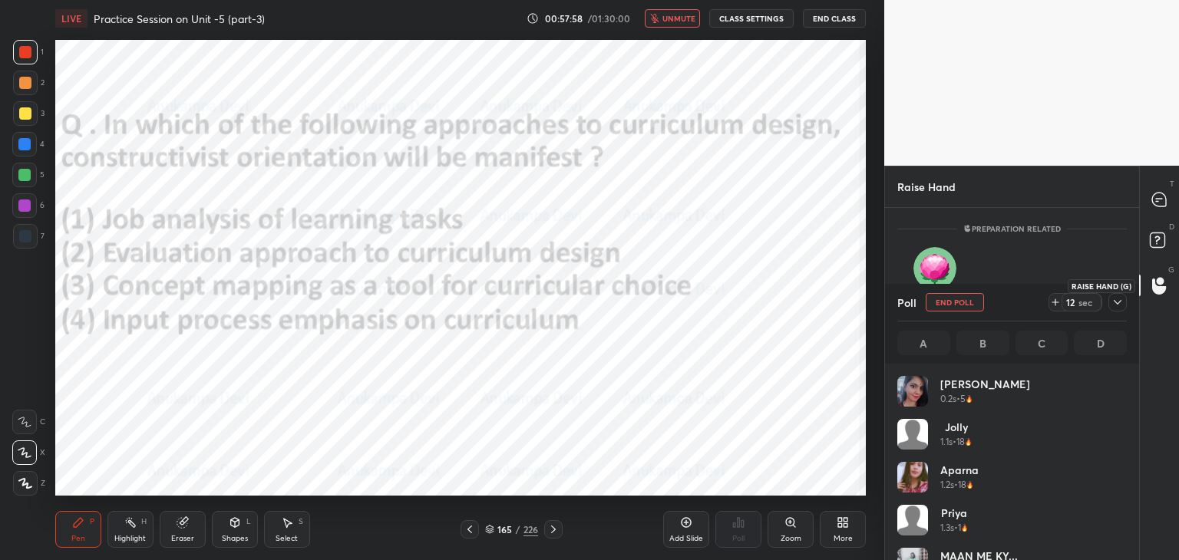
scroll to position [5, 5]
click at [1158, 196] on icon at bounding box center [1159, 200] width 14 height 14
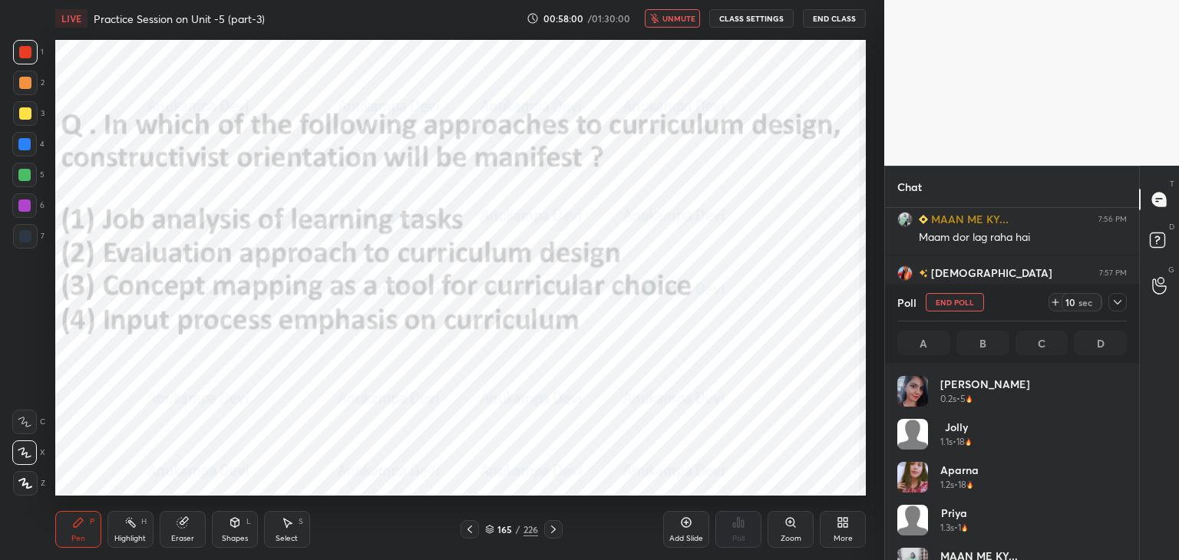
drag, startPoint x: 688, startPoint y: 15, endPoint x: 697, endPoint y: 36, distance: 23.4
click at [689, 15] on span "unmute" at bounding box center [679, 18] width 33 height 11
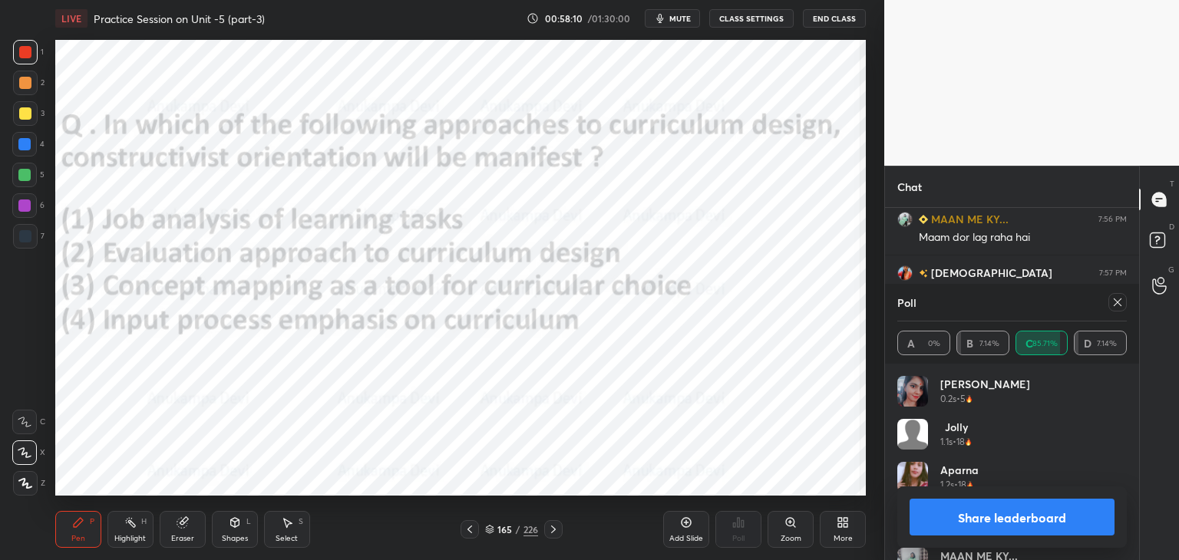
click at [1119, 303] on icon at bounding box center [1118, 302] width 12 height 12
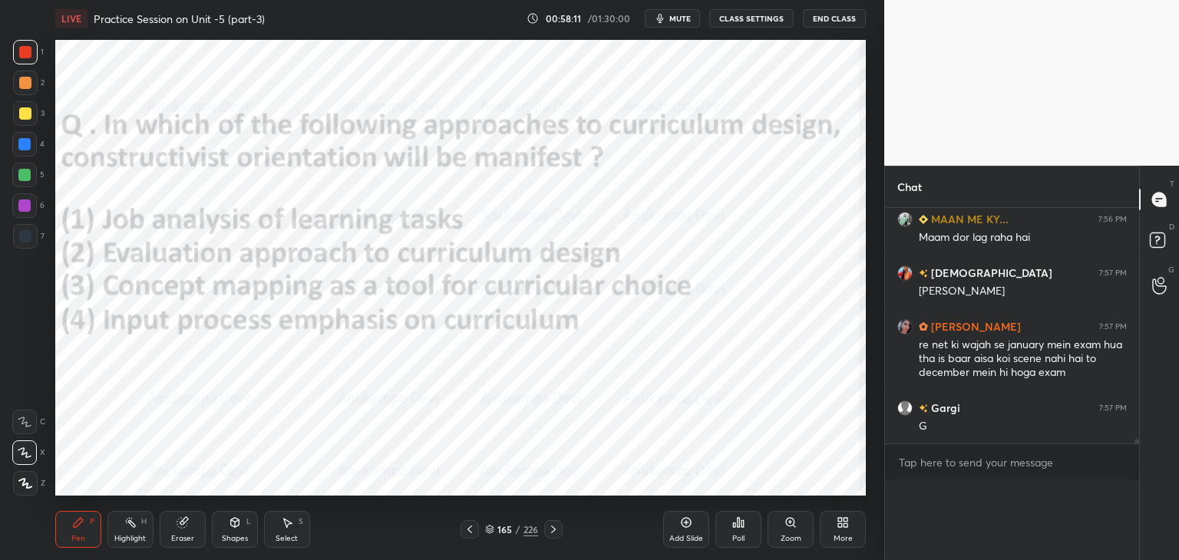
scroll to position [319, 250]
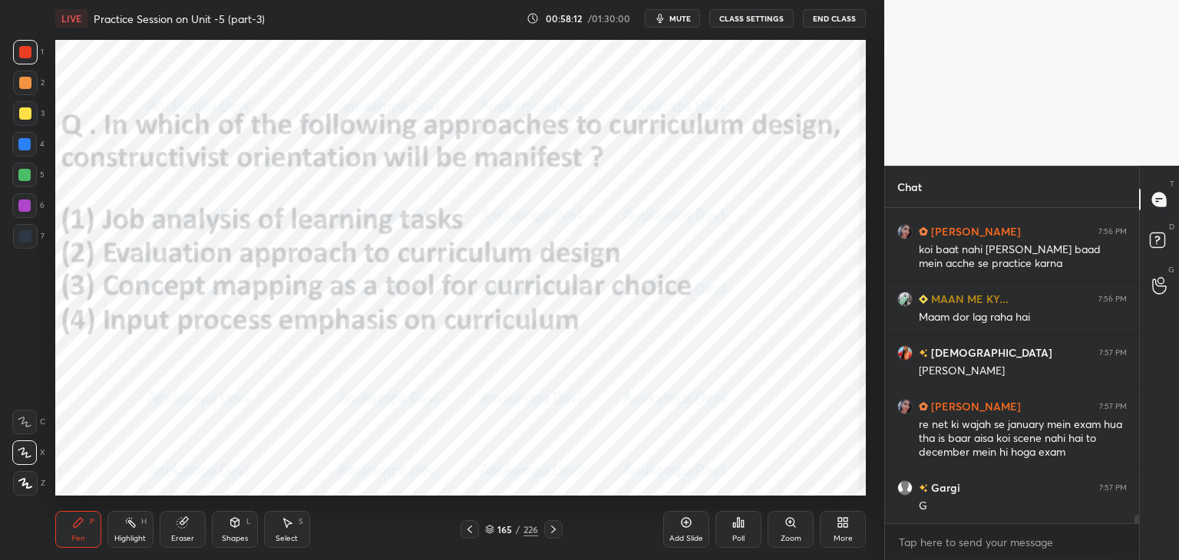
click at [554, 532] on icon at bounding box center [553, 530] width 12 height 12
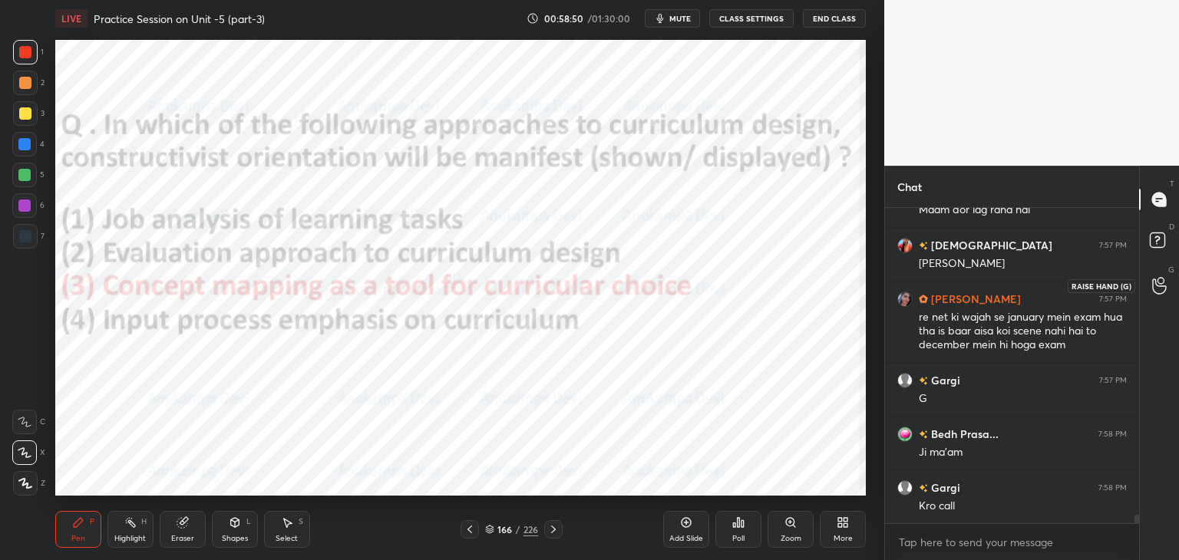
click at [1156, 288] on icon at bounding box center [1159, 286] width 15 height 18
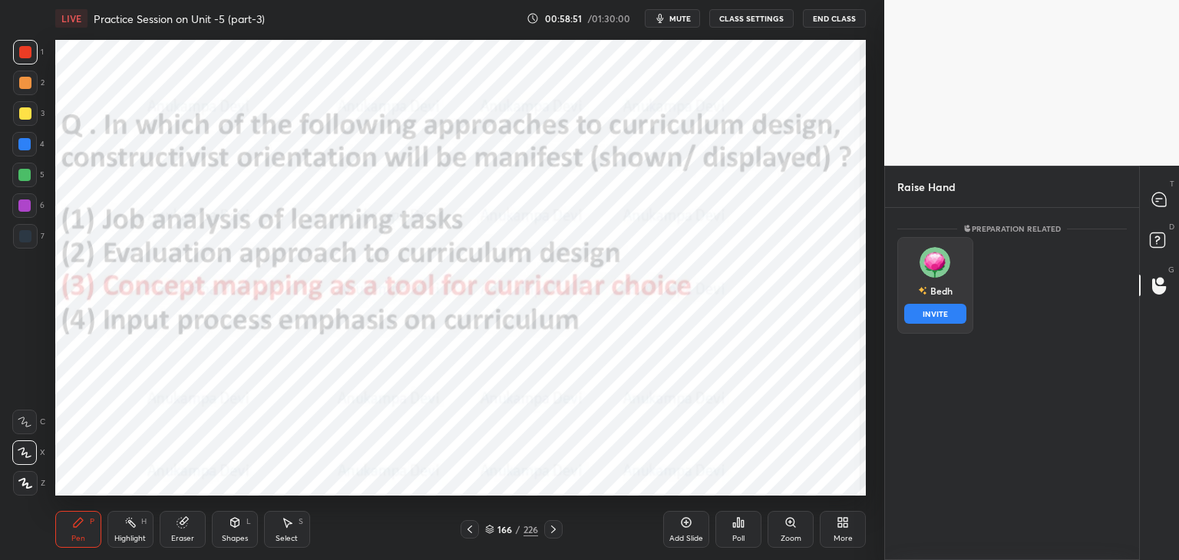
click at [937, 306] on div "[DEMOGRAPHIC_DATA] INVITE" at bounding box center [936, 285] width 76 height 97
click at [946, 313] on button "INVITE" at bounding box center [935, 314] width 62 height 20
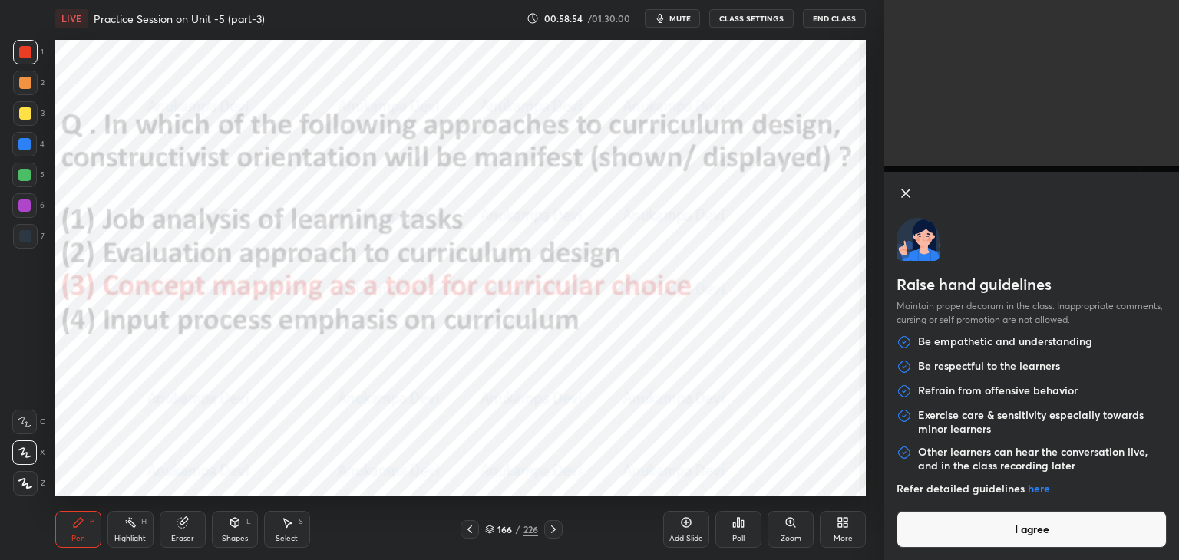
click at [1042, 538] on button "I agree" at bounding box center [1032, 529] width 270 height 37
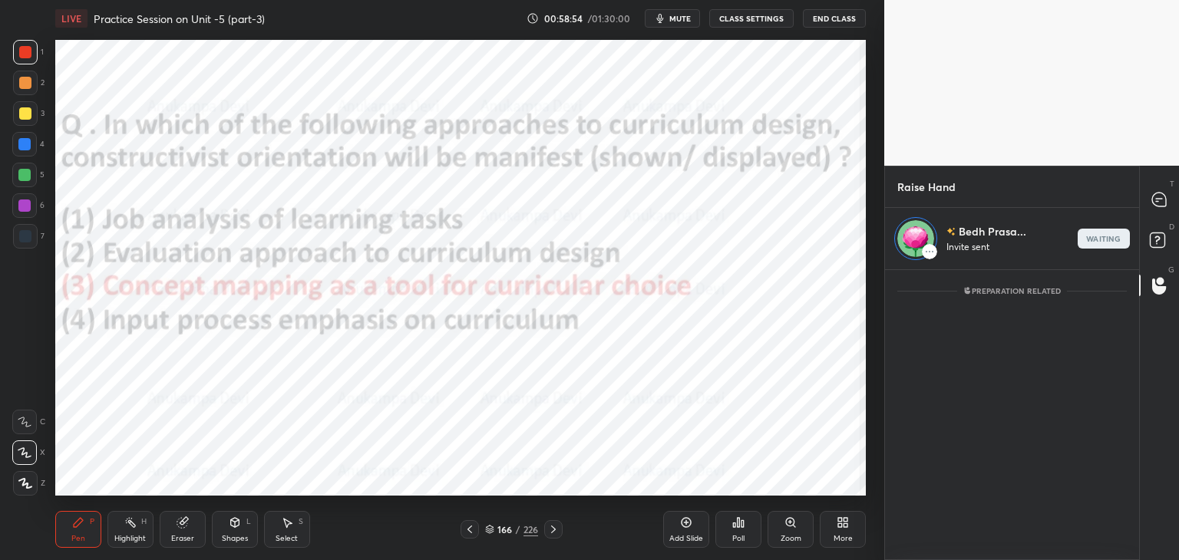
scroll to position [5, 5]
drag, startPoint x: 1158, startPoint y: 200, endPoint x: 1084, endPoint y: 194, distance: 73.9
click at [1156, 200] on icon at bounding box center [1159, 200] width 14 height 14
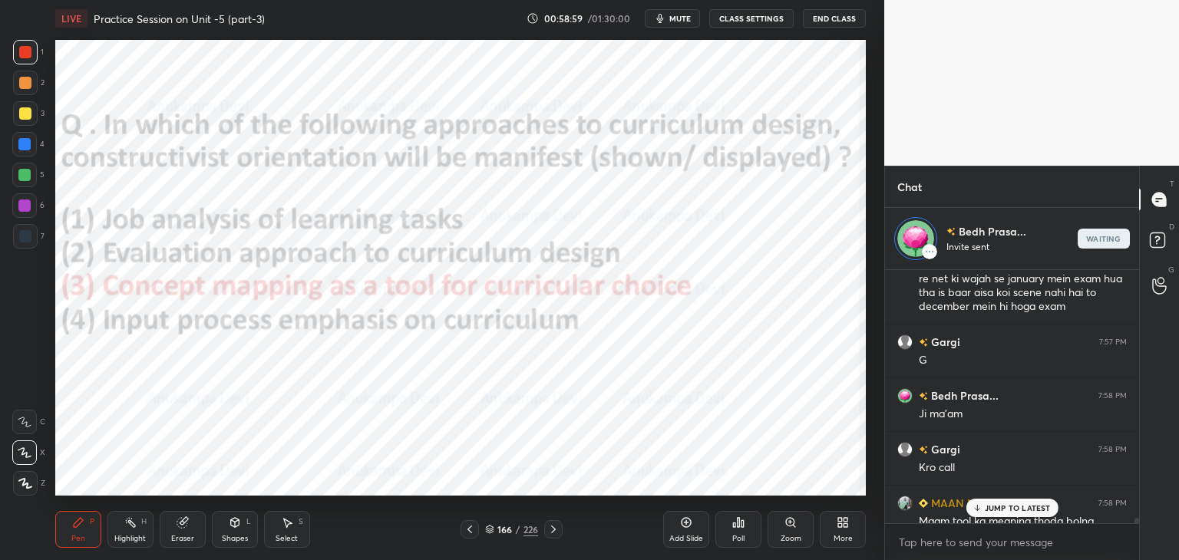
click at [987, 508] on p "JUMP TO LATEST" at bounding box center [1018, 508] width 66 height 9
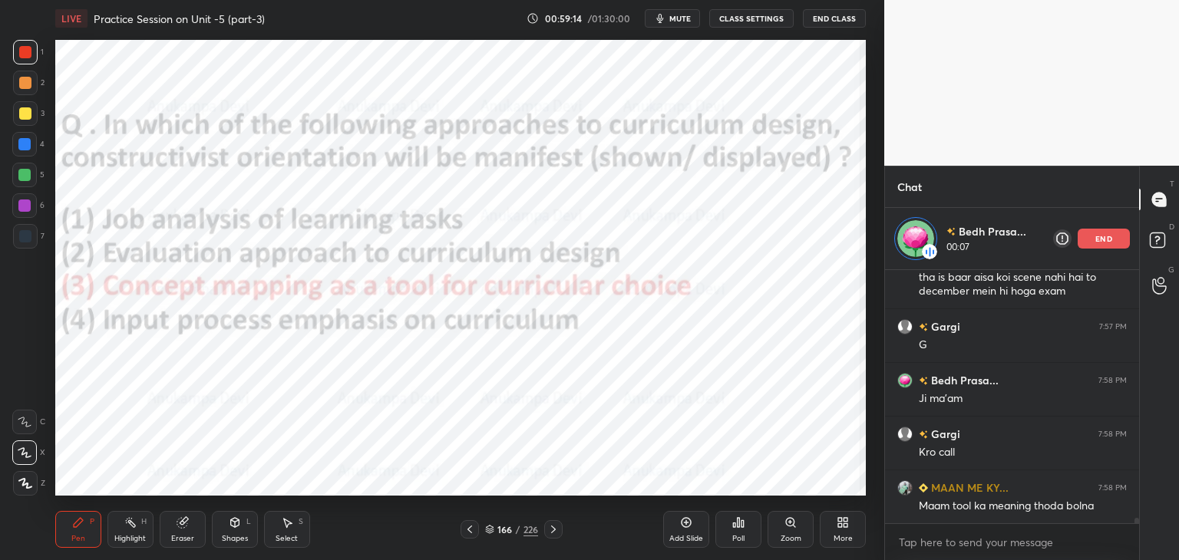
click at [21, 210] on div at bounding box center [24, 206] width 12 height 12
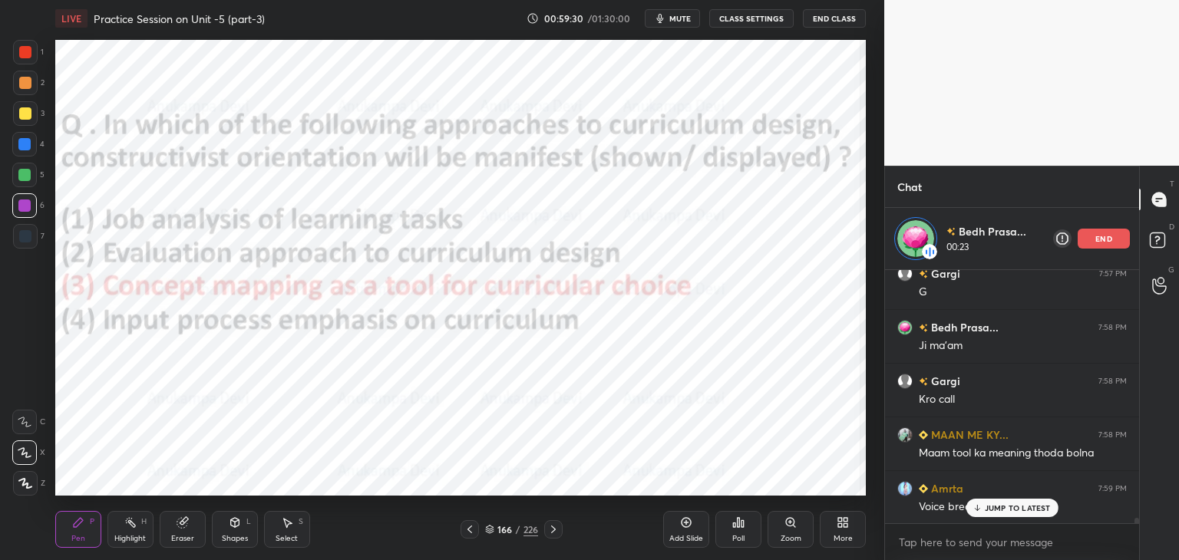
click at [985, 511] on p "JUMP TO LATEST" at bounding box center [1018, 508] width 66 height 9
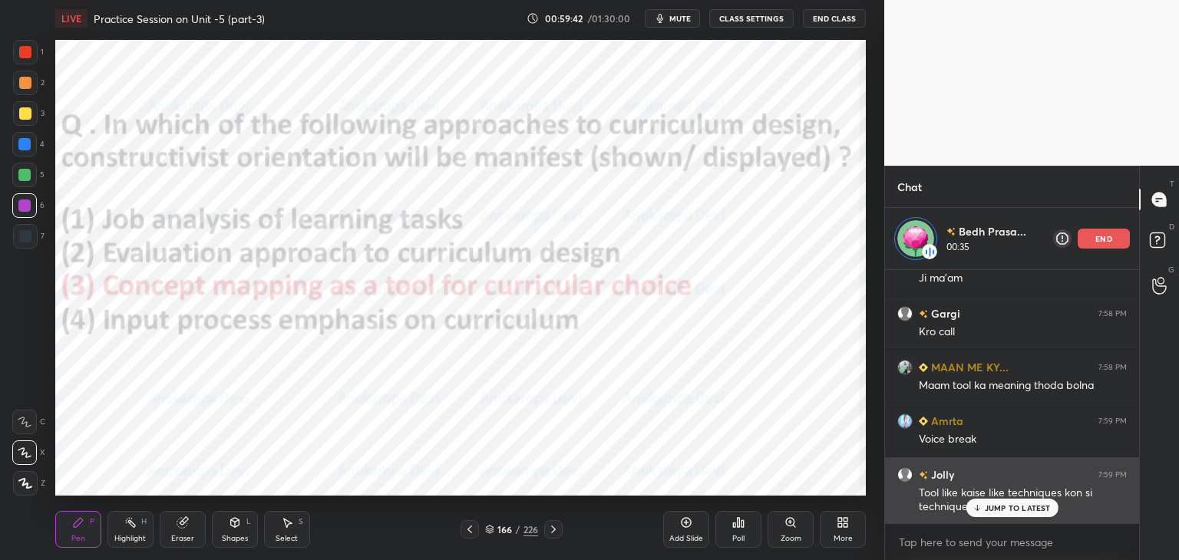
click at [981, 514] on div "JUMP TO LATEST" at bounding box center [1012, 508] width 92 height 18
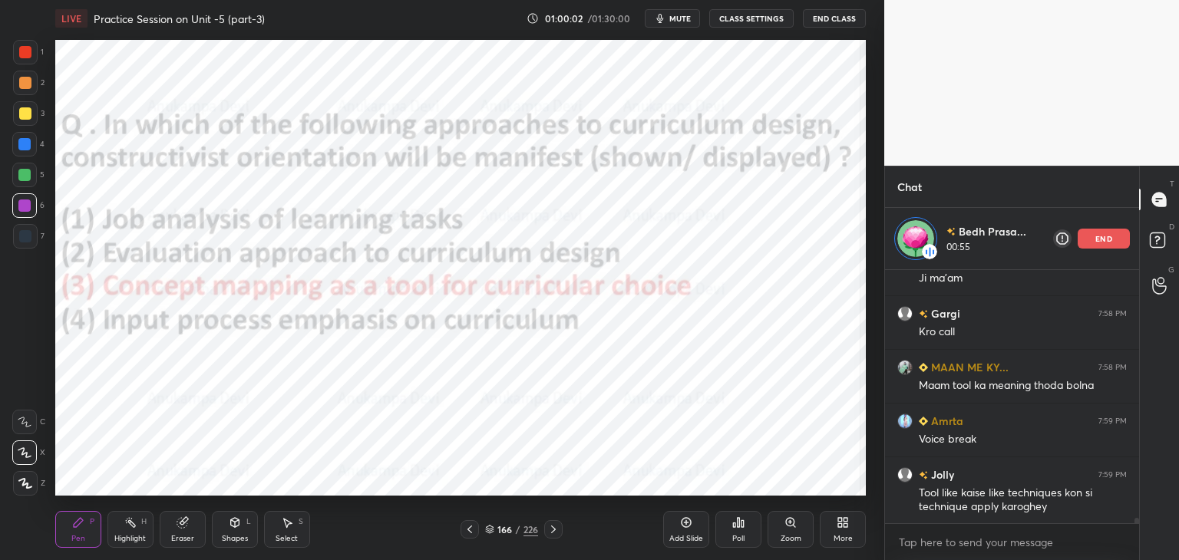
scroll to position [11897, 0]
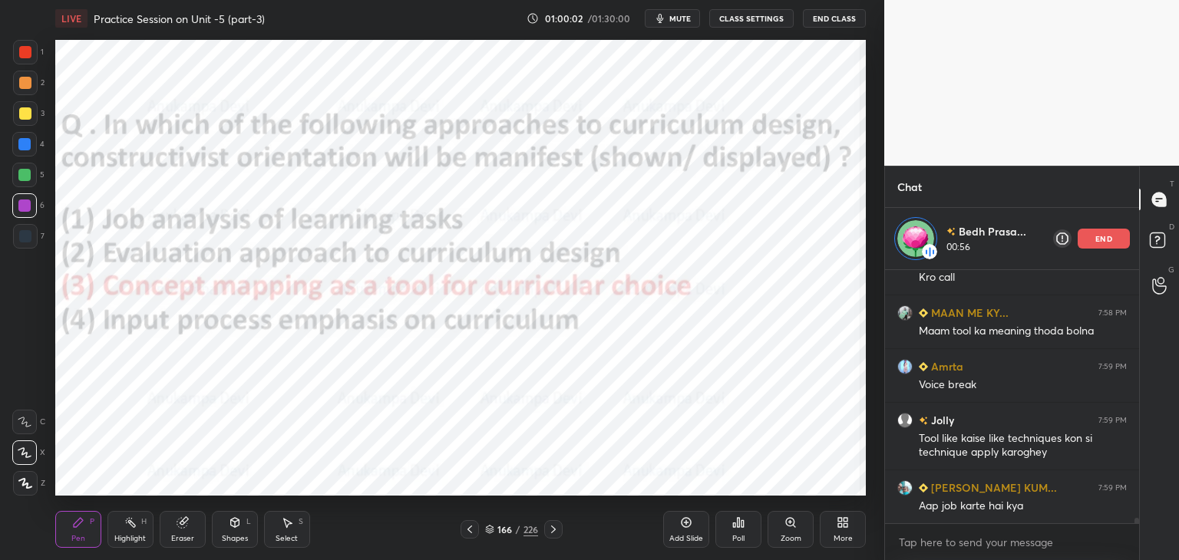
click at [23, 246] on div at bounding box center [25, 236] width 25 height 25
click at [25, 149] on div at bounding box center [24, 144] width 12 height 12
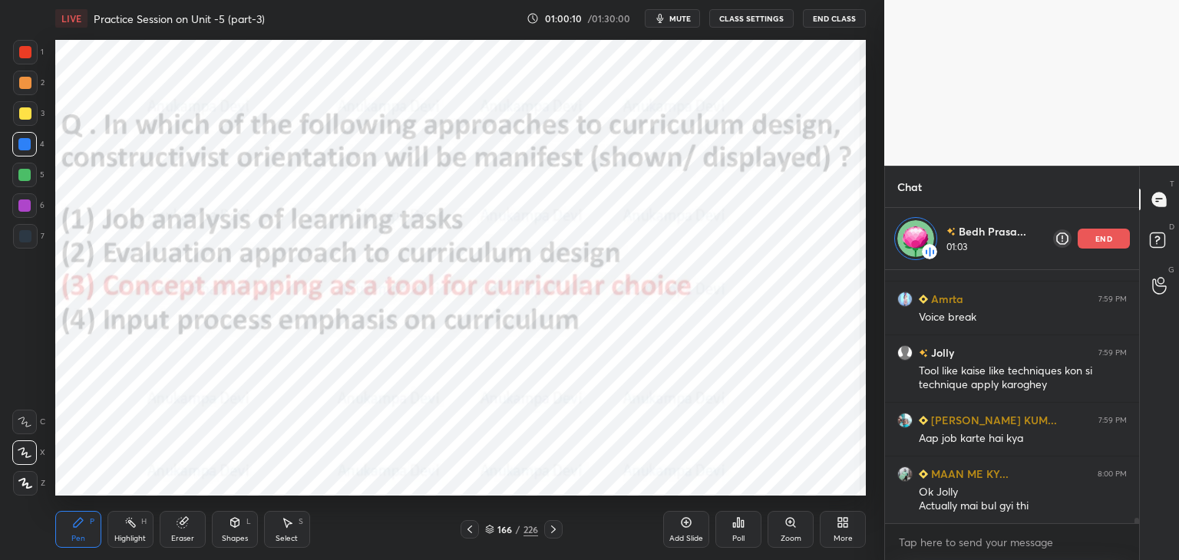
click at [25, 179] on div at bounding box center [24, 175] width 12 height 12
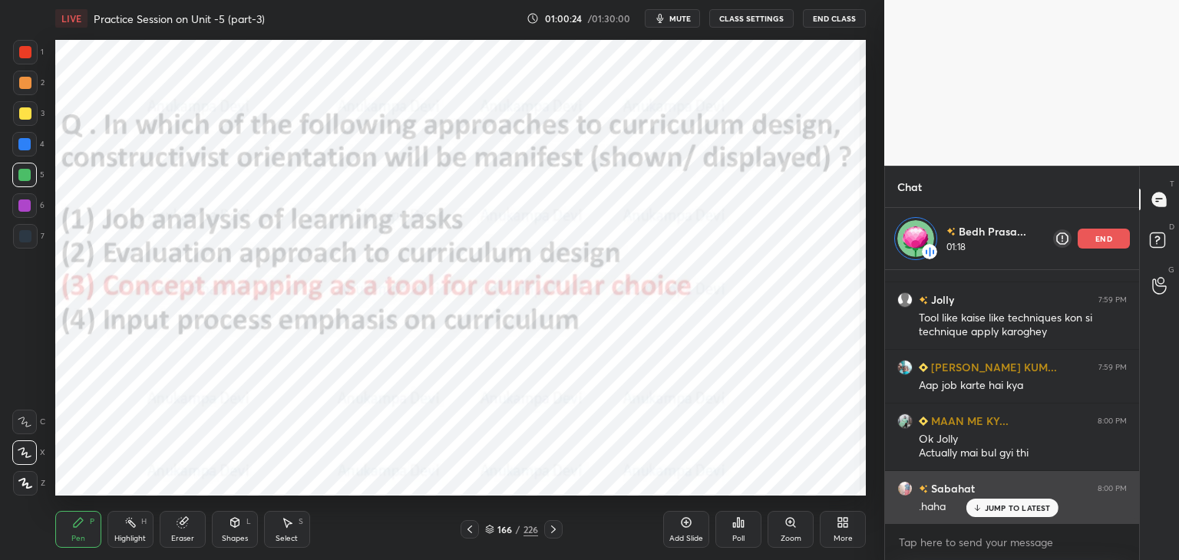
drag, startPoint x: 992, startPoint y: 514, endPoint x: 937, endPoint y: 508, distance: 55.6
click at [992, 514] on div "JUMP TO LATEST" at bounding box center [1012, 508] width 92 height 18
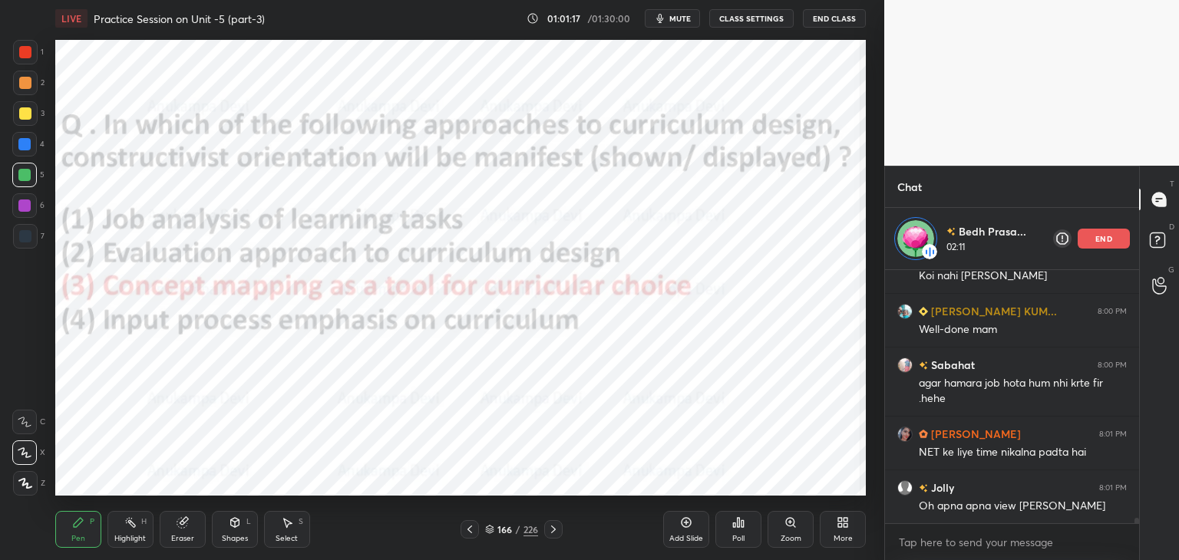
scroll to position [12355, 0]
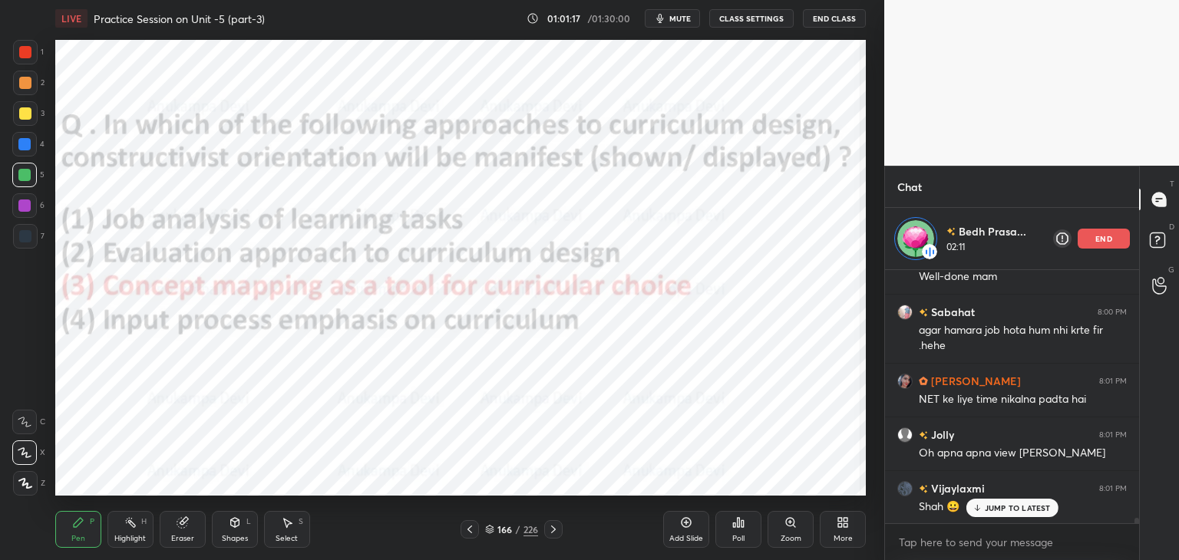
click at [26, 208] on div at bounding box center [24, 206] width 12 height 12
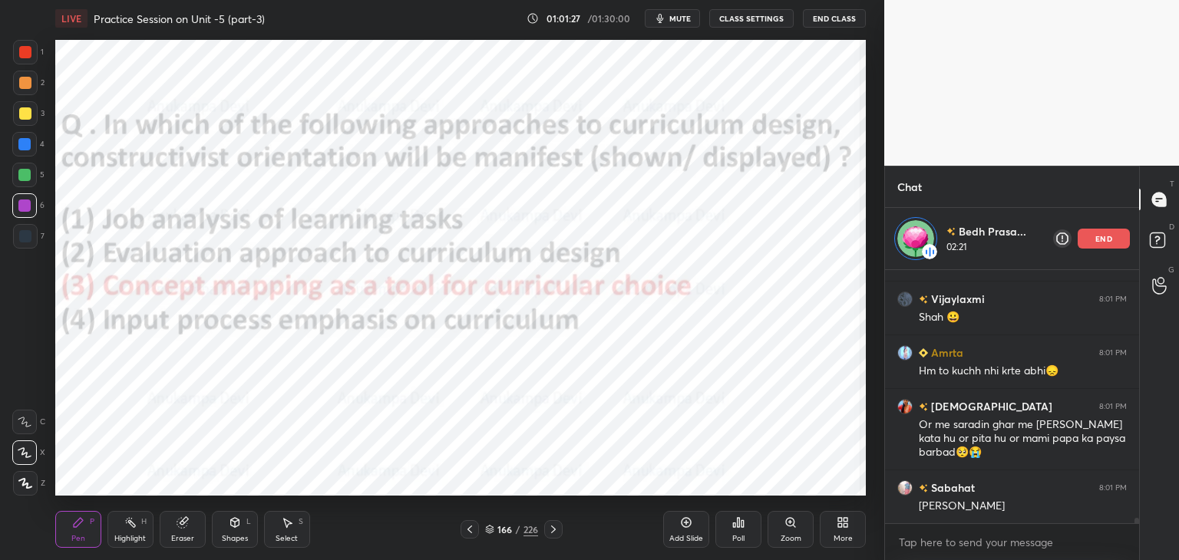
scroll to position [12598, 0]
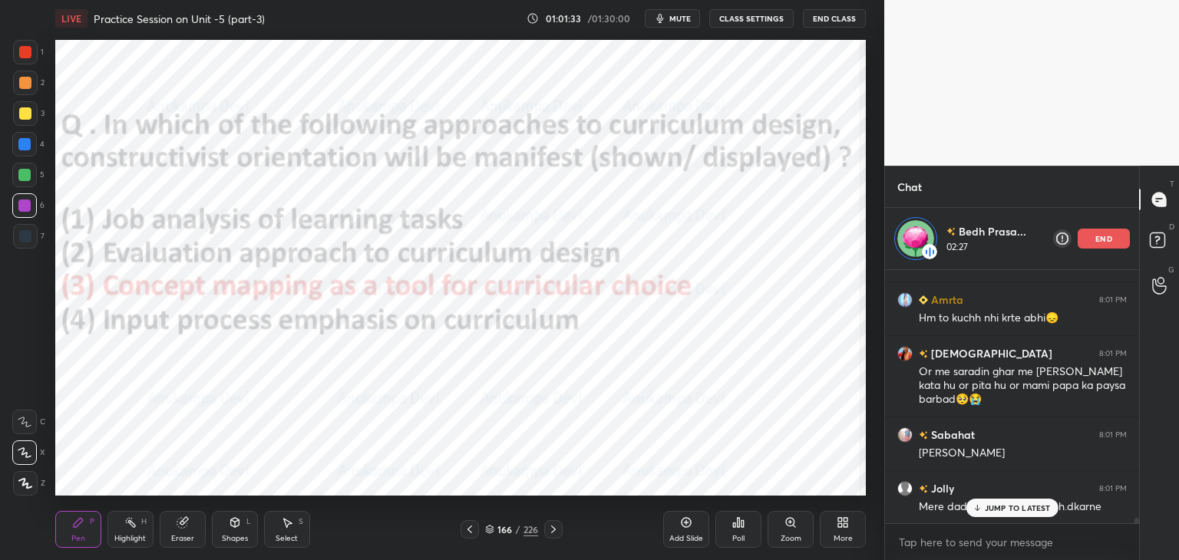
drag, startPoint x: 1099, startPoint y: 240, endPoint x: 872, endPoint y: 275, distance: 229.1
click at [1097, 240] on p "end" at bounding box center [1104, 239] width 17 height 8
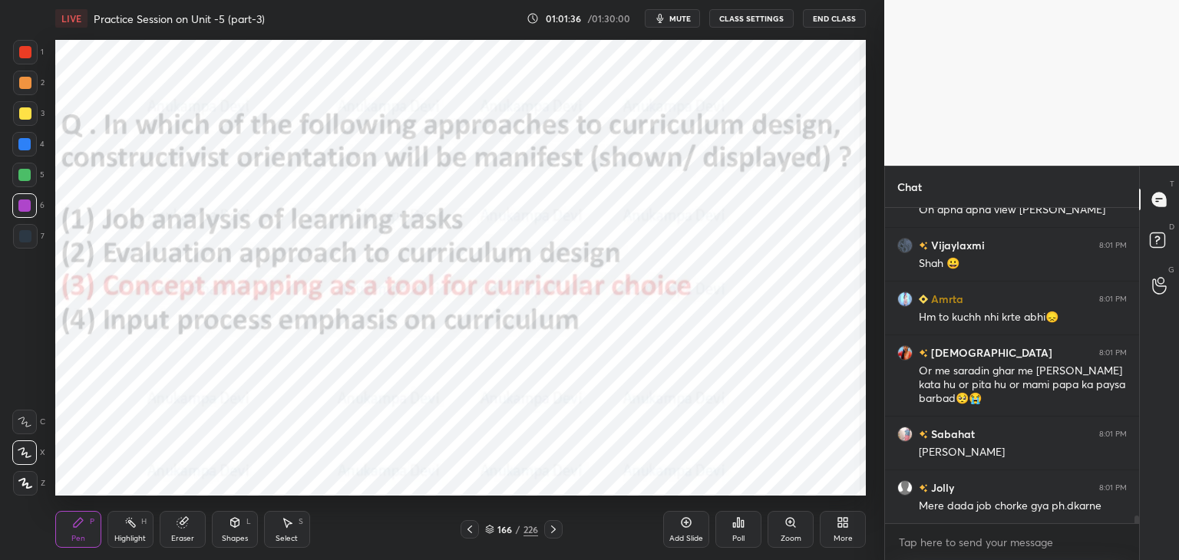
scroll to position [12590, 0]
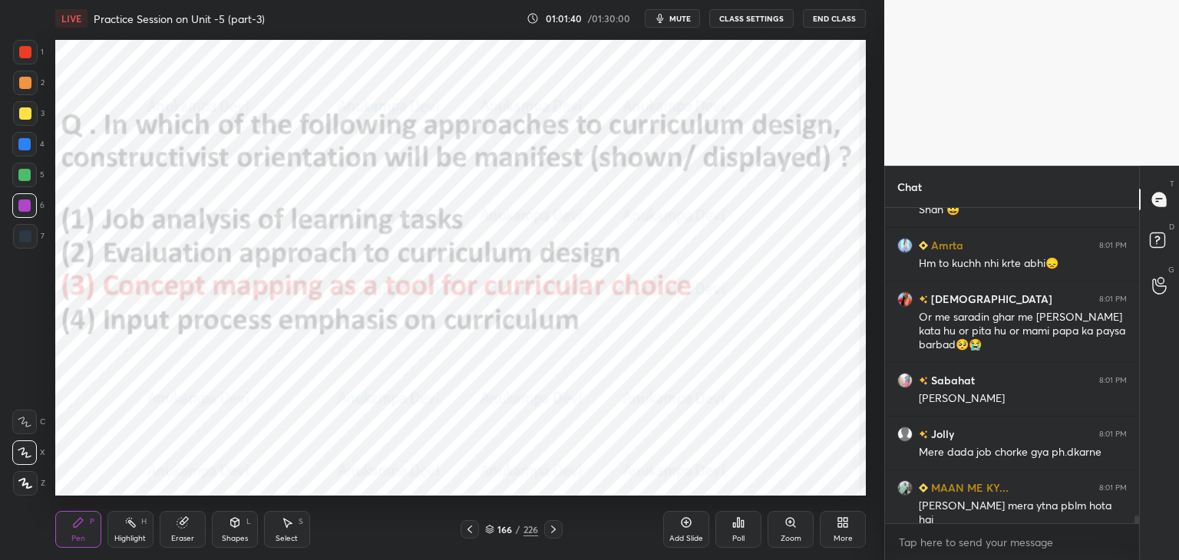
click at [553, 532] on icon at bounding box center [553, 530] width 5 height 8
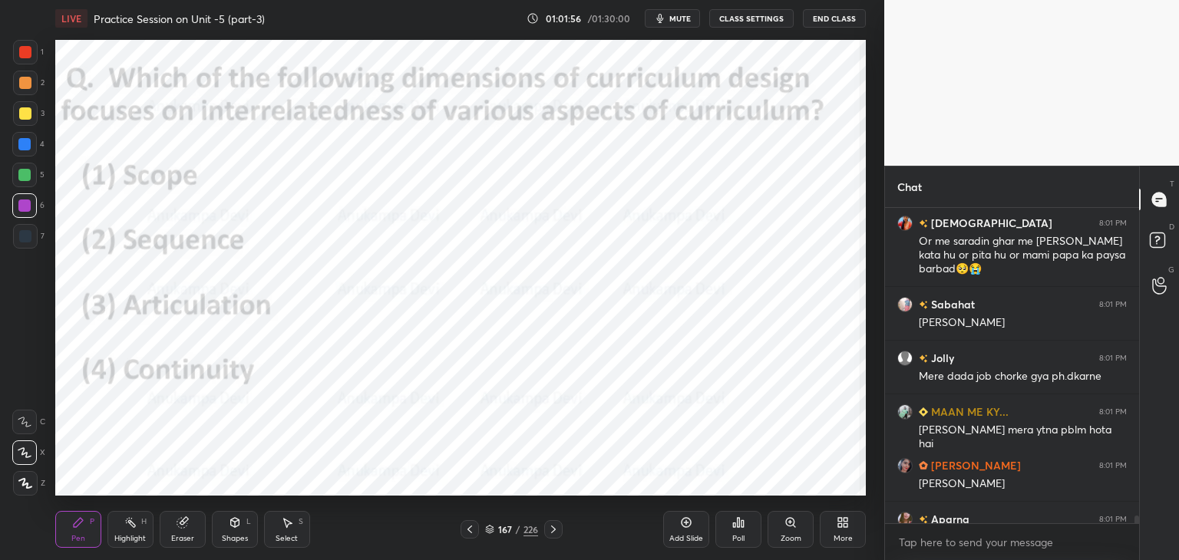
scroll to position [12698, 0]
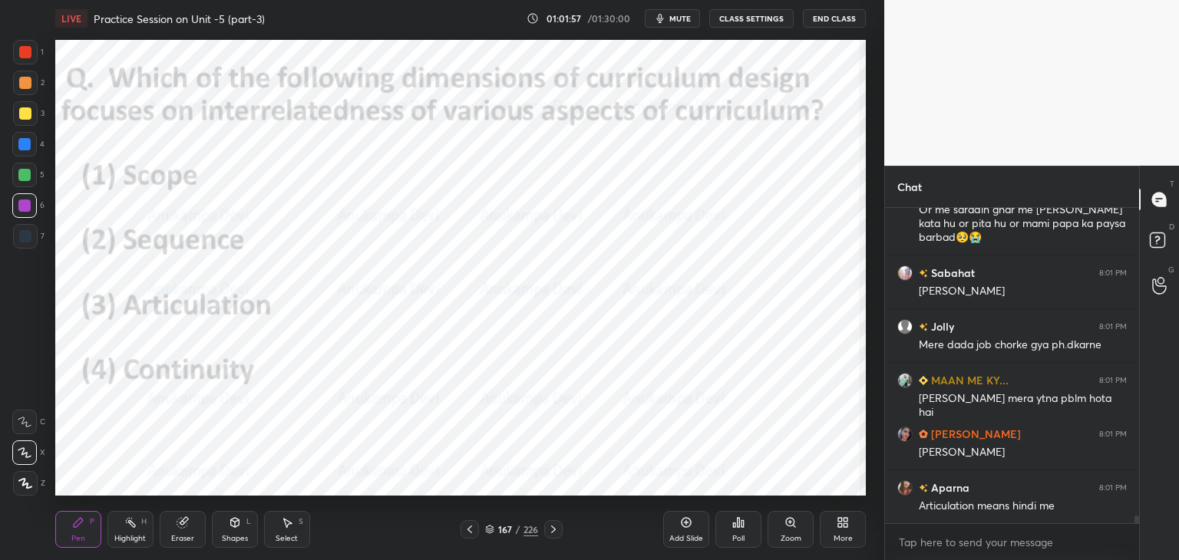
drag, startPoint x: 1136, startPoint y: 519, endPoint x: 1133, endPoint y: 543, distance: 23.9
click at [1139, 540] on div "Amrta 8:01 PM Hm to kuchh nhi krte abhi😞 krishnavi 8:01 PM Or me saradin ghar m…" at bounding box center [1012, 384] width 254 height 352
click at [488, 534] on icon at bounding box center [489, 529] width 9 height 9
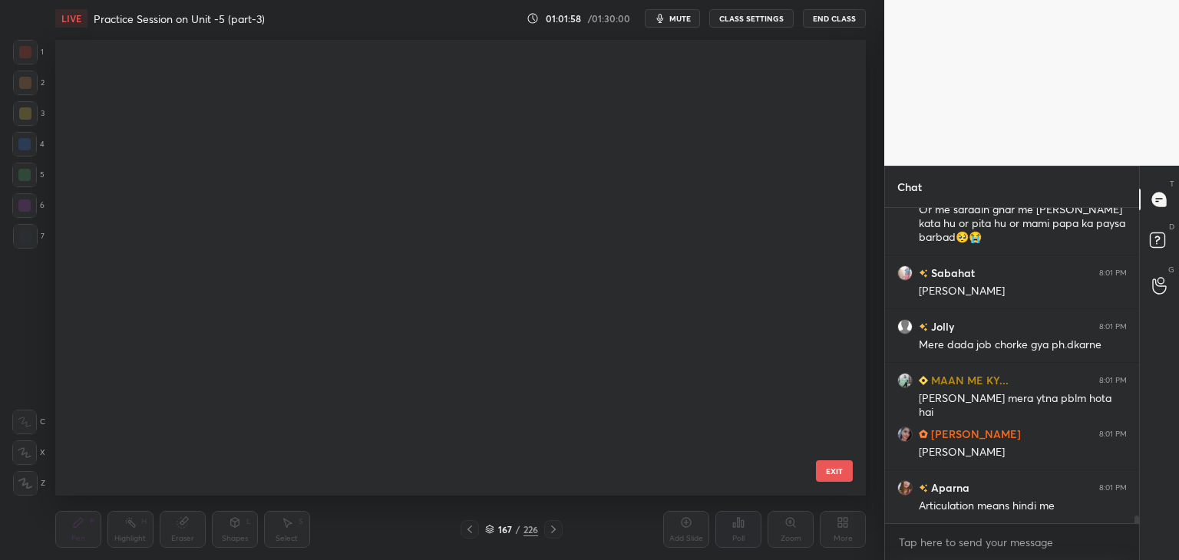
scroll to position [451, 804]
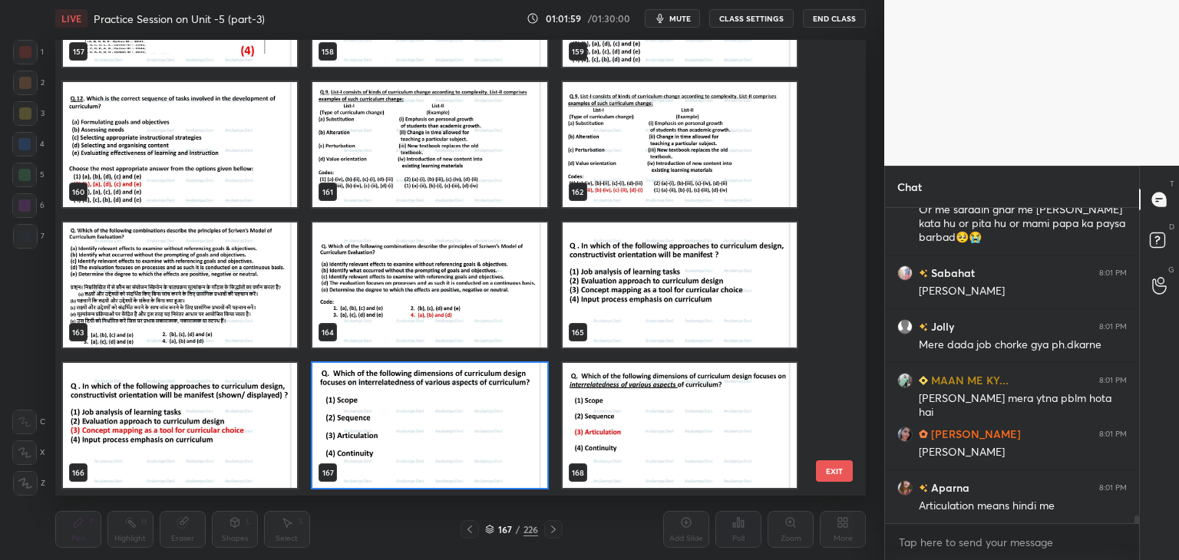
click at [476, 459] on img "grid" at bounding box center [429, 425] width 234 height 125
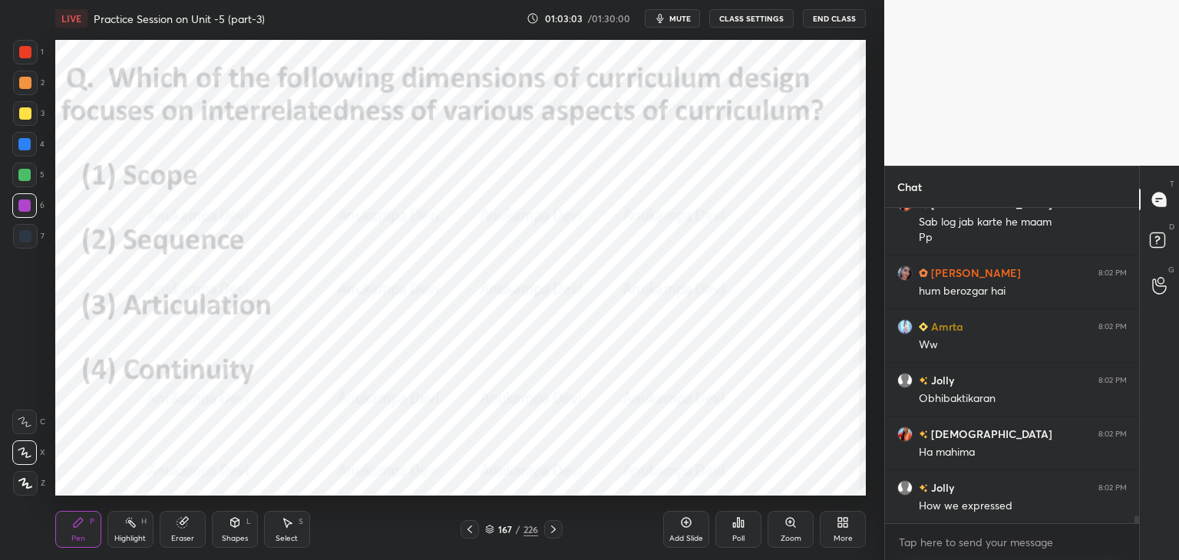
scroll to position [13143, 0]
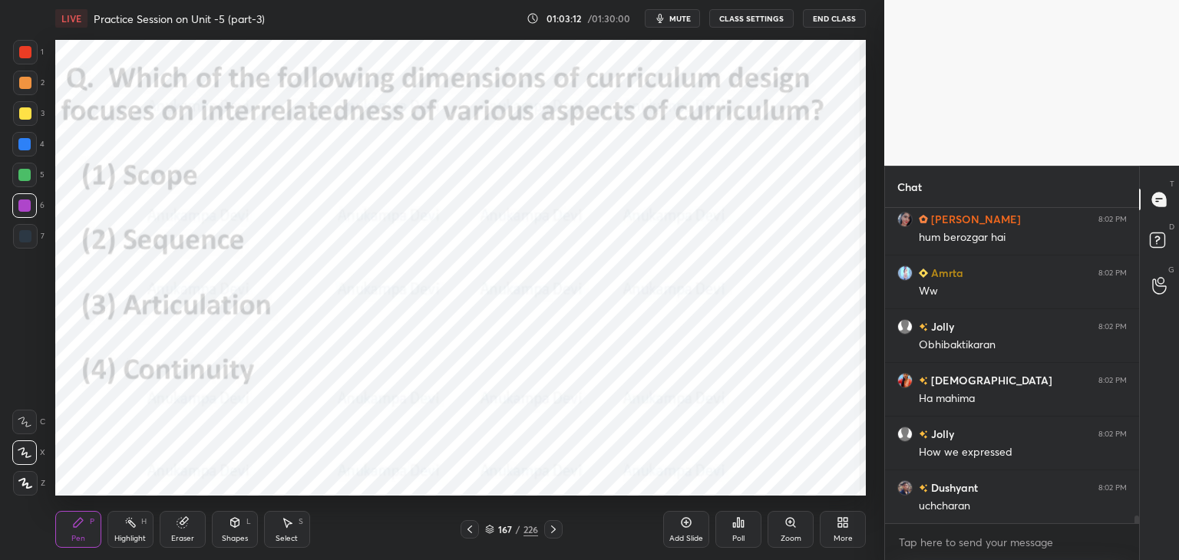
click at [739, 529] on div "Poll" at bounding box center [739, 529] width 46 height 37
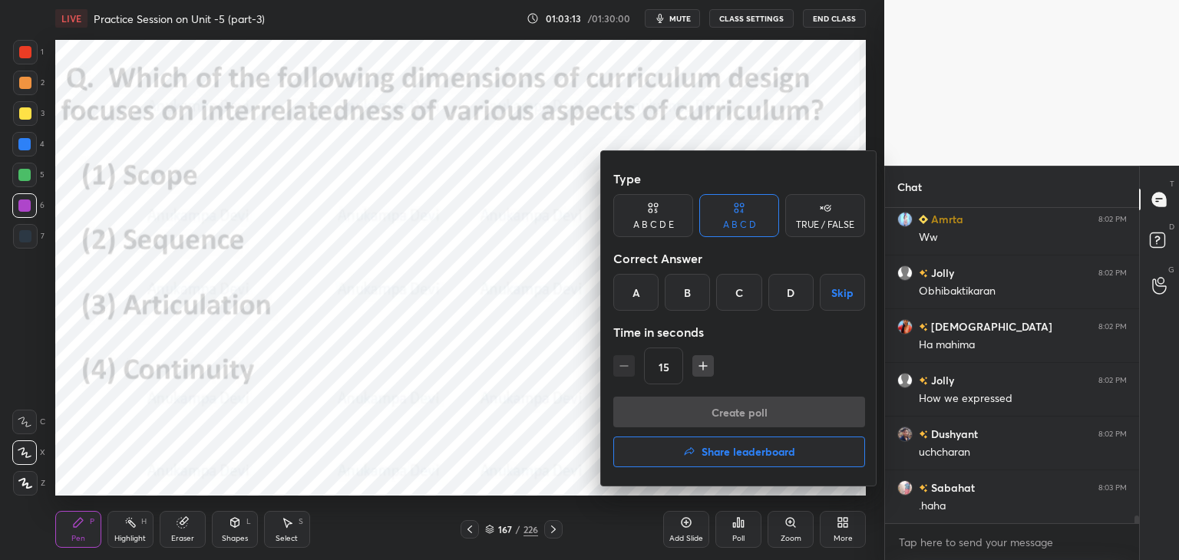
click at [737, 293] on div "C" at bounding box center [738, 292] width 45 height 37
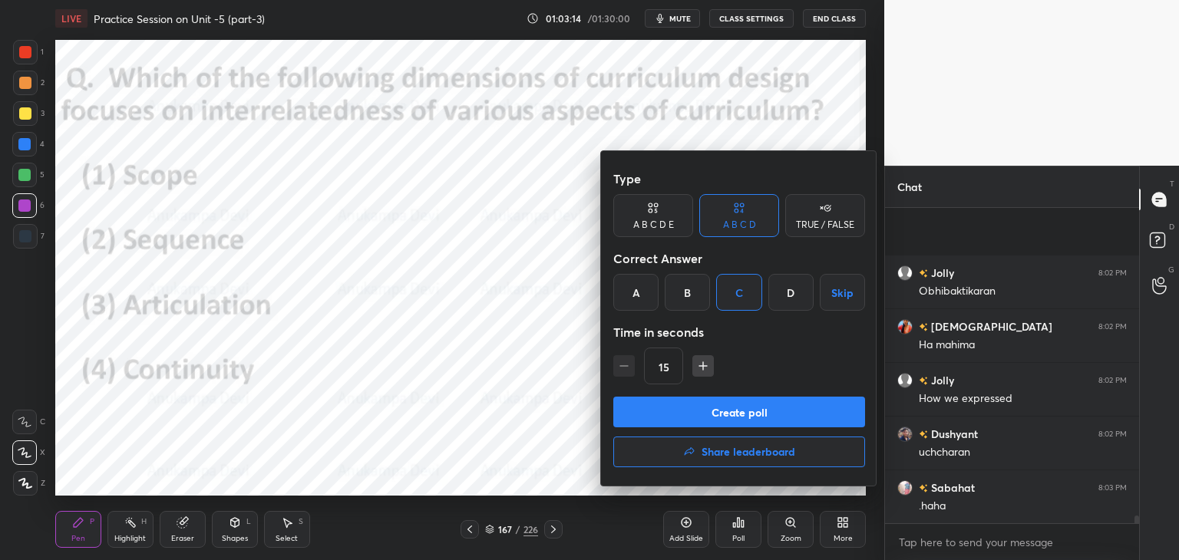
scroll to position [13304, 0]
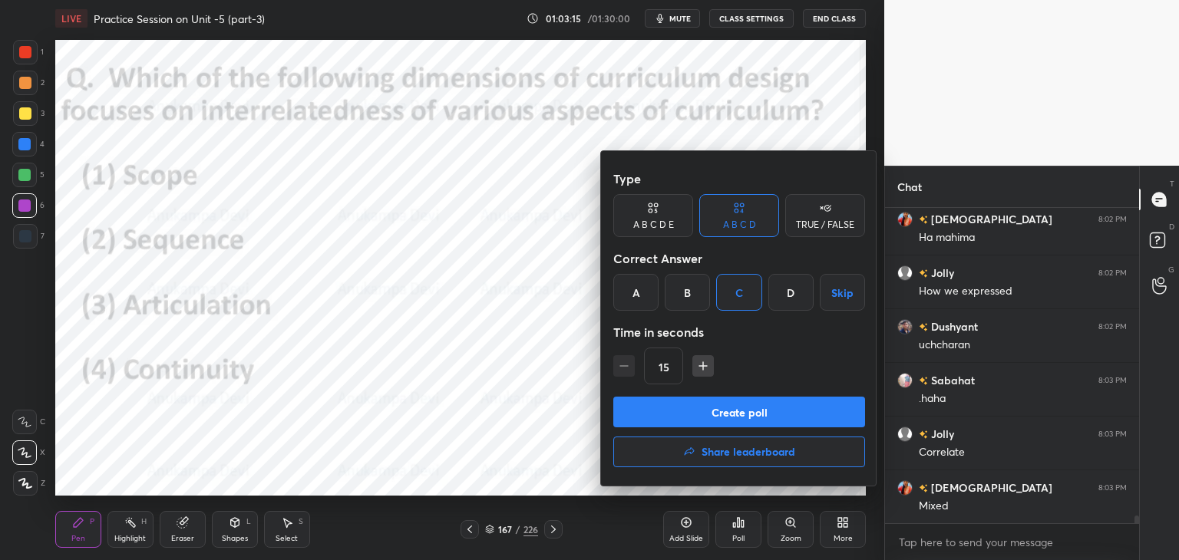
click at [749, 408] on button "Create poll" at bounding box center [739, 412] width 252 height 31
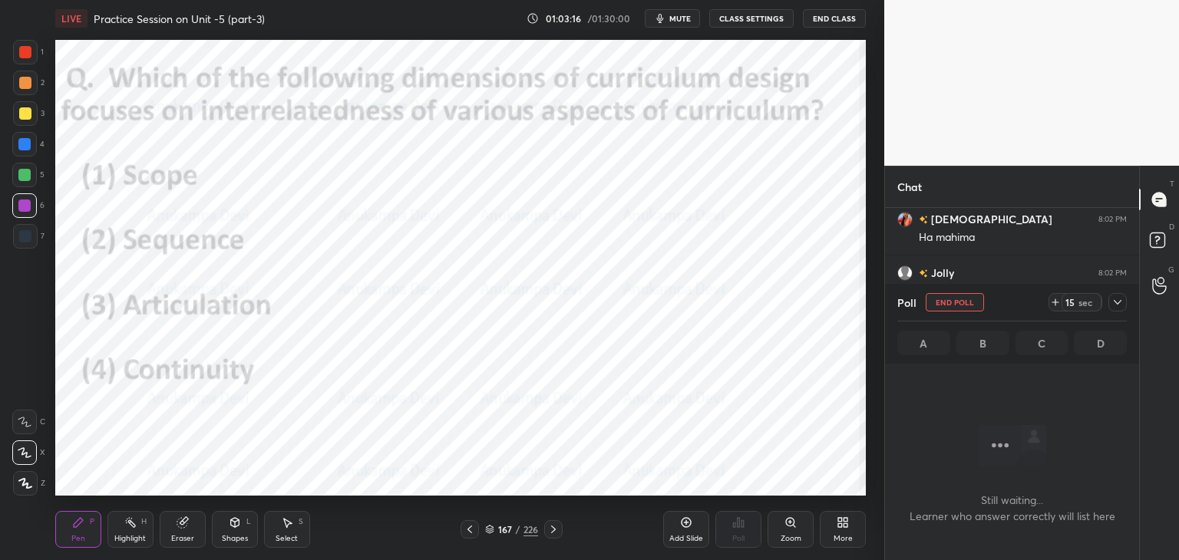
scroll to position [5, 5]
click at [683, 19] on span "mute" at bounding box center [680, 18] width 21 height 11
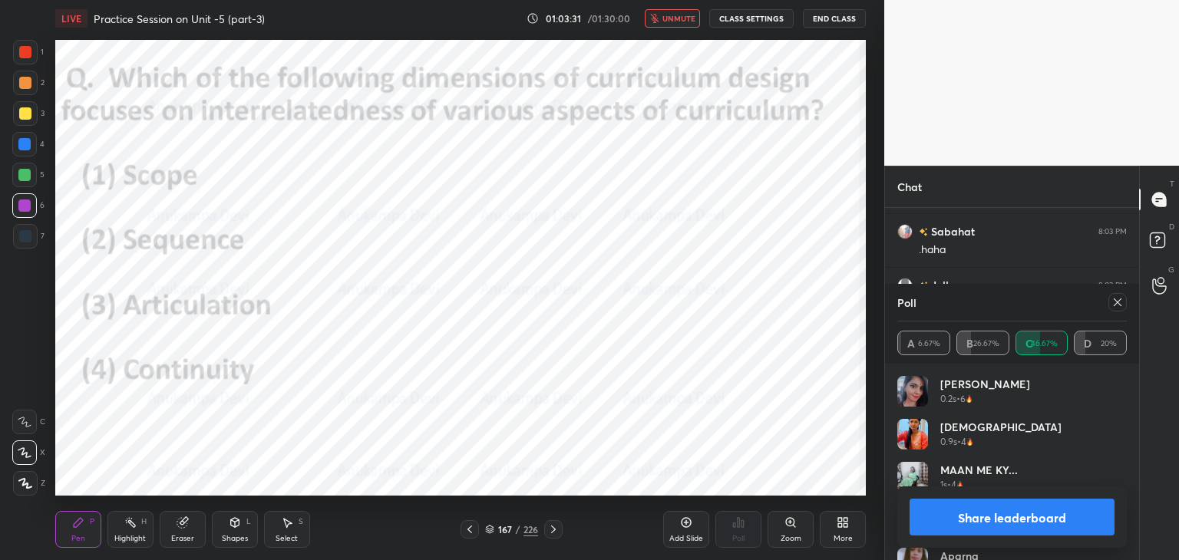
scroll to position [13507, 0]
click at [685, 21] on span "unmute" at bounding box center [679, 18] width 33 height 11
click at [553, 529] on icon at bounding box center [553, 530] width 12 height 12
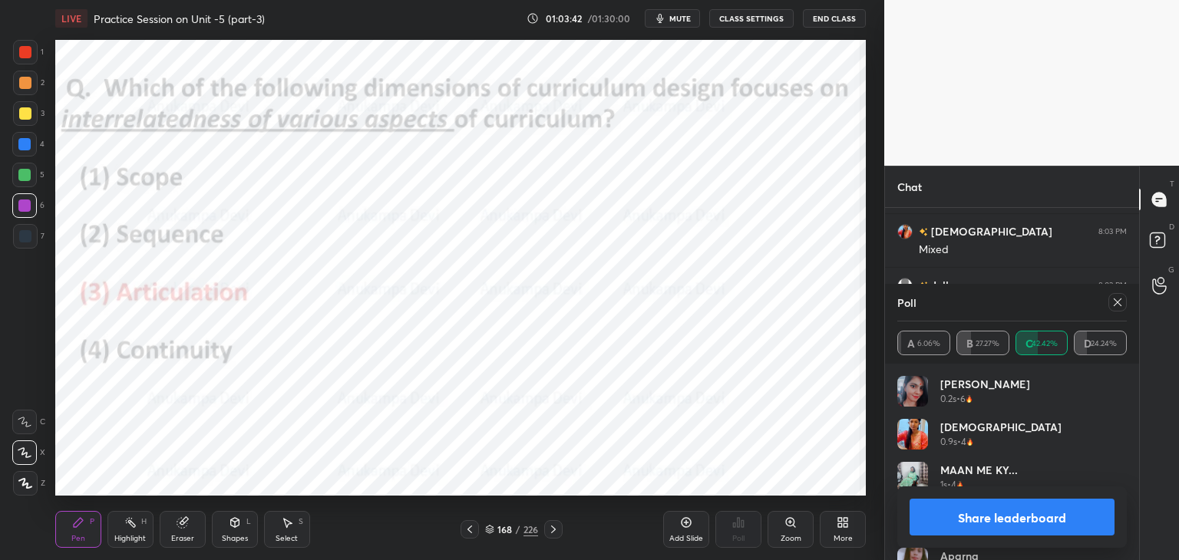
click at [1117, 300] on icon at bounding box center [1118, 302] width 12 height 12
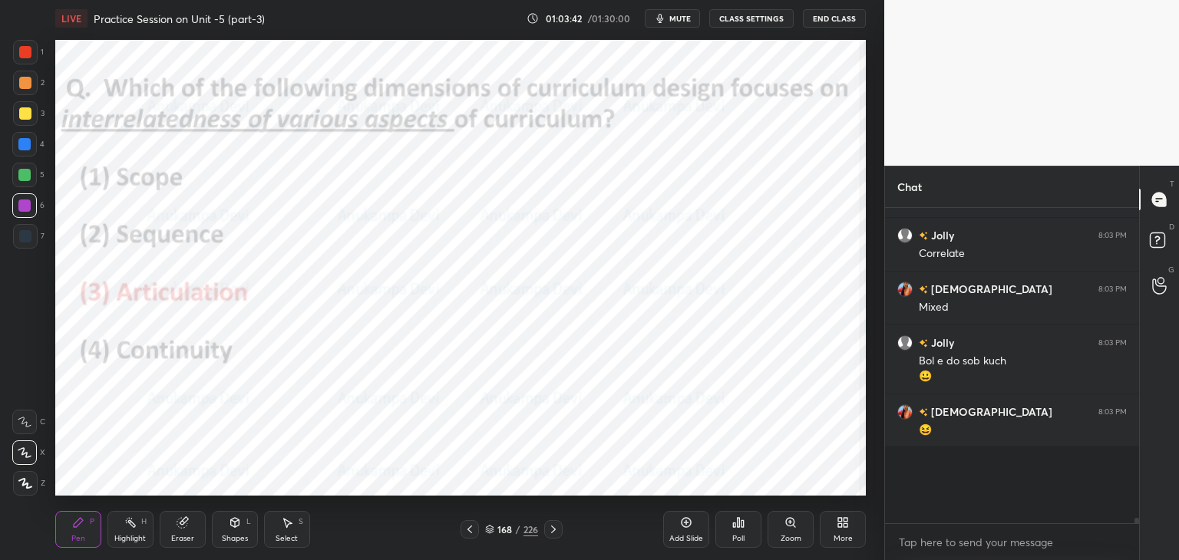
scroll to position [307, 250]
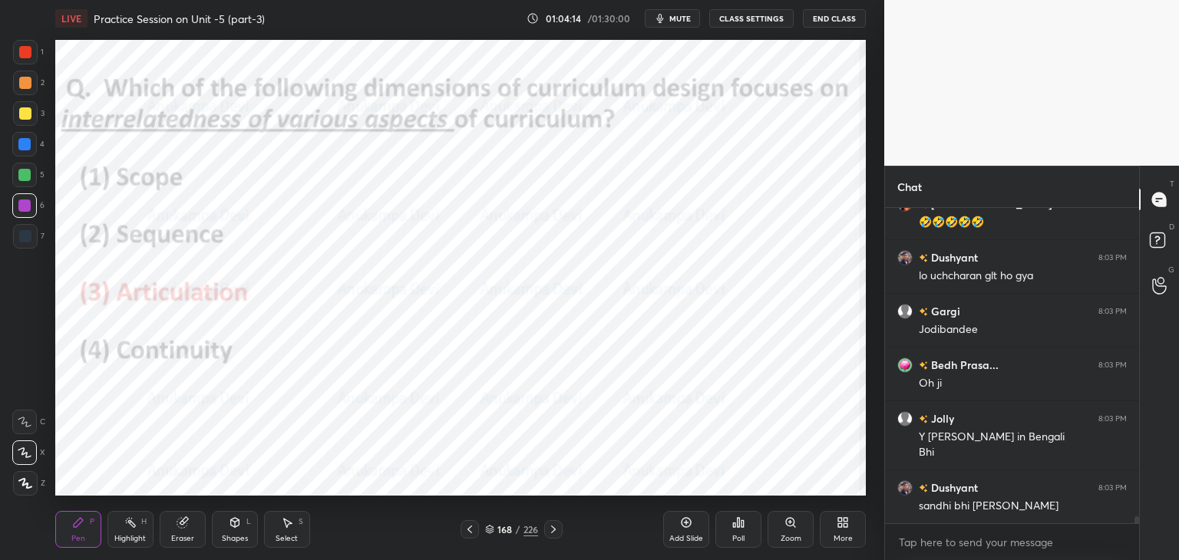
click at [554, 531] on icon at bounding box center [553, 530] width 12 height 12
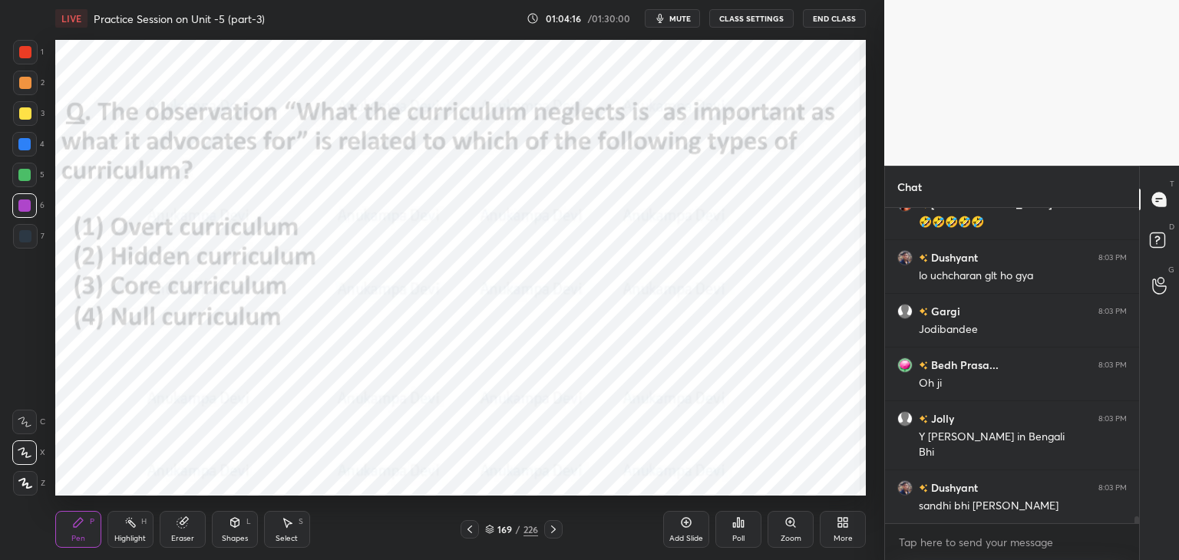
drag, startPoint x: 488, startPoint y: 530, endPoint x: 504, endPoint y: 499, distance: 34.7
click at [488, 529] on icon at bounding box center [489, 529] width 9 height 9
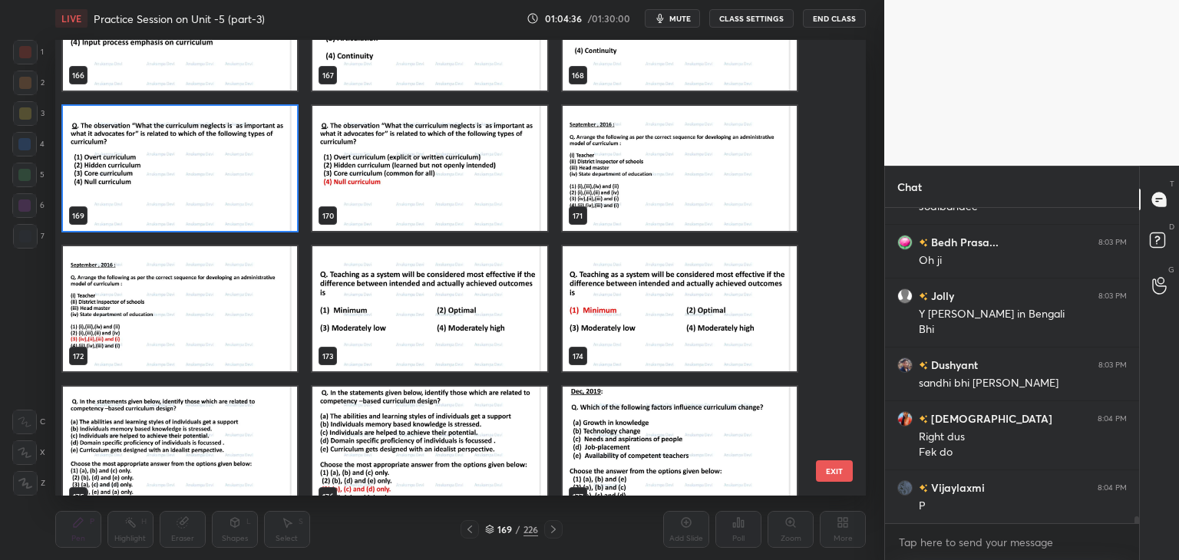
click at [267, 194] on img "grid" at bounding box center [180, 168] width 234 height 125
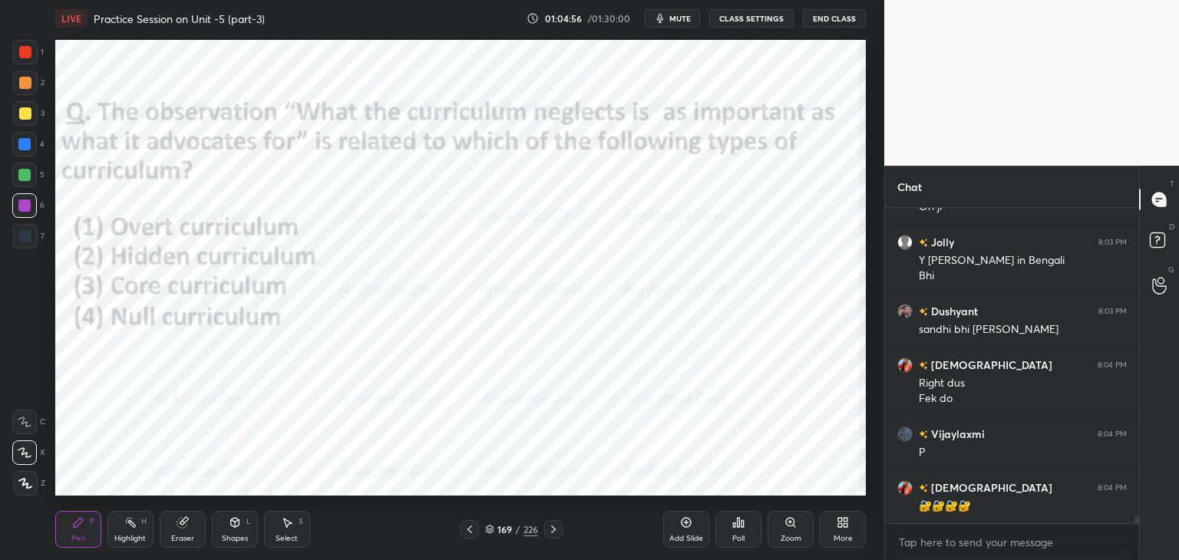
scroll to position [14063, 0]
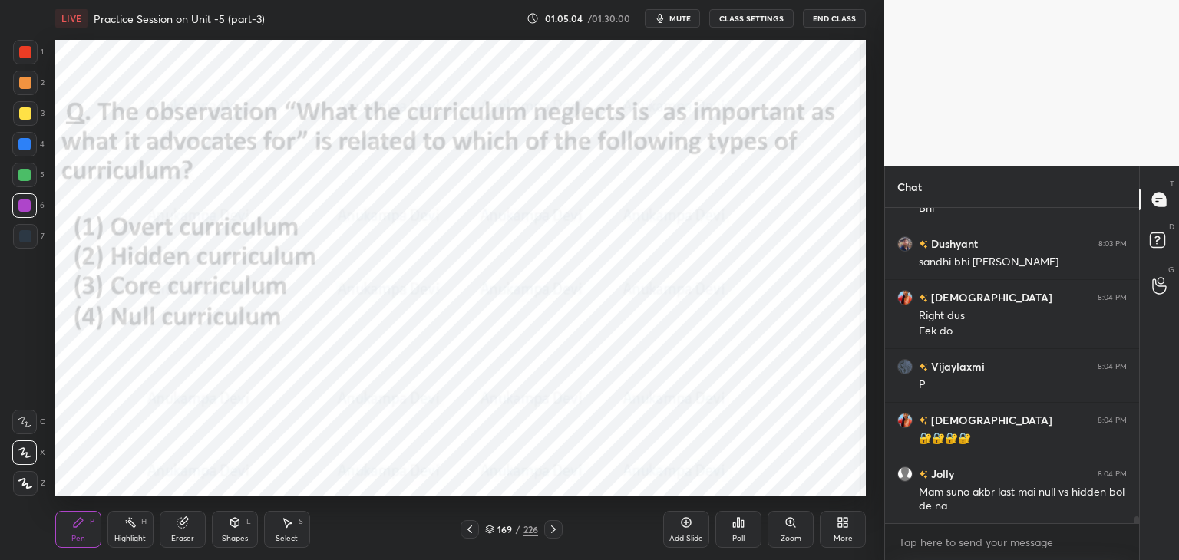
click at [744, 530] on div "Poll" at bounding box center [739, 529] width 46 height 37
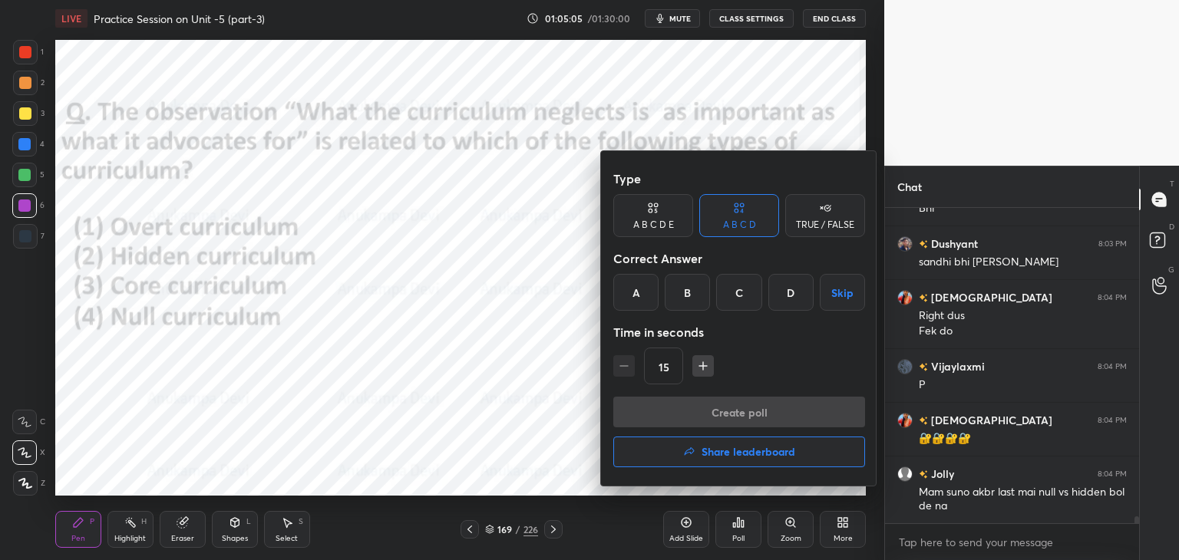
click at [786, 293] on div "D" at bounding box center [791, 292] width 45 height 37
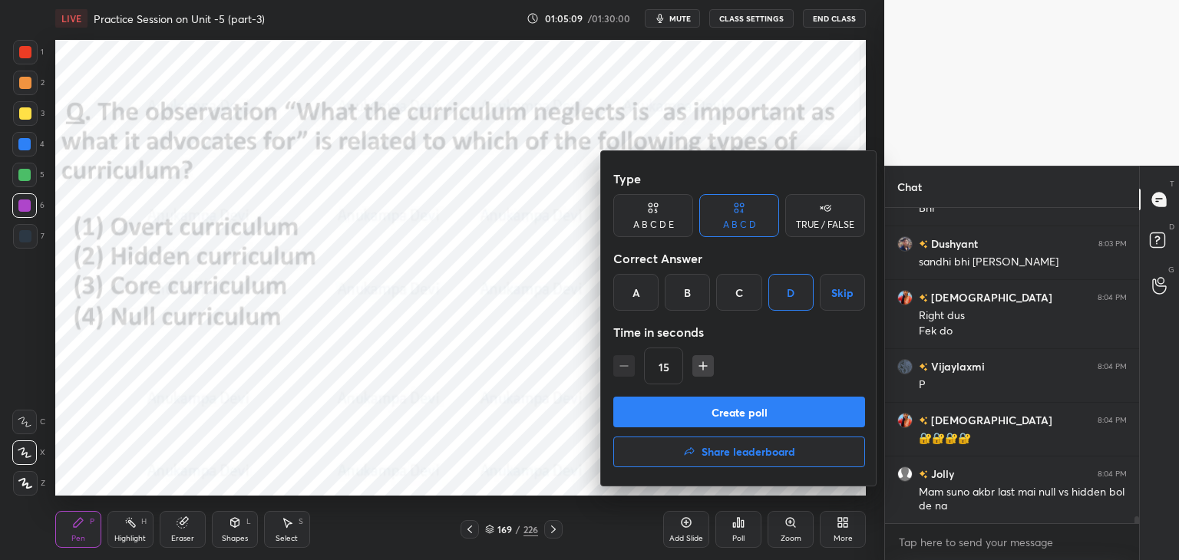
click at [774, 422] on button "Create poll" at bounding box center [739, 412] width 252 height 31
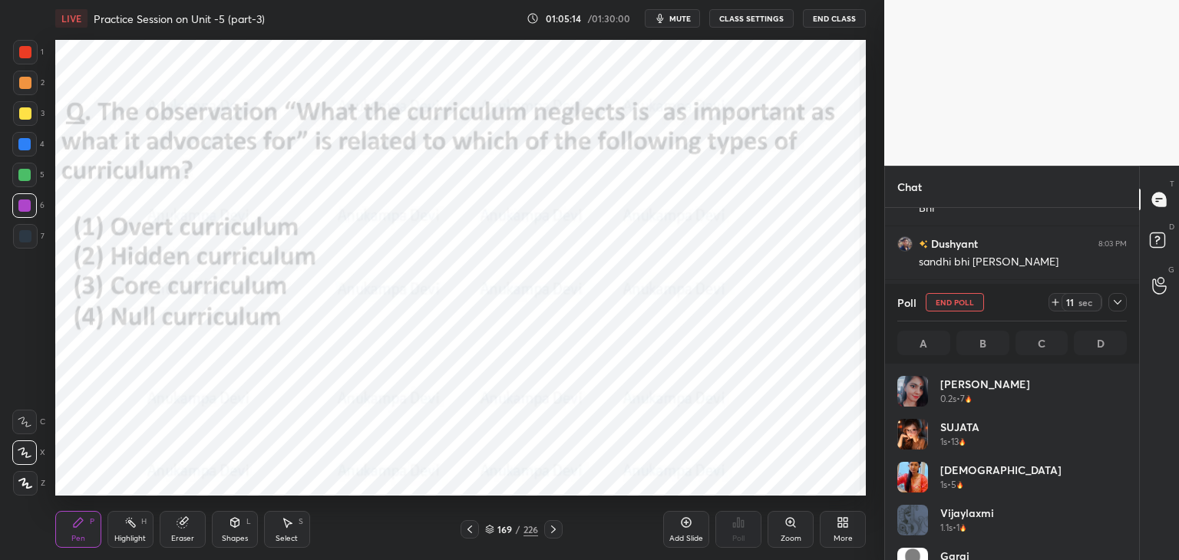
scroll to position [14196, 0]
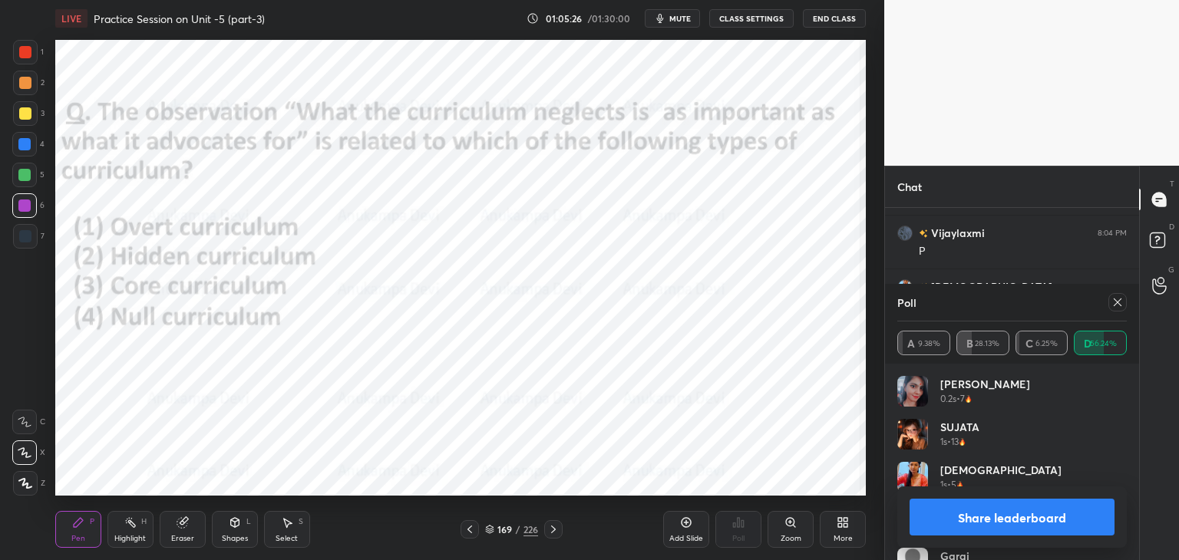
click at [1117, 303] on icon at bounding box center [1118, 303] width 8 height 8
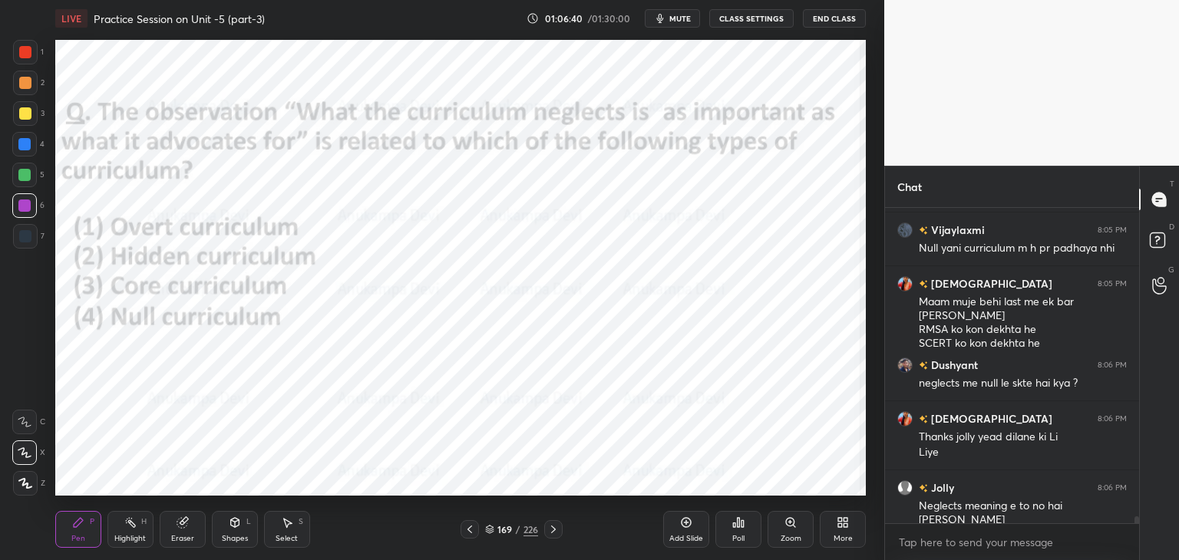
scroll to position [14550, 0]
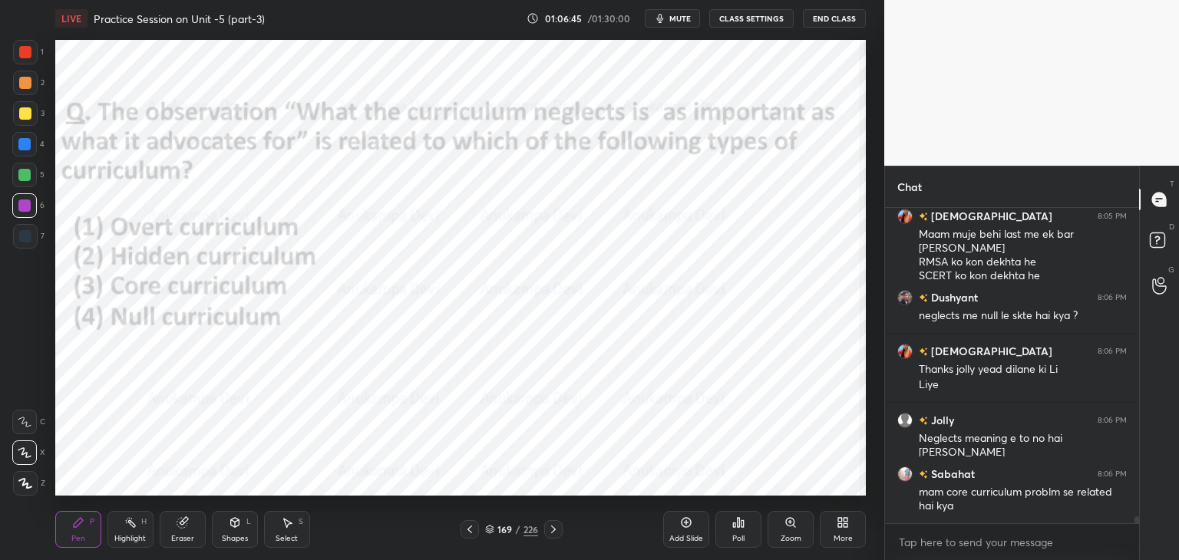
click at [555, 533] on icon at bounding box center [553, 530] width 12 height 12
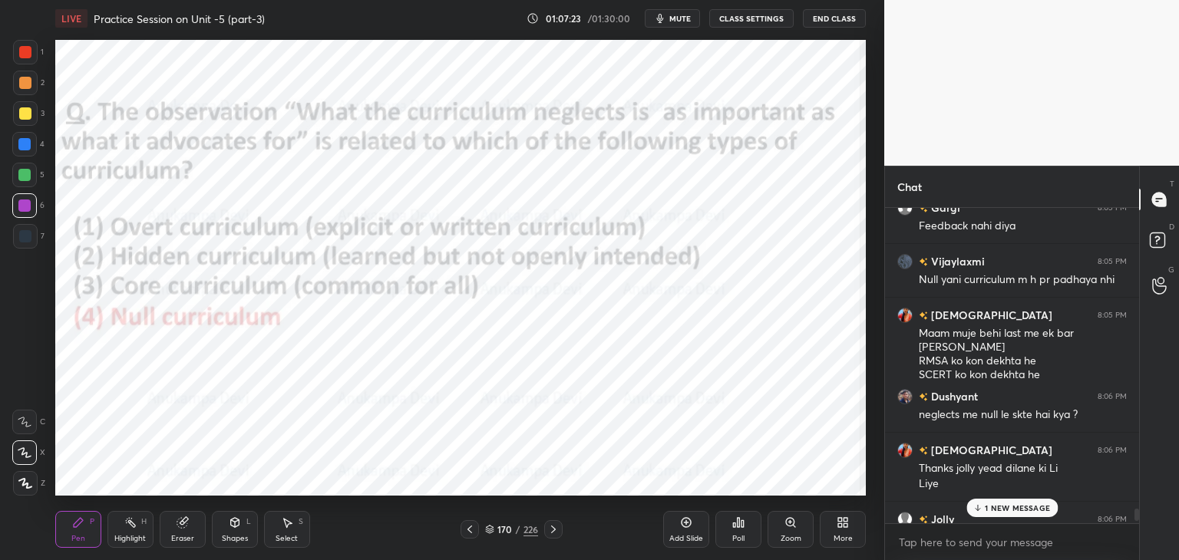
scroll to position [14454, 0]
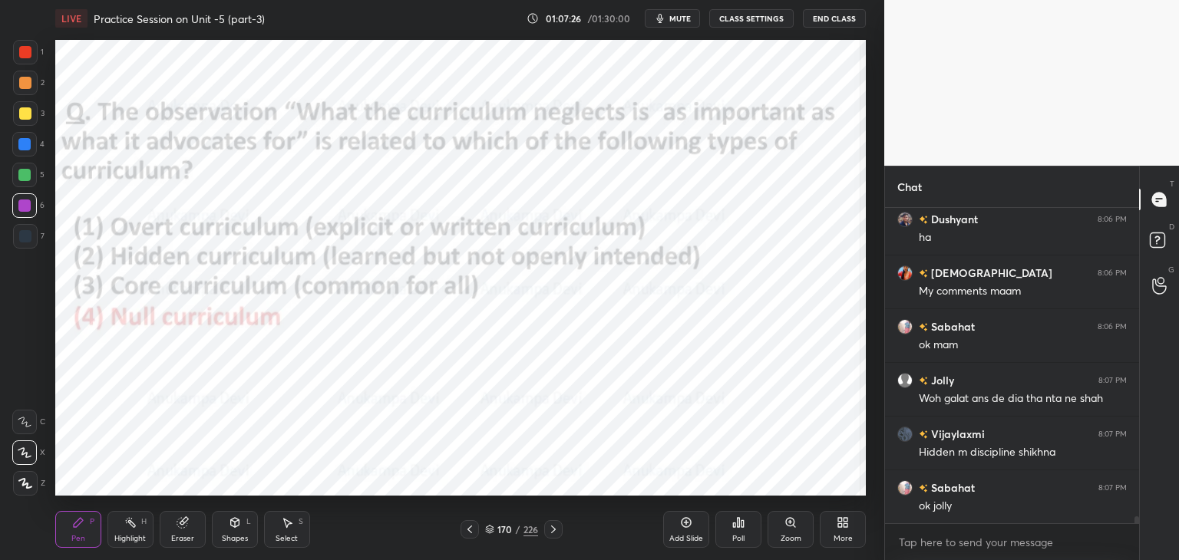
drag, startPoint x: 1138, startPoint y: 521, endPoint x: 1139, endPoint y: 532, distance: 10.9
click at [1140, 532] on div "Chat Jolly 8:06 PM Ok [PERSON_NAME] 8:06 PM ha krishnavi 8:06 PM My comments ma…" at bounding box center [1031, 363] width 295 height 395
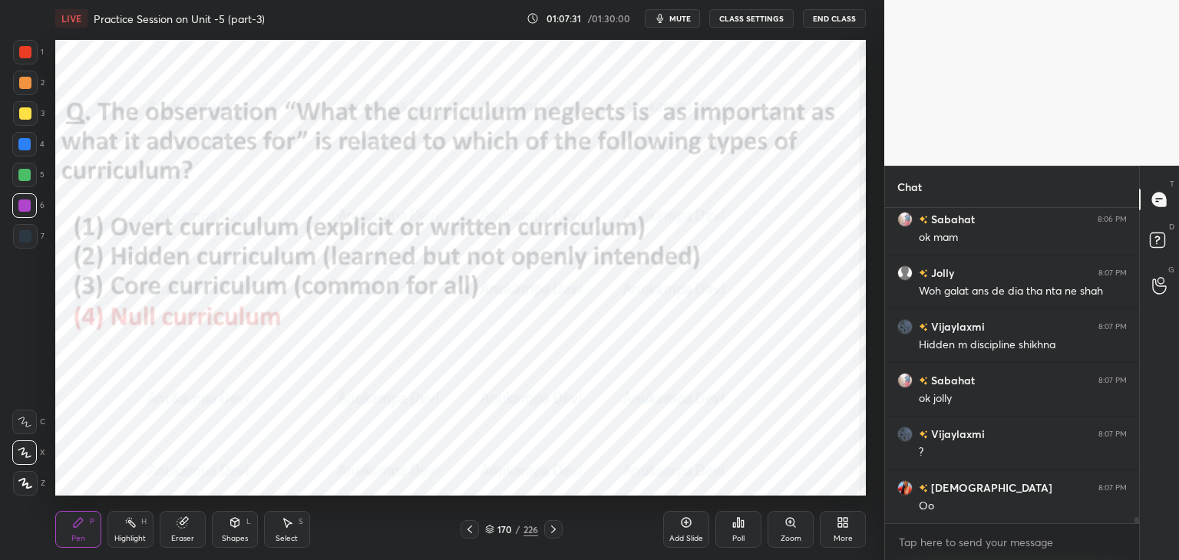
scroll to position [15087, 0]
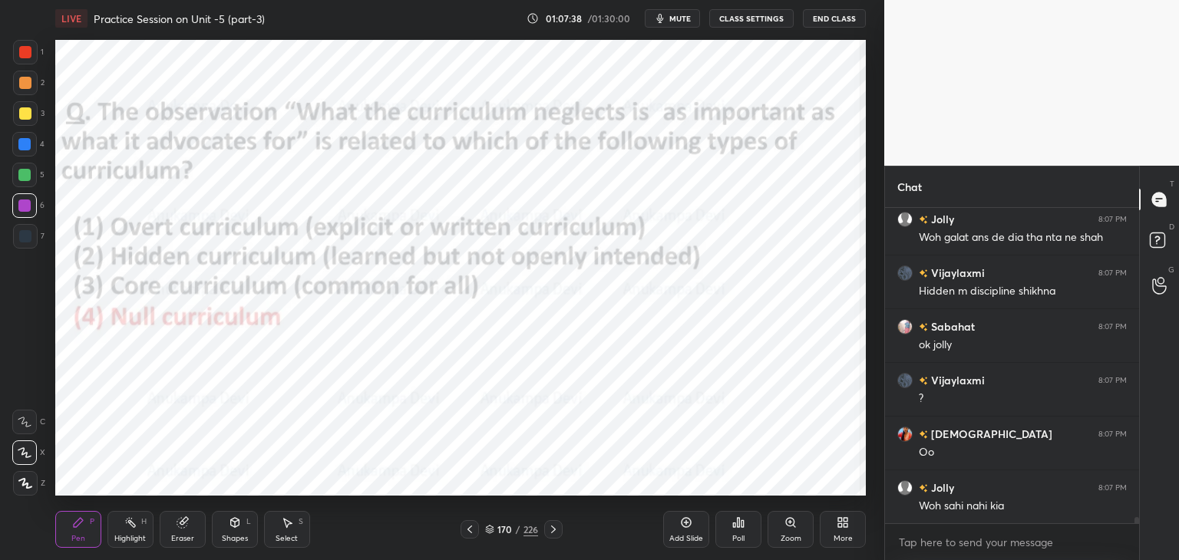
click at [556, 532] on icon at bounding box center [553, 530] width 12 height 12
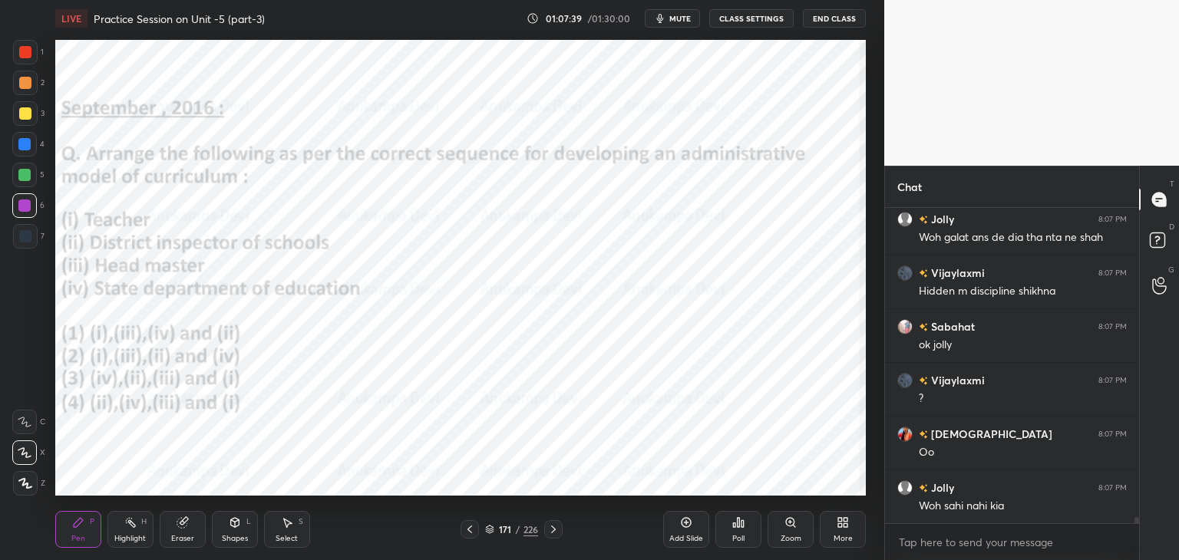
scroll to position [15141, 0]
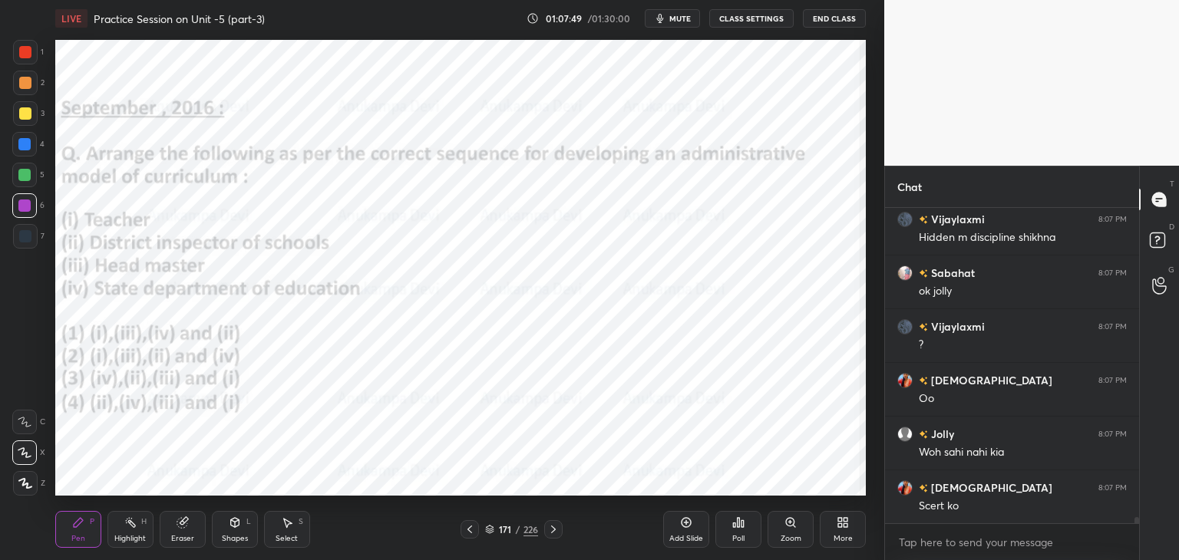
click at [490, 531] on icon at bounding box center [489, 529] width 9 height 9
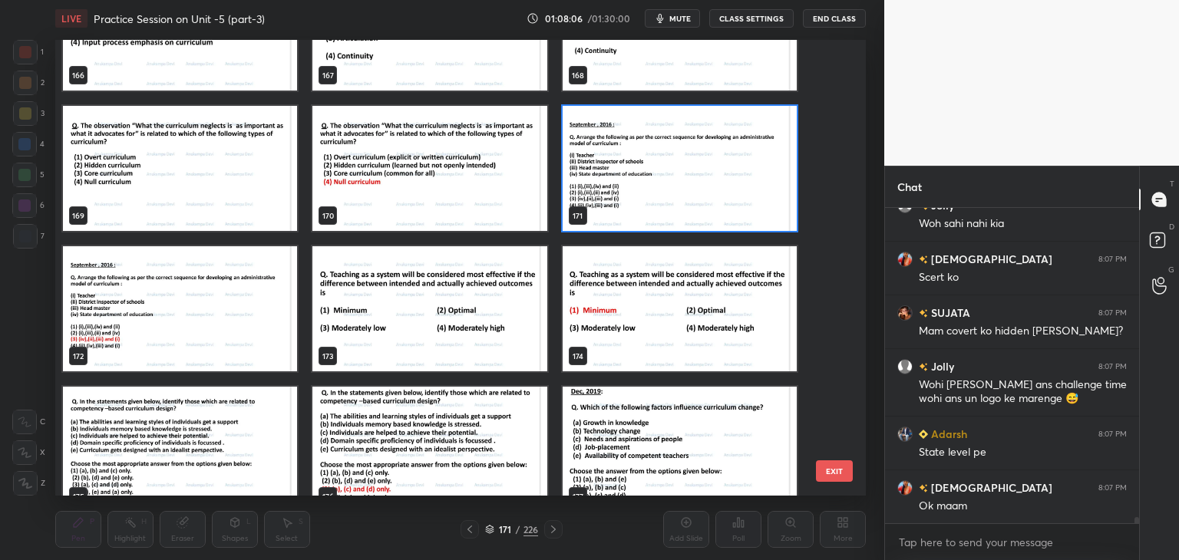
scroll to position [15423, 0]
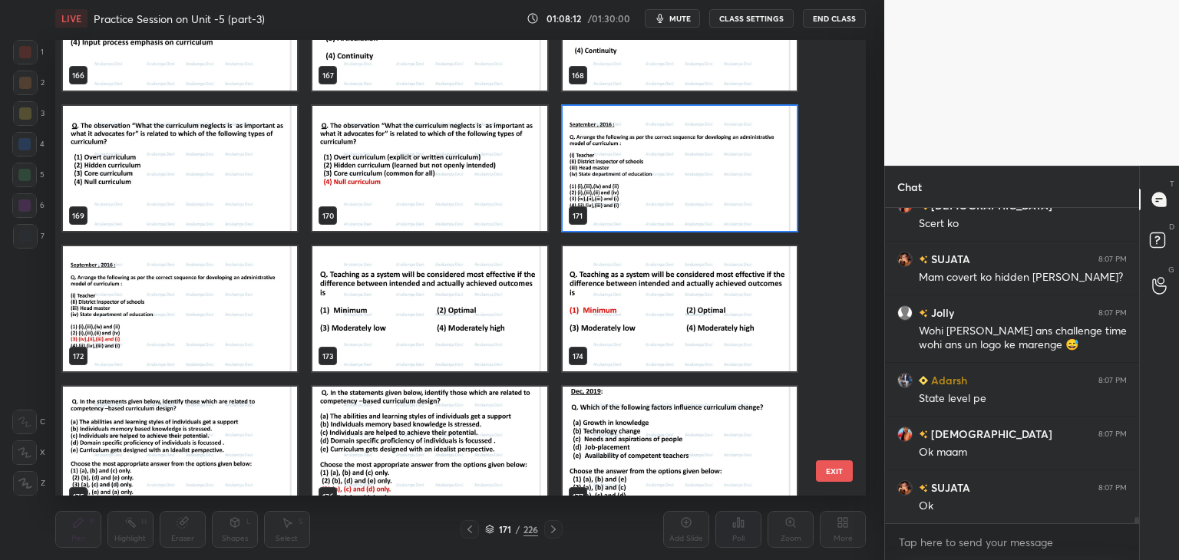
click at [670, 197] on img "grid" at bounding box center [680, 168] width 234 height 125
click at [669, 198] on img "grid" at bounding box center [680, 168] width 234 height 125
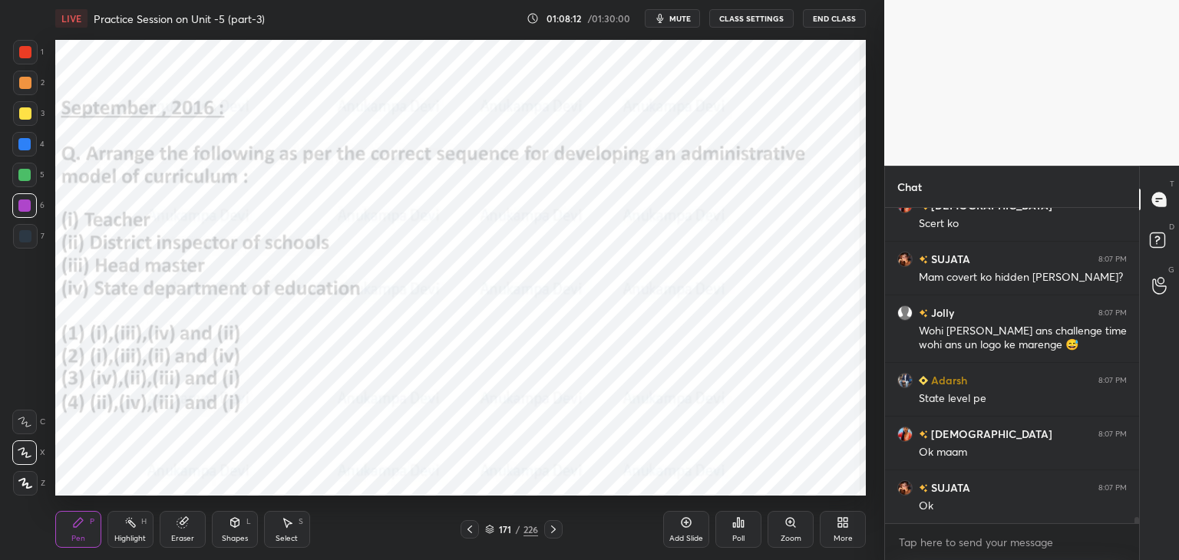
drag, startPoint x: 669, startPoint y: 198, endPoint x: 682, endPoint y: 186, distance: 17.9
click at [667, 198] on img "grid" at bounding box center [680, 168] width 234 height 125
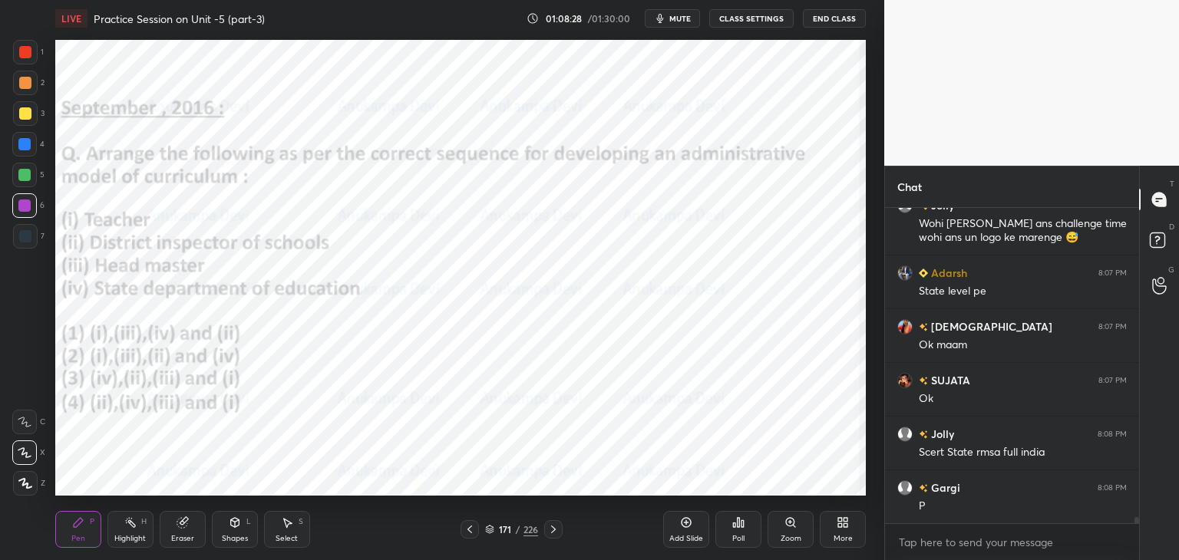
scroll to position [15585, 0]
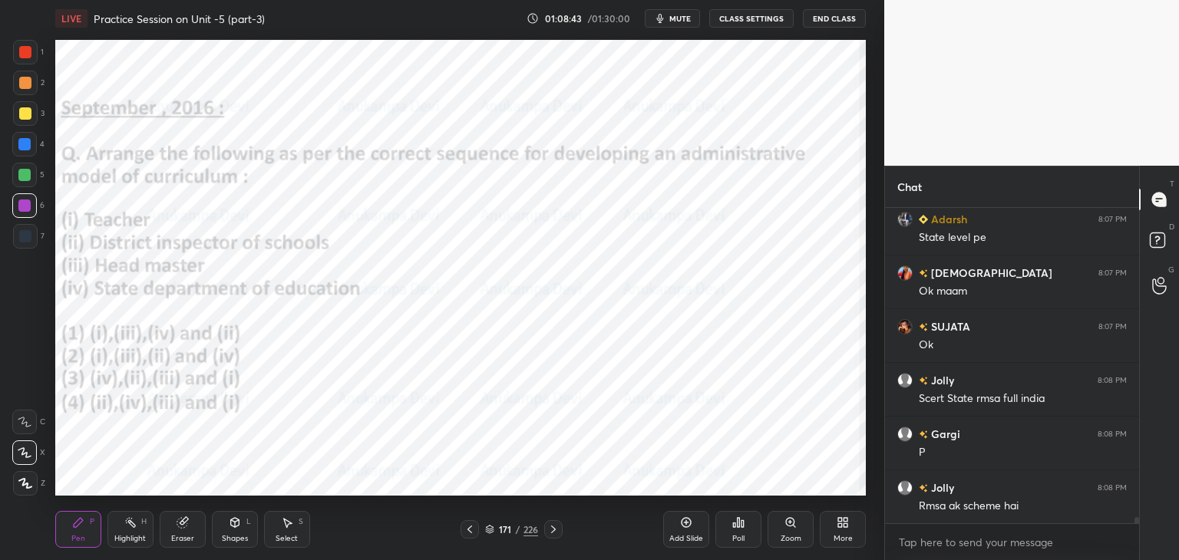
click at [488, 532] on icon at bounding box center [489, 529] width 9 height 9
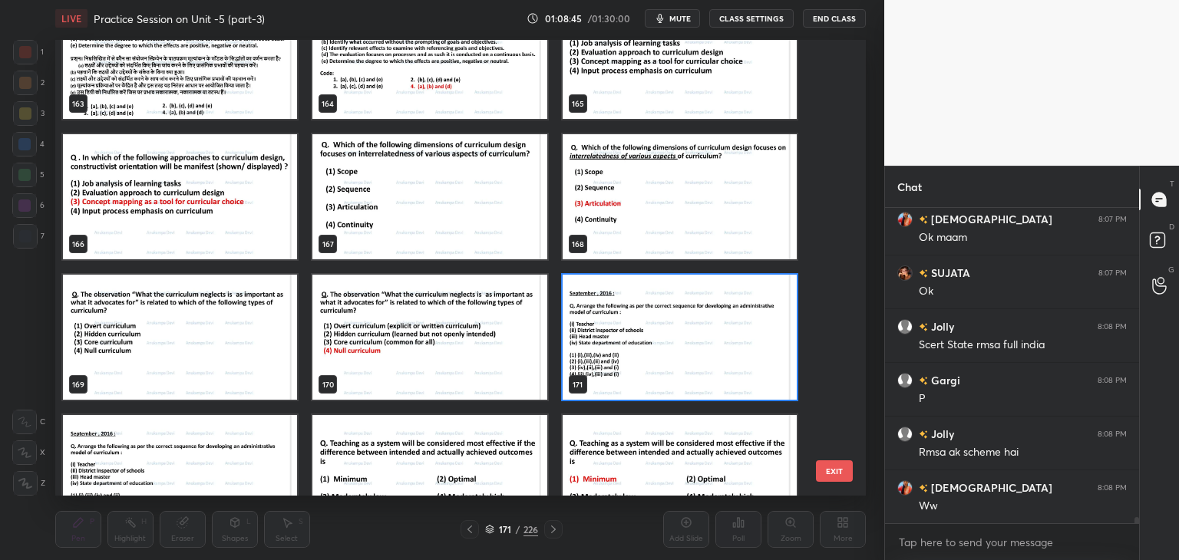
scroll to position [7725, 0]
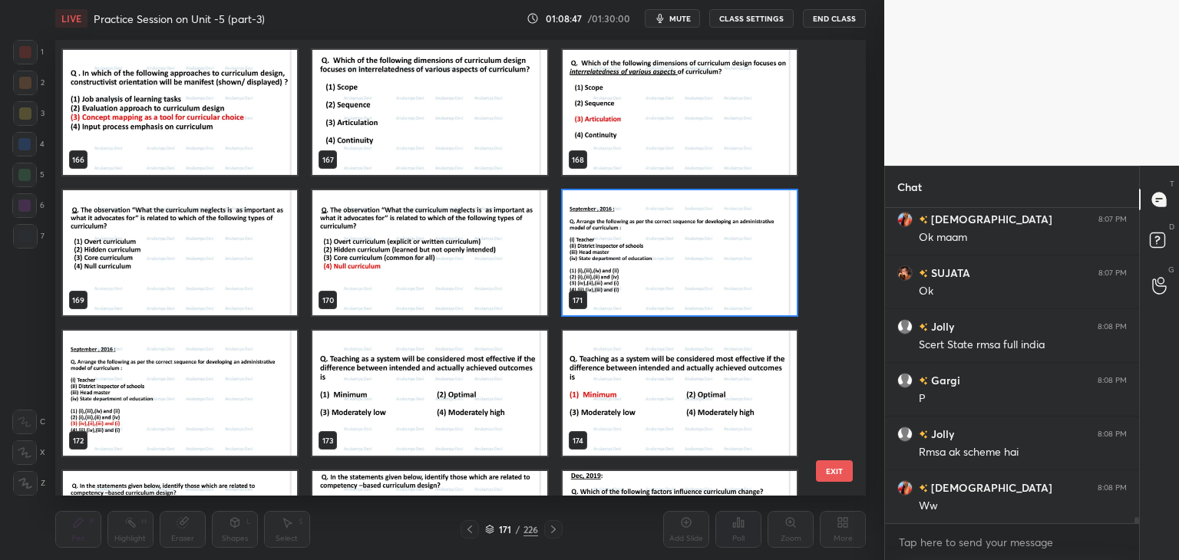
click at [740, 295] on img "grid" at bounding box center [680, 252] width 234 height 125
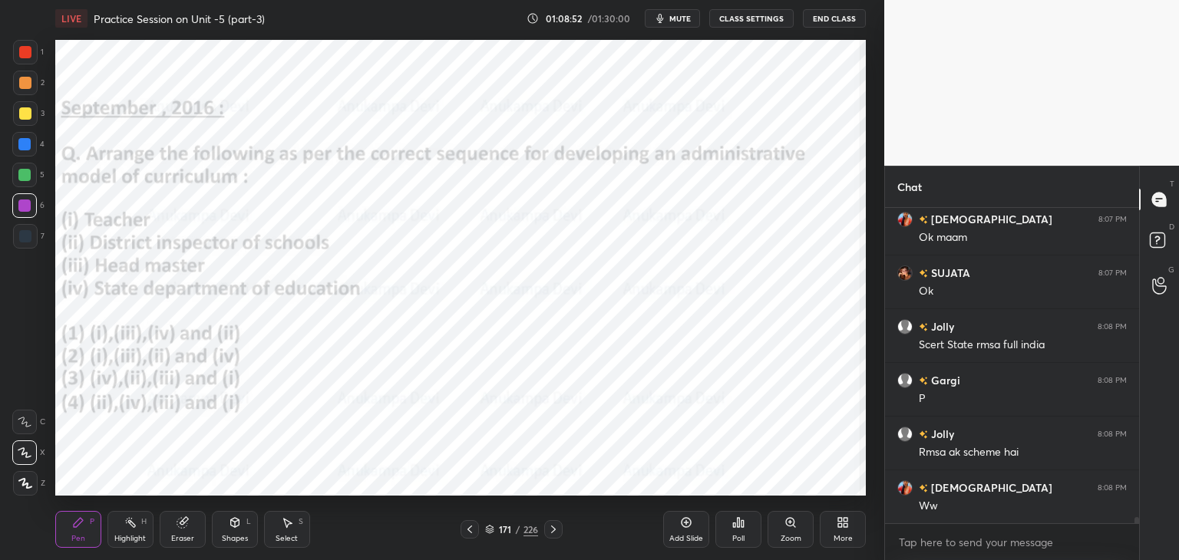
click at [682, 20] on span "mute" at bounding box center [680, 18] width 21 height 11
click at [679, 16] on span "unmute" at bounding box center [679, 18] width 33 height 11
click at [742, 533] on div "Poll" at bounding box center [739, 529] width 46 height 37
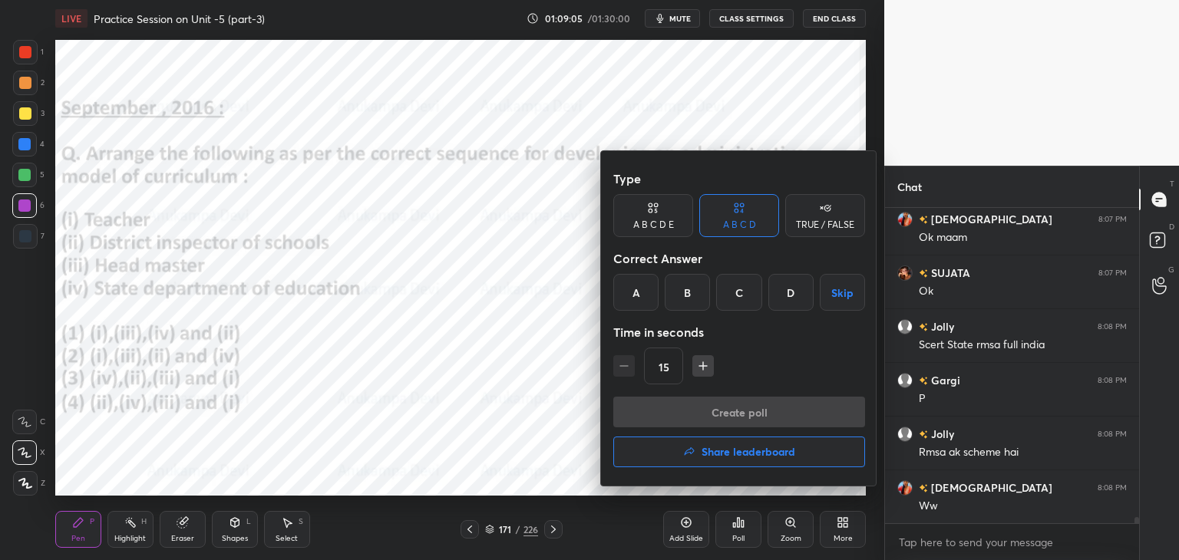
click at [735, 298] on div "C" at bounding box center [738, 292] width 45 height 37
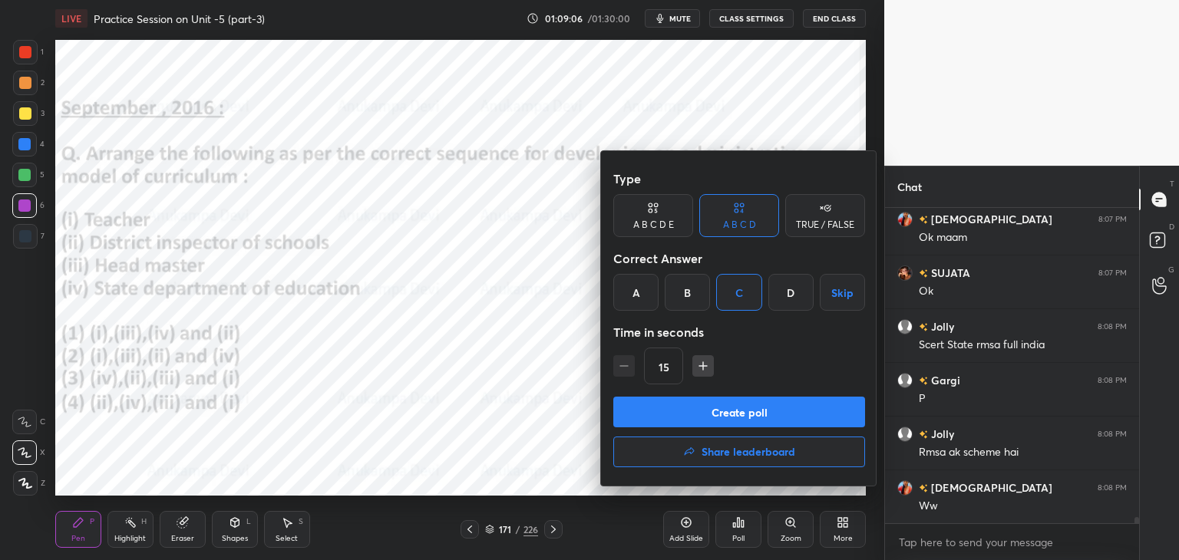
drag, startPoint x: 749, startPoint y: 419, endPoint x: 732, endPoint y: 349, distance: 72.5
click at [749, 420] on button "Create poll" at bounding box center [739, 412] width 252 height 31
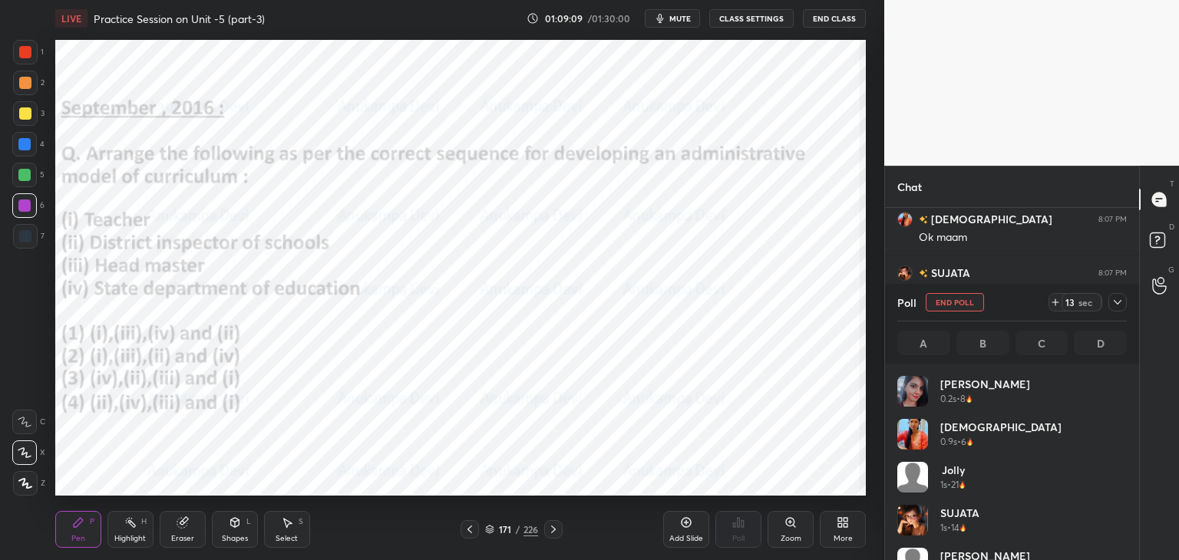
scroll to position [180, 225]
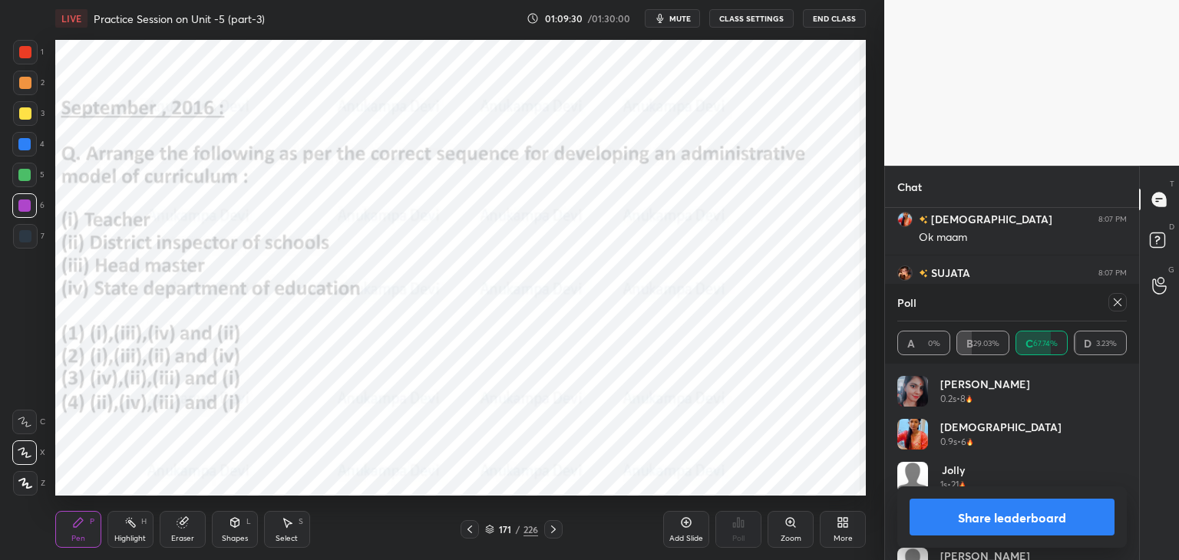
drag, startPoint x: 1121, startPoint y: 305, endPoint x: 1068, endPoint y: 346, distance: 66.8
click at [1119, 306] on icon at bounding box center [1118, 302] width 12 height 12
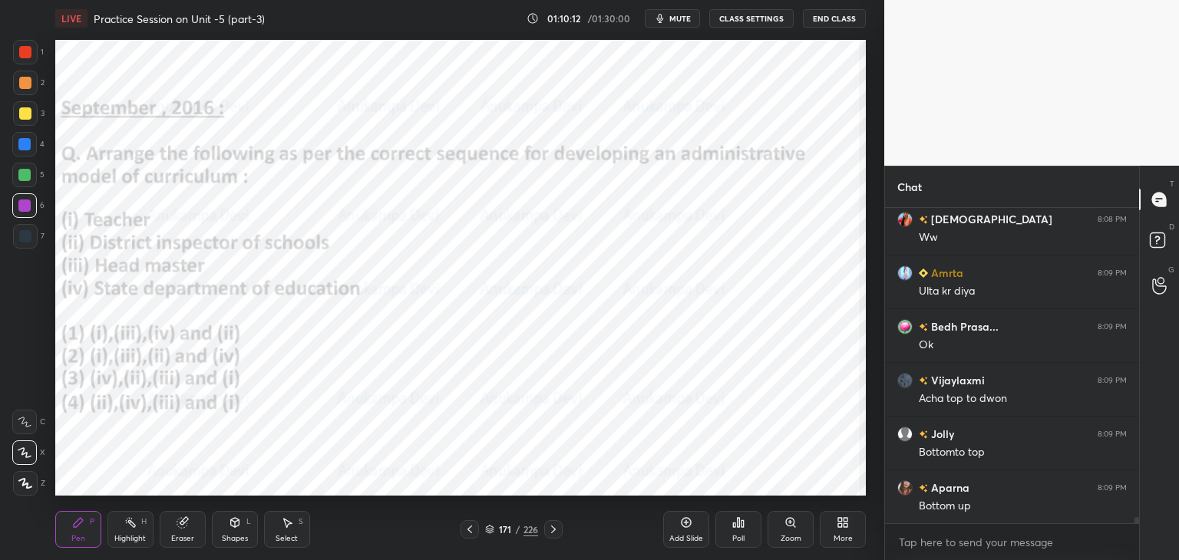
scroll to position [15961, 0]
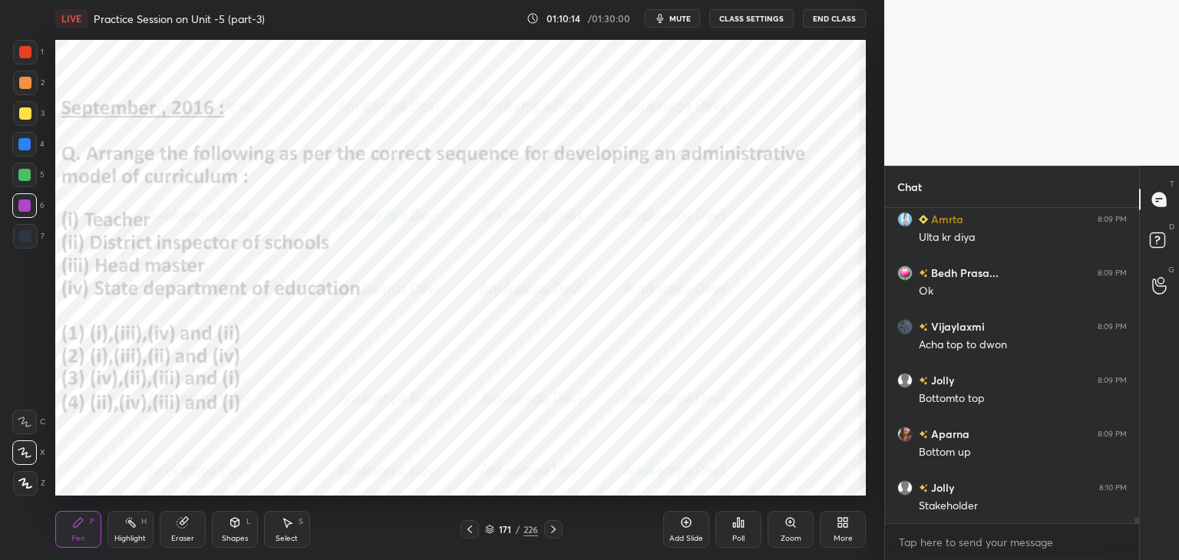
click at [554, 531] on icon at bounding box center [553, 530] width 12 height 12
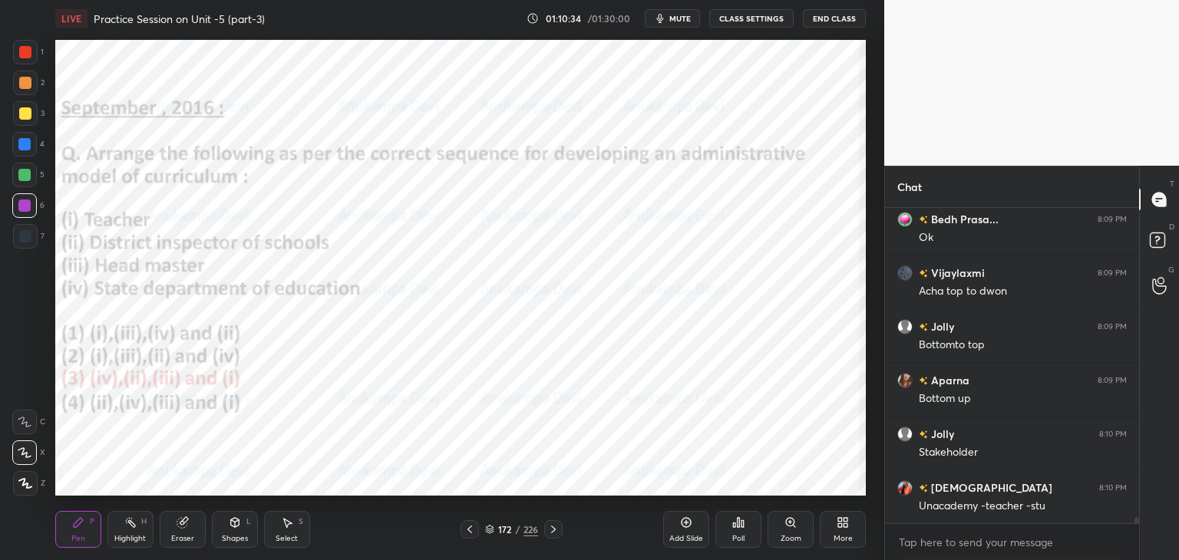
scroll to position [16068, 0]
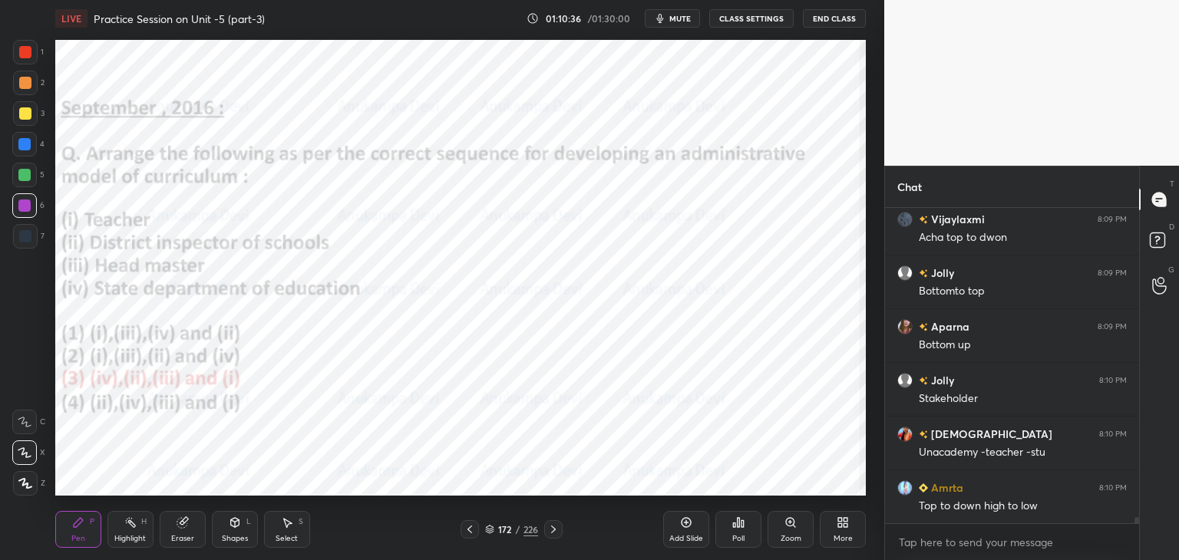
click at [487, 531] on icon at bounding box center [489, 529] width 9 height 9
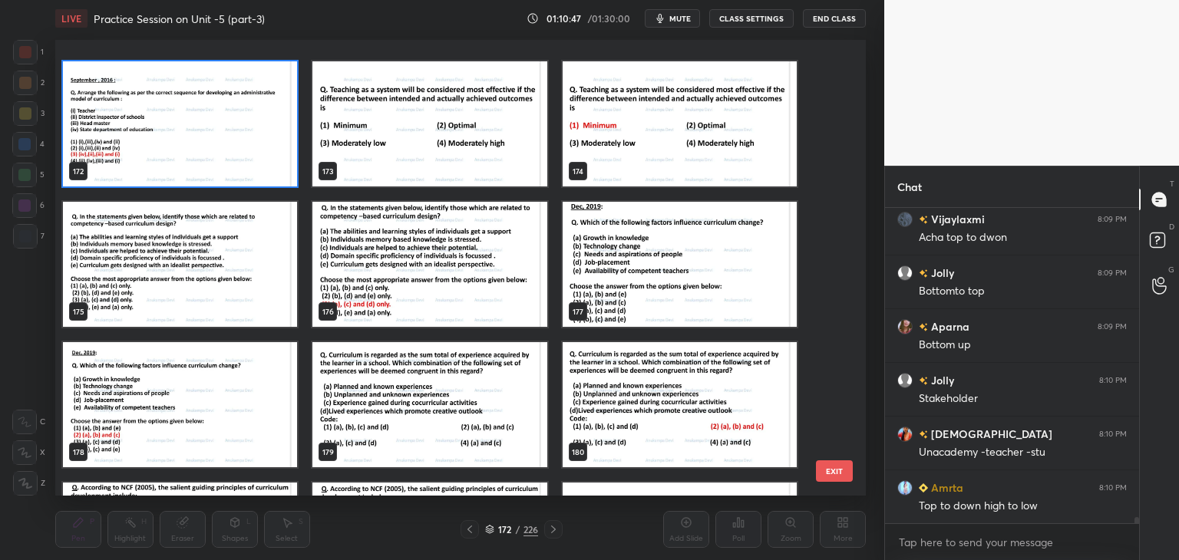
scroll to position [8080, 0]
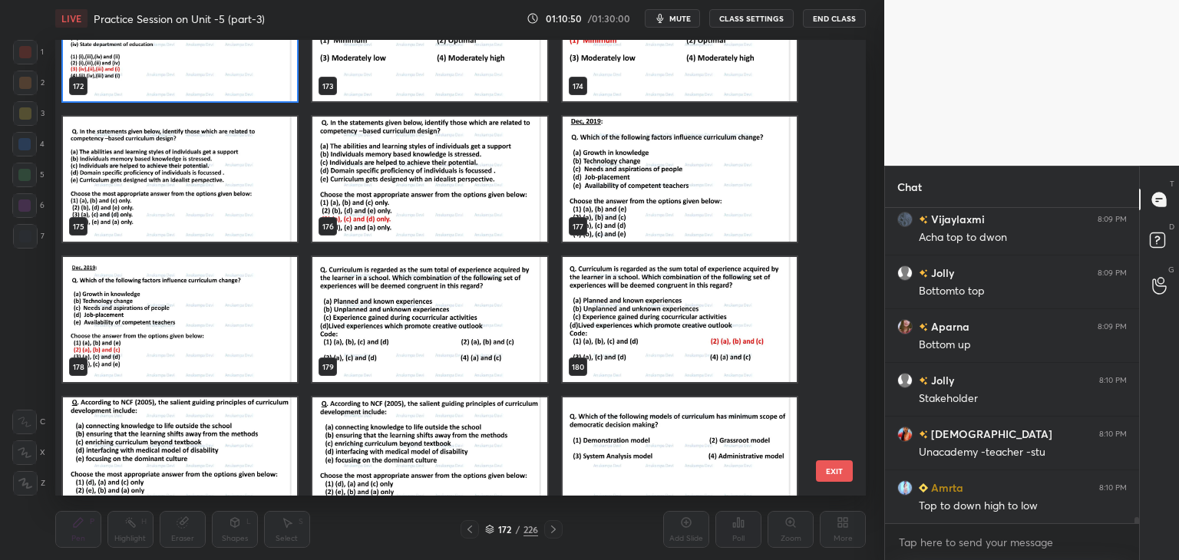
click at [721, 207] on img "grid" at bounding box center [680, 179] width 234 height 125
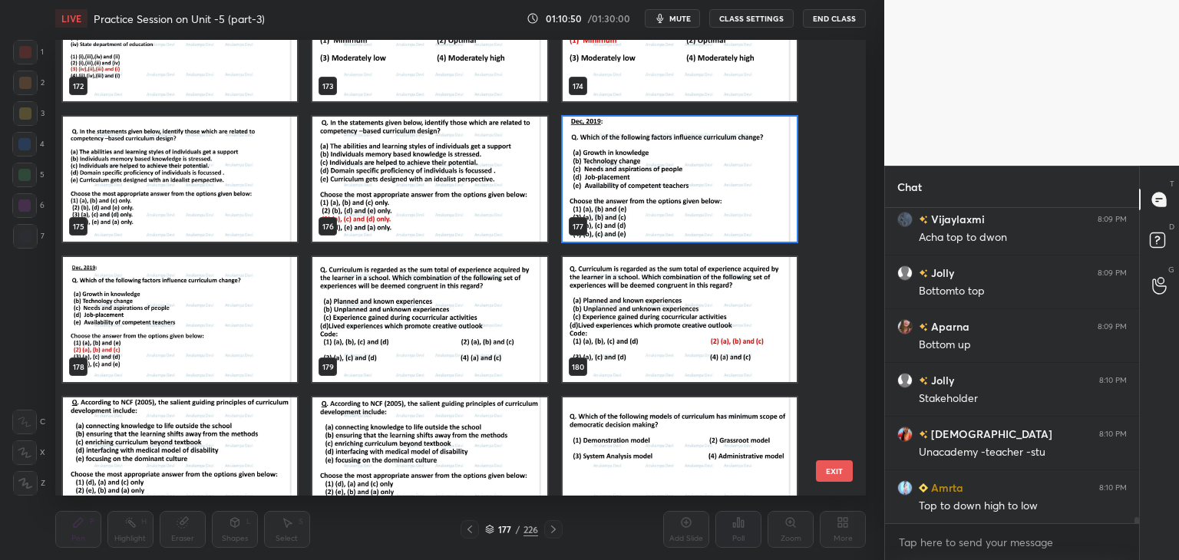
click at [720, 207] on img "grid" at bounding box center [680, 179] width 234 height 125
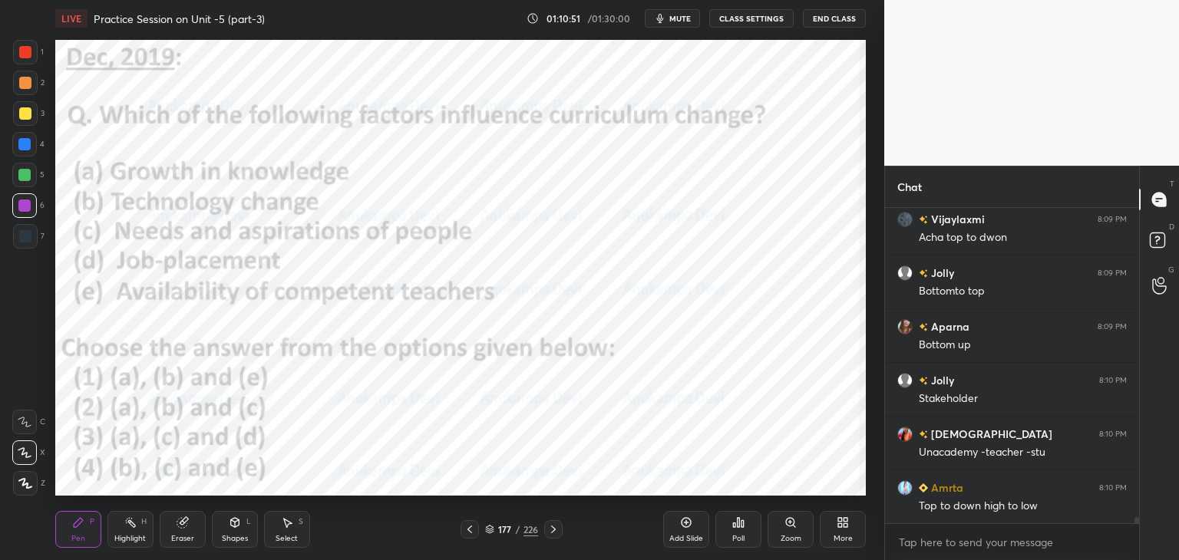
click at [488, 531] on icon at bounding box center [490, 531] width 8 height 2
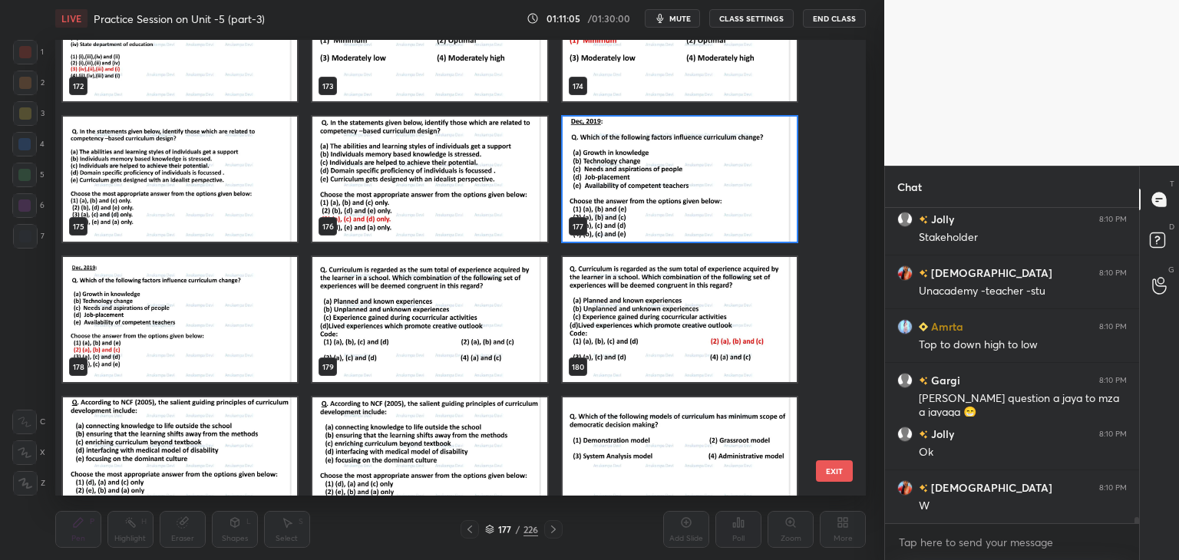
scroll to position [8046, 0]
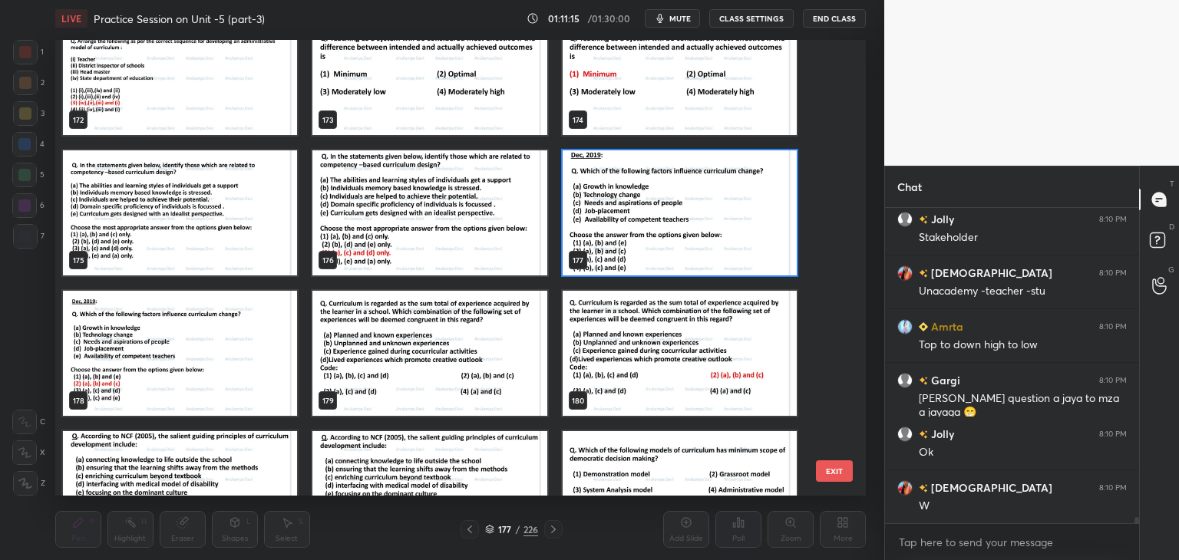
click at [709, 232] on img "grid" at bounding box center [680, 212] width 234 height 125
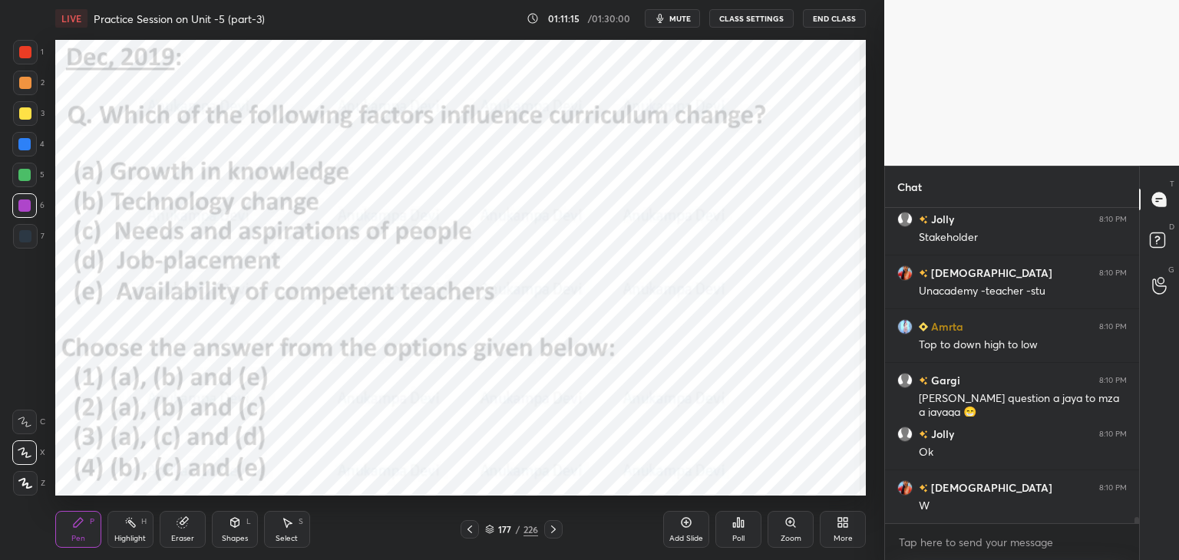
click at [708, 231] on img "grid" at bounding box center [680, 212] width 234 height 125
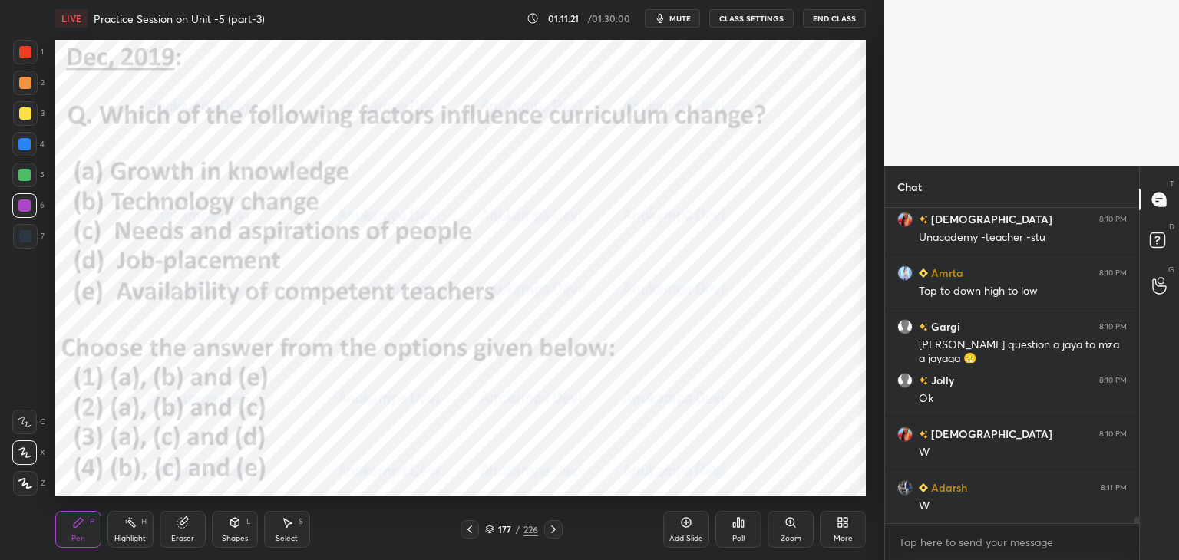
click at [737, 528] on icon at bounding box center [738, 523] width 12 height 12
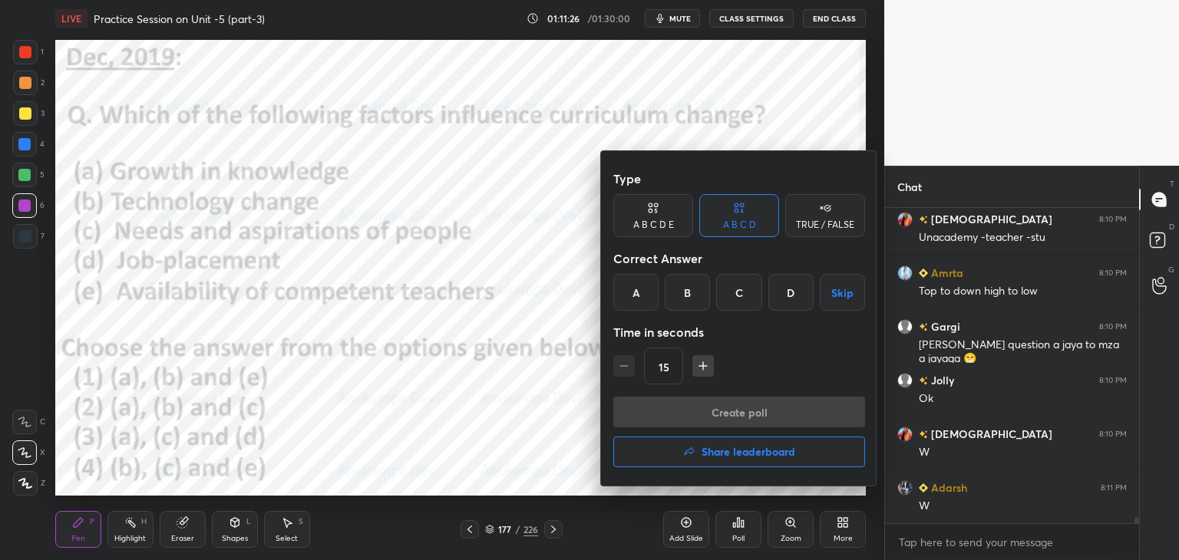
click at [690, 294] on div "B" at bounding box center [687, 292] width 45 height 37
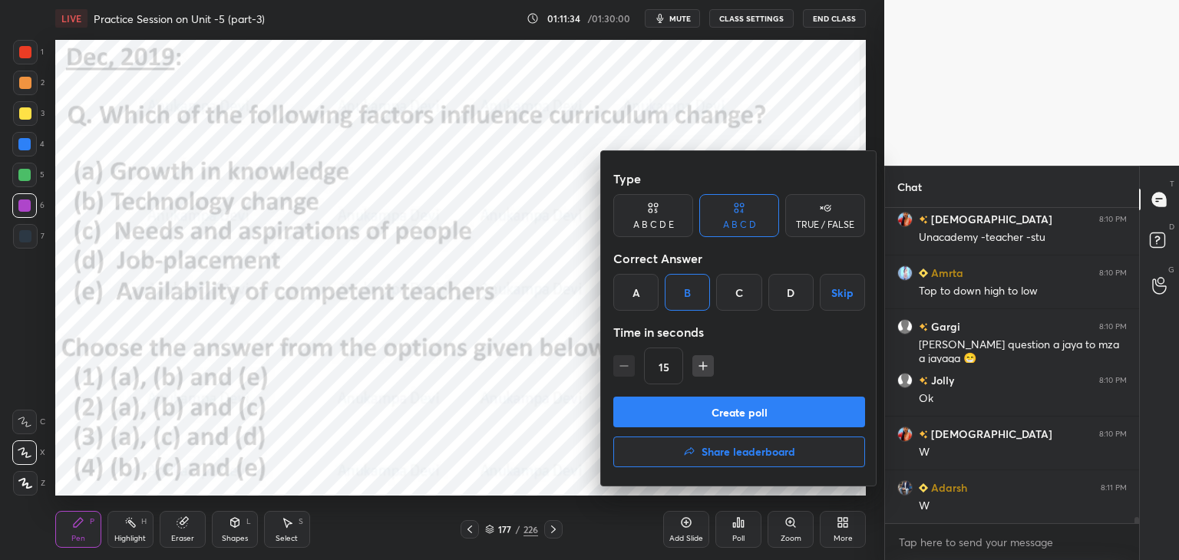
scroll to position [16337, 0]
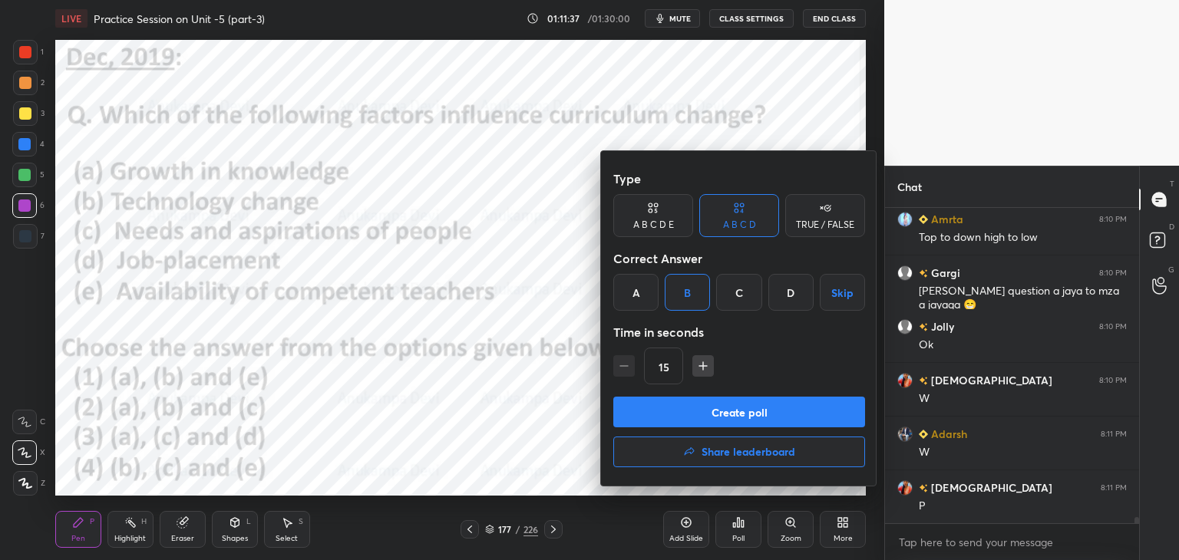
drag, startPoint x: 759, startPoint y: 412, endPoint x: 742, endPoint y: 271, distance: 142.3
click at [759, 410] on button "Create poll" at bounding box center [739, 412] width 252 height 31
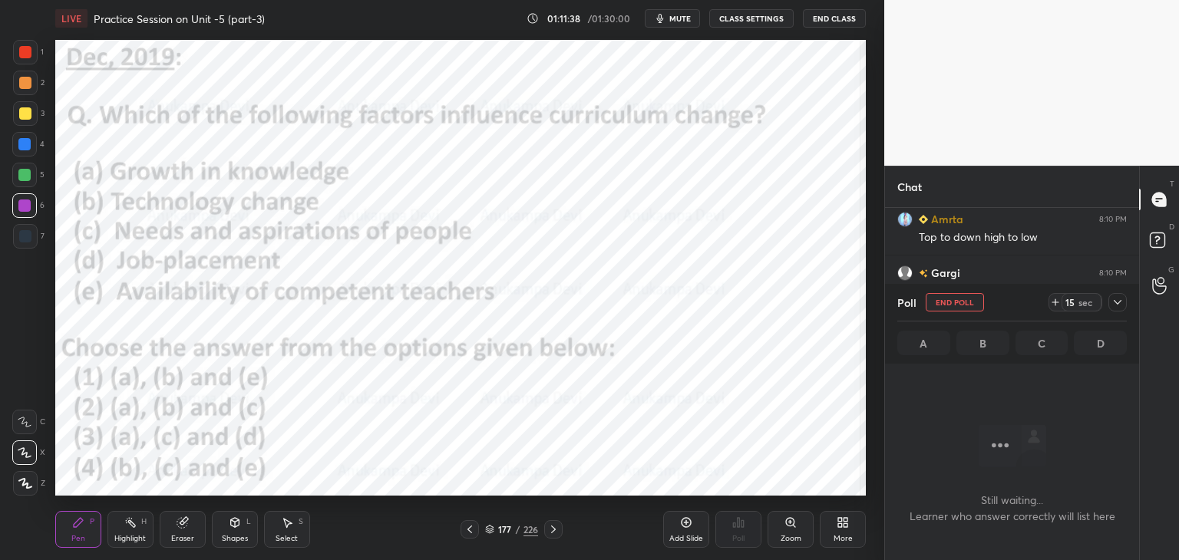
scroll to position [5, 5]
drag, startPoint x: 677, startPoint y: 20, endPoint x: 676, endPoint y: 34, distance: 13.9
click at [678, 20] on span "mute" at bounding box center [680, 18] width 21 height 11
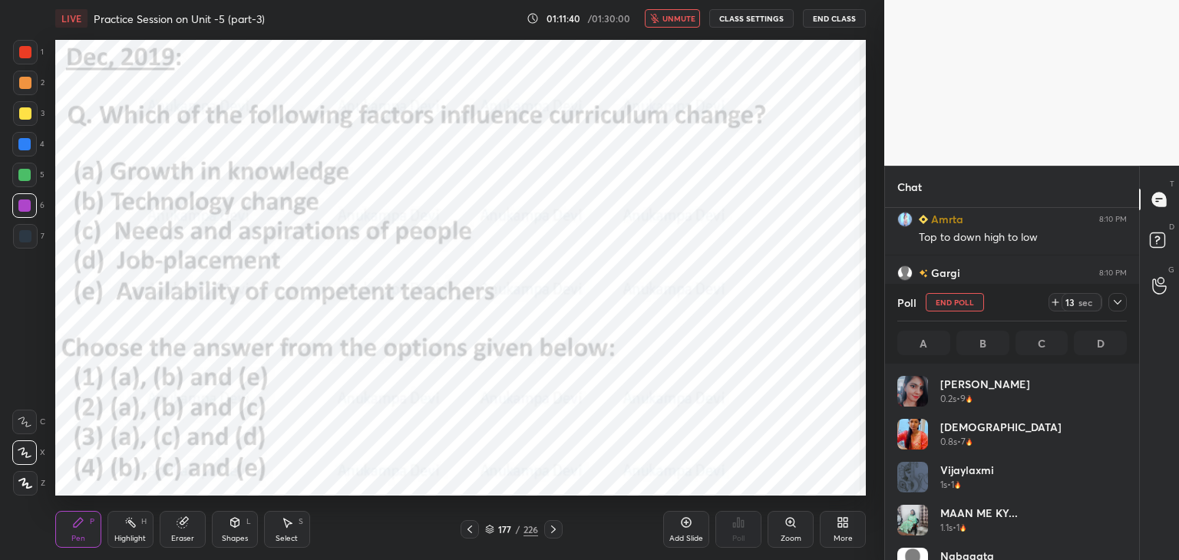
scroll to position [180, 225]
click at [683, 23] on button "unmute" at bounding box center [672, 18] width 55 height 18
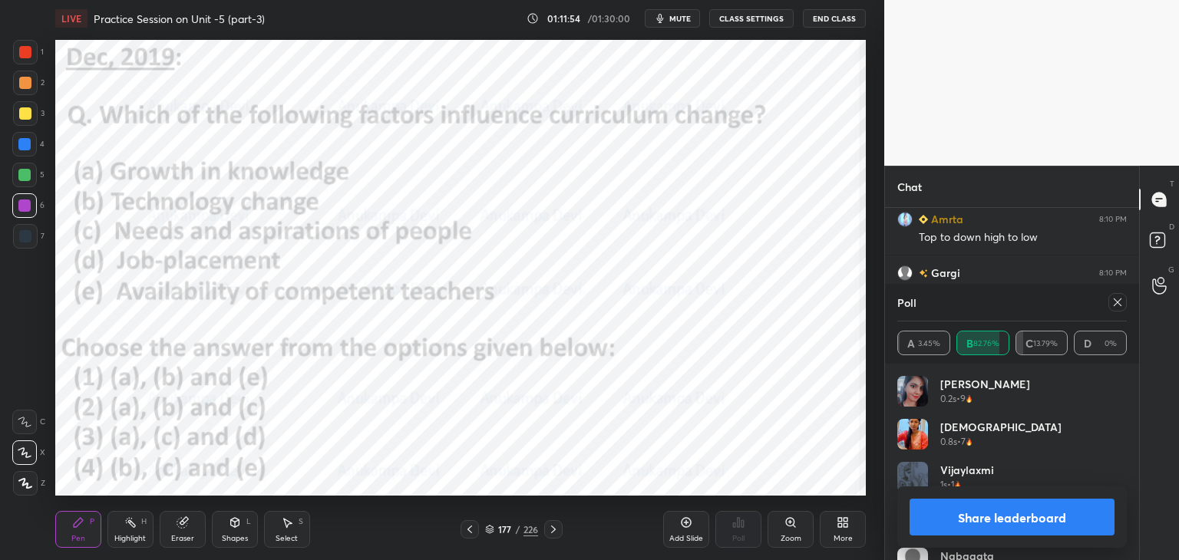
click at [1119, 300] on icon at bounding box center [1118, 302] width 12 height 12
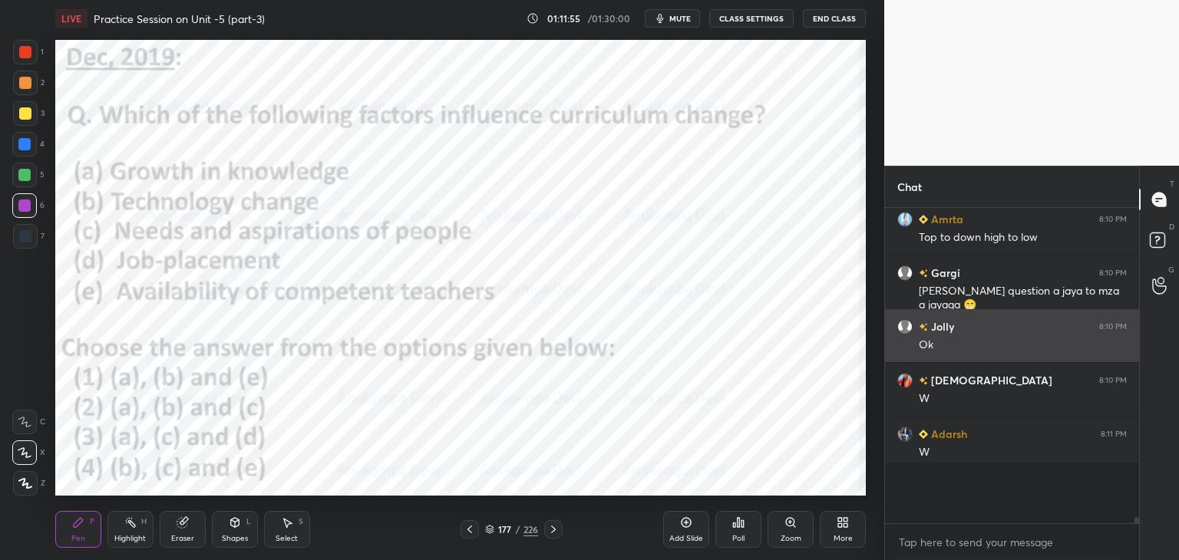
scroll to position [286, 250]
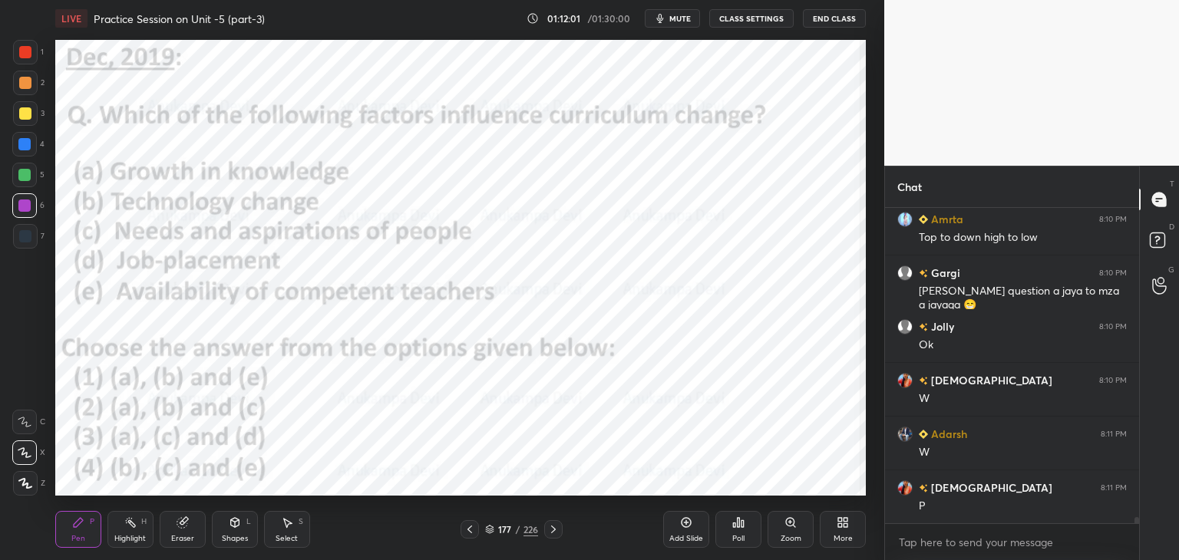
click at [553, 532] on icon at bounding box center [553, 530] width 12 height 12
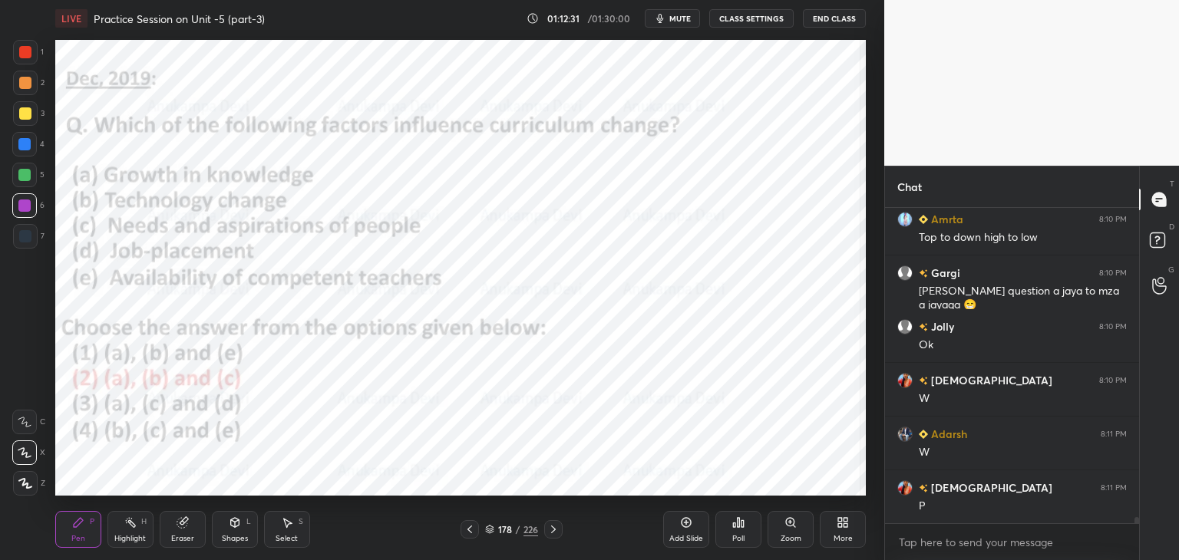
click at [488, 529] on icon at bounding box center [489, 529] width 9 height 9
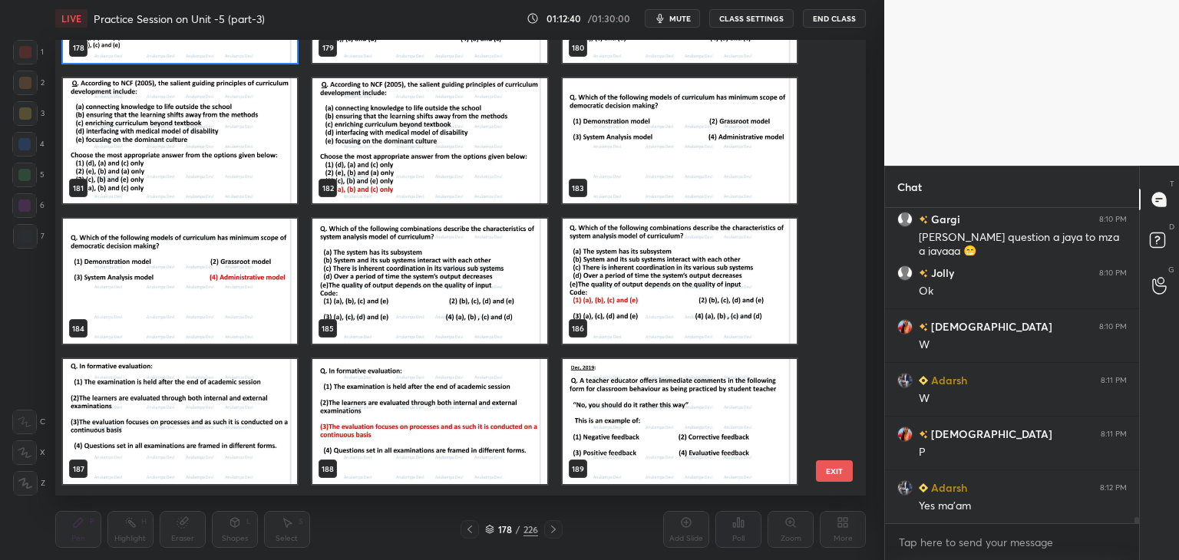
scroll to position [8417, 0]
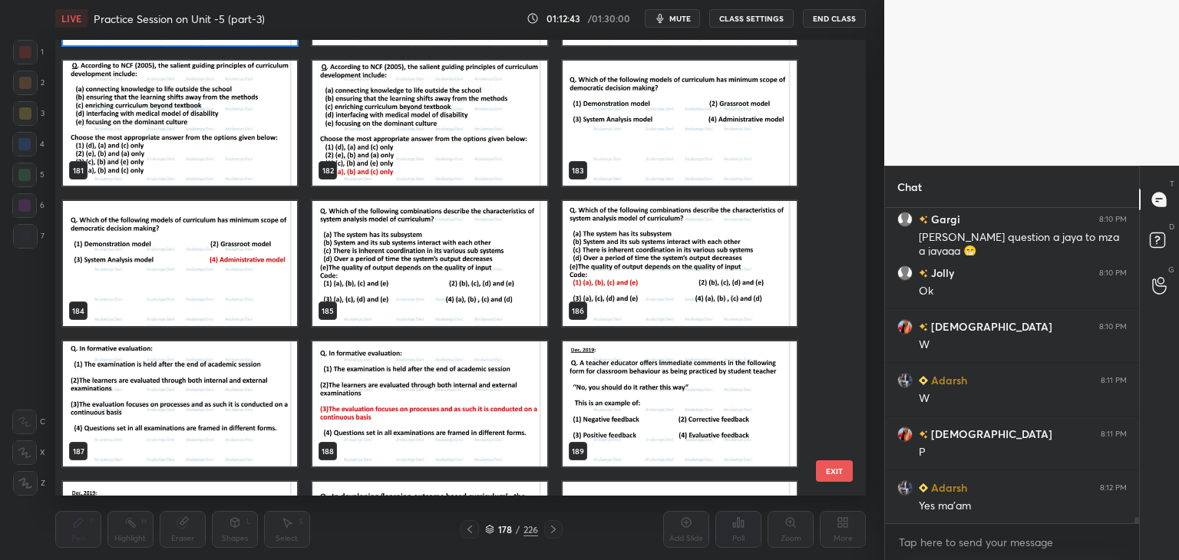
click at [706, 129] on img "grid" at bounding box center [680, 123] width 234 height 125
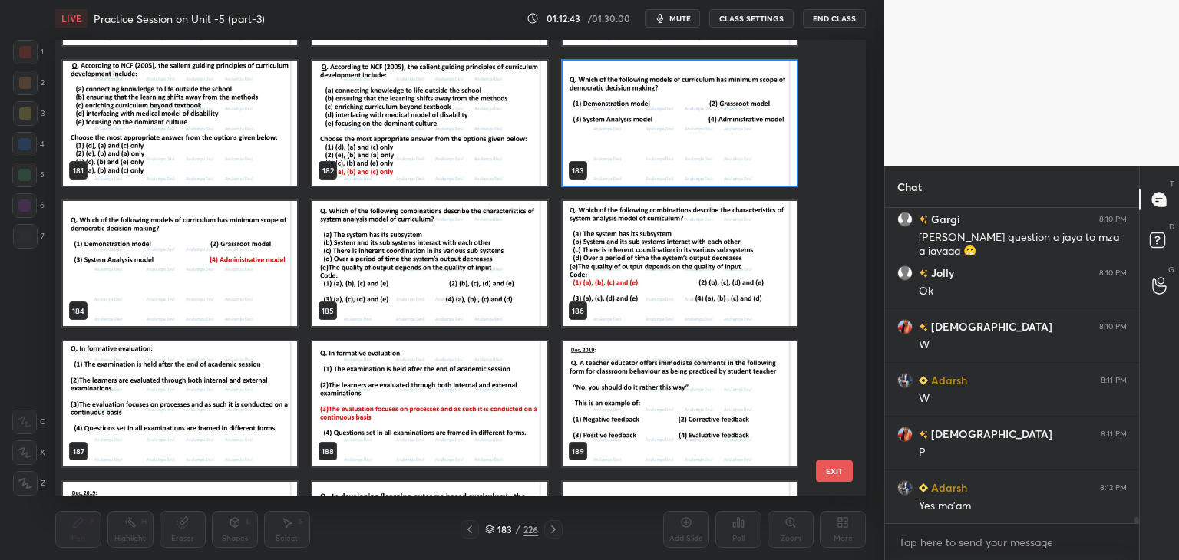
click at [706, 129] on img "grid" at bounding box center [680, 123] width 234 height 125
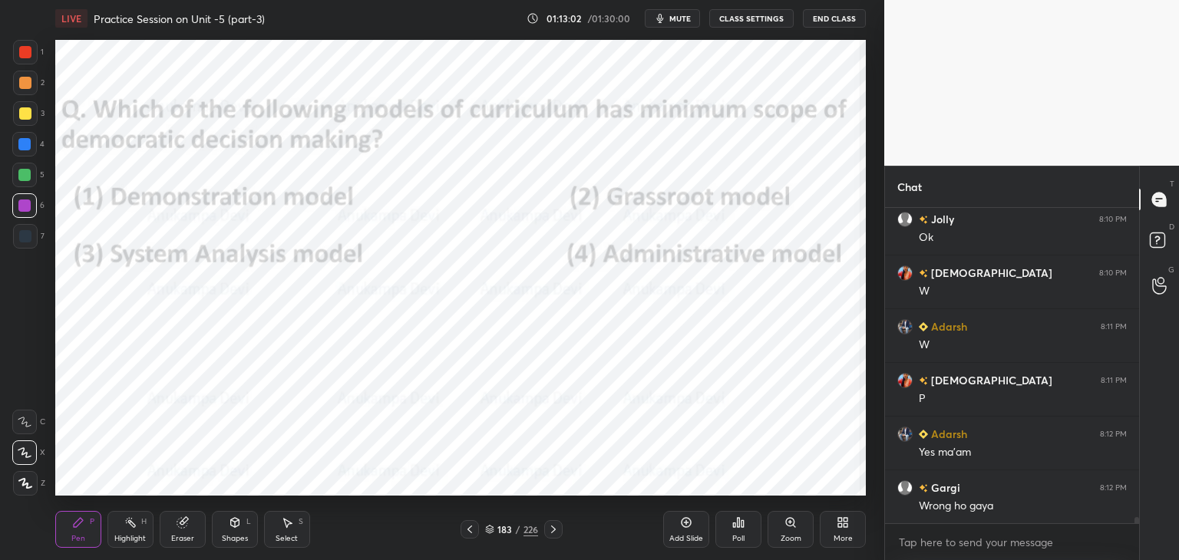
scroll to position [16498, 0]
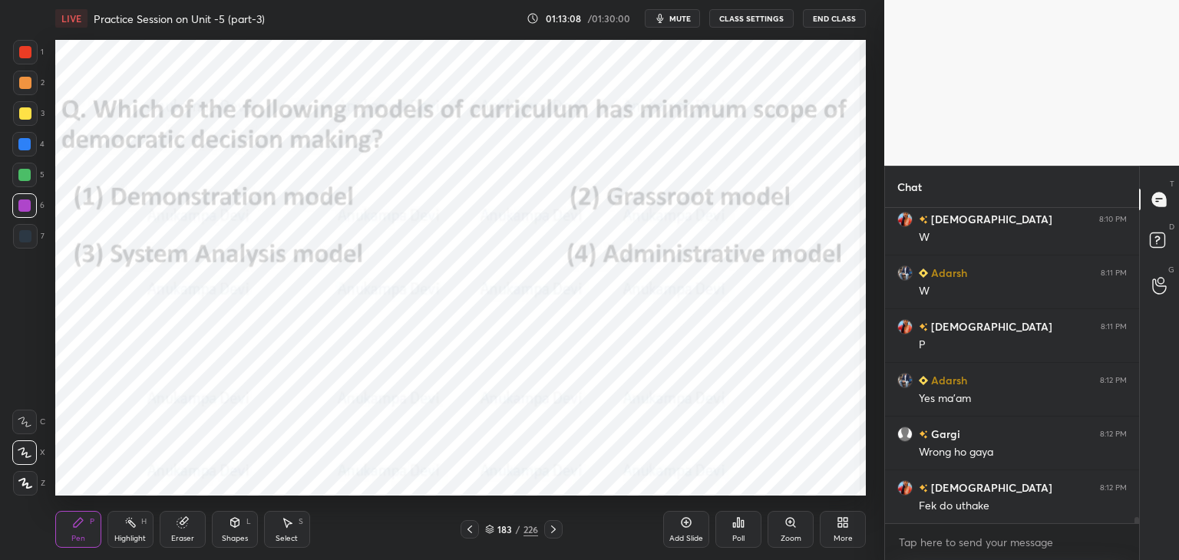
click at [741, 529] on div "Poll" at bounding box center [739, 529] width 46 height 37
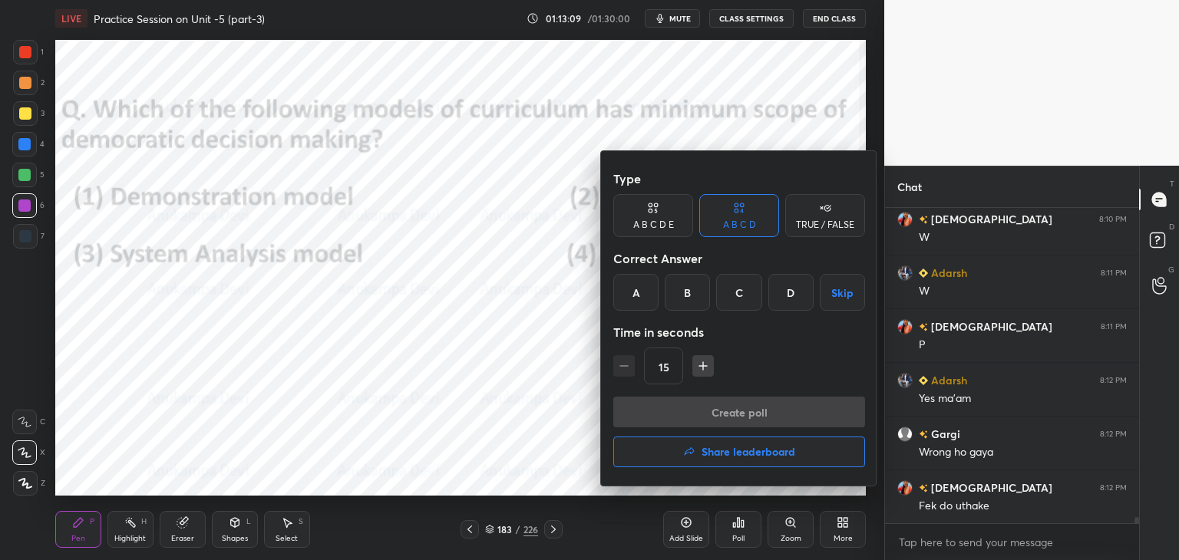
click at [783, 295] on div "D" at bounding box center [791, 292] width 45 height 37
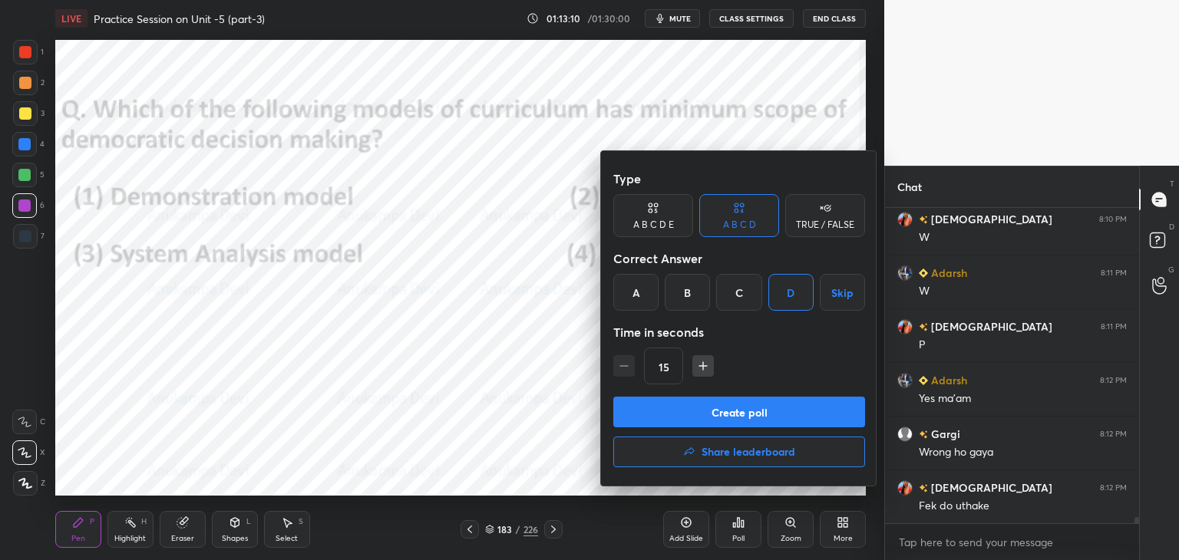
click at [770, 418] on button "Create poll" at bounding box center [739, 412] width 252 height 31
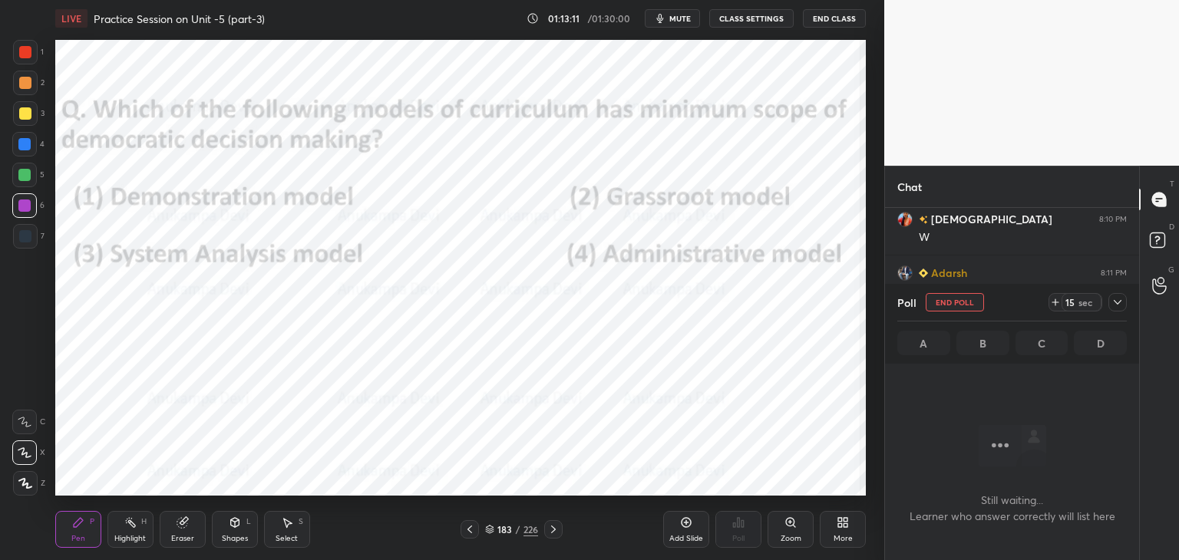
scroll to position [5, 5]
click at [1118, 306] on icon at bounding box center [1118, 302] width 12 height 12
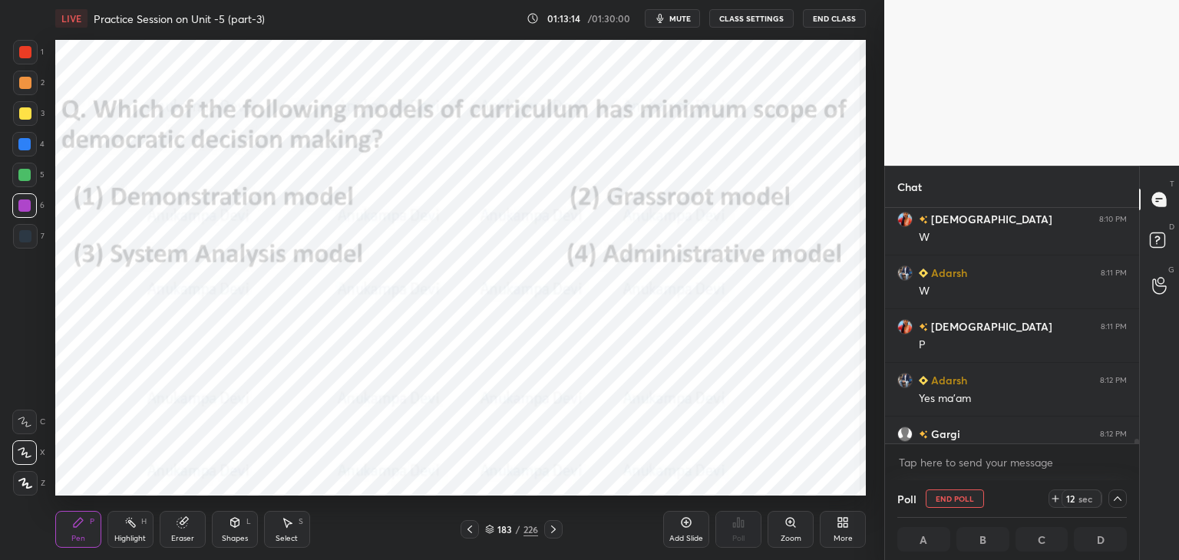
scroll to position [16578, 0]
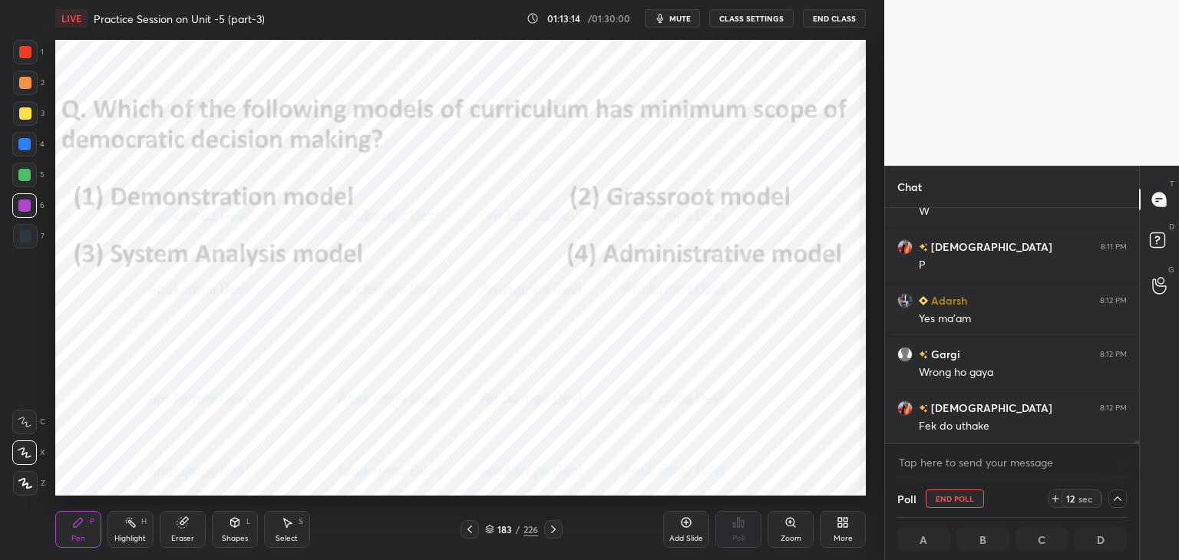
drag, startPoint x: 1137, startPoint y: 439, endPoint x: 1131, endPoint y: 461, distance: 23.1
click at [1139, 458] on div "Chat krishnavi 8:10 PM W [GEOGRAPHIC_DATA] 8:11 PM W krishnavi 8:11 PM P [PERSO…" at bounding box center [1031, 363] width 295 height 395
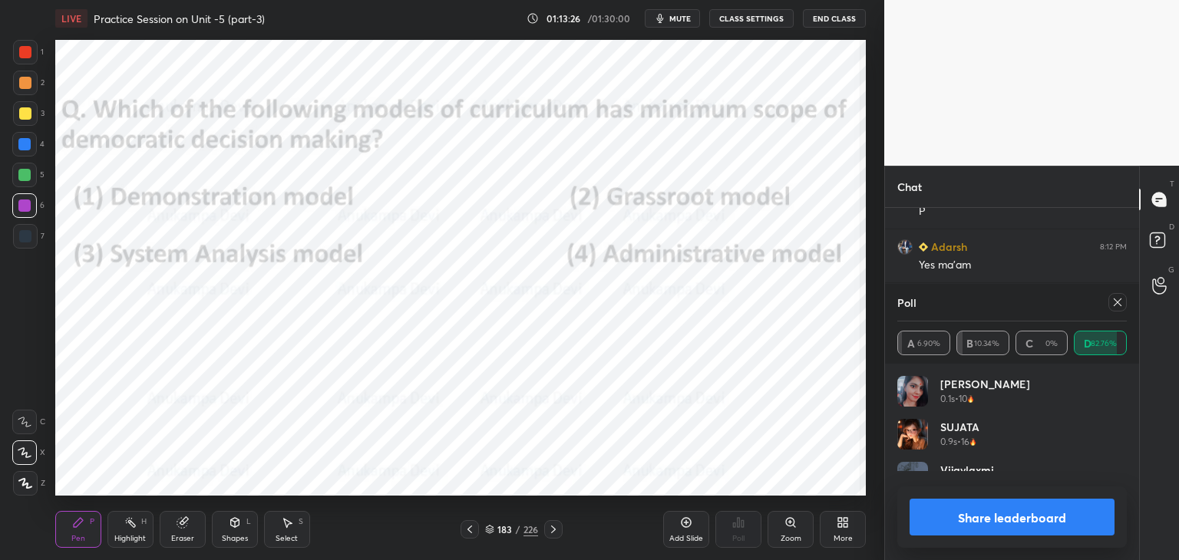
scroll to position [180, 225]
click at [1121, 303] on icon at bounding box center [1118, 302] width 12 height 12
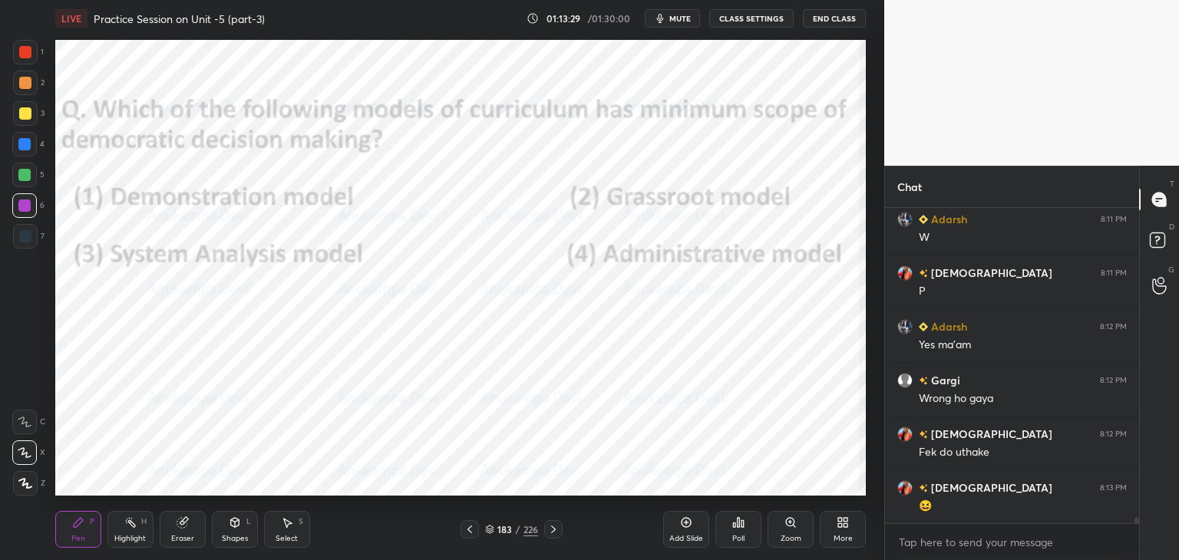
click at [553, 535] on icon at bounding box center [553, 530] width 12 height 12
click at [489, 533] on icon at bounding box center [489, 529] width 9 height 9
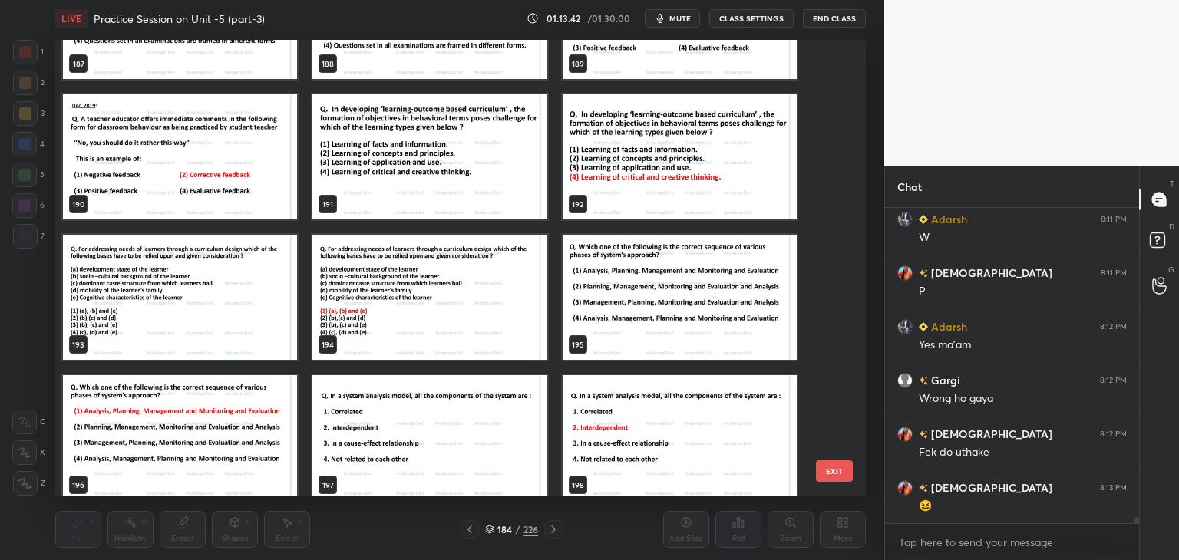
click at [502, 186] on img "grid" at bounding box center [429, 156] width 234 height 125
click at [502, 187] on img "grid" at bounding box center [429, 156] width 234 height 125
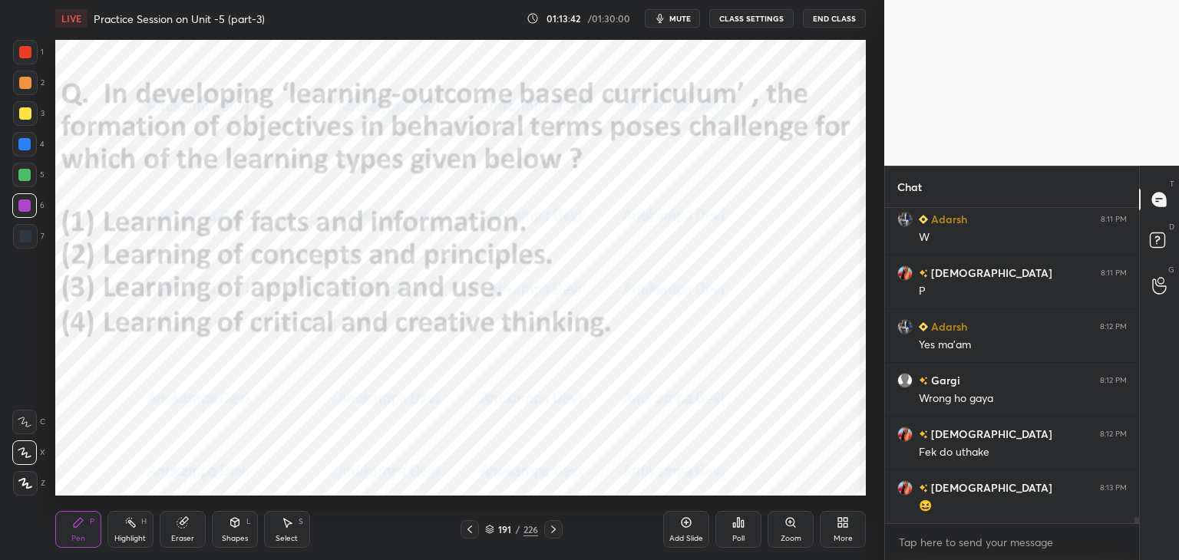
click at [504, 187] on img "grid" at bounding box center [429, 156] width 234 height 125
click at [488, 531] on icon at bounding box center [489, 529] width 9 height 9
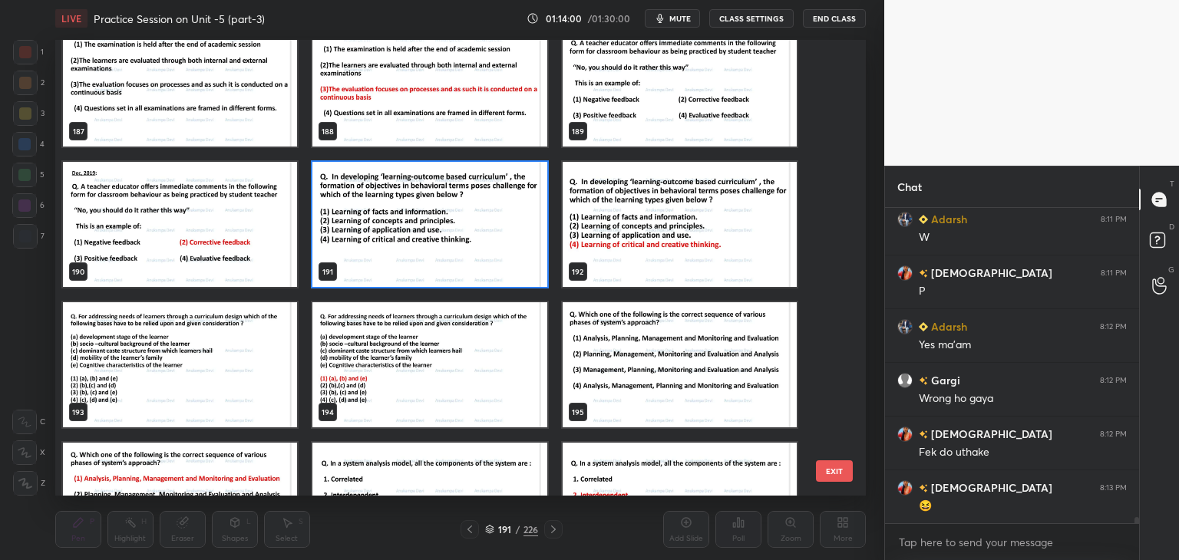
click at [494, 245] on img "grid" at bounding box center [429, 224] width 234 height 125
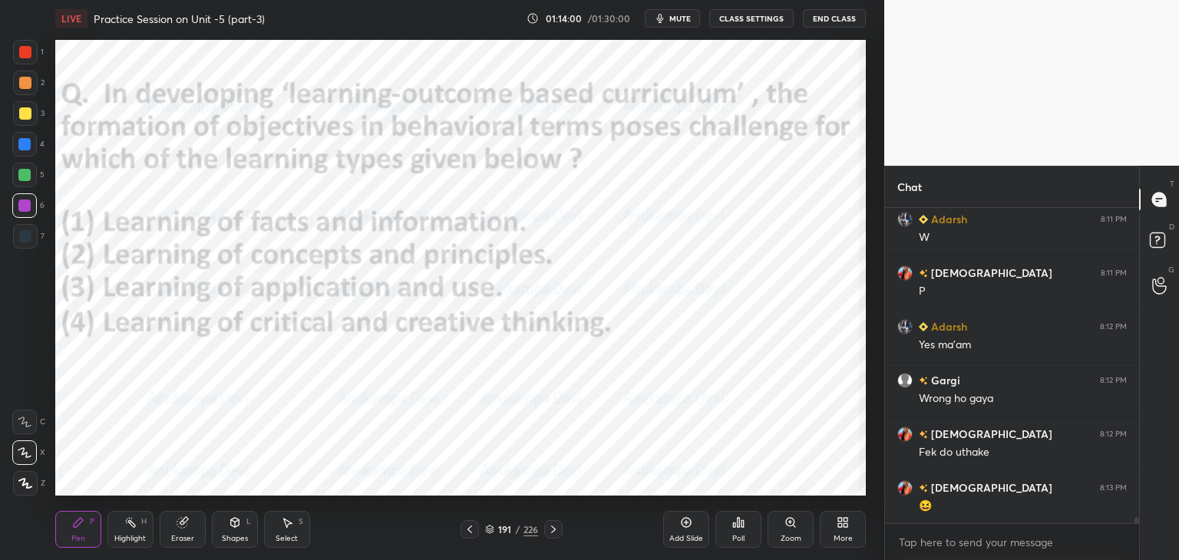
click at [494, 246] on img "grid" at bounding box center [429, 224] width 234 height 125
drag, startPoint x: 686, startPoint y: 19, endPoint x: 688, endPoint y: 36, distance: 17.0
click at [686, 19] on span "mute" at bounding box center [680, 18] width 21 height 11
click at [676, 18] on span "unmute" at bounding box center [679, 18] width 33 height 11
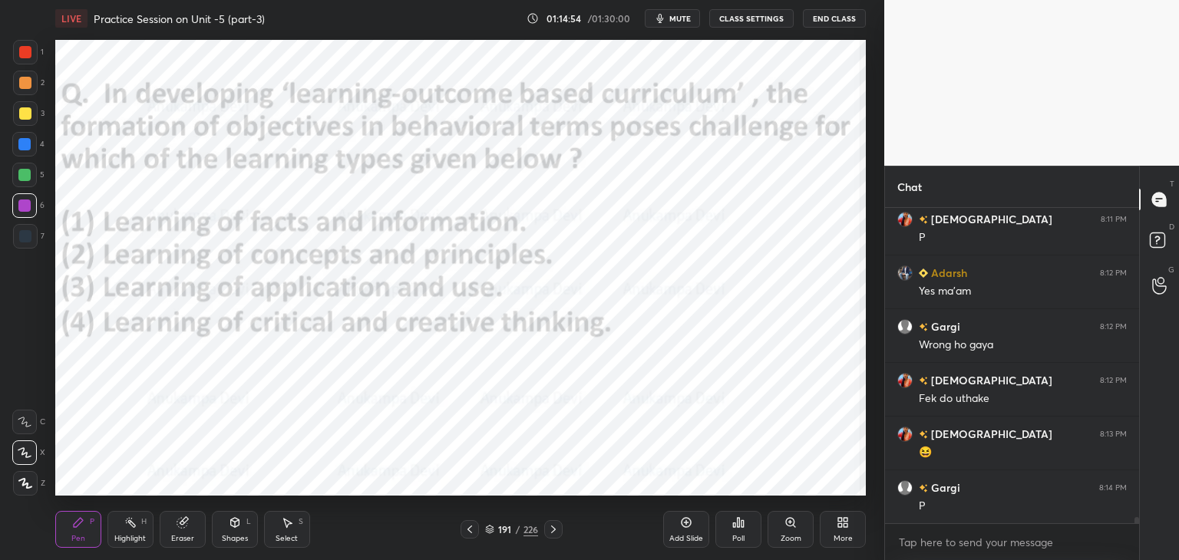
click at [739, 532] on div "Poll" at bounding box center [739, 529] width 46 height 37
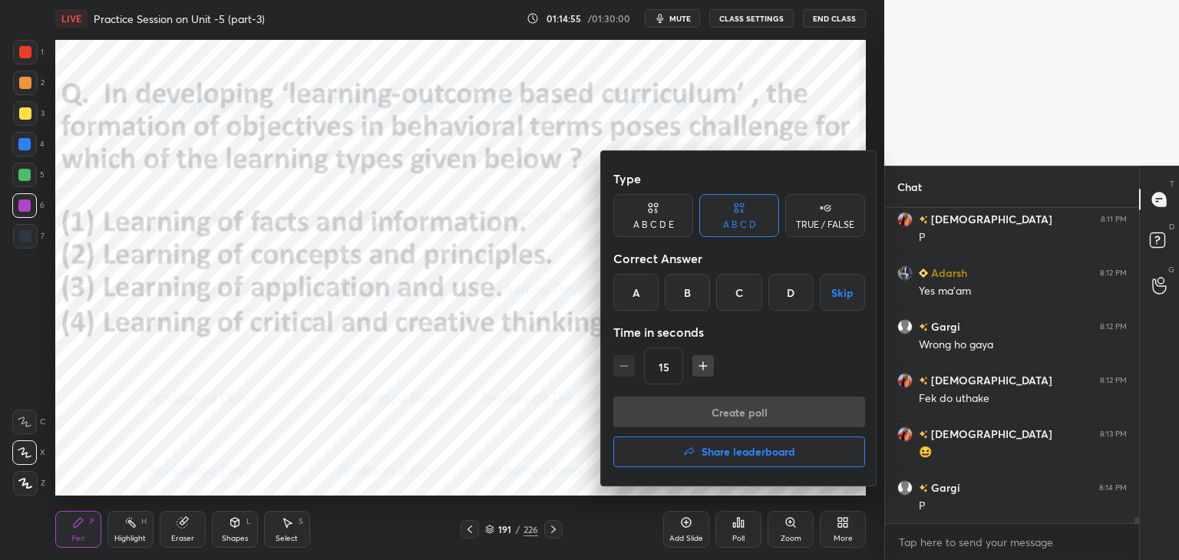
click at [786, 299] on div "D" at bounding box center [791, 292] width 45 height 37
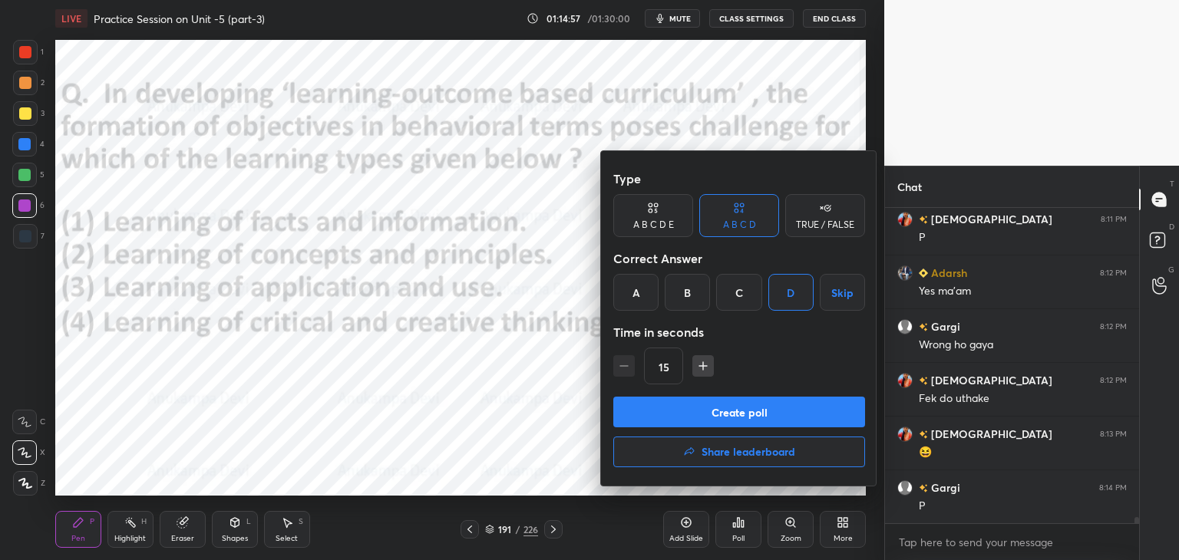
click at [782, 412] on button "Create poll" at bounding box center [739, 412] width 252 height 31
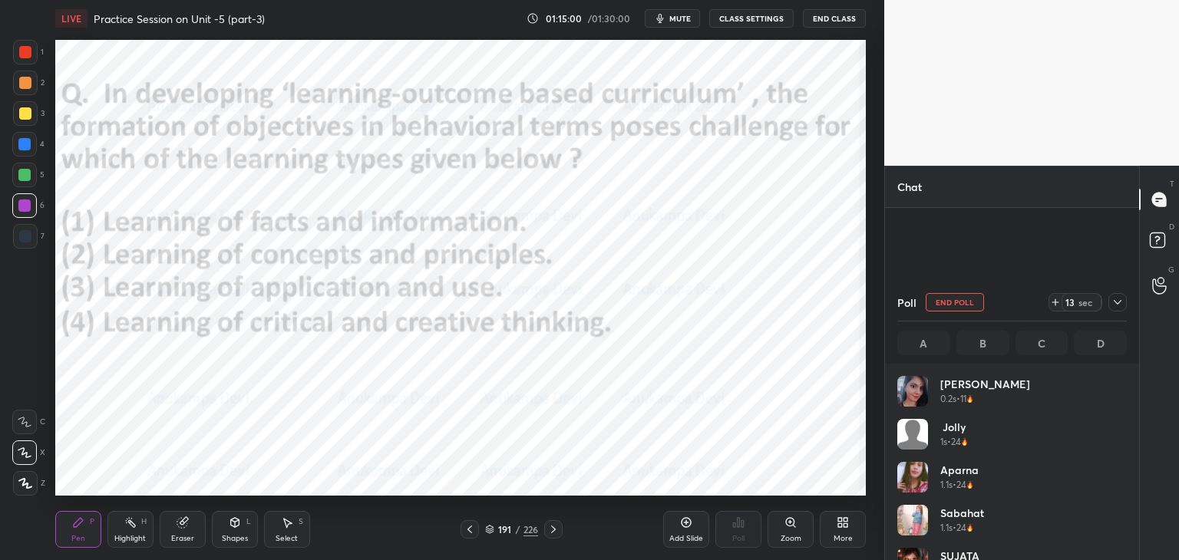
scroll to position [16781, 0]
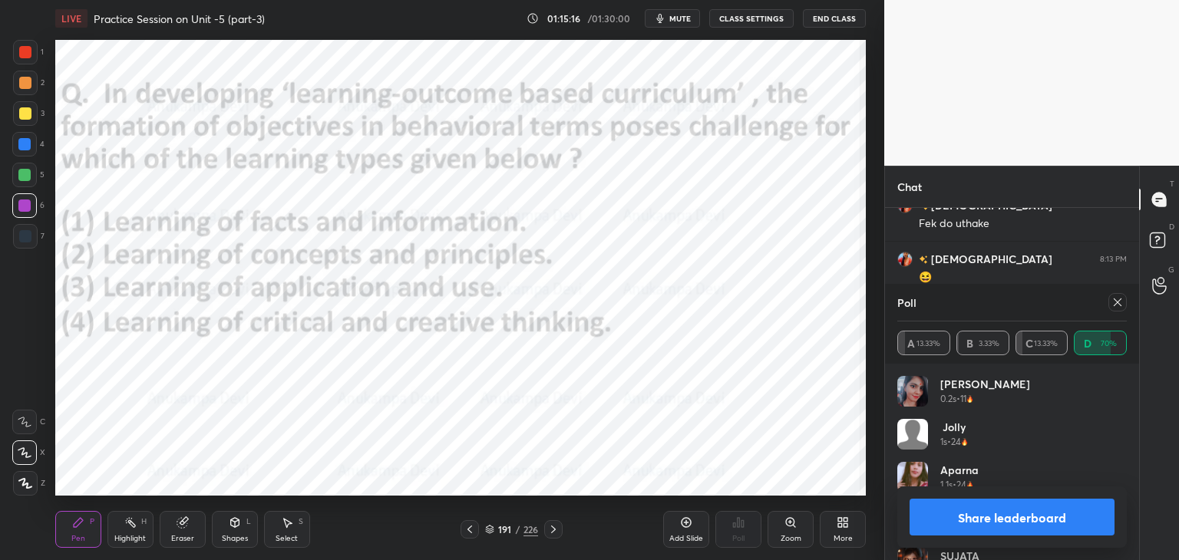
click at [1119, 305] on icon at bounding box center [1118, 302] width 12 height 12
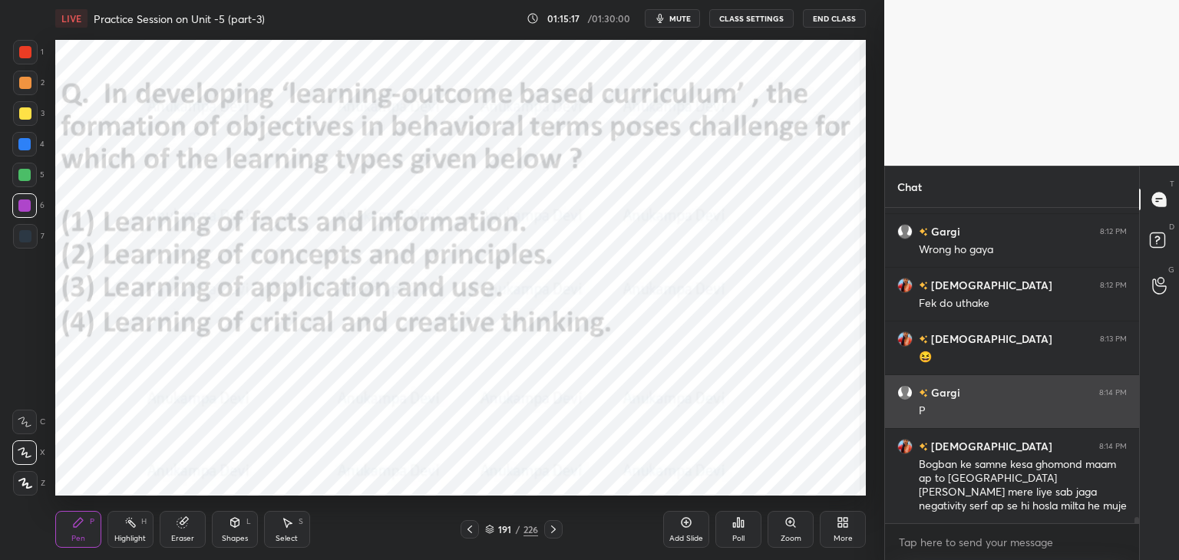
scroll to position [311, 250]
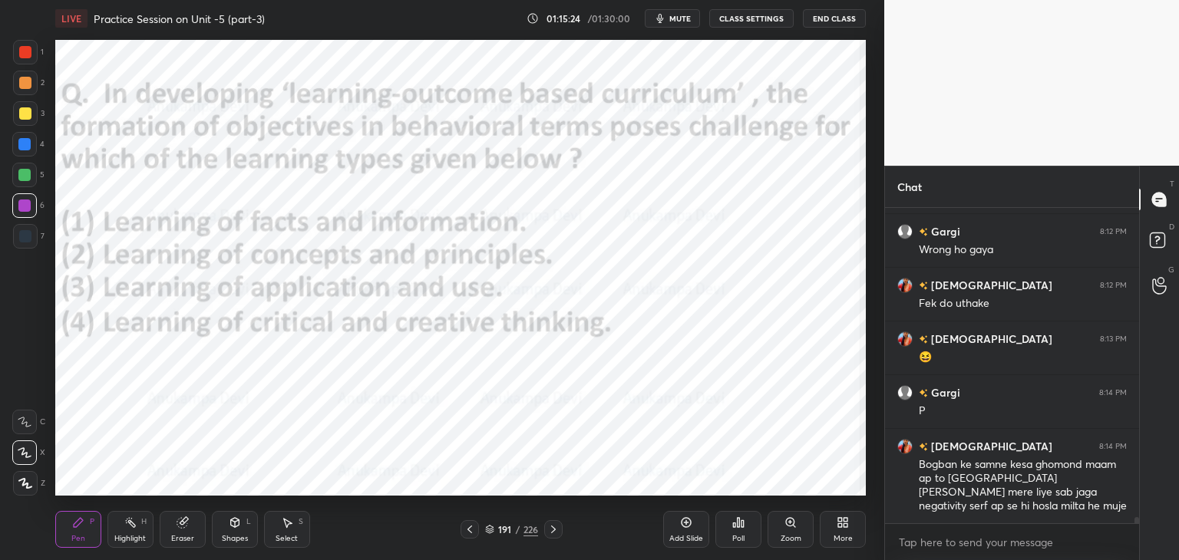
click at [556, 533] on icon at bounding box center [553, 530] width 12 height 12
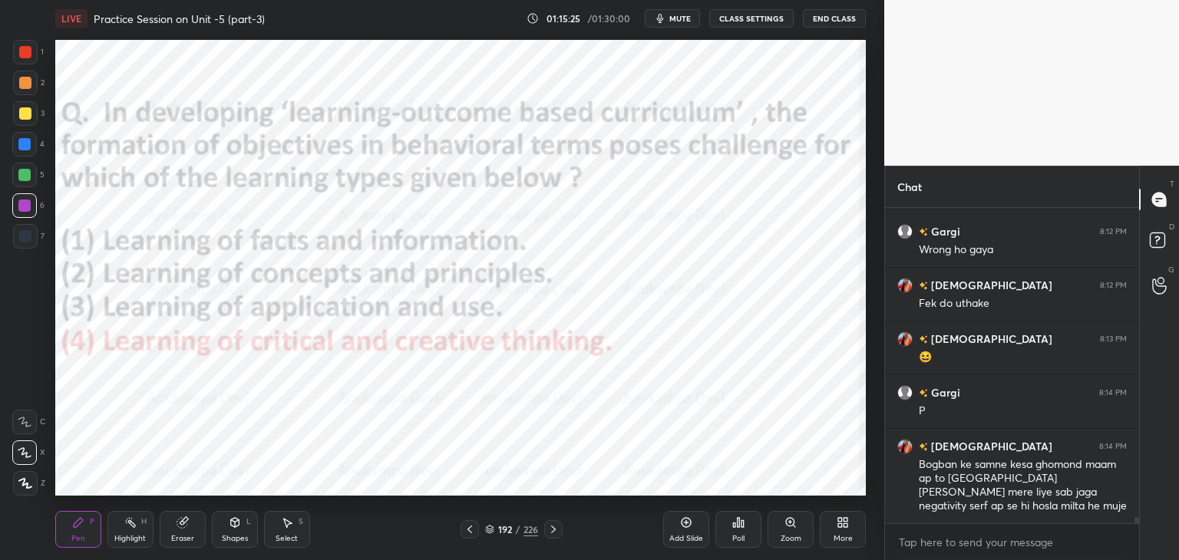
click at [488, 529] on icon at bounding box center [490, 528] width 8 height 4
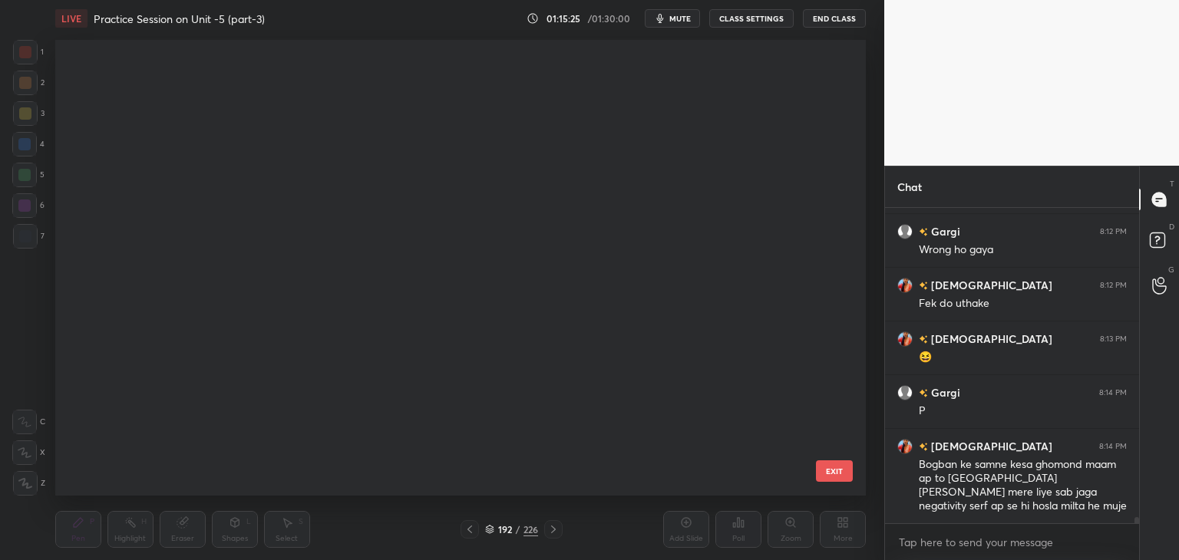
scroll to position [5, 8]
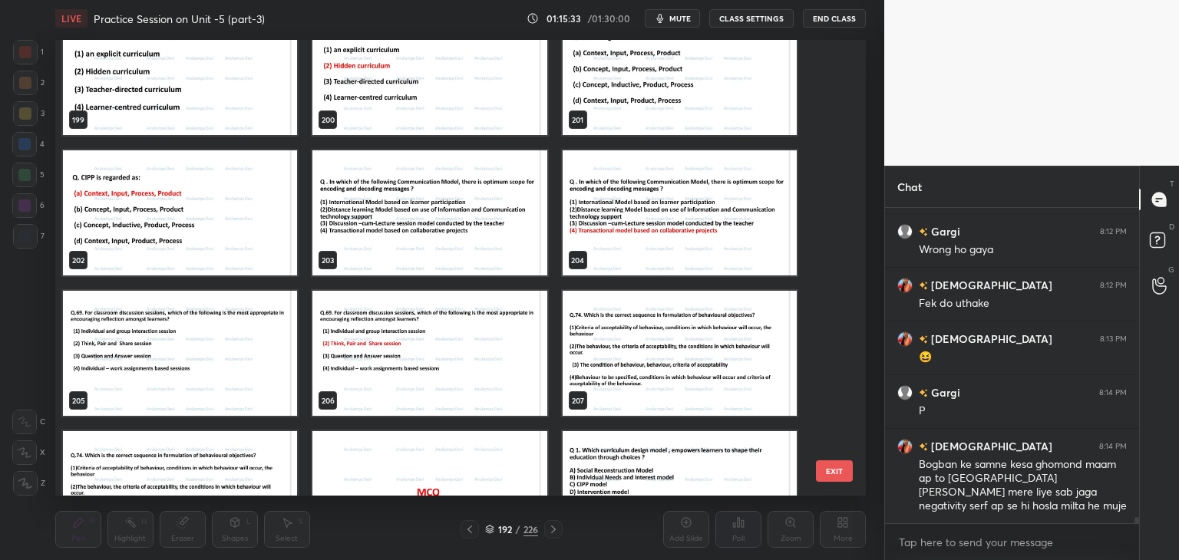
click at [709, 106] on img "grid" at bounding box center [680, 72] width 234 height 125
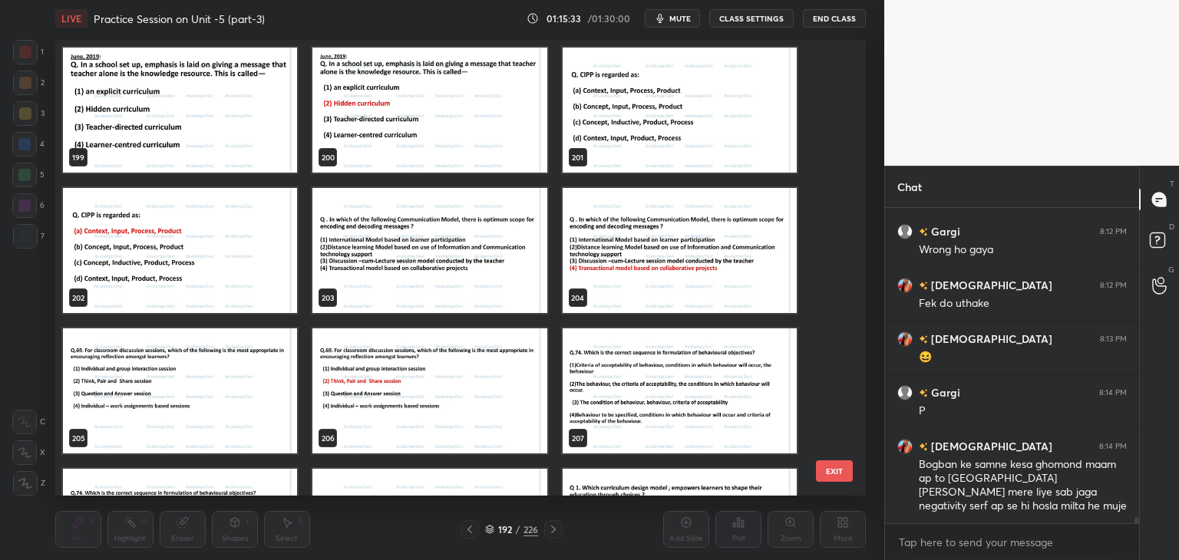
click at [709, 107] on div "199 200 201 202 203 204 205 206 207 208 209 210 211 212 213" at bounding box center [447, 268] width 784 height 456
click at [709, 107] on img "grid" at bounding box center [680, 110] width 234 height 125
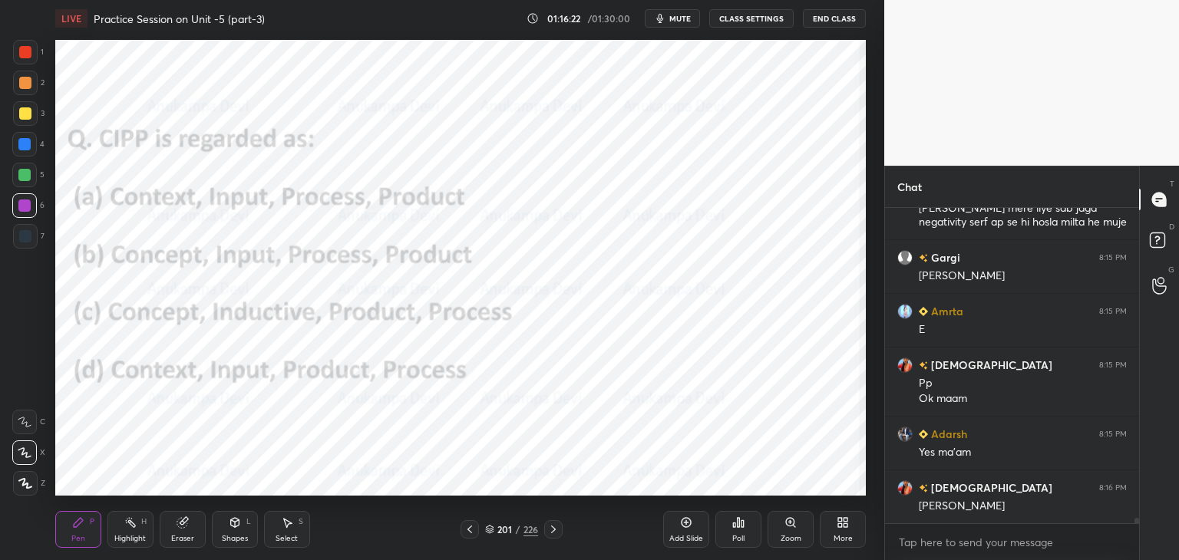
scroll to position [17039, 0]
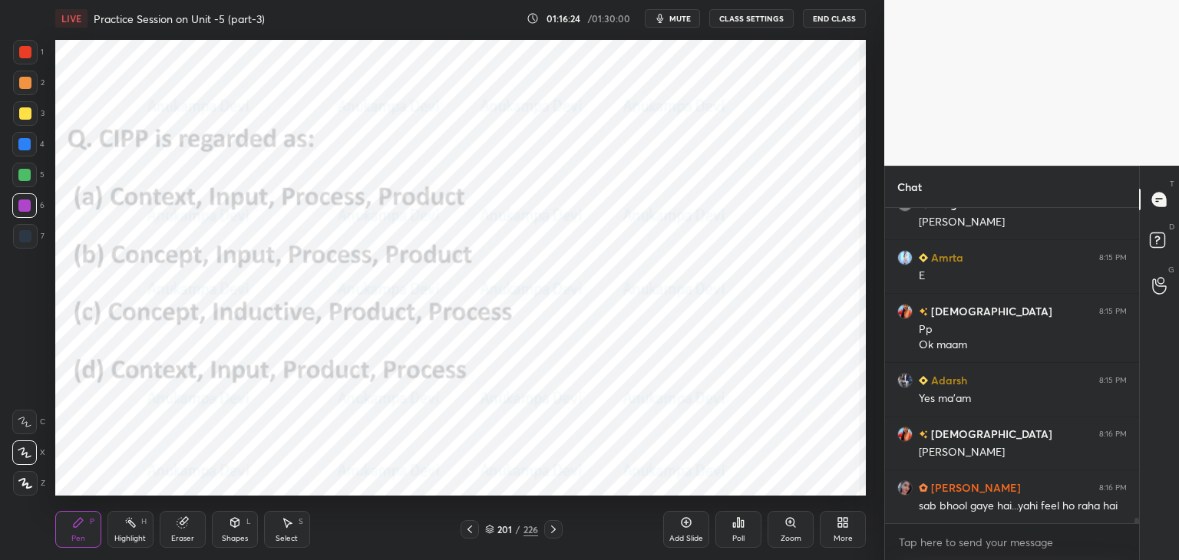
click at [491, 532] on icon at bounding box center [489, 529] width 9 height 9
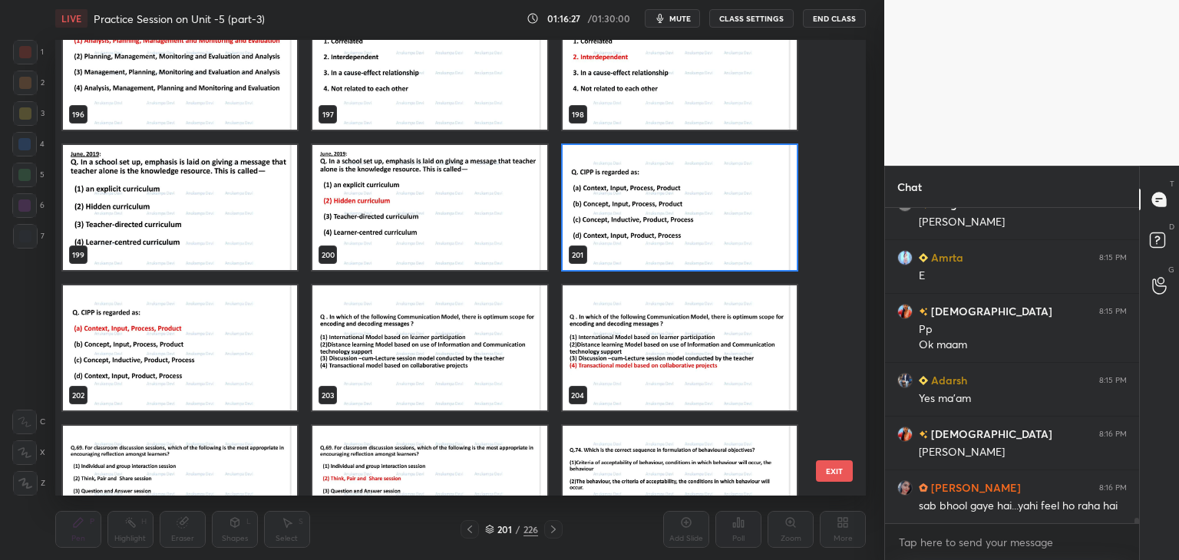
scroll to position [17092, 0]
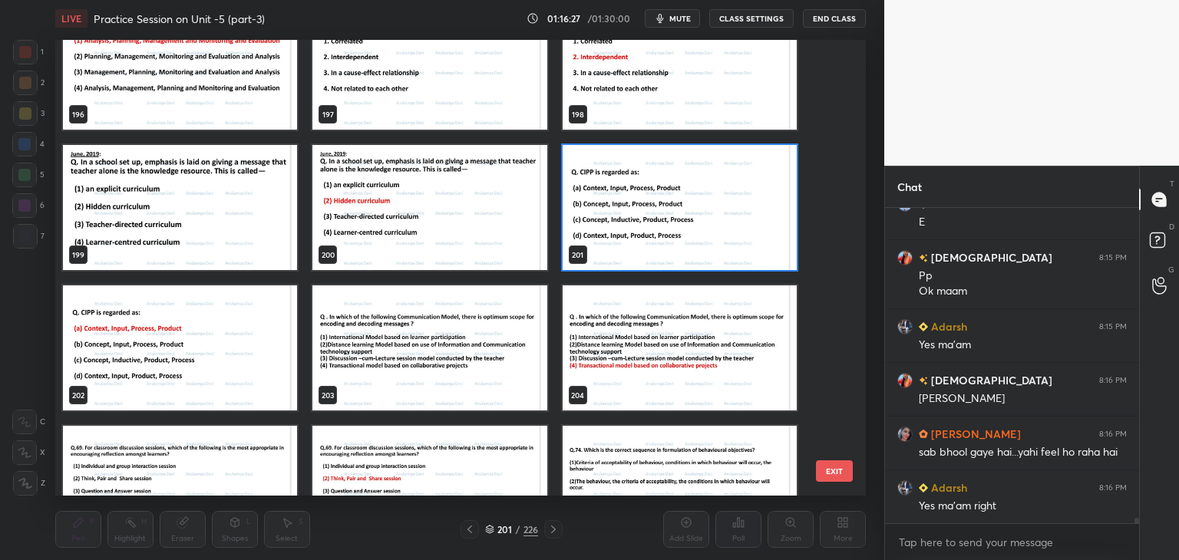
click at [729, 235] on img "grid" at bounding box center [680, 207] width 234 height 125
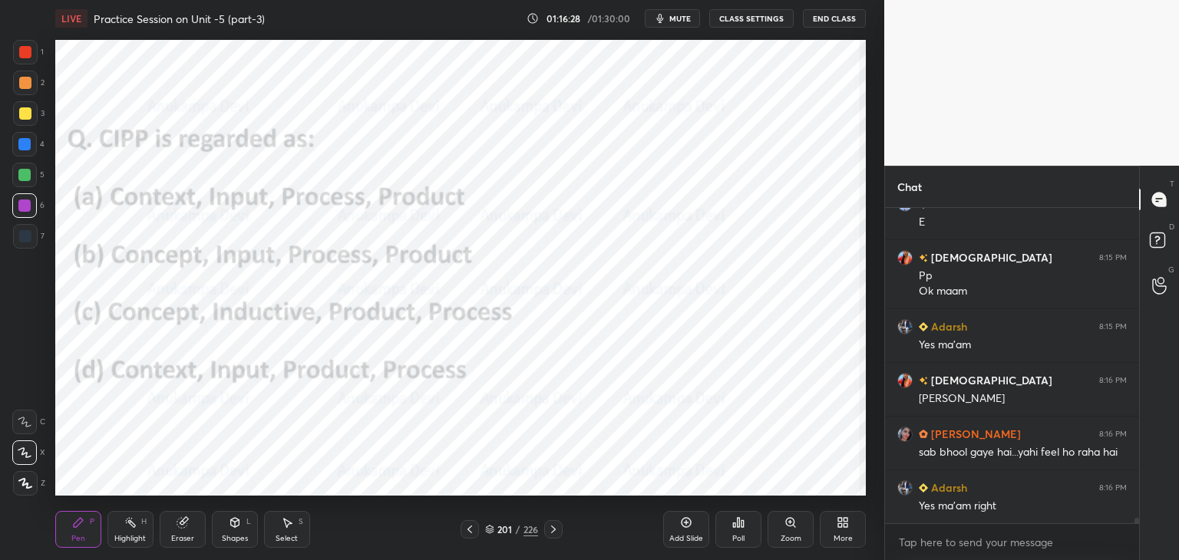
click at [727, 236] on img "grid" at bounding box center [680, 207] width 234 height 125
click at [737, 532] on div "Poll" at bounding box center [739, 529] width 46 height 37
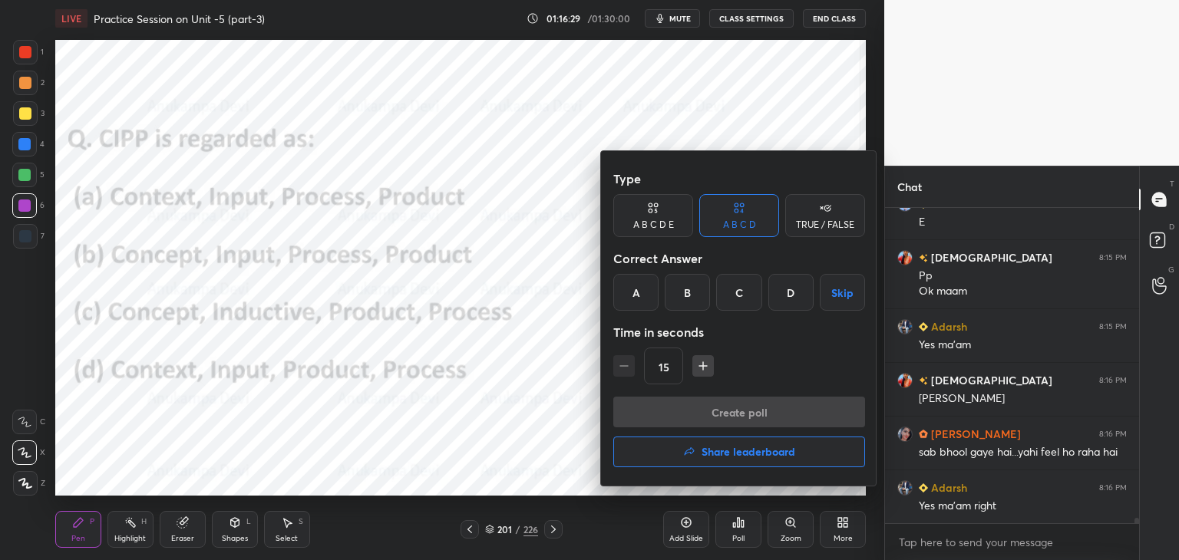
click at [630, 289] on div "A" at bounding box center [635, 292] width 45 height 37
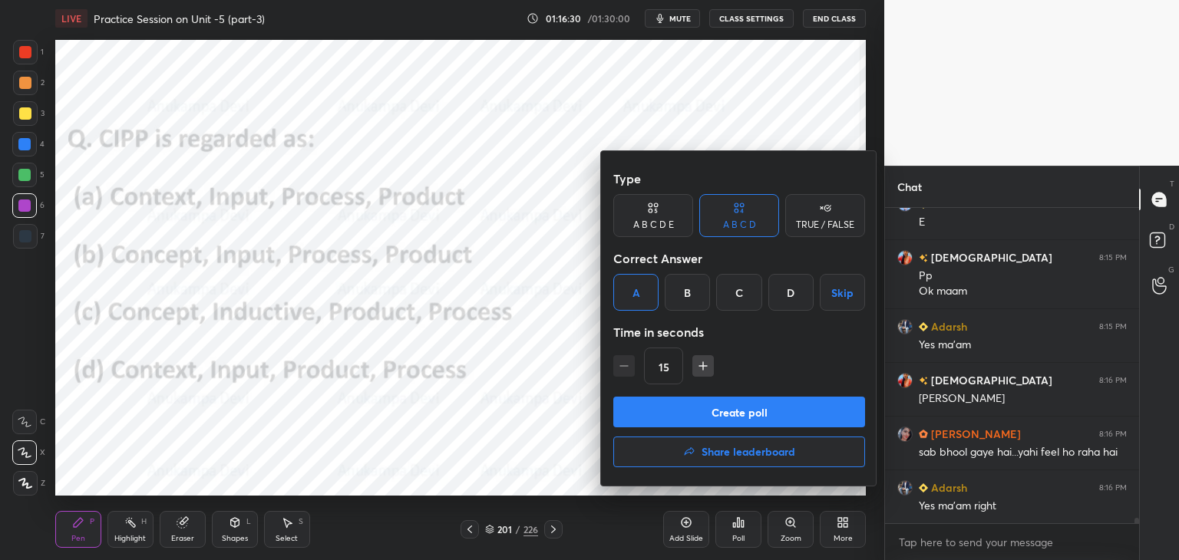
click at [735, 422] on button "Create poll" at bounding box center [739, 412] width 252 height 31
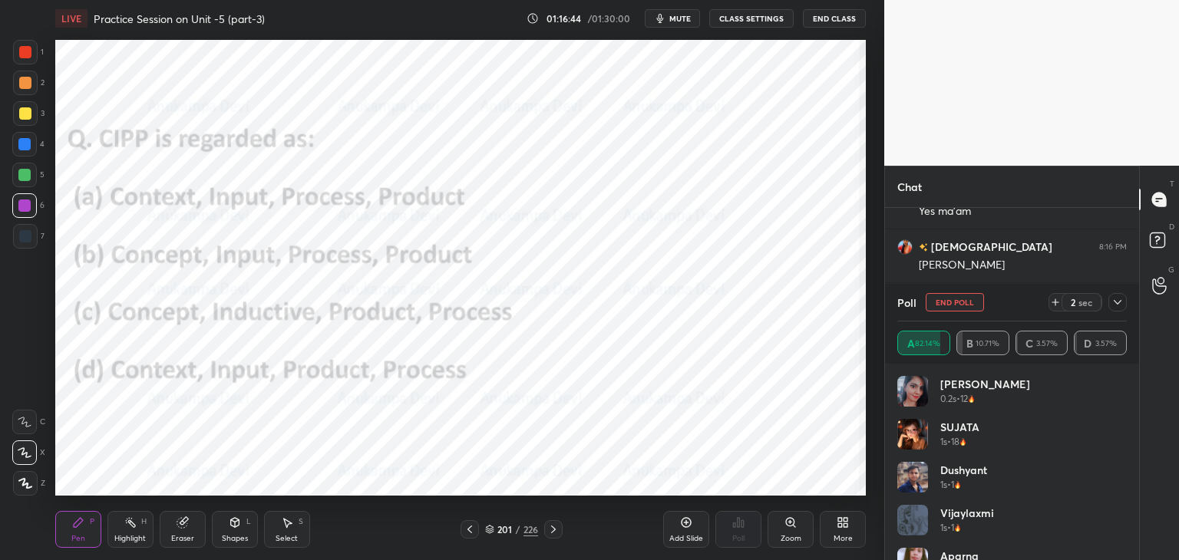
scroll to position [17280, 0]
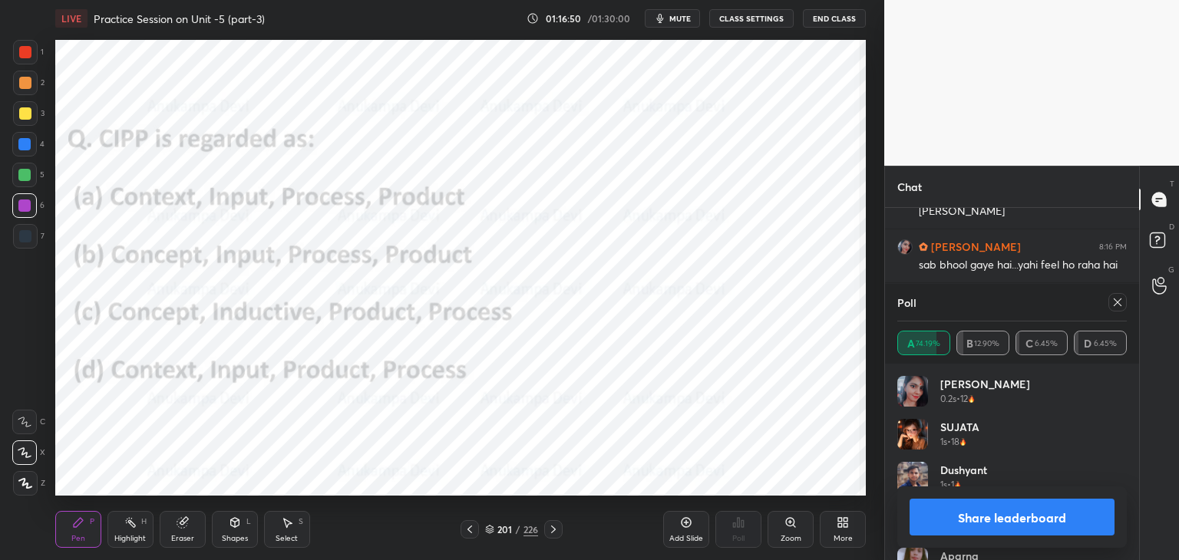
click at [1119, 305] on icon at bounding box center [1118, 302] width 12 height 12
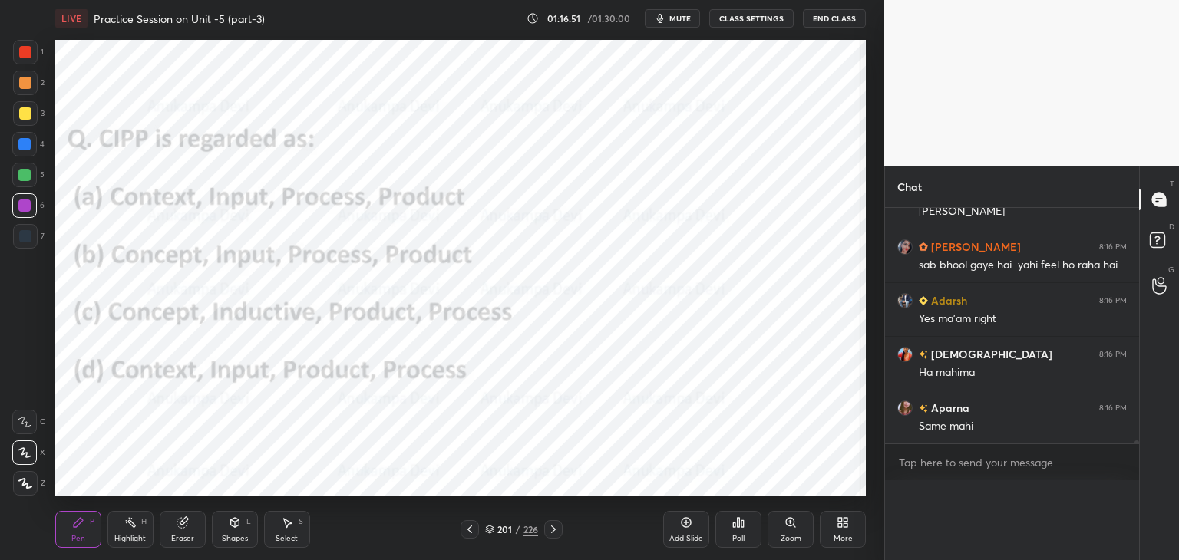
scroll to position [286, 250]
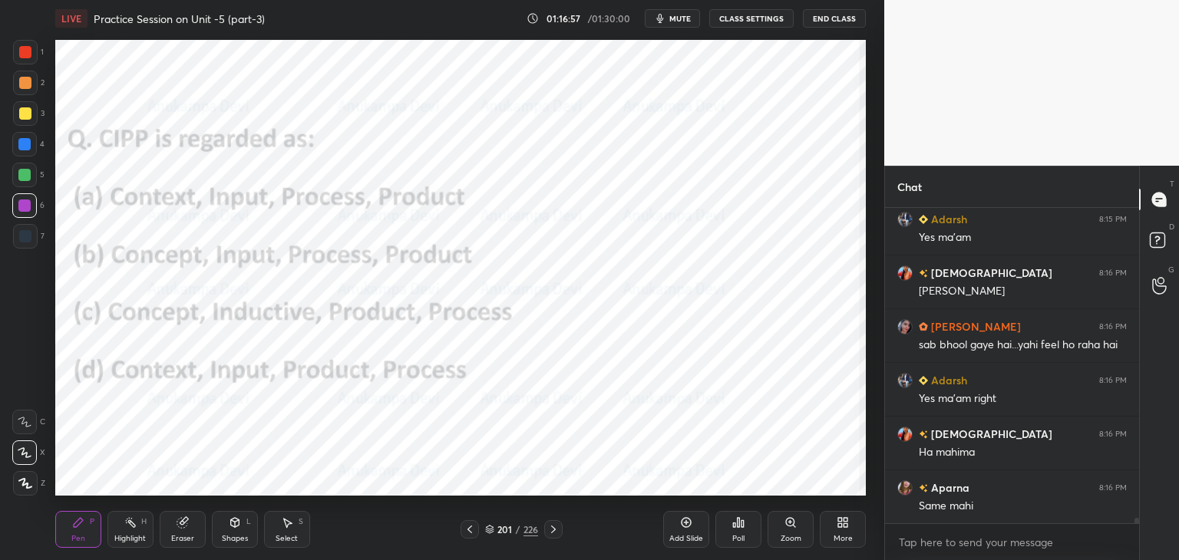
drag, startPoint x: 553, startPoint y: 530, endPoint x: 547, endPoint y: 504, distance: 26.1
click at [552, 531] on icon at bounding box center [553, 530] width 12 height 12
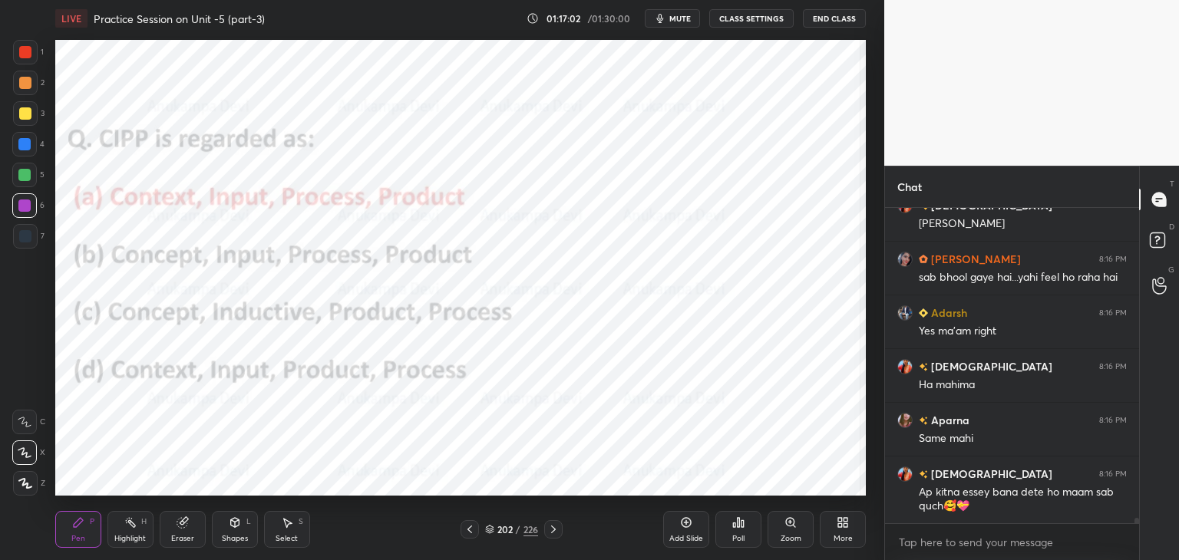
click at [488, 532] on icon at bounding box center [489, 529] width 9 height 9
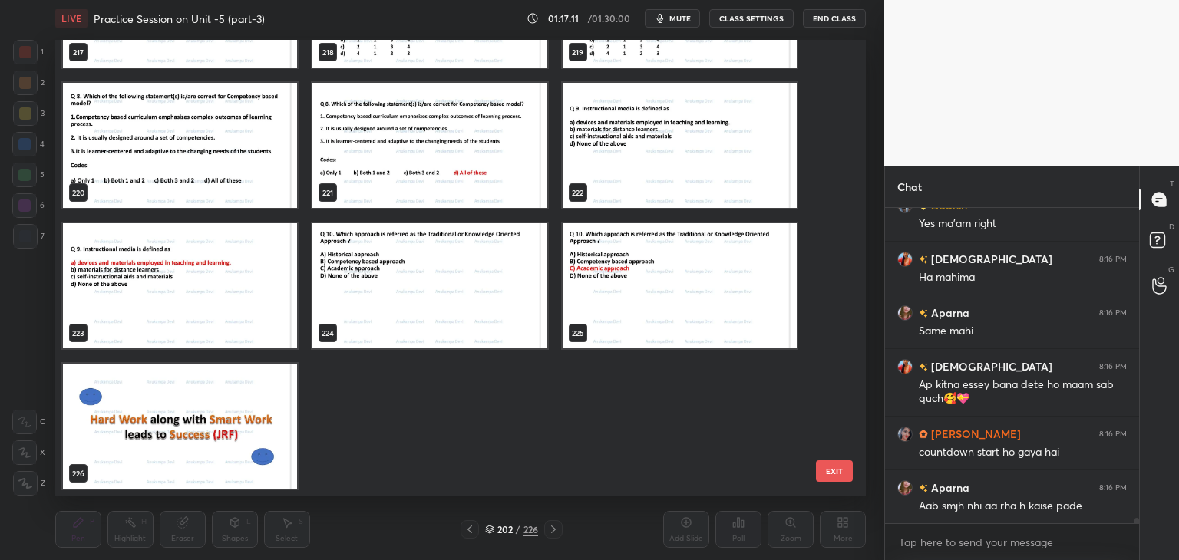
click at [230, 425] on img "grid" at bounding box center [180, 426] width 234 height 125
click at [246, 445] on img "grid" at bounding box center [180, 426] width 234 height 125
click at [246, 443] on img "grid" at bounding box center [180, 426] width 234 height 125
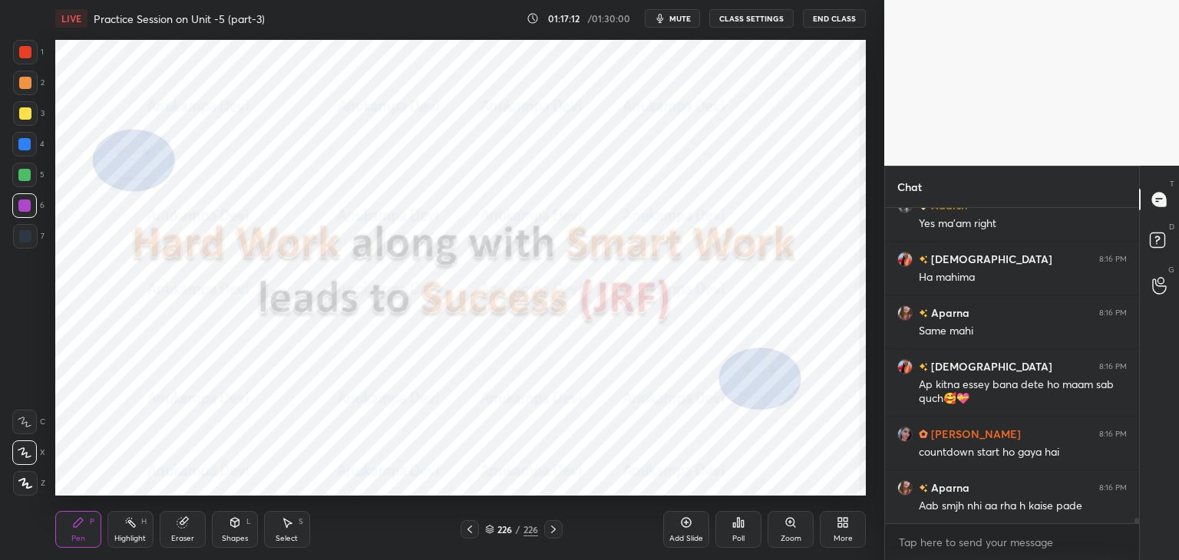
click at [246, 443] on img "grid" at bounding box center [180, 426] width 234 height 125
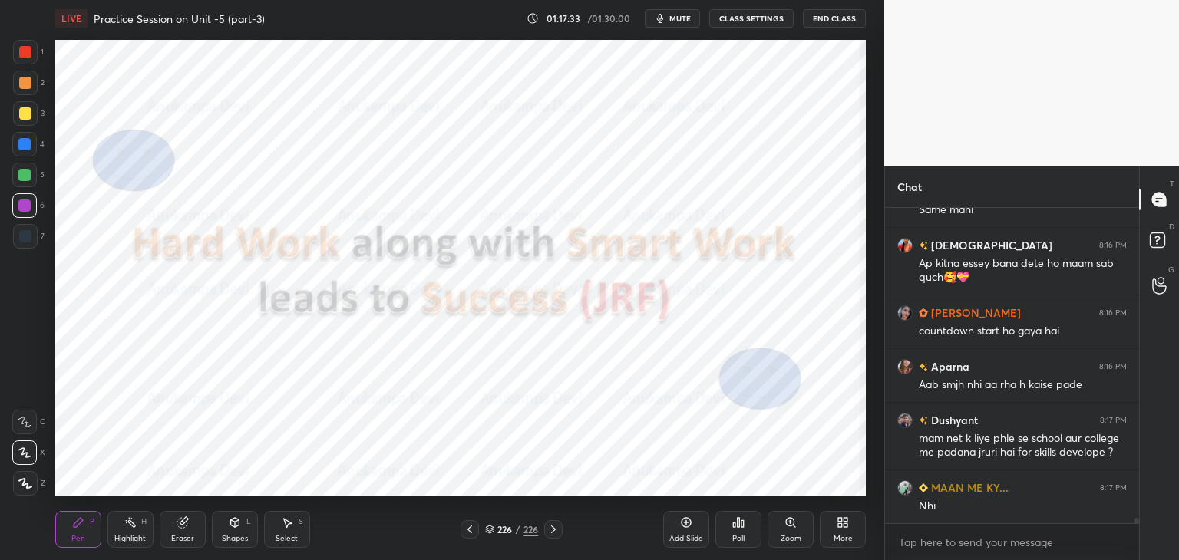
click at [737, 526] on icon at bounding box center [738, 523] width 12 height 12
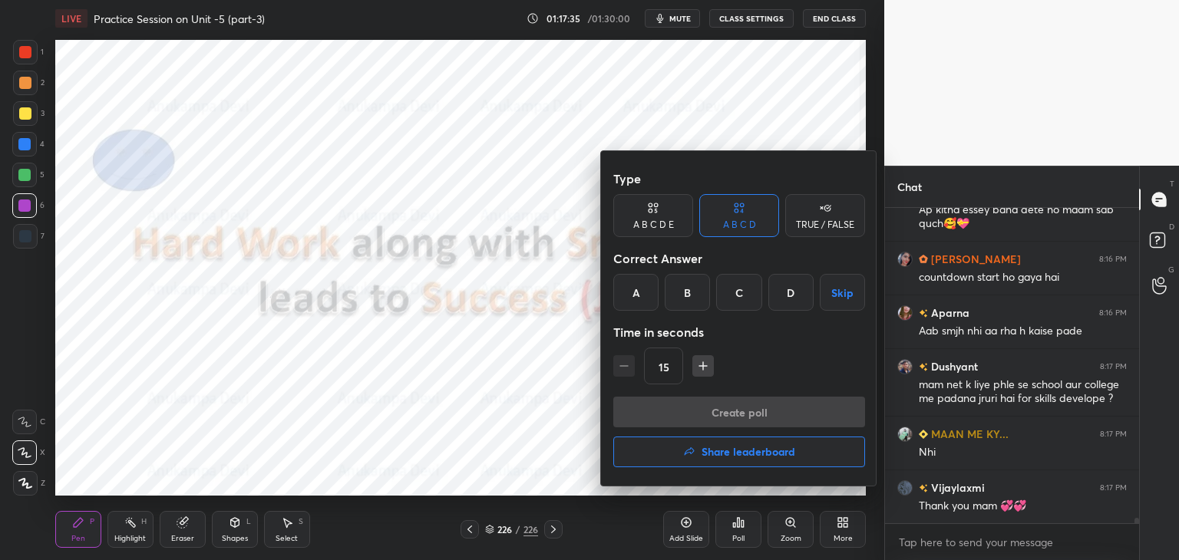
click at [749, 455] on h4 "Share leaderboard" at bounding box center [749, 452] width 94 height 11
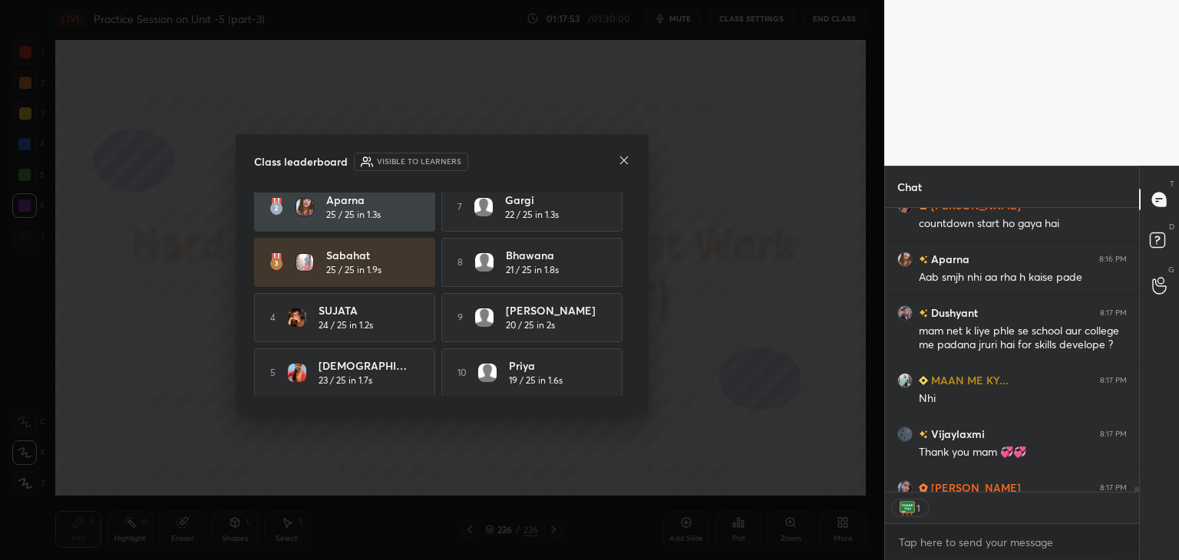
scroll to position [71, 0]
drag, startPoint x: 625, startPoint y: 380, endPoint x: 618, endPoint y: 320, distance: 60.3
click at [626, 330] on div "Jolly 25 / 25 in 0.7s 6 [PERSON_NAME] 22 / 25 in 0.3s Aparna 25 / 25 in 1.3s 7 …" at bounding box center [442, 294] width 376 height 203
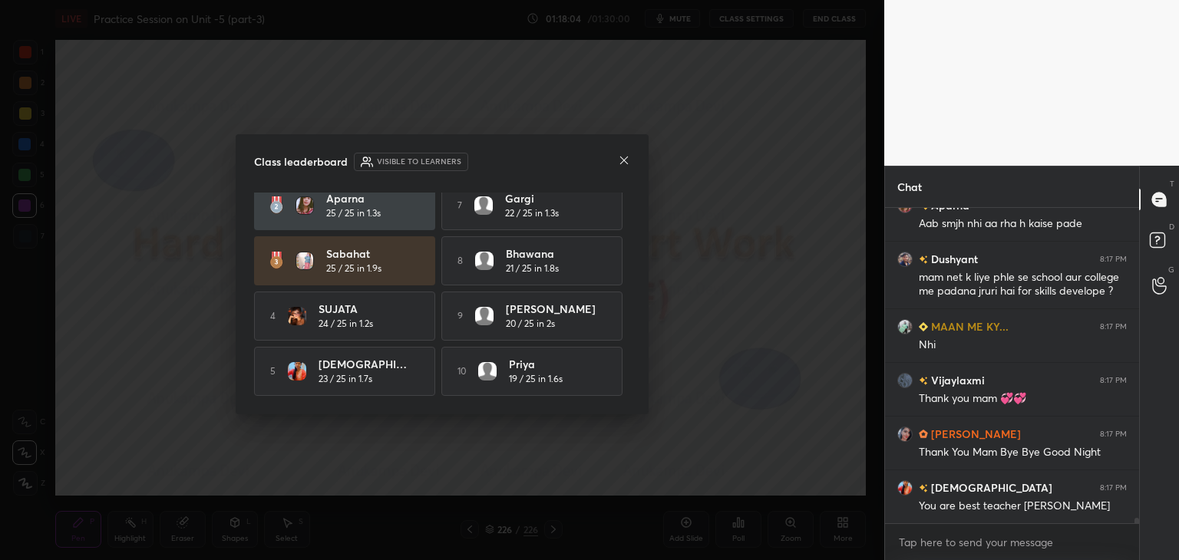
scroll to position [17711, 0]
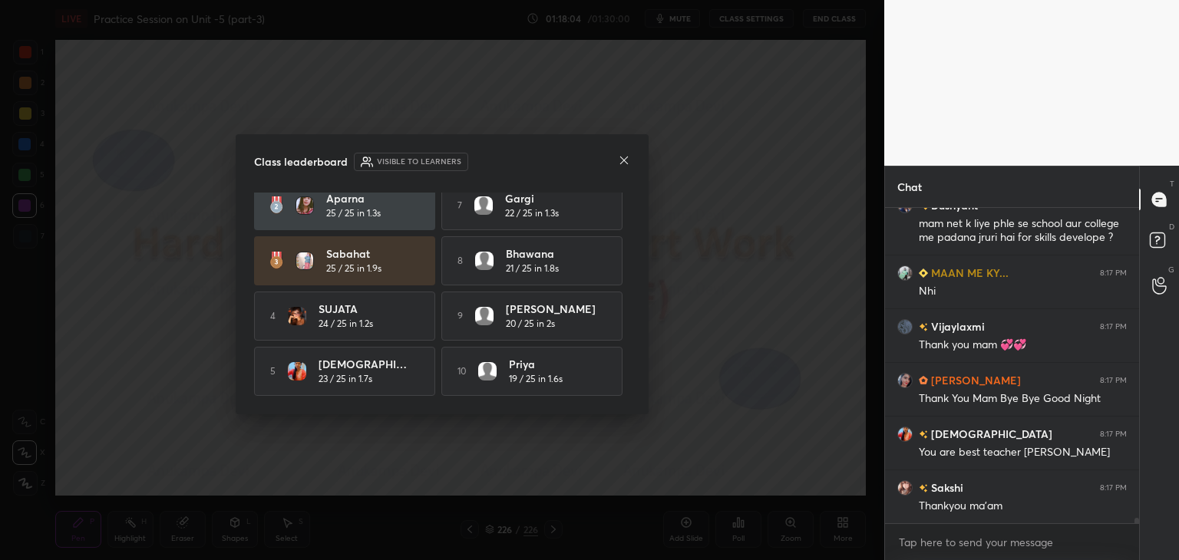
click at [626, 160] on icon at bounding box center [624, 160] width 12 height 12
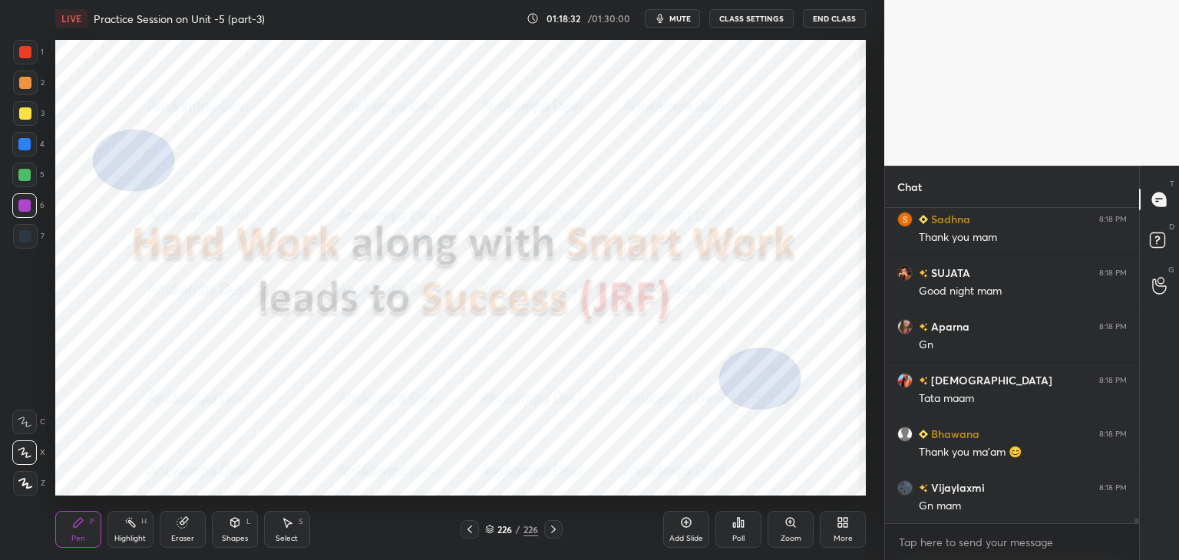
scroll to position [18571, 0]
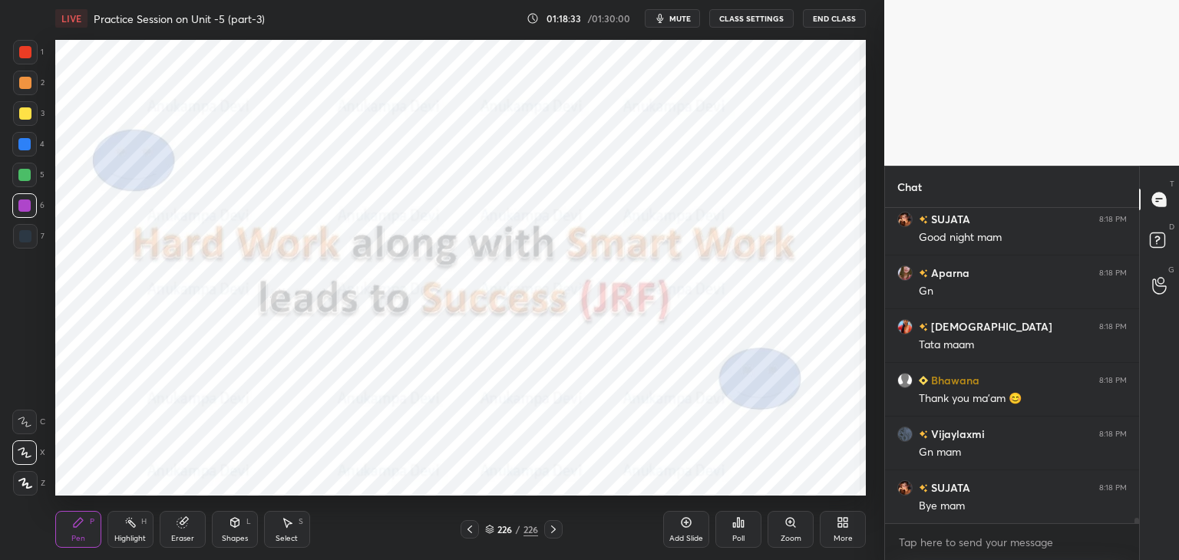
drag, startPoint x: 19, startPoint y: 485, endPoint x: 53, endPoint y: 435, distance: 60.3
click at [21, 481] on icon at bounding box center [25, 483] width 14 height 11
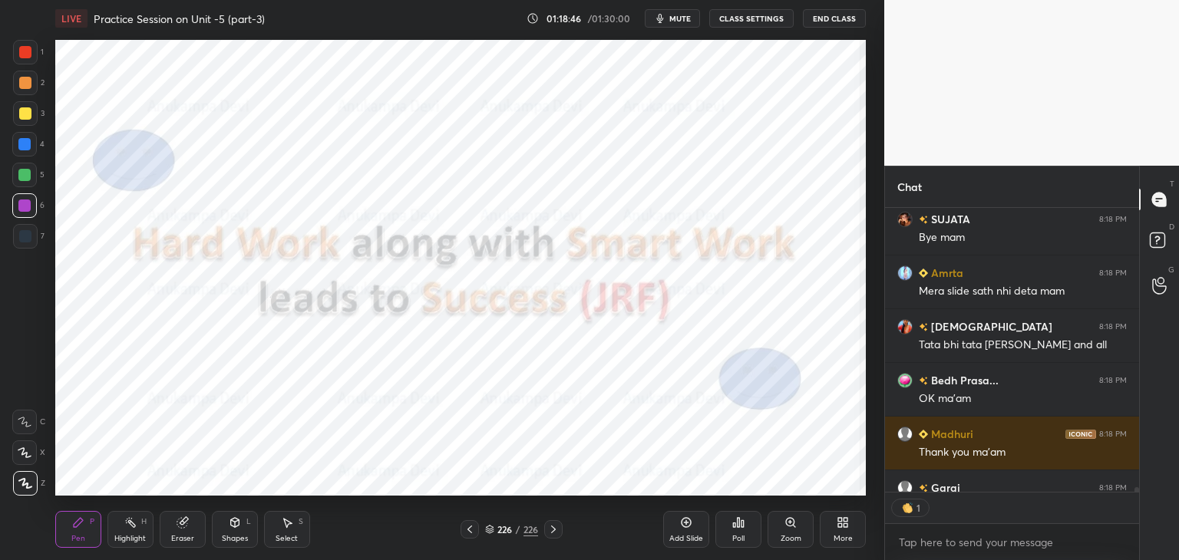
scroll to position [5, 5]
click at [827, 16] on button "End Class" at bounding box center [834, 18] width 63 height 18
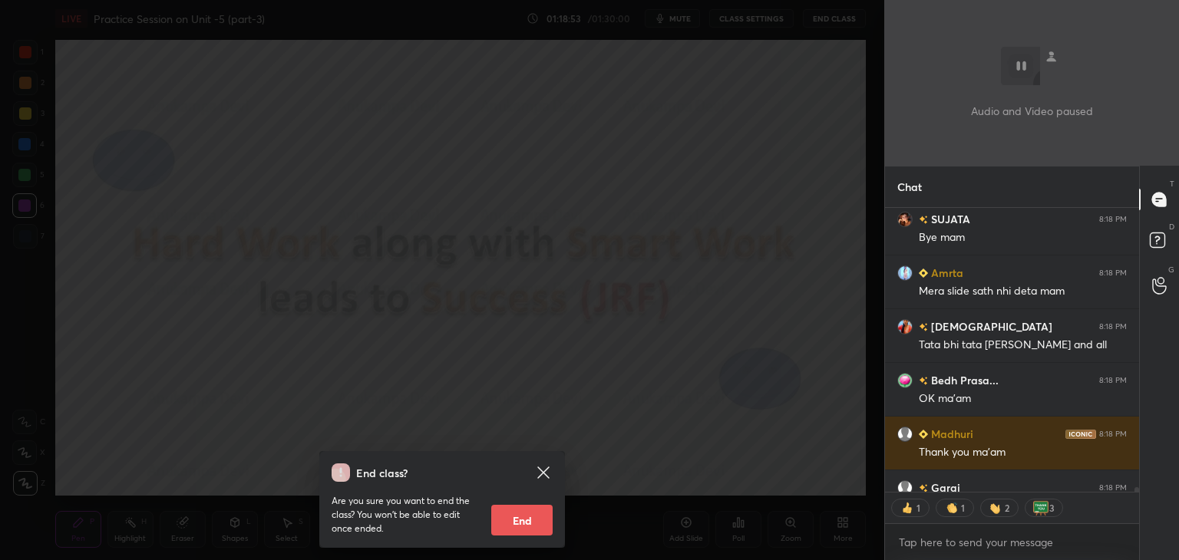
click at [530, 525] on button "End" at bounding box center [521, 520] width 61 height 31
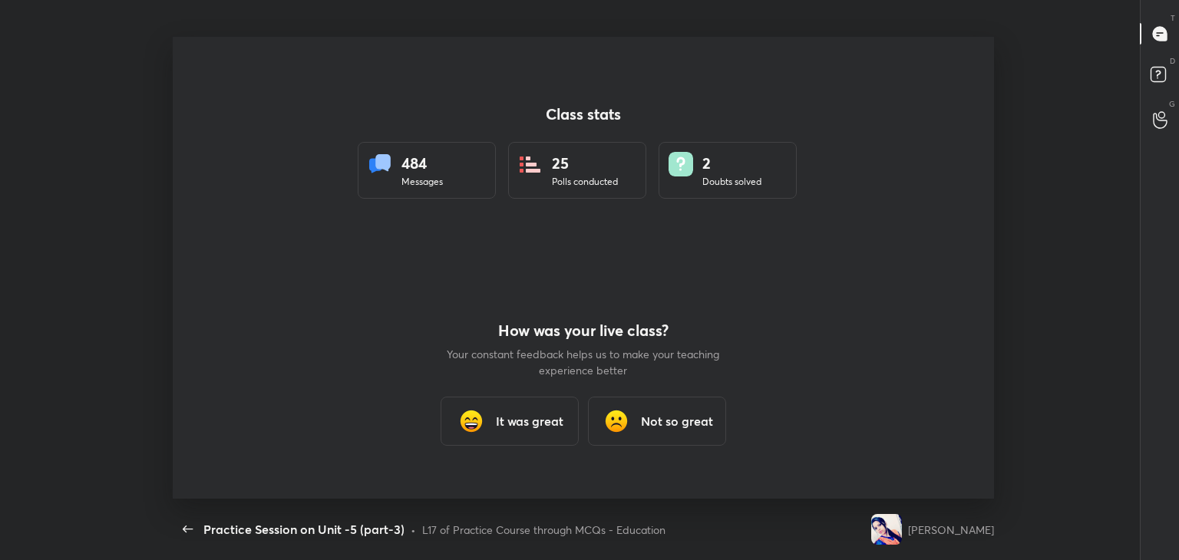
scroll to position [462, 1166]
drag, startPoint x: 529, startPoint y: 428, endPoint x: 537, endPoint y: 418, distance: 13.1
click at [529, 427] on h3 "It was great" at bounding box center [530, 421] width 68 height 18
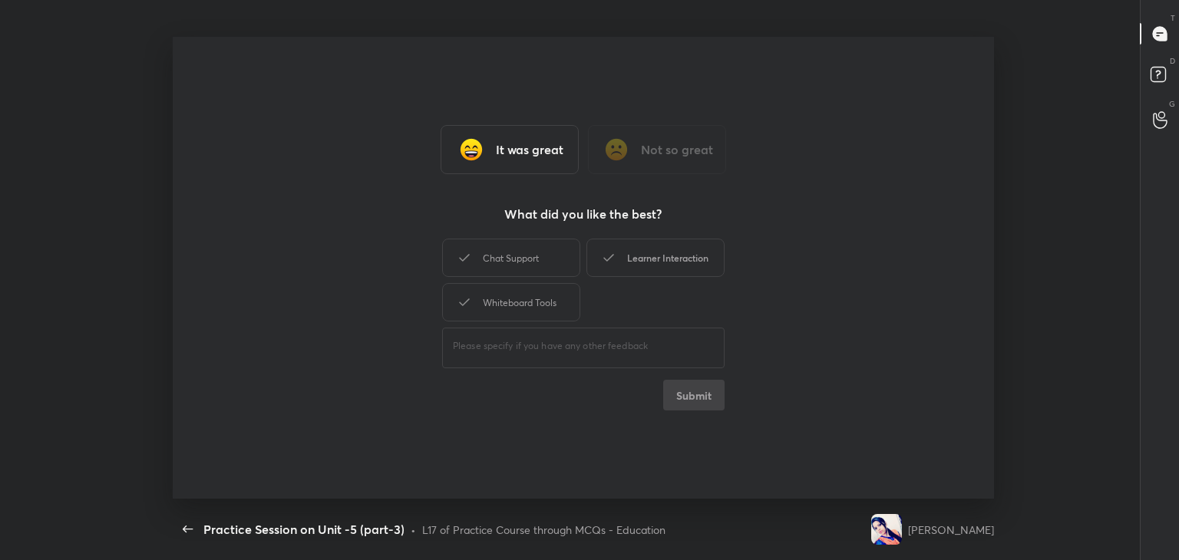
type textarea "x"
click at [699, 255] on div "Learner Interaction" at bounding box center [656, 258] width 138 height 38
click at [703, 408] on button "Submit" at bounding box center [693, 395] width 61 height 31
